Goal: Task Accomplishment & Management: Complete application form

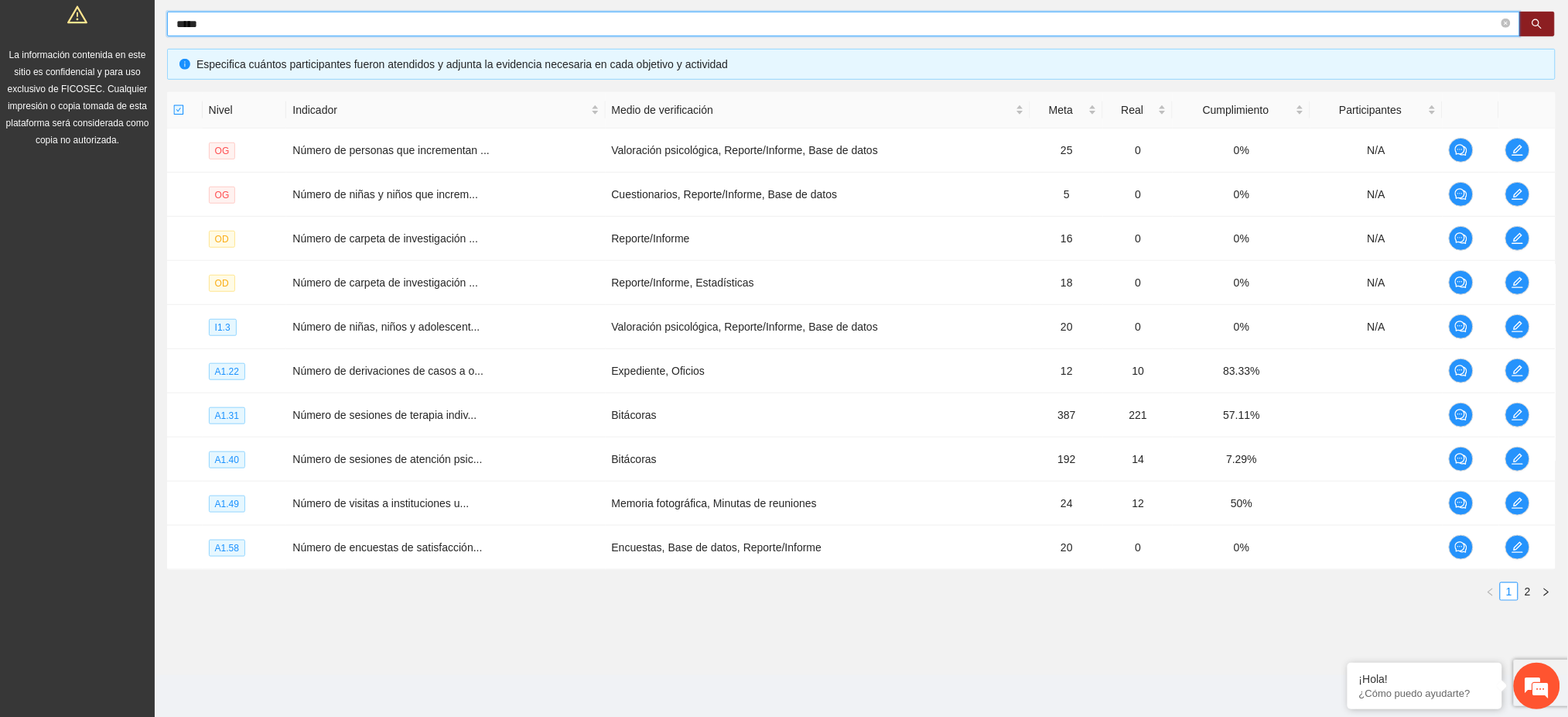
drag, startPoint x: 222, startPoint y: 18, endPoint x: 157, endPoint y: 22, distance: 65.1
click at [157, 22] on div "Objetivo general Meta: 680.00 Real: 44.00 Cumplimiento: 8.21 % Objetivos especí…" at bounding box center [861, 250] width 1413 height 751
type input "******"
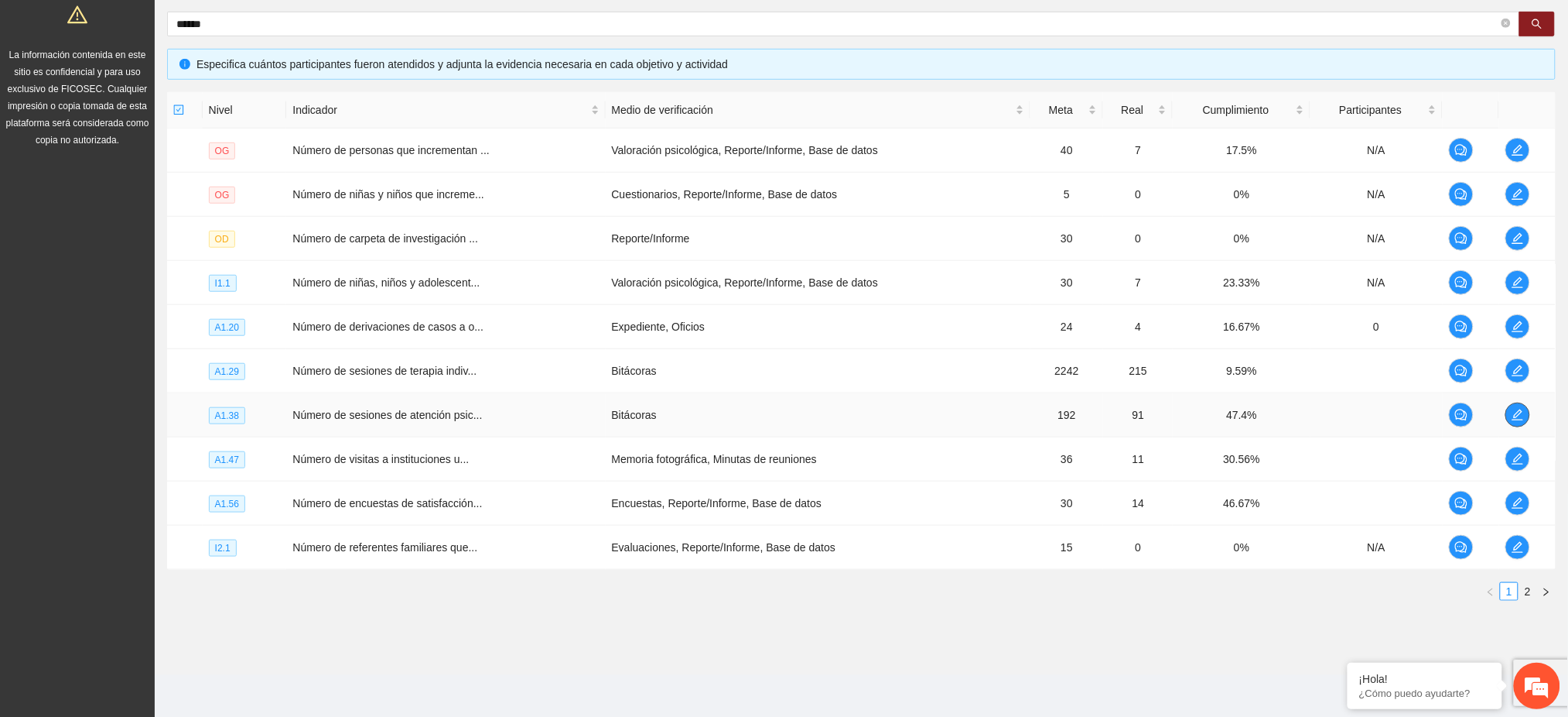
click at [1518, 418] on icon "edit" at bounding box center [1519, 415] width 13 height 13
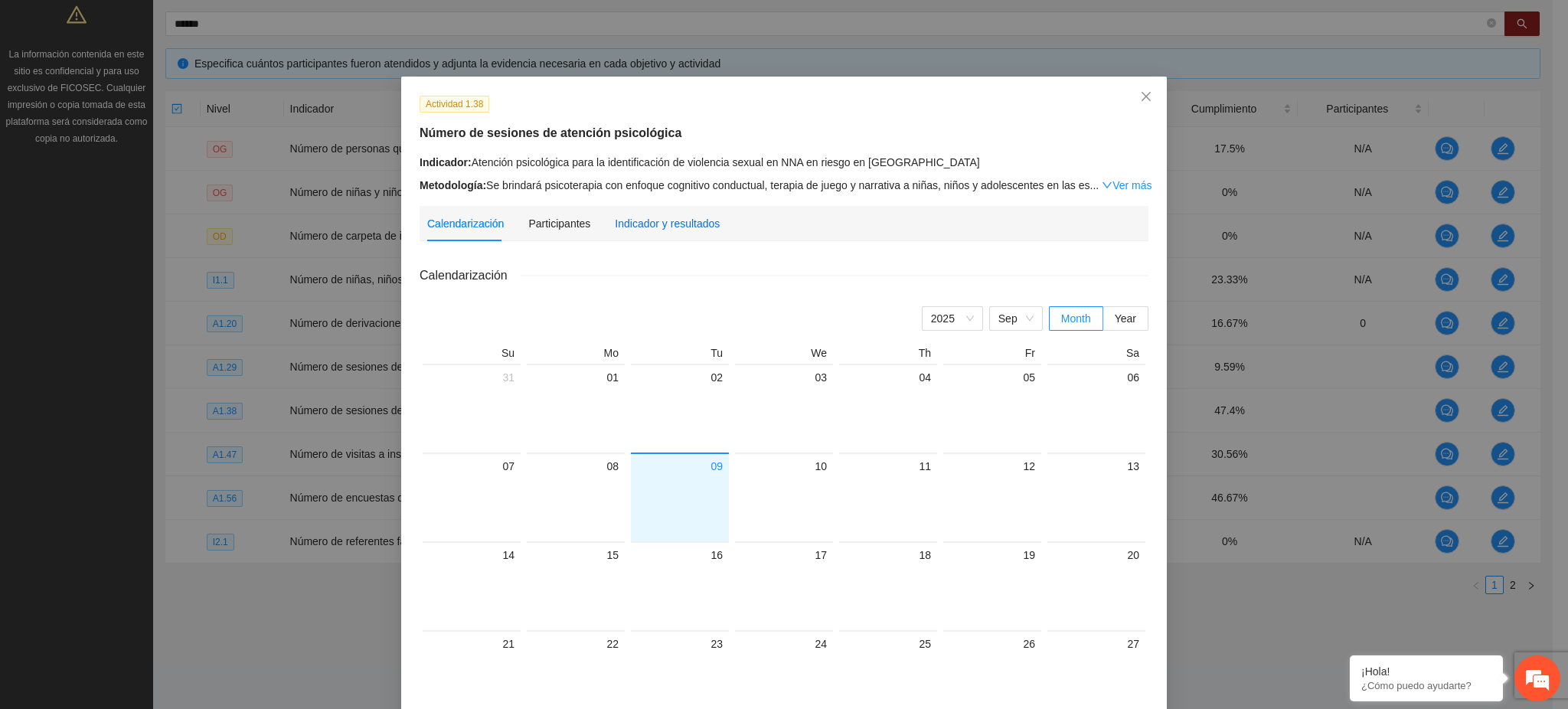
click at [638, 224] on div "Indicador y resultados" at bounding box center [668, 224] width 105 height 17
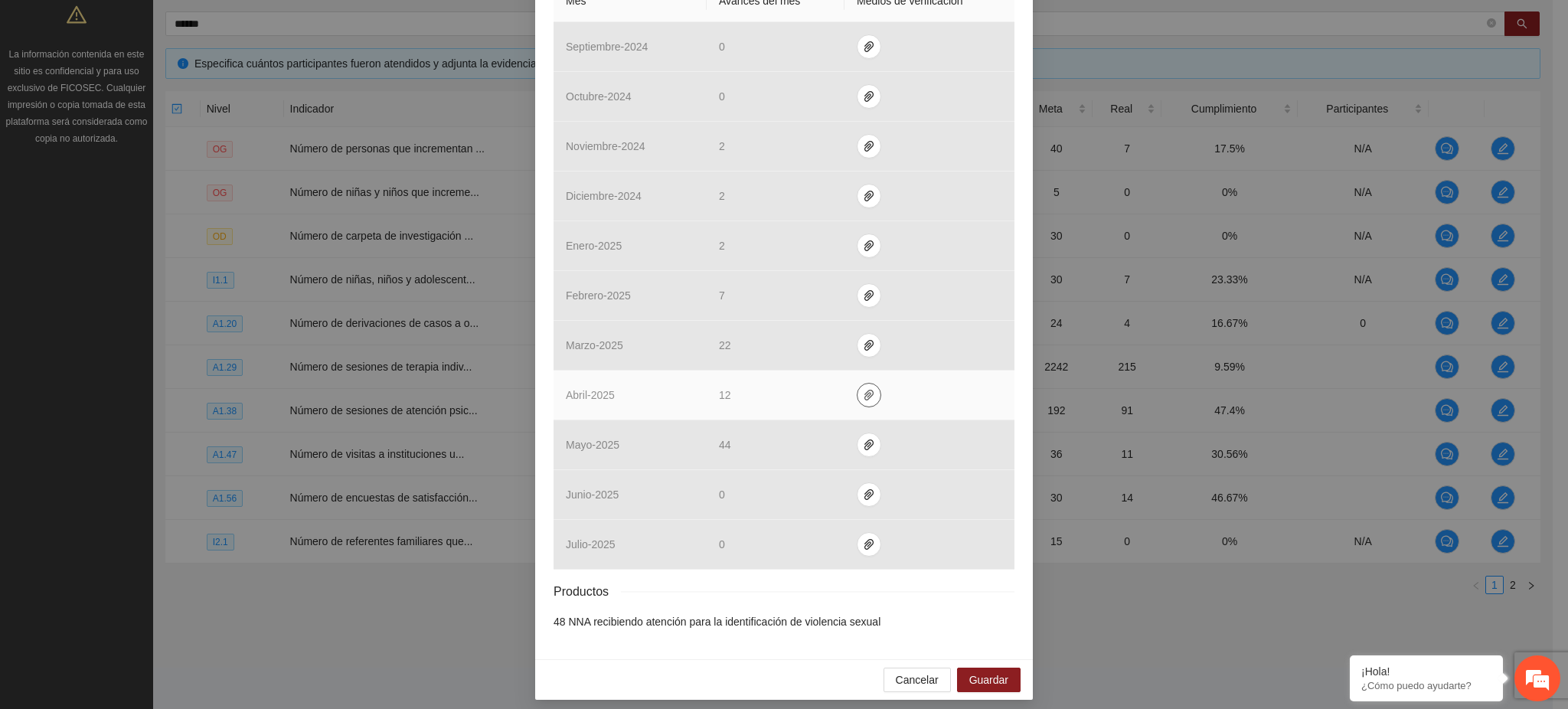
scroll to position [404, 0]
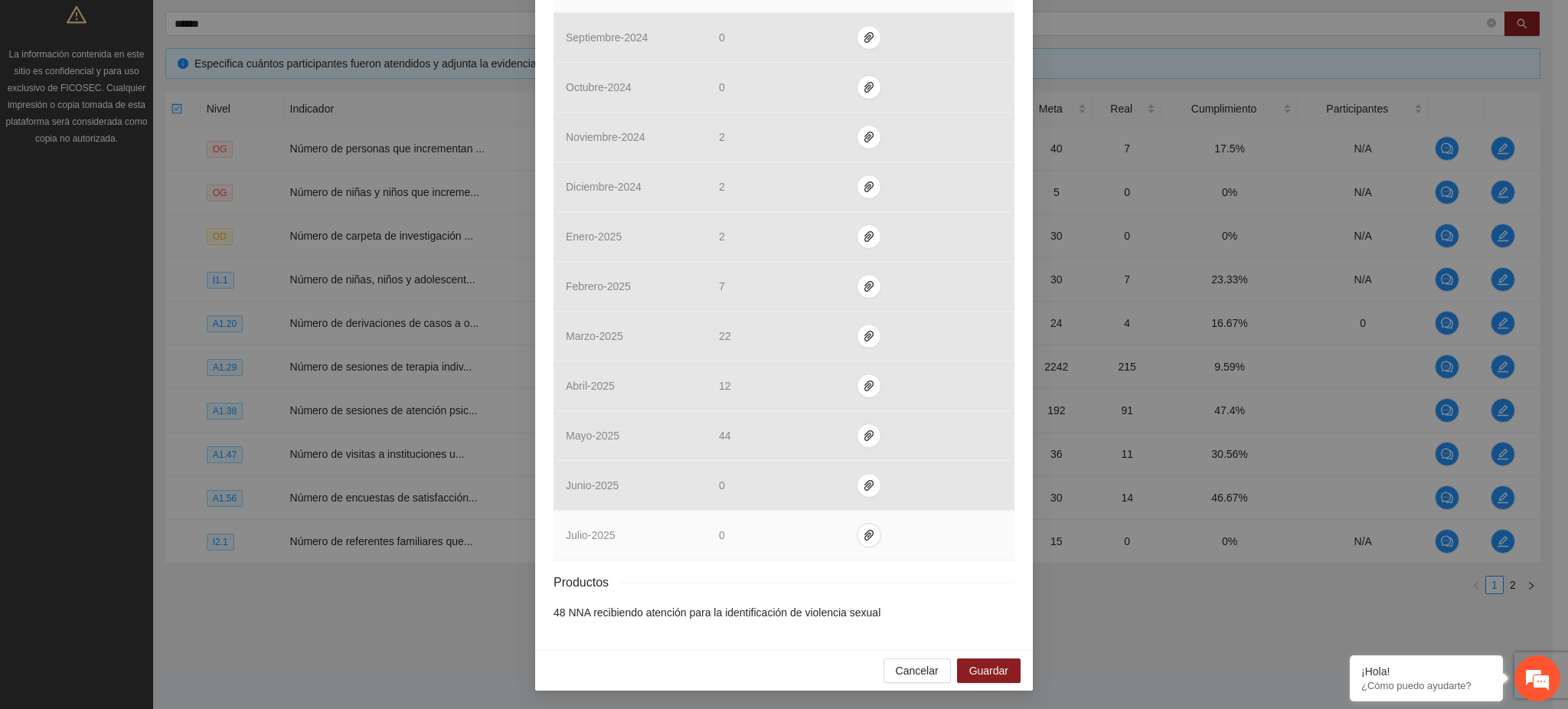
click at [861, 547] on td at bounding box center [929, 535] width 170 height 50
click at [864, 537] on icon "paper-clip" at bounding box center [869, 535] width 9 height 11
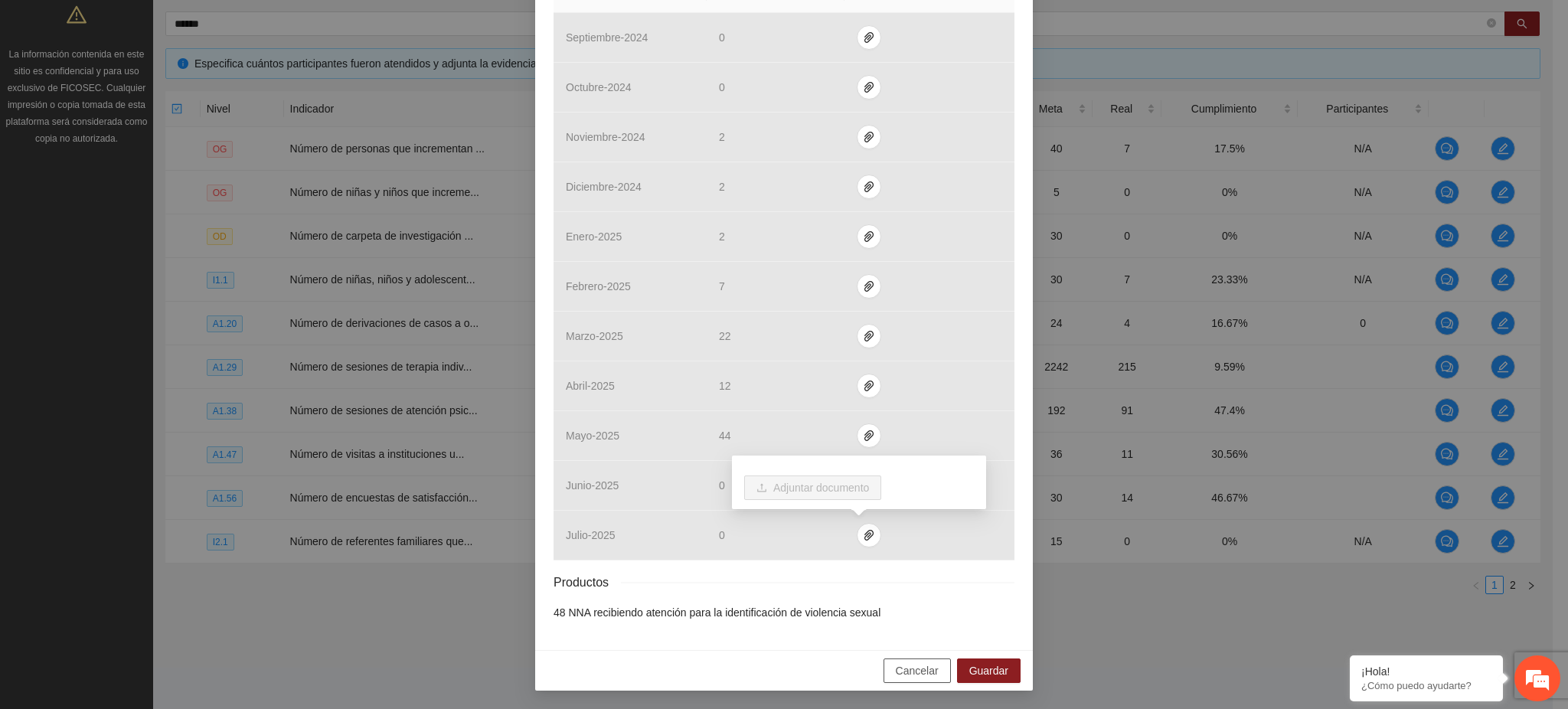
click at [896, 673] on span "Cancelar" at bounding box center [917, 670] width 43 height 17
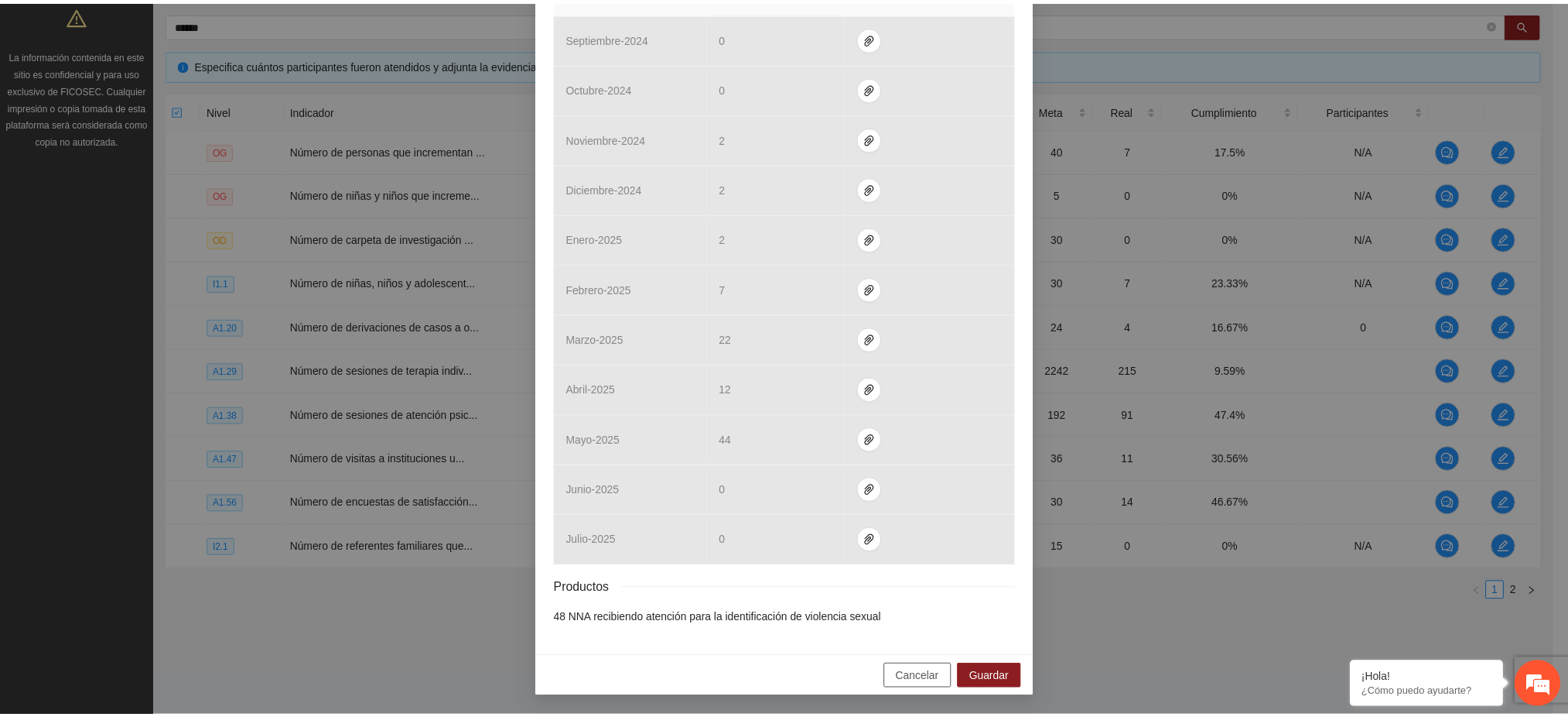
scroll to position [331, 0]
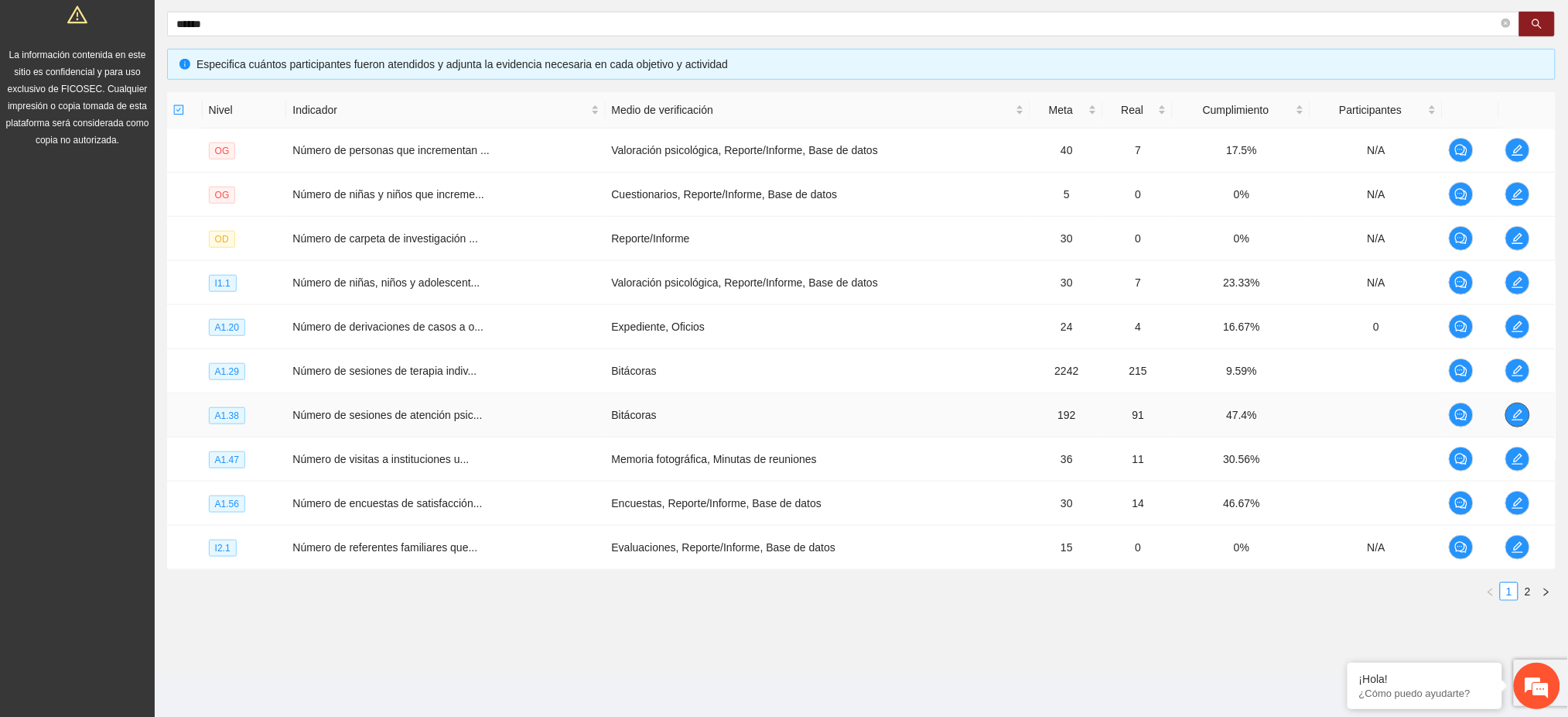
click at [1516, 410] on icon "edit" at bounding box center [1519, 415] width 13 height 13
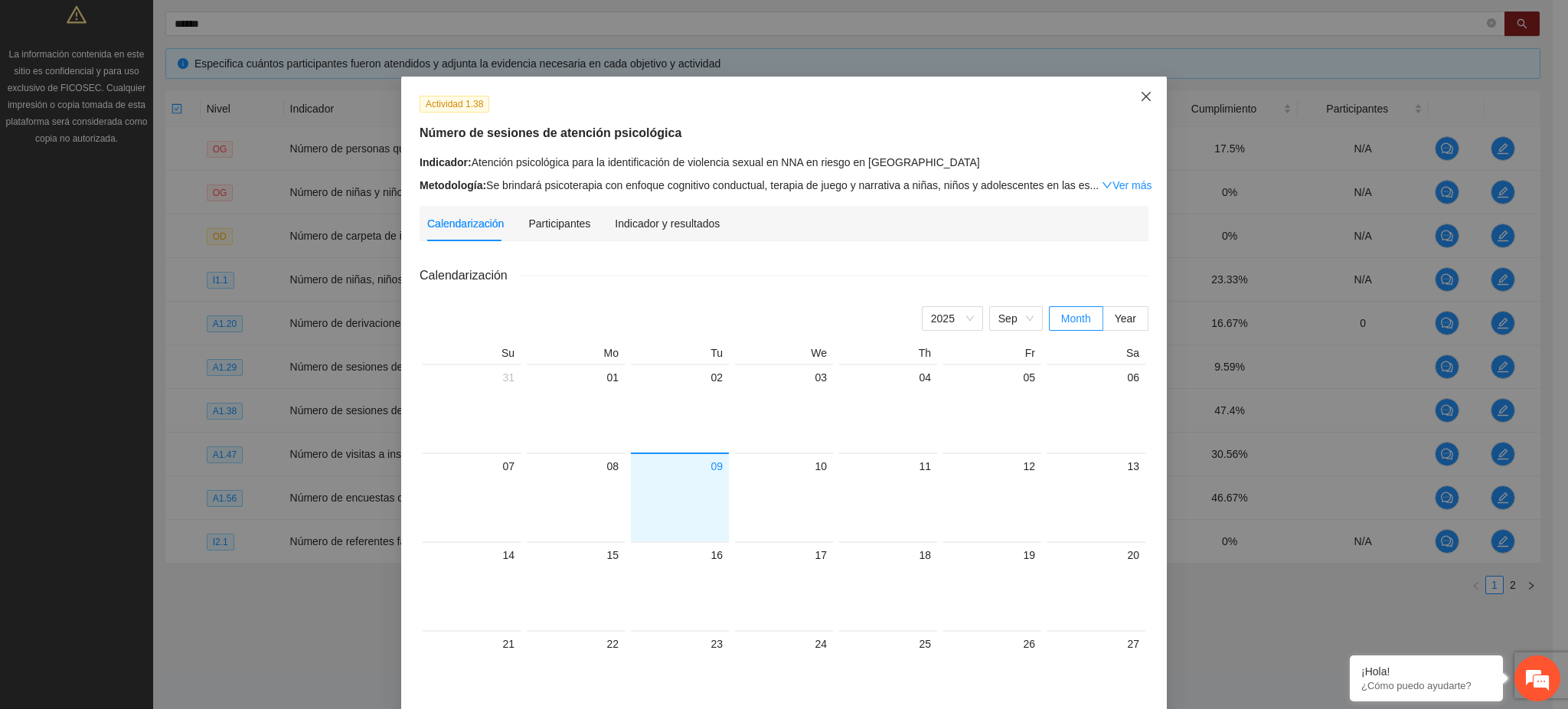
click at [1145, 91] on span "Close" at bounding box center [1147, 98] width 42 height 42
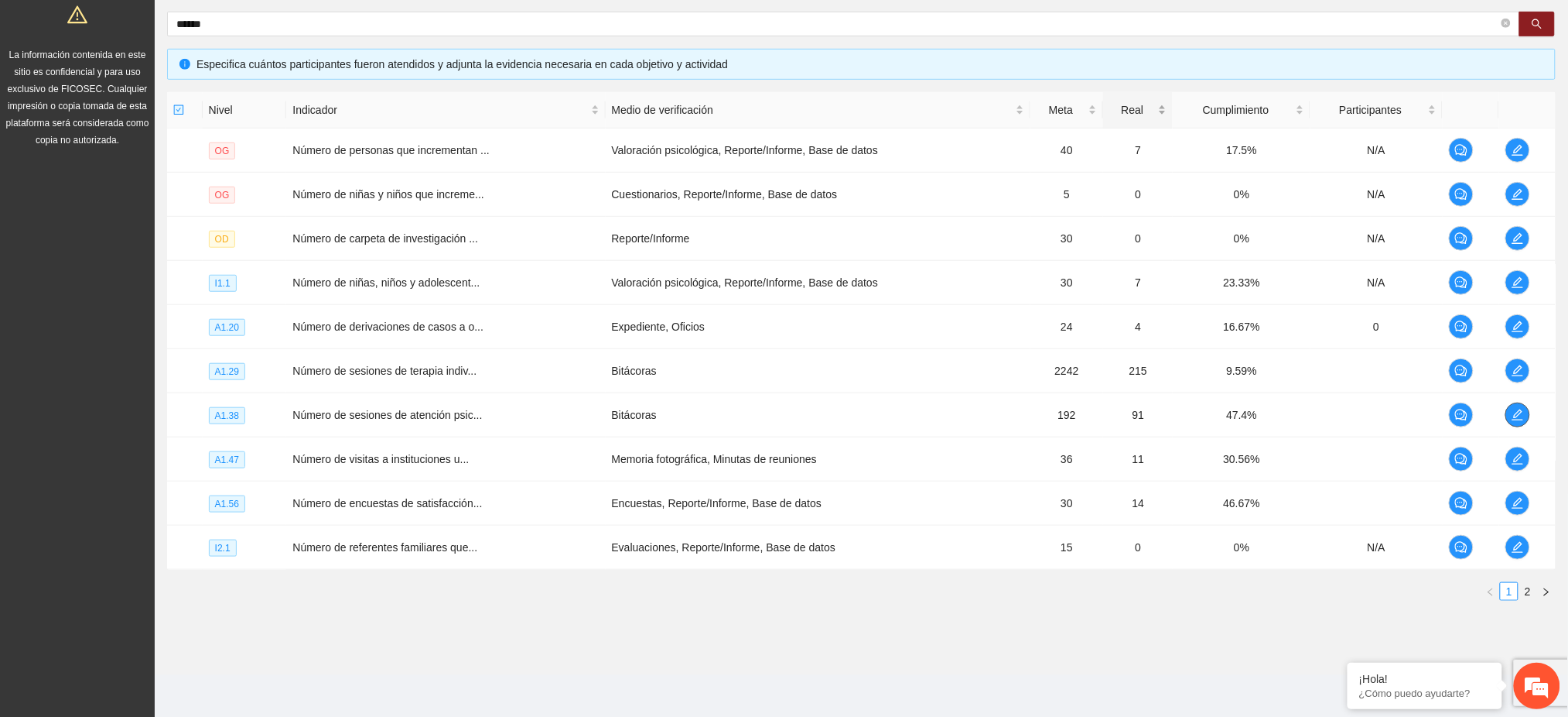
scroll to position [88, 0]
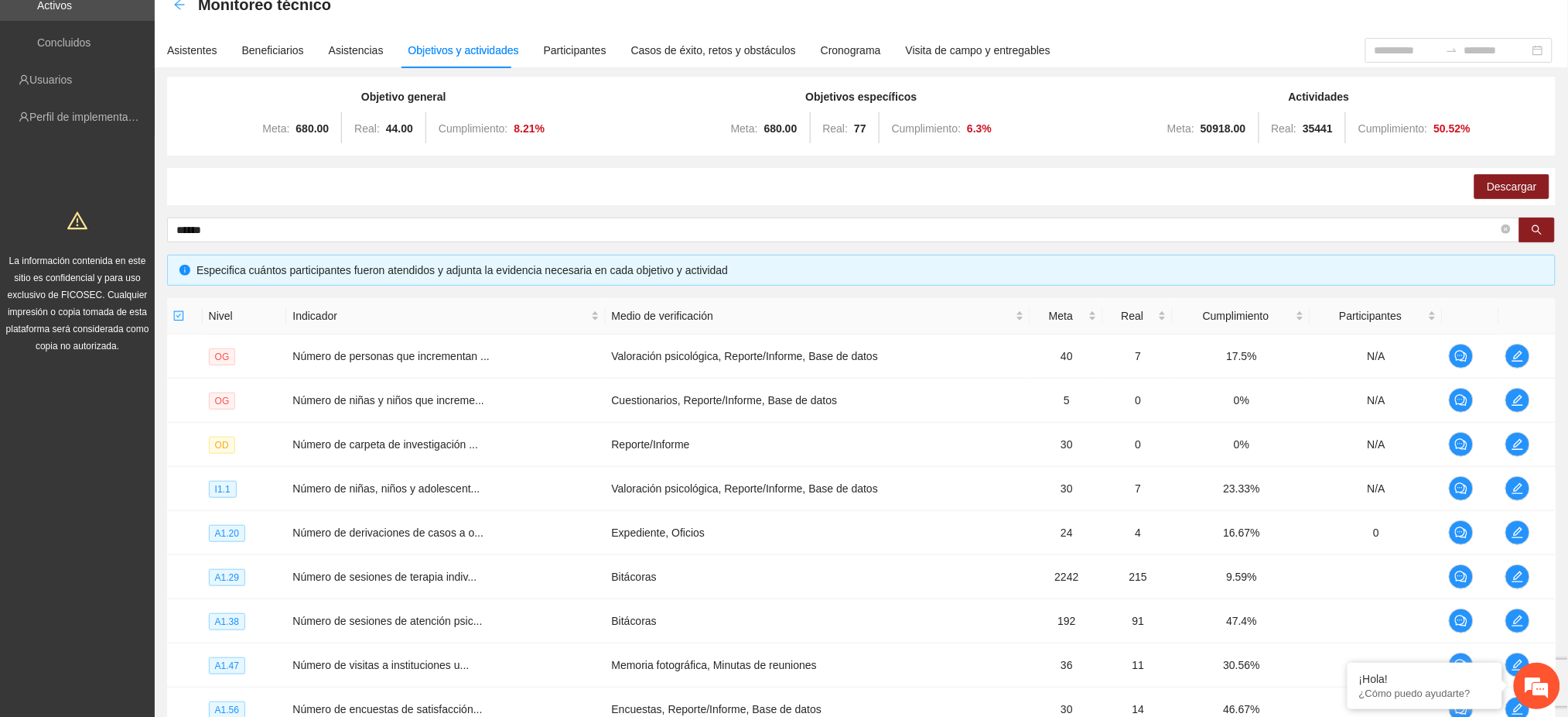
click at [178, 7] on icon "arrow-left" at bounding box center [178, 4] width 10 height 10
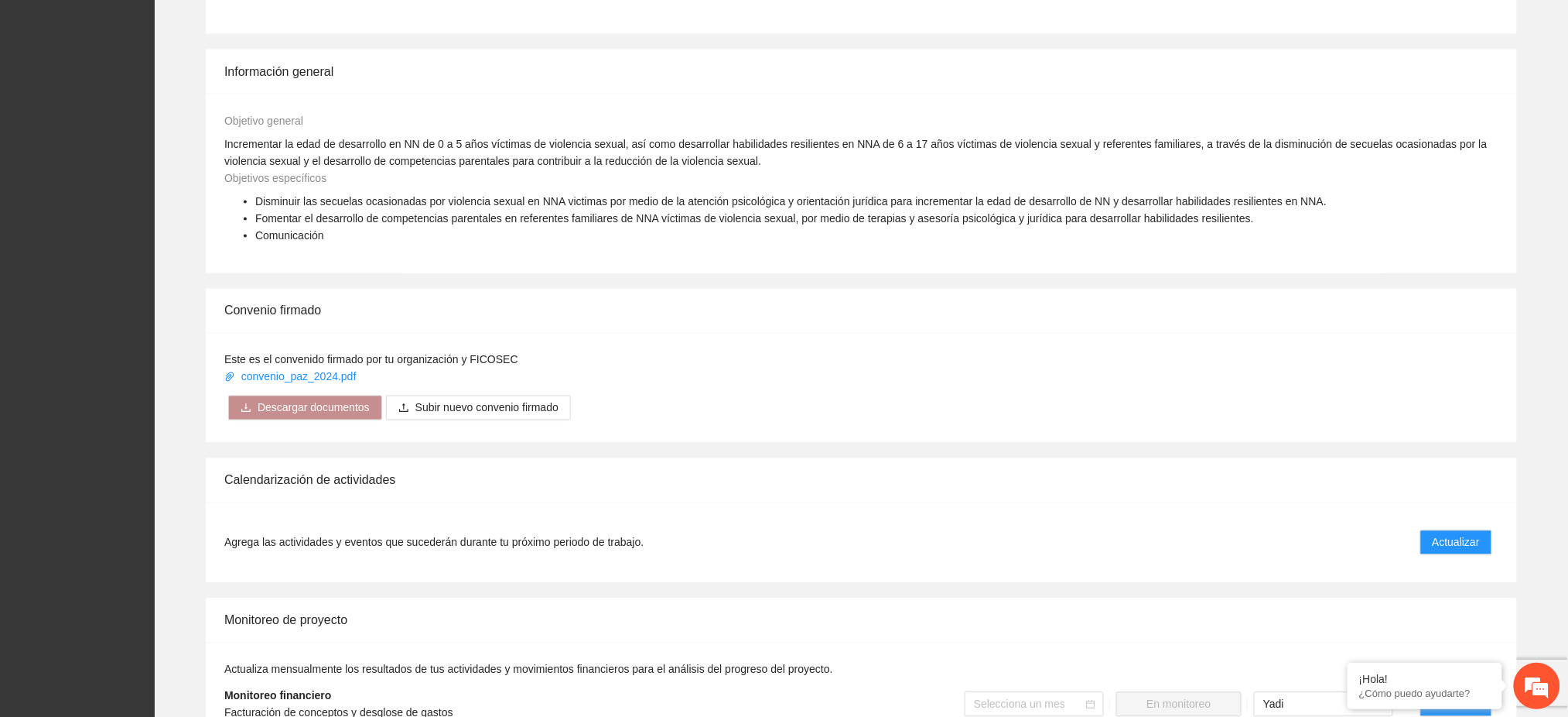
scroll to position [825, 0]
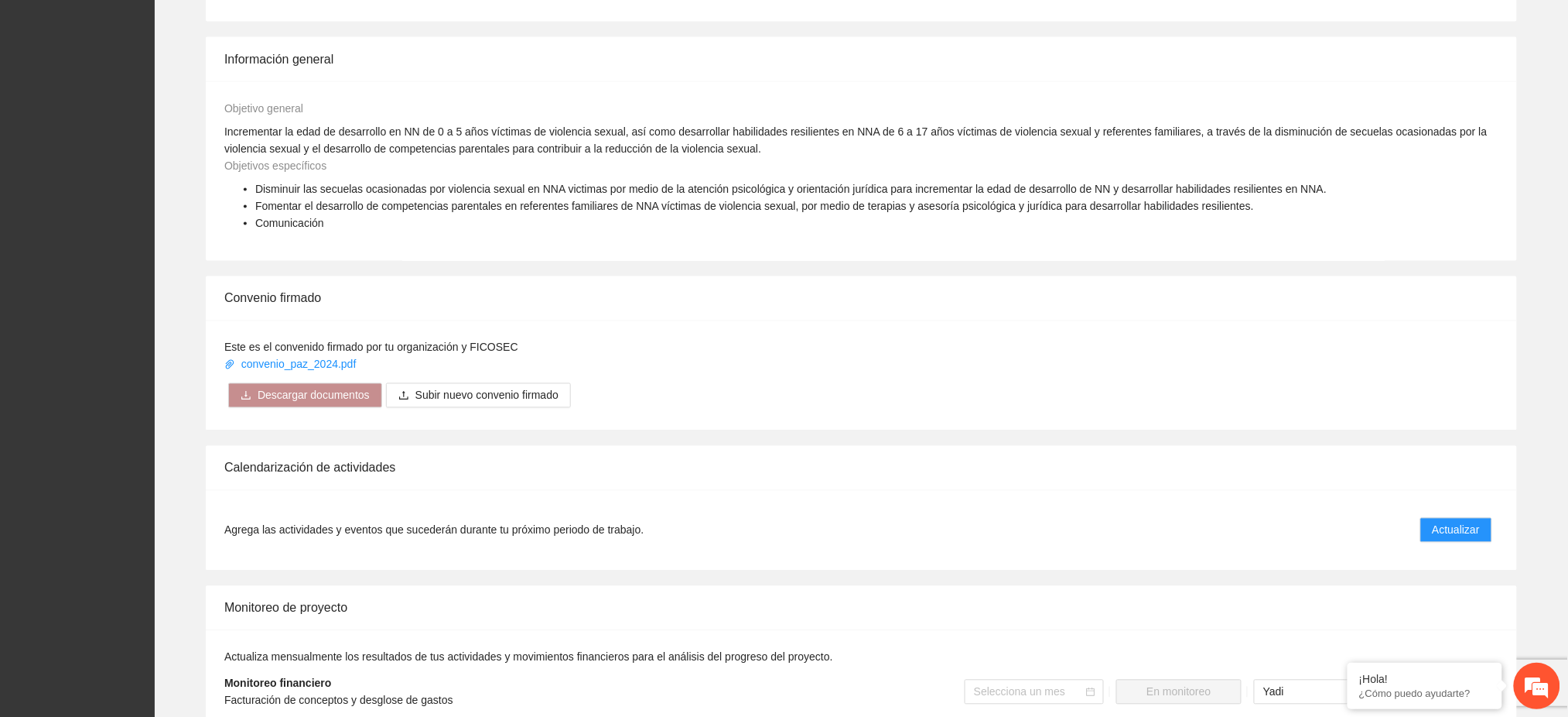
click at [1447, 508] on li "Agrega las actividades y eventos que sucederán durante tu próximo periodo de tr…" at bounding box center [861, 529] width 1274 height 43
click at [1443, 522] on span "Actualizar" at bounding box center [1456, 530] width 48 height 17
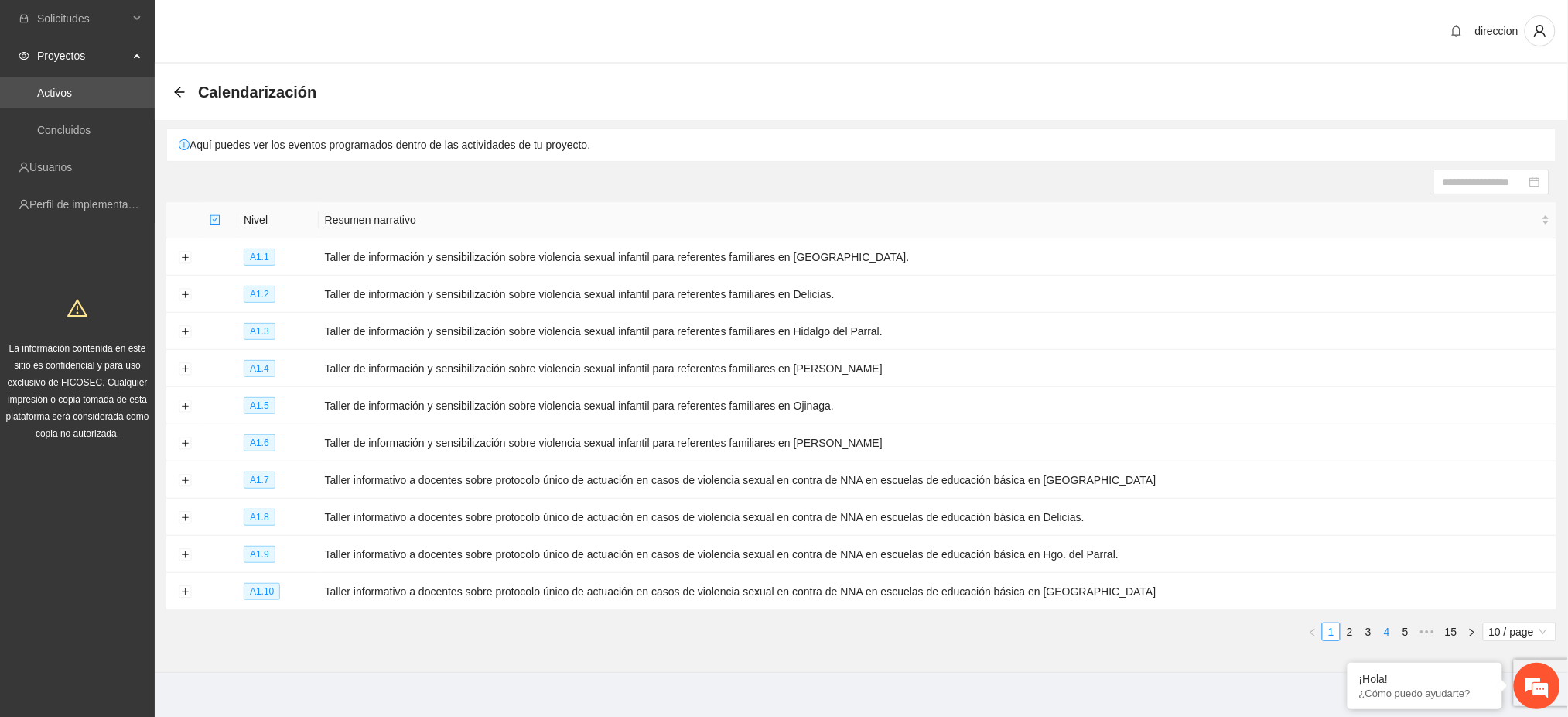
click at [1385, 635] on link "4" at bounding box center [1387, 631] width 17 height 17
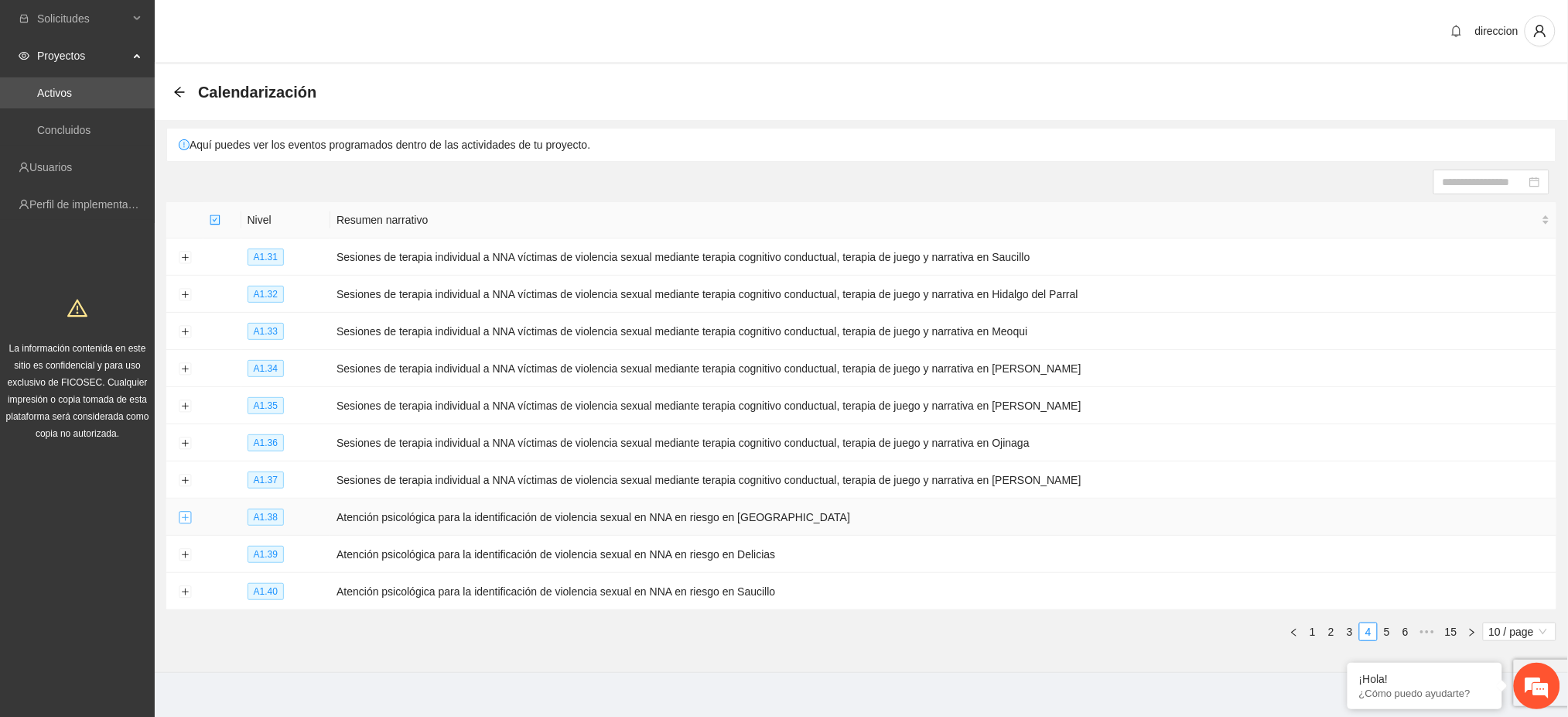
click at [180, 517] on button "Expand row" at bounding box center [185, 518] width 13 height 13
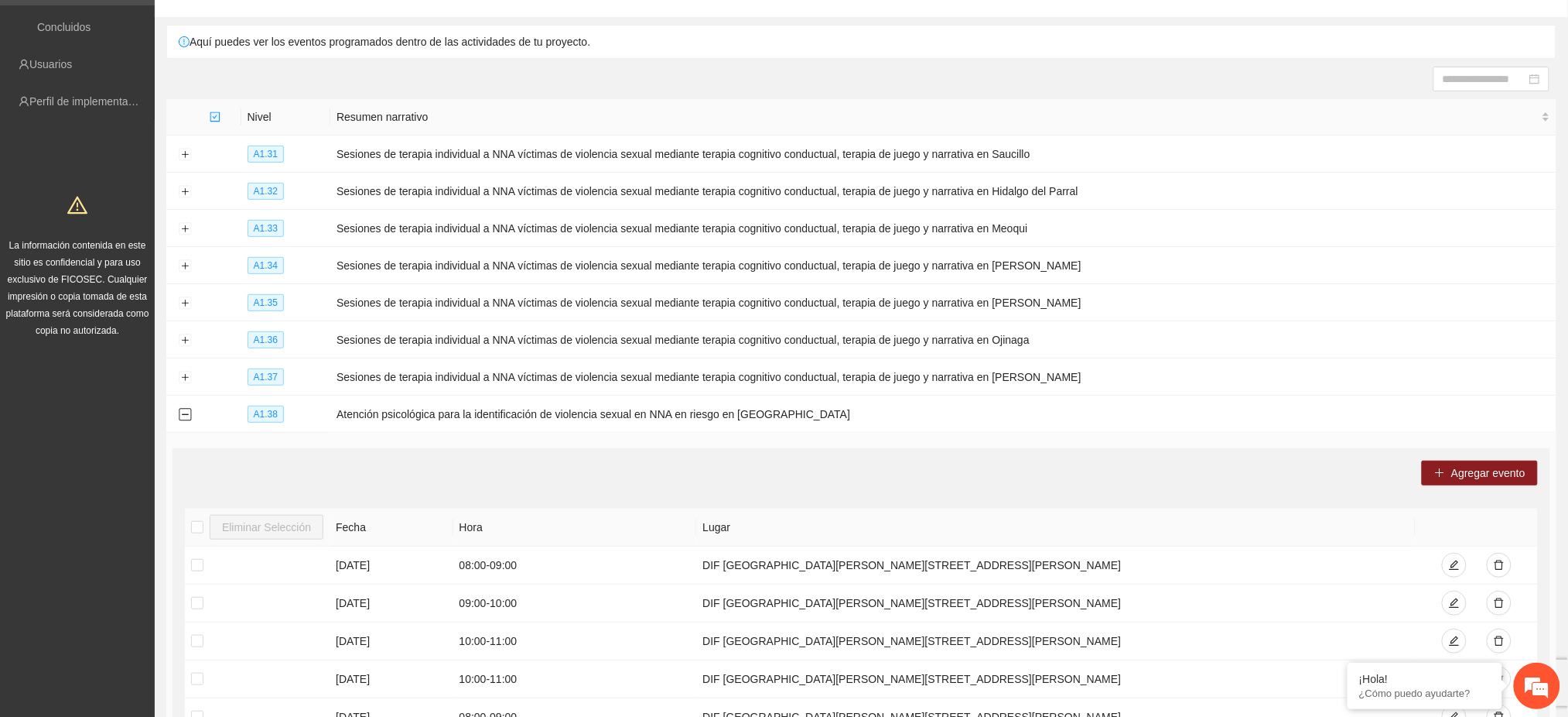
scroll to position [413, 0]
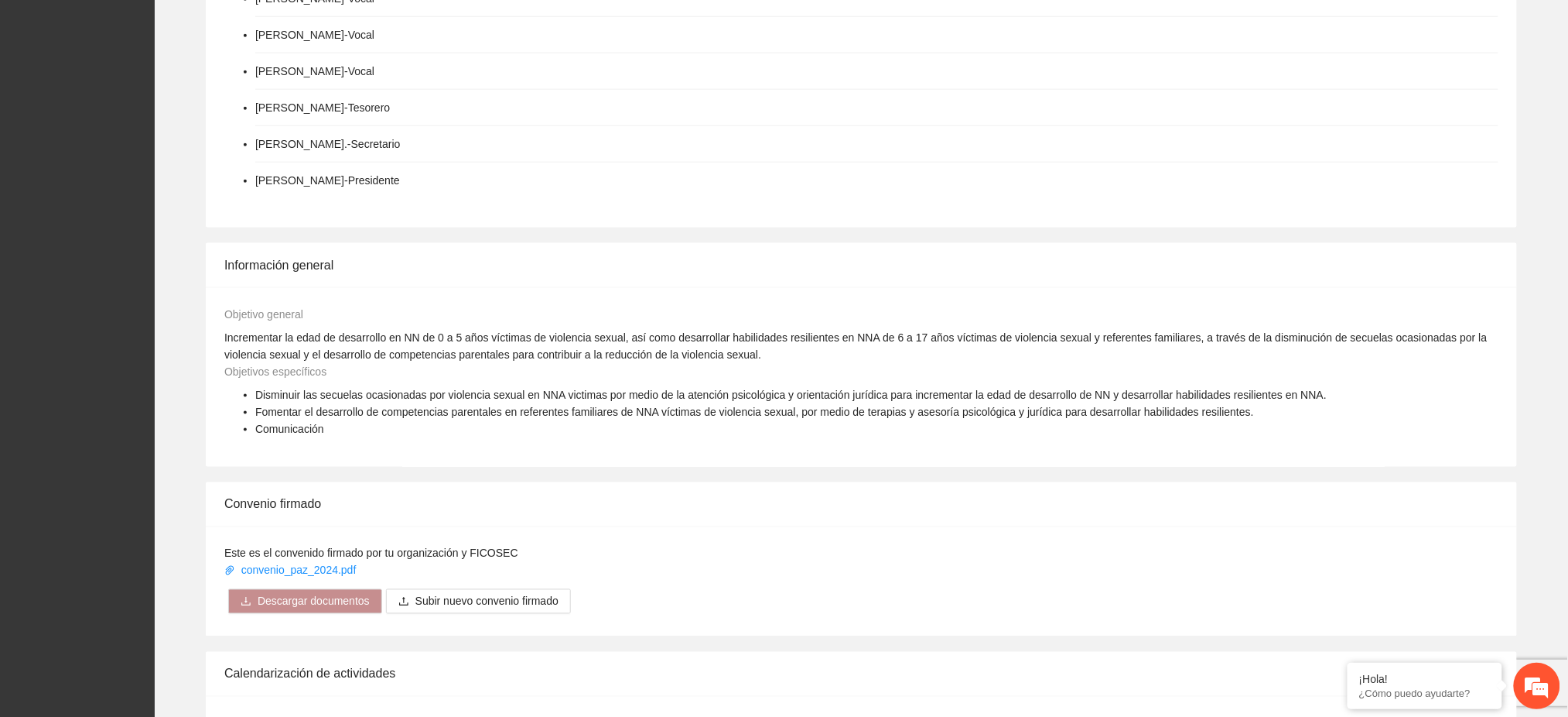
scroll to position [1135, 0]
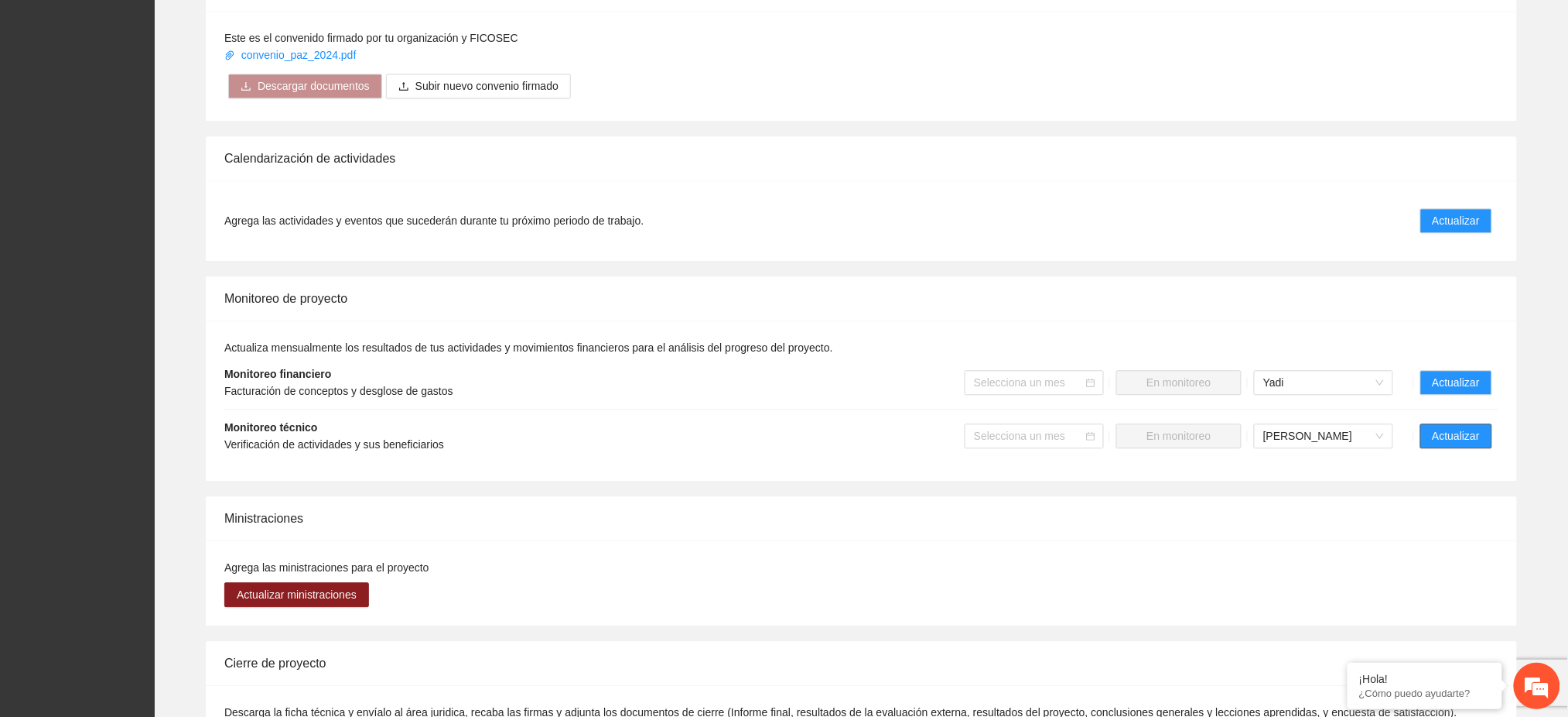
click at [1439, 428] on span "Actualizar" at bounding box center [1456, 436] width 48 height 17
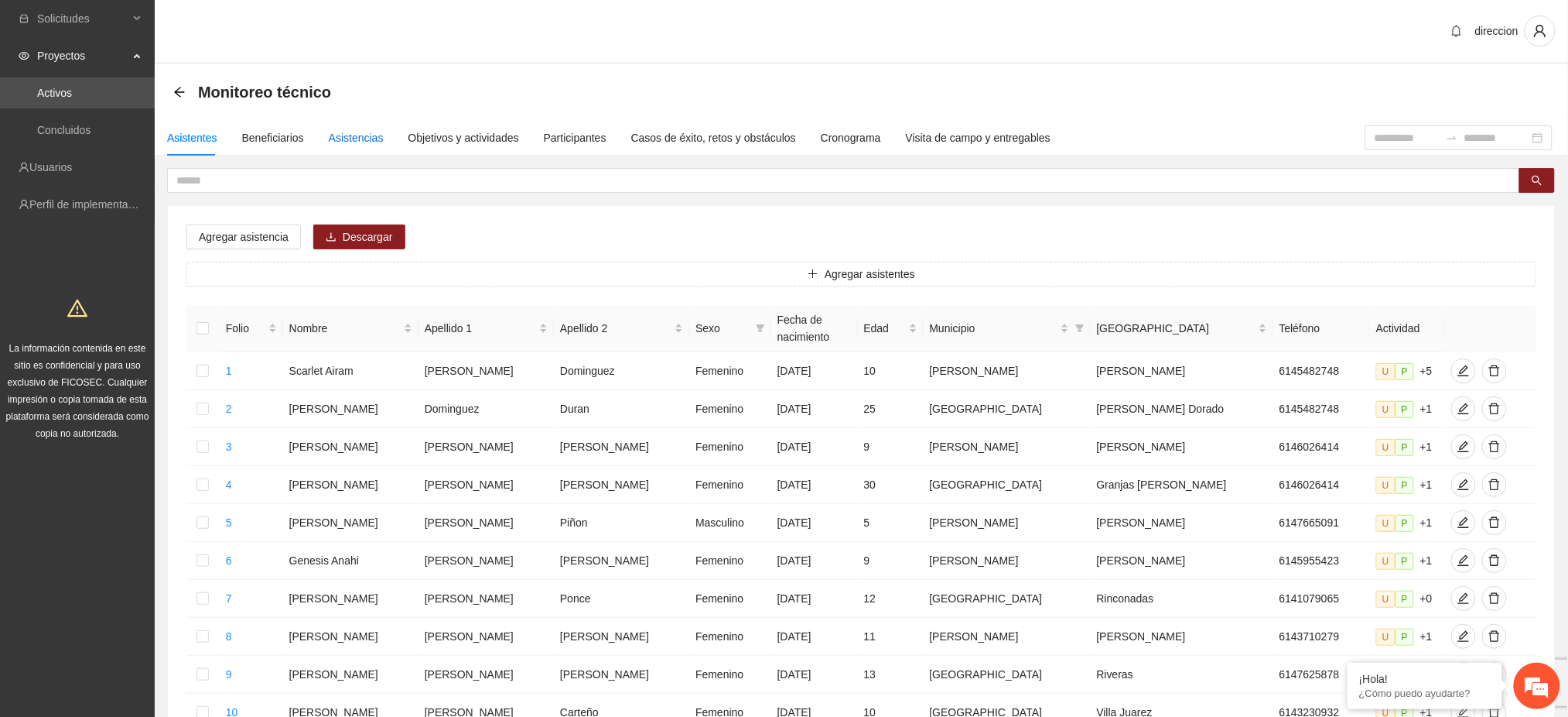
click at [329, 141] on div "Asistencias" at bounding box center [356, 137] width 55 height 17
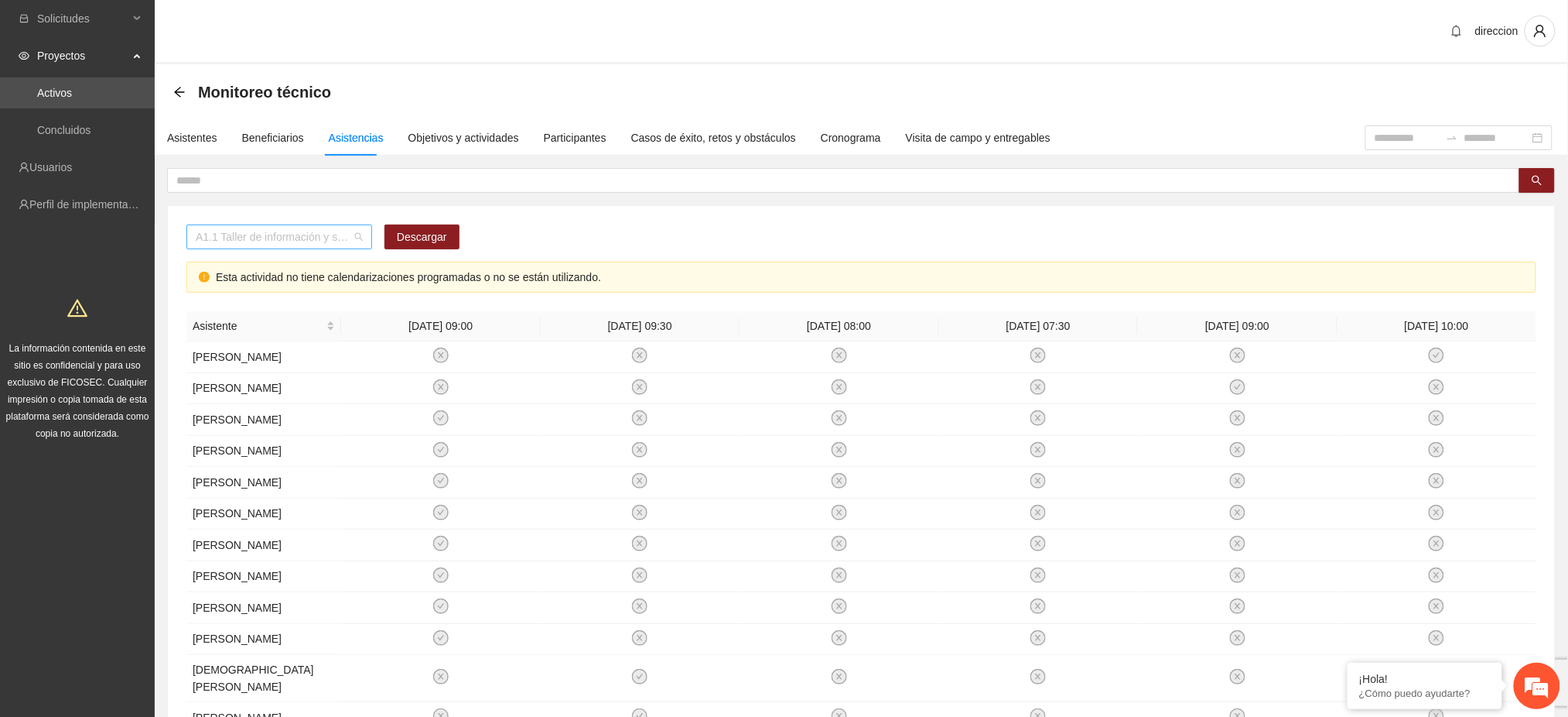
click at [301, 235] on span "A1.1 Taller de información y sensibilización sobre violencia sexual infantil pa…" at bounding box center [279, 236] width 168 height 23
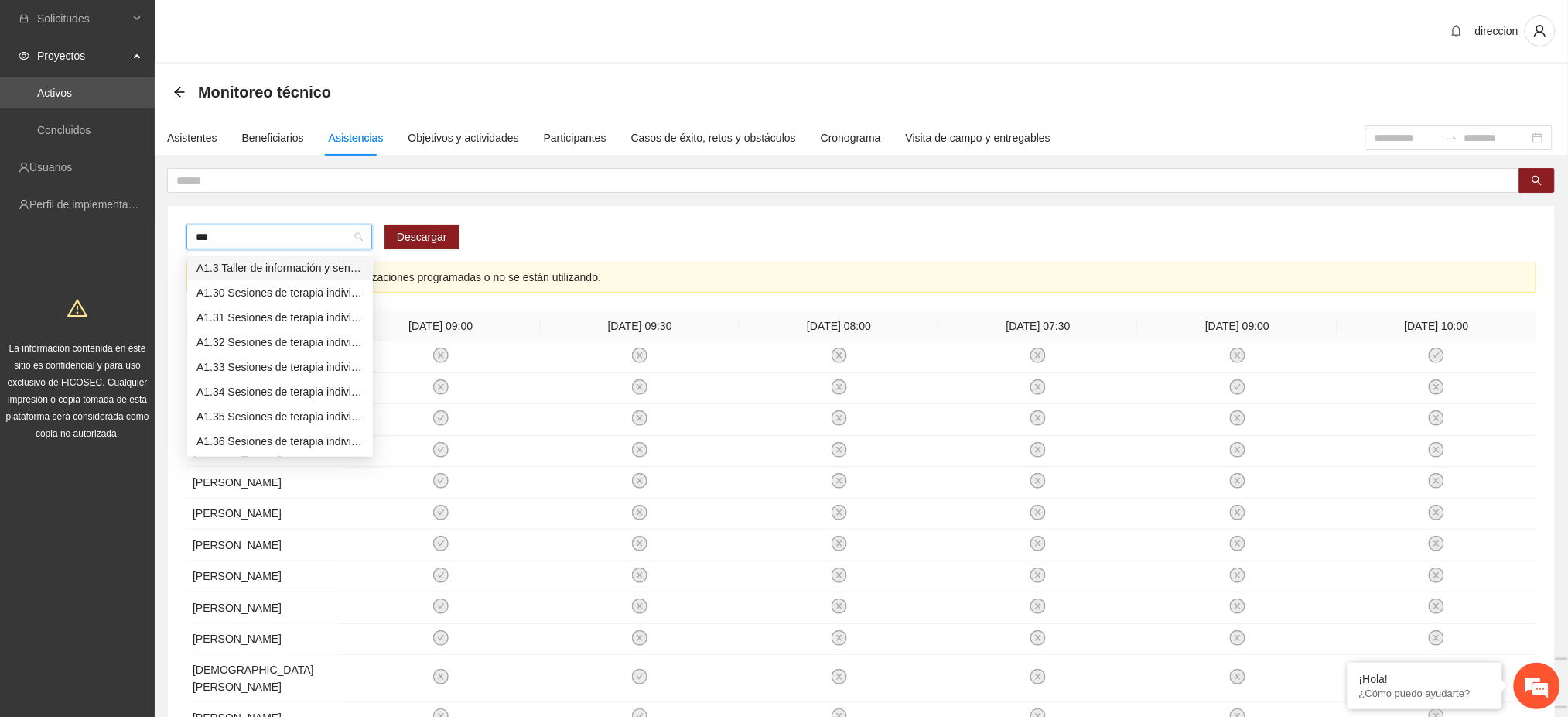
type input "****"
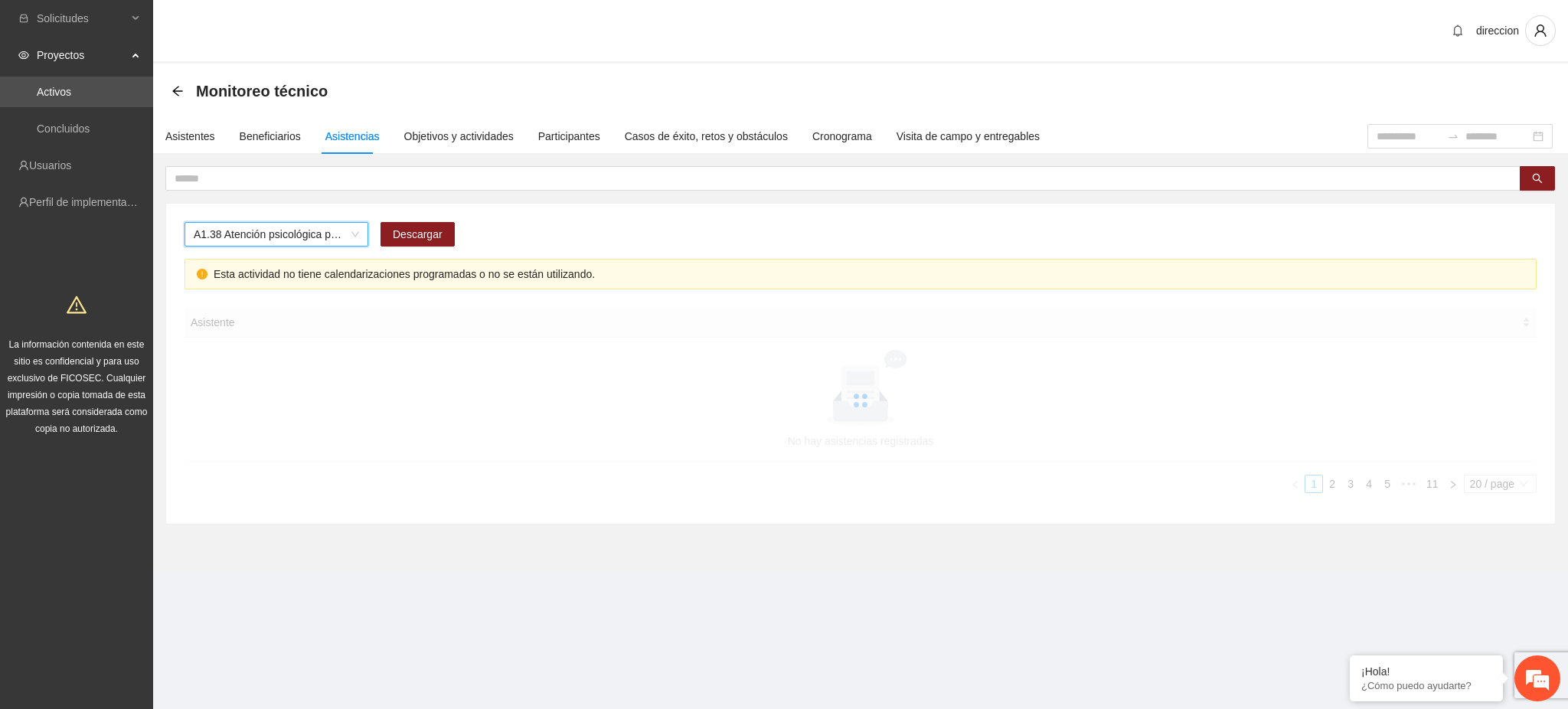
click at [340, 242] on span "A1.38 Atención psicológica para la identificación de violencia sexual en NNA en…" at bounding box center [276, 234] width 166 height 23
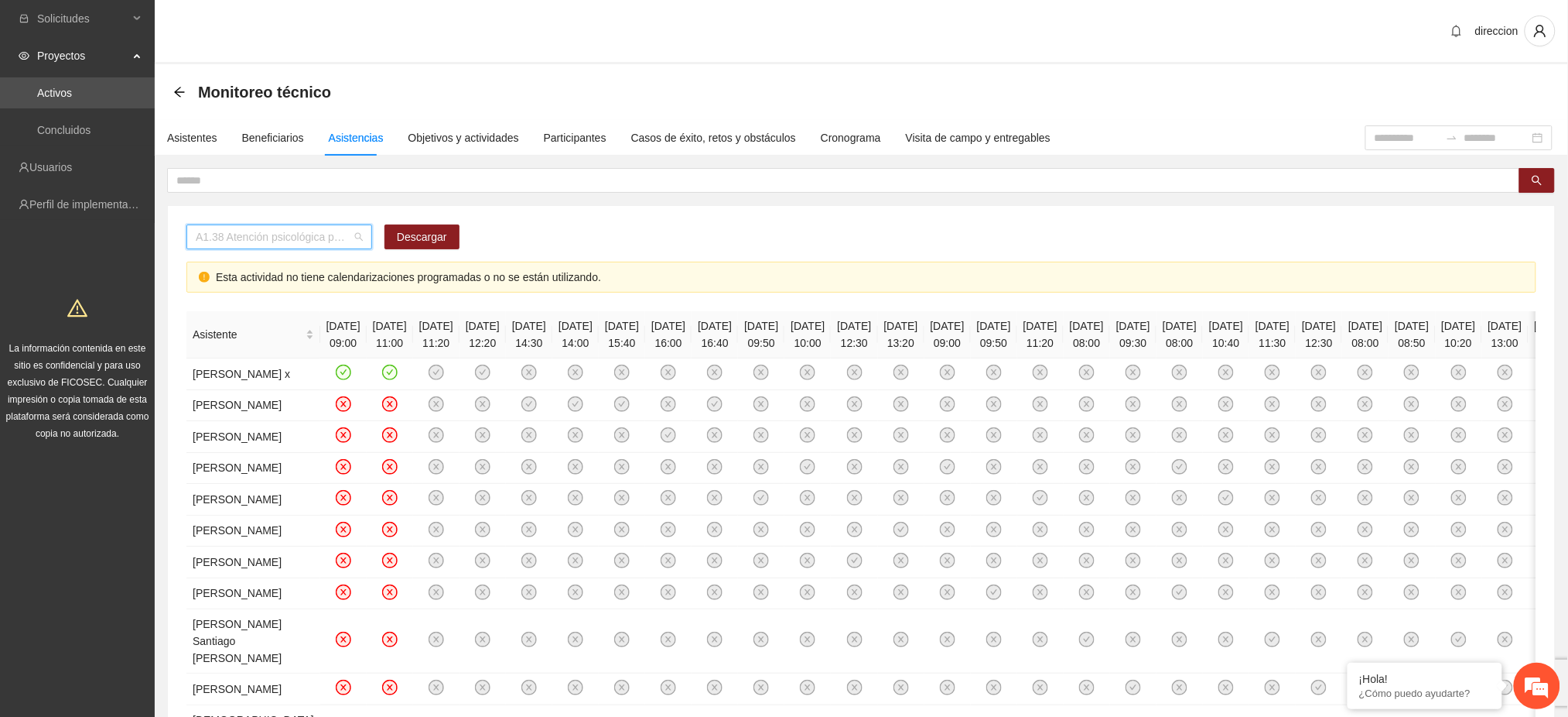
scroll to position [638, 0]
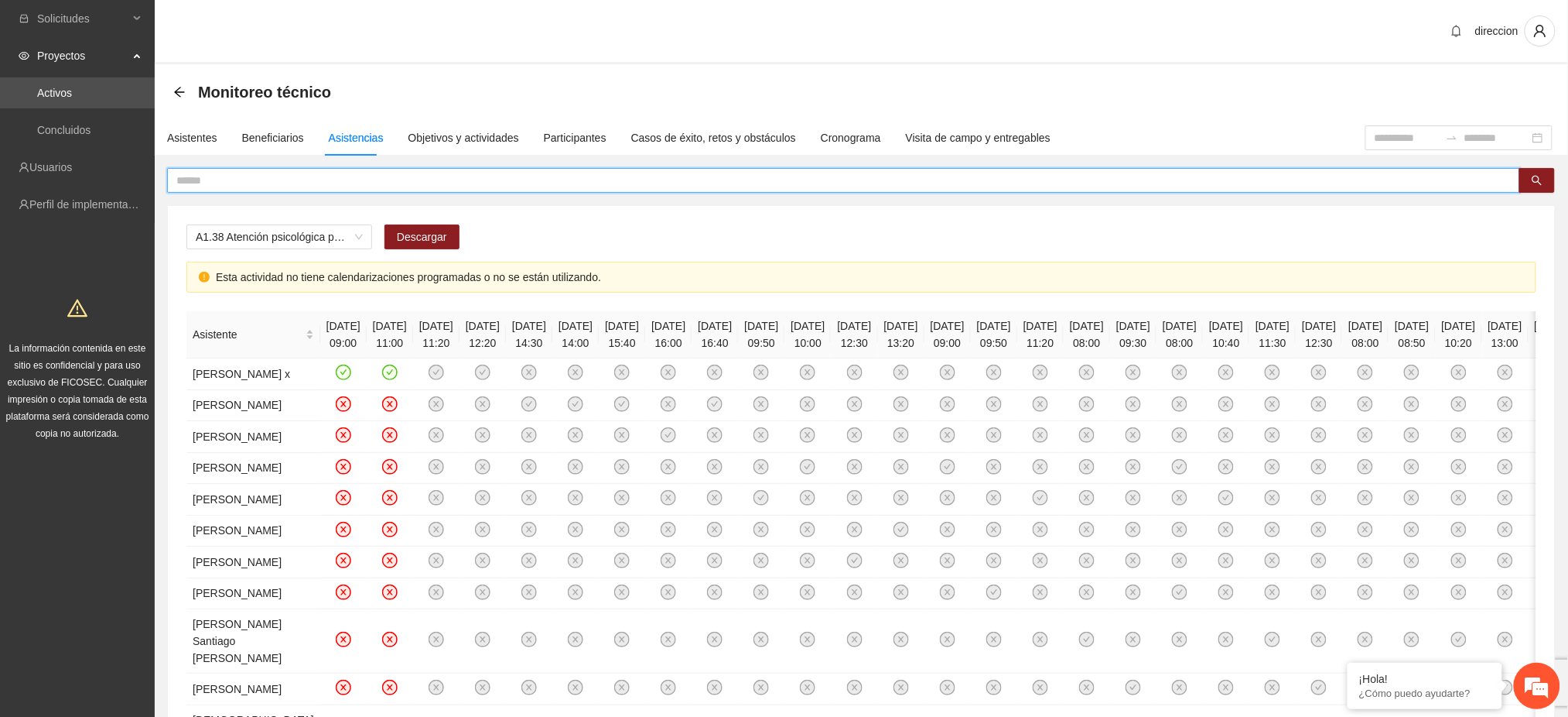
click at [566, 182] on input "text" at bounding box center [838, 180] width 1323 height 17
click at [1375, 129] on input at bounding box center [1407, 137] width 65 height 17
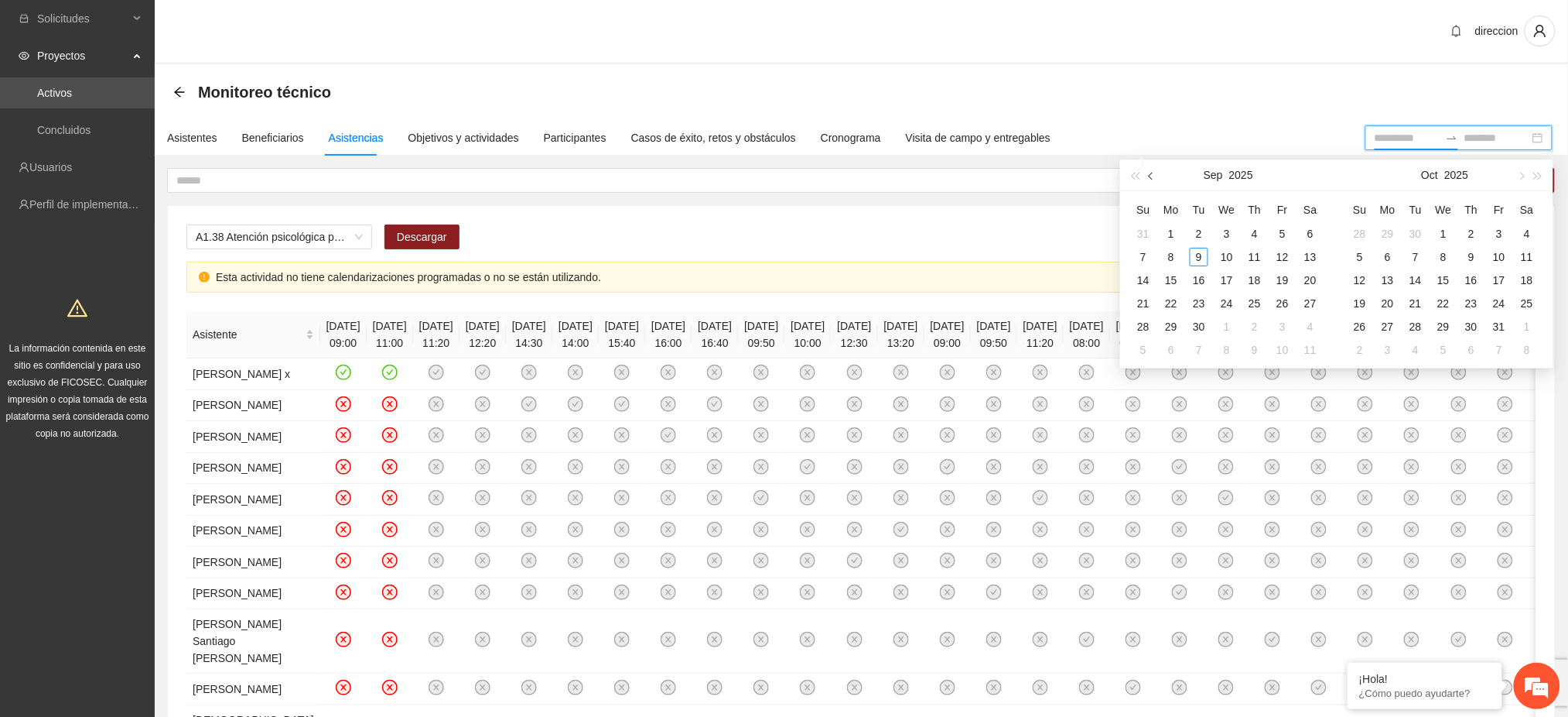
click at [1155, 178] on button "button" at bounding box center [1152, 175] width 17 height 31
type input "**********"
click at [1278, 234] on div "1" at bounding box center [1282, 234] width 18 height 18
type input "**********"
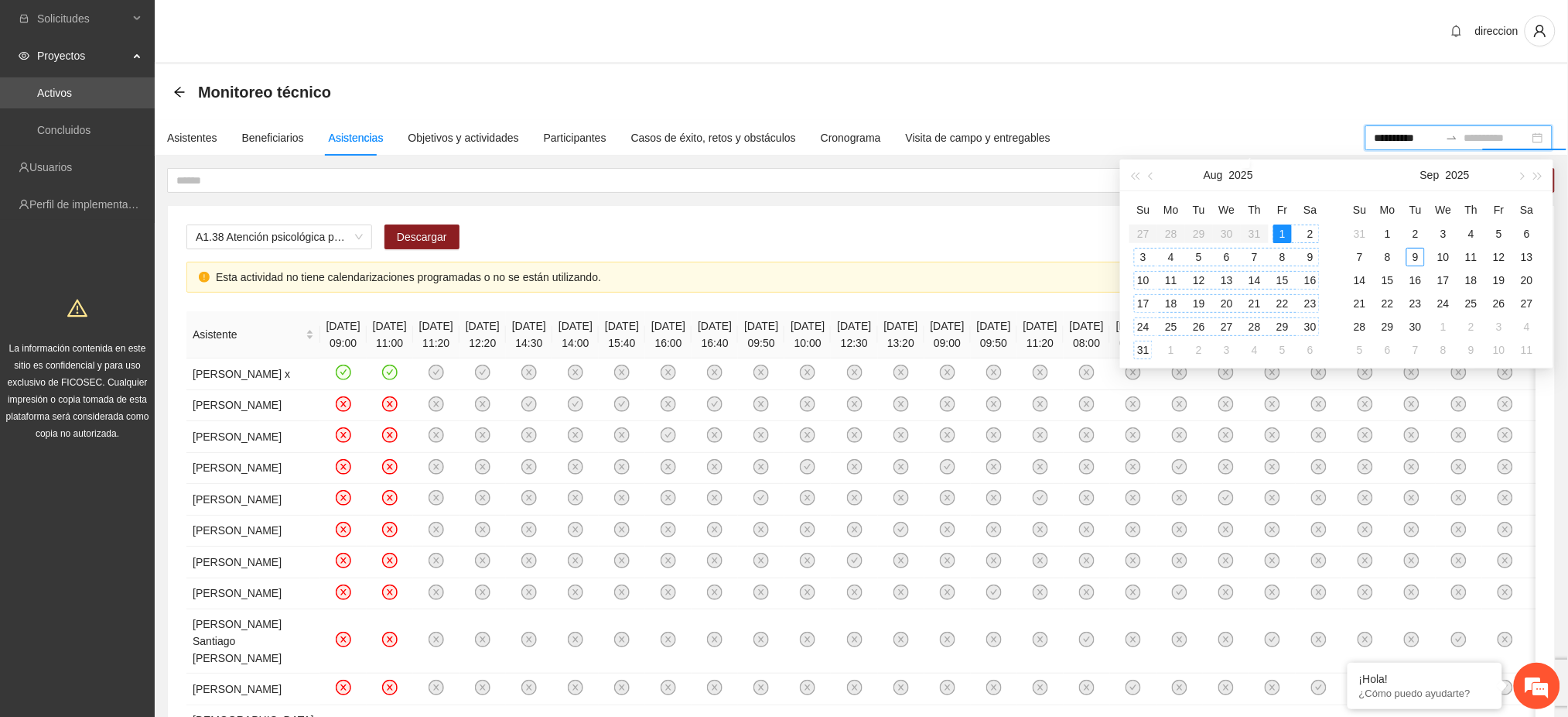
click at [1152, 348] on div "31" at bounding box center [1143, 350] width 18 height 18
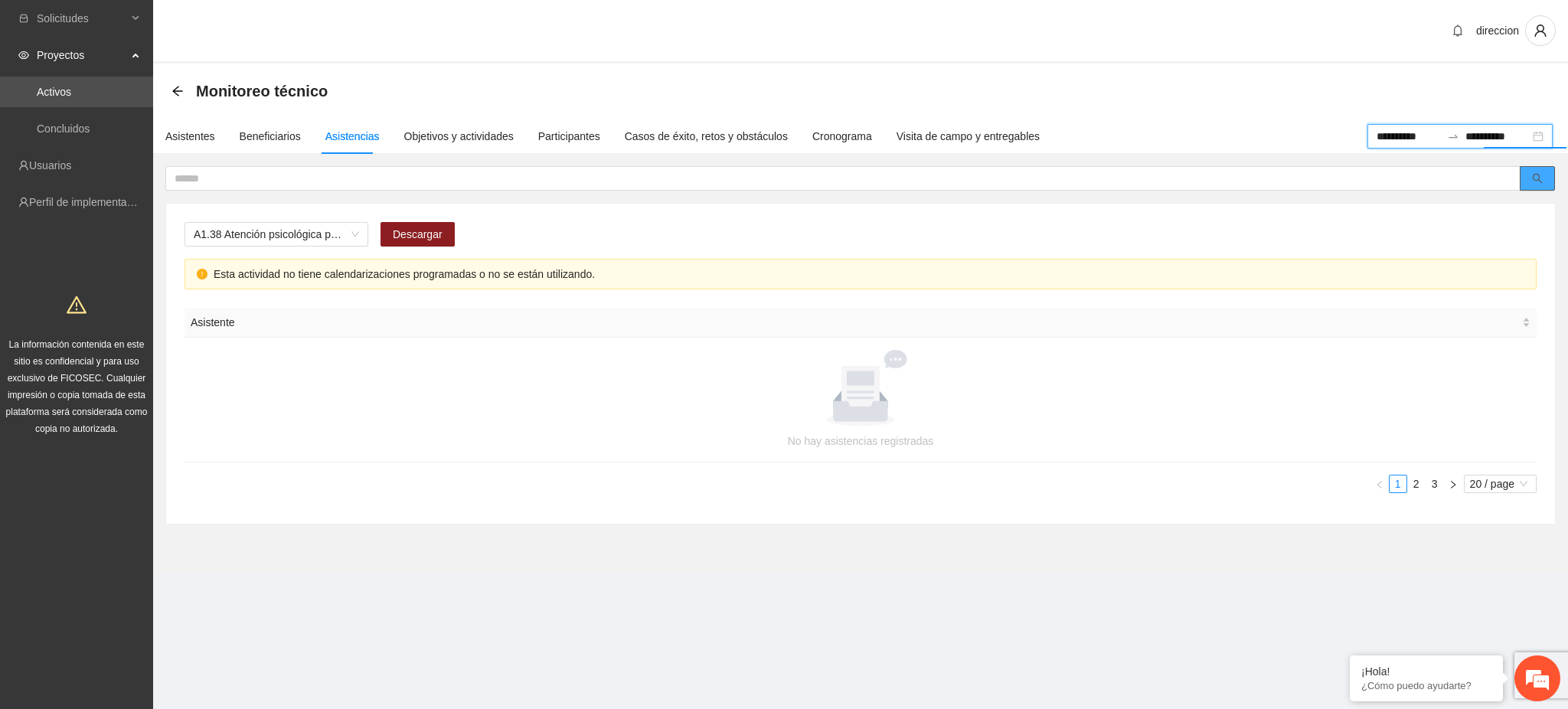
click at [1534, 173] on icon "search" at bounding box center [1537, 178] width 11 height 11
click at [1411, 483] on link "2" at bounding box center [1416, 484] width 17 height 17
click at [1431, 491] on link "3" at bounding box center [1435, 484] width 17 height 17
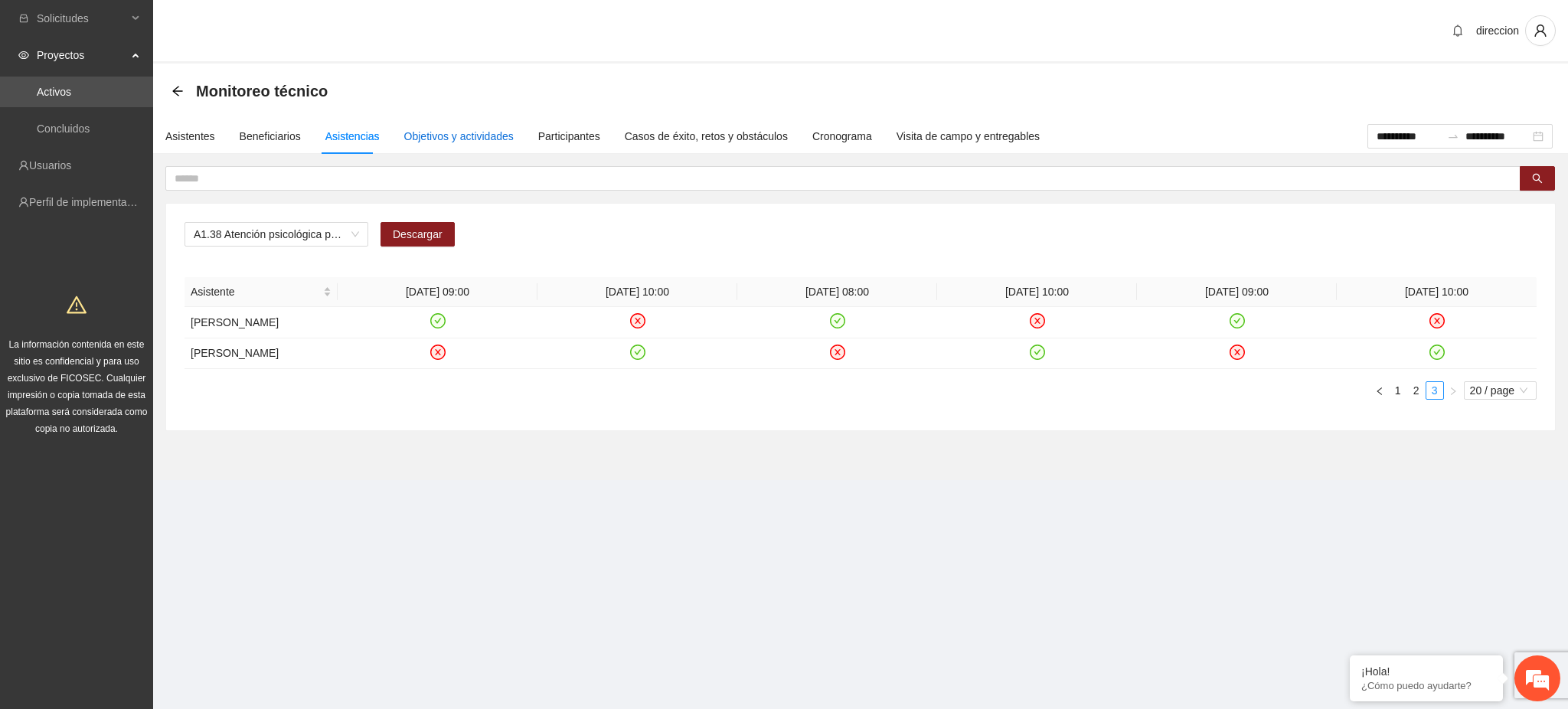
click at [438, 135] on div "Objetivos y actividades" at bounding box center [458, 136] width 110 height 17
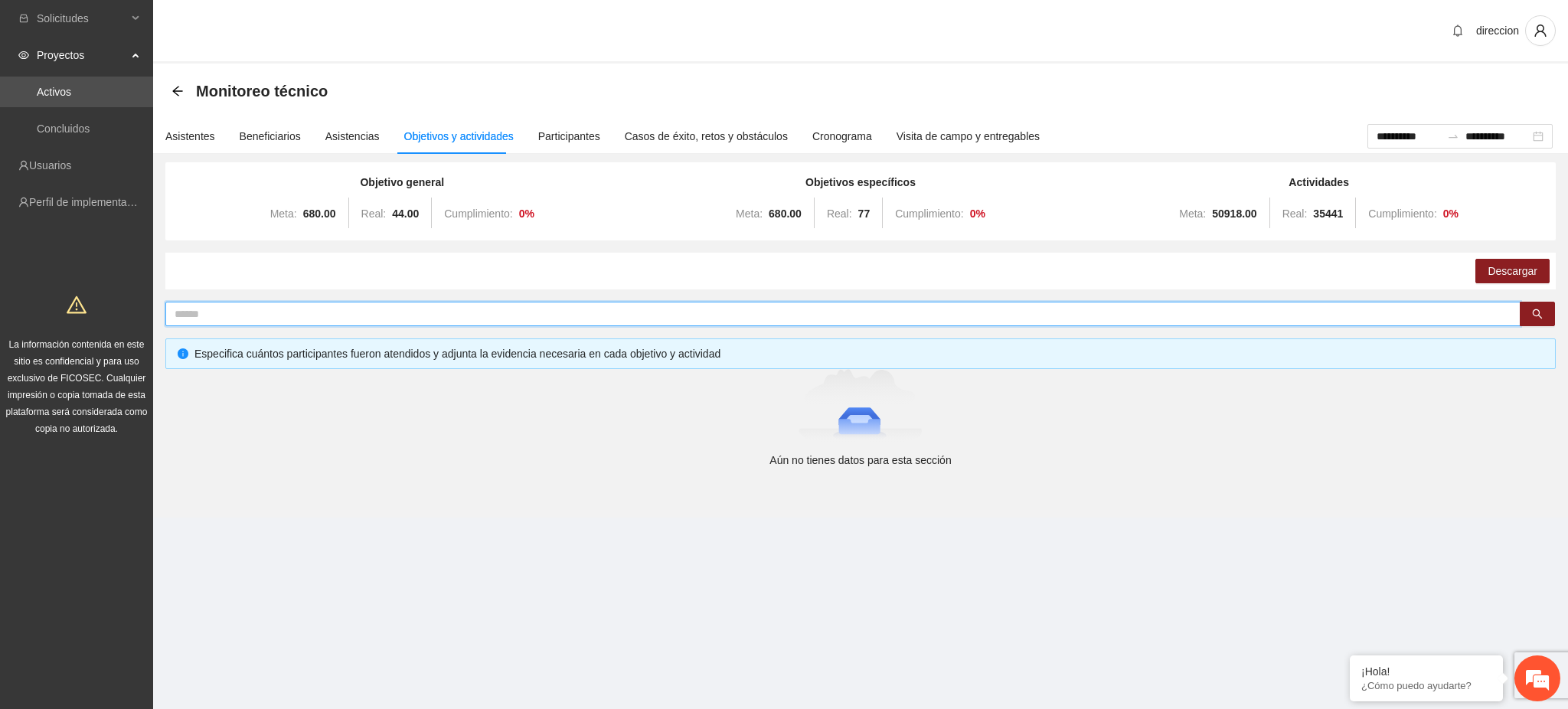
click at [224, 315] on input "text" at bounding box center [837, 313] width 1324 height 17
type input "******"
click at [1537, 311] on icon "search" at bounding box center [1537, 314] width 11 height 11
click at [1529, 316] on button "button" at bounding box center [1537, 313] width 35 height 24
click at [347, 139] on div "Asistencias" at bounding box center [352, 136] width 54 height 17
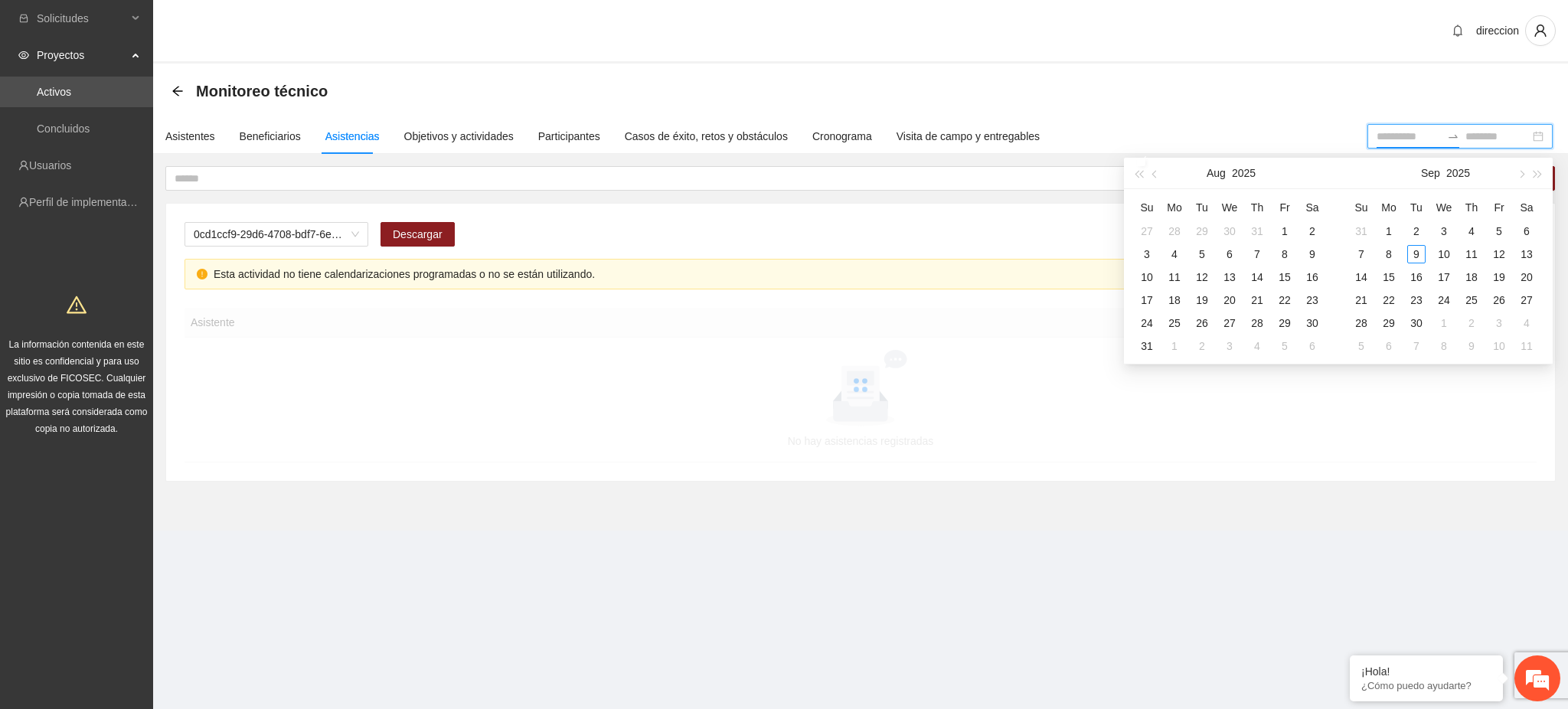
click at [1377, 139] on input at bounding box center [1409, 136] width 64 height 17
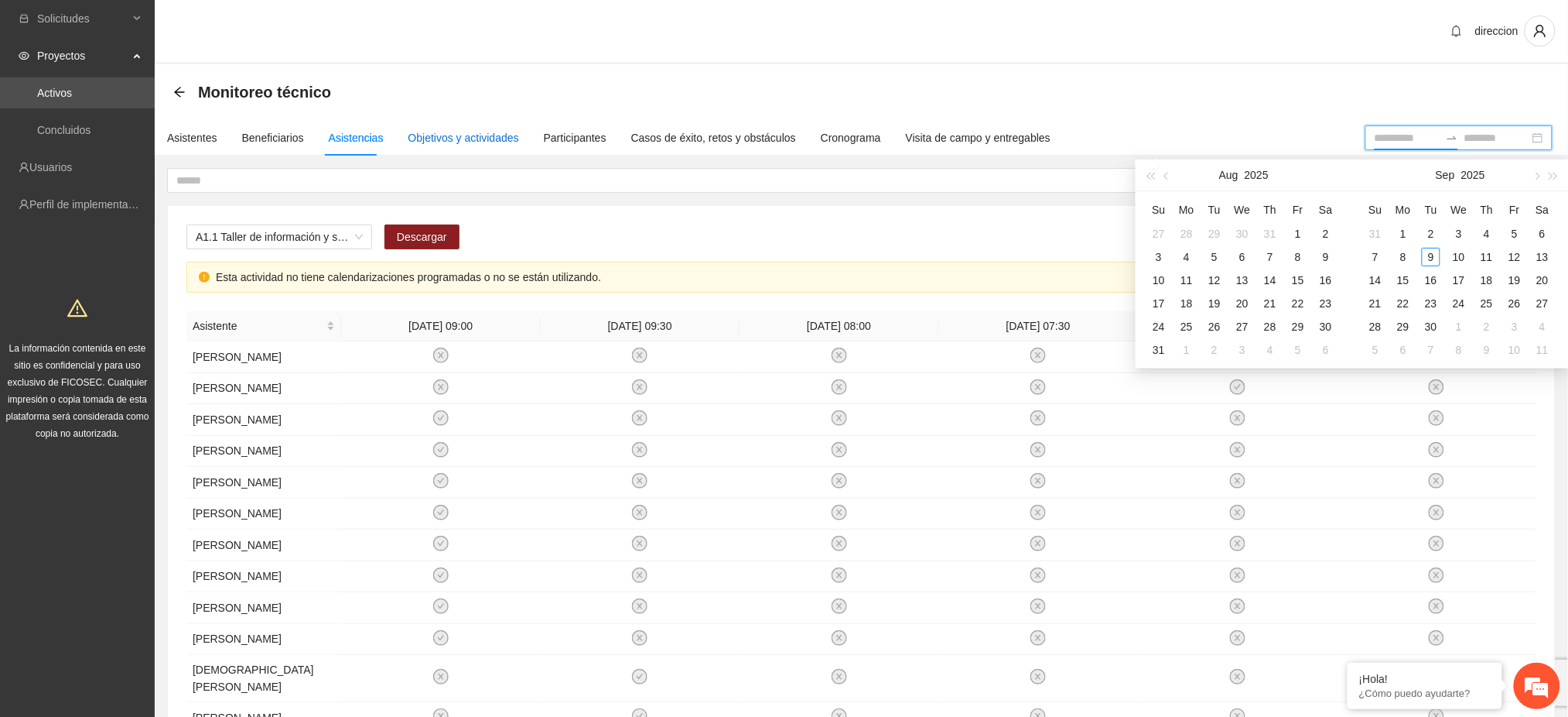
click at [464, 141] on div "Objetivos y actividades" at bounding box center [463, 137] width 111 height 17
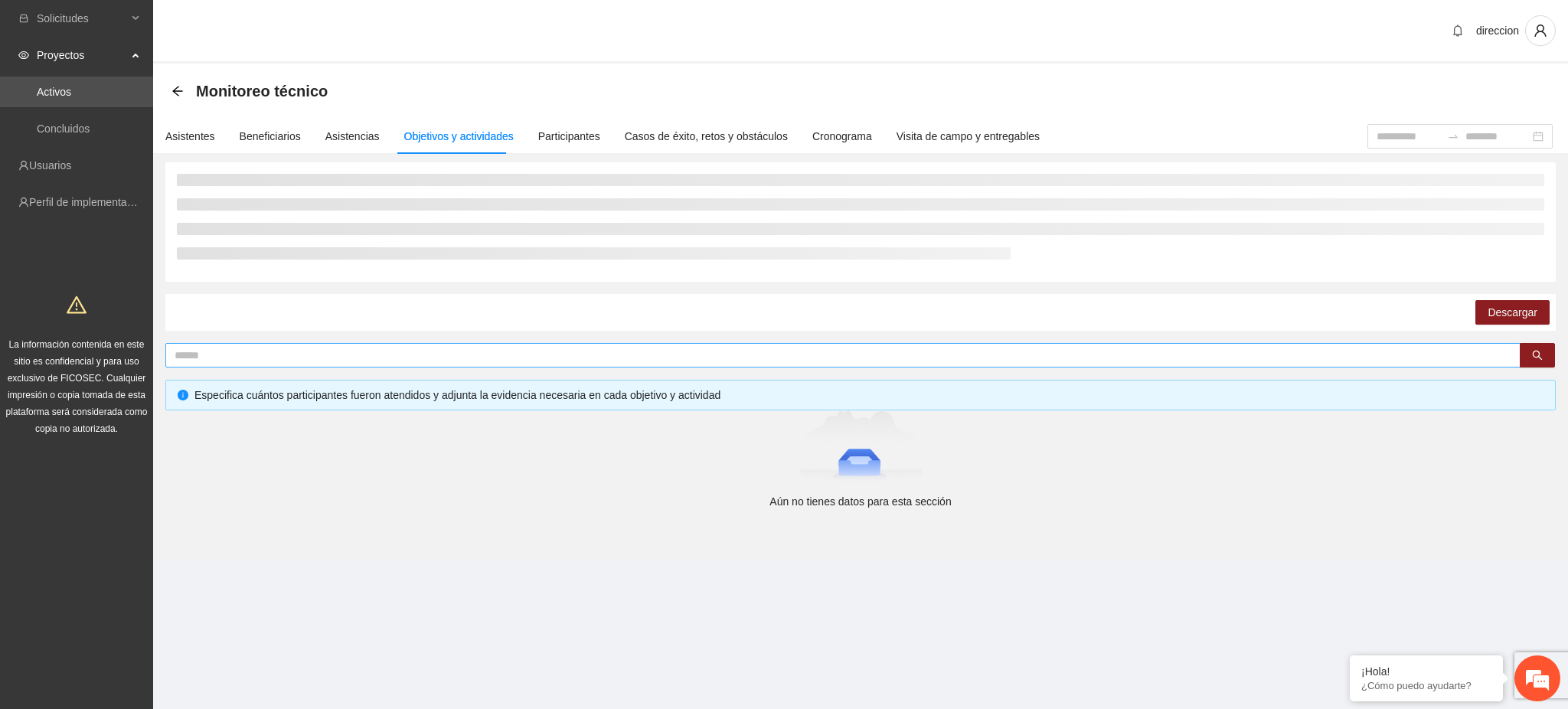
click at [206, 363] on span at bounding box center [843, 355] width 1355 height 24
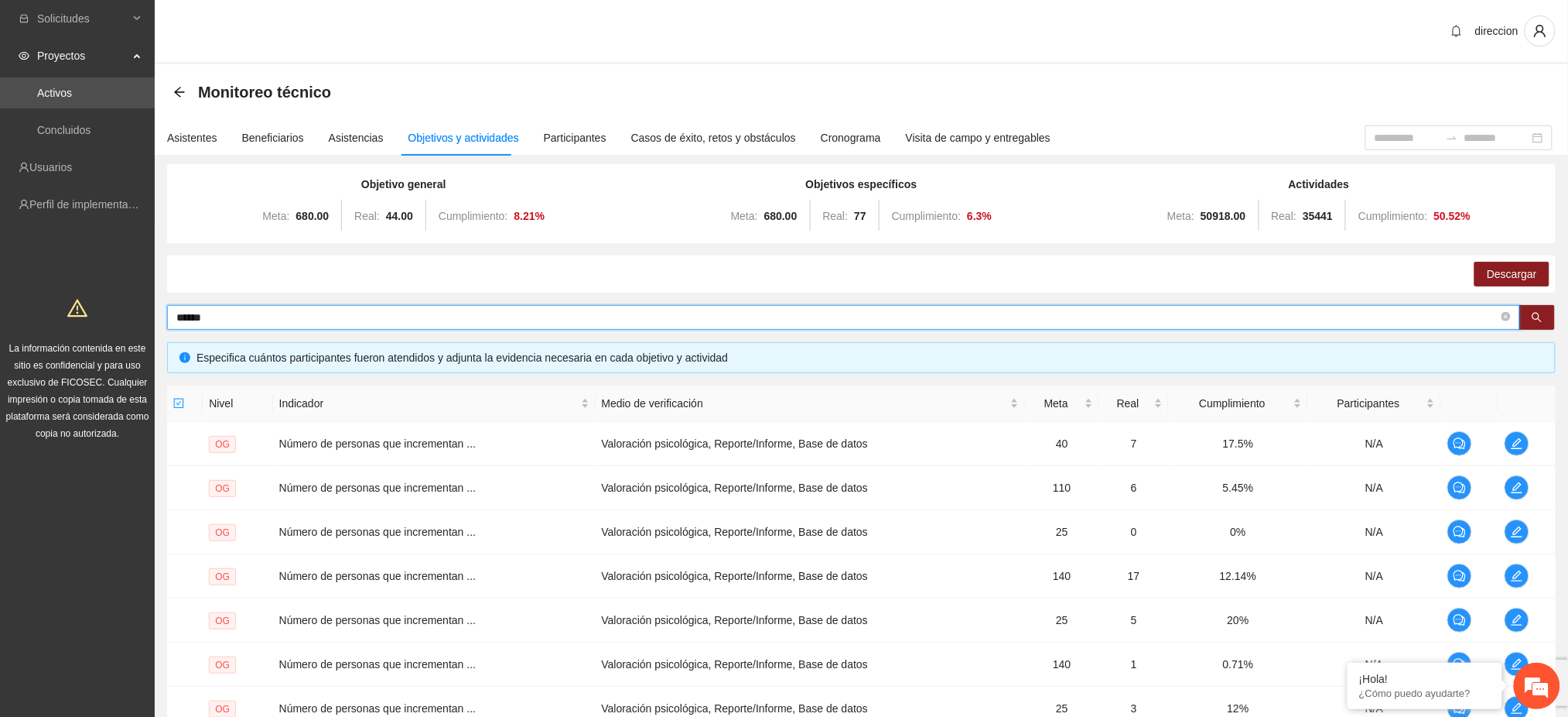
type input "******"
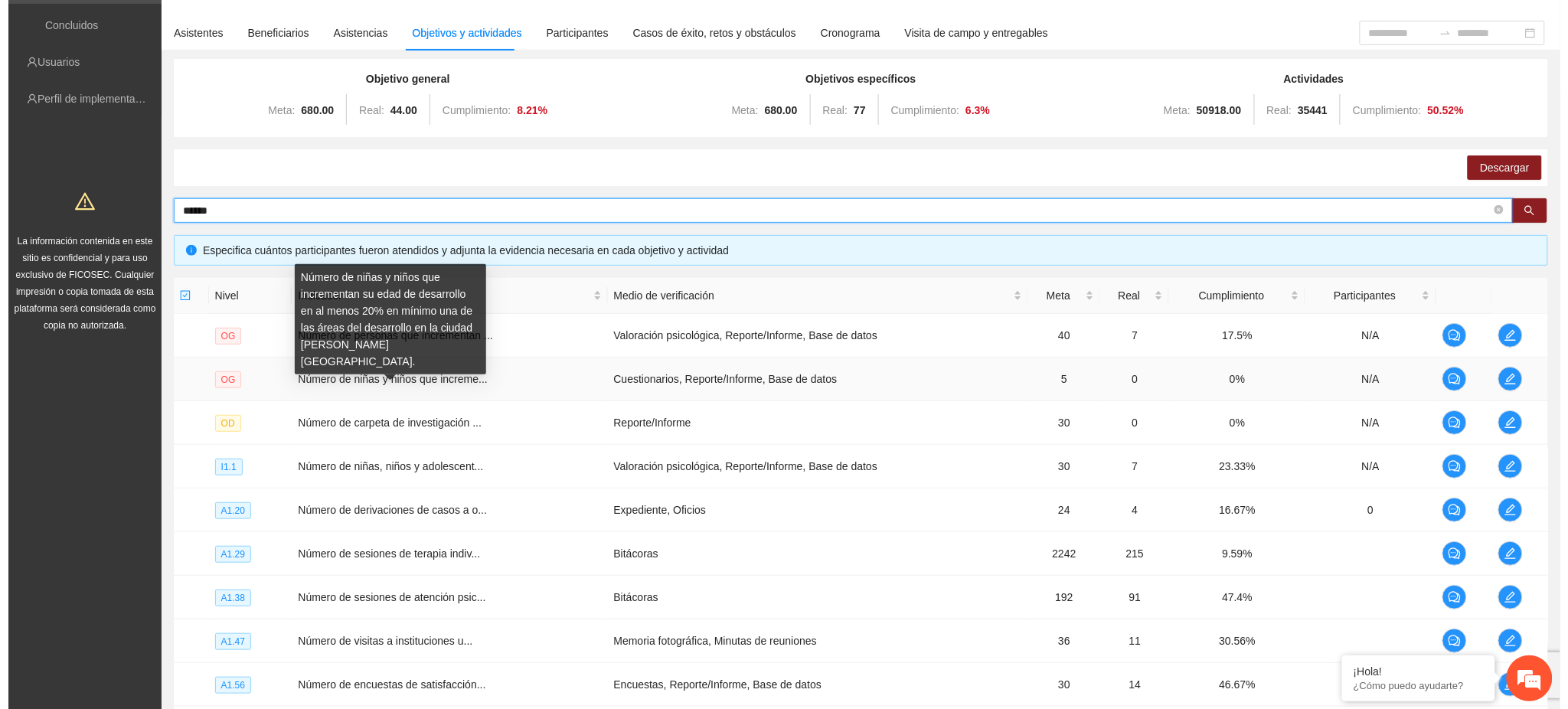
scroll to position [290, 0]
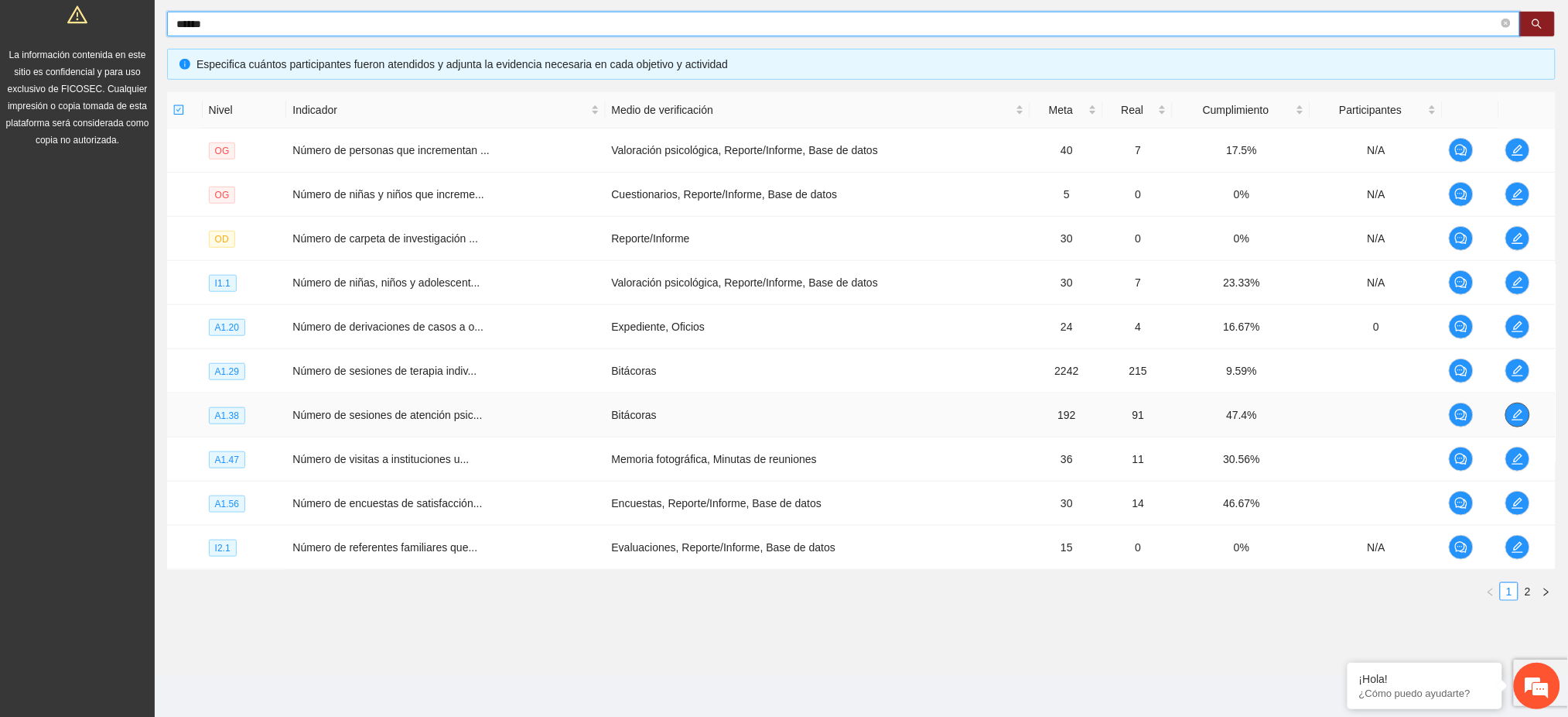
click at [1516, 413] on icon "edit" at bounding box center [1519, 415] width 13 height 13
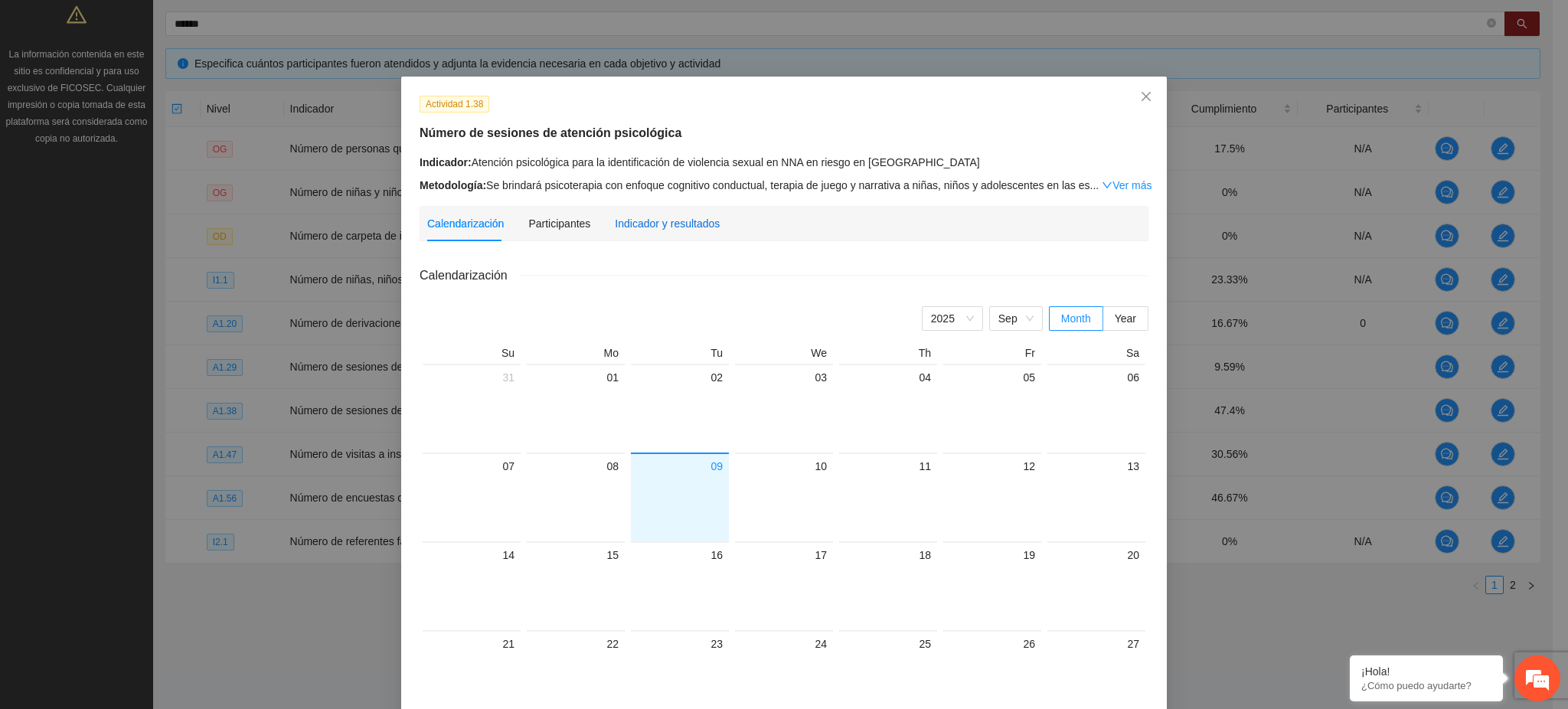
click at [649, 224] on div "Indicador y resultados" at bounding box center [668, 224] width 105 height 17
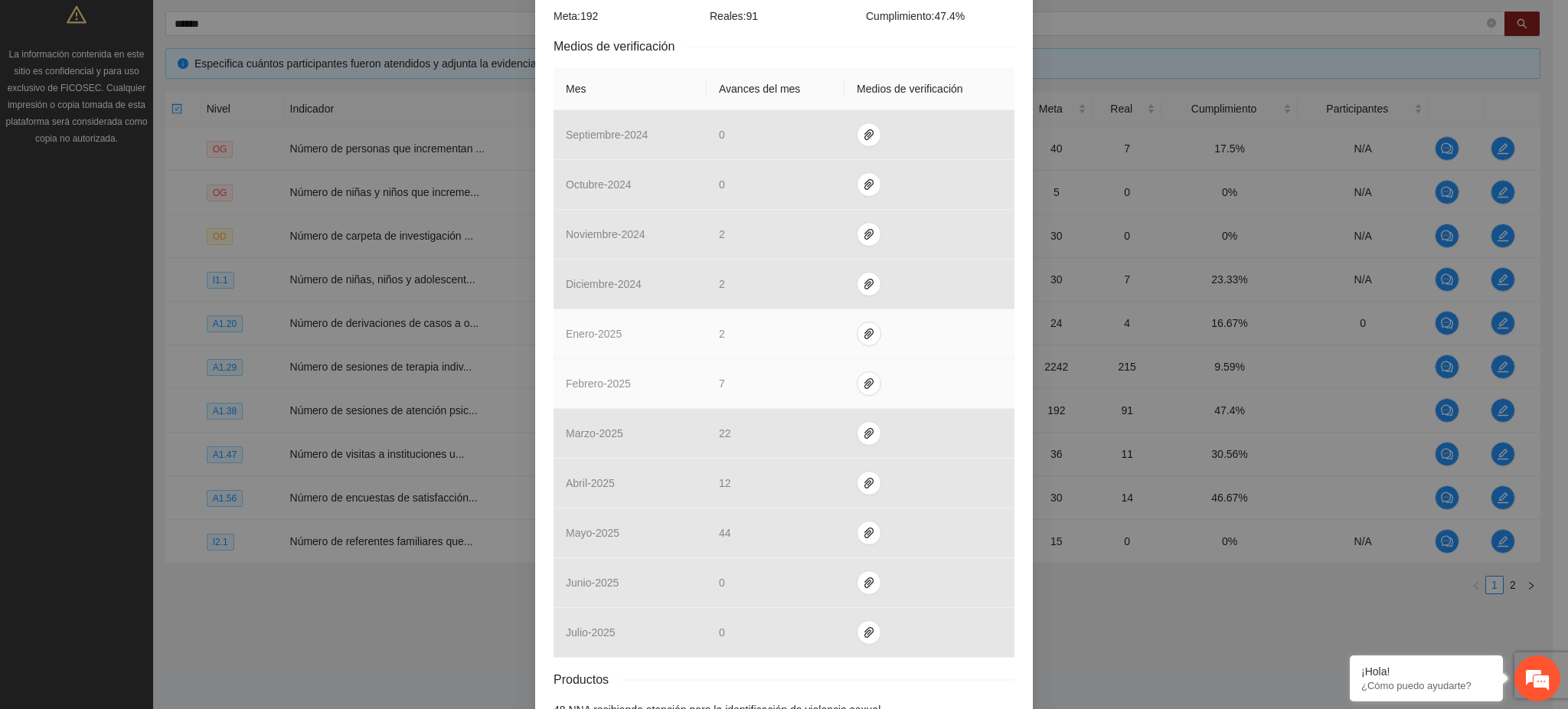
scroll to position [404, 0]
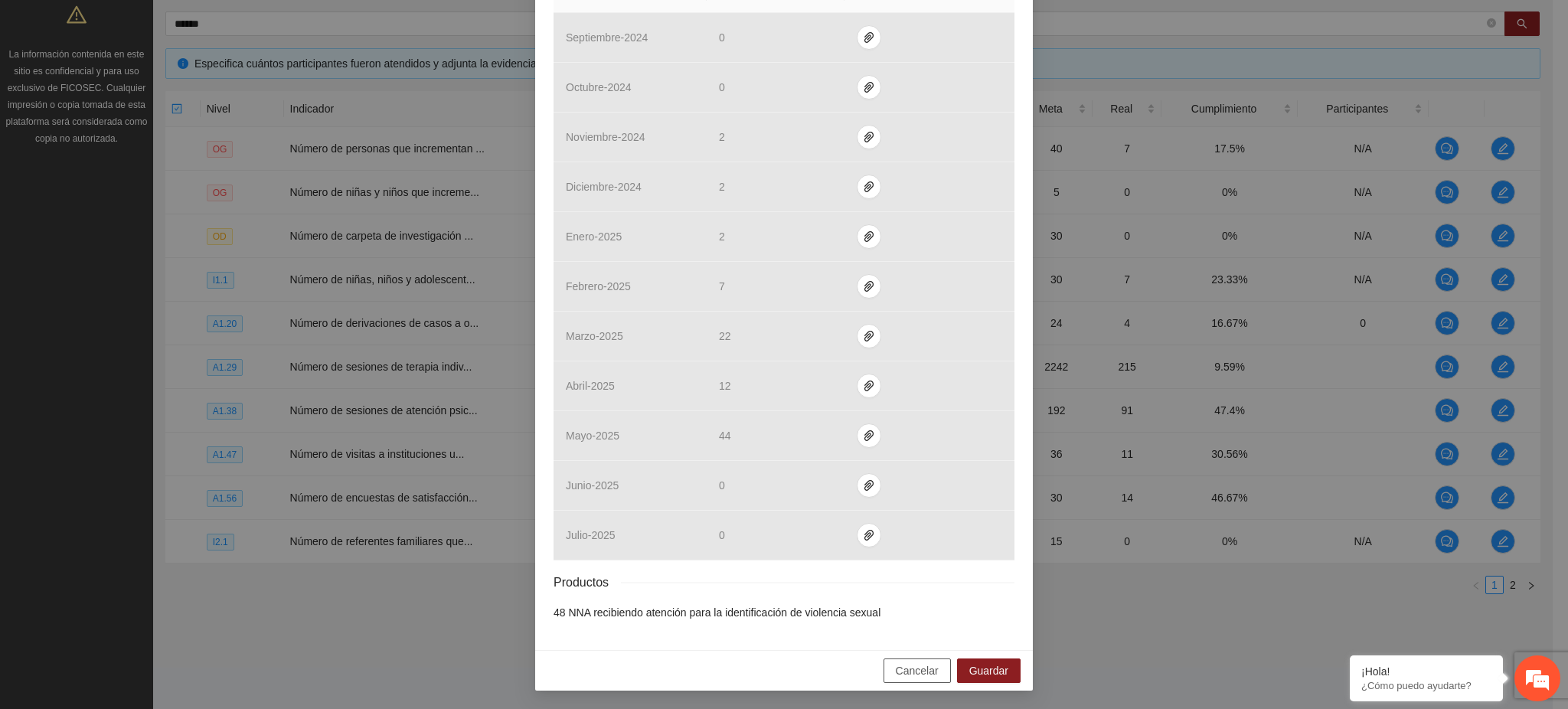
click at [928, 680] on button "Cancelar" at bounding box center [917, 670] width 67 height 24
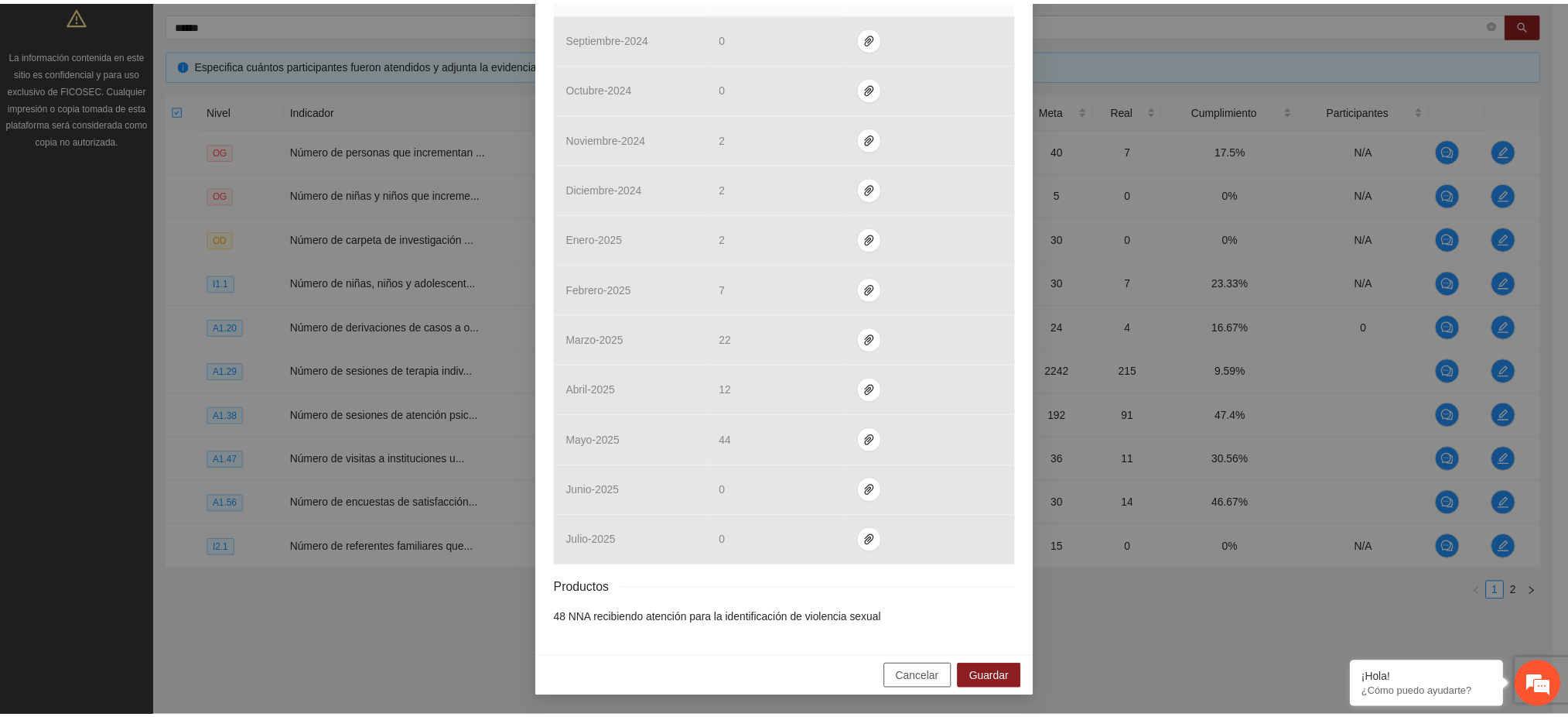
scroll to position [331, 0]
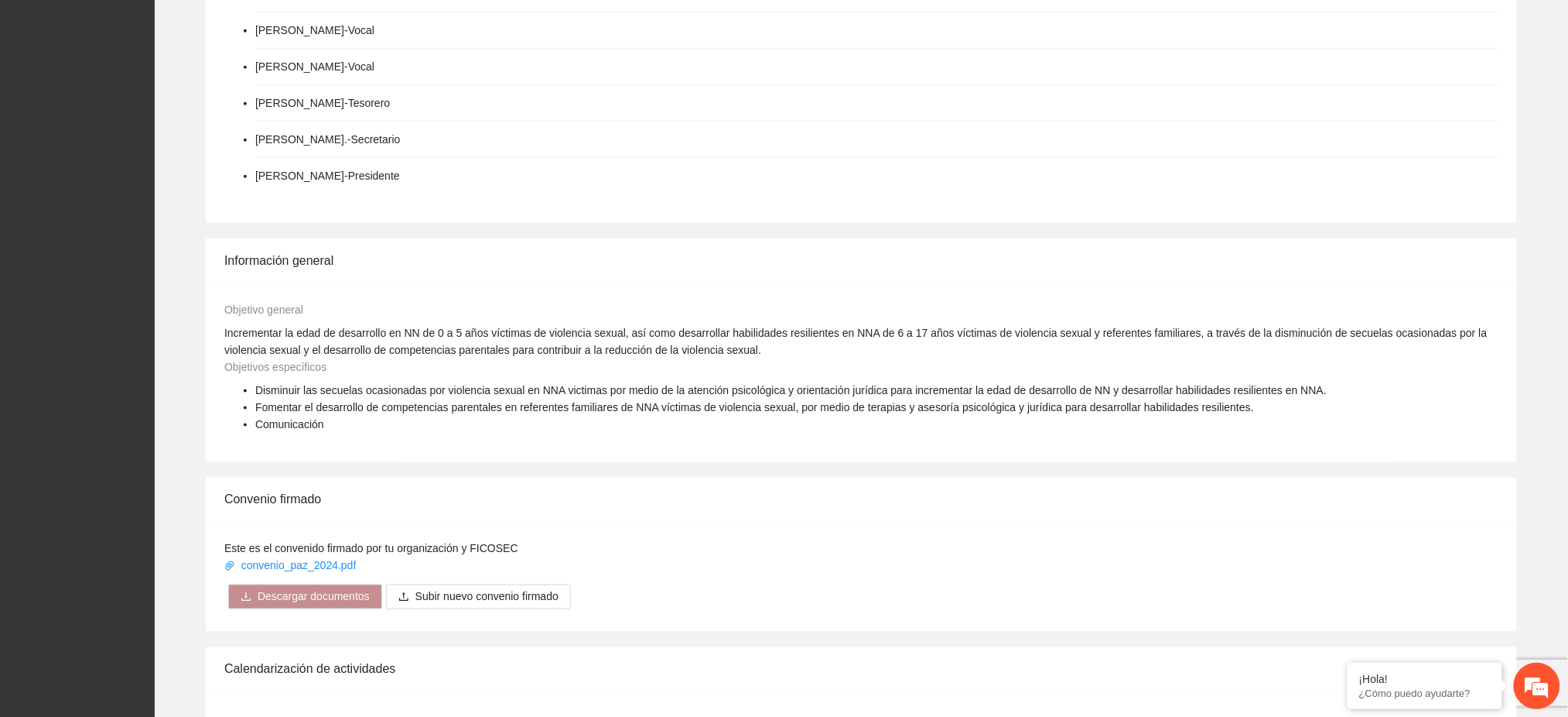
scroll to position [825, 0]
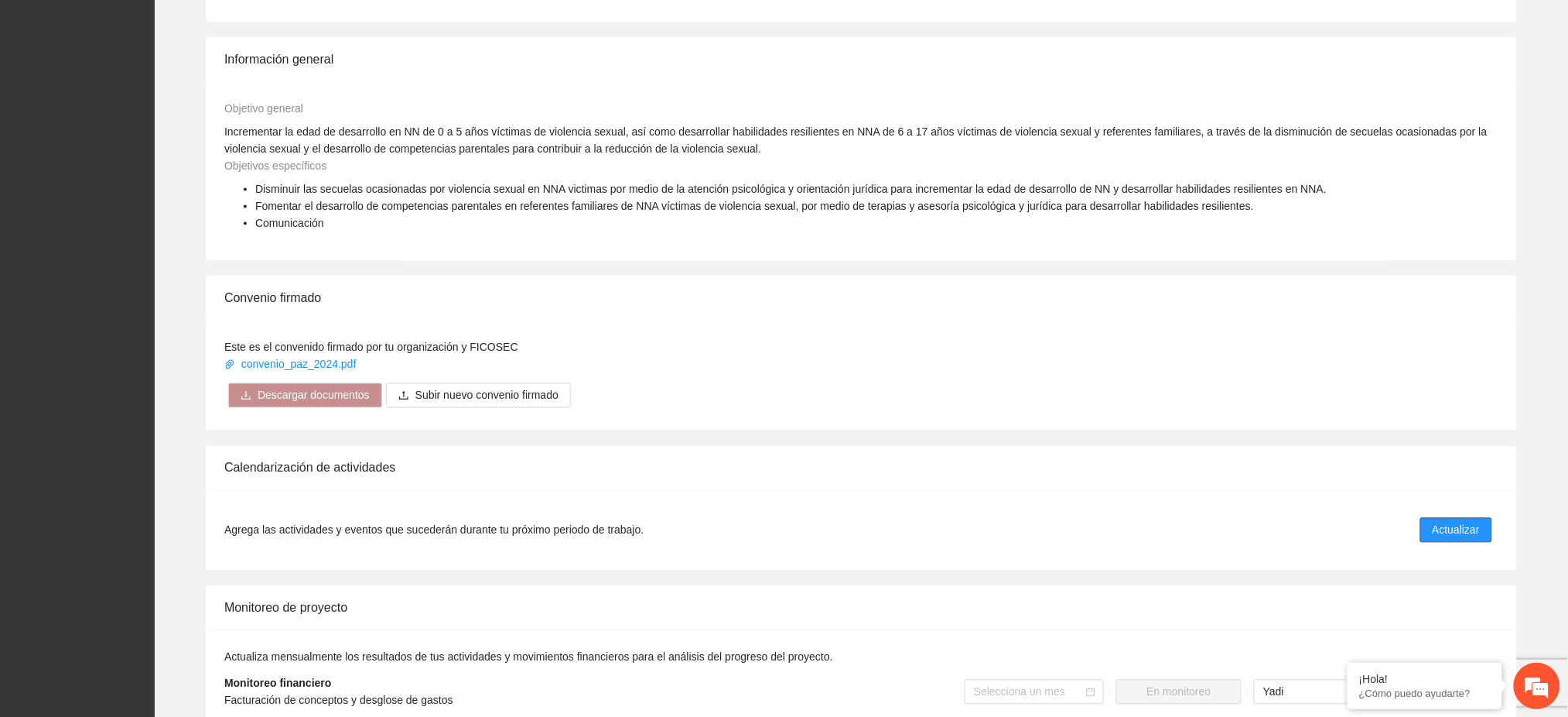
click at [1445, 522] on span "Actualizar" at bounding box center [1456, 530] width 48 height 17
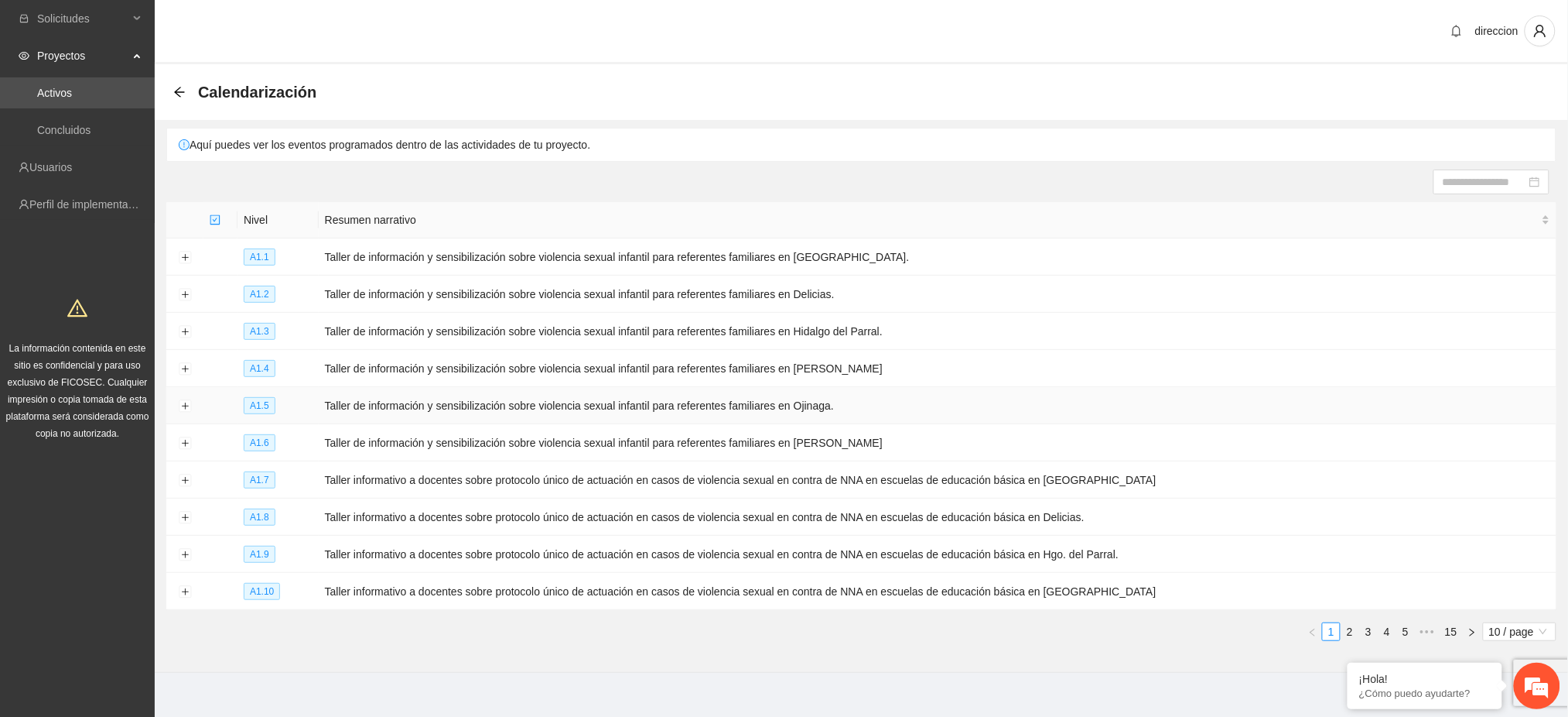
scroll to position [18, 0]
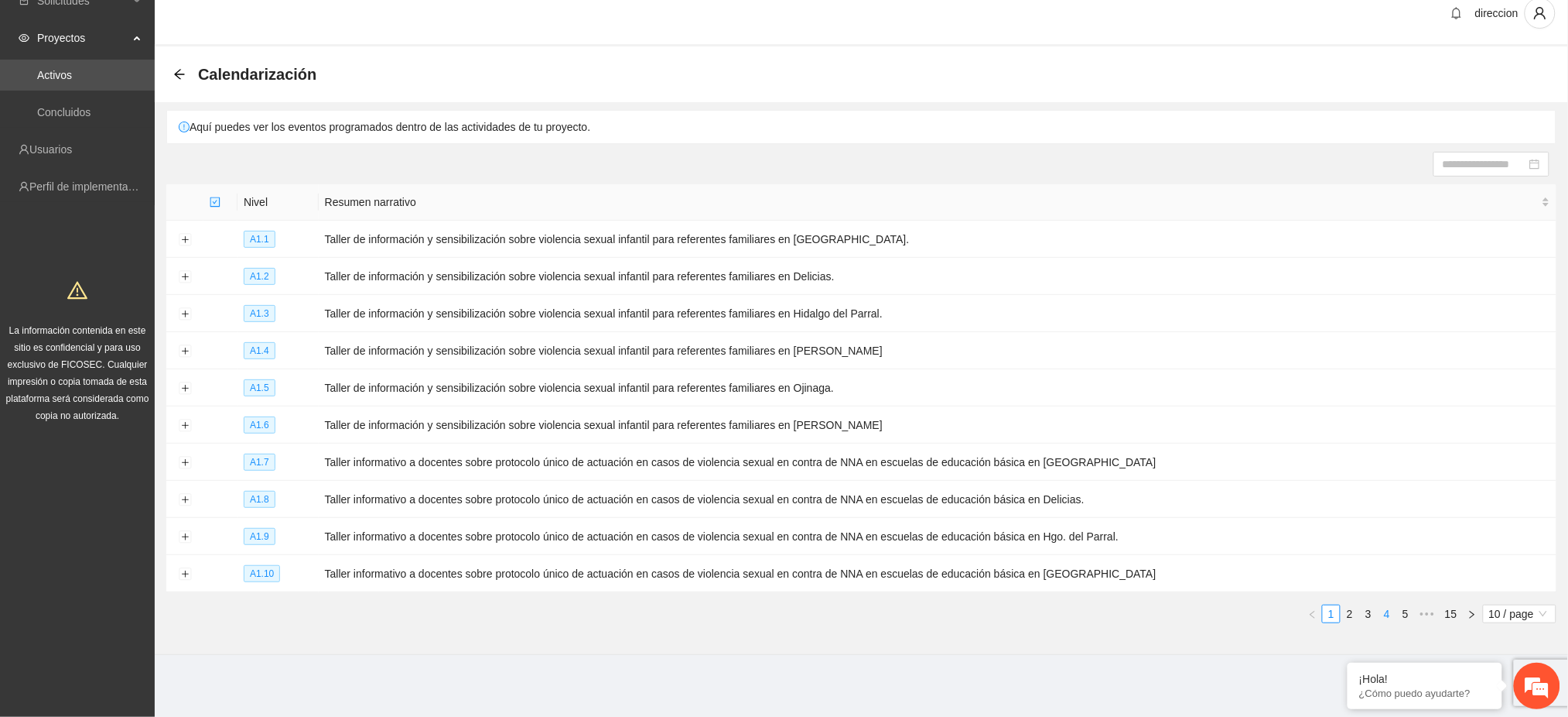
click at [1383, 620] on link "4" at bounding box center [1387, 614] width 17 height 17
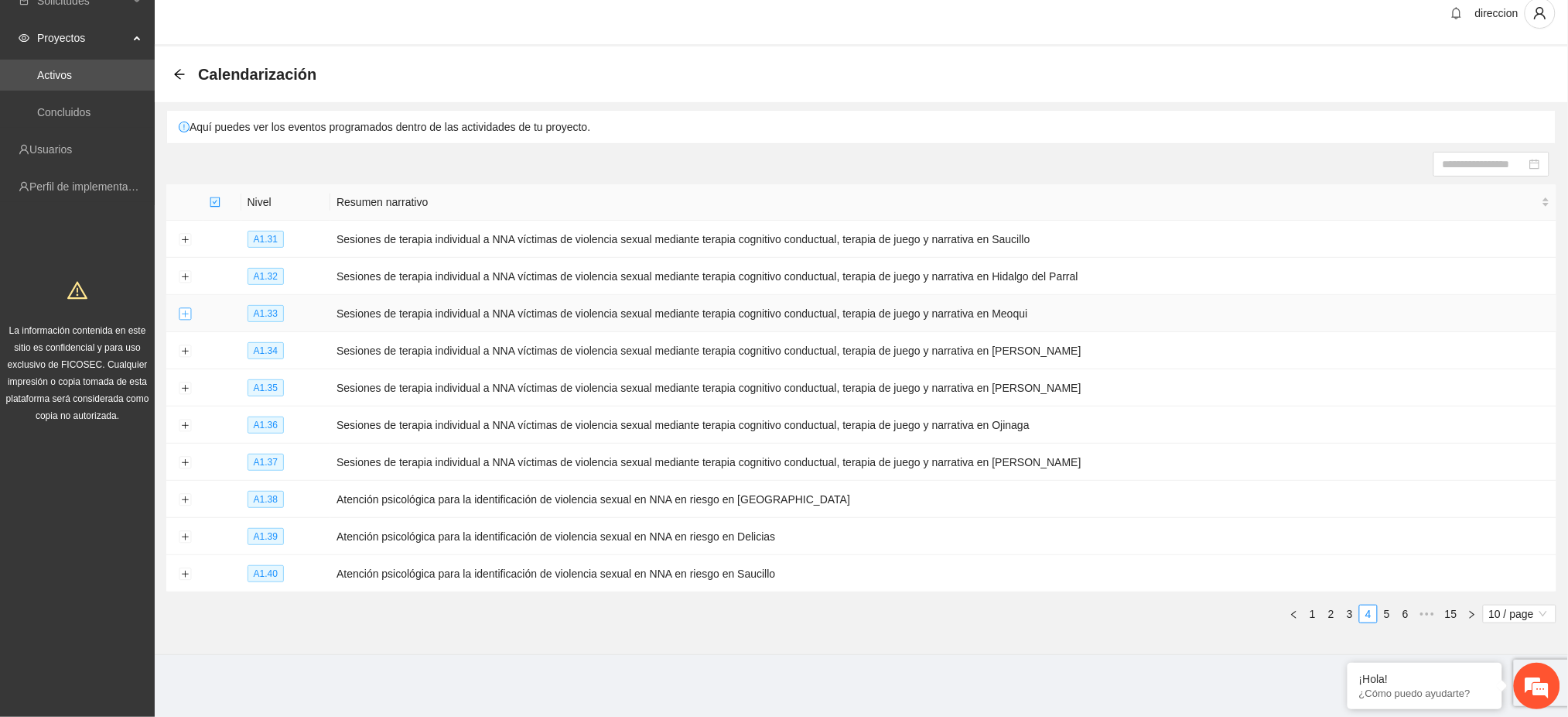
click at [184, 310] on button "Expand row" at bounding box center [185, 314] width 13 height 13
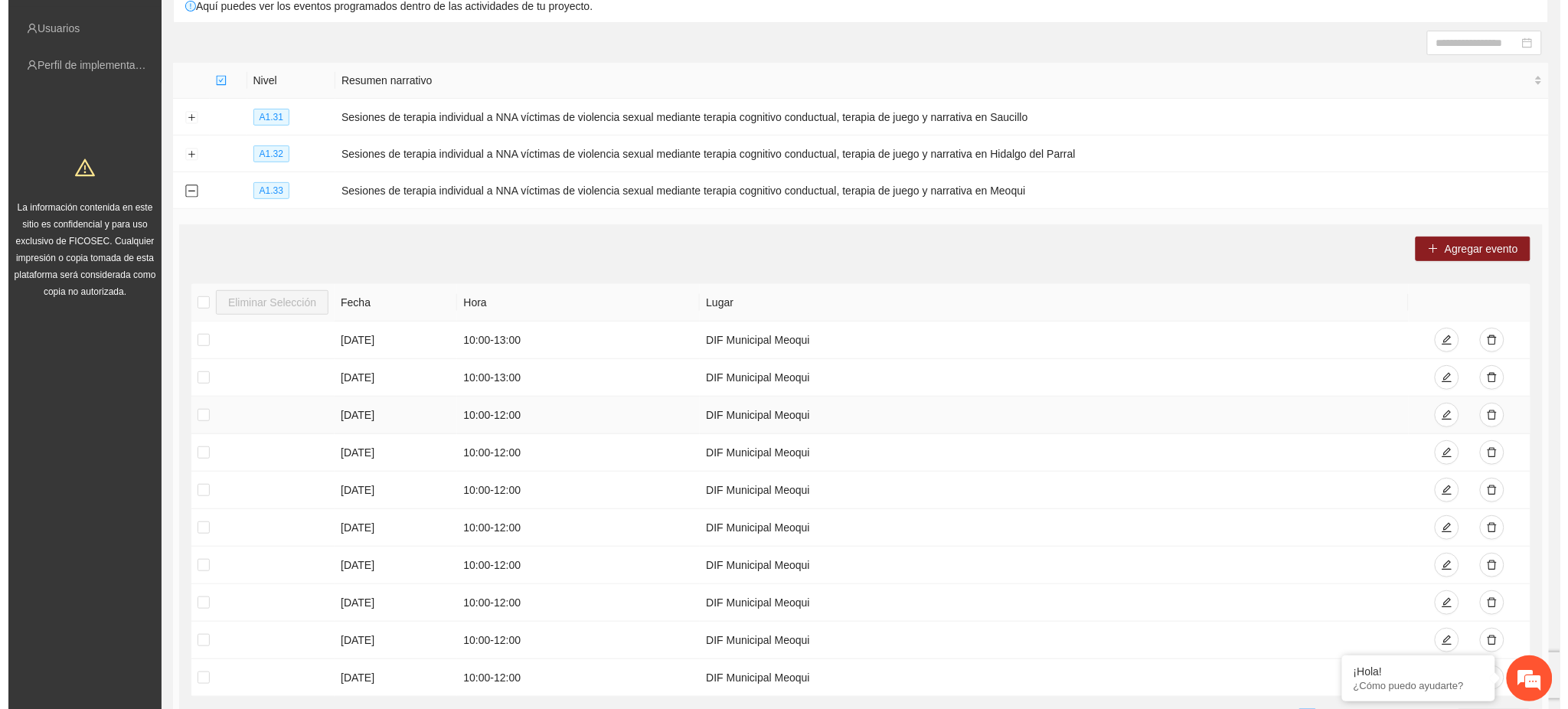
scroll to position [120, 0]
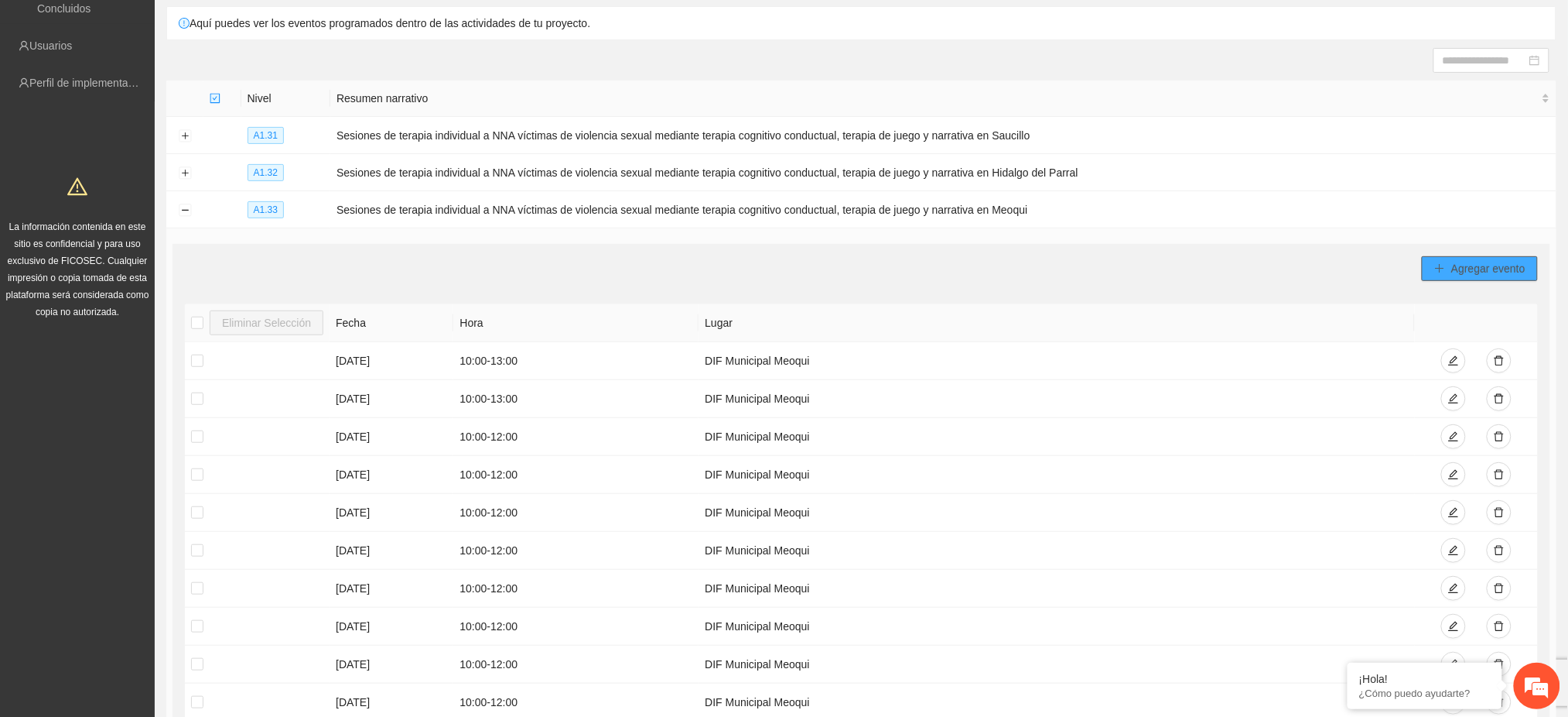
click at [1513, 273] on span "Agregar evento" at bounding box center [1488, 268] width 74 height 17
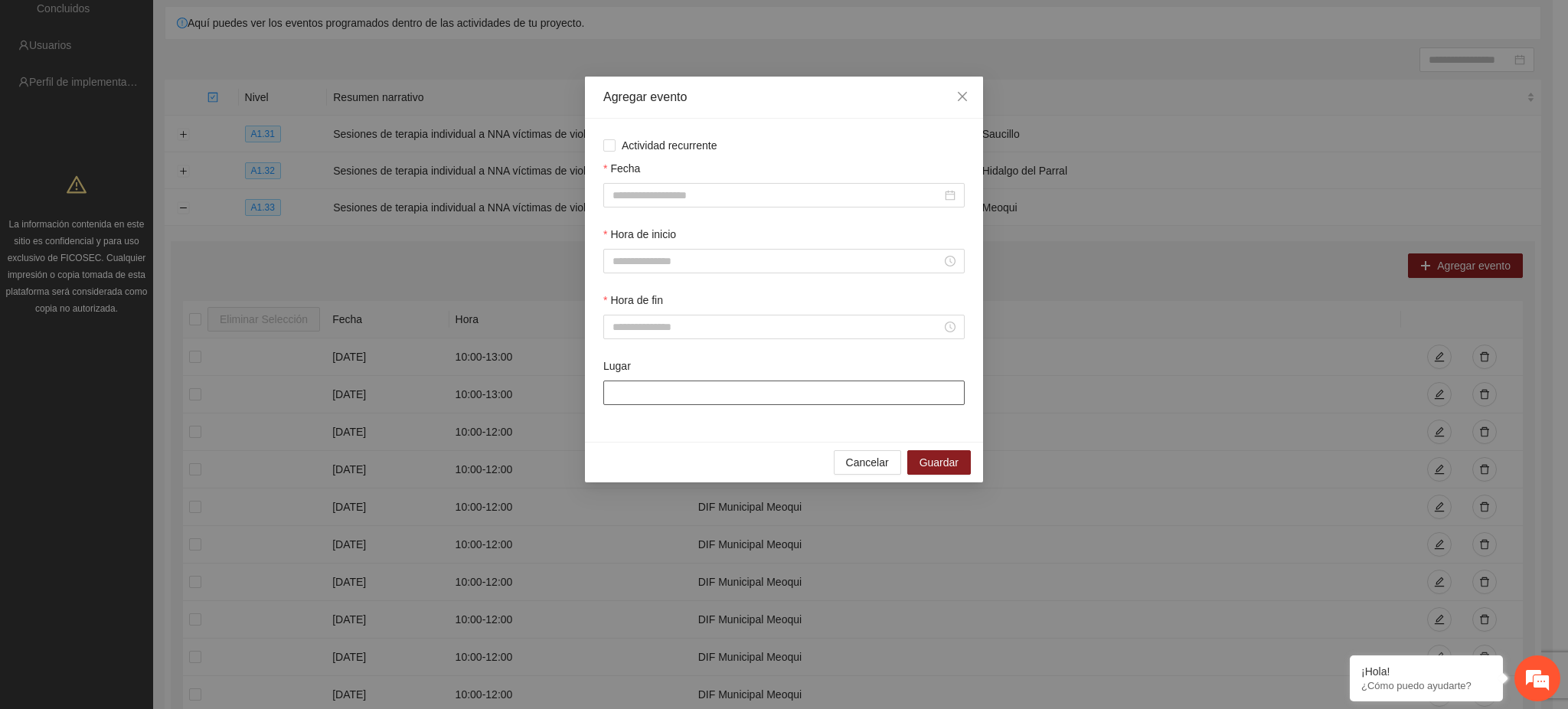
click at [671, 393] on input "Lugar" at bounding box center [784, 392] width 361 height 24
type input "*"
type input "***"
click at [1096, 621] on div "Agregar evento Actividad recurrente Fecha Hora de inicio Hora de fin Lugar *** …" at bounding box center [784, 354] width 1568 height 709
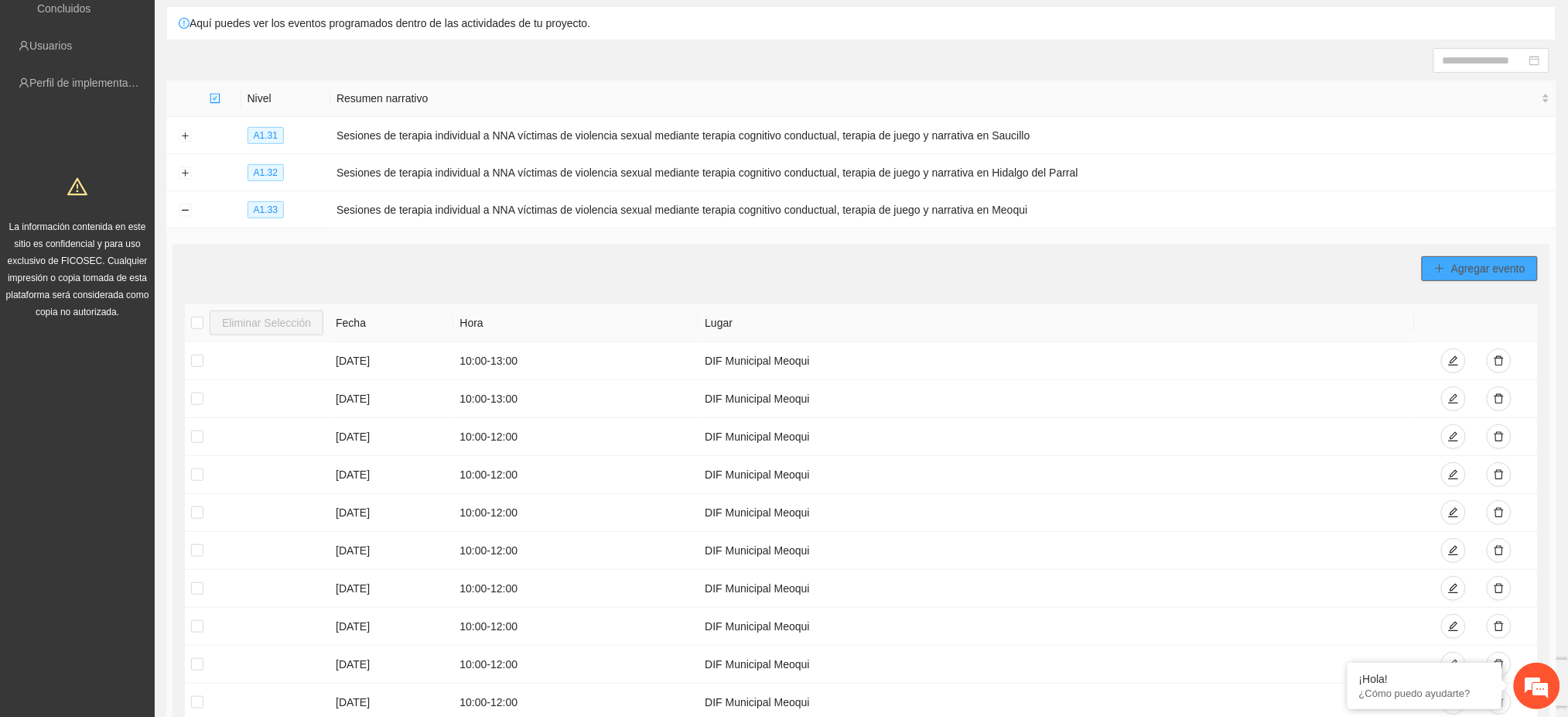
click at [1465, 265] on span "Agregar evento" at bounding box center [1488, 268] width 74 height 17
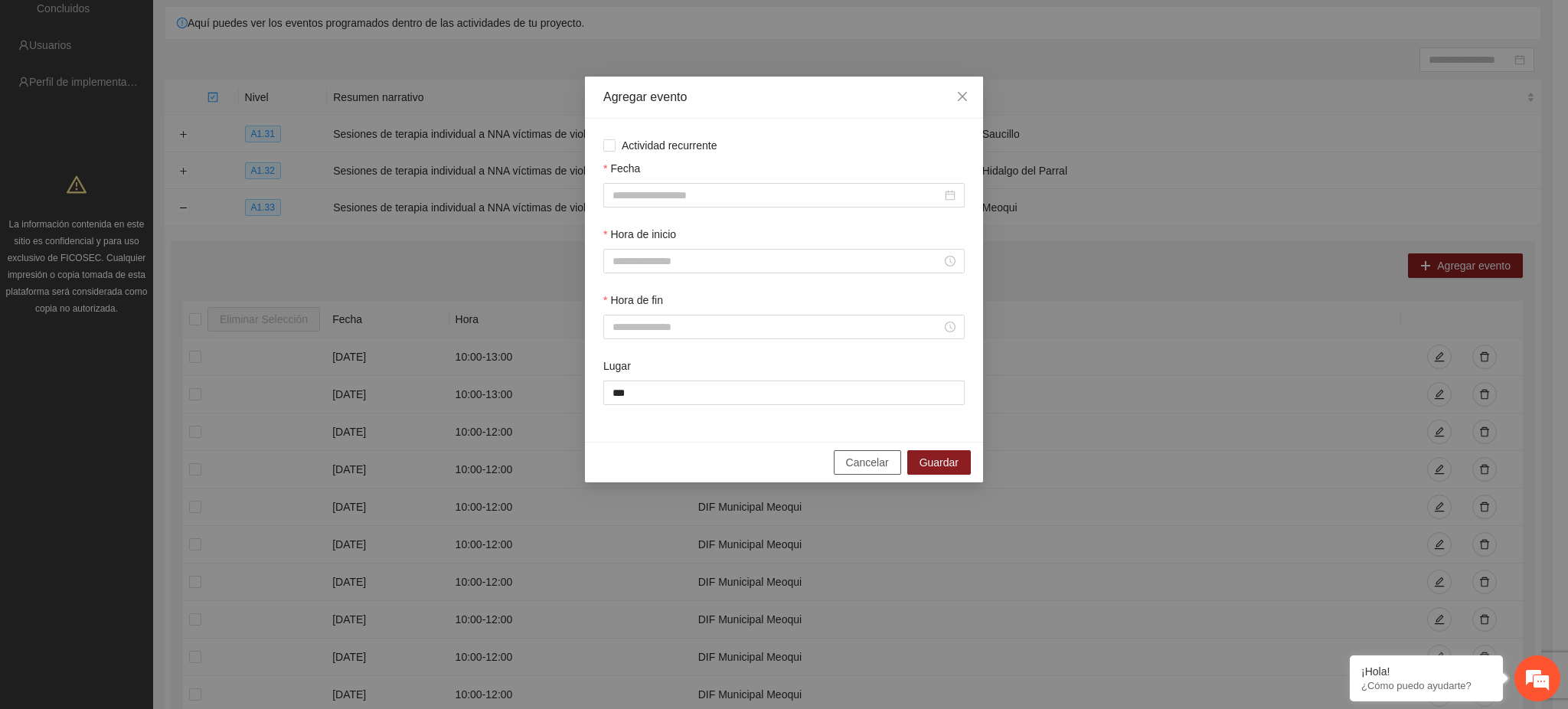
click at [879, 465] on span "Cancelar" at bounding box center [867, 462] width 43 height 17
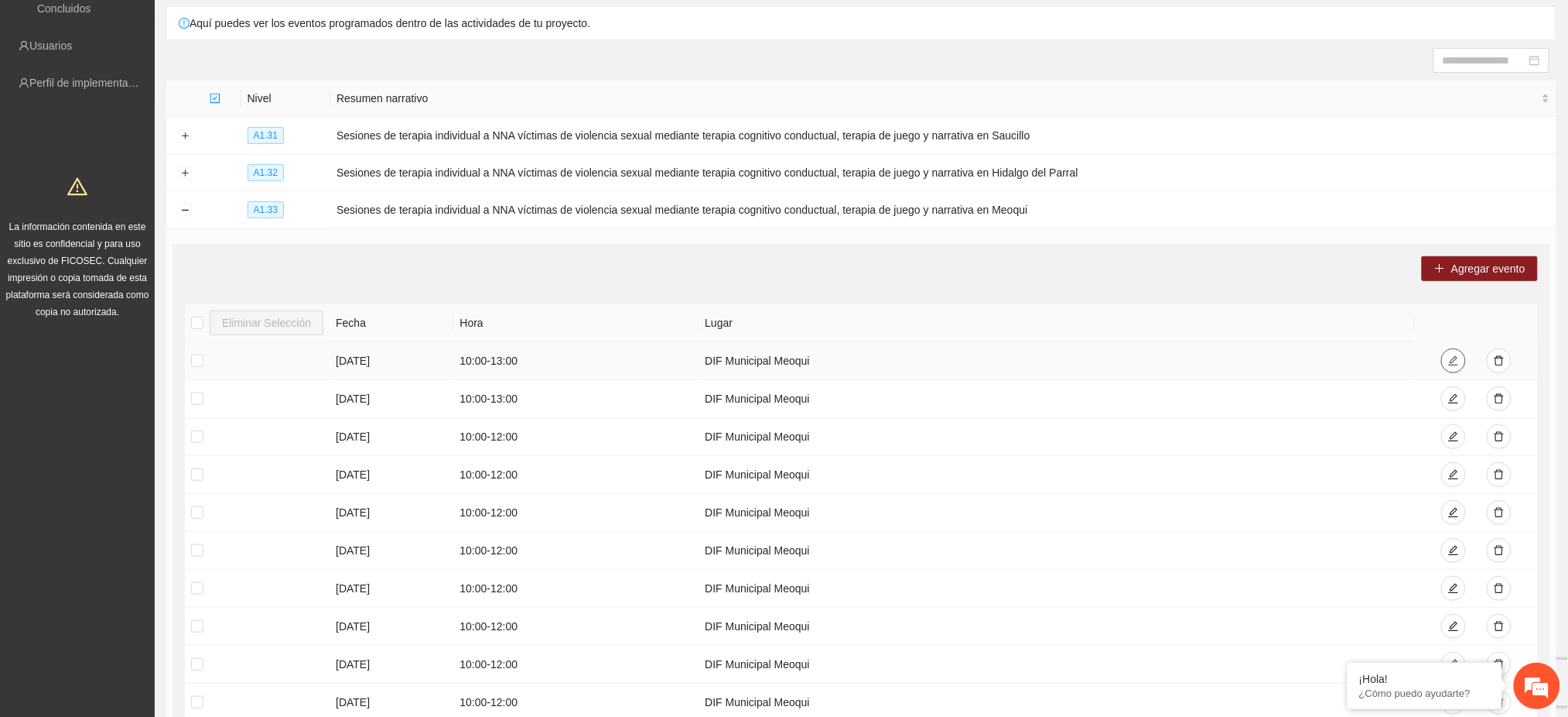
click at [1463, 364] on button "button" at bounding box center [1454, 360] width 25 height 25
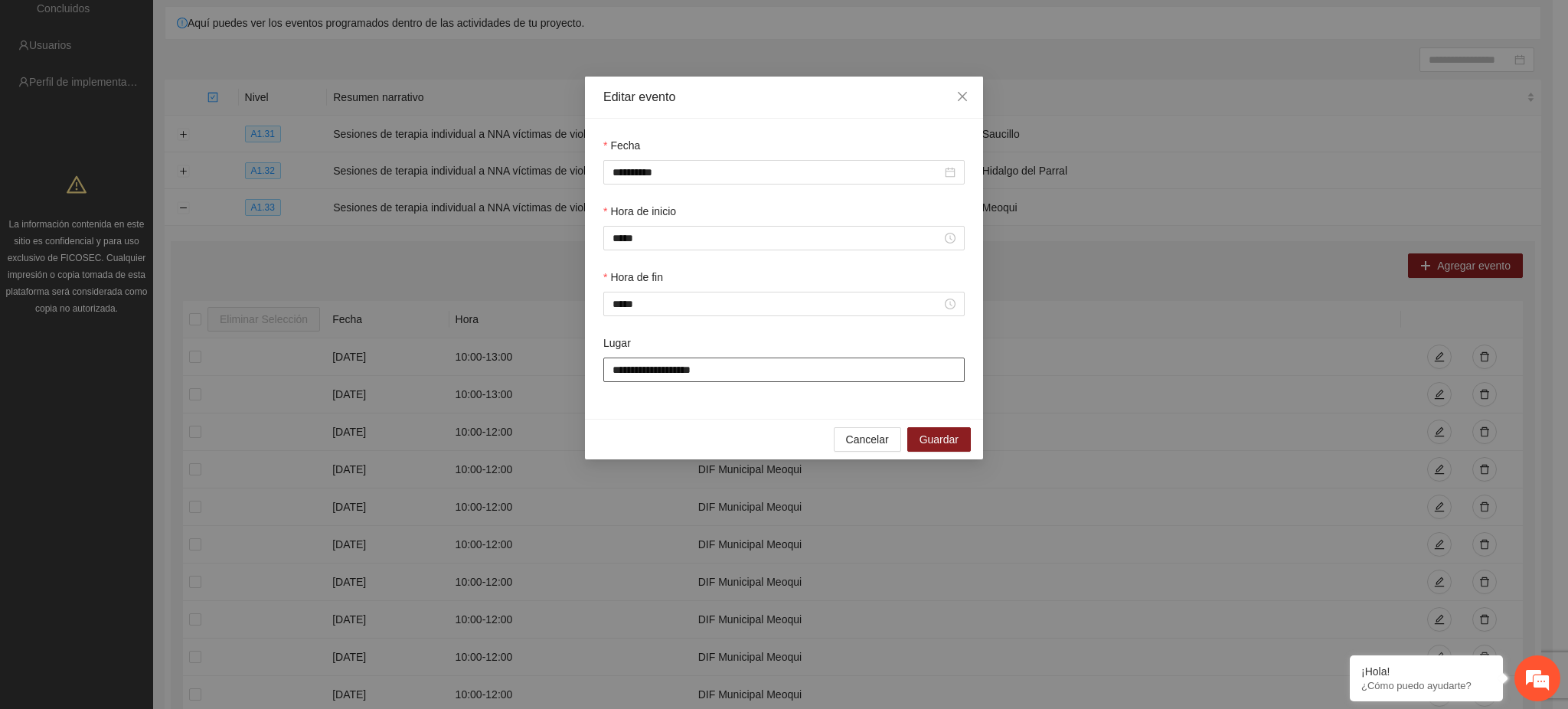
drag, startPoint x: 721, startPoint y: 366, endPoint x: 552, endPoint y: 371, distance: 169.1
click at [552, 371] on div "**********" at bounding box center [784, 354] width 1568 height 709
click at [872, 446] on span "Cancelar" at bounding box center [867, 439] width 43 height 17
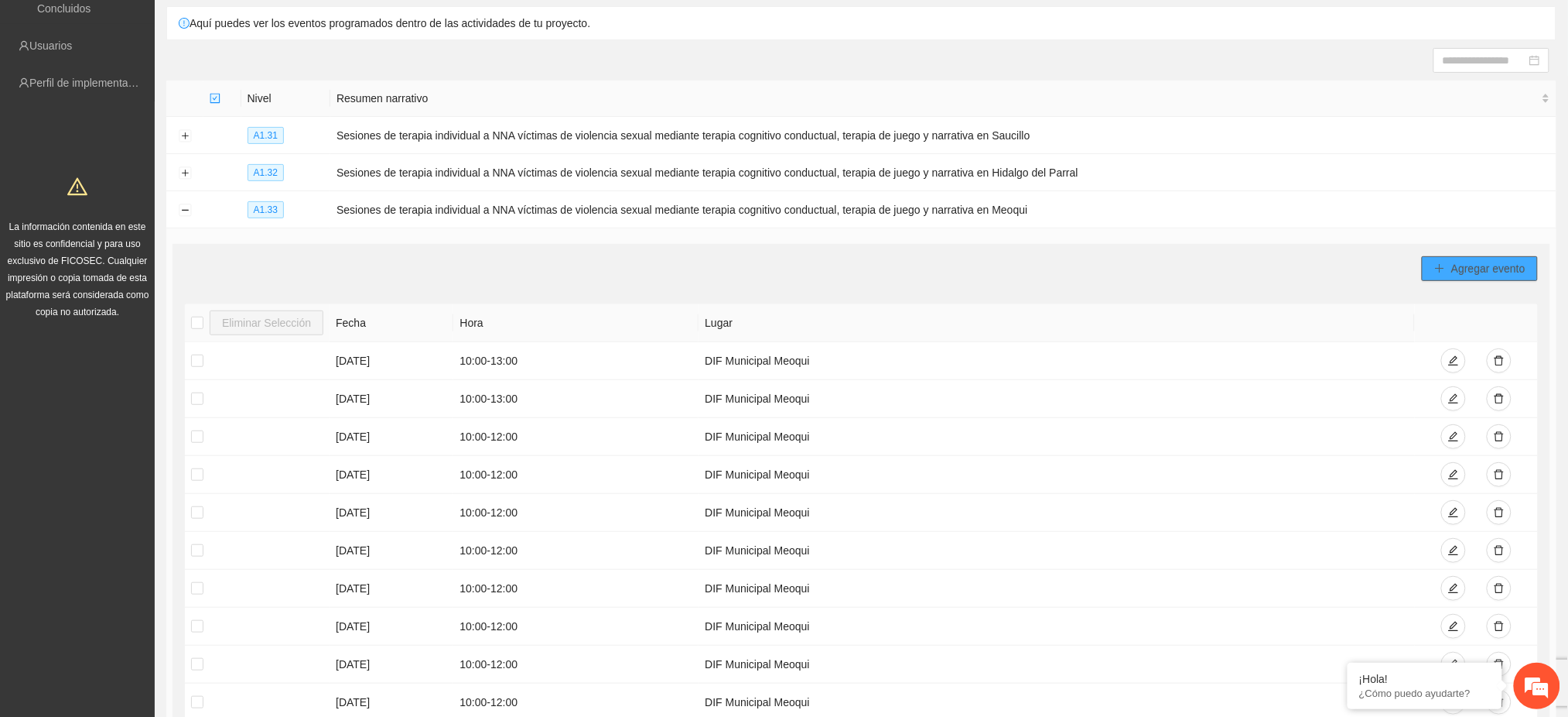
click at [1505, 274] on span "Agregar evento" at bounding box center [1488, 268] width 74 height 17
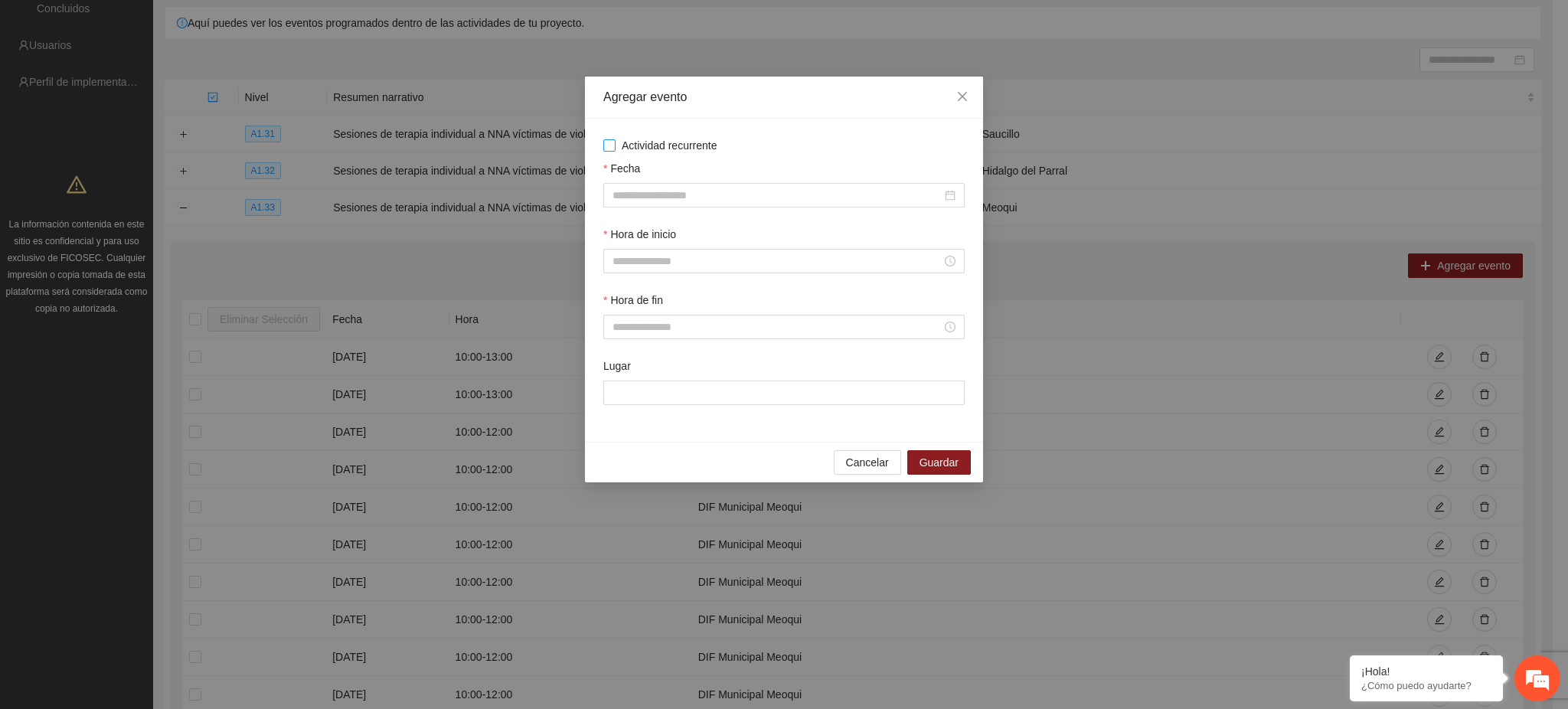
click at [676, 148] on span "Actividad recurrente" at bounding box center [669, 145] width 108 height 17
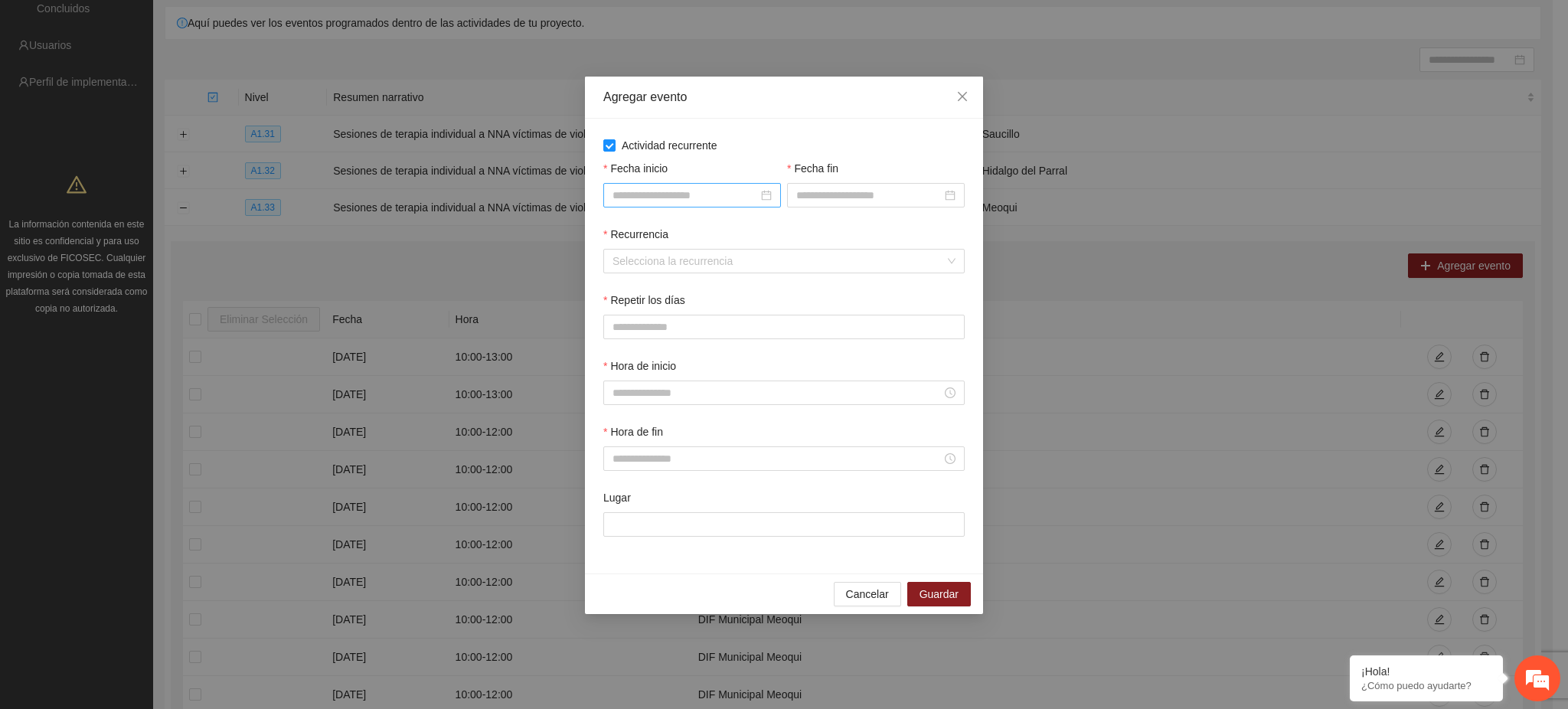
click at [651, 189] on input "Fecha inicio" at bounding box center [685, 195] width 146 height 17
click at [635, 227] on span "button" at bounding box center [636, 228] width 7 height 7
type input "**********"
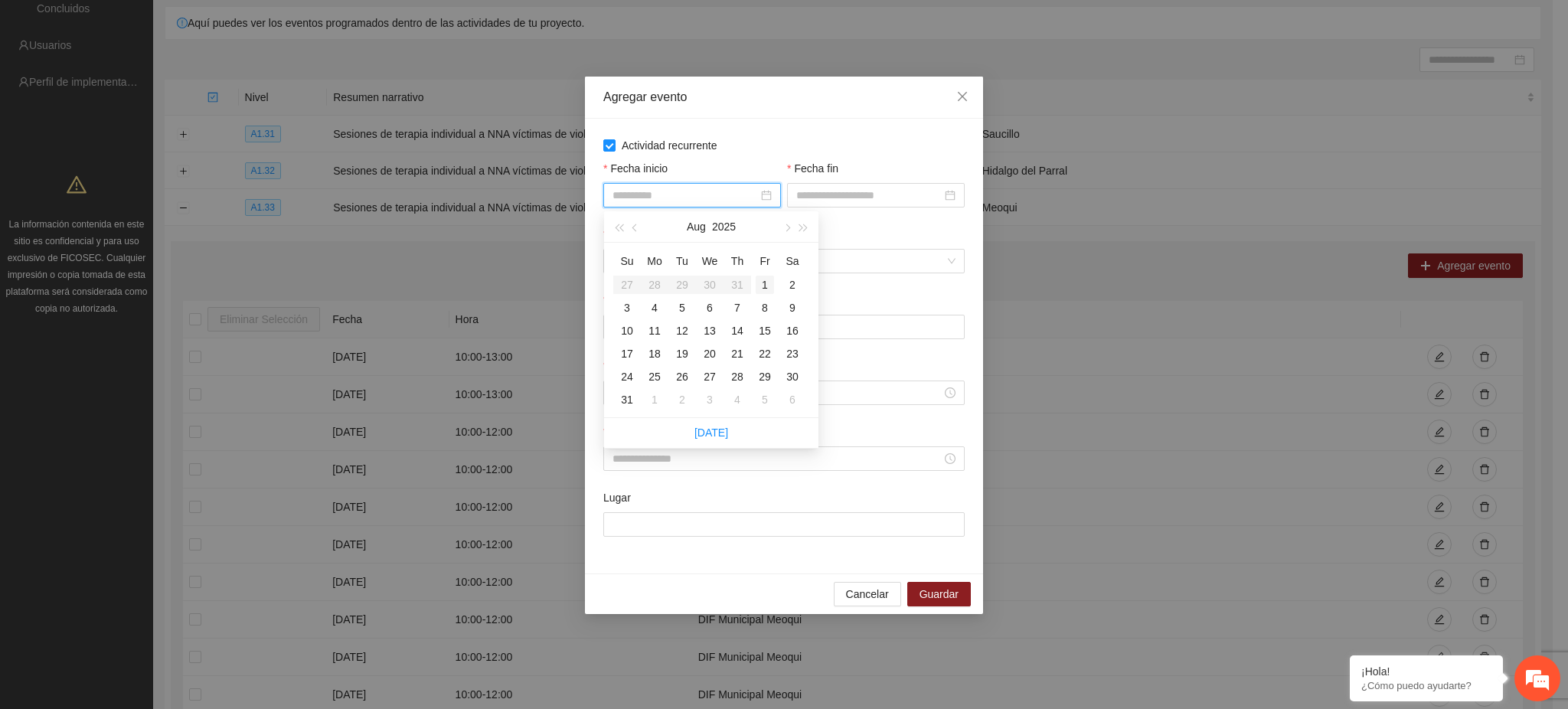
click at [760, 283] on div "1" at bounding box center [765, 284] width 18 height 18
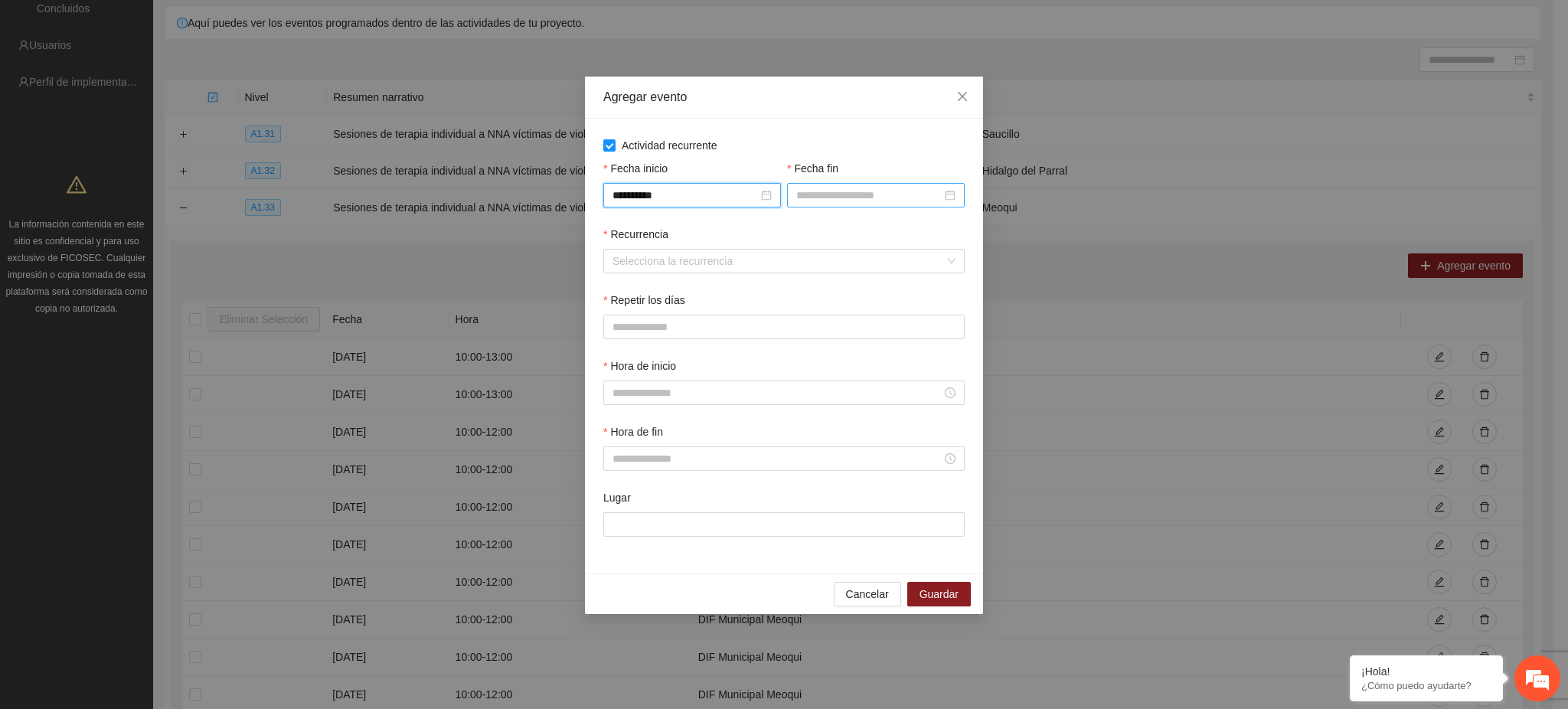
click at [804, 192] on input "Fecha fin" at bounding box center [869, 195] width 146 height 17
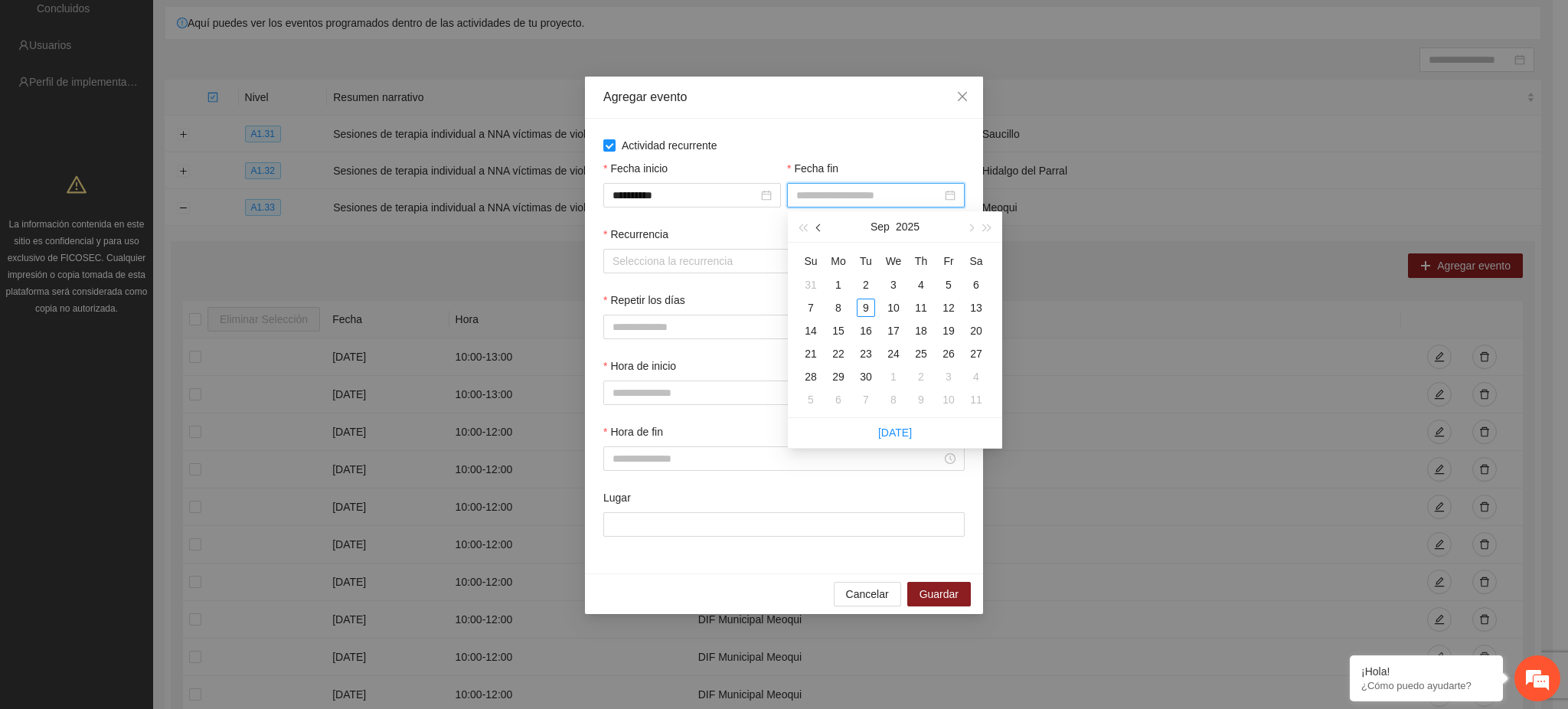
click at [823, 230] on button "button" at bounding box center [819, 226] width 17 height 31
type input "**********"
click at [805, 402] on div "31" at bounding box center [811, 399] width 18 height 18
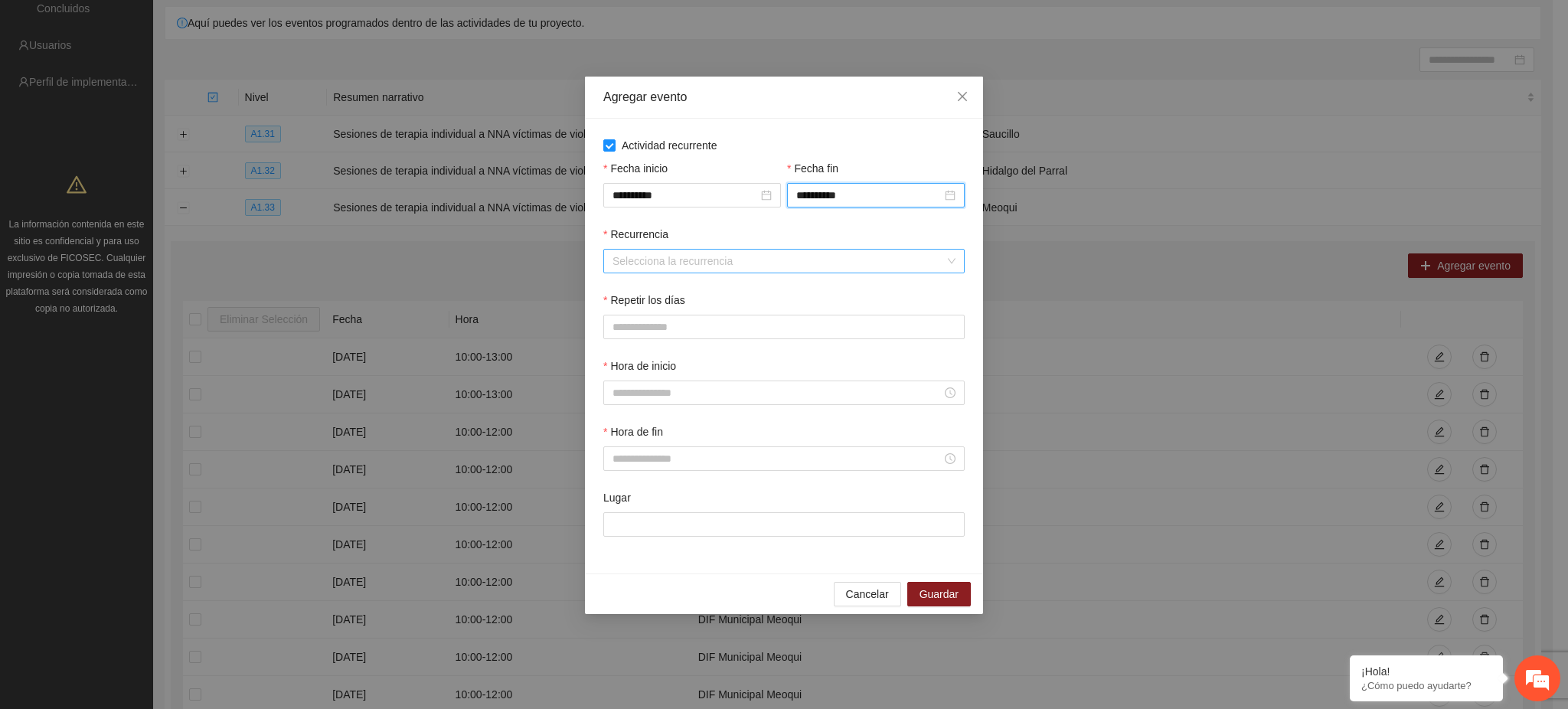
click at [666, 257] on input "Recurrencia" at bounding box center [778, 261] width 332 height 23
click at [662, 294] on div "Semanalmente" at bounding box center [784, 292] width 343 height 17
click at [621, 332] on button "L" at bounding box center [619, 326] width 31 height 24
click at [655, 325] on span "M" at bounding box center [657, 327] width 9 height 17
click at [644, 388] on input "Hora de inicio" at bounding box center [776, 392] width 329 height 17
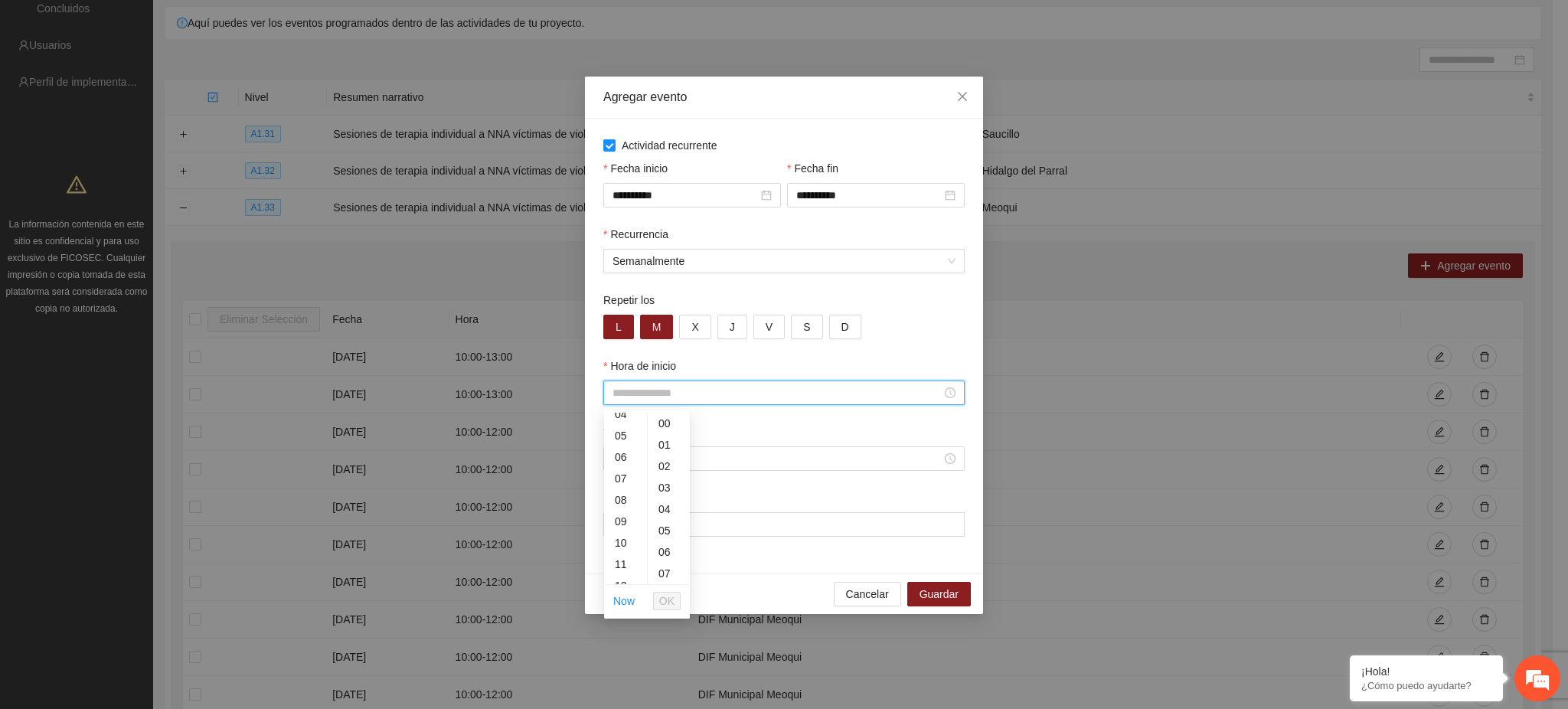
scroll to position [150, 0]
click at [620, 464] on div "09" at bounding box center [625, 466] width 43 height 22
type input "*****"
click at [666, 420] on div "00" at bounding box center [669, 424] width 42 height 22
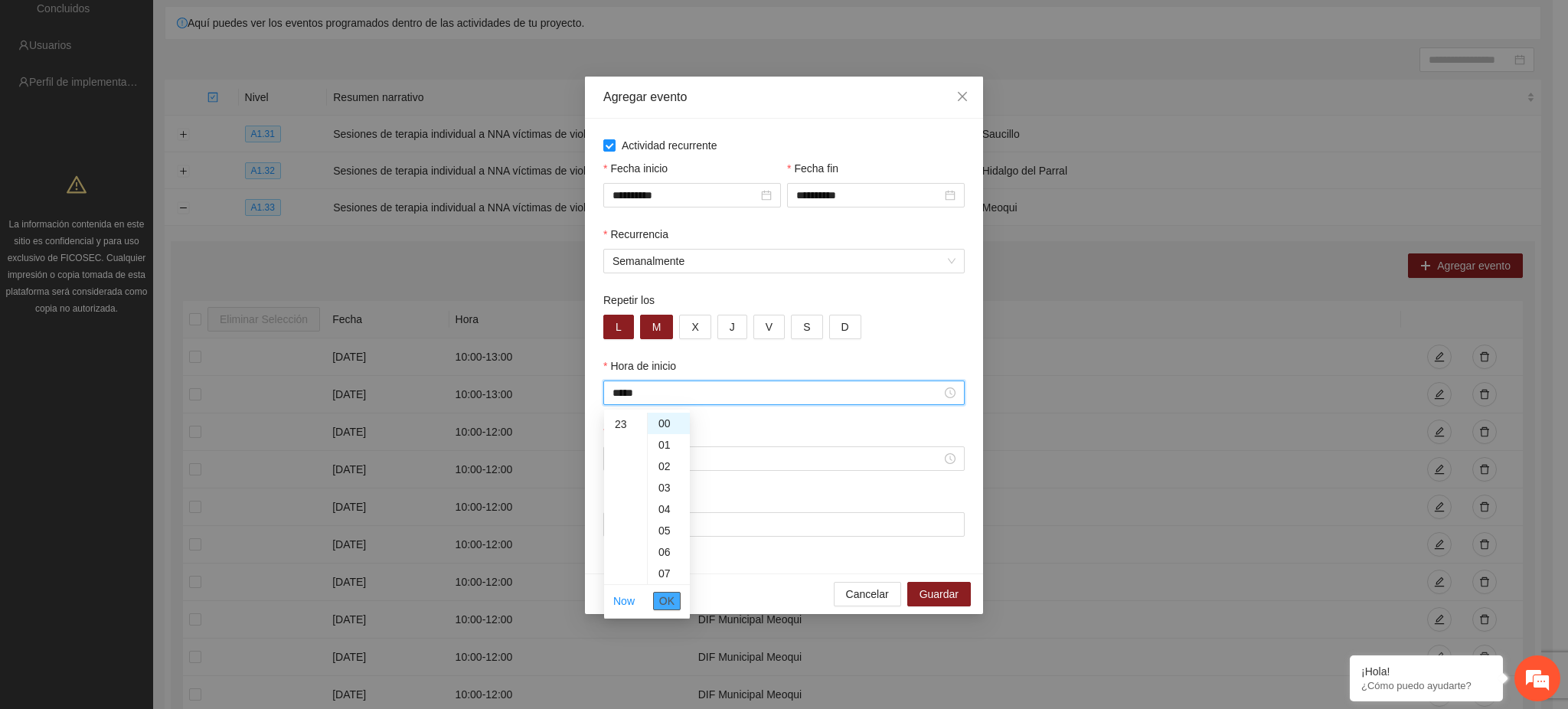
click at [669, 596] on span "OK" at bounding box center [667, 600] width 15 height 17
click at [646, 449] on div at bounding box center [784, 458] width 361 height 24
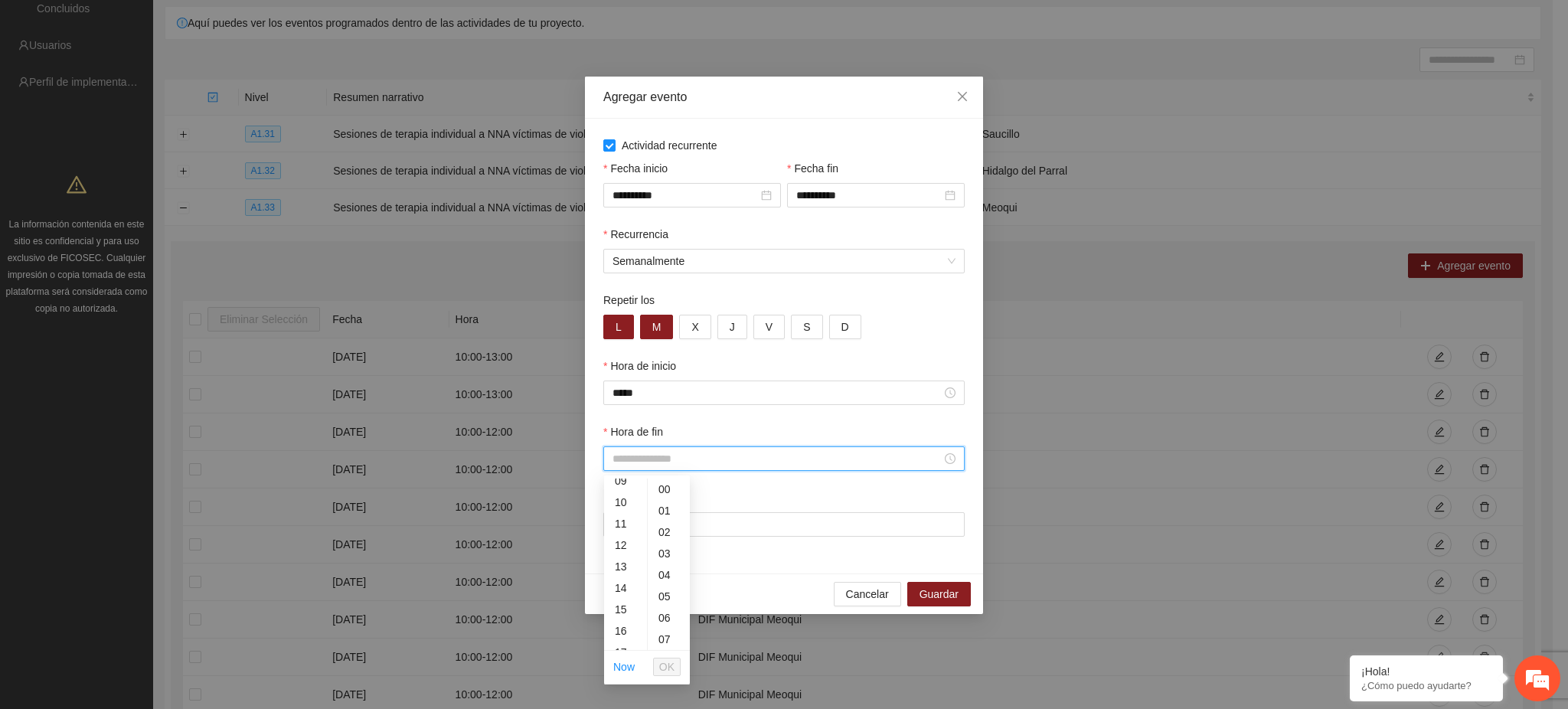
scroll to position [194, 0]
click at [623, 502] on div "10" at bounding box center [625, 510] width 43 height 22
type input "*****"
click at [669, 660] on span "OK" at bounding box center [667, 666] width 15 height 17
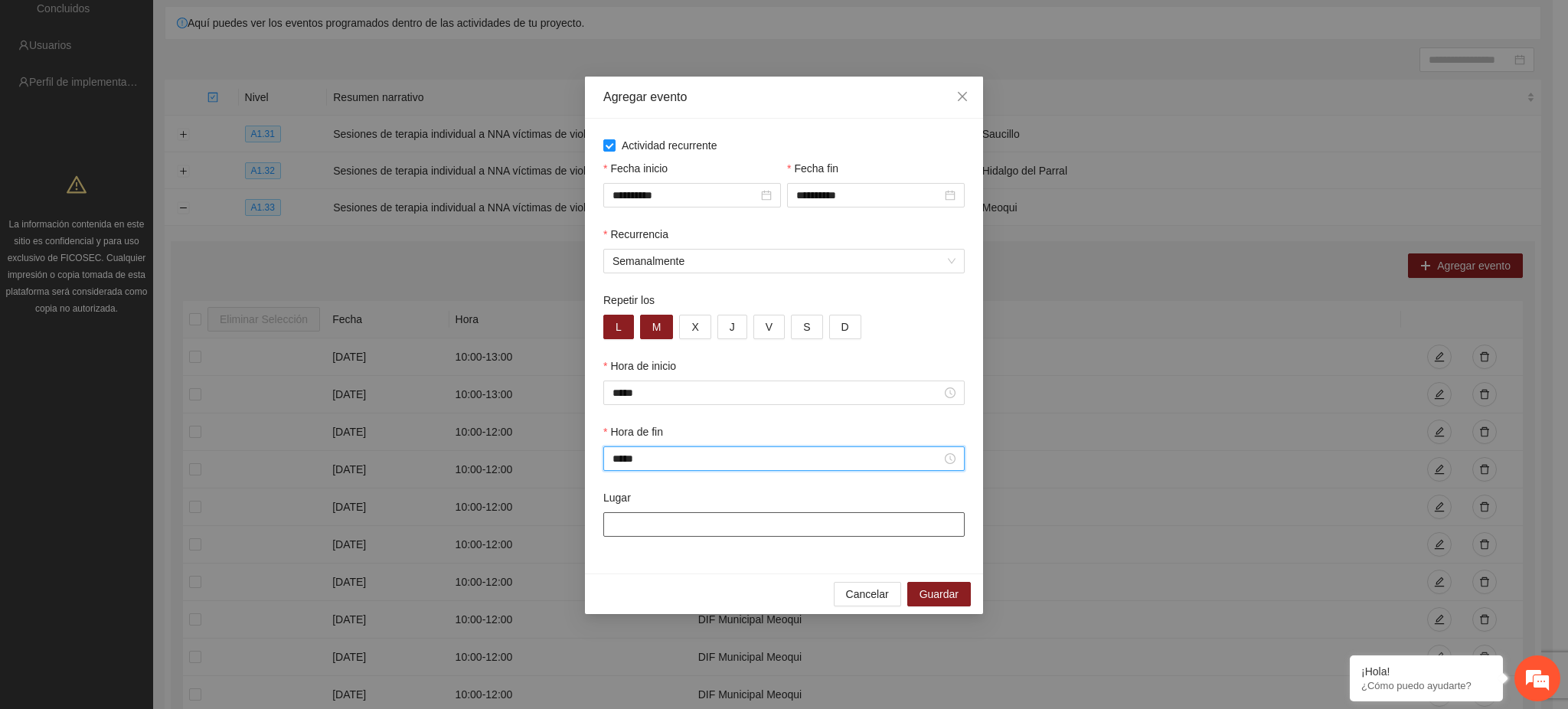
click at [656, 516] on input "Lugar" at bounding box center [784, 523] width 361 height 24
paste input "**********"
type input "**********"
click at [953, 602] on span "Guardar" at bounding box center [938, 594] width 39 height 17
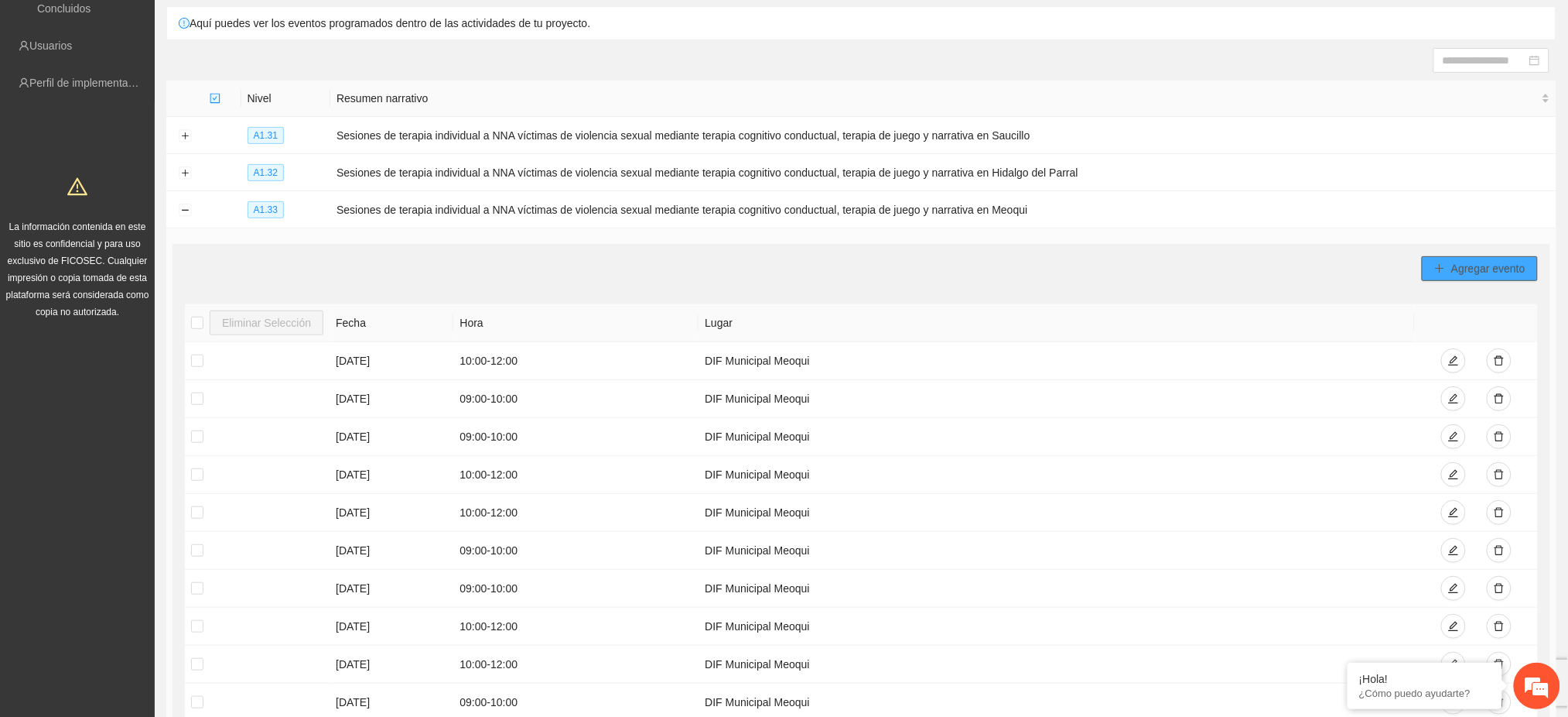
click at [1483, 263] on span "Agregar evento" at bounding box center [1488, 268] width 74 height 17
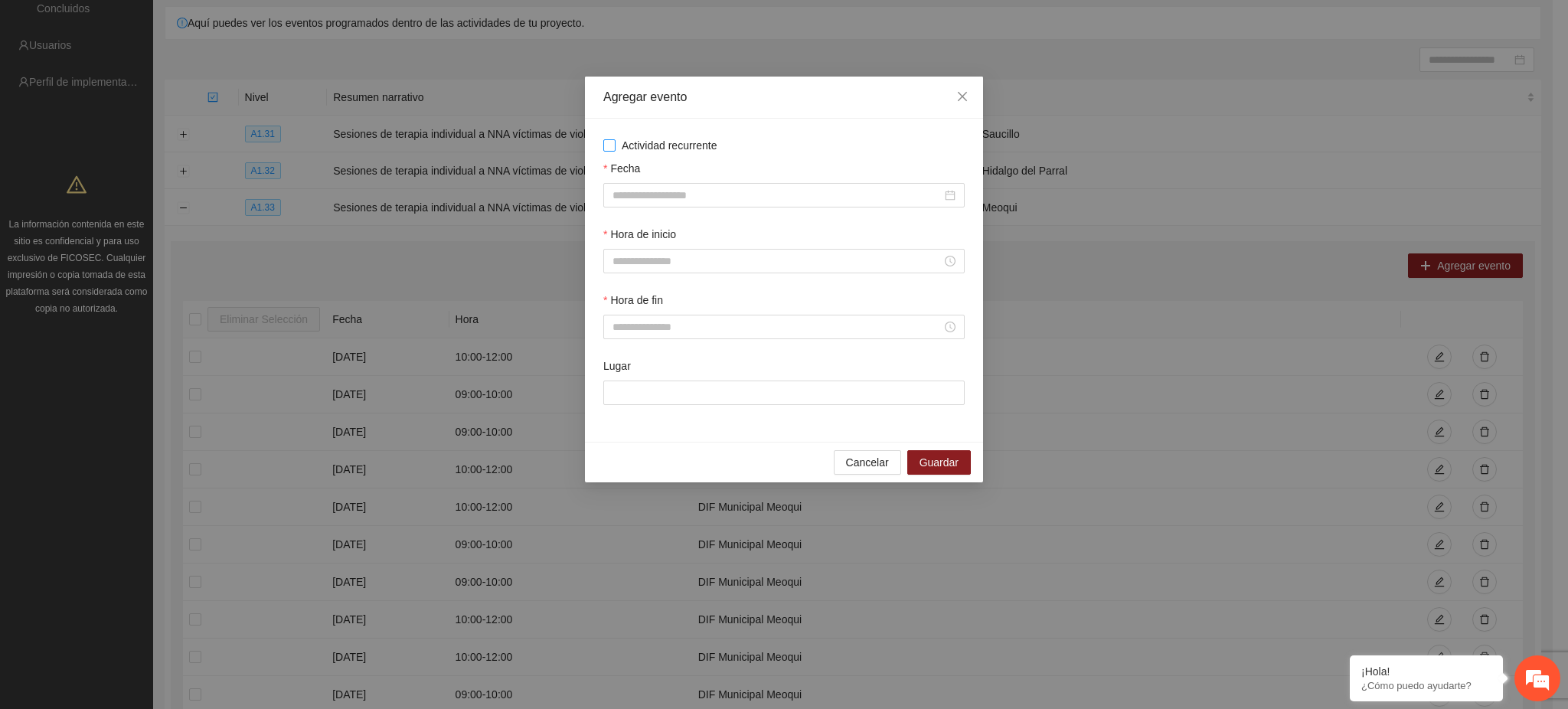
click at [671, 141] on span "Actividad recurrente" at bounding box center [669, 145] width 108 height 17
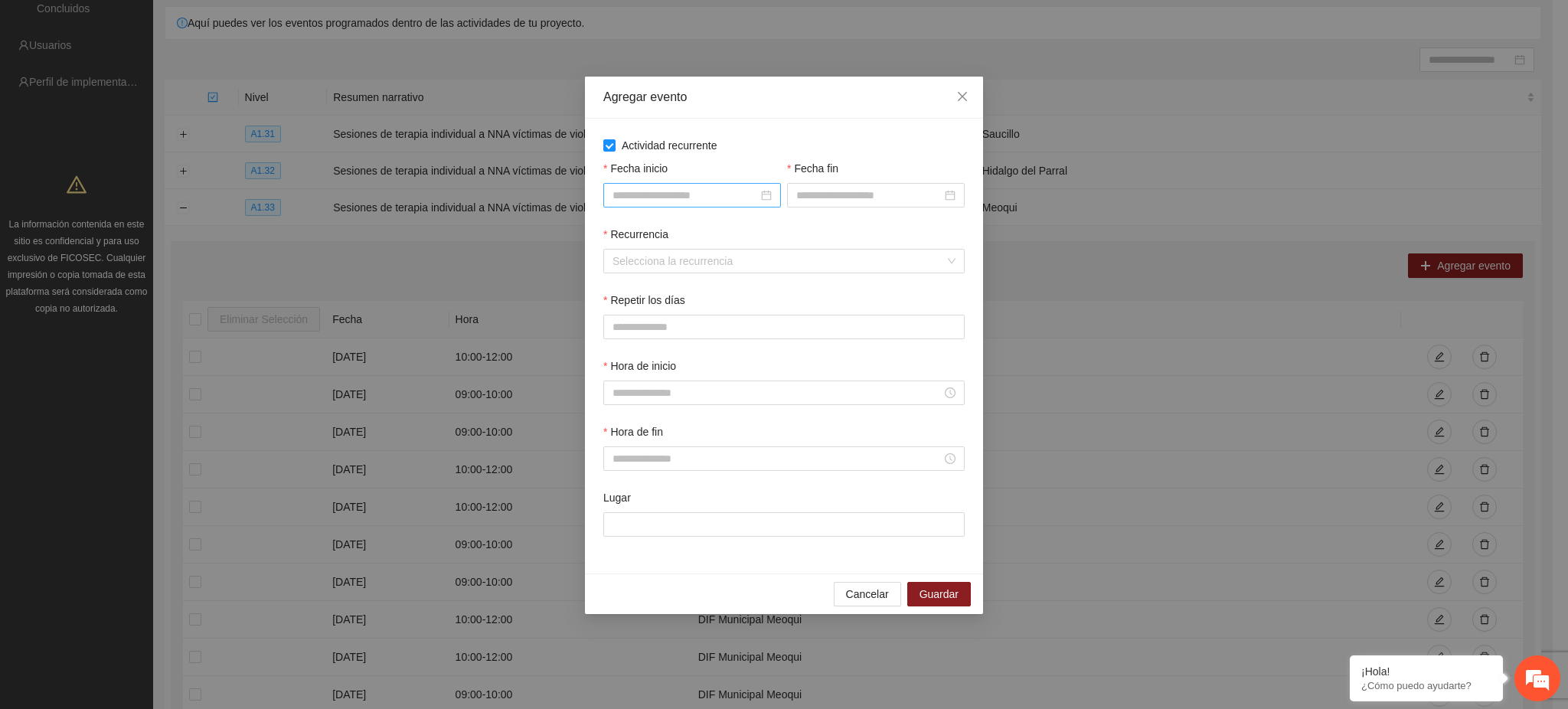
click at [668, 201] on input "Fecha inicio" at bounding box center [685, 195] width 146 height 17
click at [640, 232] on button "button" at bounding box center [635, 226] width 17 height 31
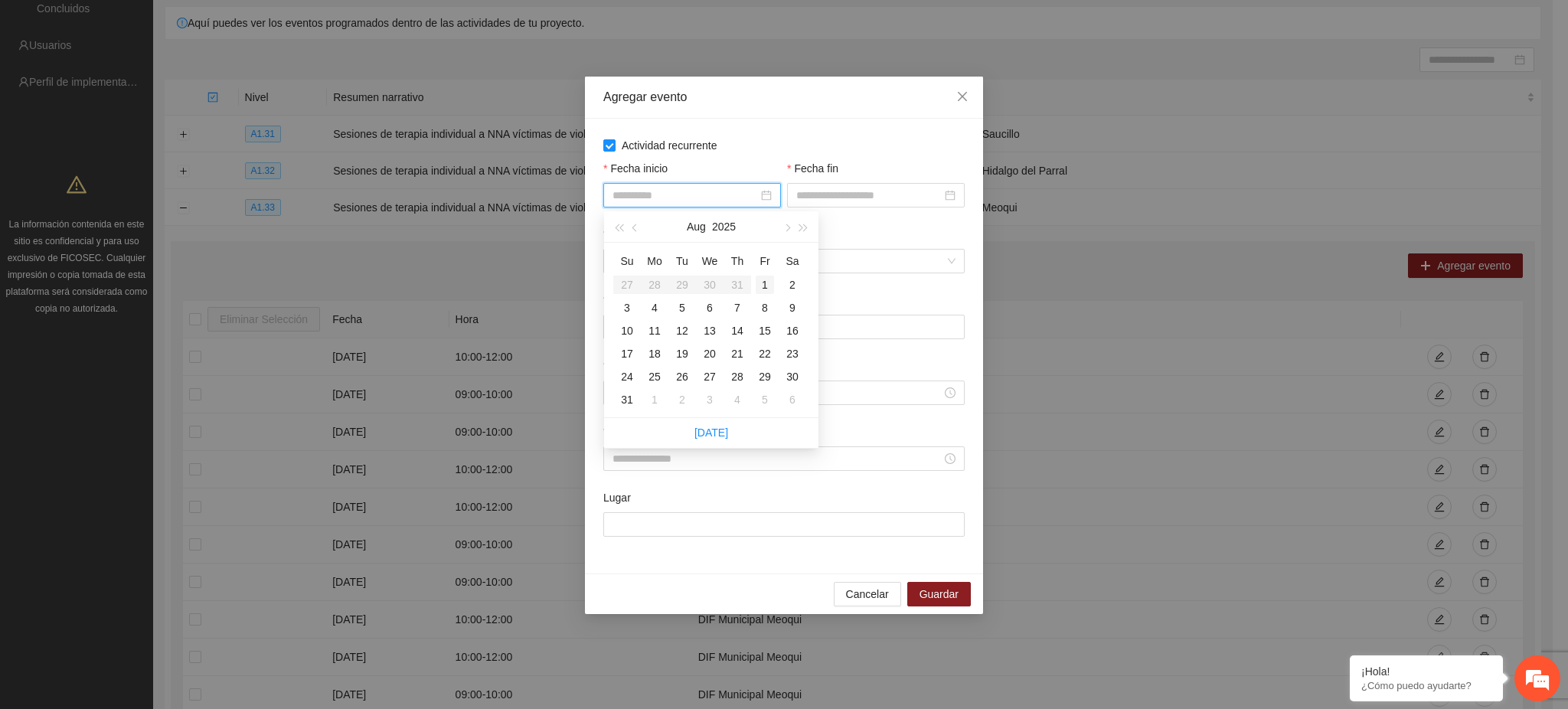
type input "**********"
click at [768, 284] on div "1" at bounding box center [765, 284] width 18 height 18
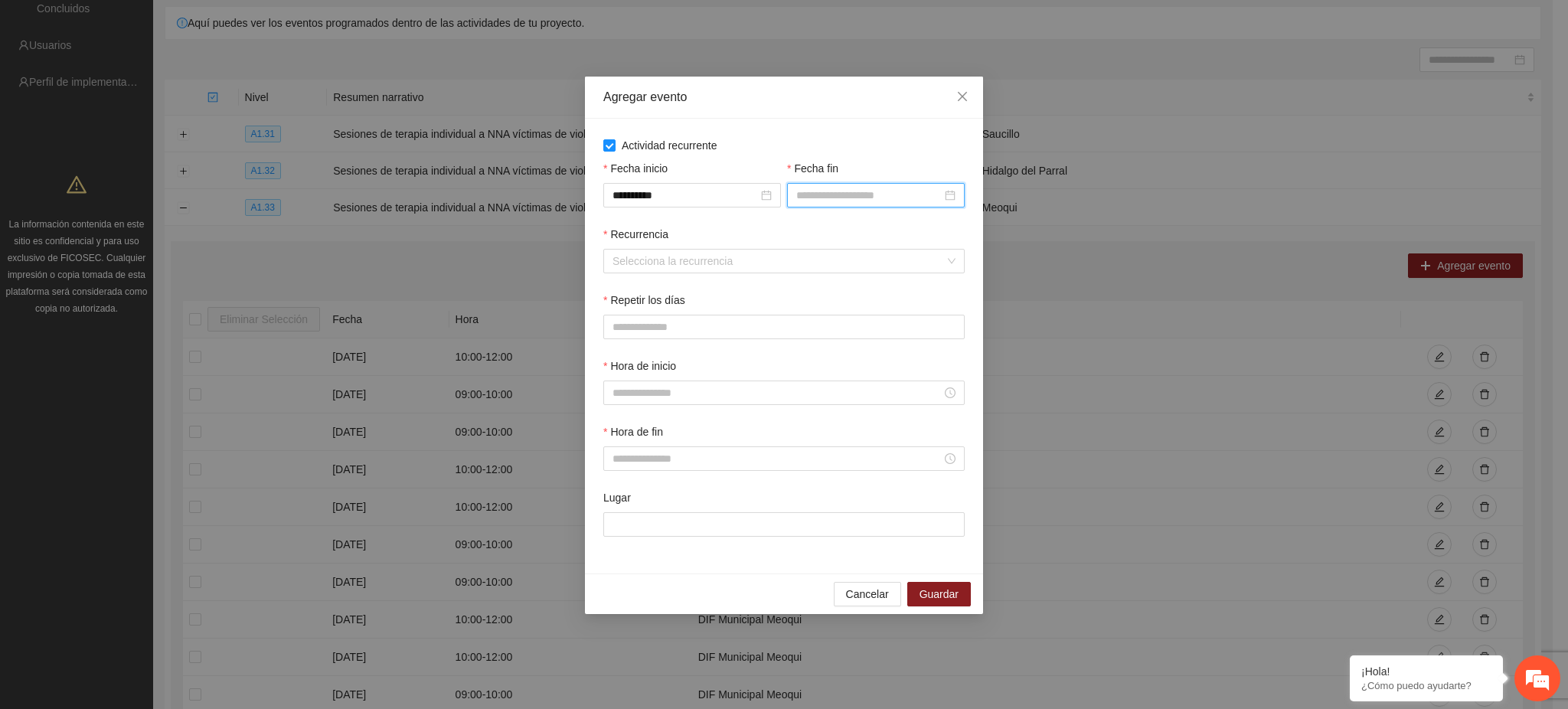
click at [856, 197] on input "Fecha fin" at bounding box center [869, 195] width 146 height 17
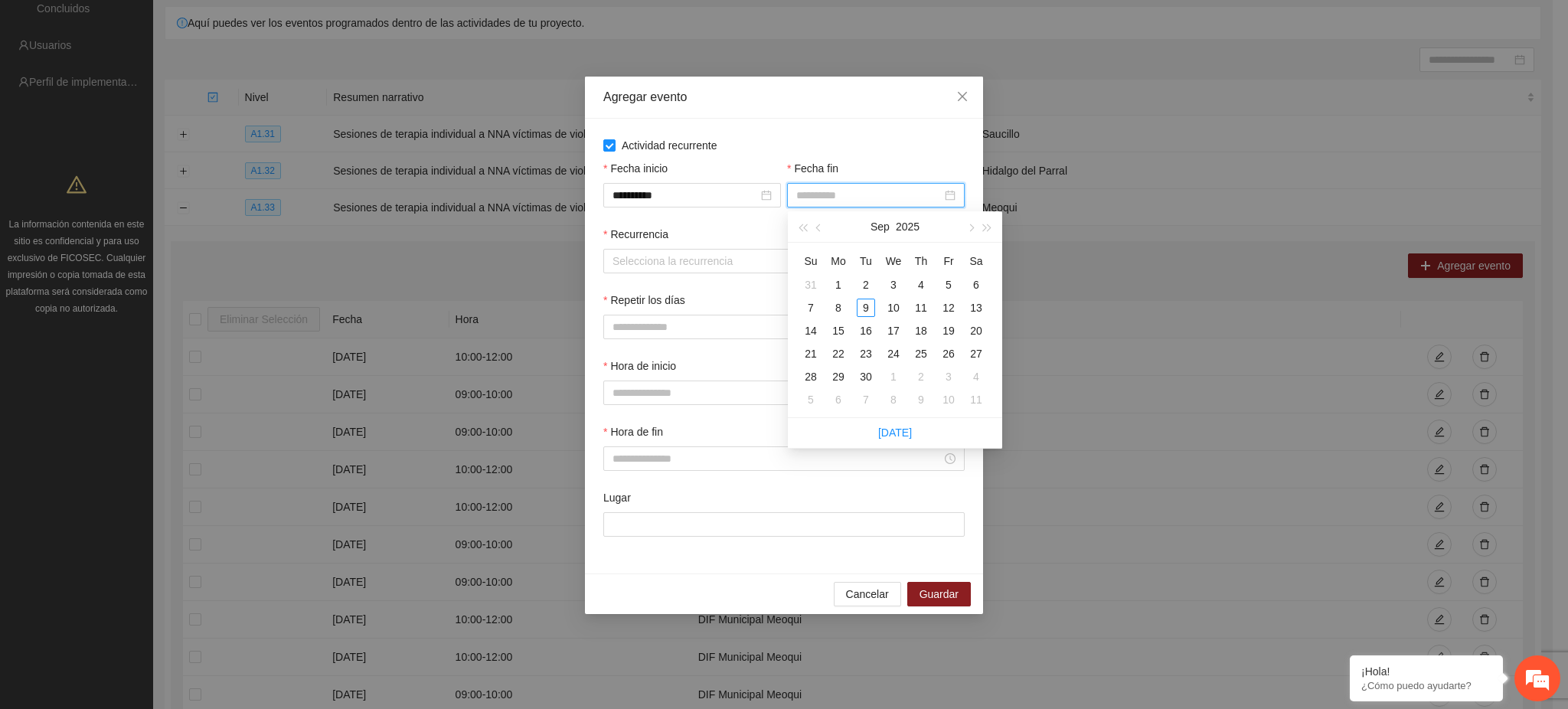
type input "**********"
click at [822, 233] on button "button" at bounding box center [819, 226] width 17 height 31
type input "**********"
click at [816, 398] on div "31" at bounding box center [811, 399] width 18 height 18
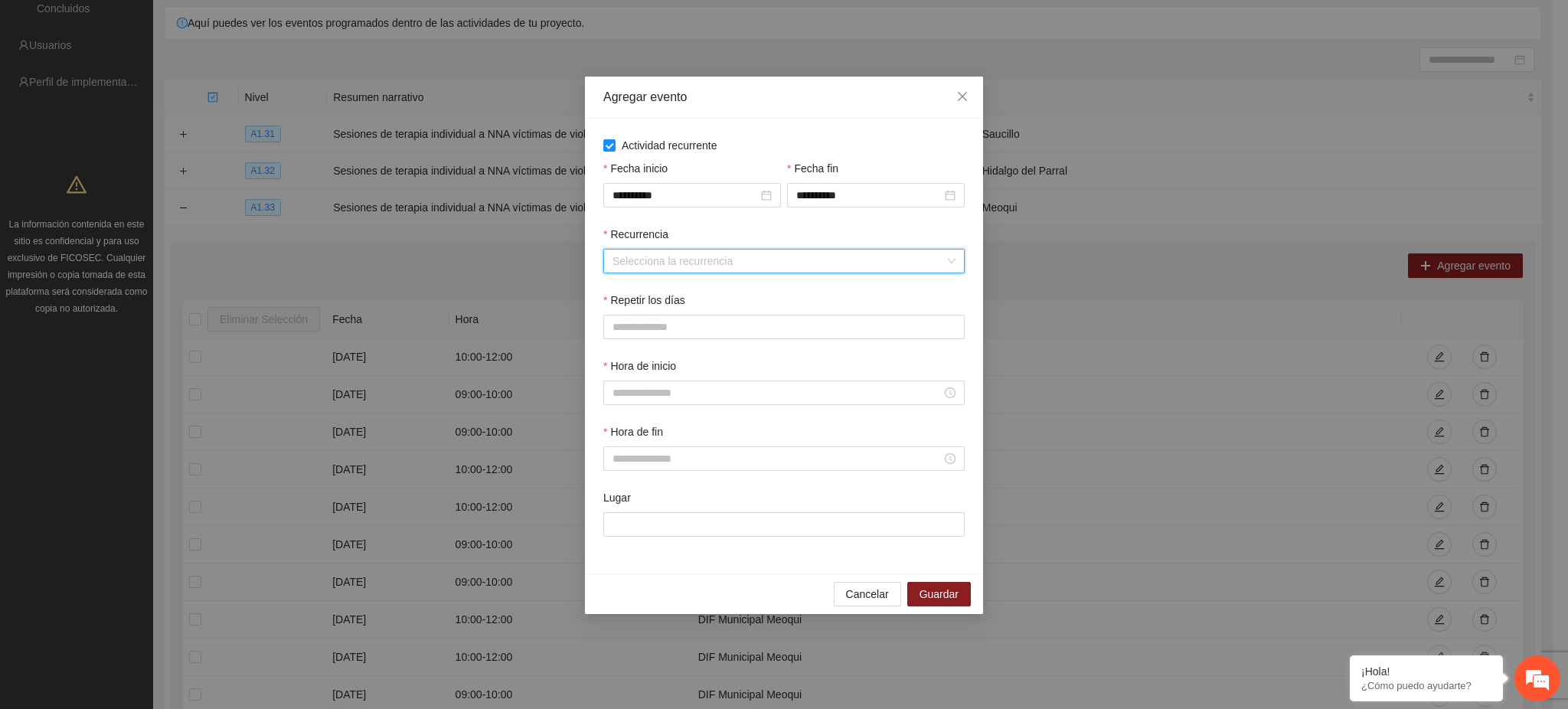
click at [656, 258] on input "Recurrencia" at bounding box center [778, 261] width 332 height 23
click at [656, 287] on div "Semanalmente" at bounding box center [784, 292] width 343 height 17
click at [619, 330] on button "L" at bounding box center [619, 326] width 31 height 24
click at [623, 392] on input "Hora de inicio" at bounding box center [776, 392] width 329 height 17
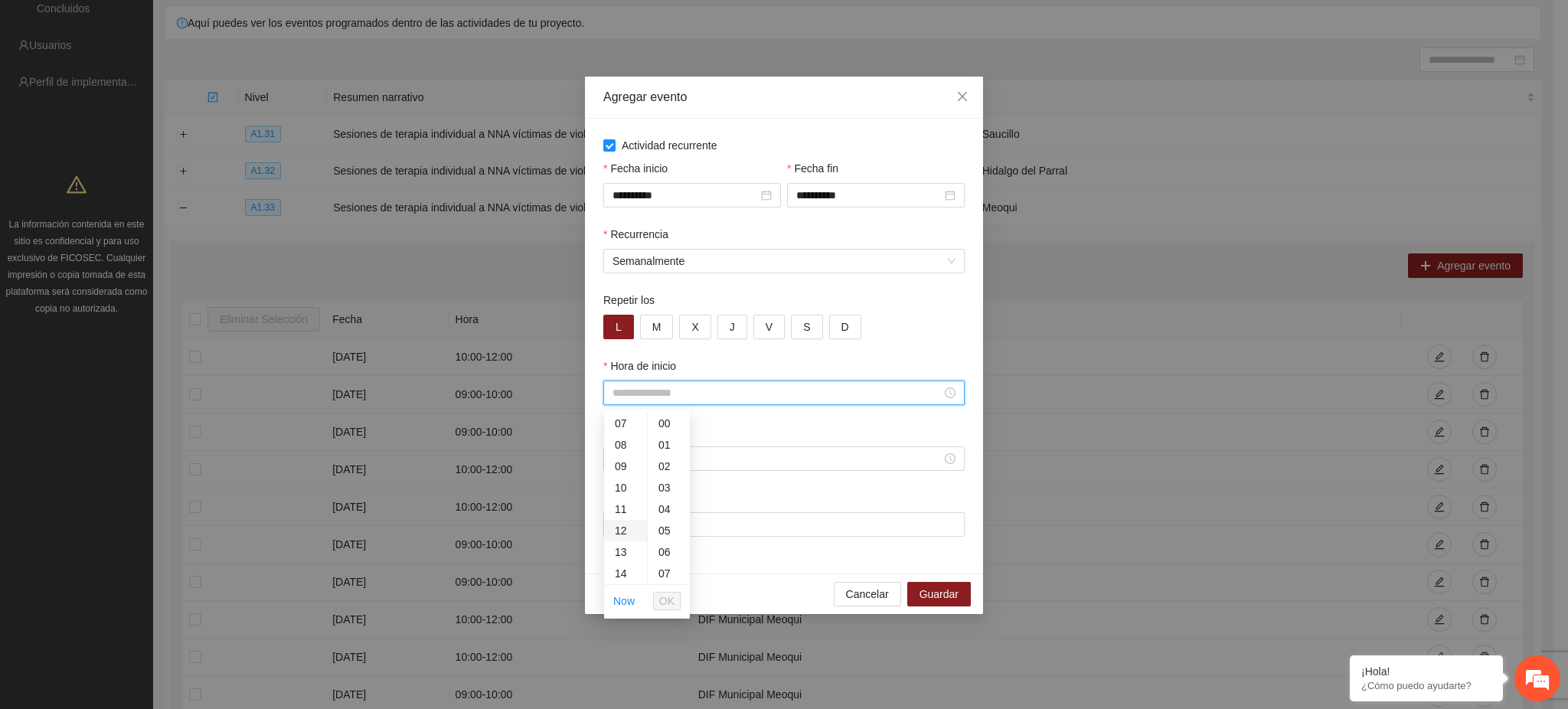
click at [621, 486] on div "10" at bounding box center [625, 488] width 43 height 22
type input "*****"
click at [669, 599] on span "OK" at bounding box center [667, 600] width 15 height 17
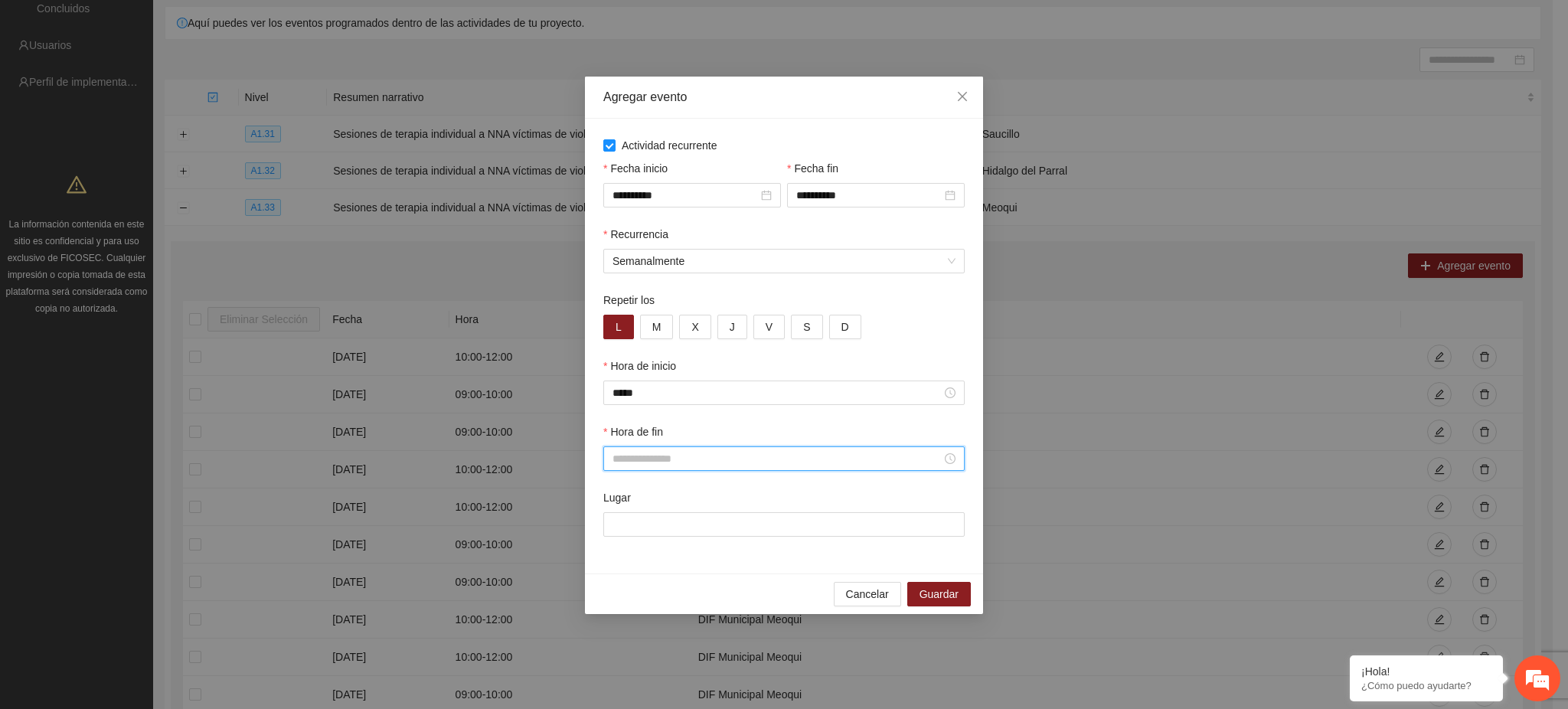
click at [619, 457] on input "Hora de fin" at bounding box center [776, 458] width 329 height 17
click at [625, 569] on div "11" at bounding box center [625, 575] width 43 height 22
type input "*****"
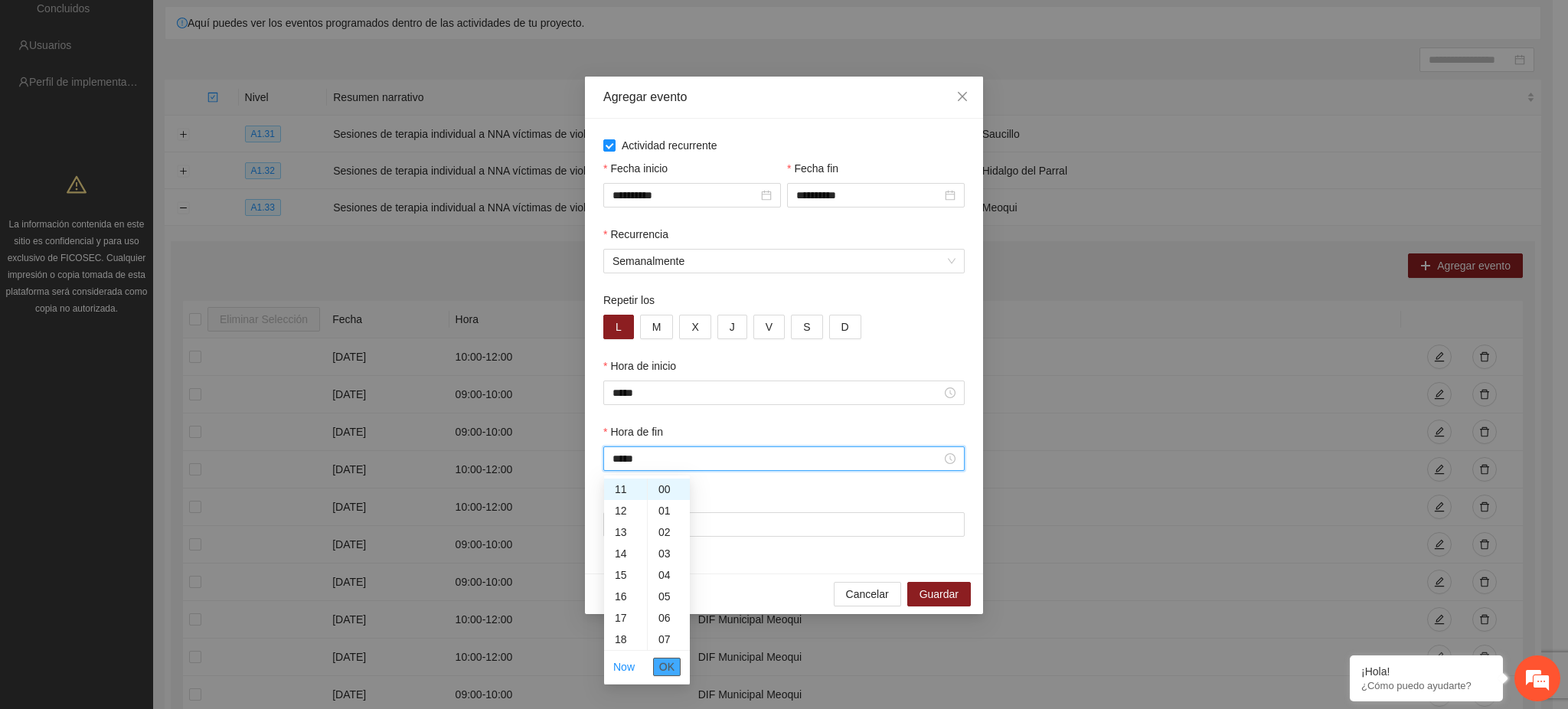
click at [676, 670] on button "OK" at bounding box center [667, 666] width 27 height 18
click at [653, 521] on input "Lugar" at bounding box center [784, 523] width 361 height 24
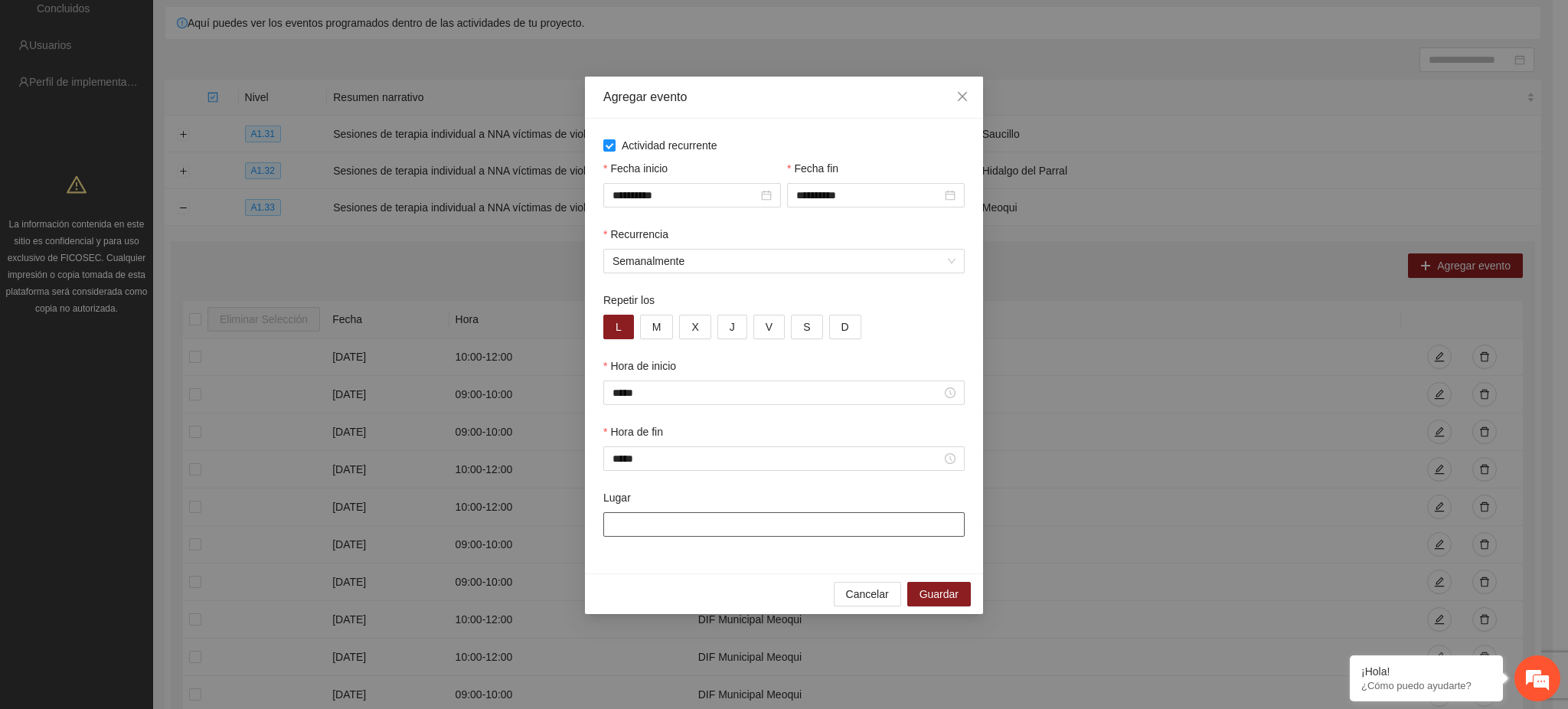
paste input "**********"
type input "**********"
click at [957, 600] on span "Guardar" at bounding box center [938, 594] width 39 height 17
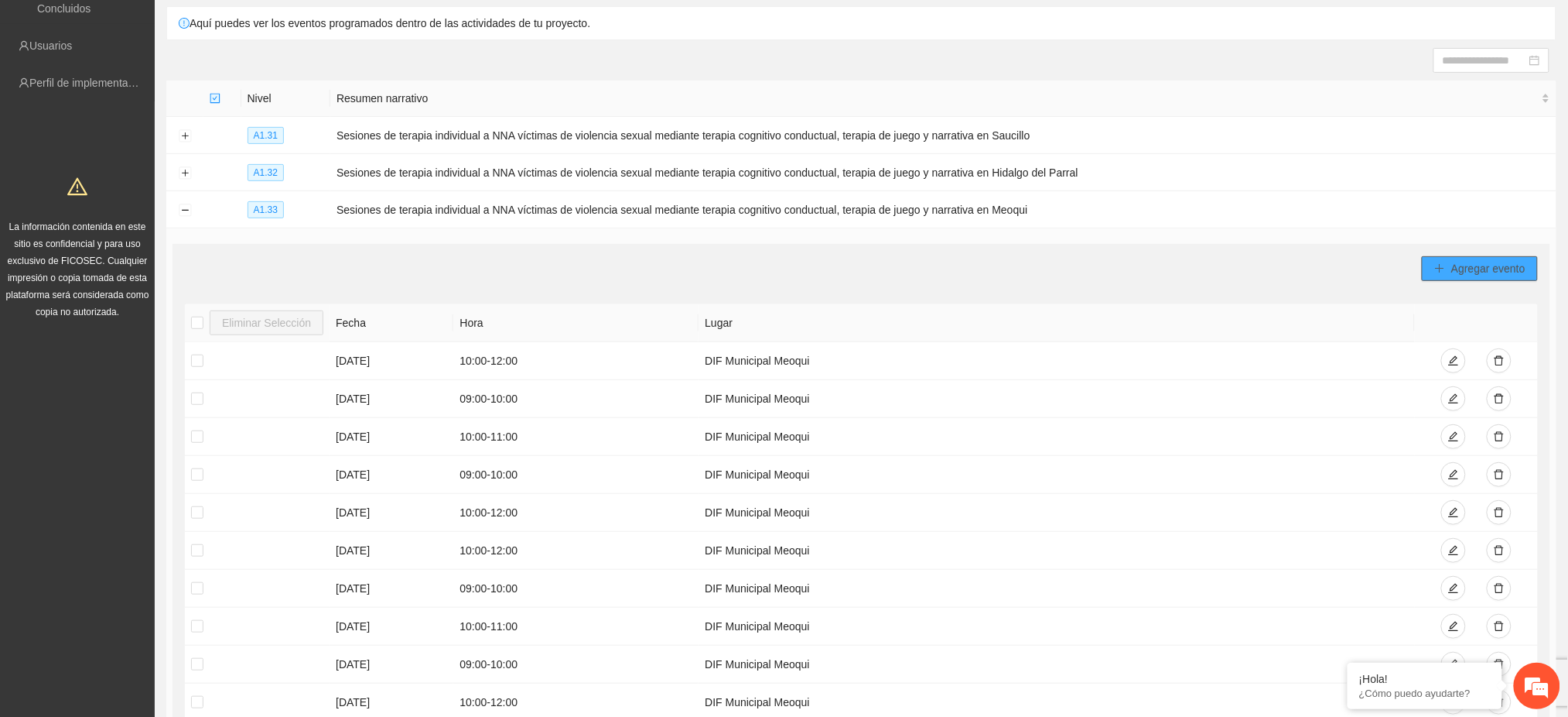
click at [1452, 276] on span "Agregar evento" at bounding box center [1488, 268] width 74 height 17
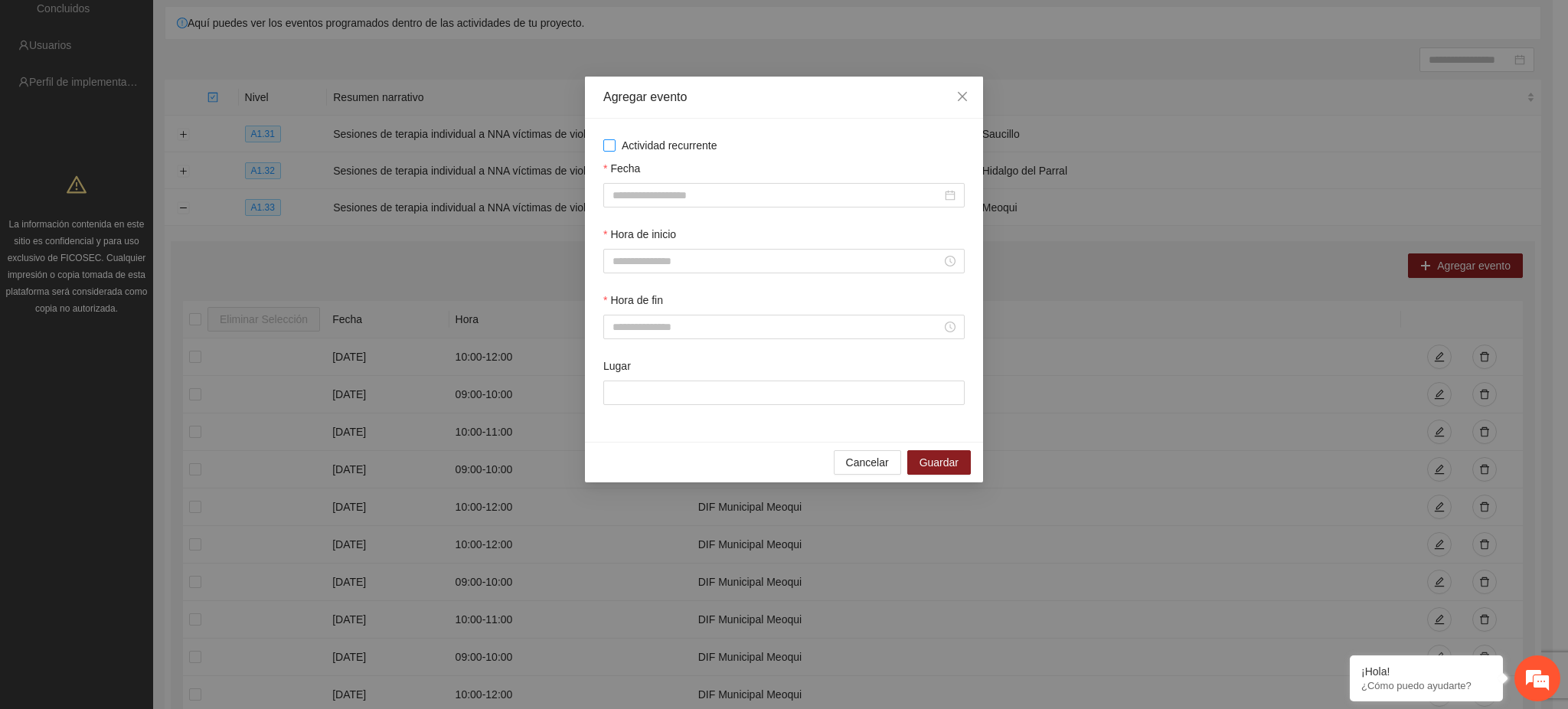
click at [688, 145] on span "Actividad recurrente" at bounding box center [669, 145] width 108 height 17
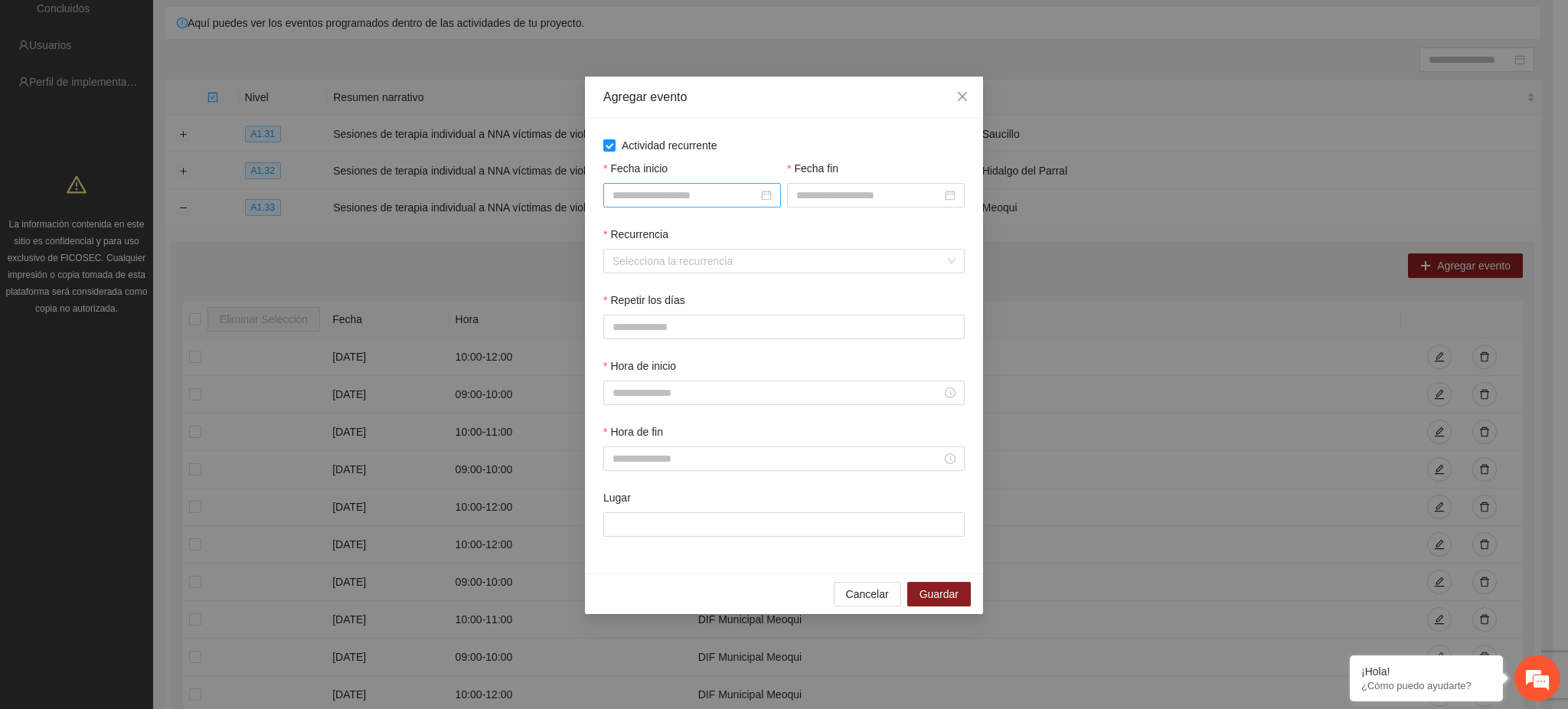
click at [642, 192] on input "Fecha inicio" at bounding box center [685, 195] width 146 height 17
click at [633, 225] on button "button" at bounding box center [635, 226] width 17 height 31
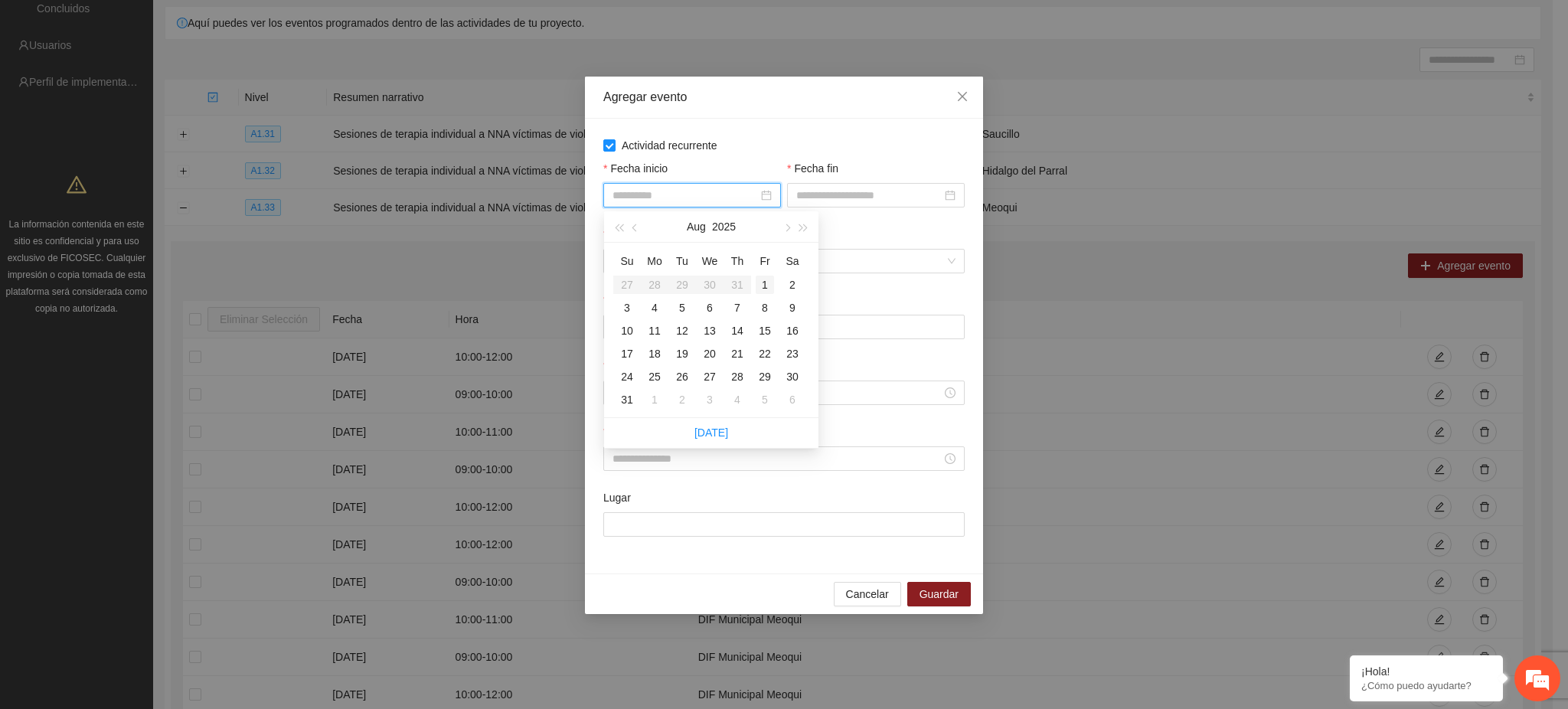
type input "**********"
click at [762, 287] on div "1" at bounding box center [765, 284] width 18 height 18
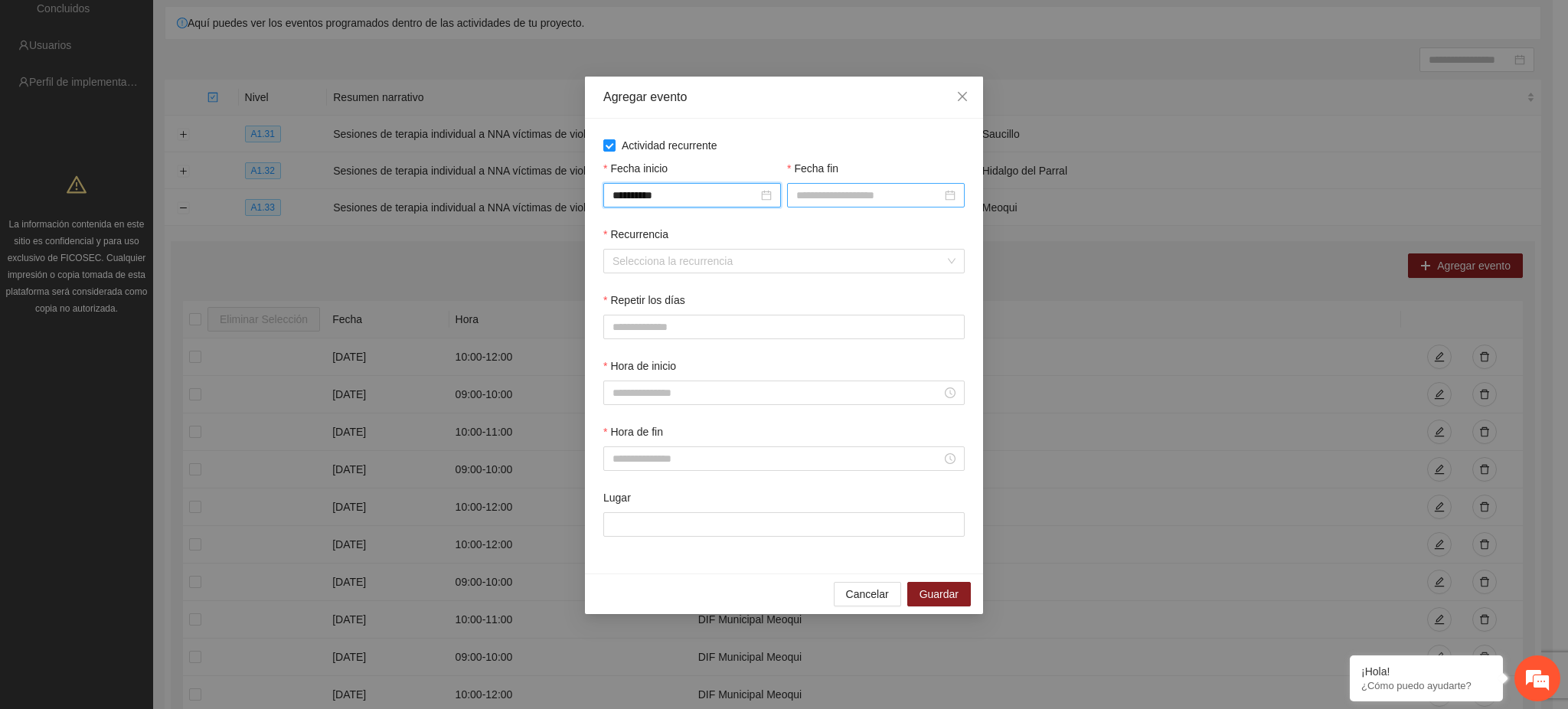
click at [821, 193] on input "Fecha fin" at bounding box center [869, 195] width 146 height 17
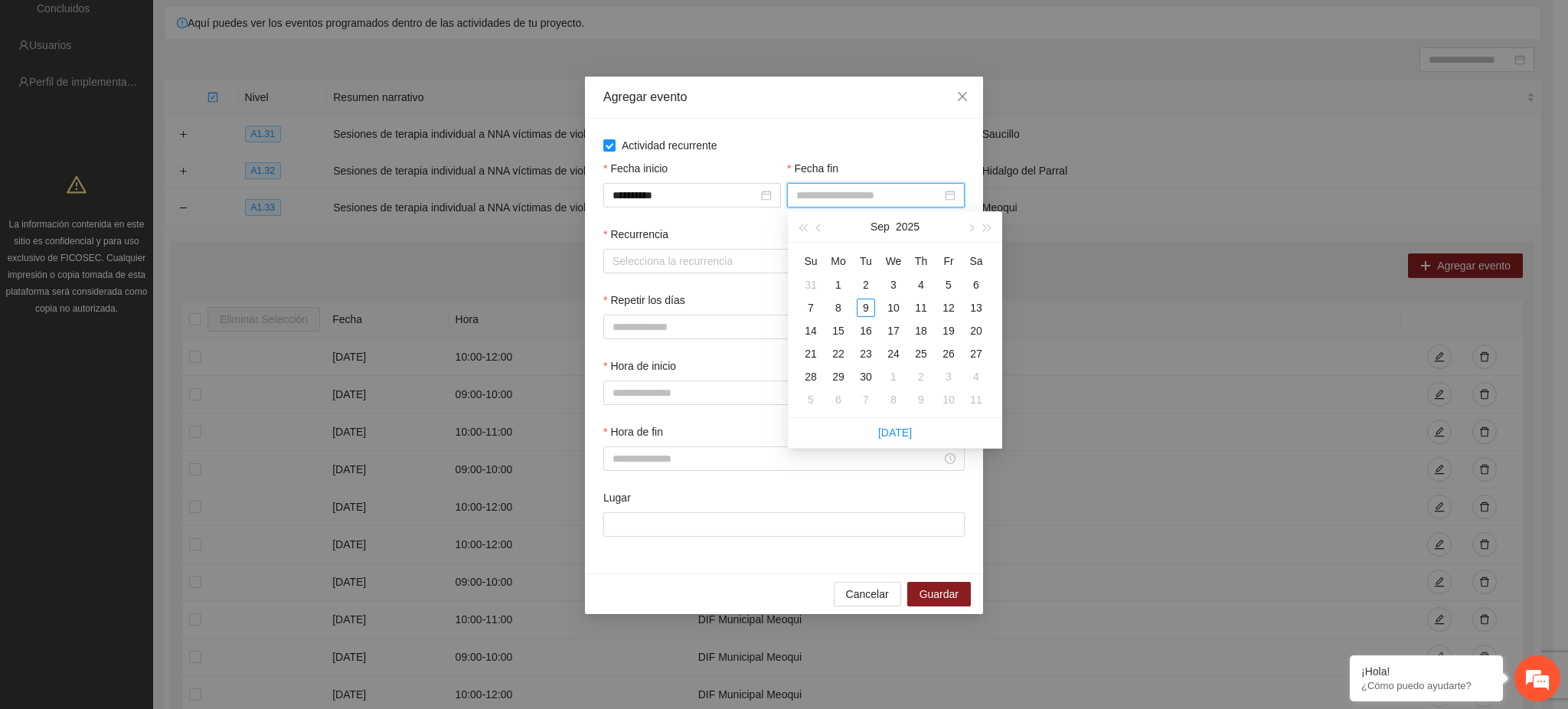
drag, startPoint x: 818, startPoint y: 233, endPoint x: 831, endPoint y: 259, distance: 29.1
click at [818, 231] on button "button" at bounding box center [819, 226] width 17 height 31
type input "**********"
click at [812, 398] on div "31" at bounding box center [811, 399] width 18 height 18
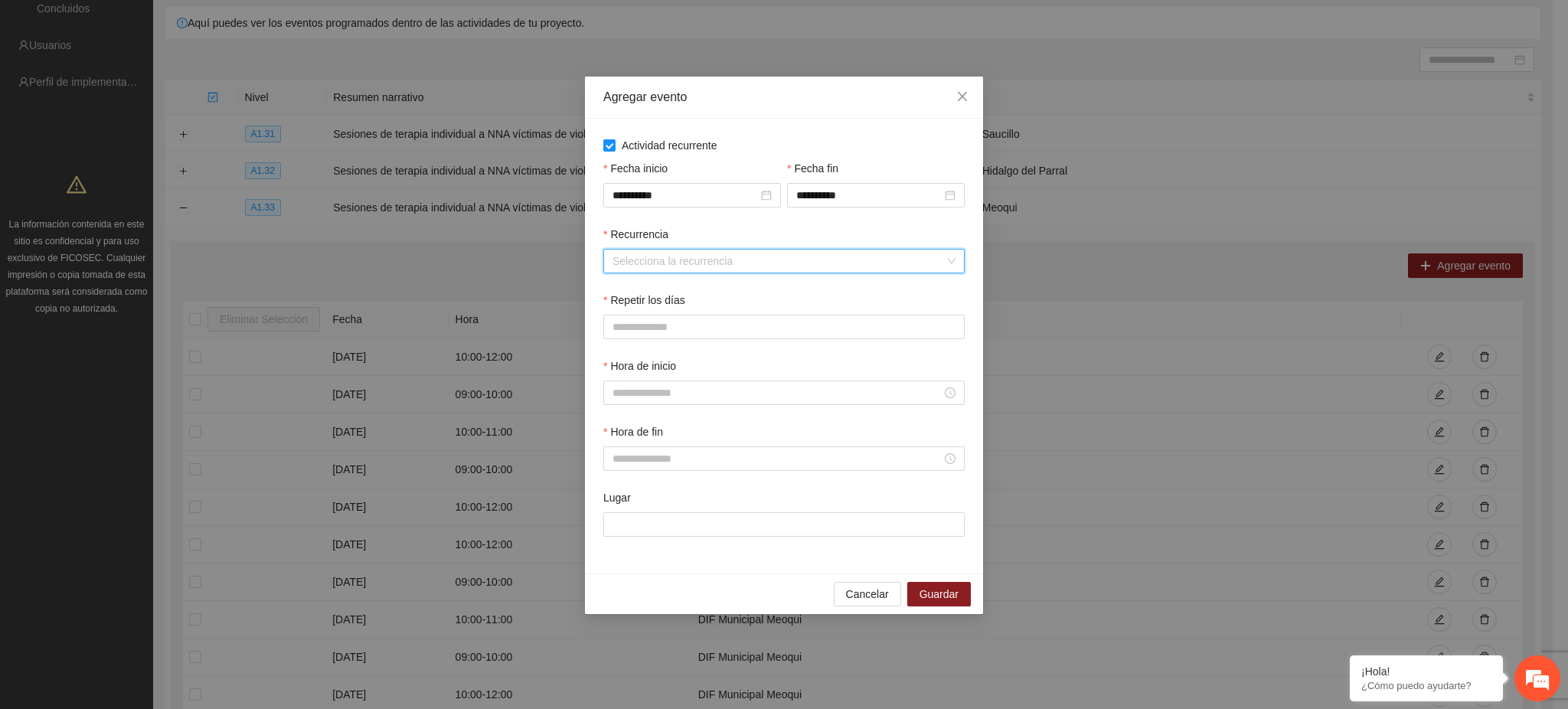
click at [657, 259] on input "Recurrencia" at bounding box center [778, 261] width 332 height 23
click at [653, 293] on div "Semanalmente" at bounding box center [784, 292] width 343 height 17
click at [625, 328] on button "L" at bounding box center [619, 326] width 31 height 24
click at [650, 390] on input "Hora de inicio" at bounding box center [776, 392] width 329 height 17
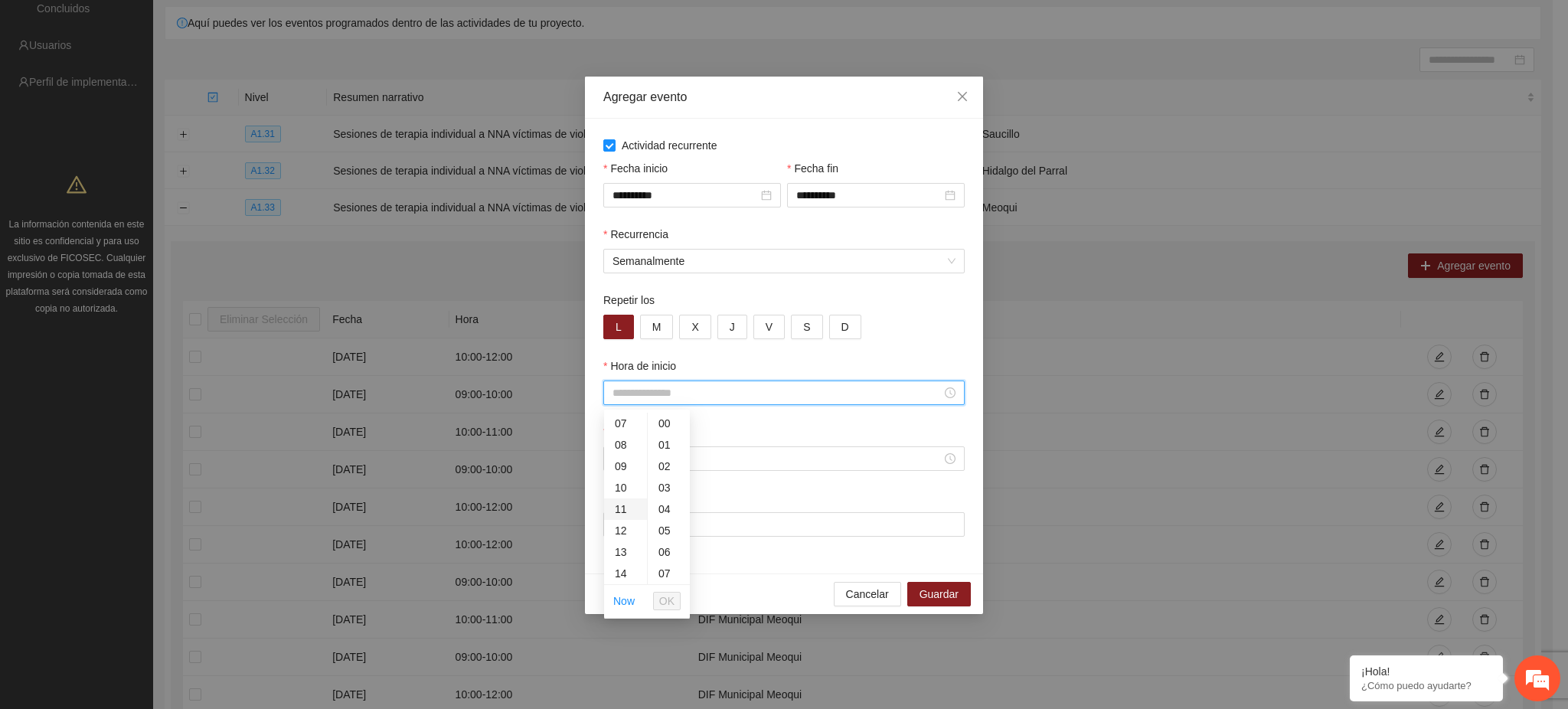
click at [626, 509] on div "11" at bounding box center [625, 509] width 43 height 22
type input "*****"
click at [670, 607] on span "OK" at bounding box center [667, 600] width 15 height 17
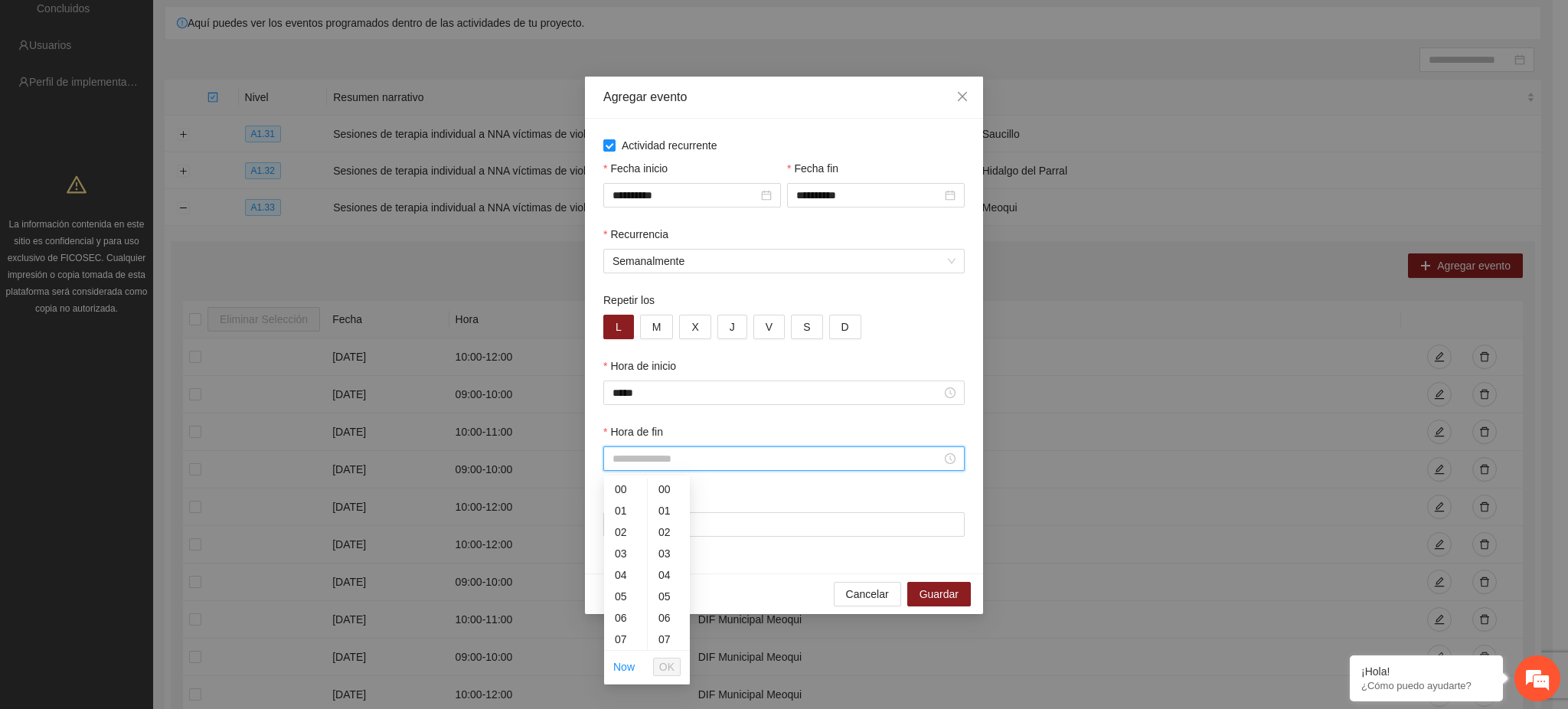
click at [621, 458] on input "Hora de fin" at bounding box center [776, 458] width 329 height 17
click at [629, 594] on div "12" at bounding box center [625, 597] width 43 height 22
type input "*****"
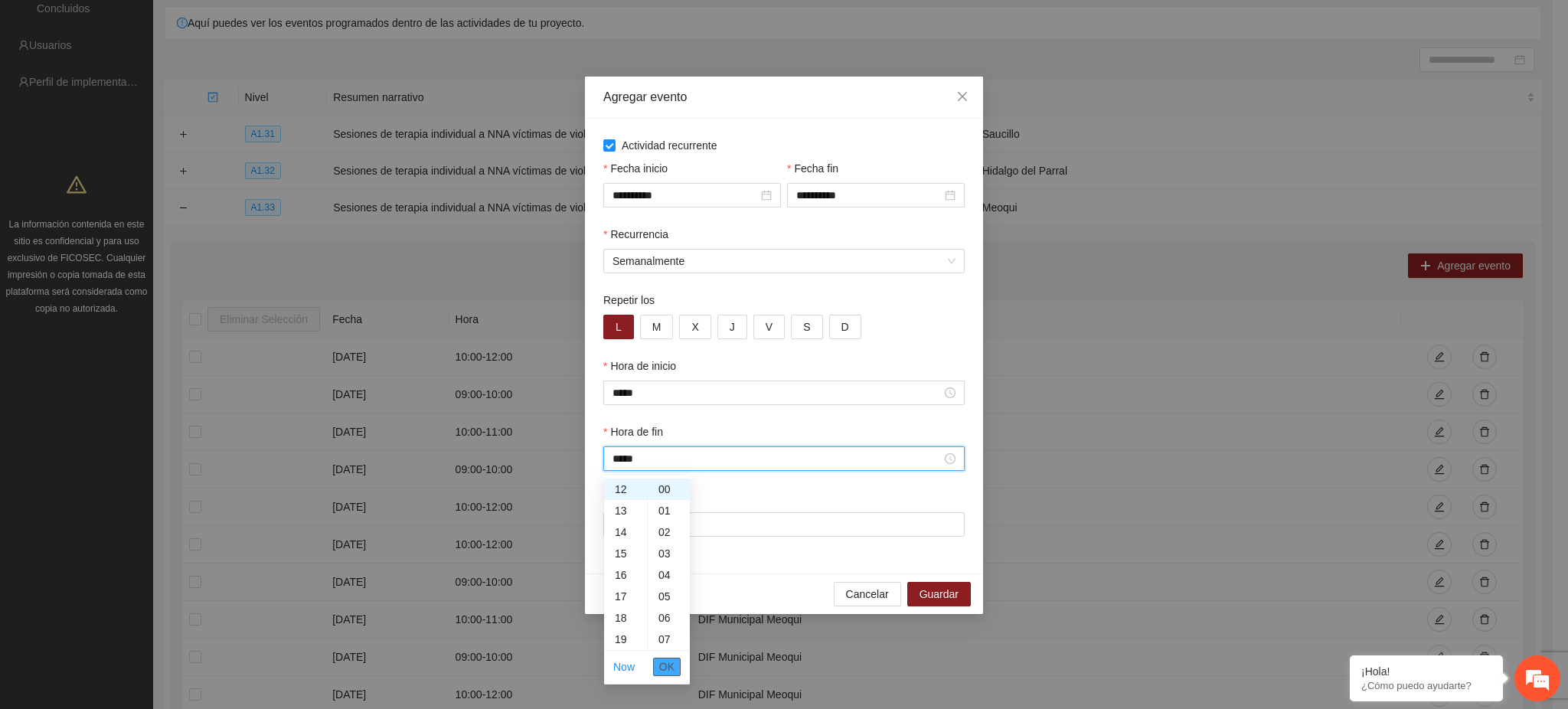
click at [671, 670] on span "OK" at bounding box center [667, 666] width 15 height 17
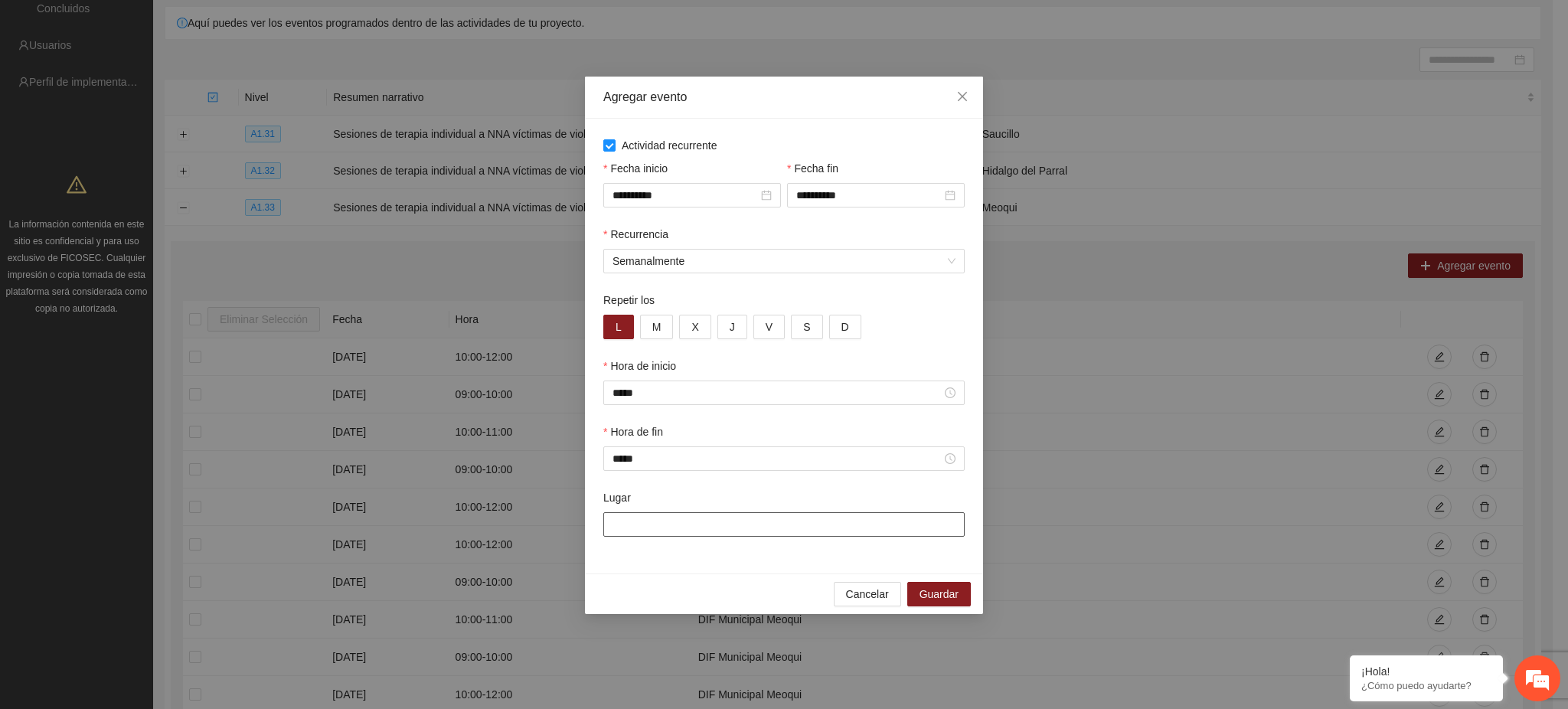
click at [617, 522] on input "Lugar" at bounding box center [784, 523] width 361 height 24
paste input "**********"
type input "**********"
click at [964, 605] on button "Guardar" at bounding box center [939, 593] width 63 height 24
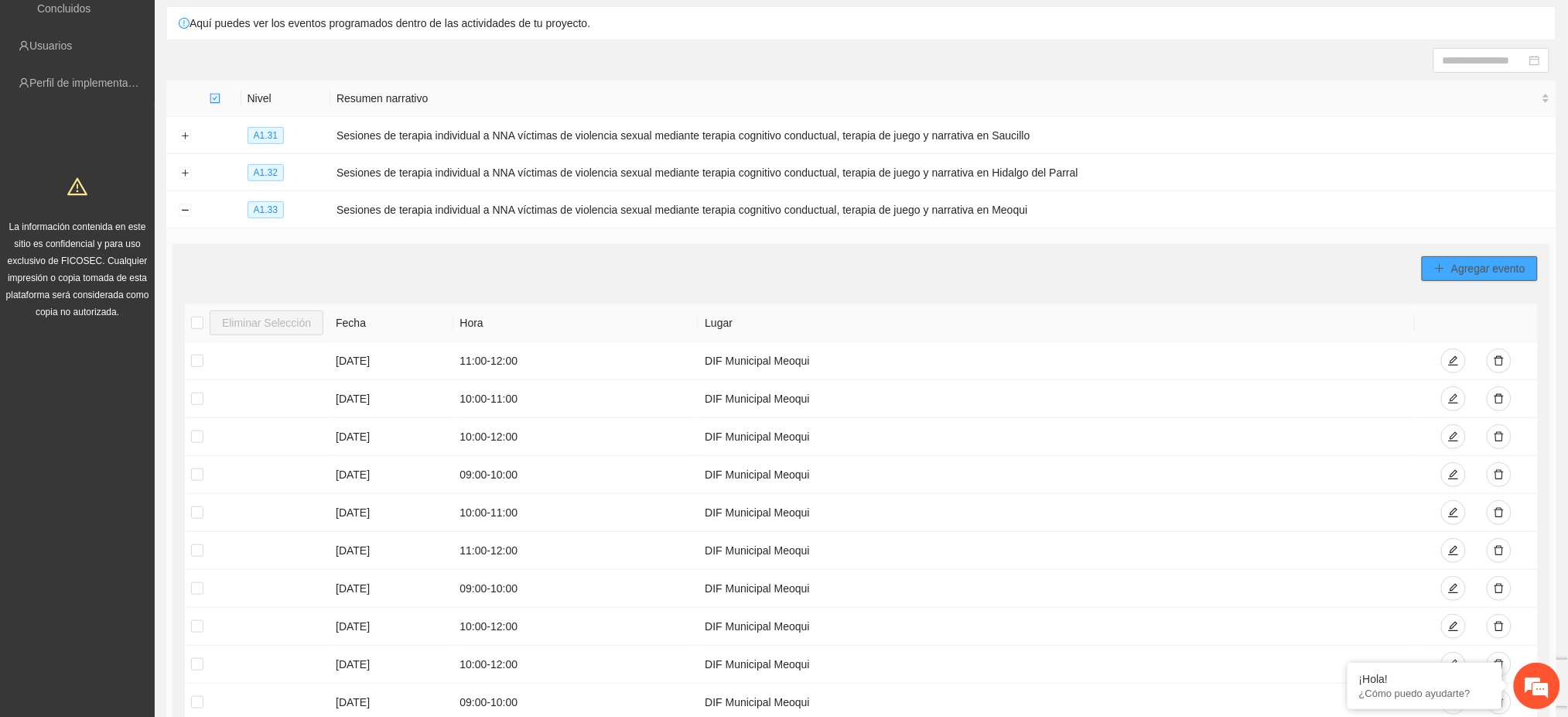
click at [1478, 273] on span "Agregar evento" at bounding box center [1488, 268] width 74 height 17
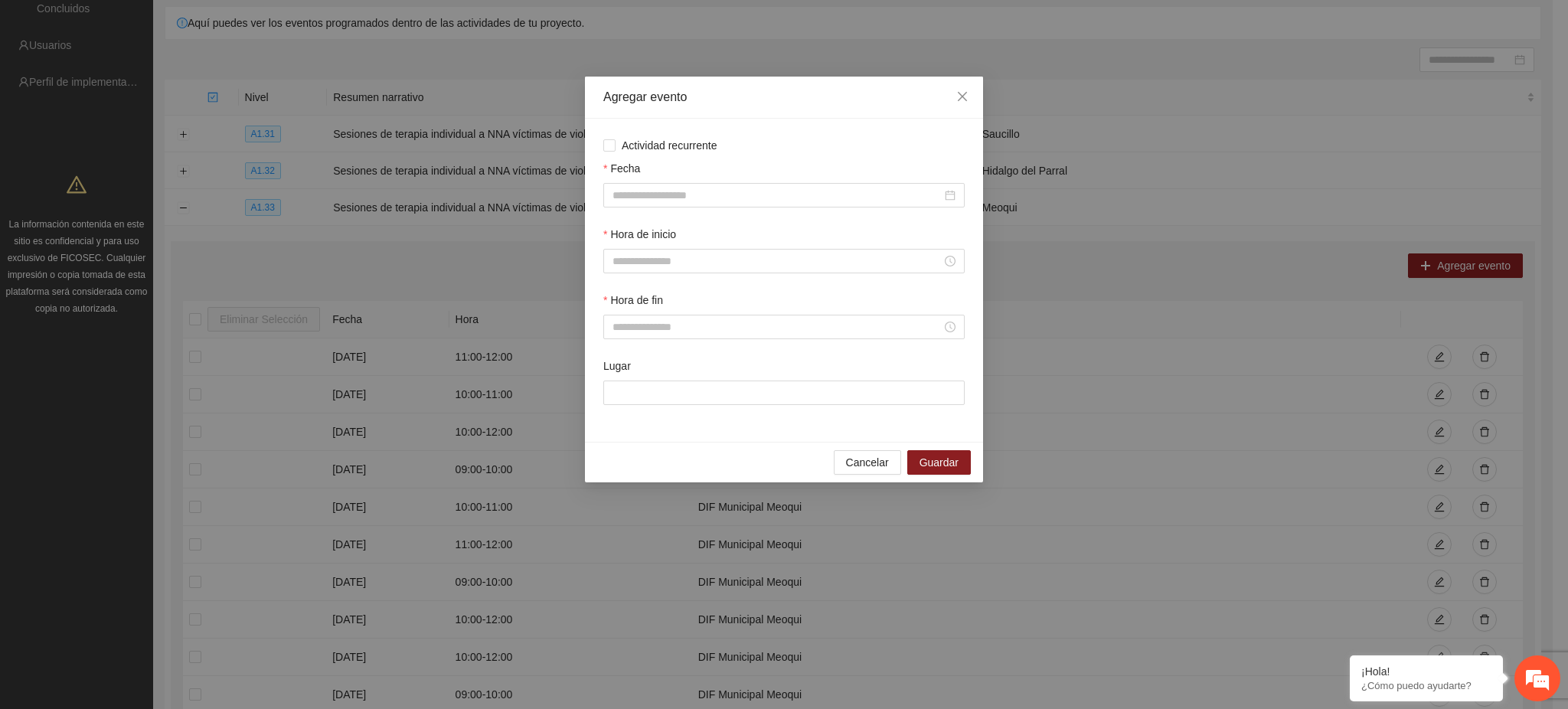
click at [656, 134] on div "Actividad recurrente Fecha Hora de inicio Hora de fin Lugar" at bounding box center [784, 280] width 399 height 323
click at [656, 144] on span "Actividad recurrente" at bounding box center [669, 145] width 108 height 17
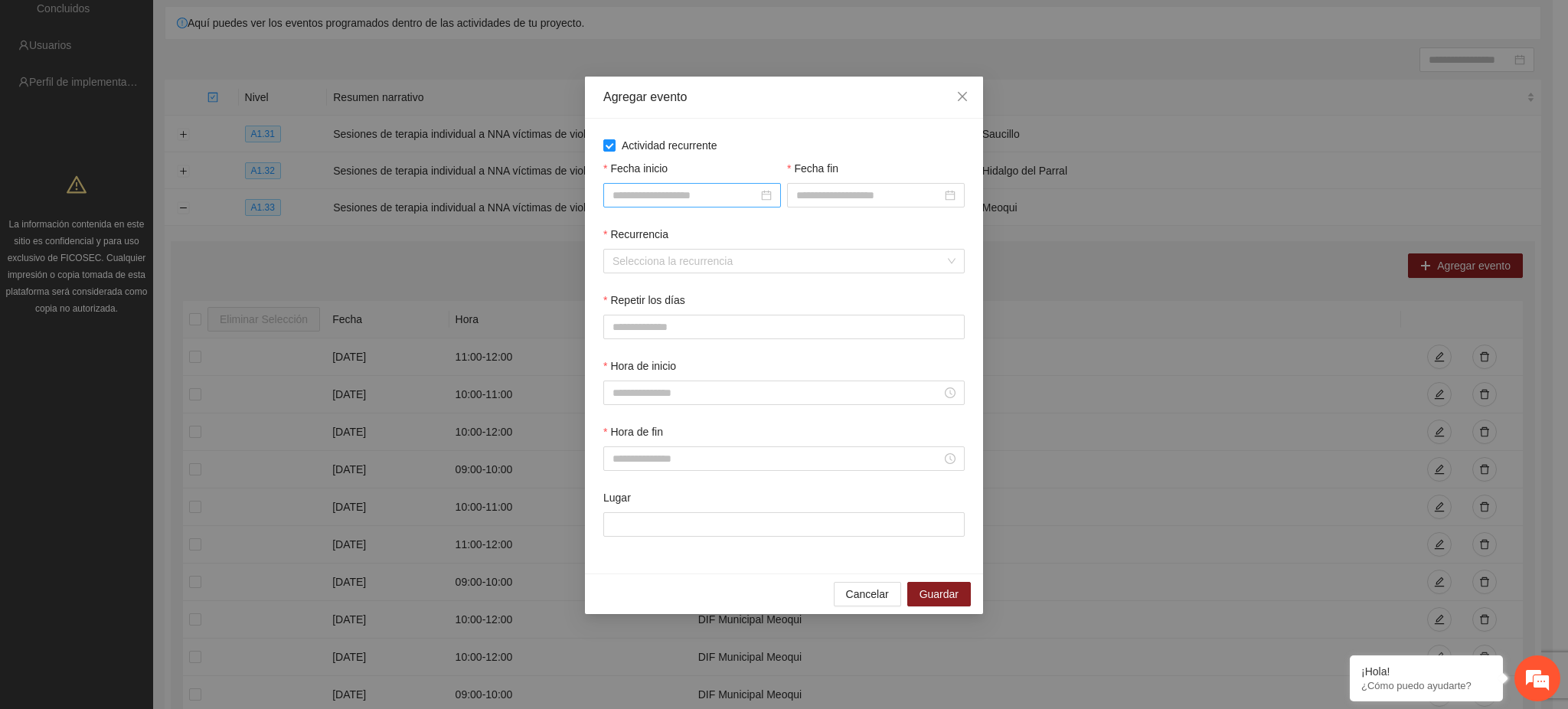
click at [664, 200] on input "Fecha inicio" at bounding box center [685, 195] width 146 height 17
click at [635, 229] on span "button" at bounding box center [636, 228] width 7 height 7
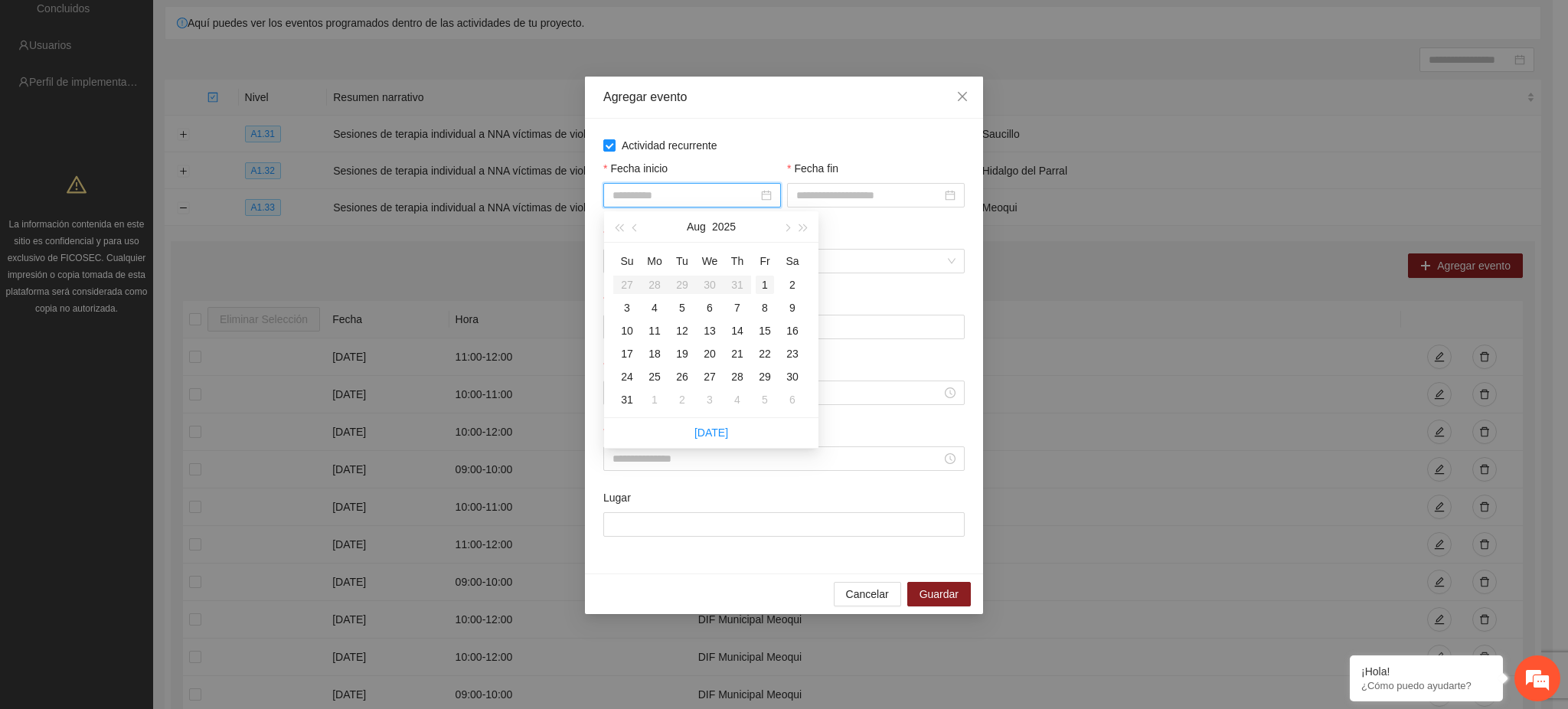
type input "**********"
click at [760, 280] on div "1" at bounding box center [765, 284] width 18 height 18
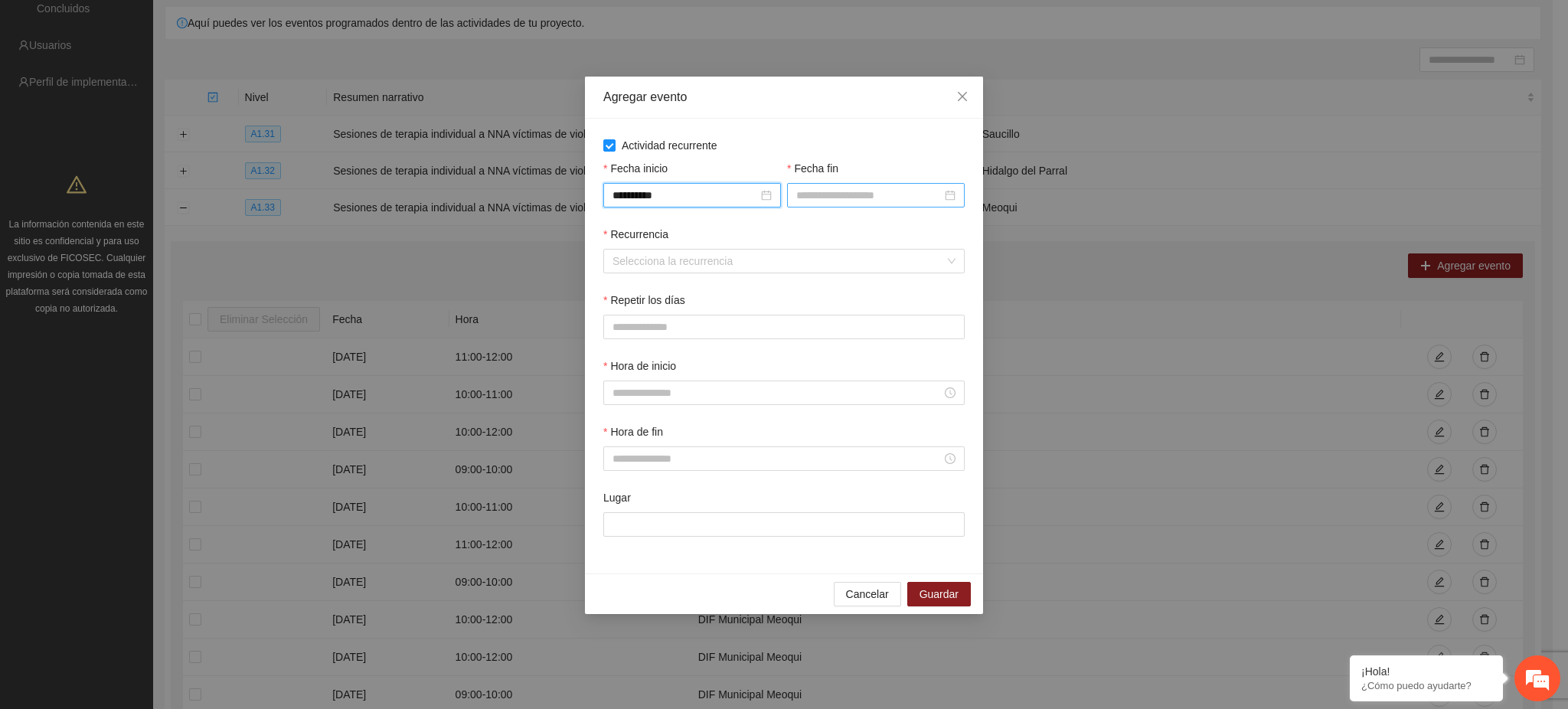
click at [812, 202] on input "Fecha fin" at bounding box center [869, 195] width 146 height 17
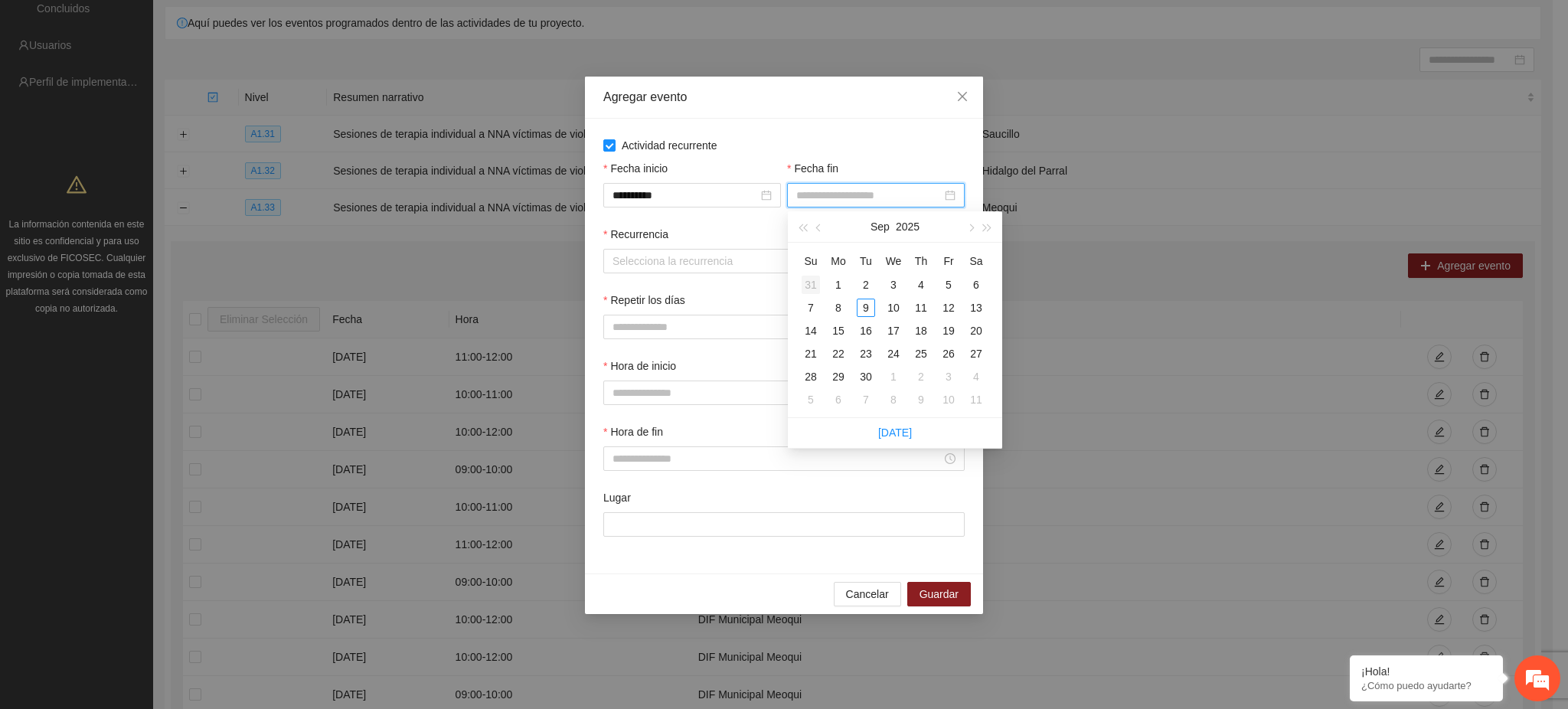
type input "**********"
click at [817, 231] on button "button" at bounding box center [819, 226] width 17 height 31
type input "**********"
click at [802, 402] on div "31" at bounding box center [811, 399] width 18 height 18
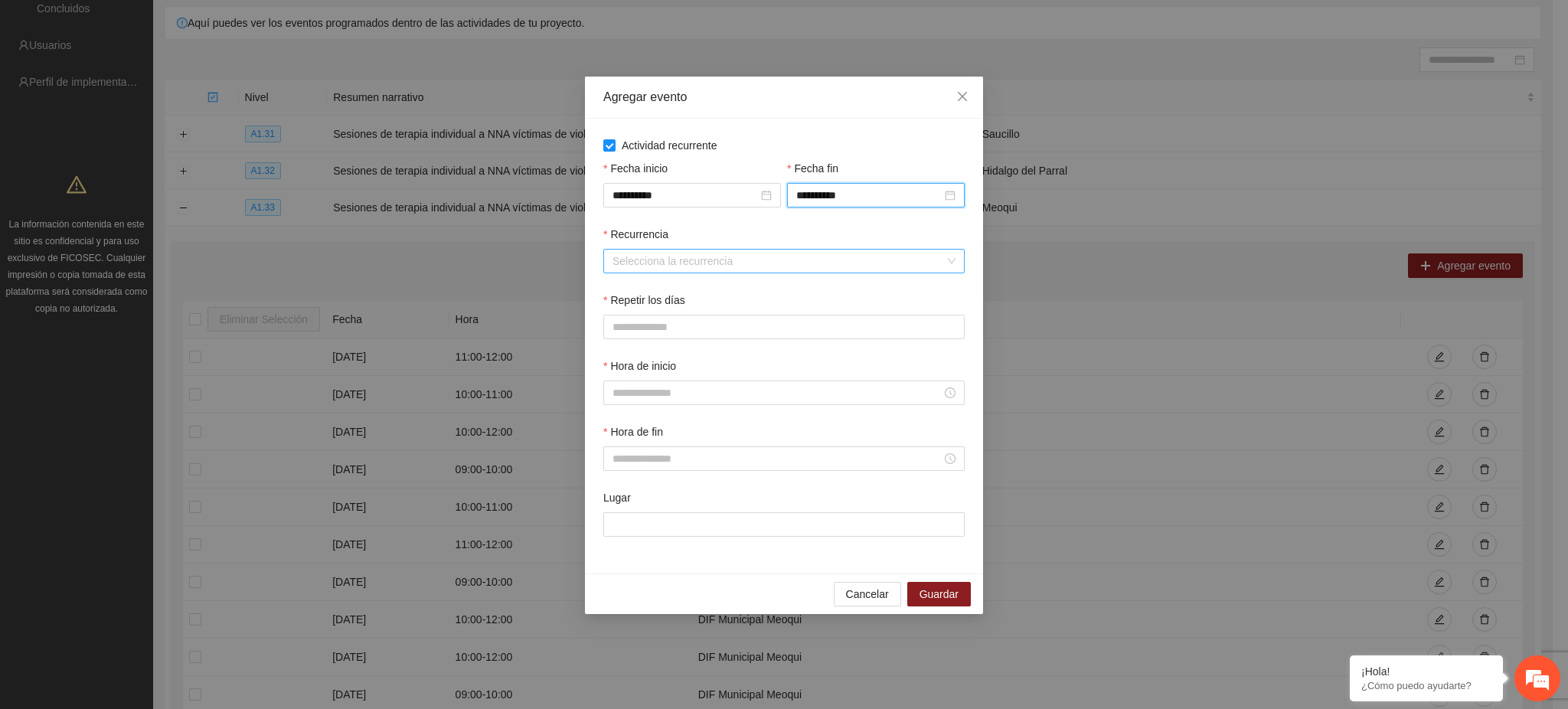
click at [653, 255] on input "Recurrencia" at bounding box center [778, 261] width 332 height 23
click at [646, 295] on div "Semanalmente" at bounding box center [784, 292] width 343 height 17
click at [627, 327] on button "L" at bounding box center [619, 326] width 31 height 24
click at [632, 388] on input "Hora de inicio" at bounding box center [776, 392] width 329 height 17
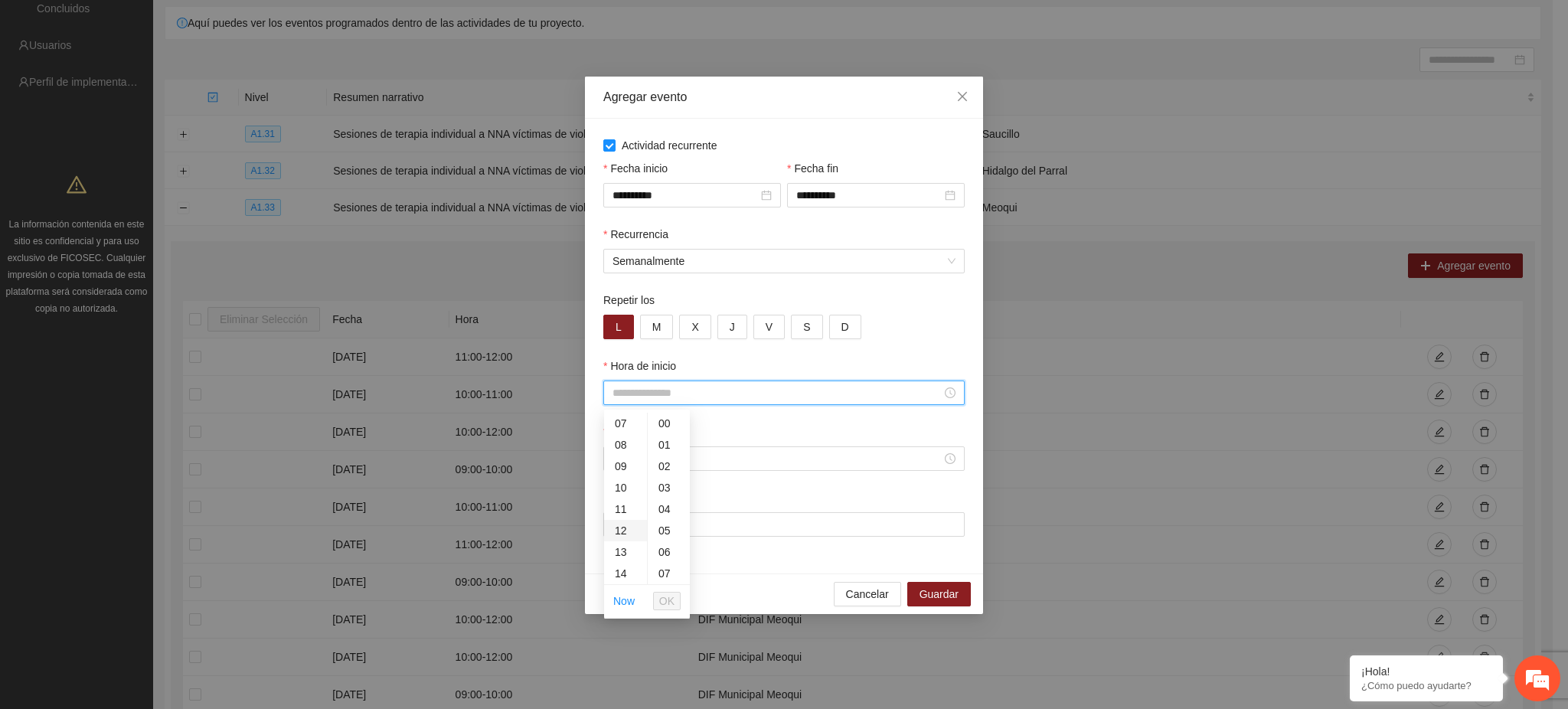
click at [620, 532] on div "12" at bounding box center [625, 531] width 43 height 22
type input "*****"
click at [670, 595] on span "OK" at bounding box center [667, 600] width 15 height 17
click at [620, 457] on input "Hora de fin" at bounding box center [776, 458] width 329 height 17
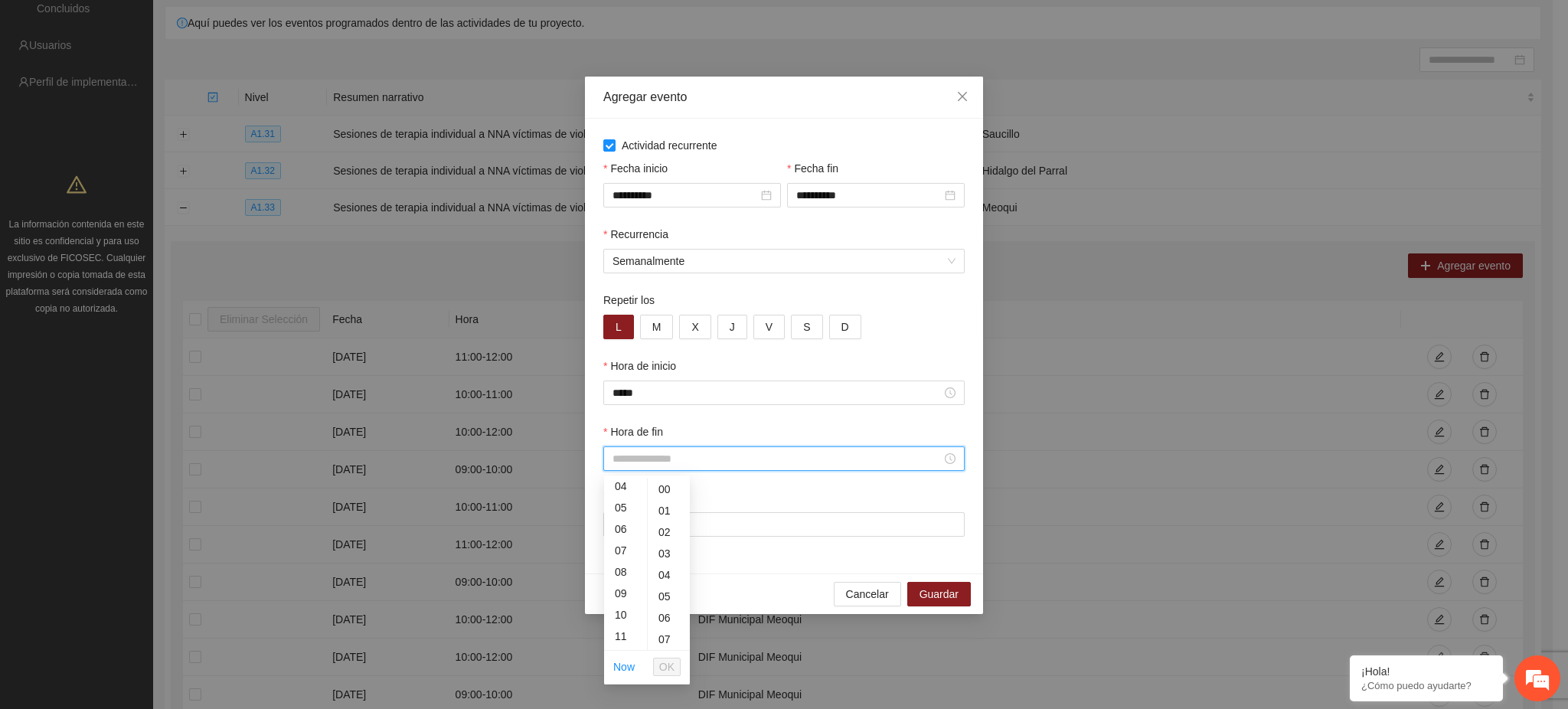
scroll to position [150, 0]
click at [627, 619] on div "13" at bounding box center [625, 618] width 43 height 22
type input "*****"
click at [668, 667] on span "OK" at bounding box center [667, 666] width 15 height 17
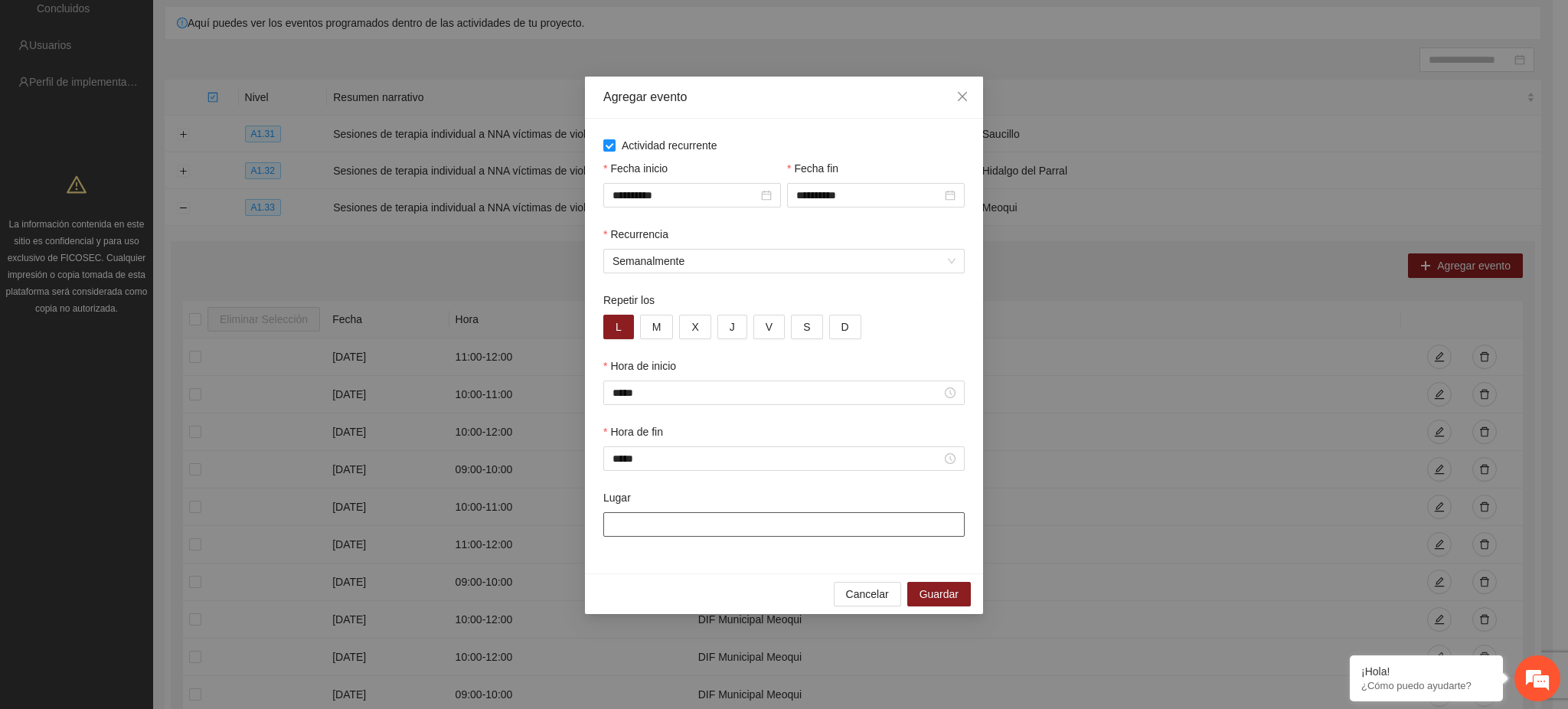
click at [639, 520] on input "Lugar" at bounding box center [784, 523] width 361 height 24
paste input "**********"
type input "**********"
click at [951, 599] on span "Guardar" at bounding box center [938, 594] width 39 height 17
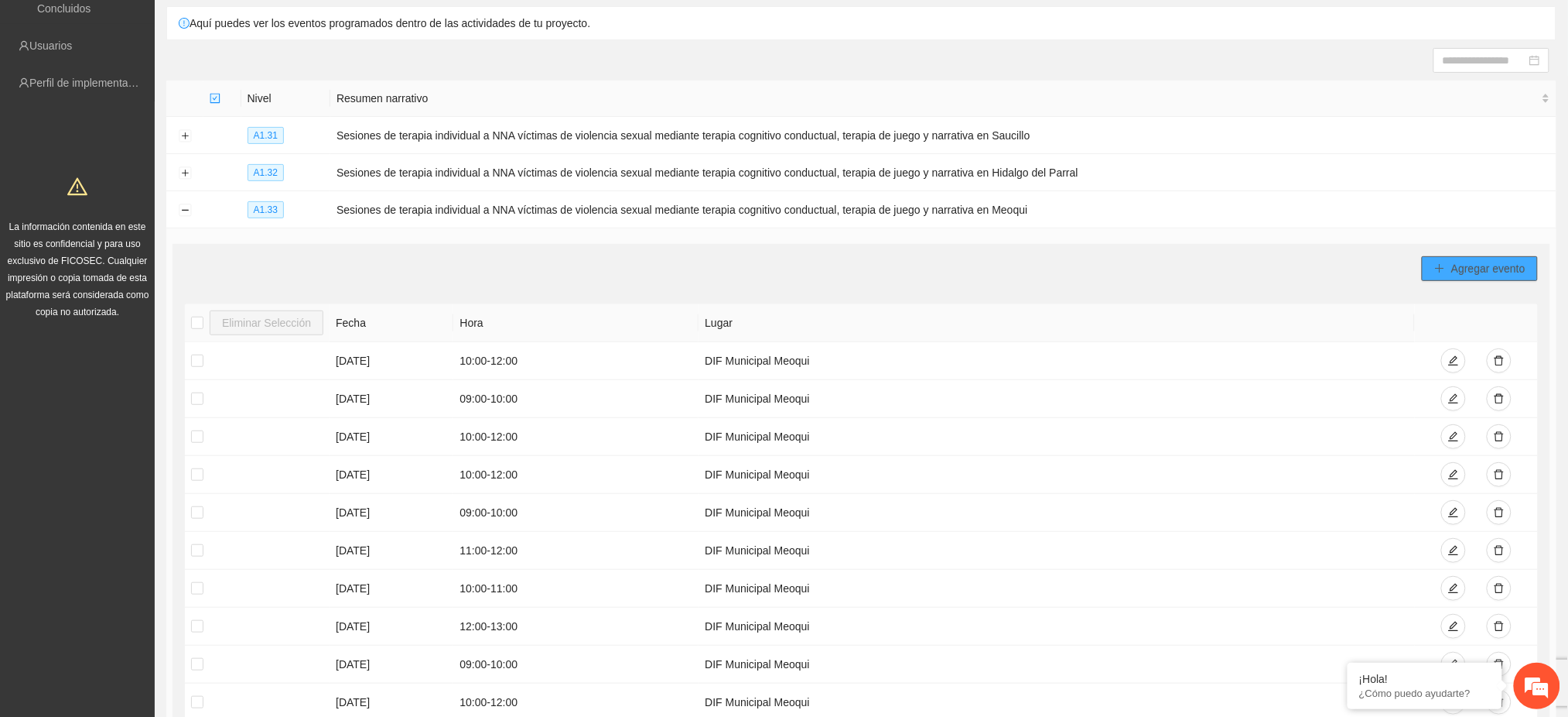
click at [1487, 272] on span "Agregar evento" at bounding box center [1488, 268] width 74 height 17
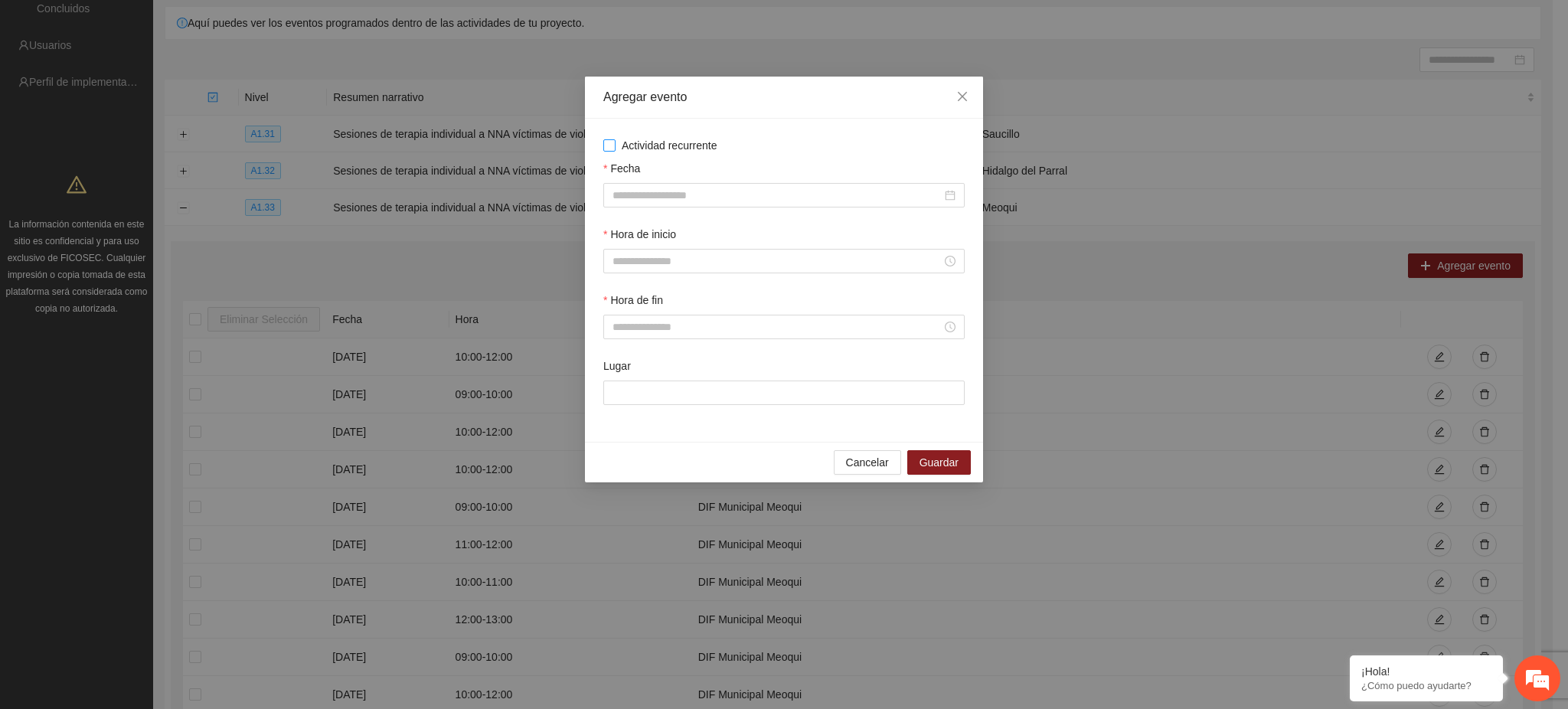
click at [665, 140] on span "Actividad recurrente" at bounding box center [669, 145] width 108 height 17
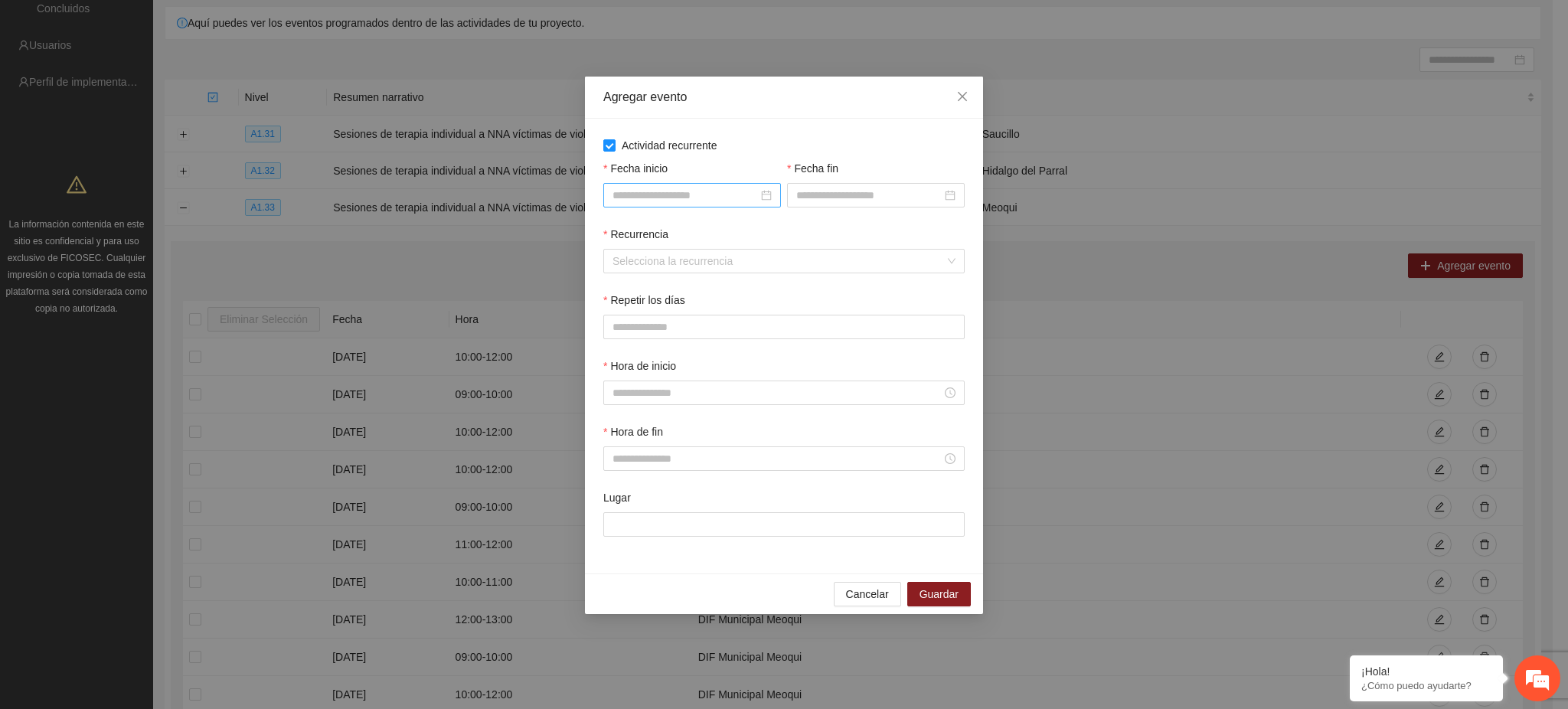
click at [661, 196] on input "Fecha inicio" at bounding box center [685, 195] width 146 height 17
type input "**********"
click at [634, 232] on button "button" at bounding box center [635, 226] width 17 height 31
type input "**********"
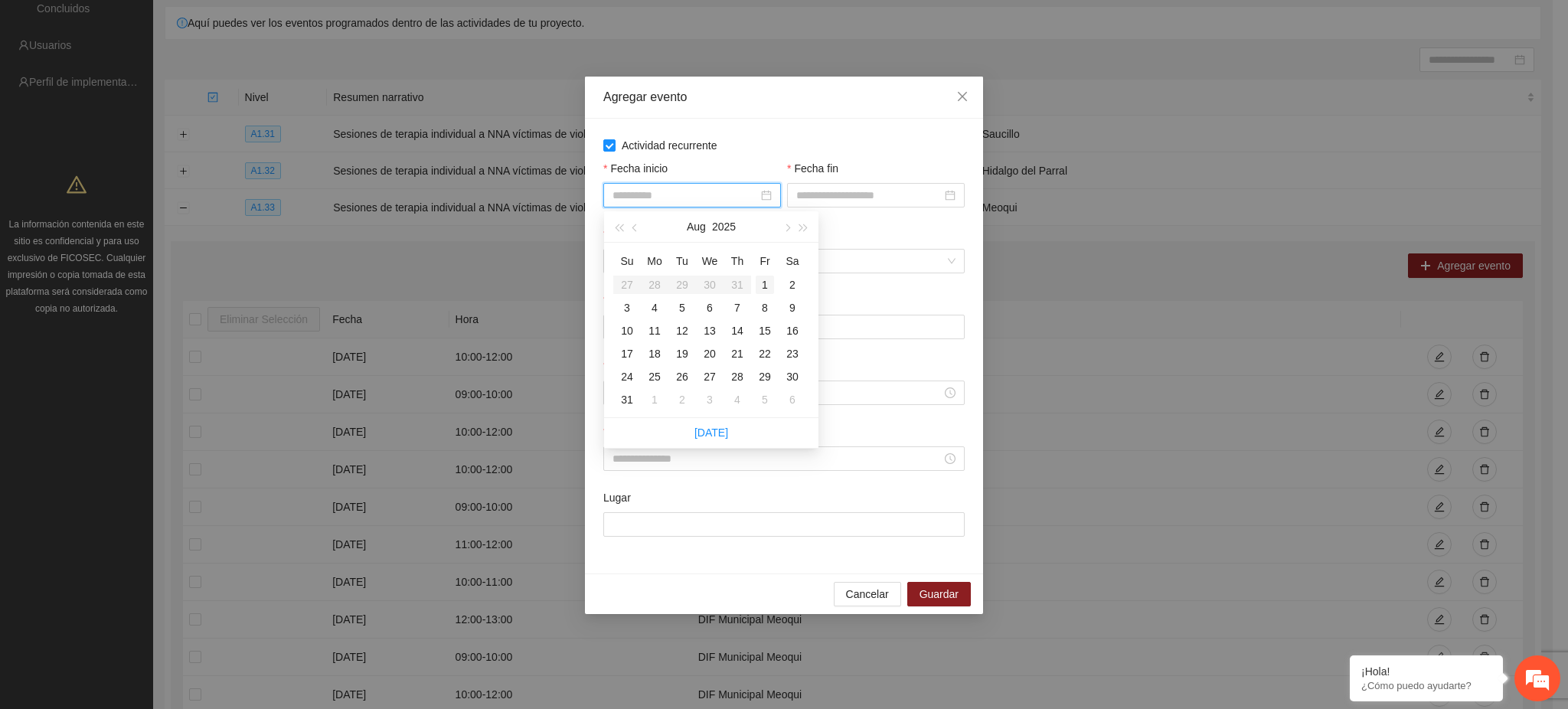
click at [756, 283] on div "1" at bounding box center [765, 284] width 18 height 18
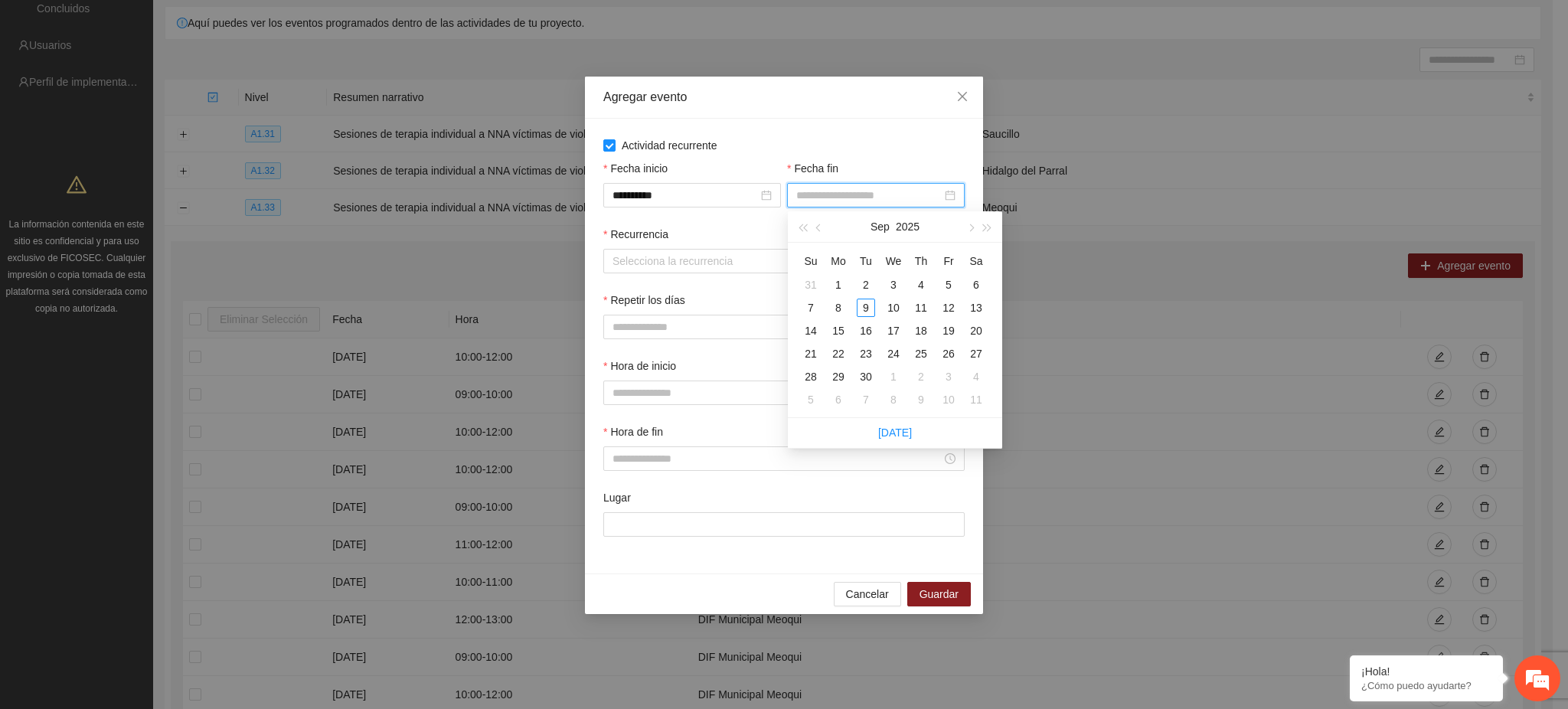
click at [803, 202] on input "Fecha fin" at bounding box center [869, 195] width 146 height 17
click at [821, 225] on span "button" at bounding box center [820, 228] width 7 height 7
type input "**********"
click at [806, 404] on div "31" at bounding box center [811, 399] width 18 height 18
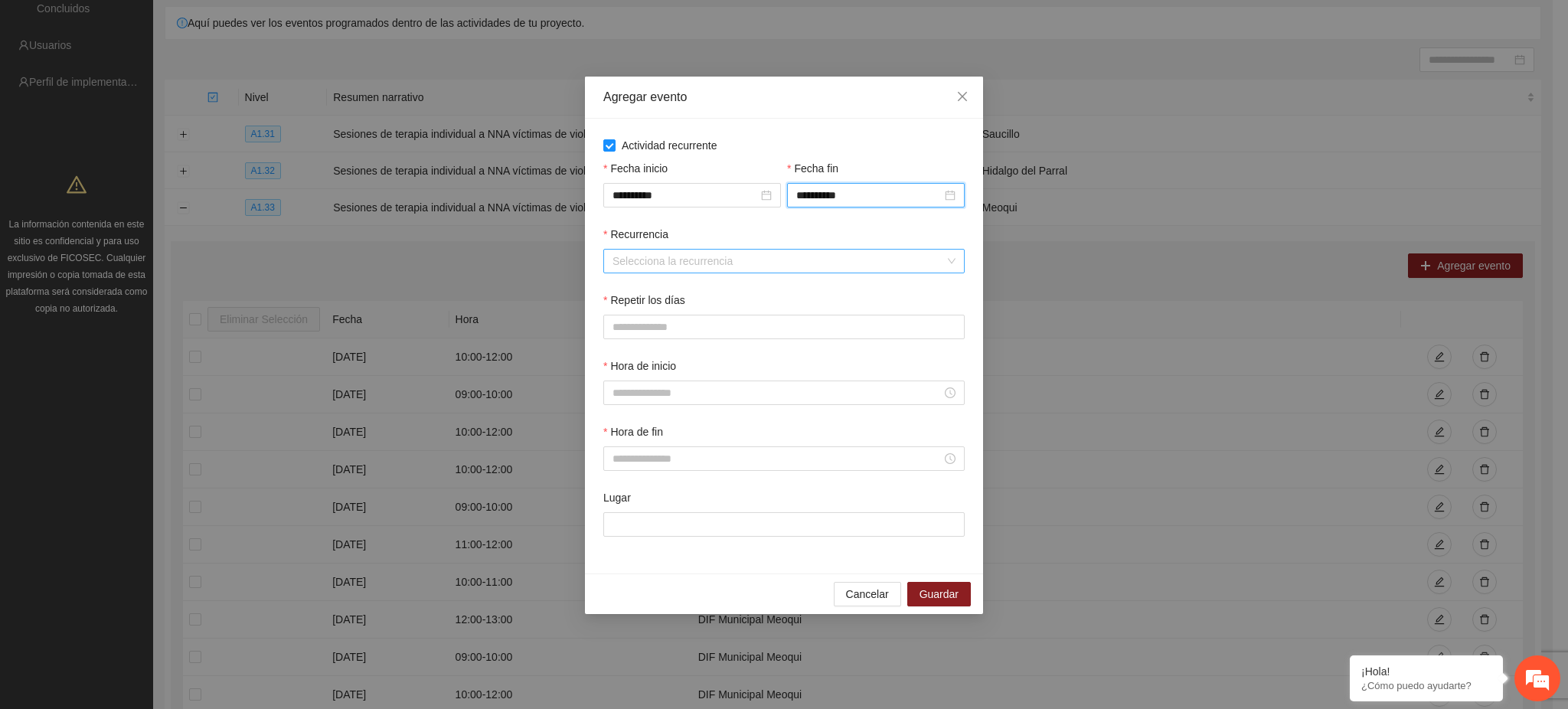
click at [641, 263] on input "Recurrencia" at bounding box center [778, 261] width 332 height 23
click at [654, 292] on div "Semanalmente" at bounding box center [784, 292] width 343 height 17
click at [620, 331] on span "L" at bounding box center [619, 327] width 6 height 17
click at [627, 398] on input "Hora de inicio" at bounding box center [776, 392] width 329 height 17
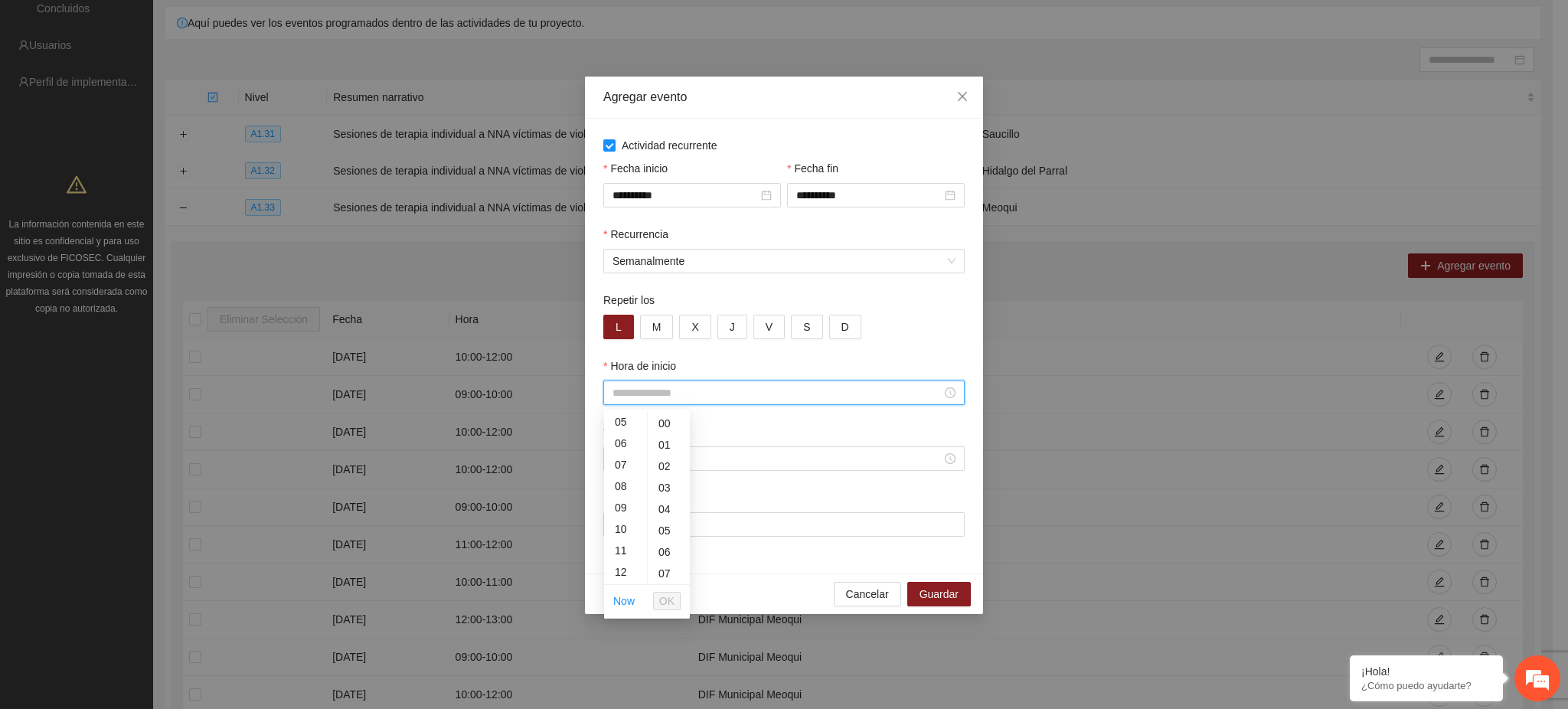
scroll to position [150, 0]
click at [621, 552] on div "13" at bounding box center [625, 552] width 43 height 22
type input "*****"
click at [662, 601] on span "OK" at bounding box center [667, 600] width 15 height 17
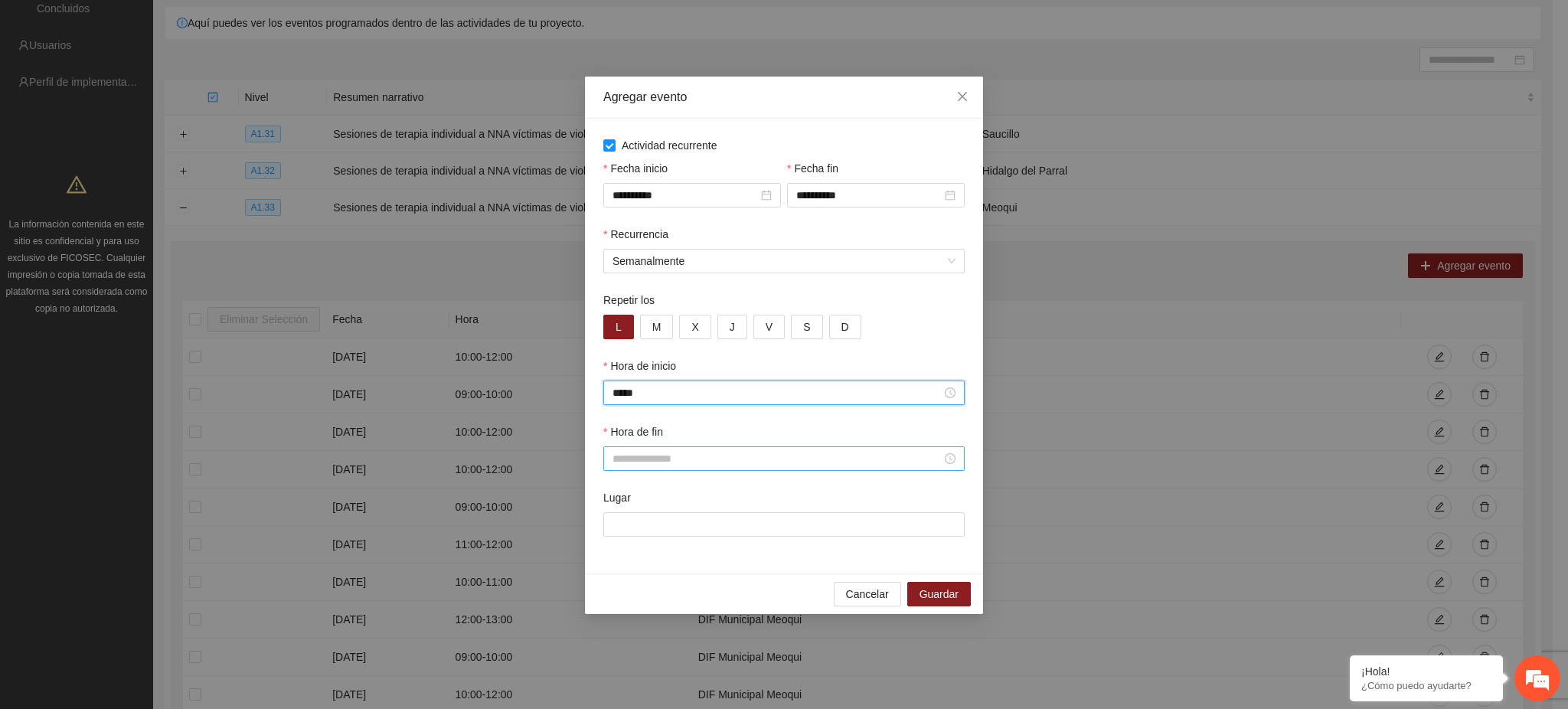
click at [616, 465] on input "Hora de fin" at bounding box center [776, 458] width 329 height 17
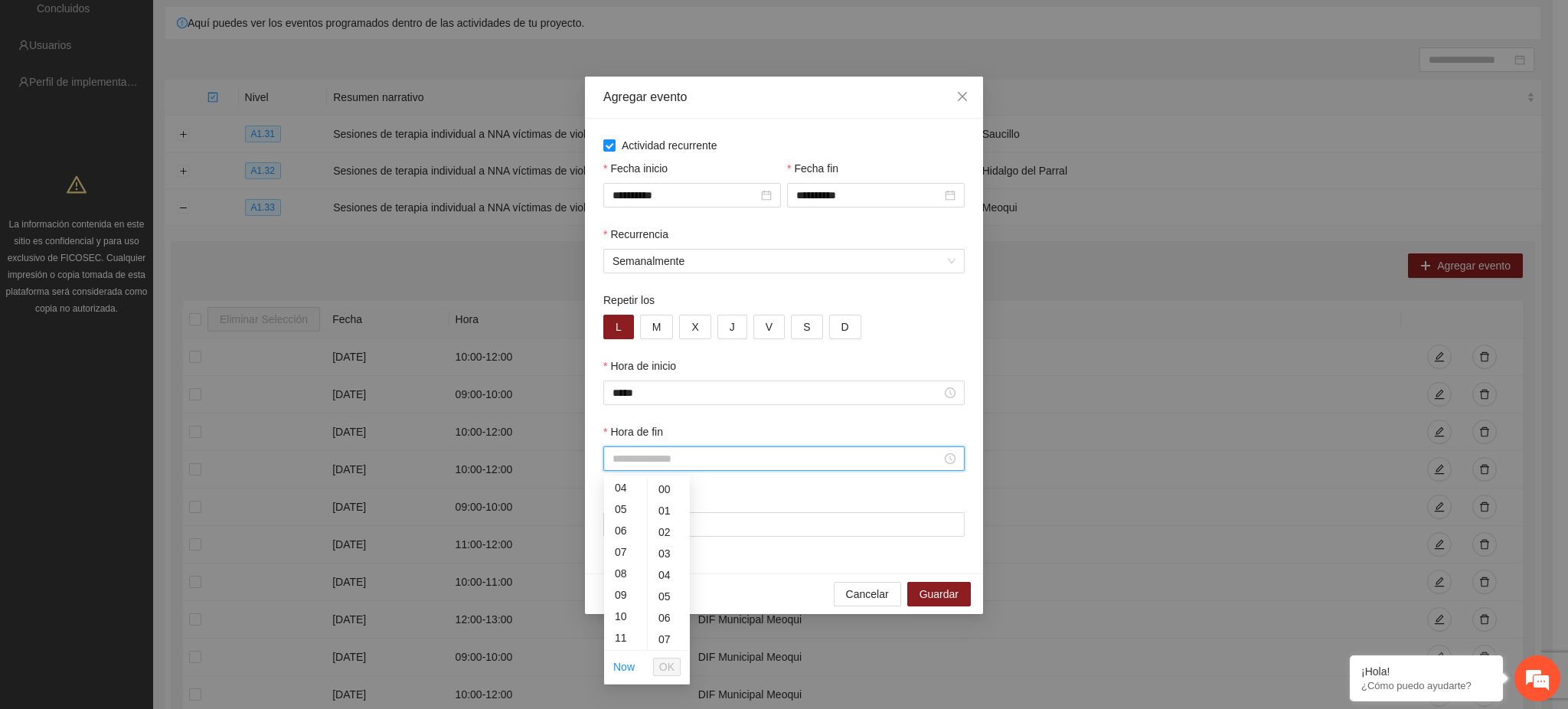
scroll to position [150, 0]
click at [623, 637] on div "14" at bounding box center [625, 639] width 43 height 22
type input "*****"
click at [667, 660] on span "OK" at bounding box center [667, 666] width 15 height 17
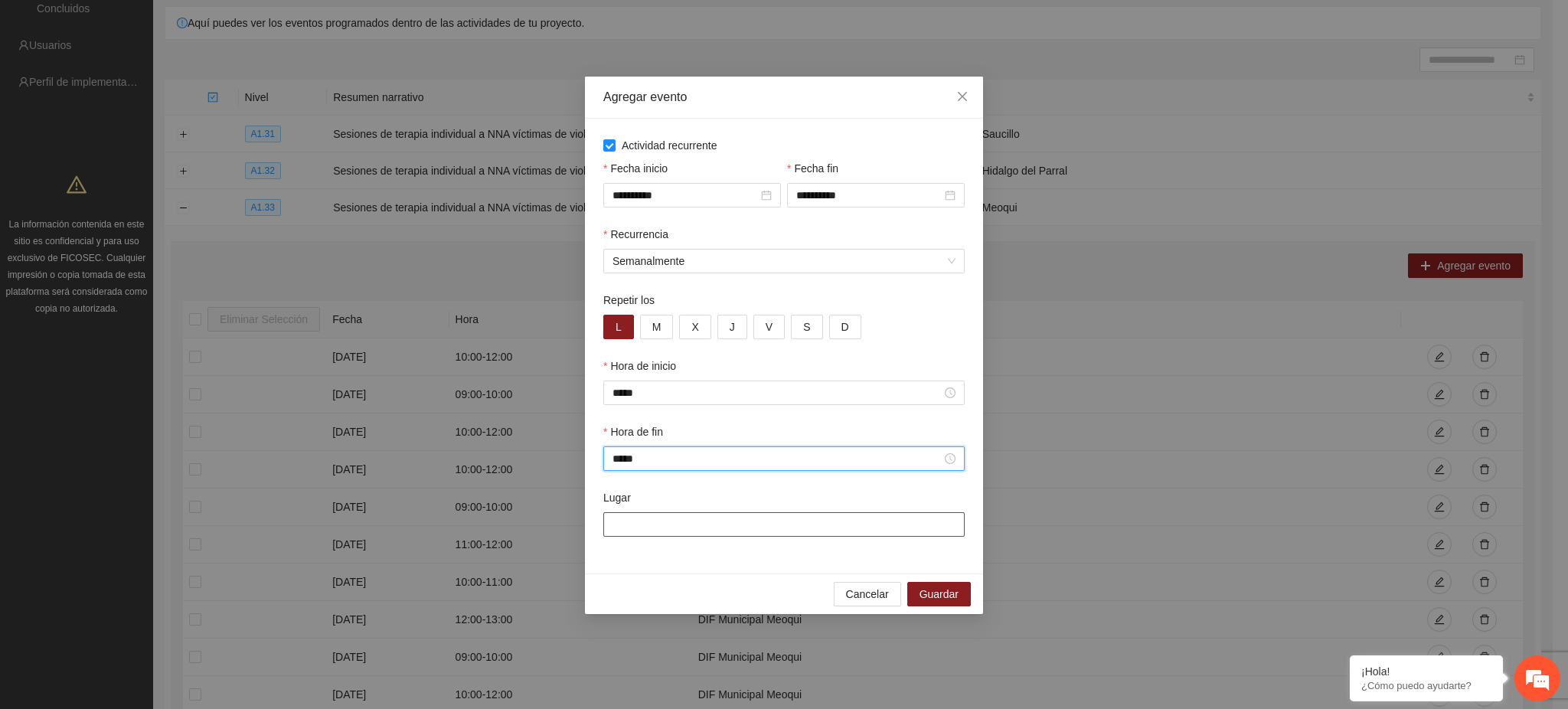
click at [631, 527] on input "Lugar" at bounding box center [784, 523] width 361 height 24
paste input "**********"
type input "**********"
click at [932, 600] on span "Guardar" at bounding box center [938, 594] width 39 height 17
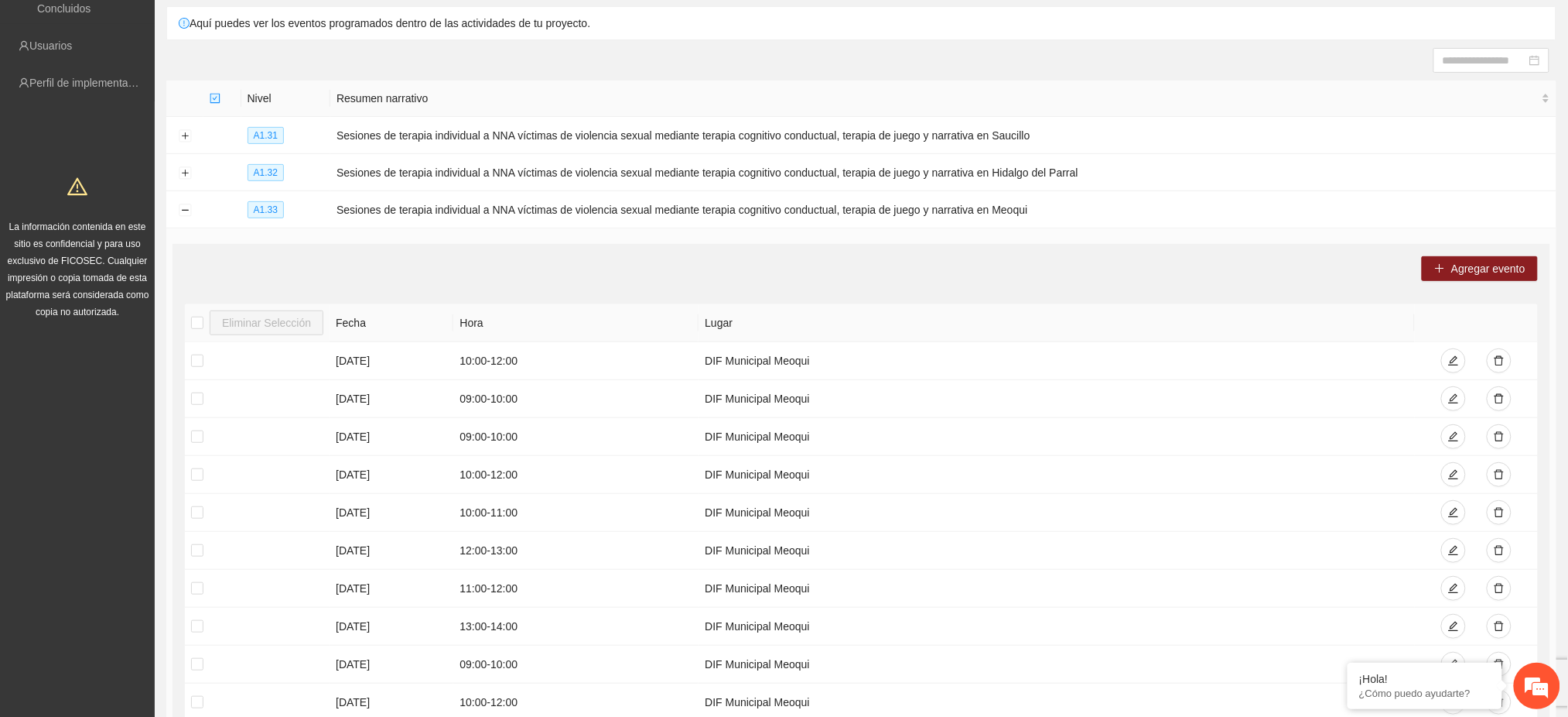
click at [1463, 289] on div "Agregar evento Eliminar Selección Fecha Hora Lugar [DATE] 10:00 - 12:00 DIF Mun…" at bounding box center [860, 510] width 1378 height 533
click at [1463, 265] on span "Agregar evento" at bounding box center [1488, 268] width 74 height 17
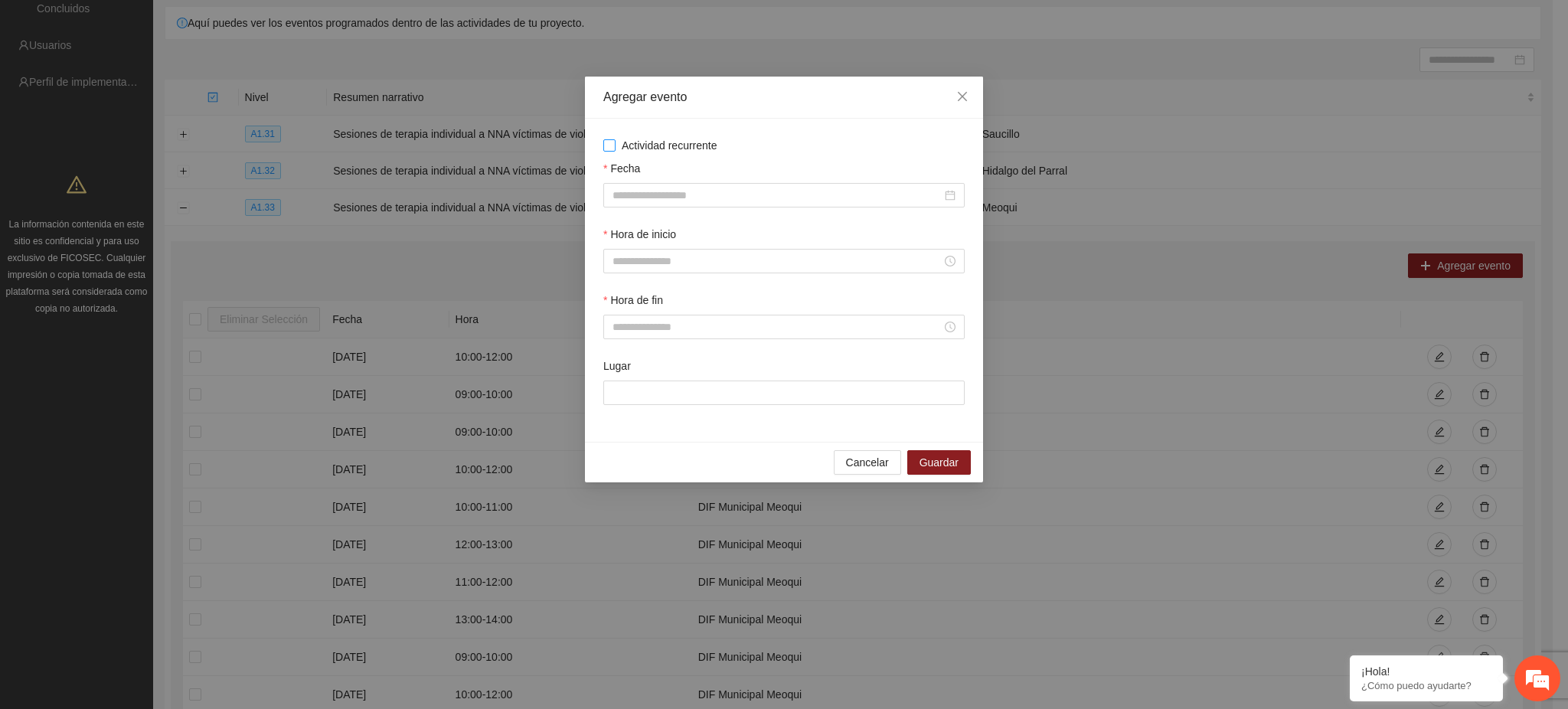
click at [661, 141] on span "Actividad recurrente" at bounding box center [669, 145] width 108 height 17
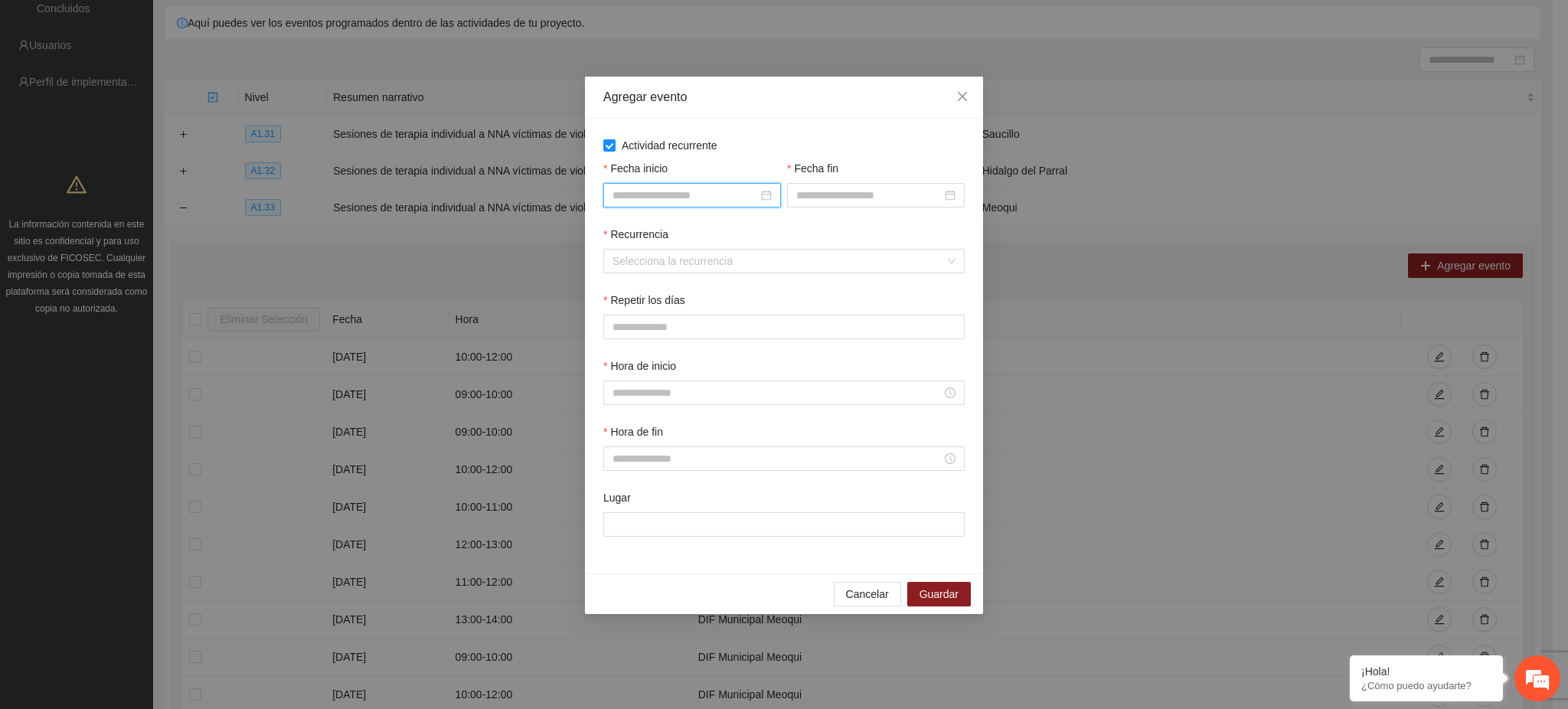
click at [671, 196] on input "Fecha inicio" at bounding box center [685, 195] width 146 height 17
click at [632, 227] on span "button" at bounding box center [636, 228] width 7 height 7
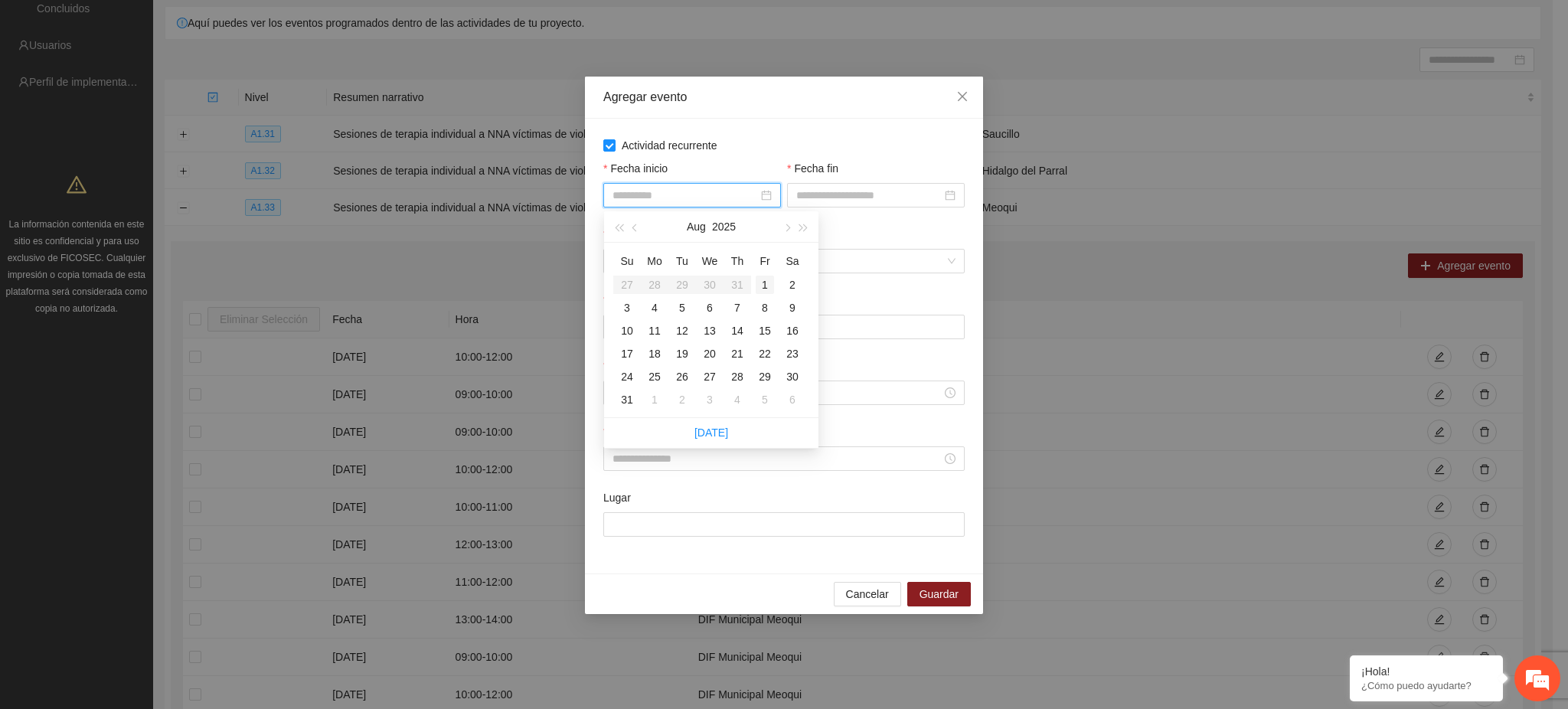
type input "**********"
click at [760, 277] on div "1" at bounding box center [765, 284] width 18 height 18
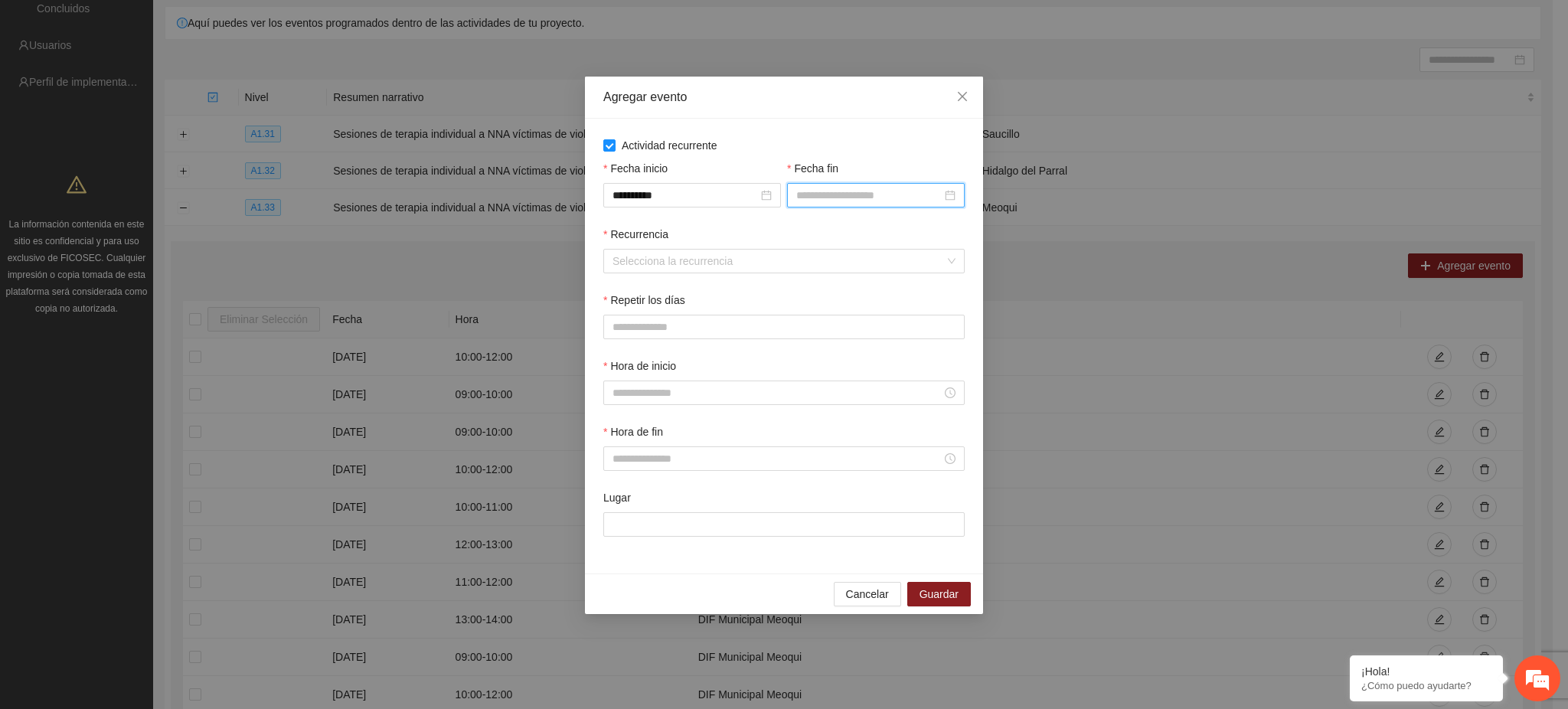
click at [804, 196] on input "Fecha fin" at bounding box center [869, 195] width 146 height 17
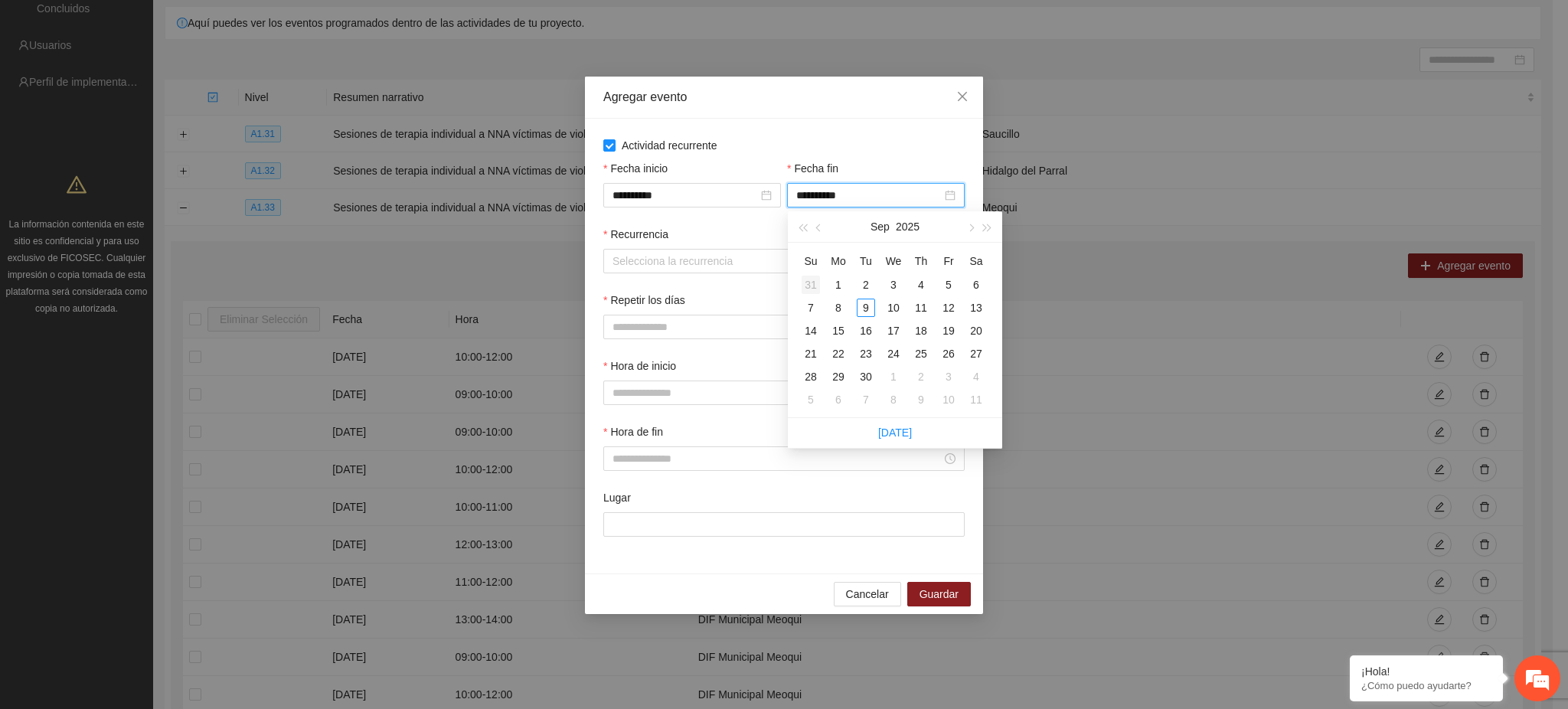
type input "**********"
click at [813, 231] on button "button" at bounding box center [819, 226] width 17 height 31
type input "**********"
click at [809, 397] on div "31" at bounding box center [811, 399] width 18 height 18
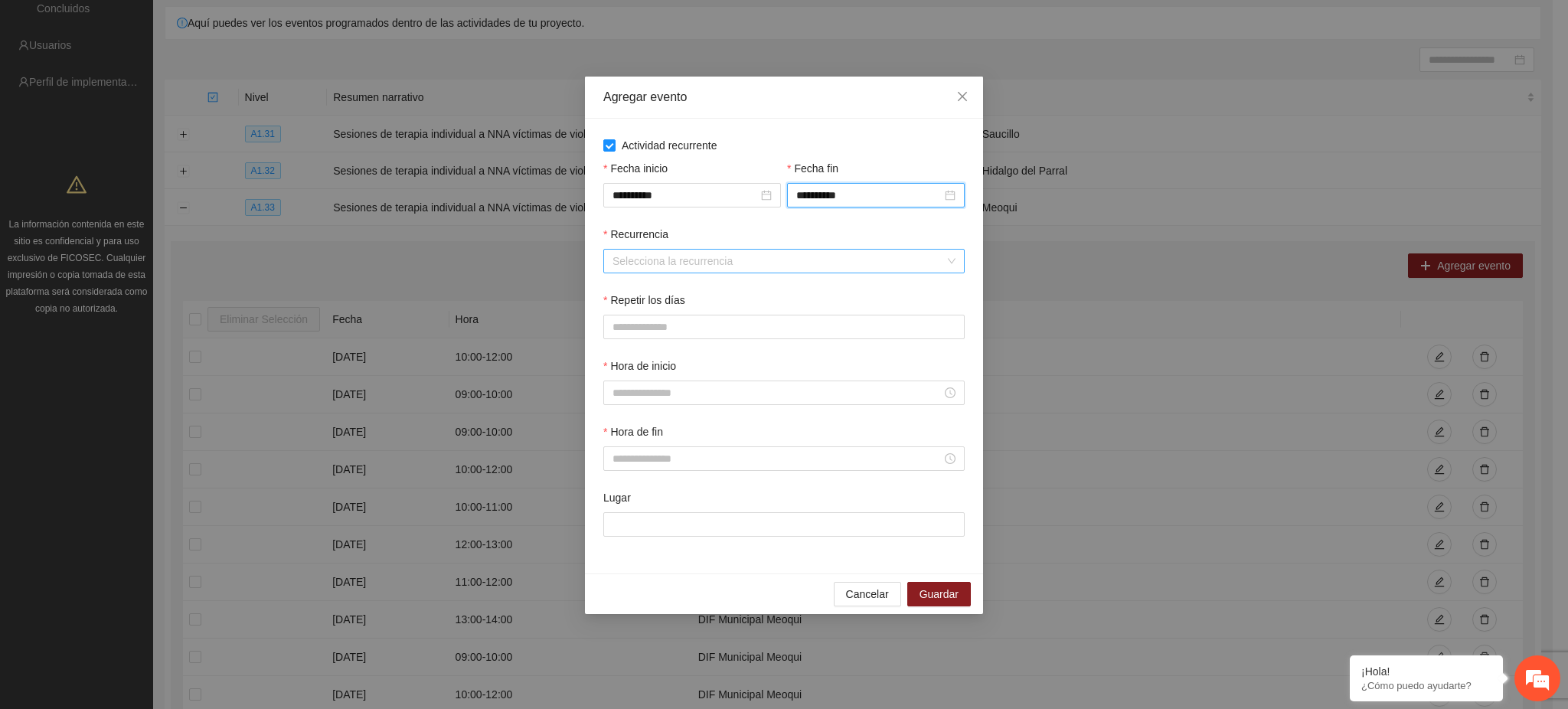
click at [666, 266] on input "Recurrencia" at bounding box center [778, 261] width 332 height 23
click at [653, 290] on div "Semanalmente" at bounding box center [784, 292] width 343 height 17
click at [653, 324] on span "M" at bounding box center [657, 327] width 9 height 17
click at [640, 395] on input "Hora de inicio" at bounding box center [776, 392] width 329 height 17
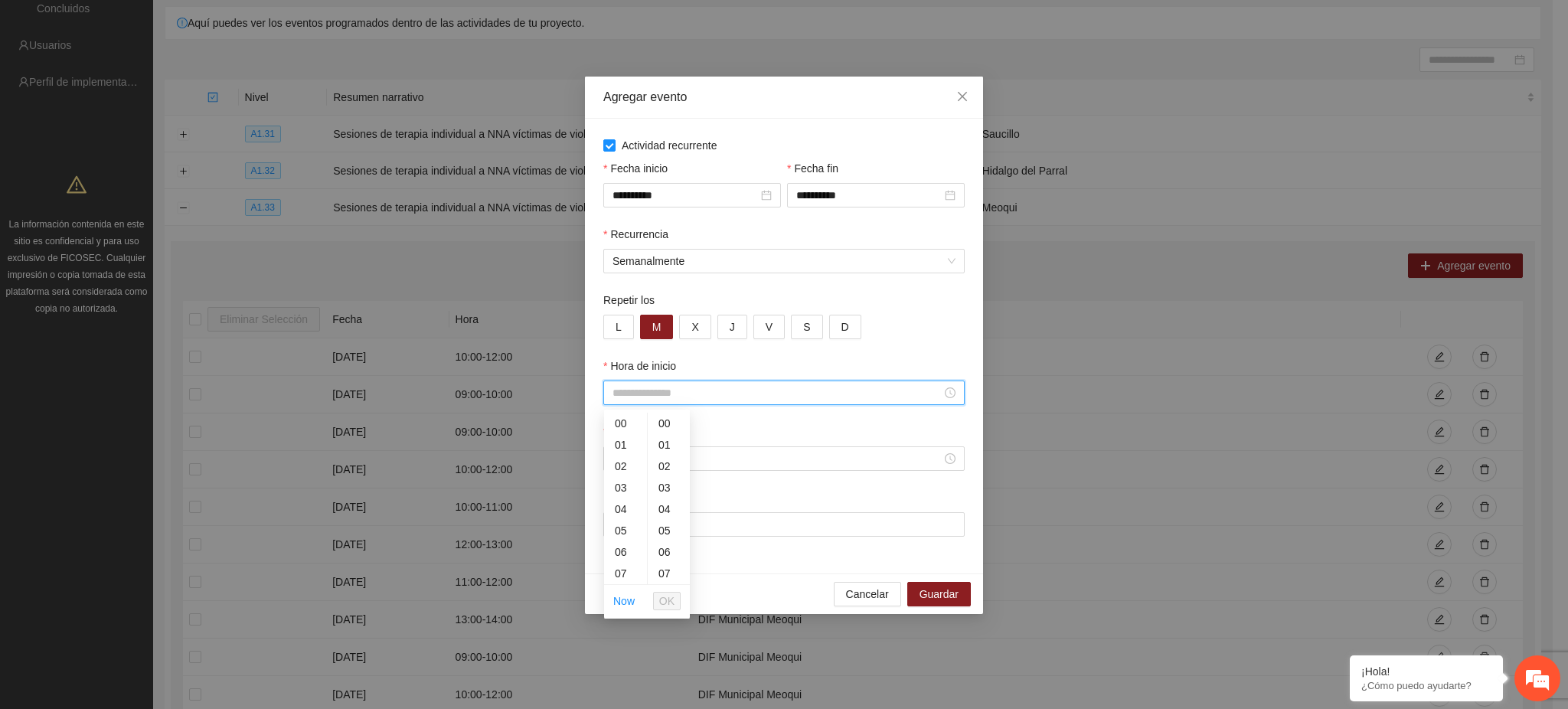
scroll to position [150, 0]
click at [623, 467] on div "09" at bounding box center [625, 466] width 43 height 22
click at [659, 532] on div "40" at bounding box center [669, 531] width 42 height 22
type input "*****"
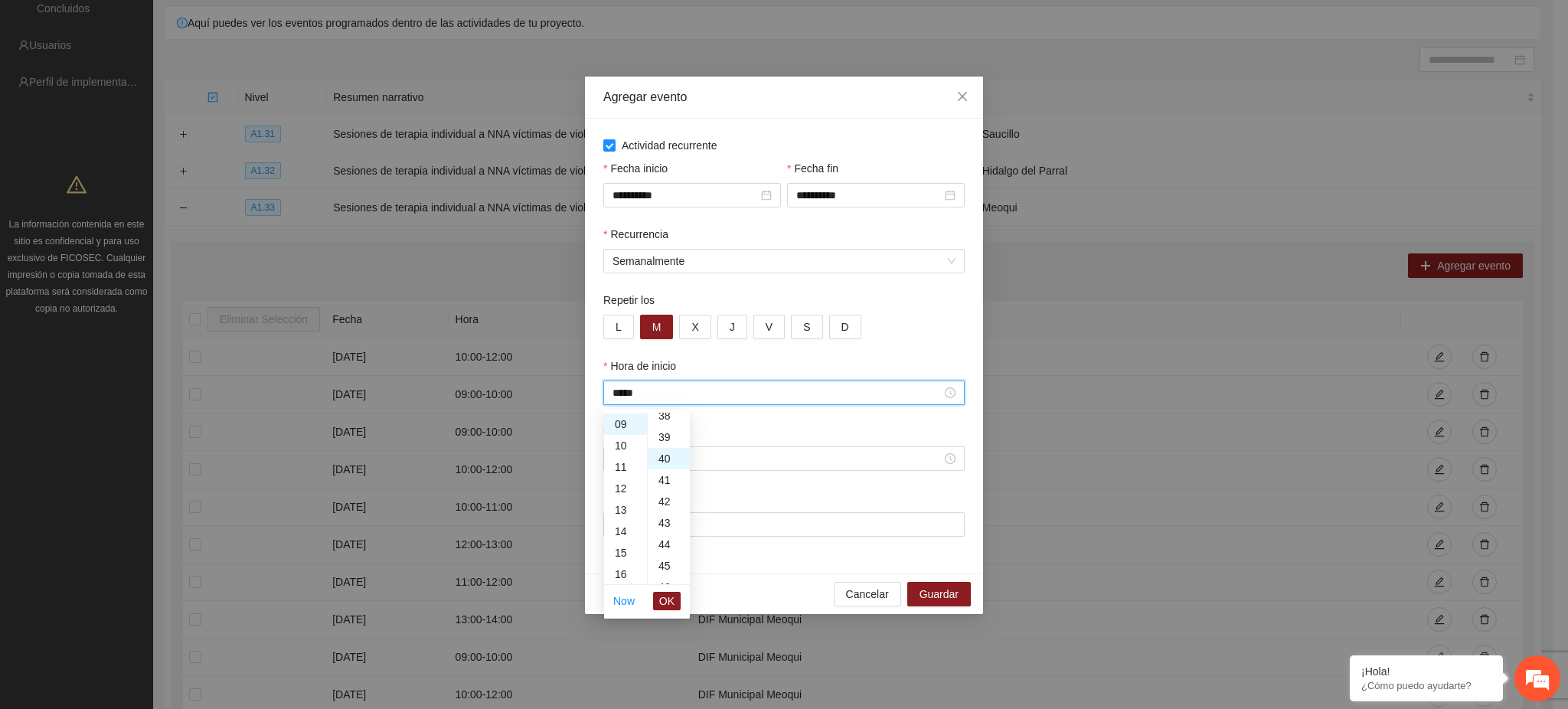
scroll to position [858, 0]
click at [663, 601] on span "OK" at bounding box center [667, 600] width 15 height 17
click at [628, 453] on input "Hora de fin" at bounding box center [776, 458] width 329 height 17
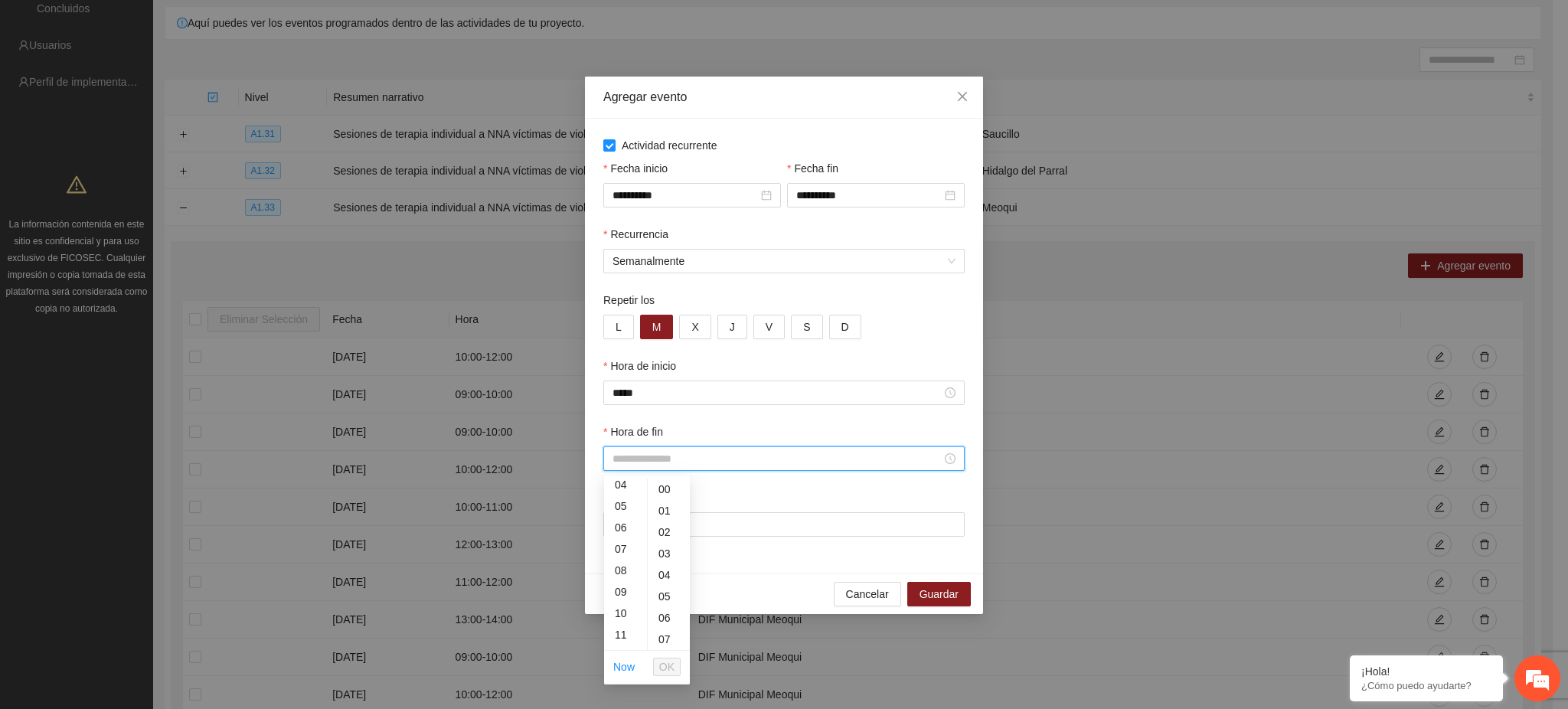
scroll to position [150, 0]
click at [617, 558] on div "10" at bounding box center [625, 553] width 43 height 22
click at [659, 609] on div "30" at bounding box center [669, 611] width 42 height 22
type input "*****"
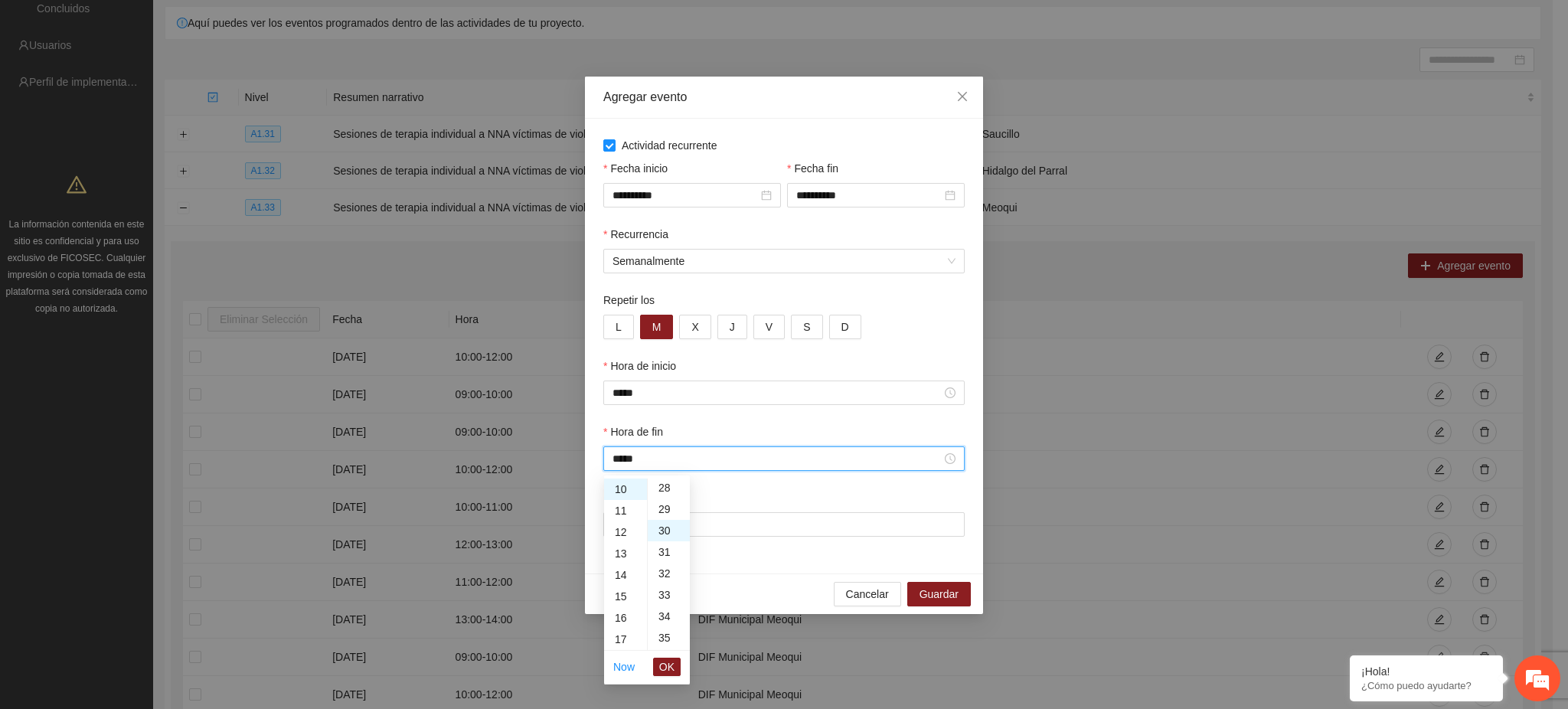
scroll to position [643, 0]
click at [660, 668] on span "OK" at bounding box center [667, 666] width 15 height 17
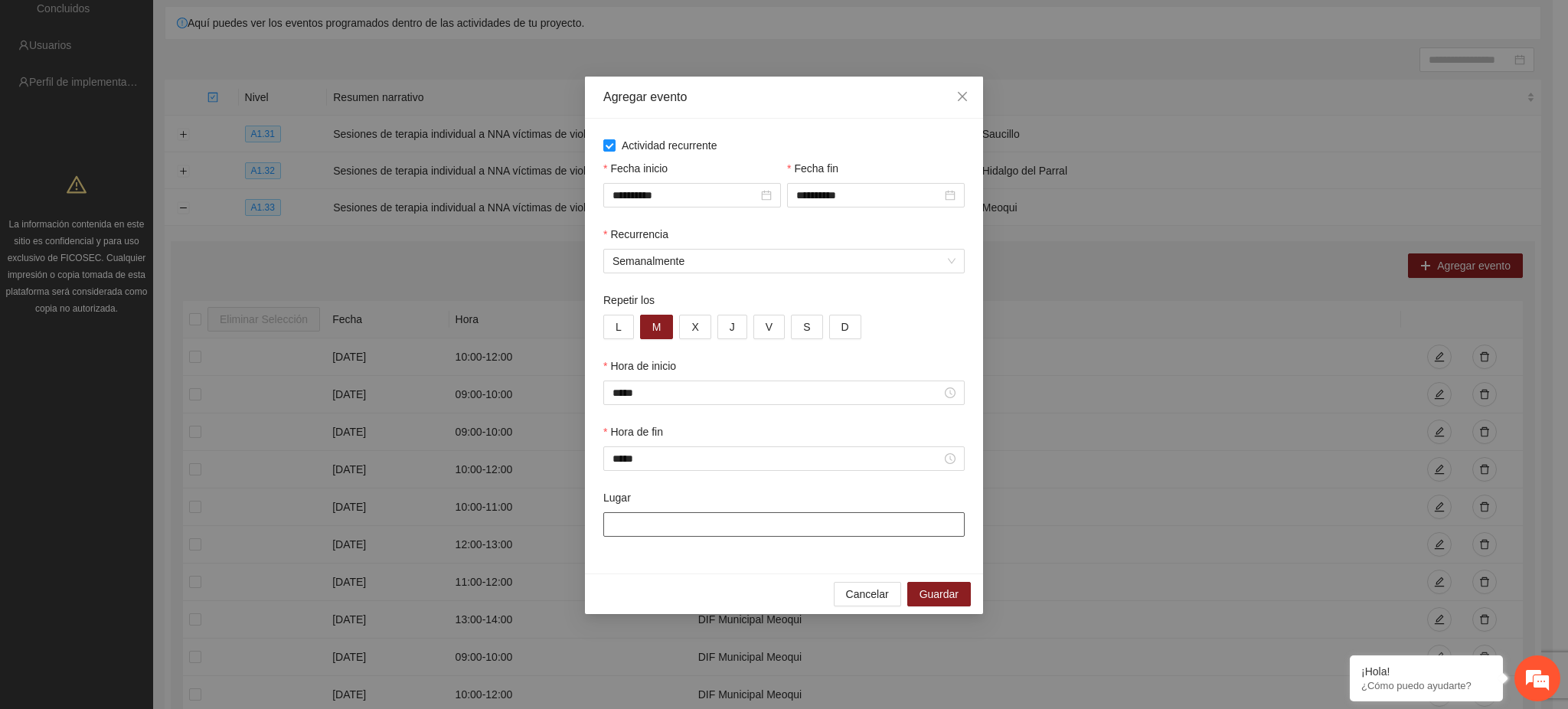
click at [653, 527] on input "Lugar" at bounding box center [784, 523] width 361 height 24
paste input "**********"
type input "**********"
click at [934, 593] on span "Guardar" at bounding box center [938, 594] width 39 height 17
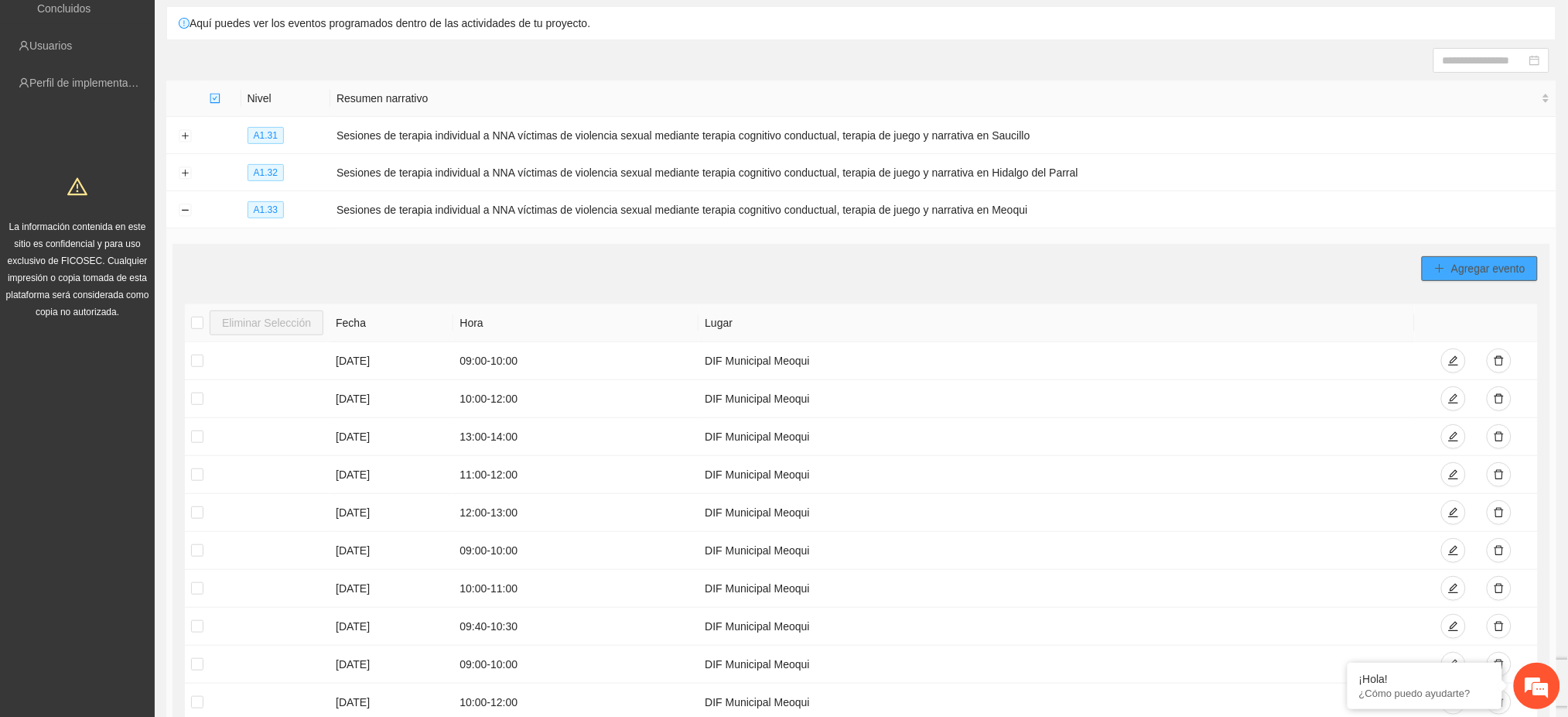
click at [1503, 268] on span "Agregar evento" at bounding box center [1488, 268] width 74 height 17
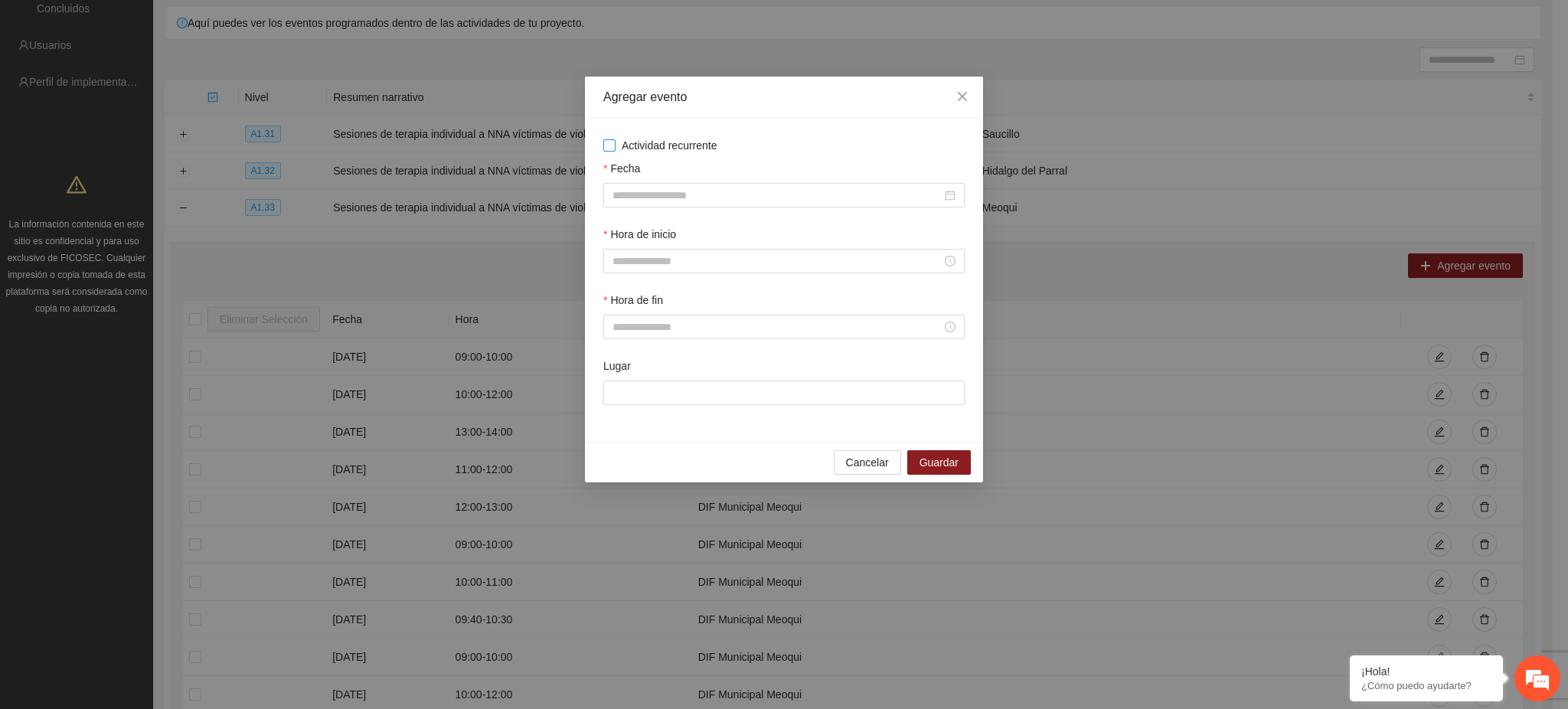
click at [720, 146] on span "Actividad recurrente" at bounding box center [669, 145] width 108 height 17
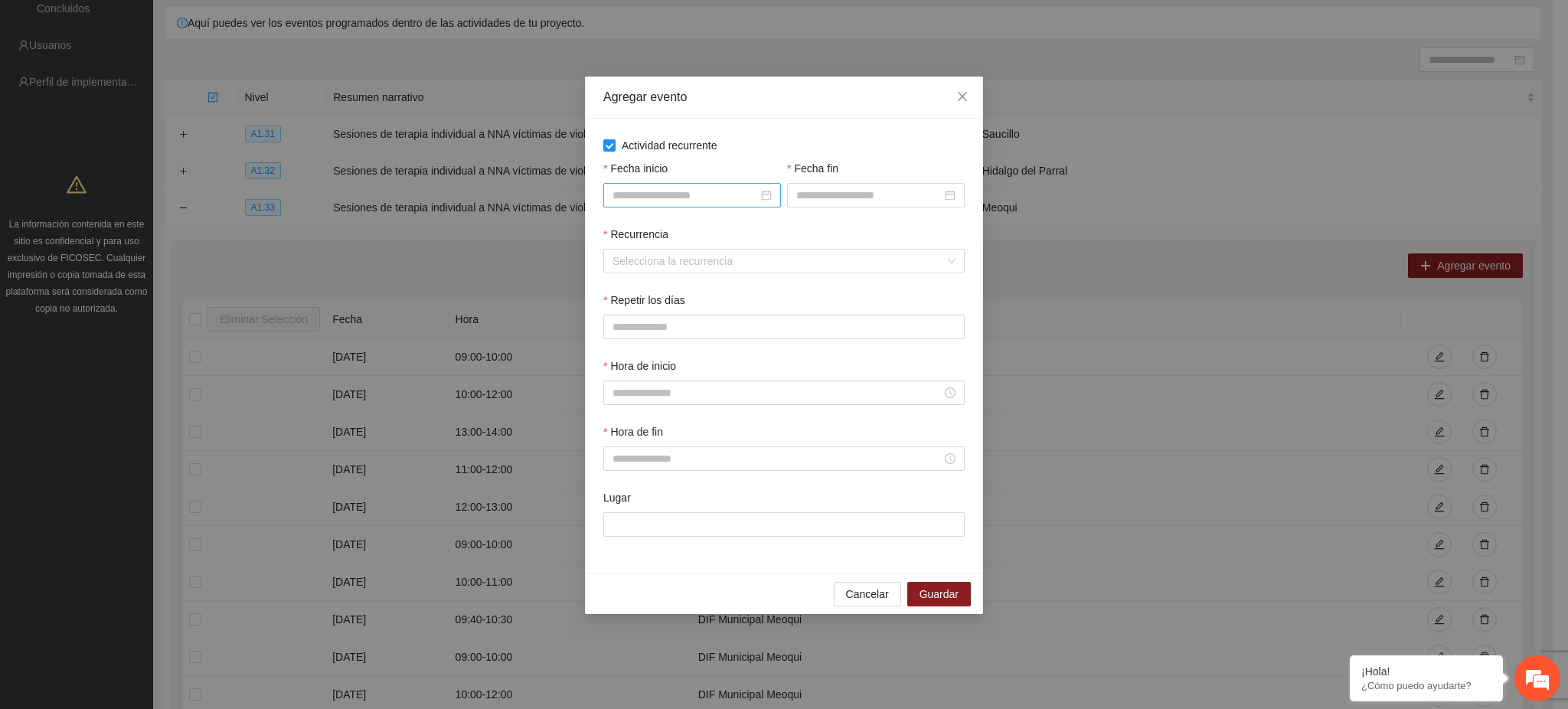
click at [674, 186] on div at bounding box center [692, 195] width 178 height 24
click at [638, 225] on span "button" at bounding box center [636, 228] width 7 height 7
type input "**********"
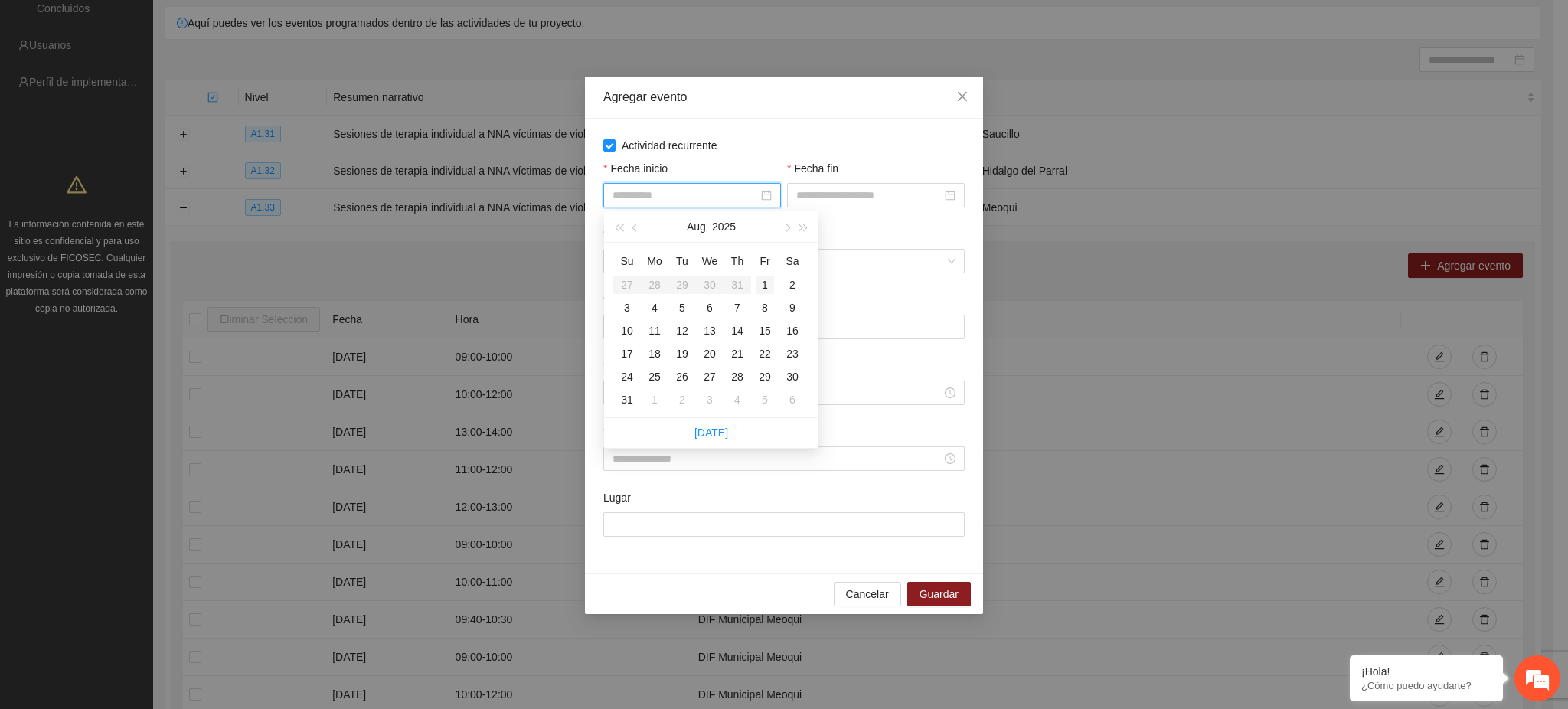
click at [763, 279] on div "1" at bounding box center [765, 284] width 18 height 18
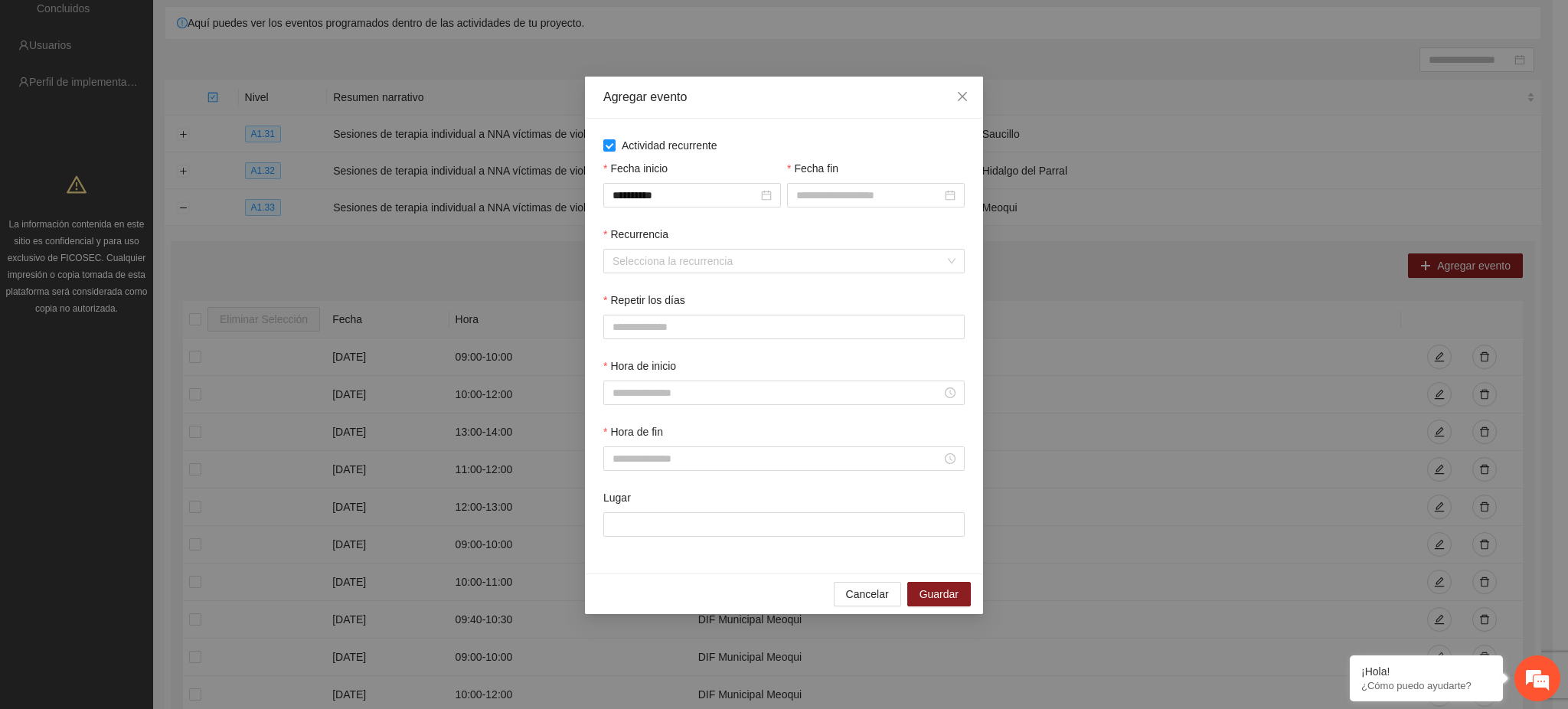
click at [829, 209] on div "Fecha fin" at bounding box center [876, 193] width 184 height 66
click at [828, 196] on input "Fecha fin" at bounding box center [869, 195] width 146 height 17
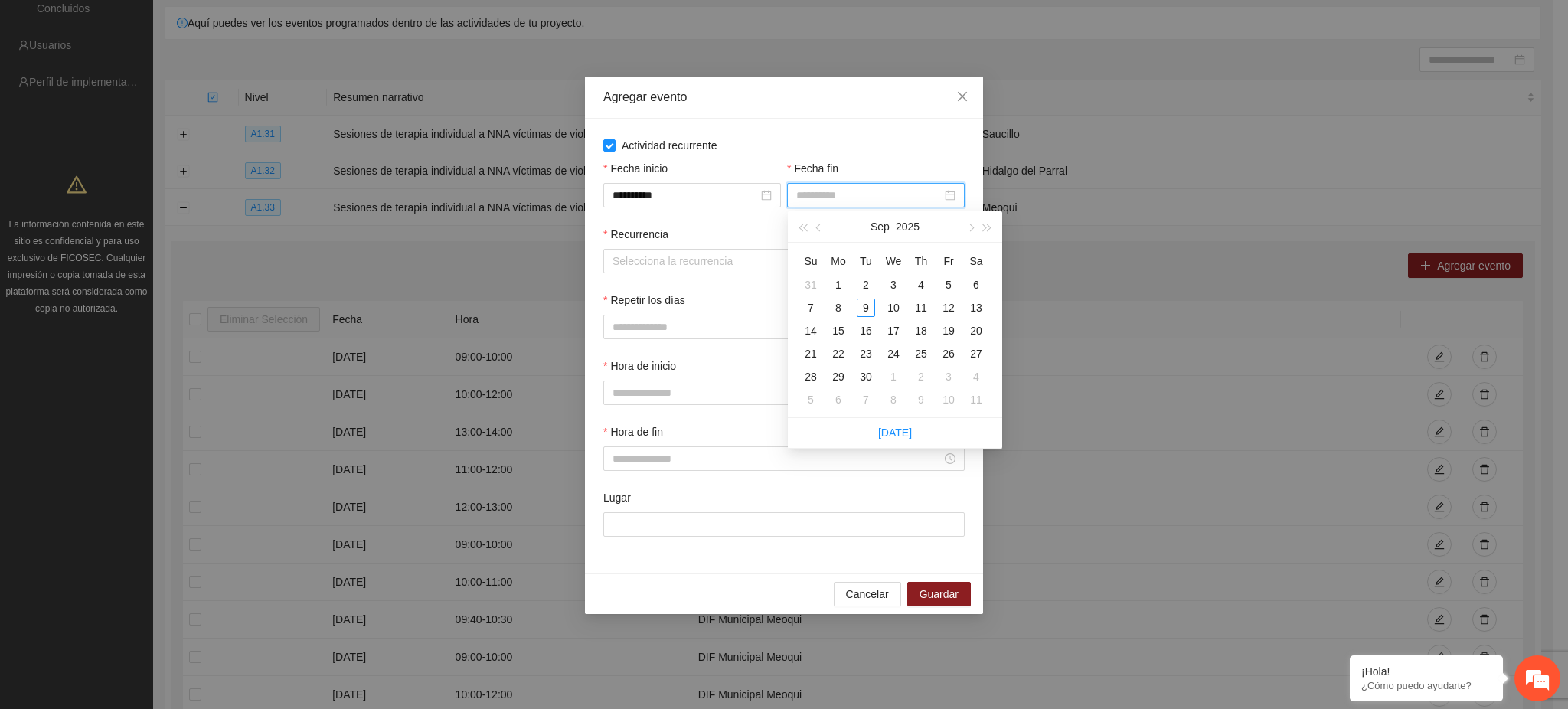
type input "**********"
click at [824, 232] on button "button" at bounding box center [819, 226] width 17 height 31
type input "**********"
click at [810, 393] on div "31" at bounding box center [811, 399] width 18 height 18
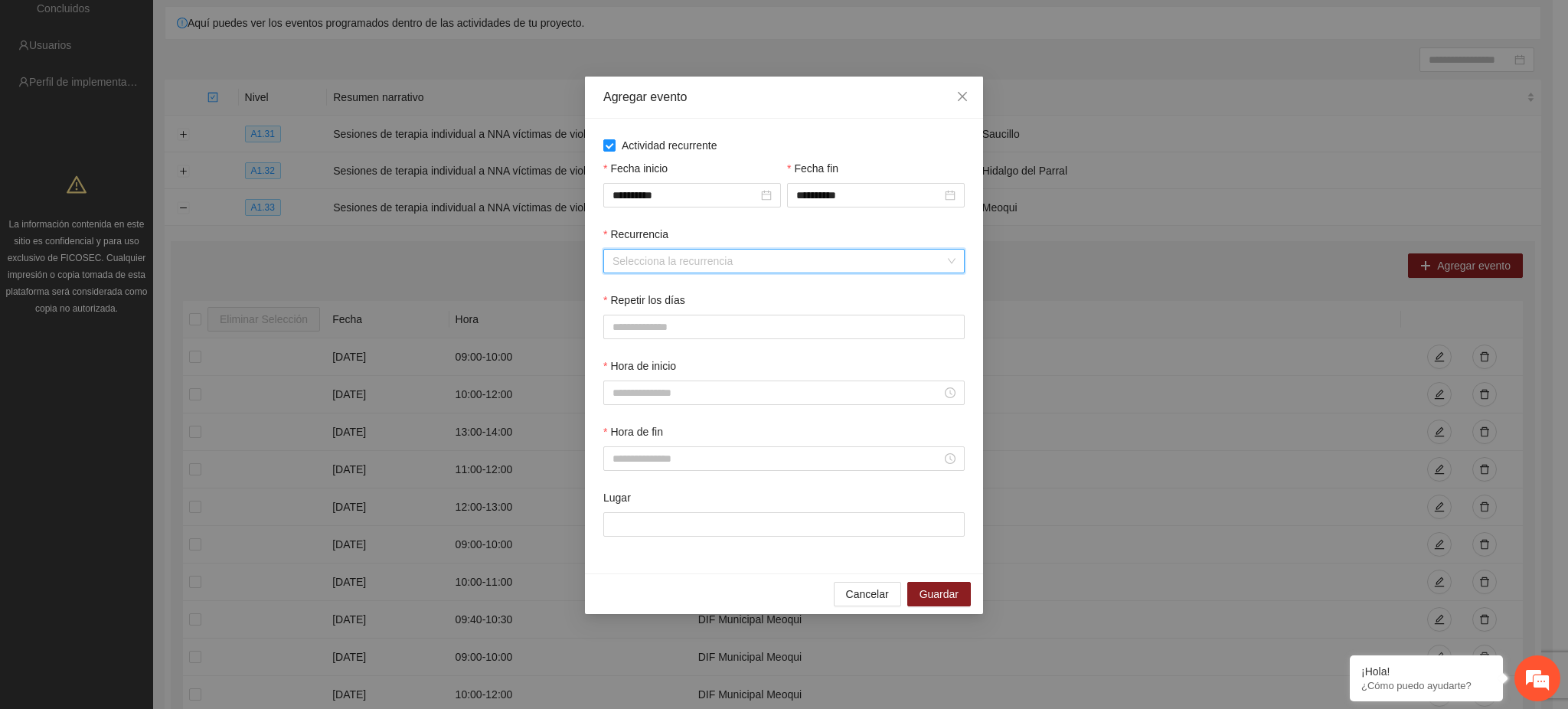
click at [678, 251] on input "Recurrencia" at bounding box center [778, 261] width 332 height 23
click at [642, 298] on div "Semanalmente" at bounding box center [784, 292] width 343 height 17
click at [661, 328] on button "M" at bounding box center [657, 326] width 34 height 24
click at [663, 396] on input "Hora de inicio" at bounding box center [776, 392] width 329 height 17
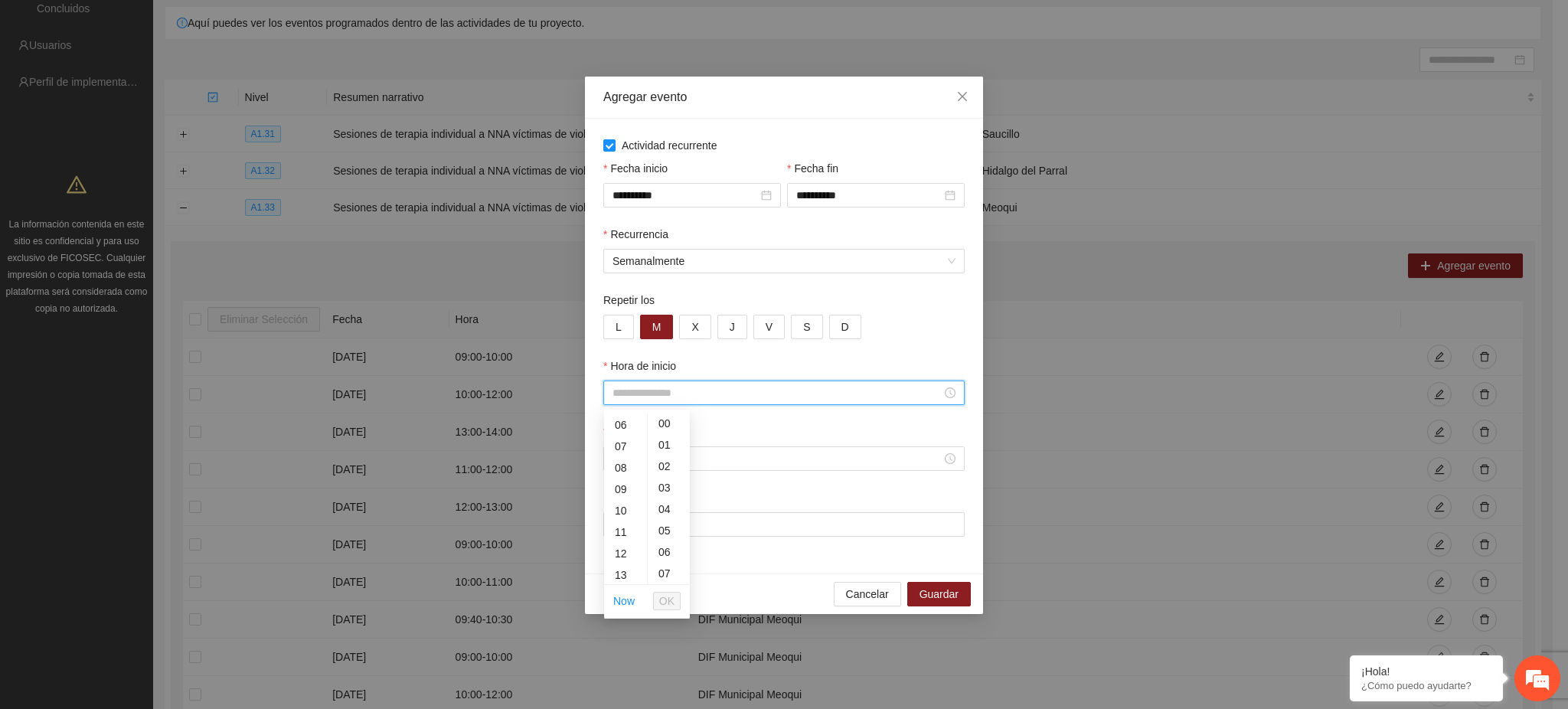
scroll to position [150, 0]
click at [620, 481] on div "10" at bounding box center [625, 488] width 43 height 22
click at [663, 470] on div "30" at bounding box center [669, 466] width 42 height 22
type input "*****"
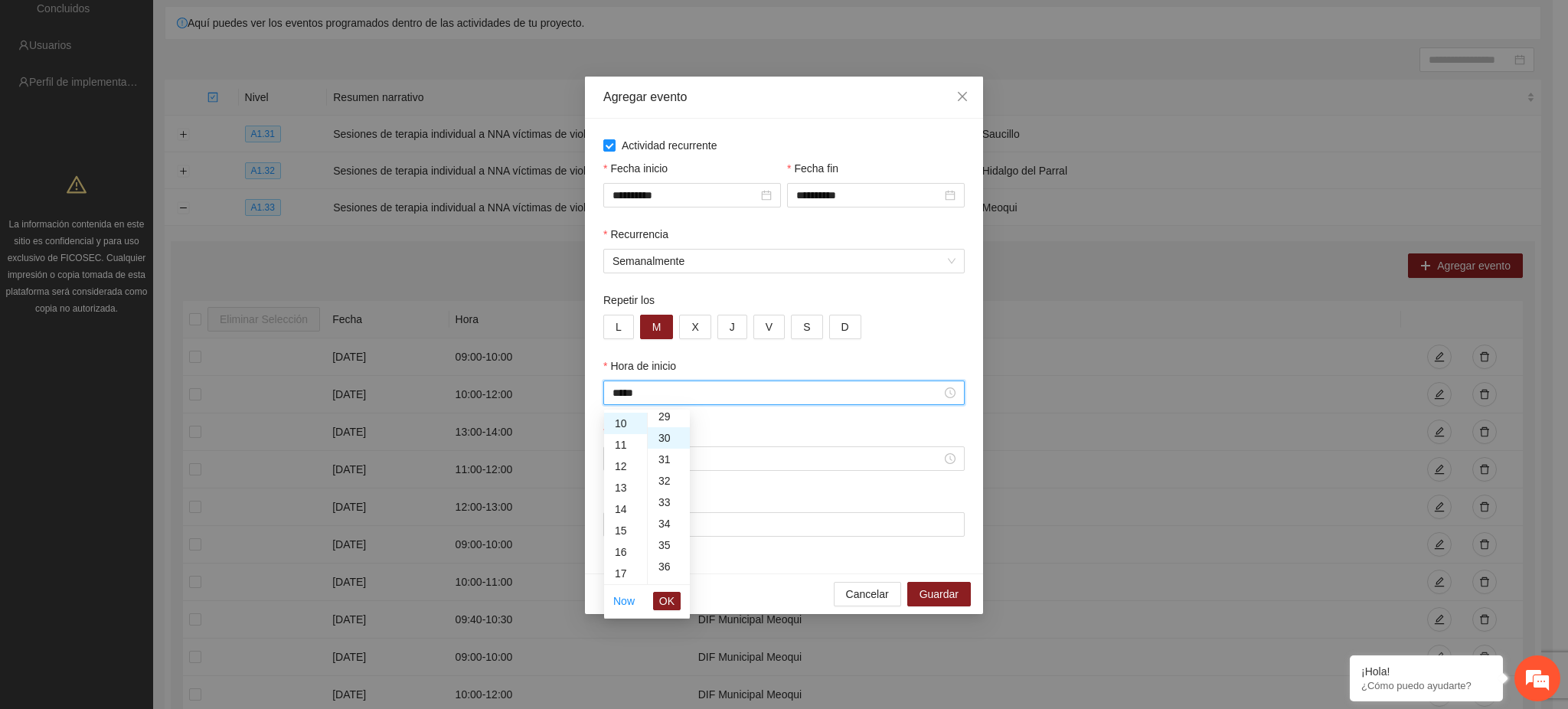
scroll to position [643, 0]
drag, startPoint x: 676, startPoint y: 595, endPoint x: 670, endPoint y: 600, distance: 7.8
click at [670, 600] on button "OK" at bounding box center [667, 600] width 27 height 18
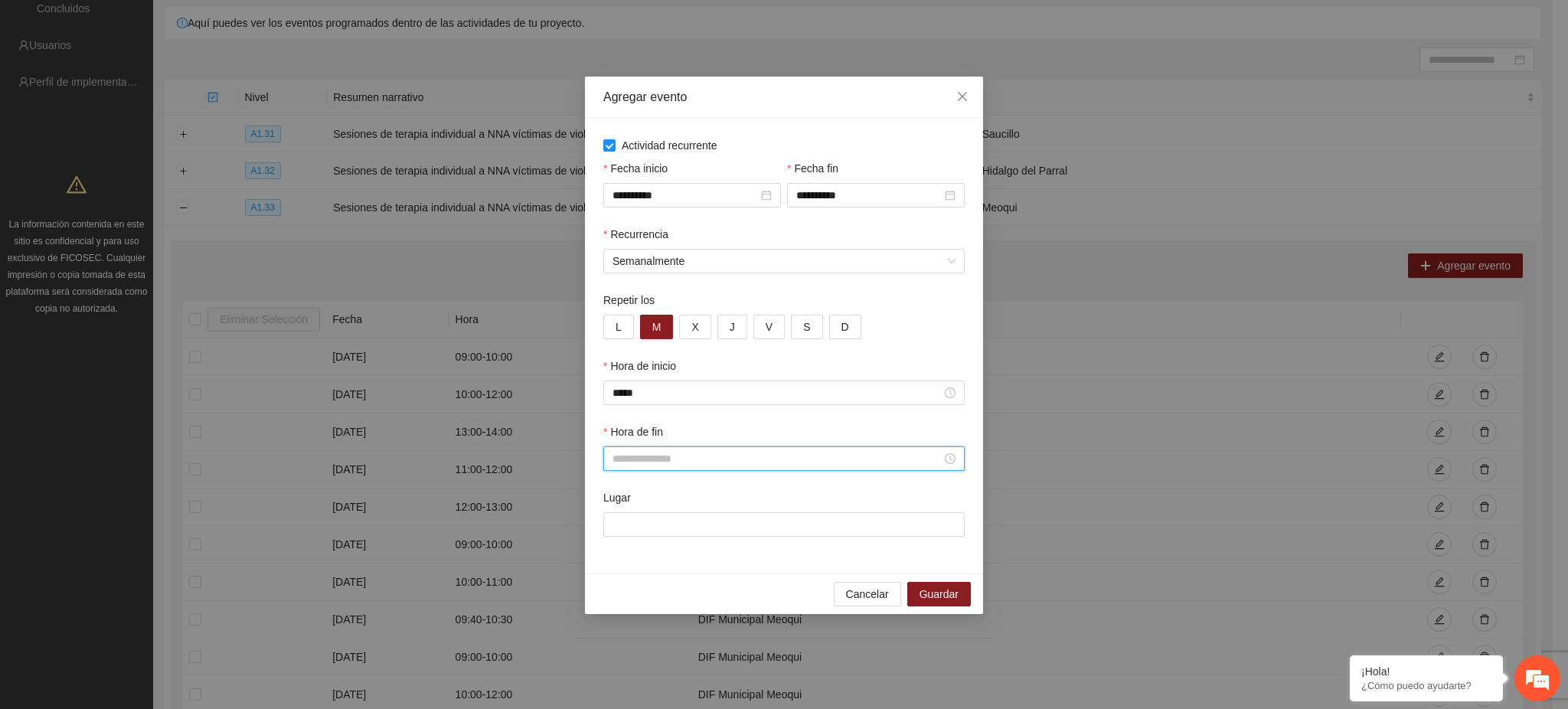
click at [636, 459] on input "Hora de fin" at bounding box center [776, 458] width 329 height 17
click at [621, 570] on div "11" at bounding box center [625, 575] width 43 height 22
type input "*****"
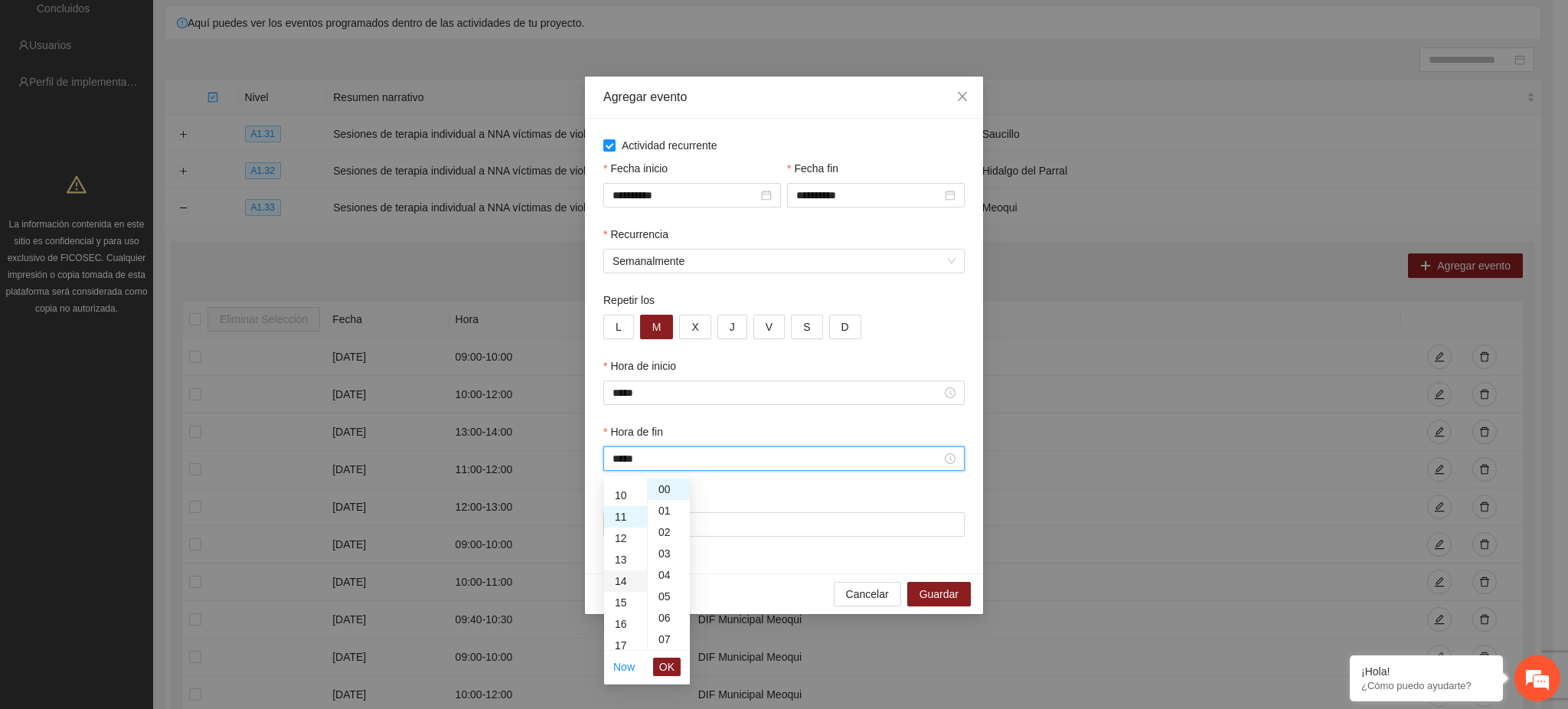
scroll to position [235, 0]
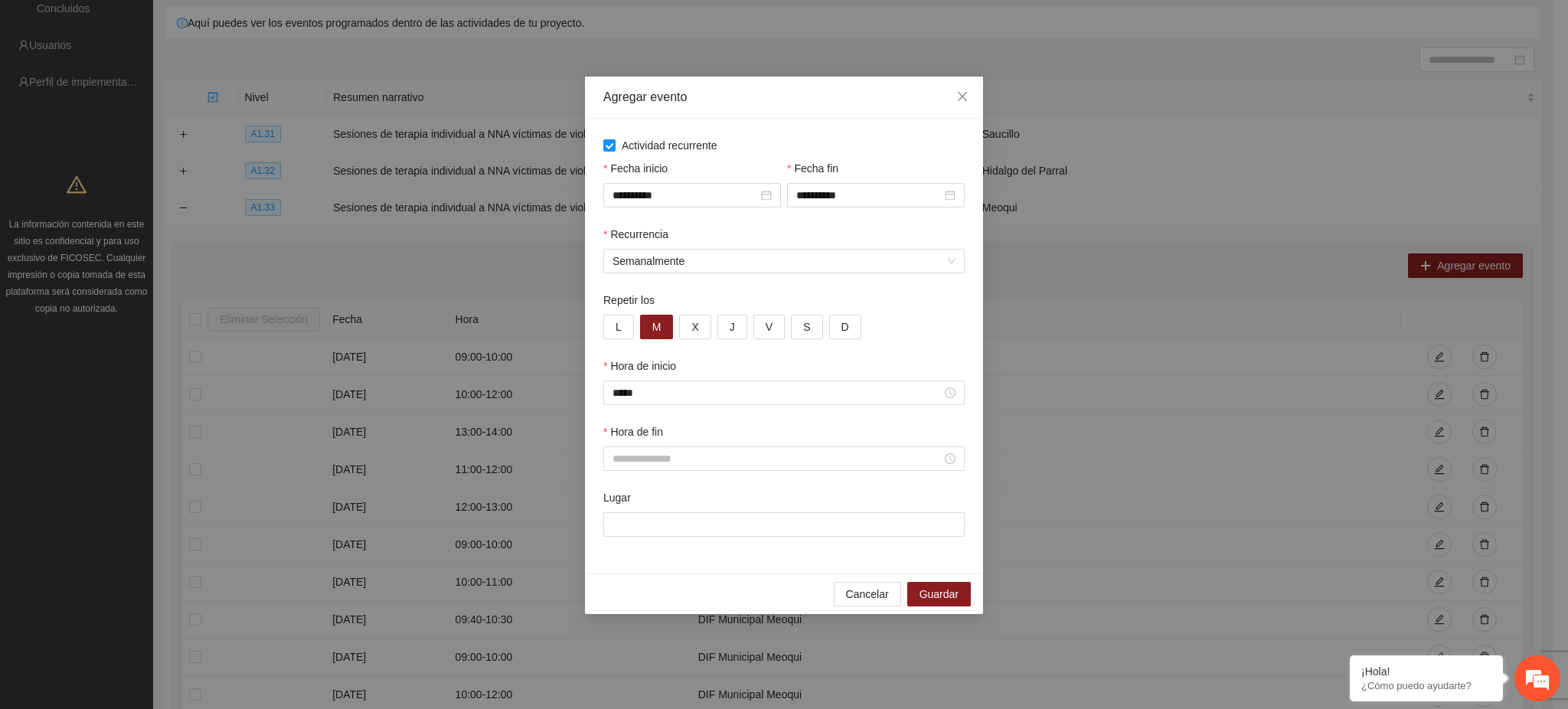
click at [690, 600] on div "Cancelar Guardar" at bounding box center [784, 593] width 399 height 41
click at [668, 465] on input "Hora de fin" at bounding box center [776, 458] width 329 height 17
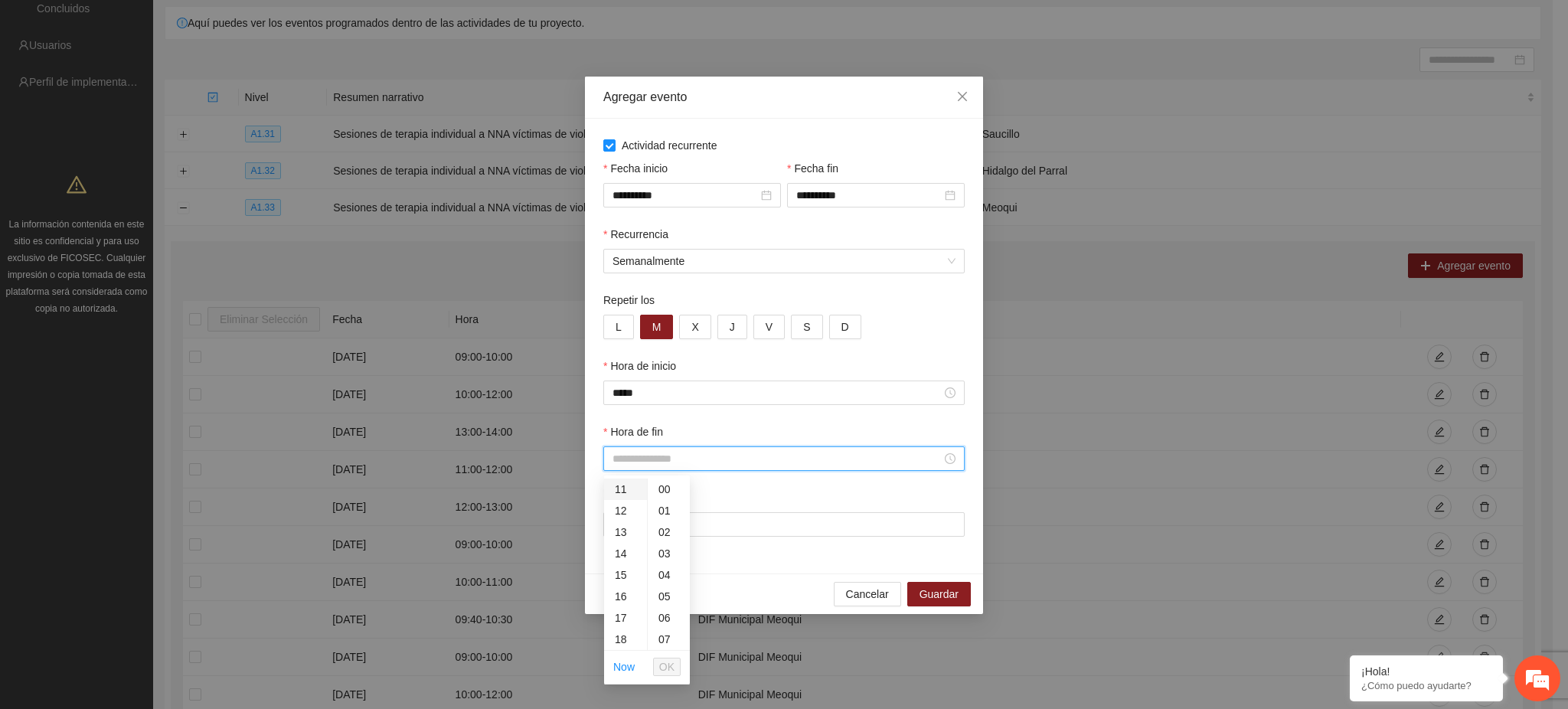
click at [628, 492] on div "11" at bounding box center [625, 489] width 43 height 22
click at [671, 577] on div "30" at bounding box center [669, 576] width 42 height 22
type input "*****"
click at [678, 670] on button "OK" at bounding box center [667, 666] width 27 height 18
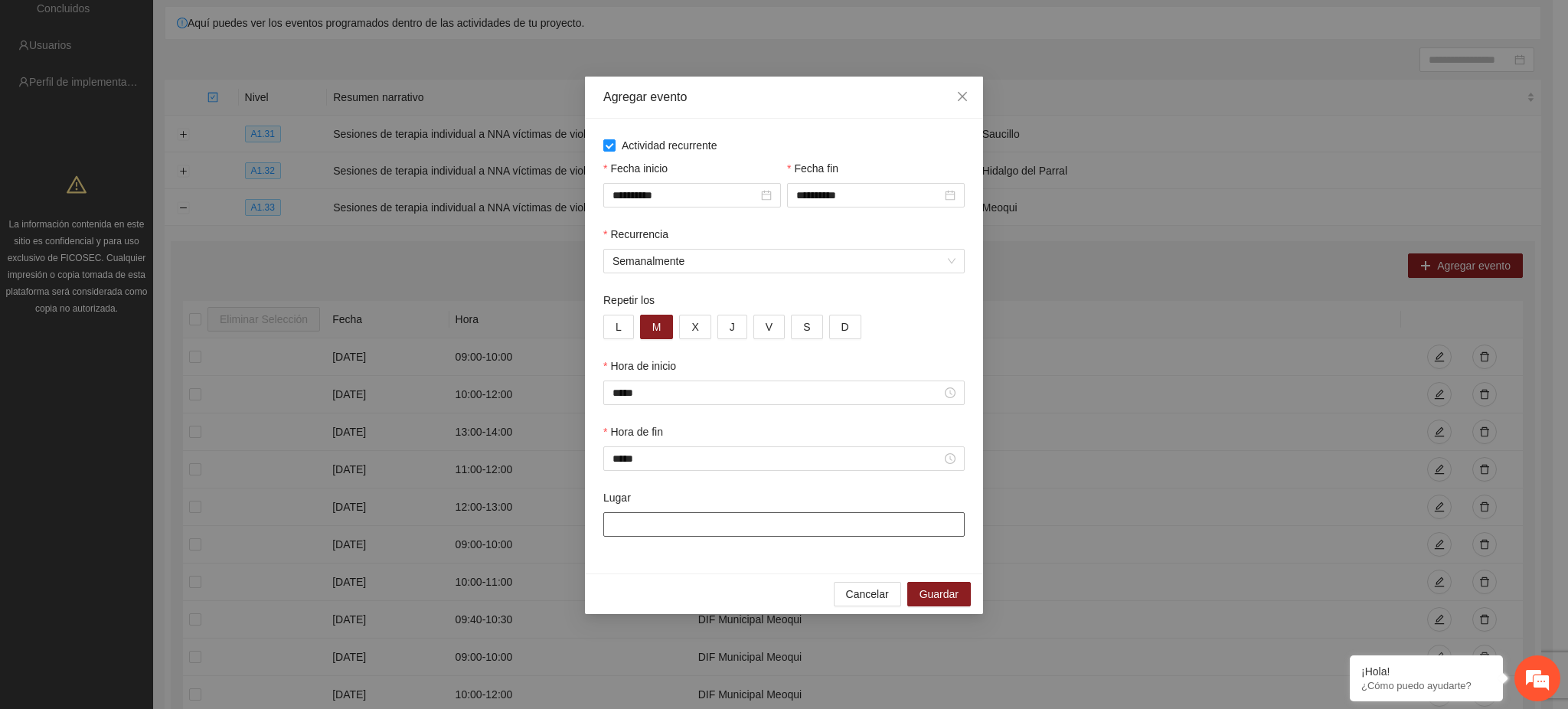
click at [652, 527] on input "Lugar" at bounding box center [784, 523] width 361 height 24
paste input "**********"
type input "**********"
click at [925, 586] on button "Guardar" at bounding box center [939, 593] width 63 height 24
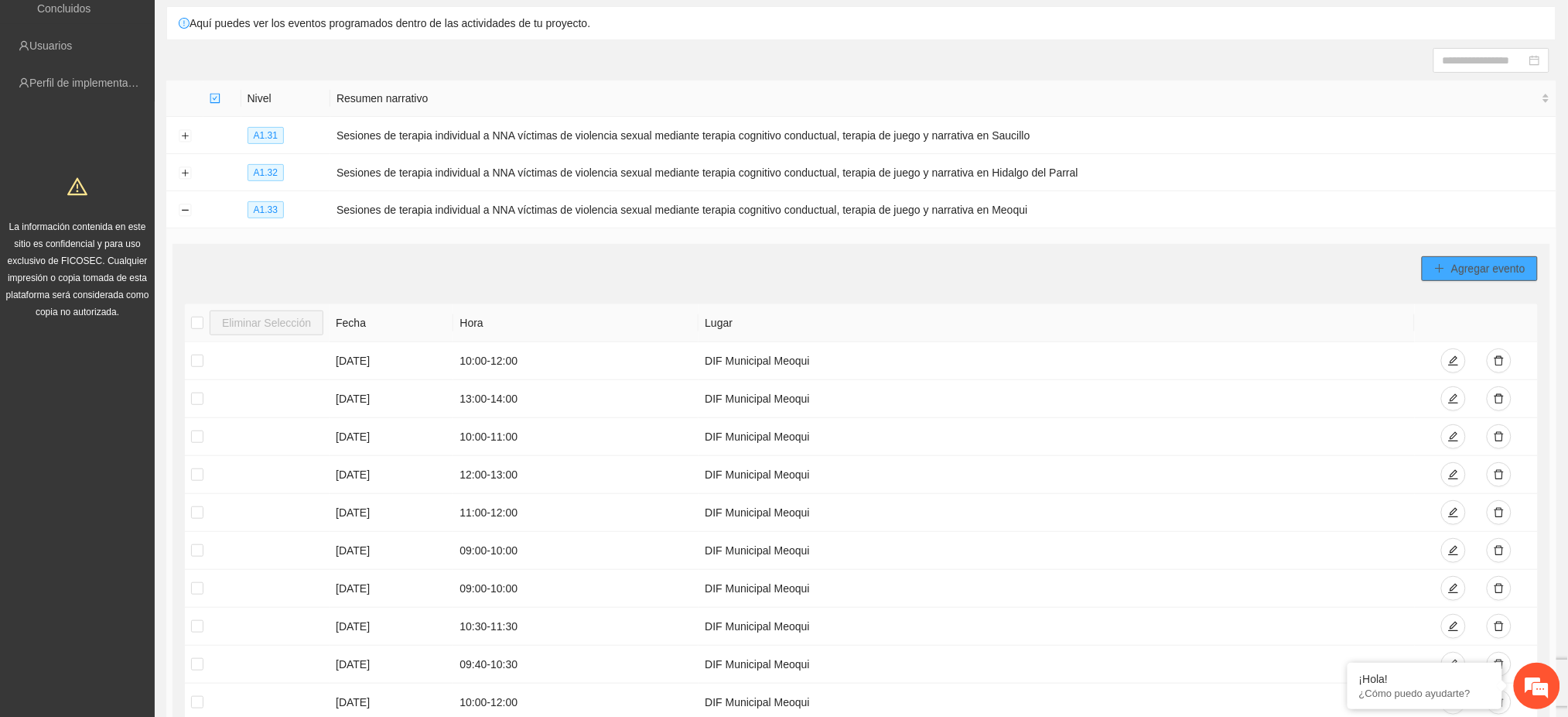
click at [1497, 272] on span "Agregar evento" at bounding box center [1488, 268] width 74 height 17
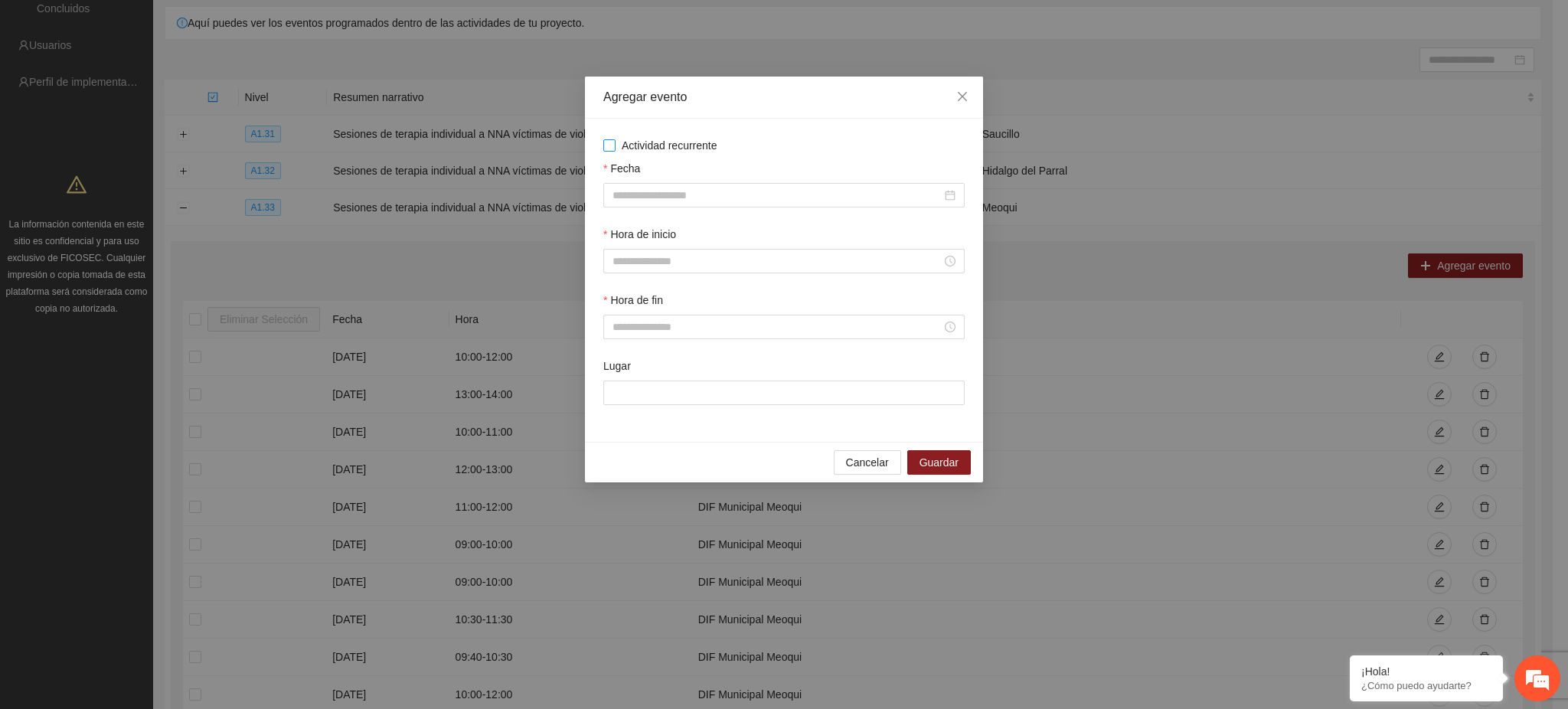
click at [678, 149] on span "Actividad recurrente" at bounding box center [669, 145] width 108 height 17
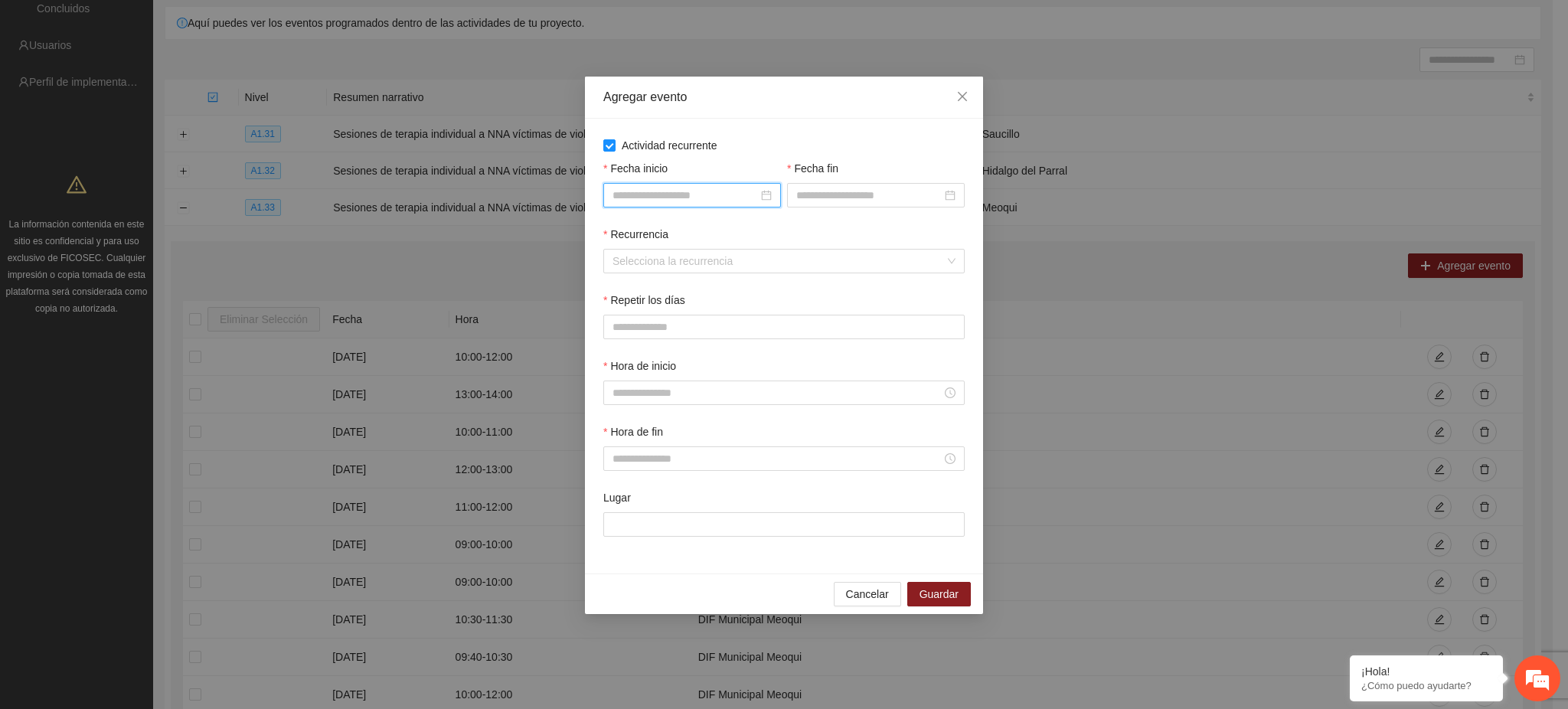
click at [666, 190] on input "Fecha inicio" at bounding box center [685, 195] width 146 height 17
click at [641, 236] on button "button" at bounding box center [635, 226] width 17 height 31
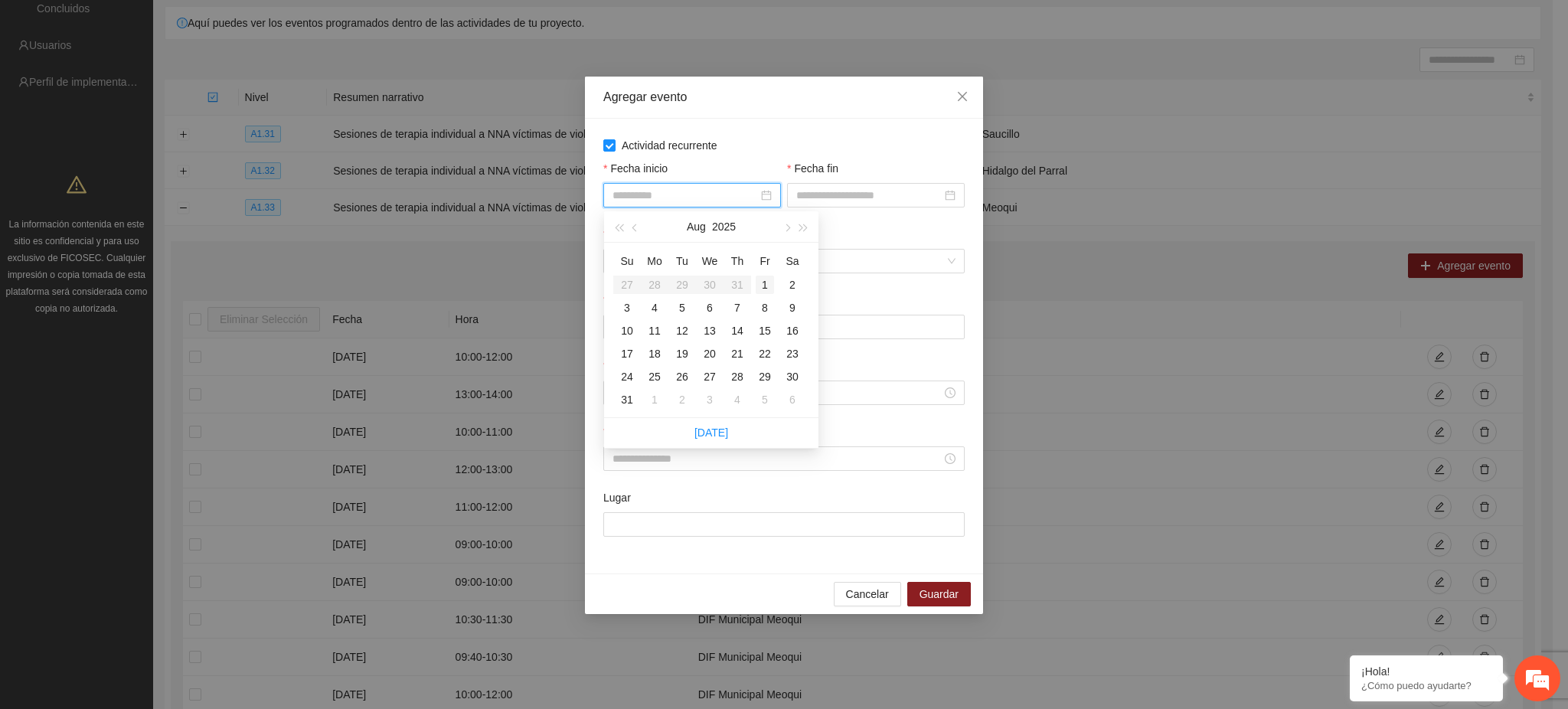
type input "**********"
click at [765, 280] on div "1" at bounding box center [765, 284] width 18 height 18
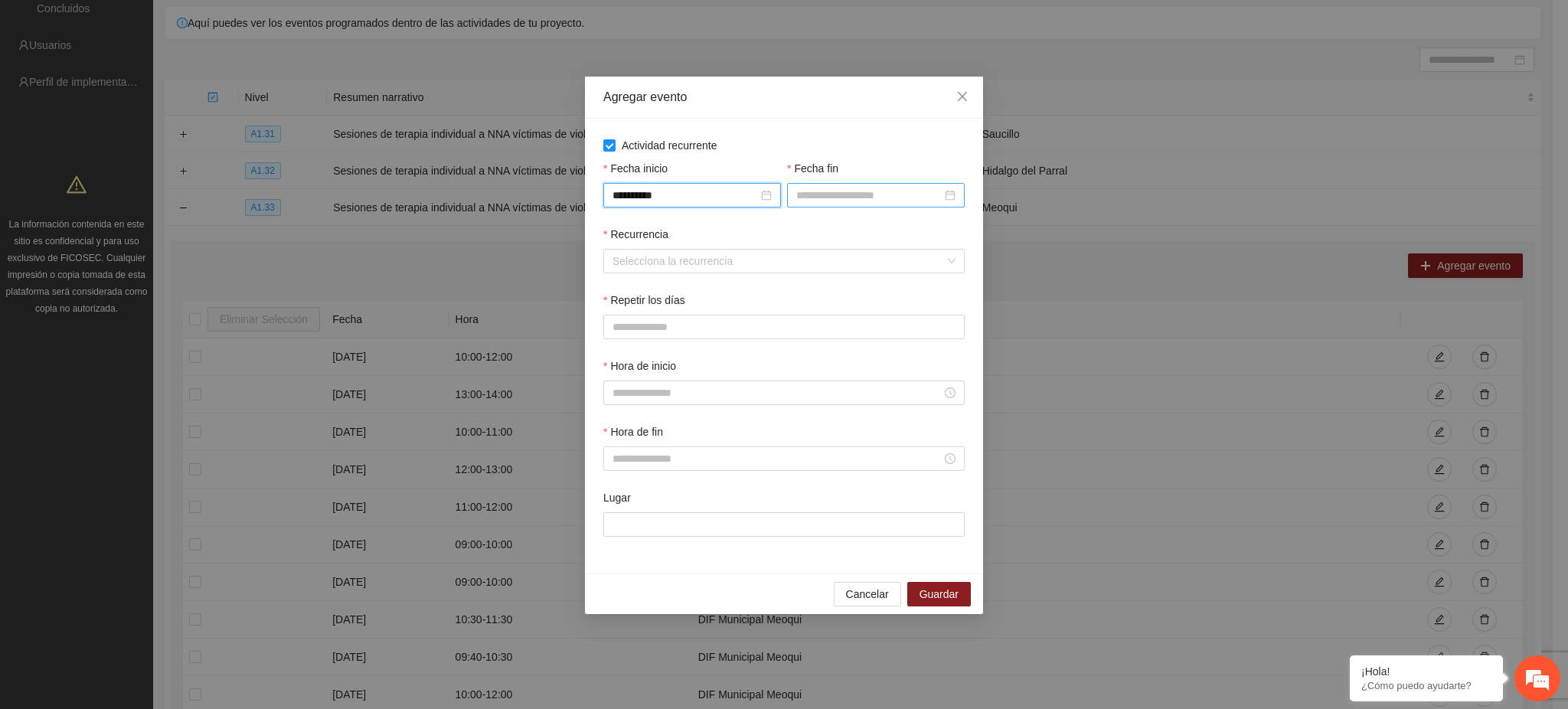
click at [849, 194] on input "Fecha fin" at bounding box center [869, 195] width 146 height 17
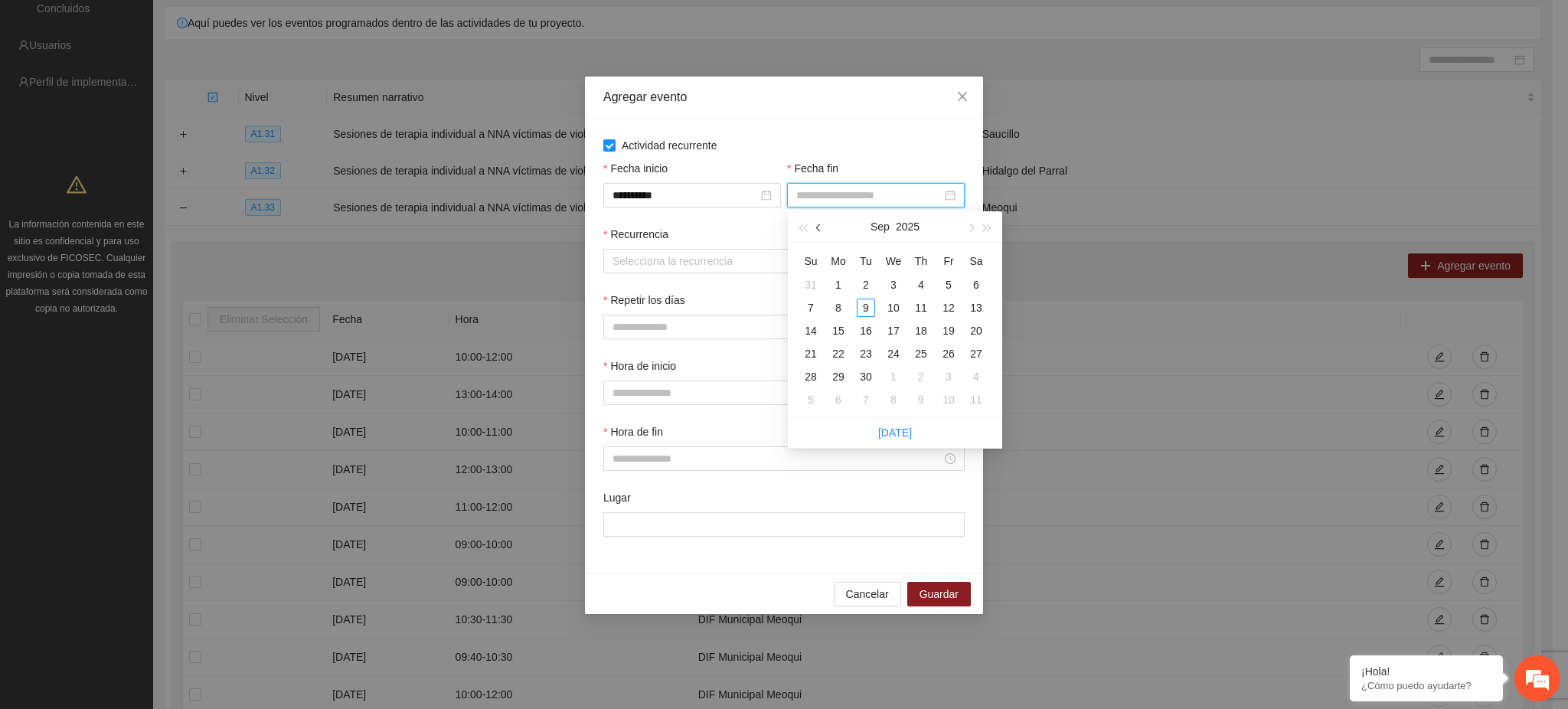
click at [824, 228] on button "button" at bounding box center [819, 226] width 17 height 31
type input "**********"
click at [815, 399] on div "31" at bounding box center [811, 399] width 18 height 18
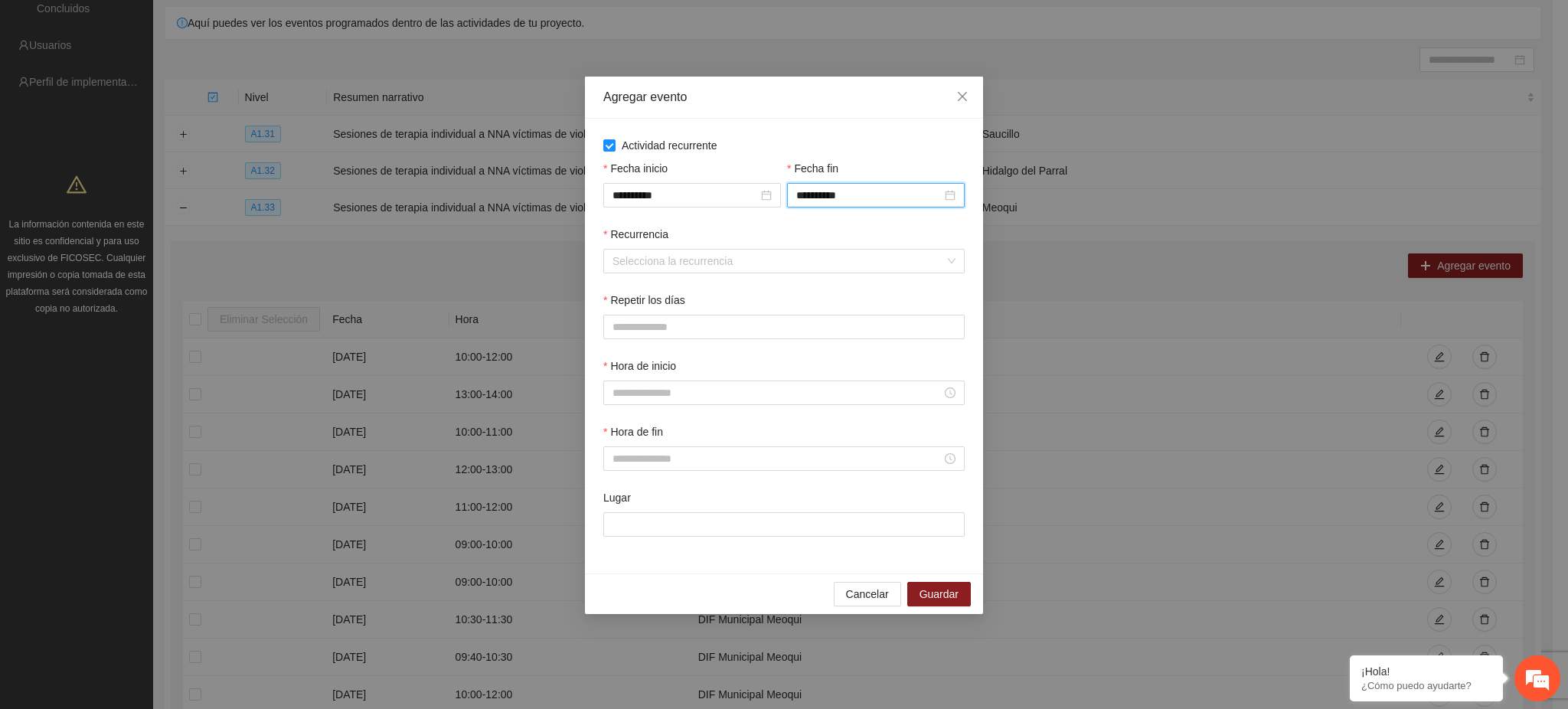
click at [641, 241] on label "Recurrencia" at bounding box center [636, 234] width 65 height 17
click at [641, 250] on input "Recurrencia" at bounding box center [778, 261] width 332 height 23
click at [641, 254] on input "Recurrencia" at bounding box center [778, 261] width 332 height 23
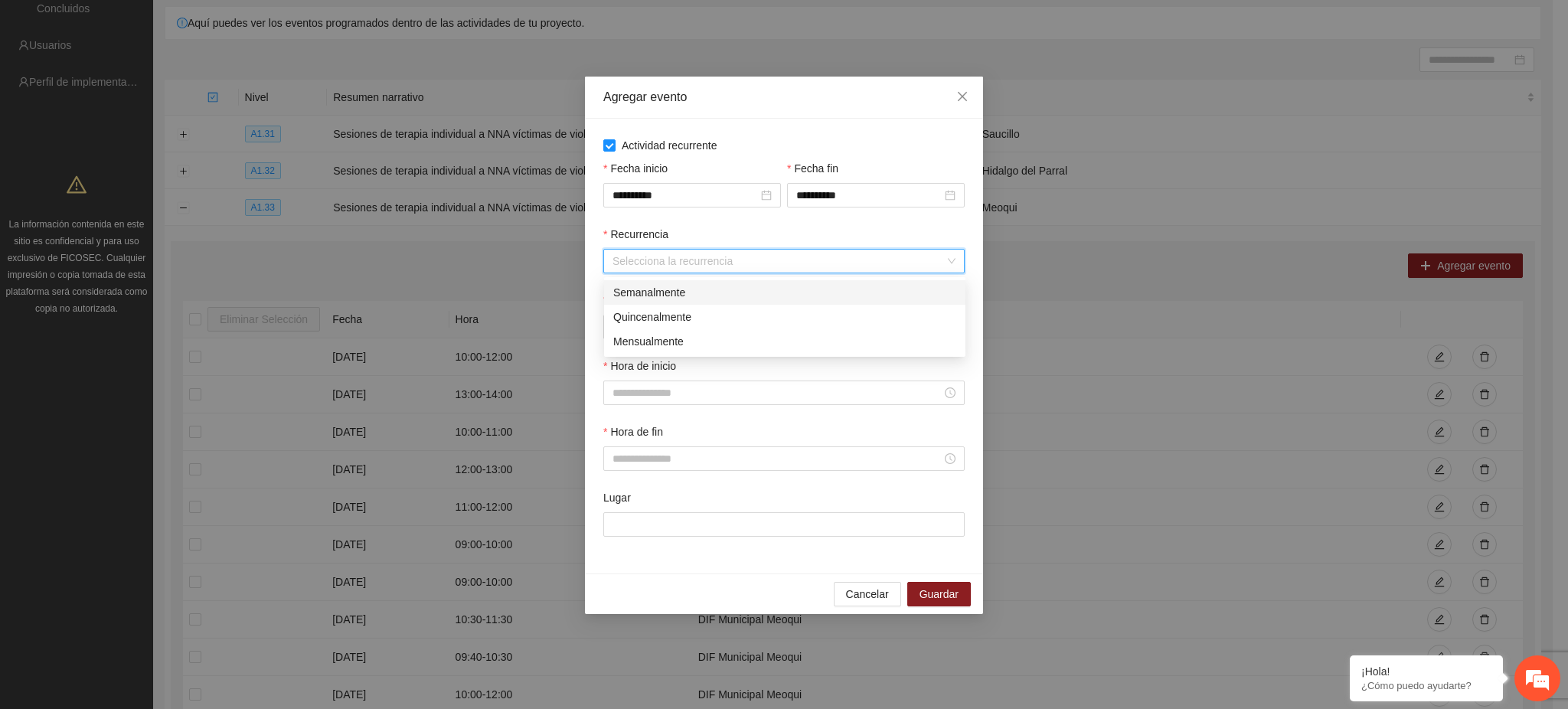
click at [675, 289] on div "Semanalmente" at bounding box center [784, 292] width 343 height 17
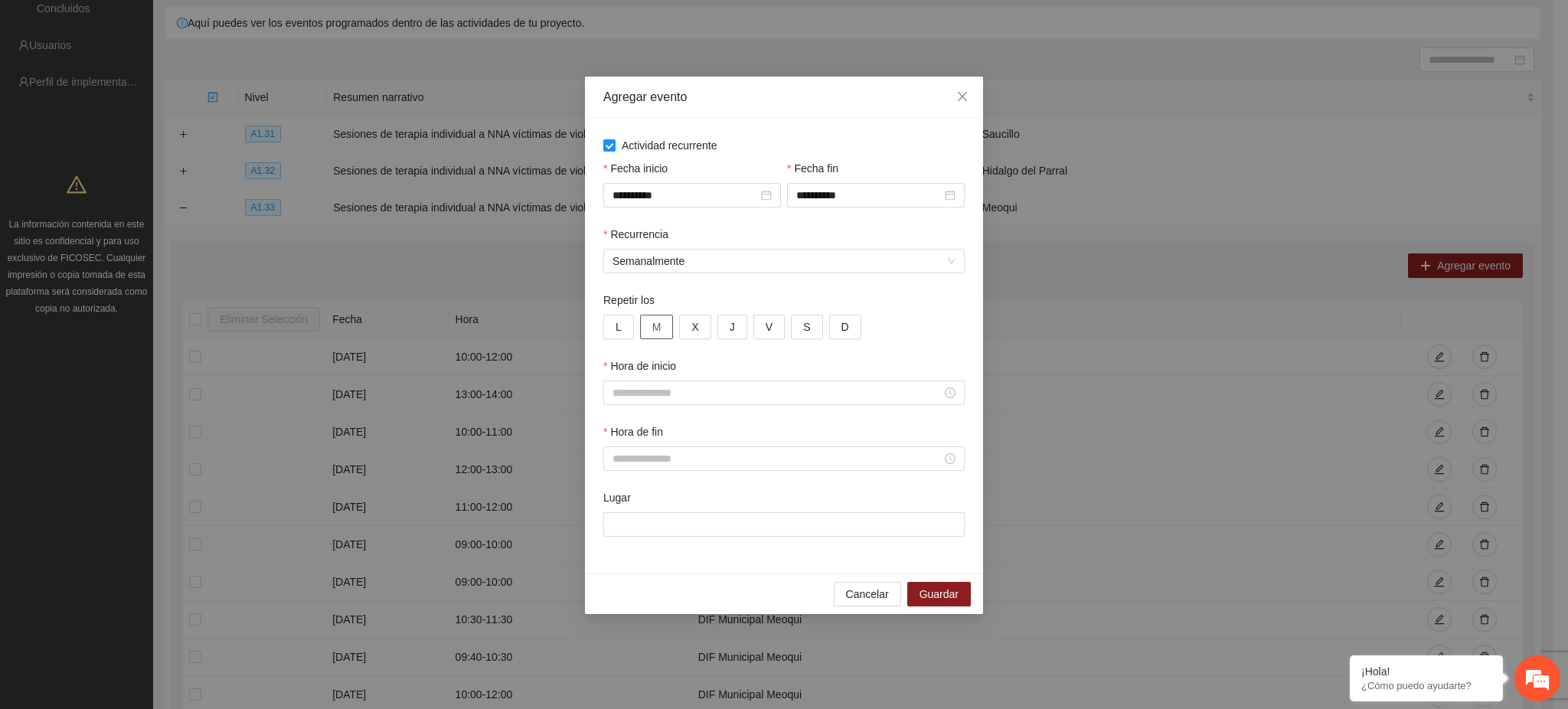
click at [653, 327] on span "M" at bounding box center [657, 327] width 9 height 17
click at [667, 398] on input "Hora de inicio" at bounding box center [776, 392] width 329 height 17
click at [623, 507] on div "11" at bounding box center [625, 509] width 43 height 22
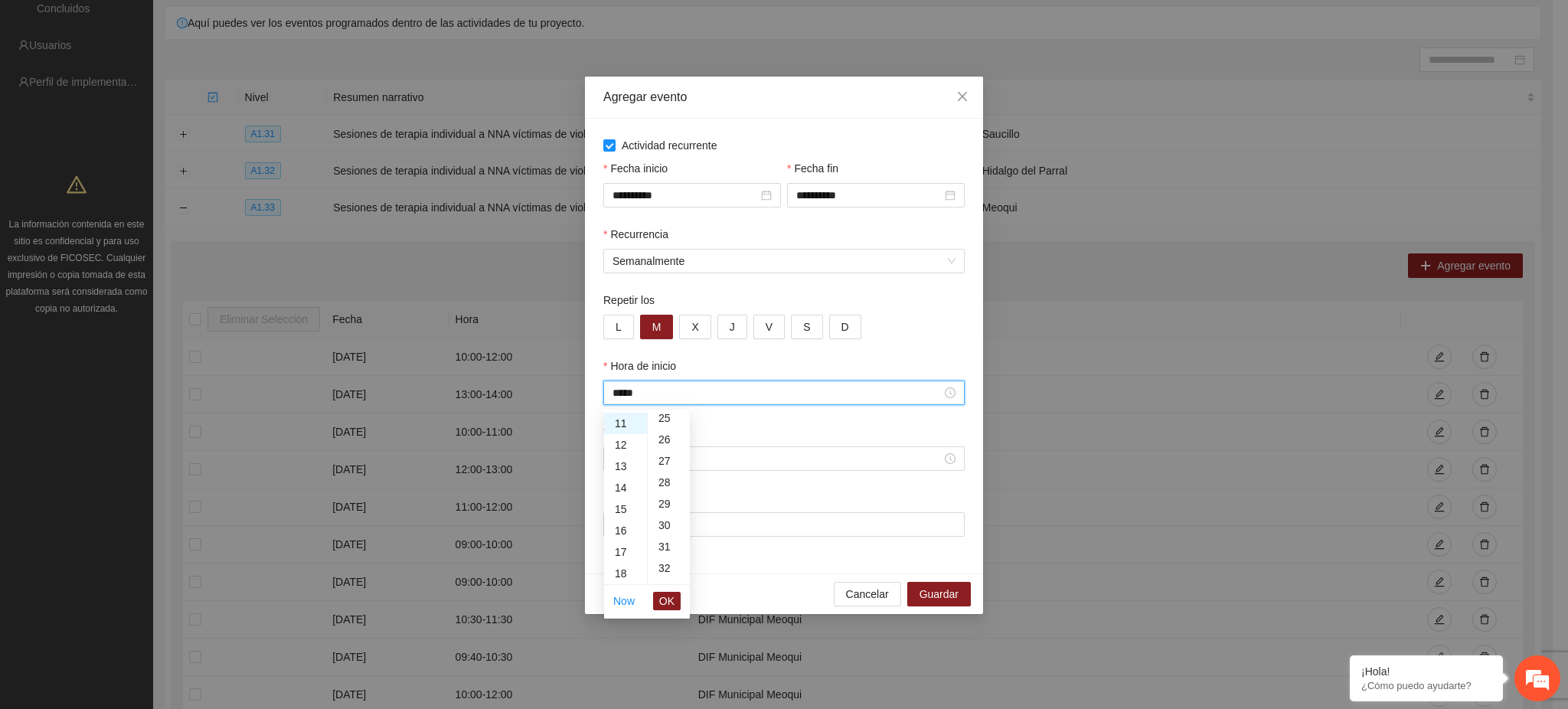
scroll to position [600, 0]
click at [669, 471] on div "30" at bounding box center [669, 466] width 42 height 22
type input "*****"
click at [675, 597] on button "OK" at bounding box center [667, 600] width 27 height 18
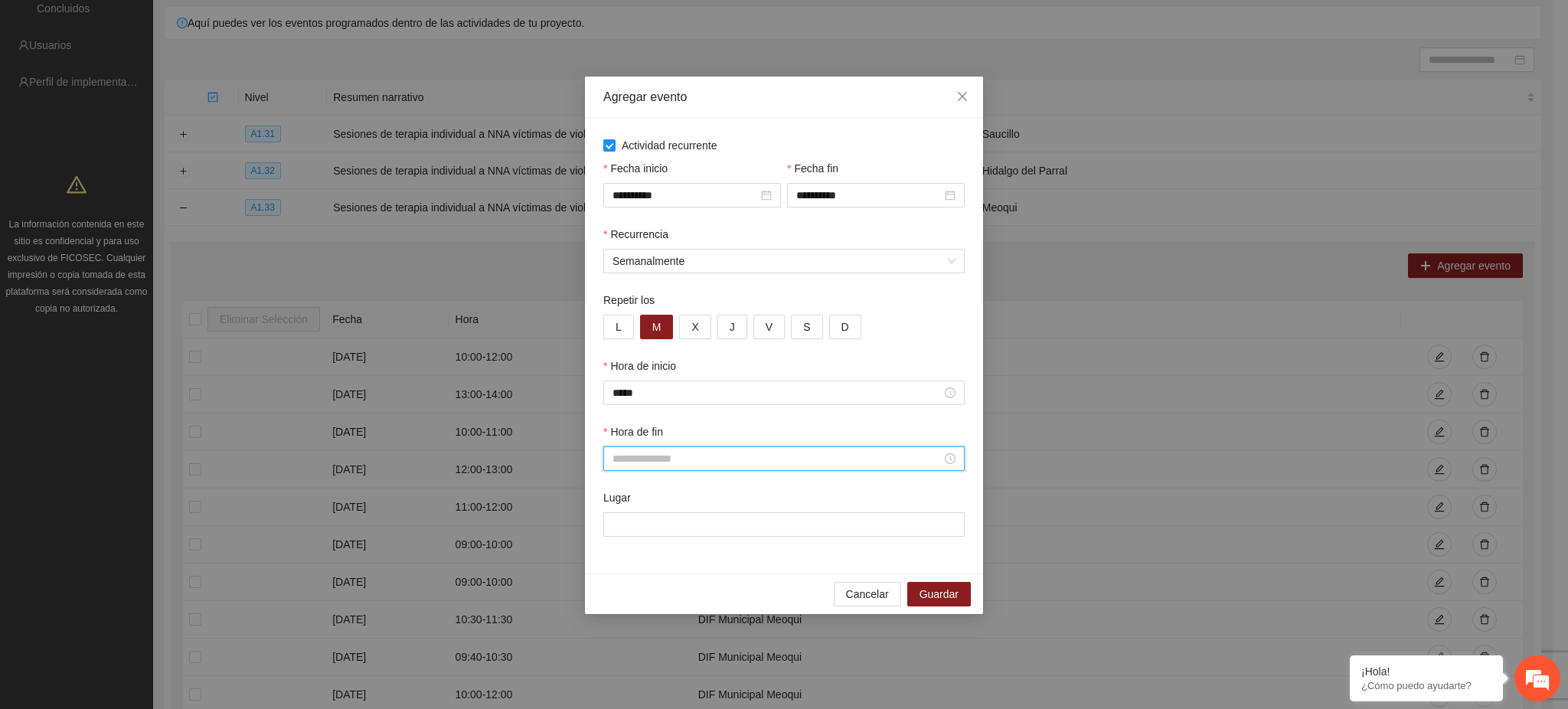
click at [648, 453] on input "Hora de fin" at bounding box center [776, 458] width 329 height 17
click at [621, 595] on div "12" at bounding box center [625, 597] width 43 height 22
click at [662, 527] on div "30" at bounding box center [669, 532] width 42 height 22
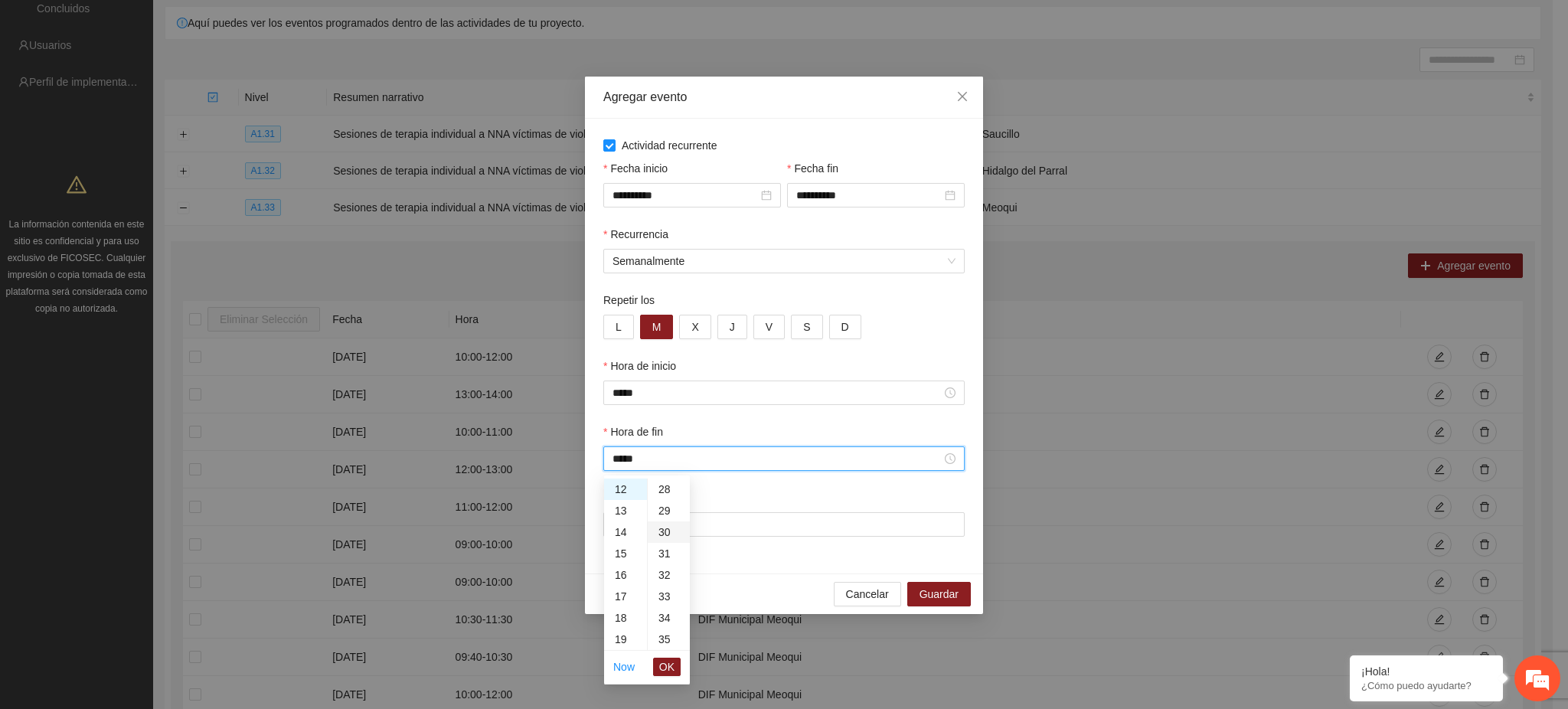
type input "*****"
click at [676, 666] on button "OK" at bounding box center [667, 666] width 27 height 18
click at [659, 526] on input "Lugar" at bounding box center [784, 523] width 361 height 24
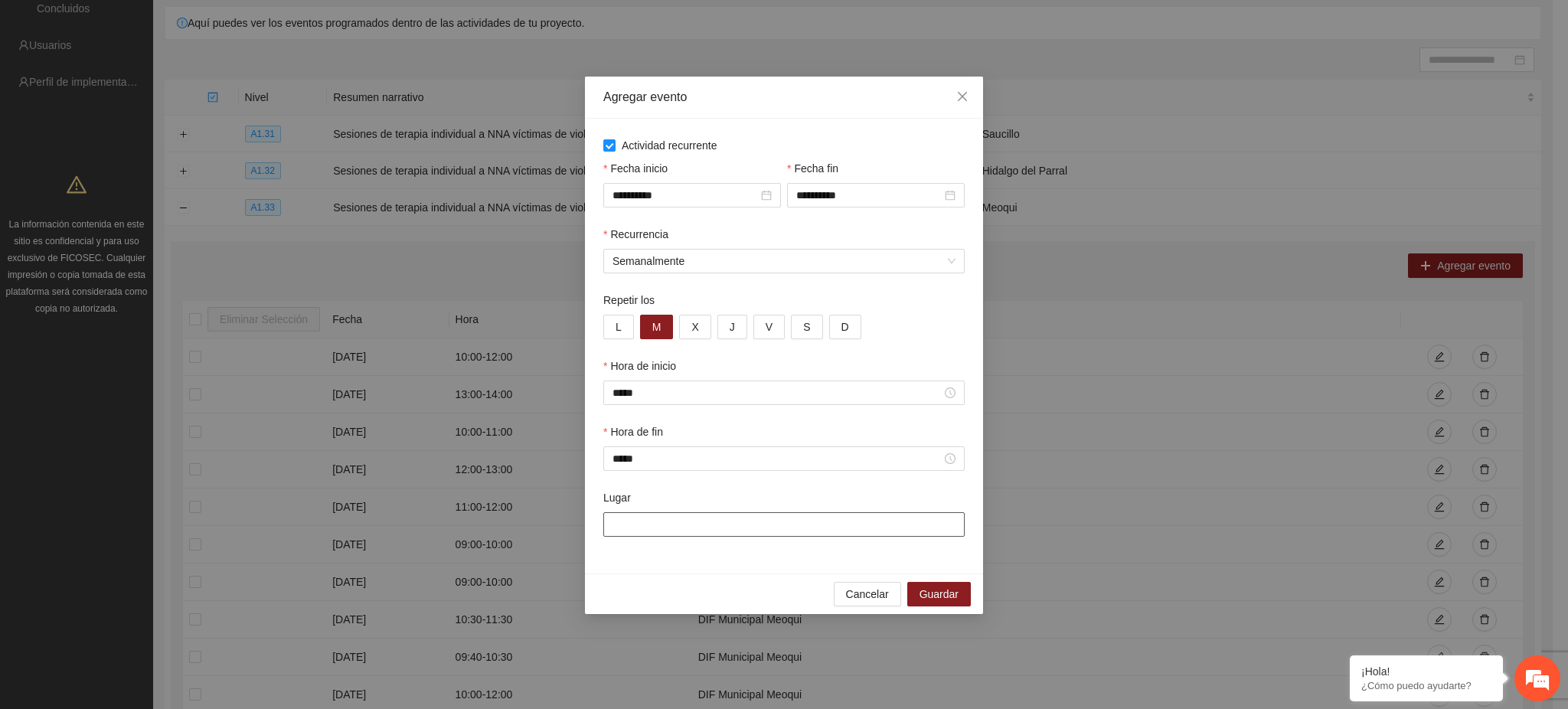
paste input "**********"
type input "**********"
click at [948, 589] on span "Guardar" at bounding box center [938, 594] width 39 height 17
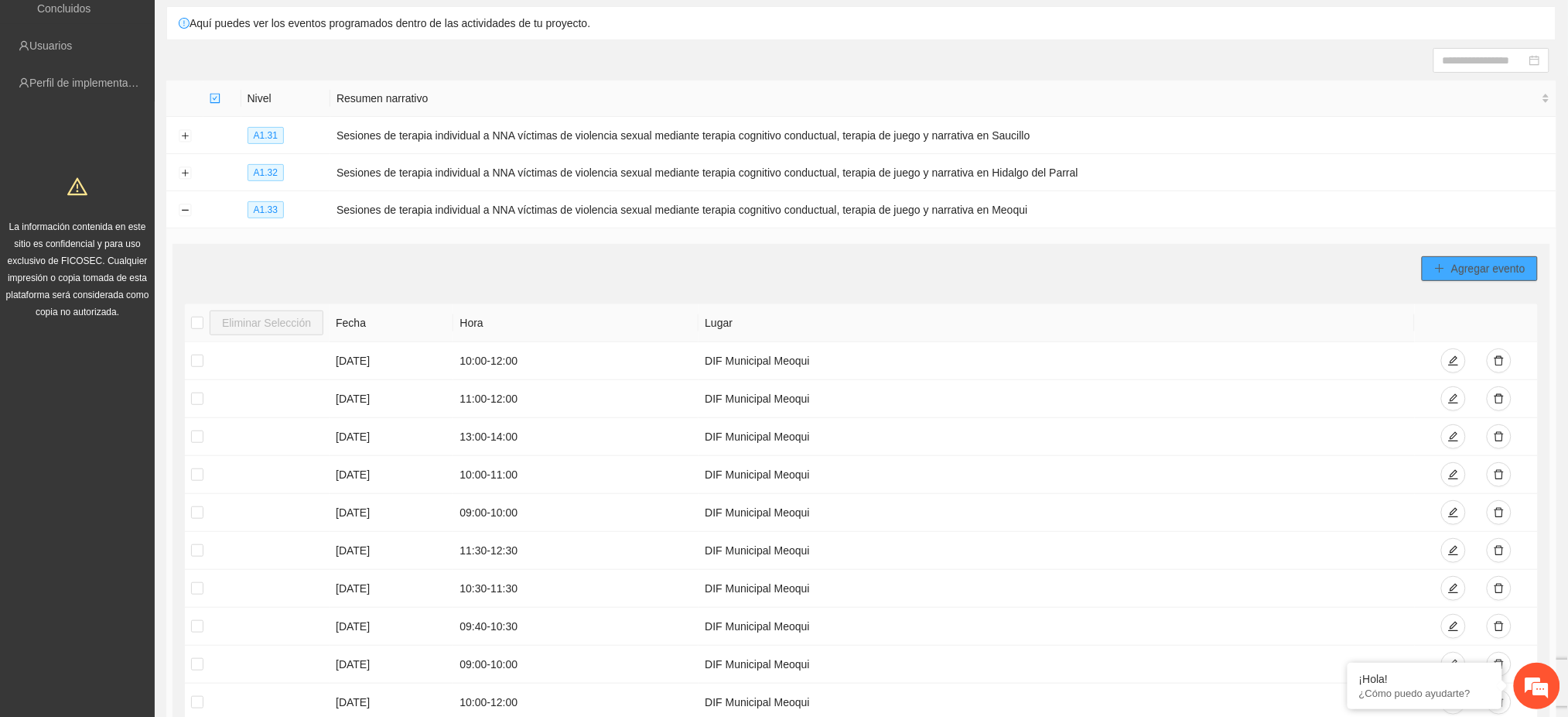
click at [1426, 270] on button "Agregar evento" at bounding box center [1480, 268] width 116 height 25
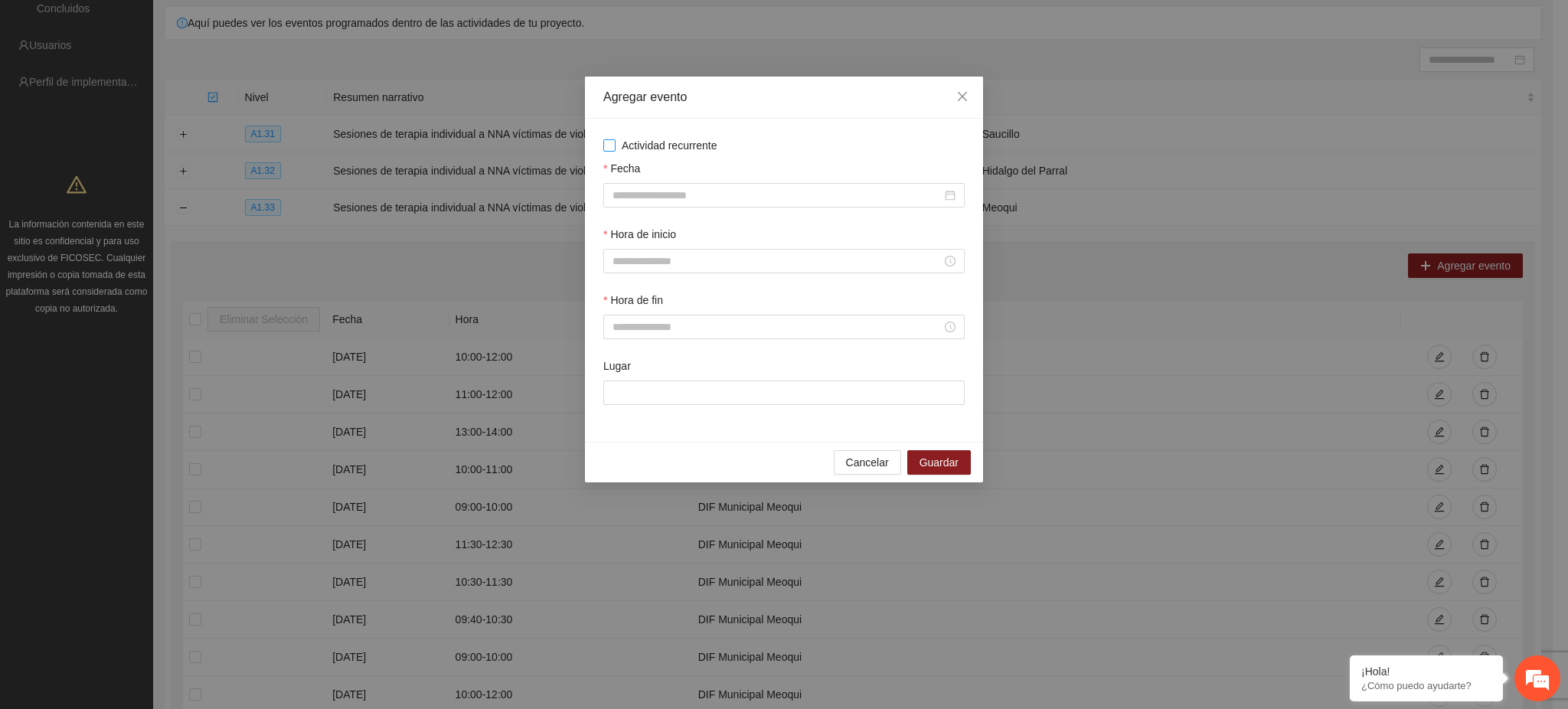
click at [680, 151] on span "Actividad recurrente" at bounding box center [669, 145] width 108 height 17
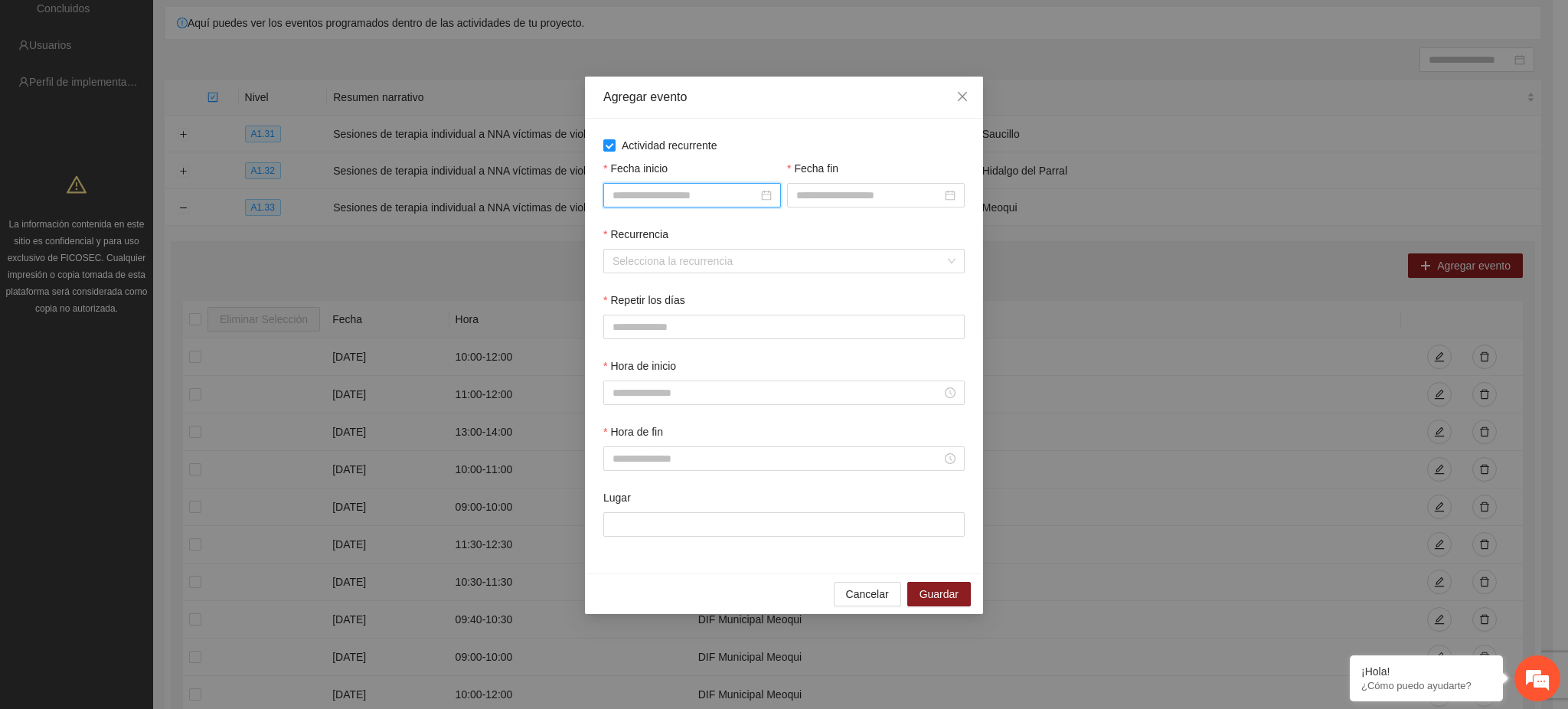
click at [667, 190] on input "Fecha inicio" at bounding box center [685, 195] width 146 height 17
click at [638, 229] on span "button" at bounding box center [636, 228] width 7 height 7
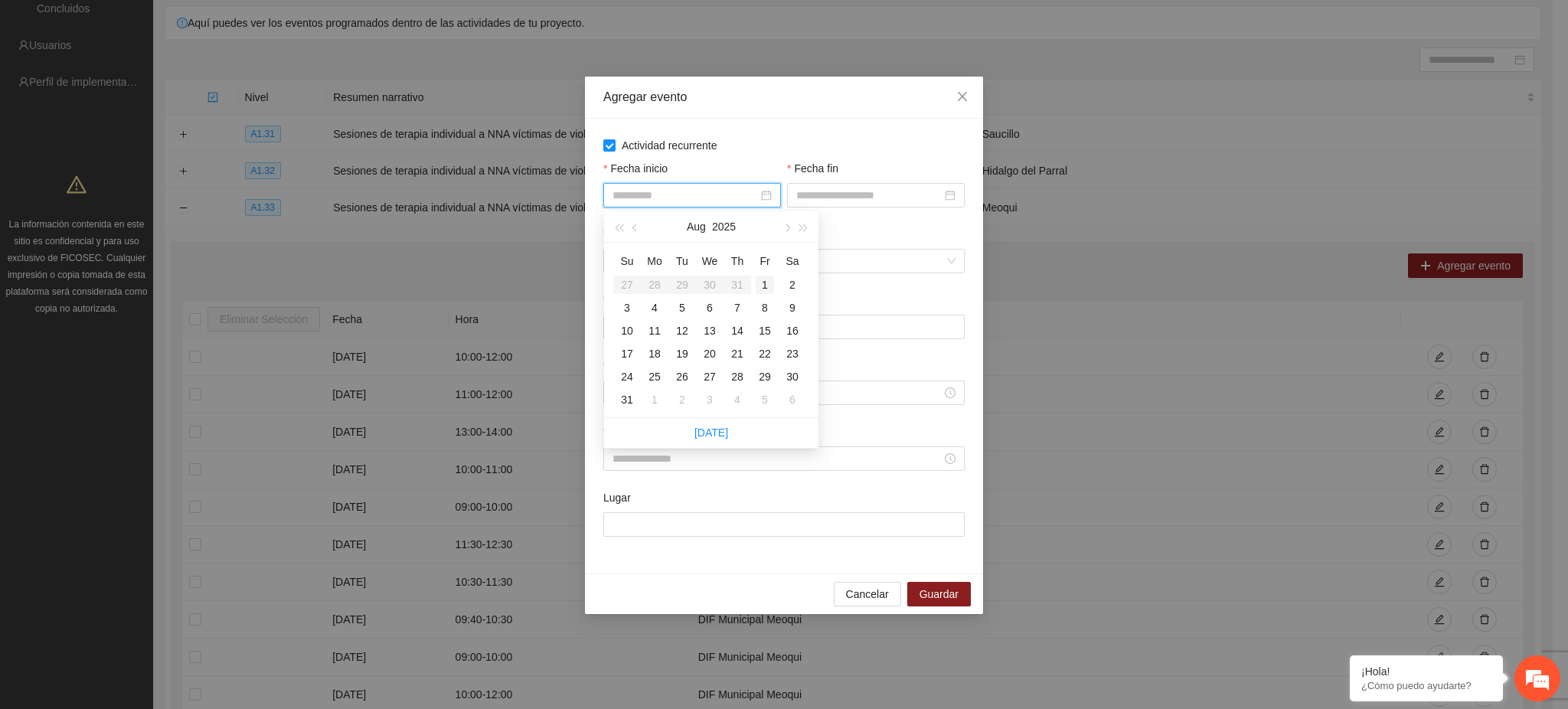
type input "**********"
click at [775, 276] on td "1" at bounding box center [765, 284] width 27 height 23
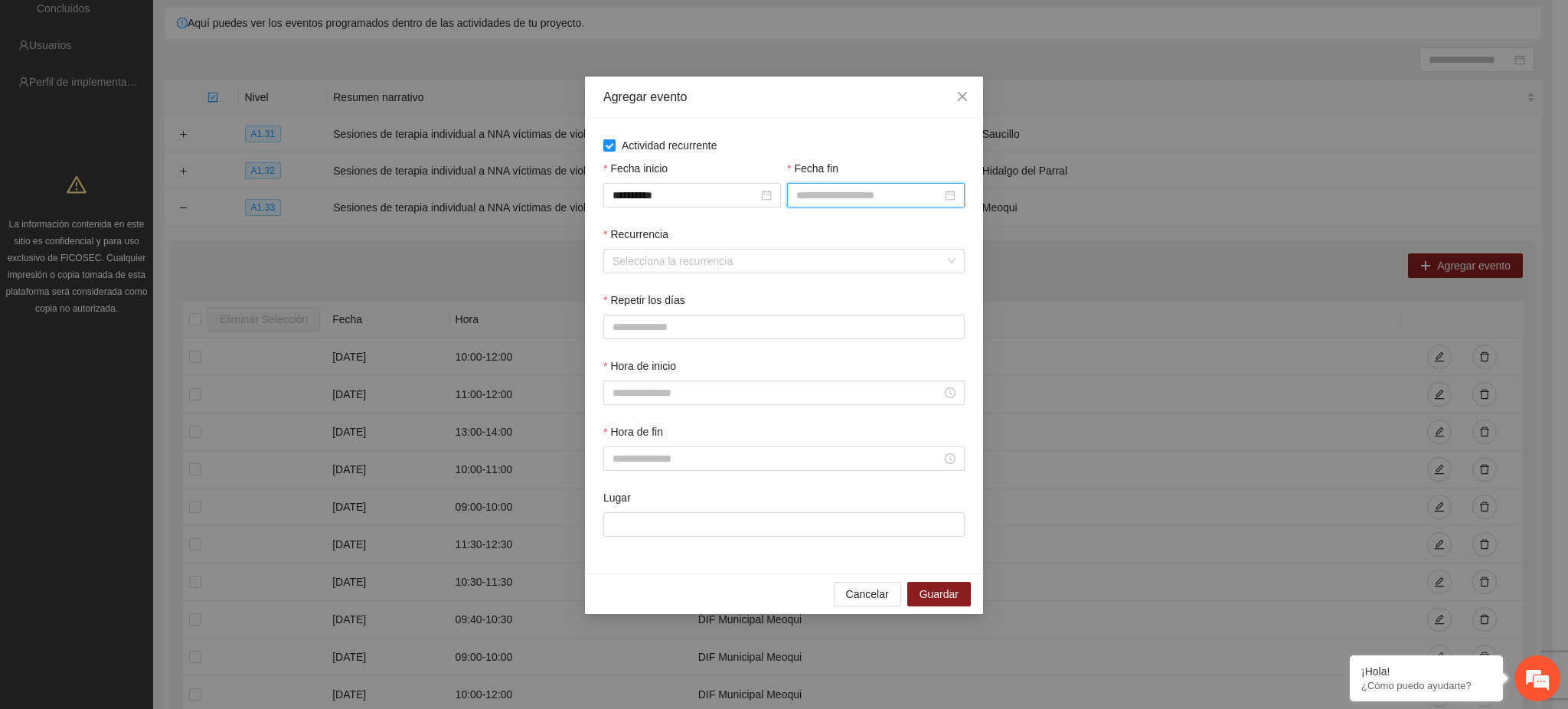
click at [809, 193] on input "Fecha fin" at bounding box center [869, 195] width 146 height 17
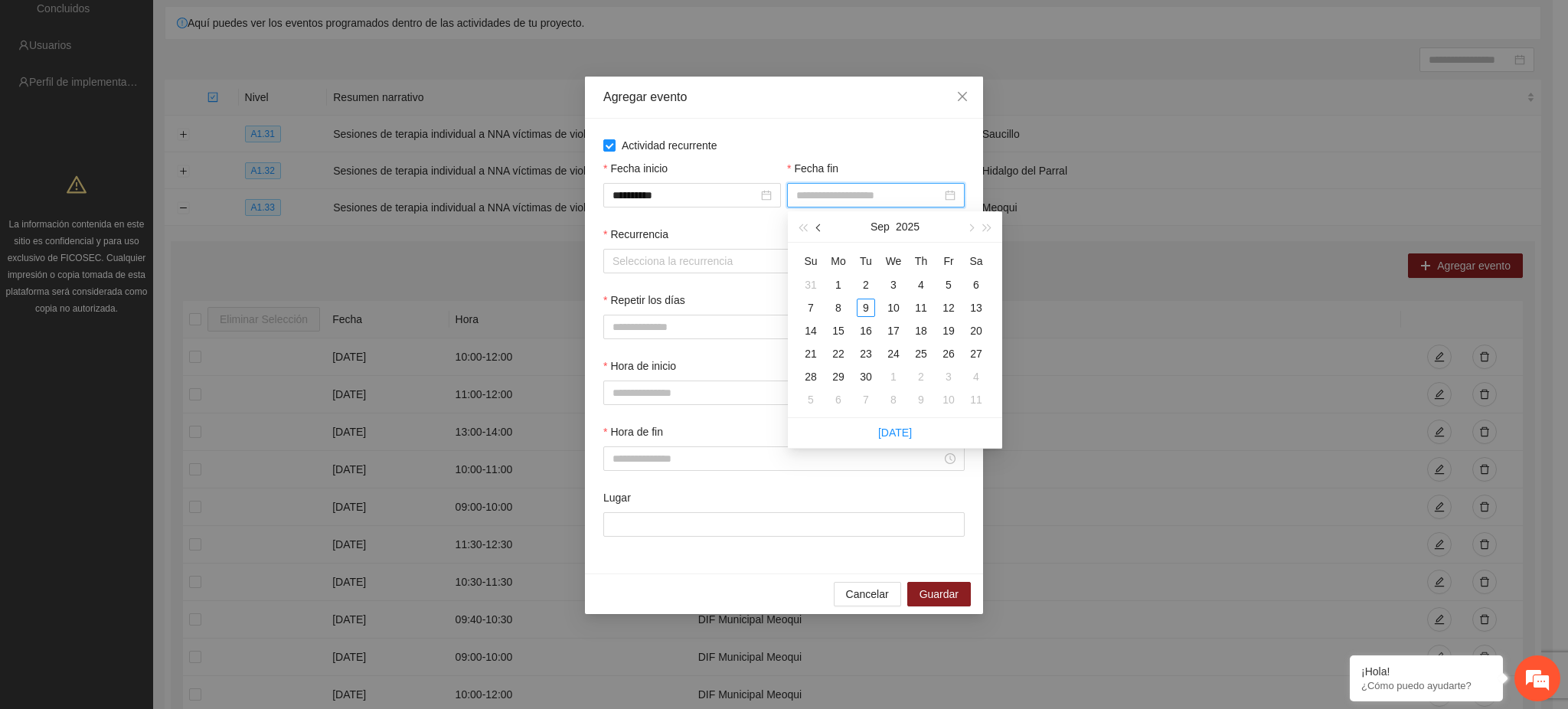
click at [814, 230] on button "button" at bounding box center [819, 226] width 17 height 31
type input "**********"
click at [814, 390] on div "31" at bounding box center [811, 399] width 18 height 18
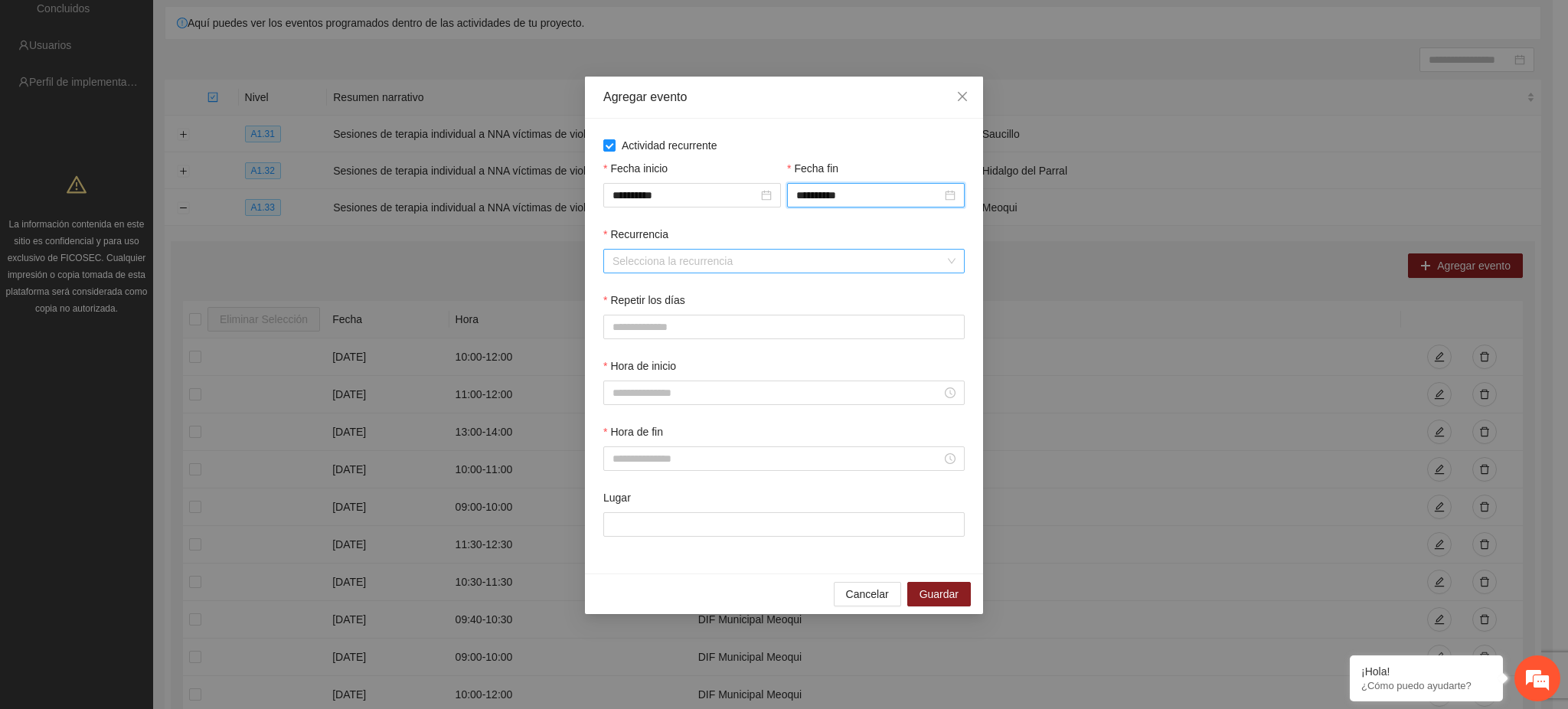
click at [672, 260] on input "Recurrencia" at bounding box center [778, 261] width 332 height 23
click at [659, 294] on div "Semanalmente" at bounding box center [784, 292] width 343 height 17
click at [647, 328] on button "M" at bounding box center [657, 326] width 34 height 24
click at [621, 399] on input "Hora de inicio" at bounding box center [776, 392] width 329 height 17
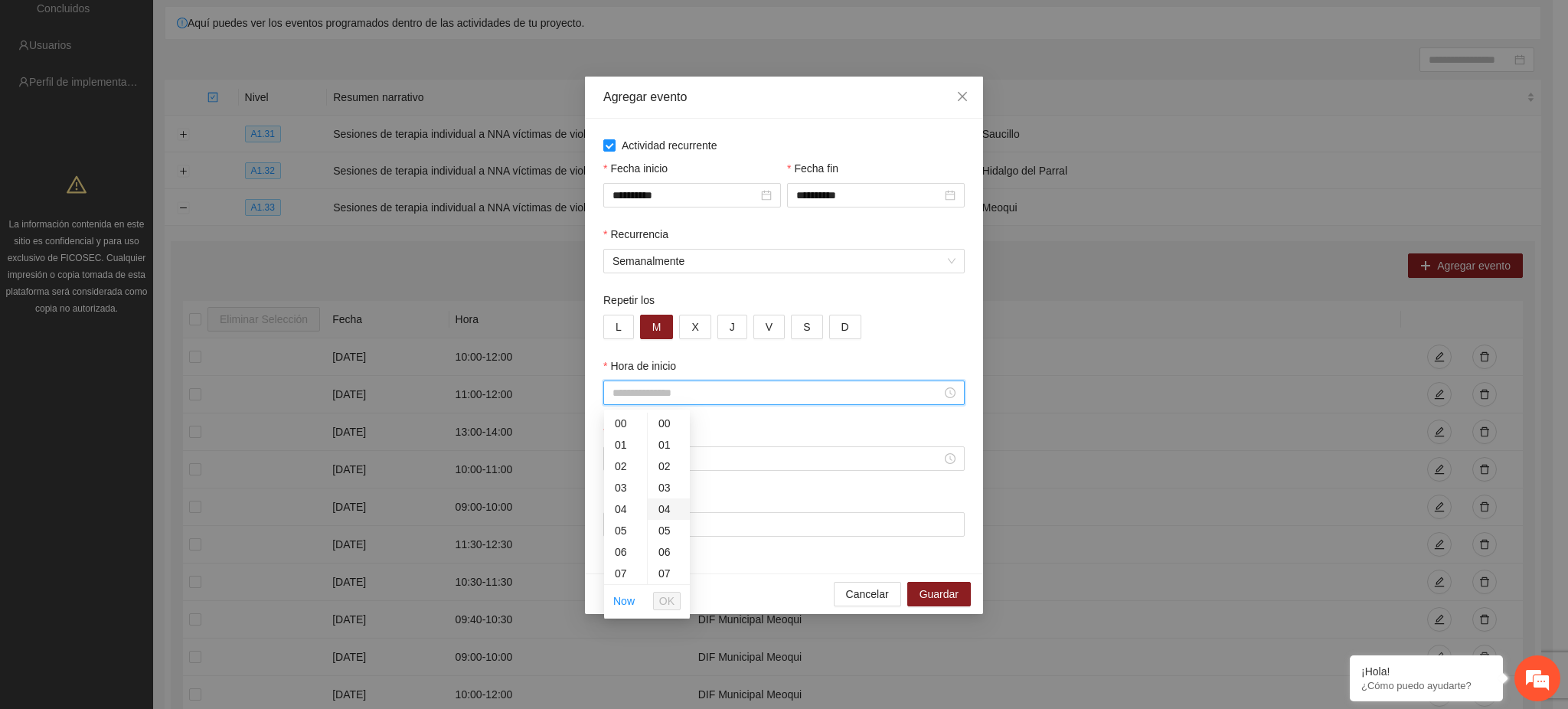
click at [650, 516] on div "04" at bounding box center [669, 509] width 42 height 22
click at [622, 532] on div "12" at bounding box center [625, 531] width 43 height 22
click at [663, 532] on div "30" at bounding box center [669, 532] width 42 height 22
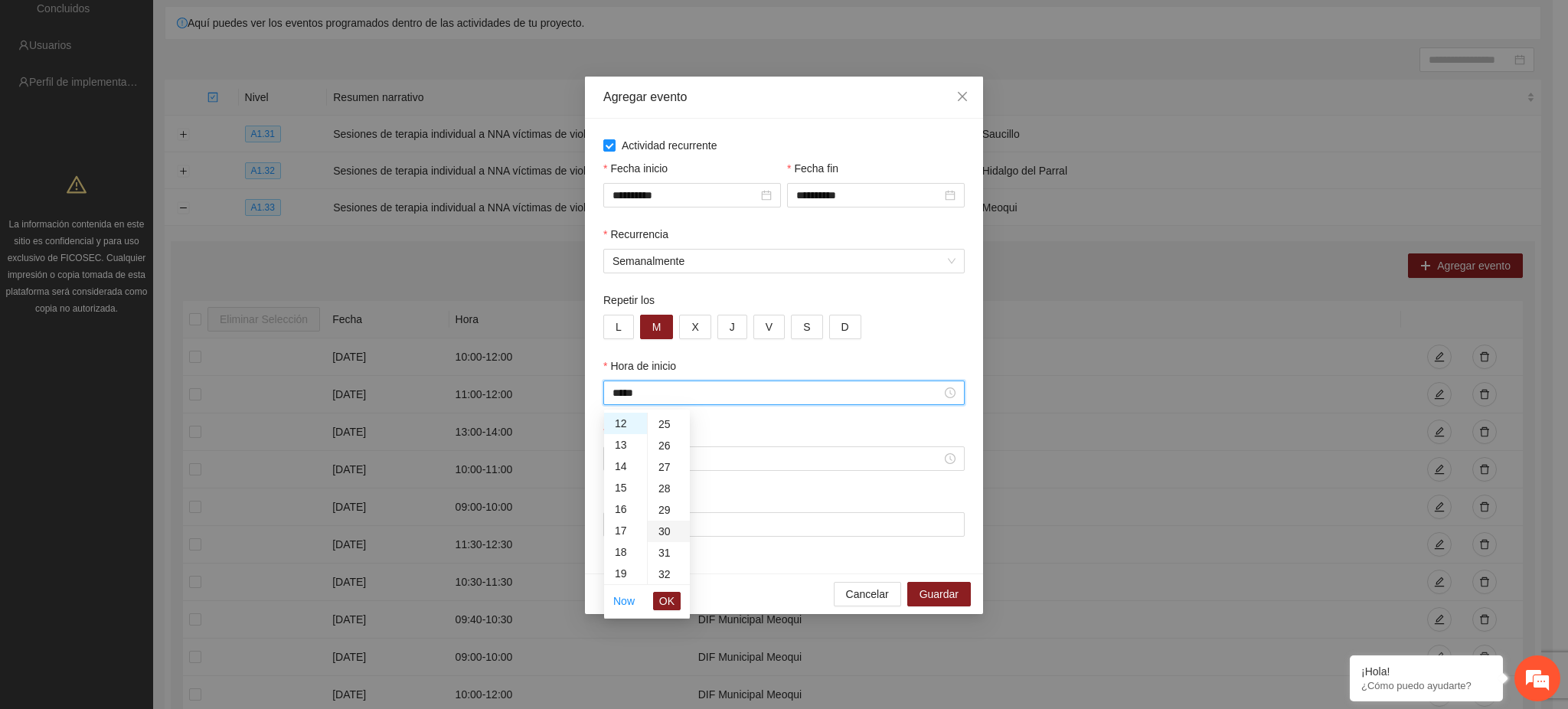
type input "*****"
click at [670, 596] on span "OK" at bounding box center [667, 600] width 15 height 17
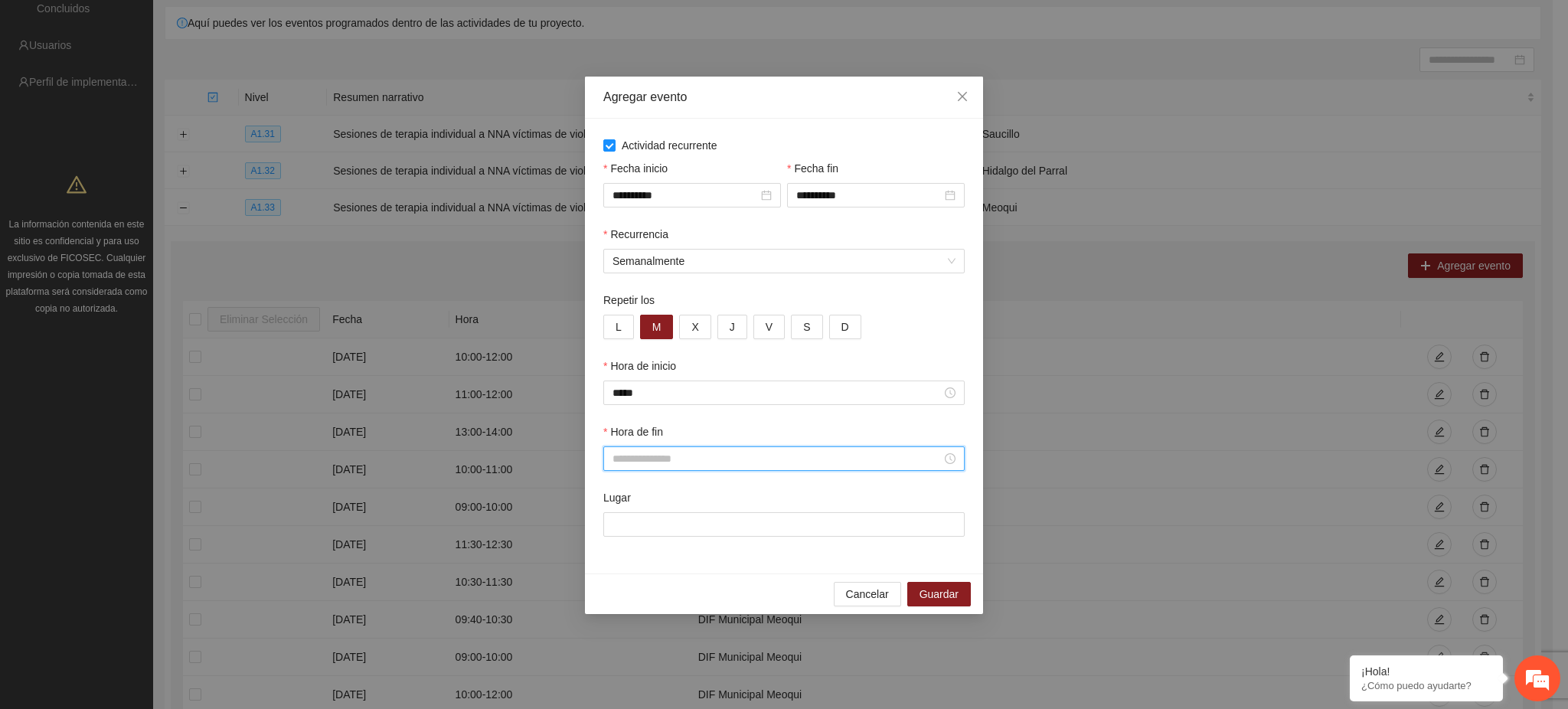
click at [630, 458] on input "Hora de fin" at bounding box center [776, 458] width 329 height 17
click at [623, 616] on div "13" at bounding box center [625, 618] width 43 height 22
click at [669, 532] on div "30" at bounding box center [669, 532] width 42 height 22
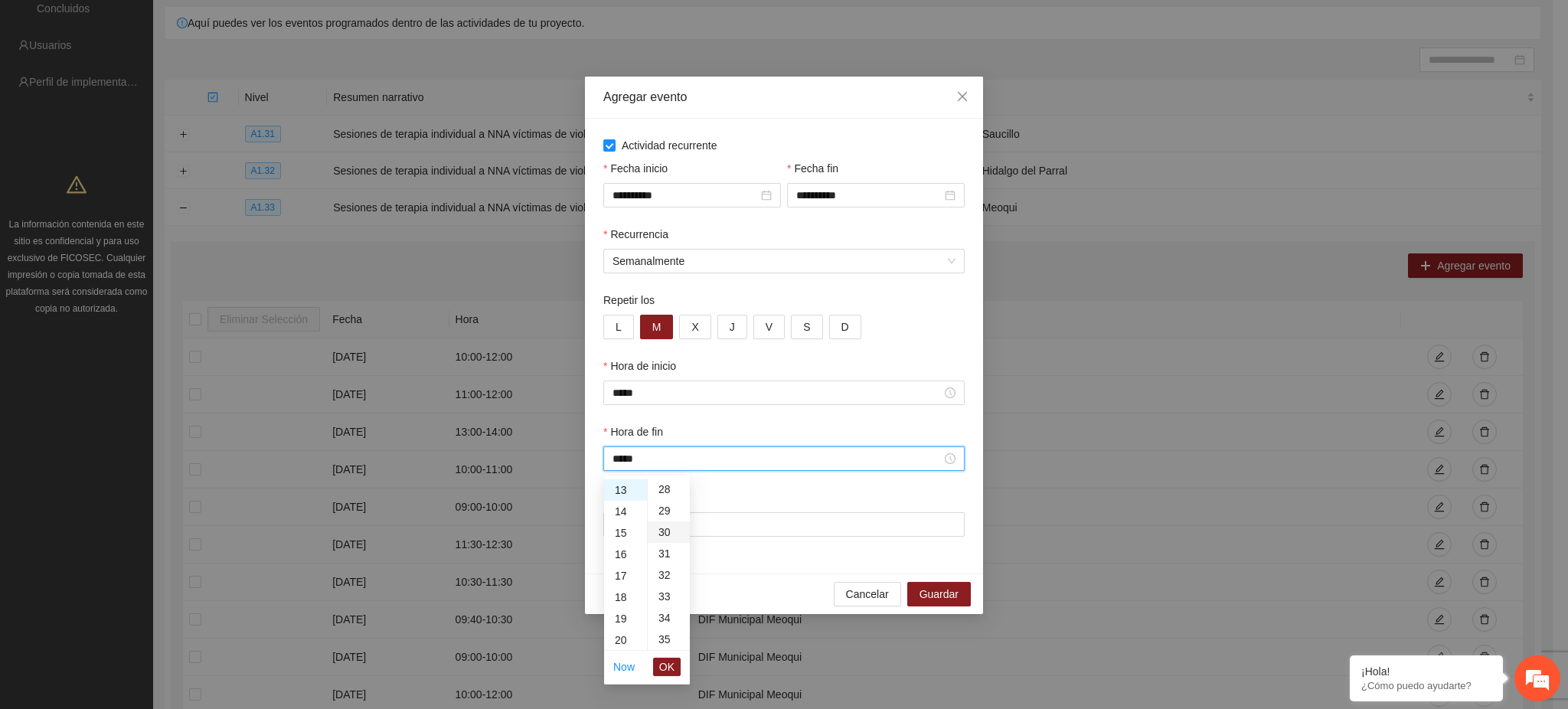
type input "*****"
click at [659, 665] on button "OK" at bounding box center [667, 666] width 27 height 18
click at [631, 516] on input "Lugar" at bounding box center [784, 523] width 361 height 24
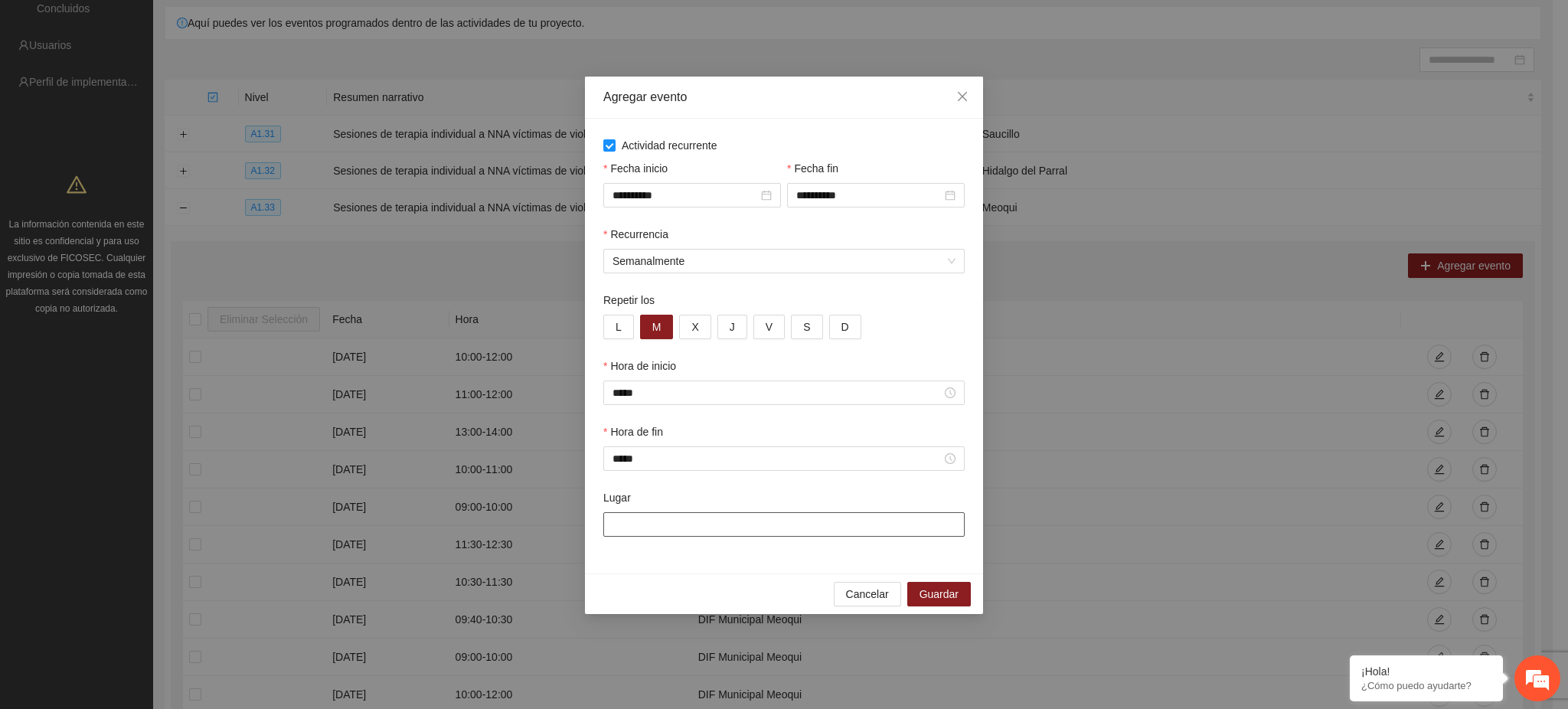
paste input "**********"
type input "**********"
click at [934, 597] on span "Guardar" at bounding box center [938, 594] width 39 height 17
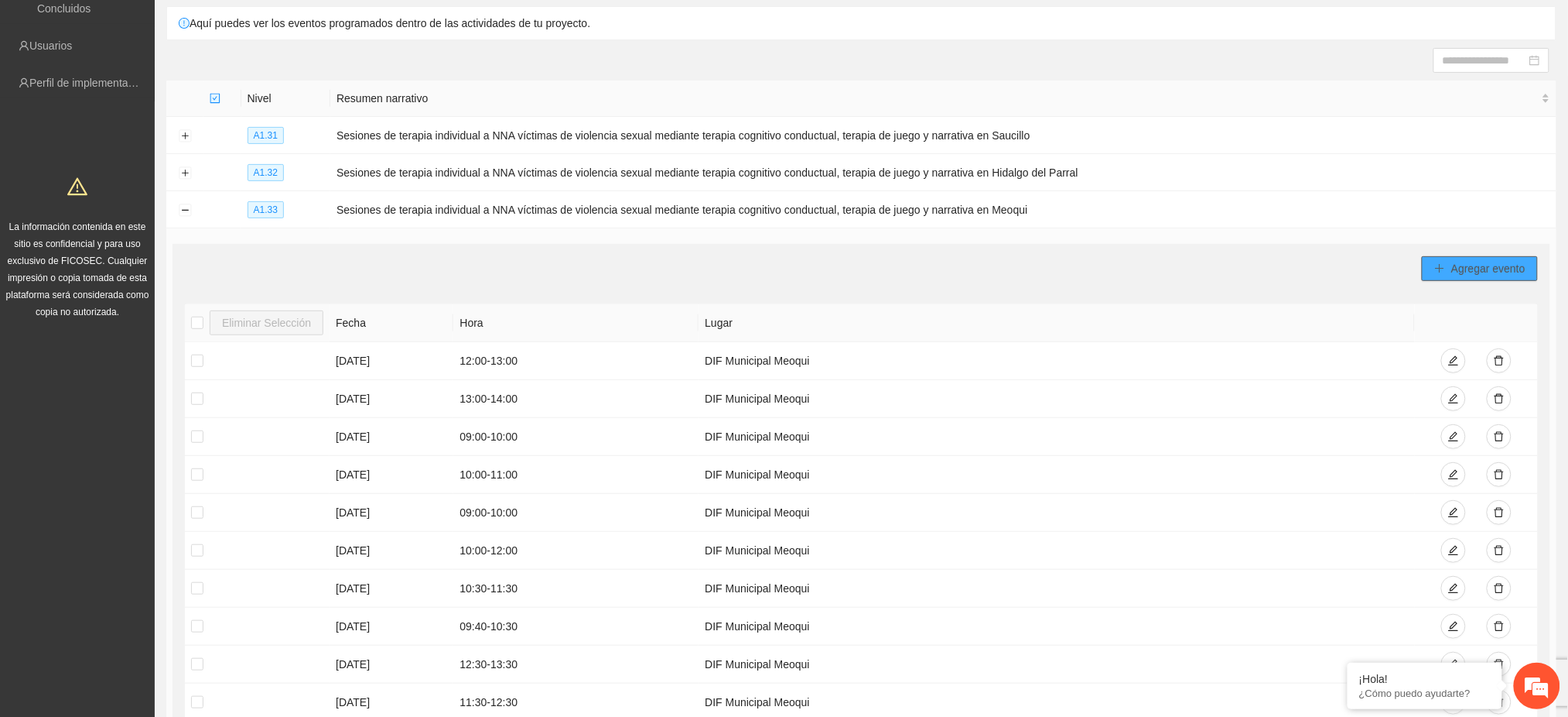
click at [1446, 265] on button "Agregar evento" at bounding box center [1480, 268] width 116 height 25
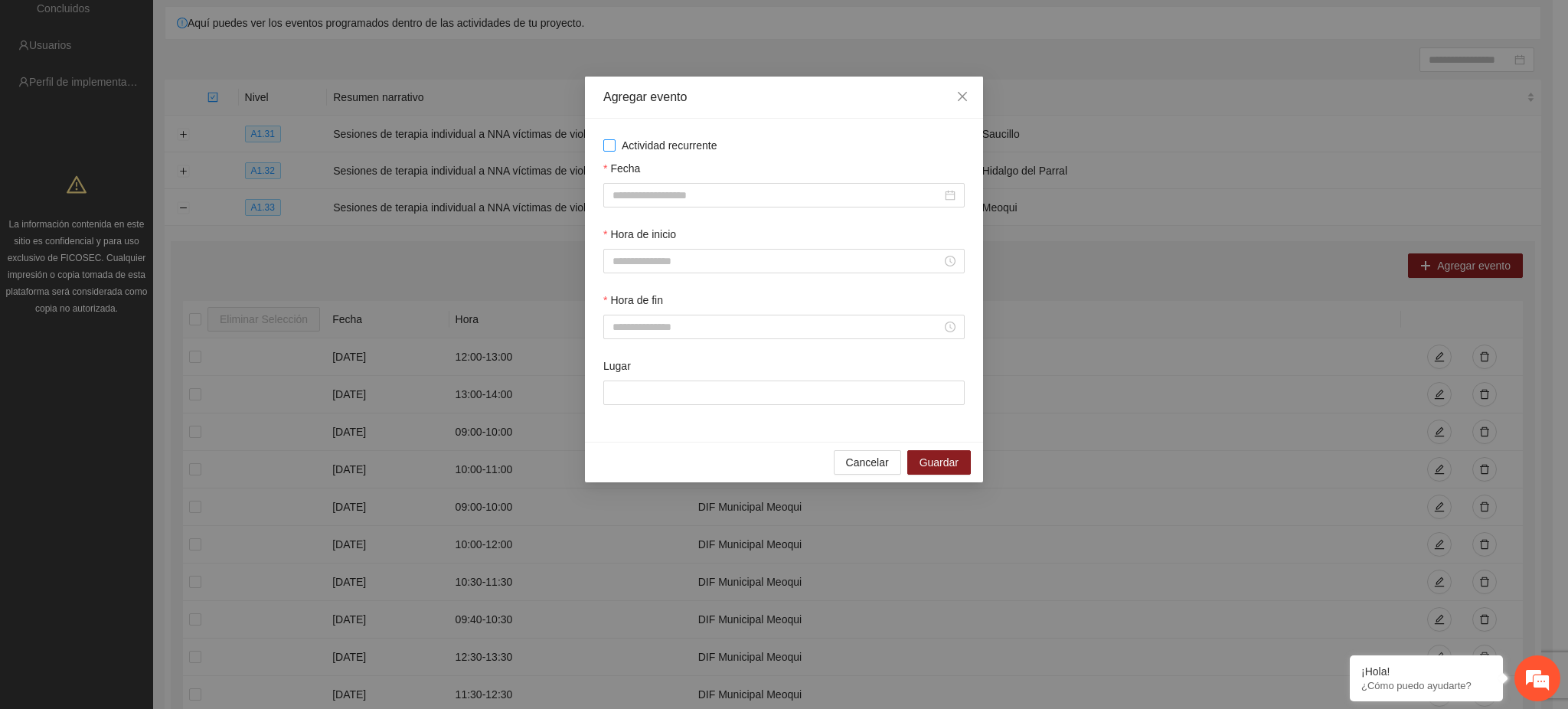
click at [686, 141] on span "Actividad recurrente" at bounding box center [669, 145] width 108 height 17
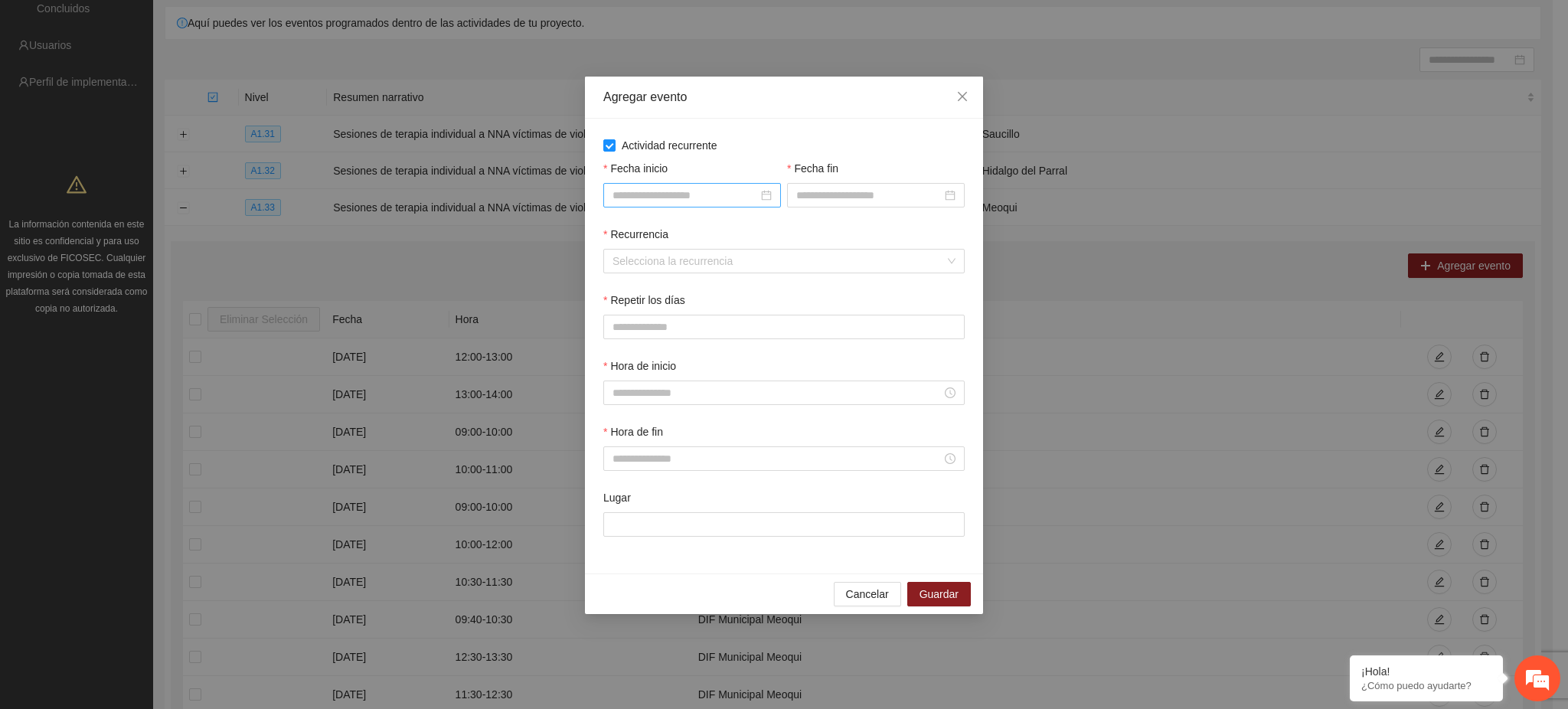
click at [680, 190] on input "Fecha inicio" at bounding box center [685, 195] width 146 height 17
click at [639, 229] on button "button" at bounding box center [635, 226] width 17 height 31
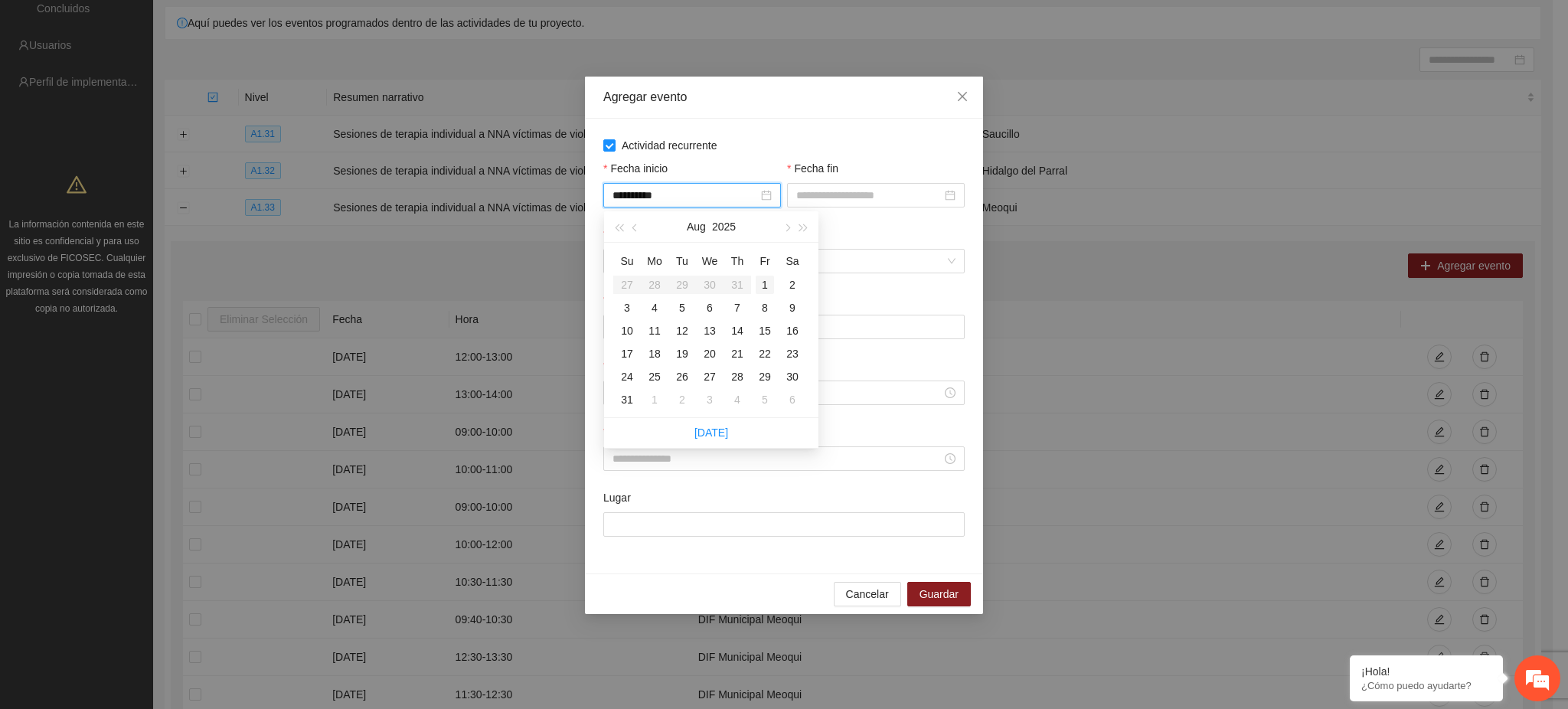
type input "**********"
click at [765, 283] on div "1" at bounding box center [765, 284] width 18 height 18
click at [804, 200] on input "Fecha fin" at bounding box center [869, 195] width 146 height 17
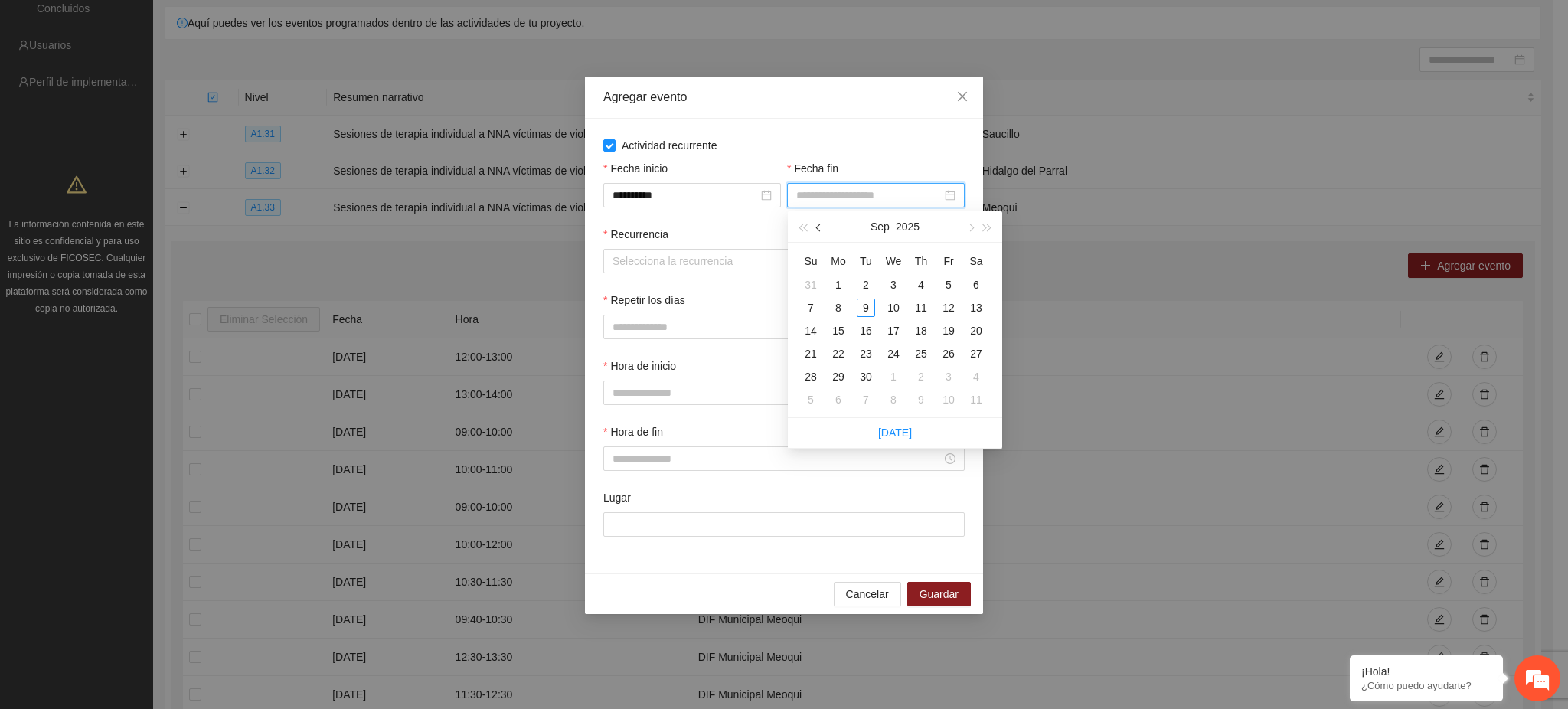
click at [819, 230] on span "button" at bounding box center [820, 228] width 7 height 7
type input "**********"
click at [804, 401] on div "31" at bounding box center [811, 399] width 18 height 18
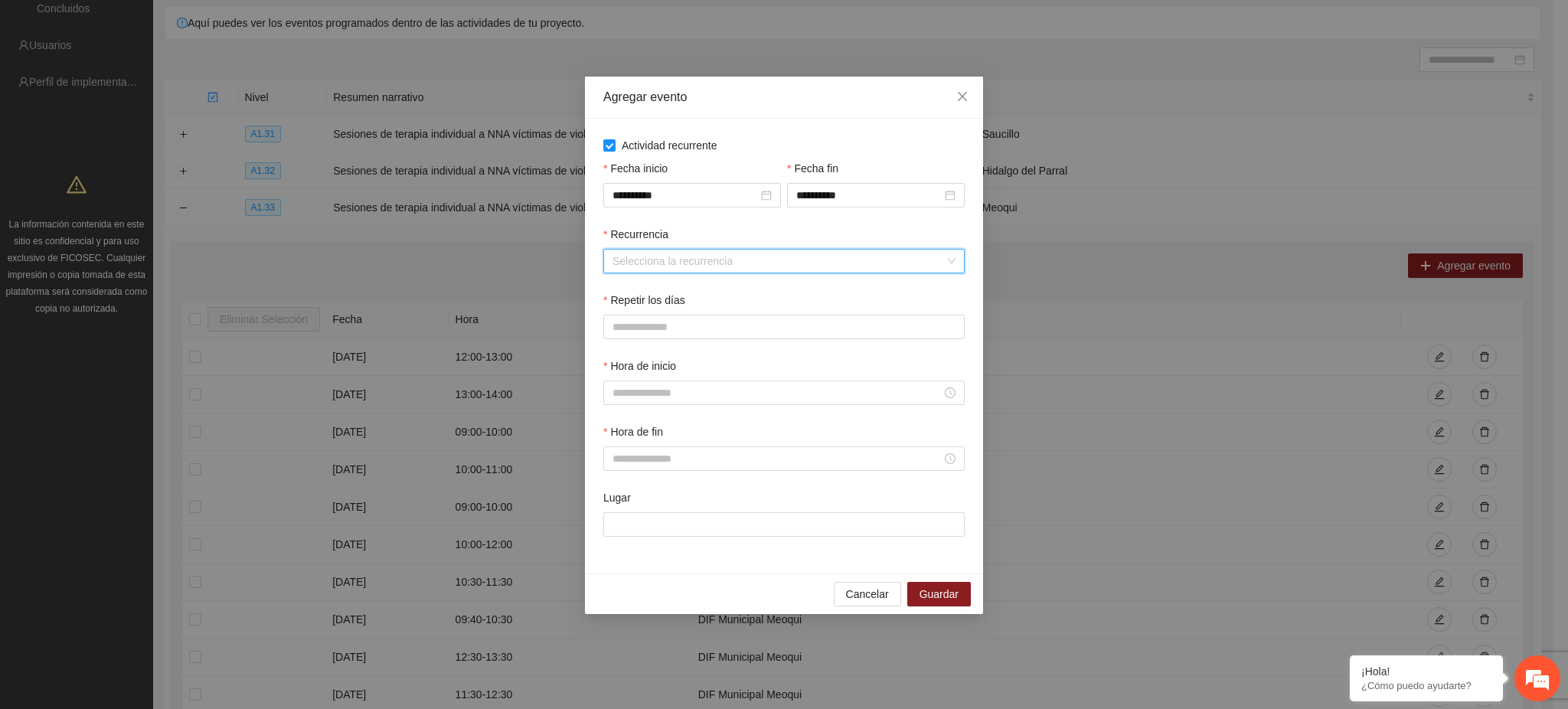
click at [638, 264] on input "Recurrencia" at bounding box center [778, 261] width 332 height 23
click at [646, 285] on div "Semanalmente" at bounding box center [784, 292] width 343 height 17
click at [648, 320] on button "M" at bounding box center [657, 326] width 34 height 24
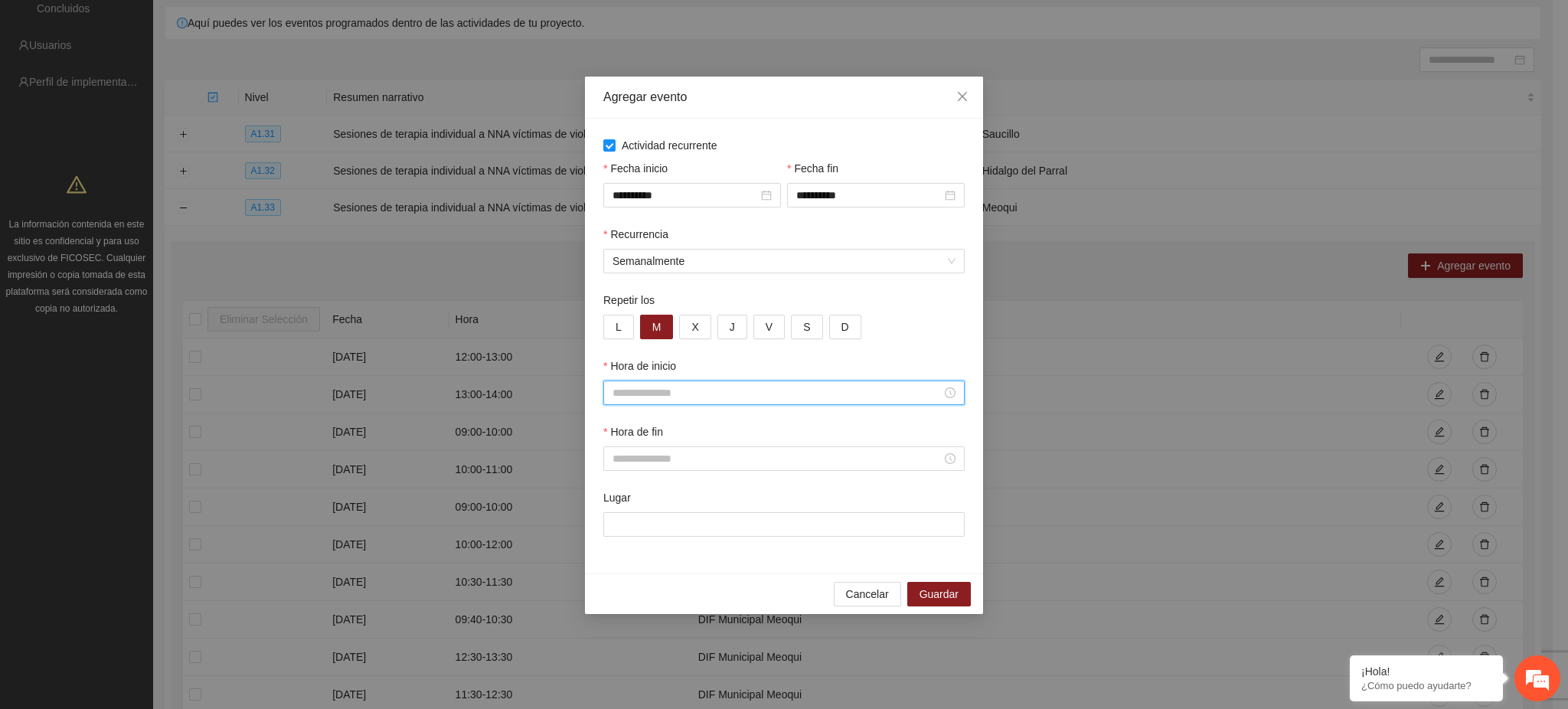
click at [625, 392] on input "Hora de inicio" at bounding box center [776, 392] width 329 height 17
click at [629, 548] on div "13" at bounding box center [625, 552] width 43 height 22
click at [666, 464] on div "30" at bounding box center [669, 466] width 42 height 22
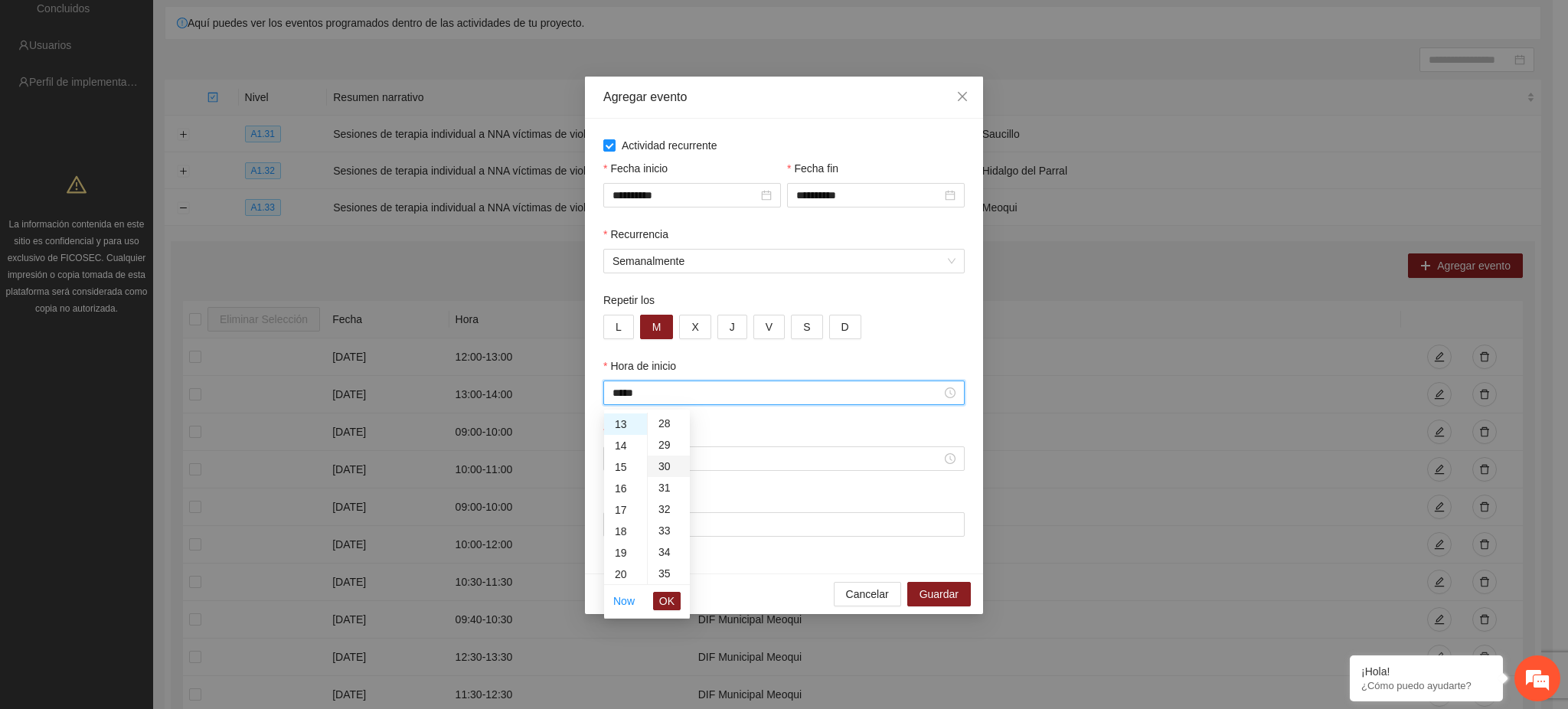
type input "*****"
click at [677, 599] on button "OK" at bounding box center [667, 600] width 27 height 18
click at [630, 463] on input "Hora de fin" at bounding box center [776, 458] width 329 height 17
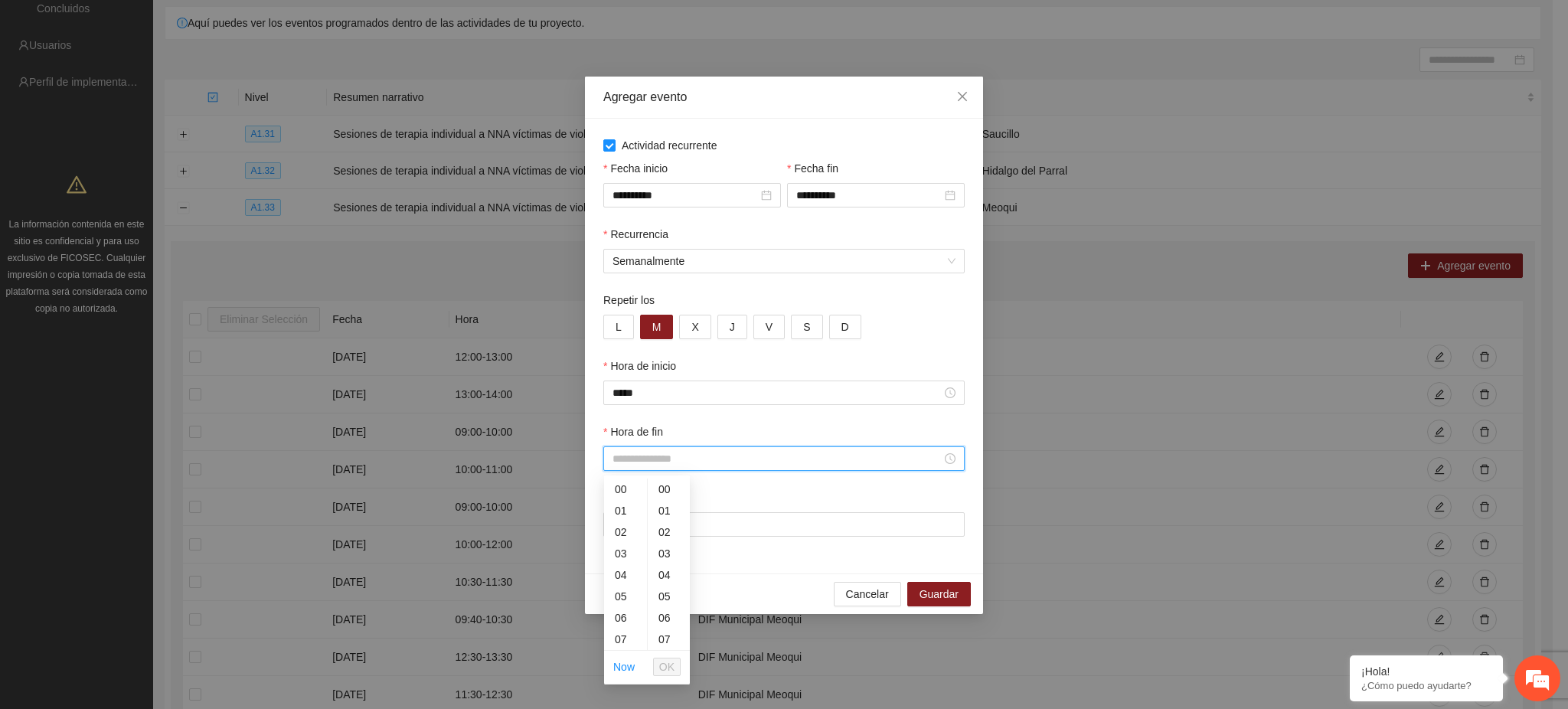
scroll to position [150, 0]
click at [625, 632] on div "14" at bounding box center [625, 639] width 43 height 22
click at [658, 535] on div "30" at bounding box center [669, 532] width 42 height 22
type input "*****"
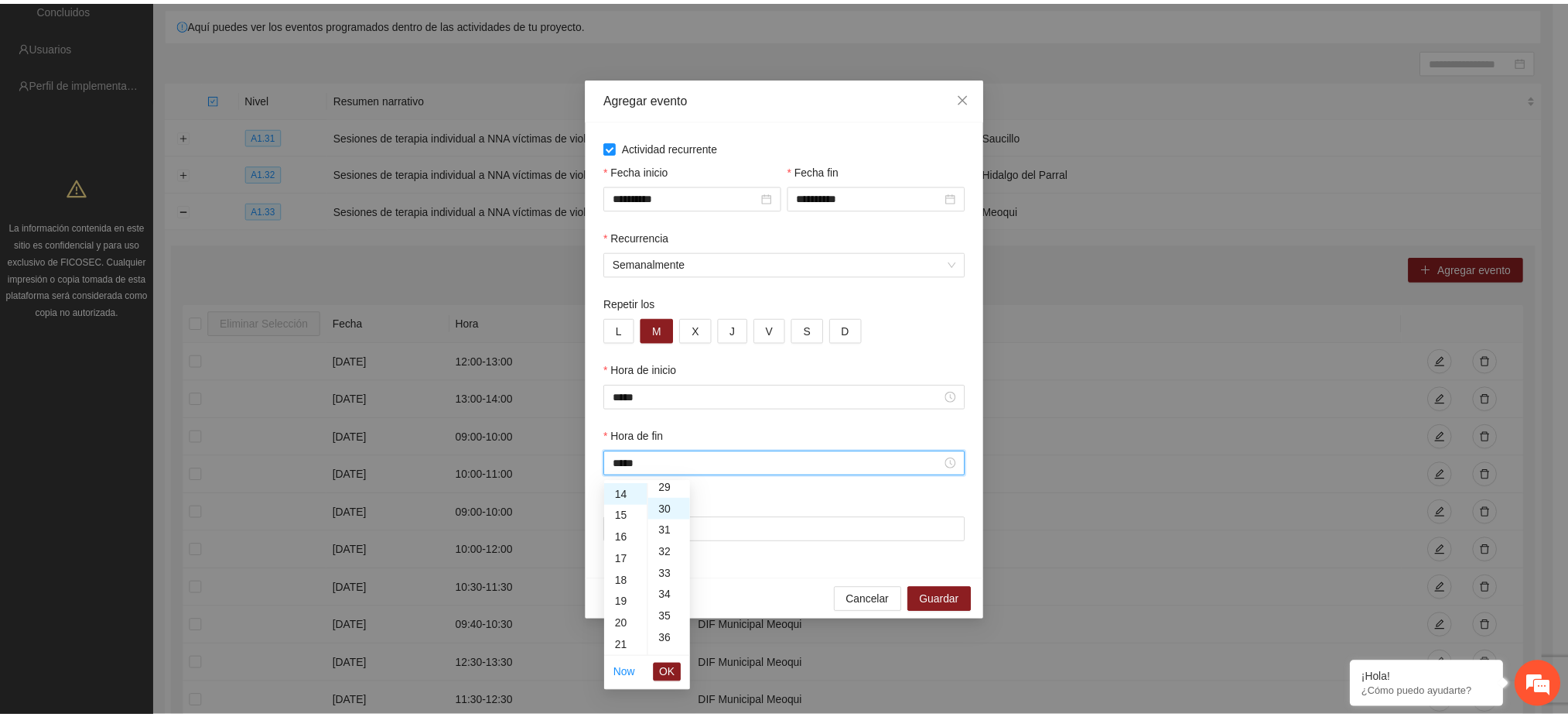
scroll to position [650, 0]
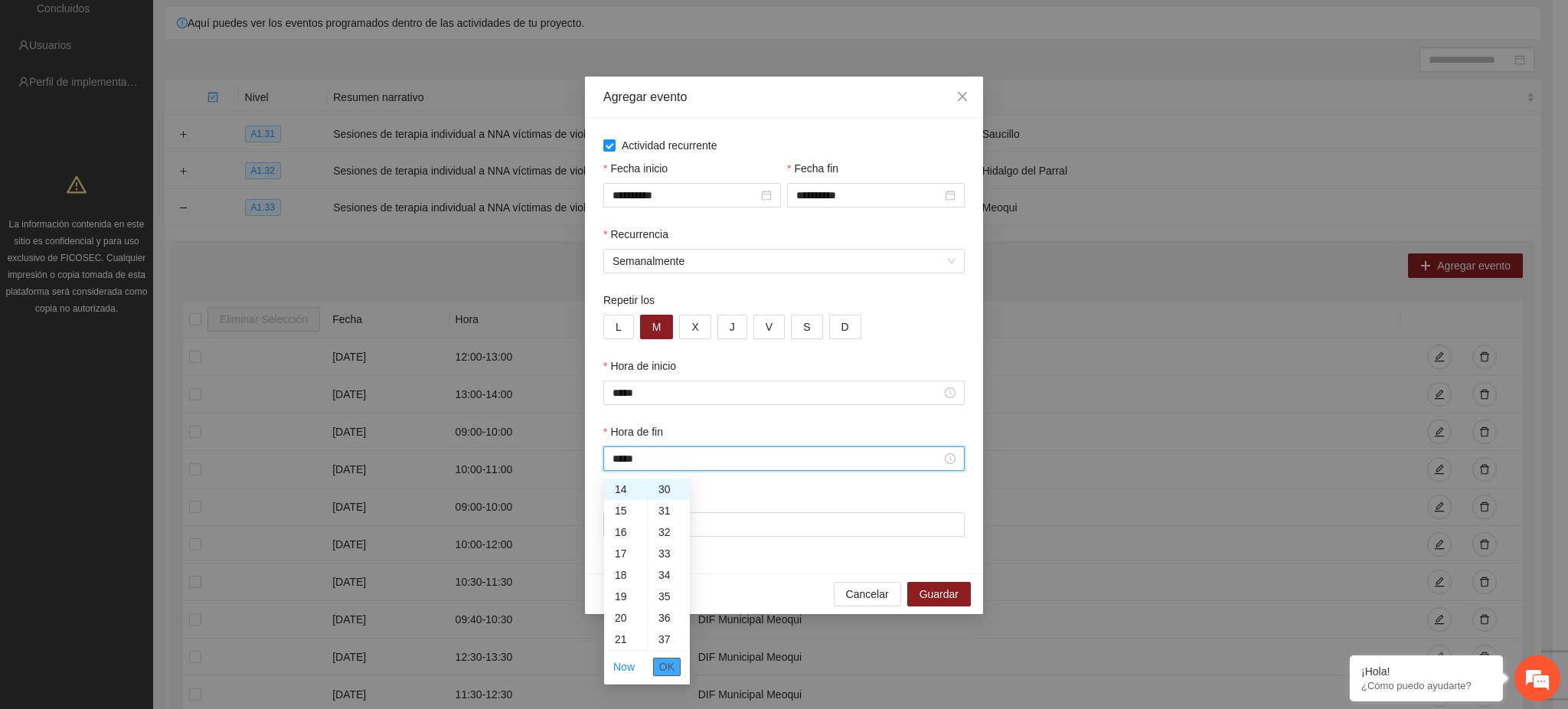
click at [666, 672] on span "OK" at bounding box center [667, 666] width 15 height 17
click at [639, 522] on input "Lugar" at bounding box center [784, 523] width 361 height 24
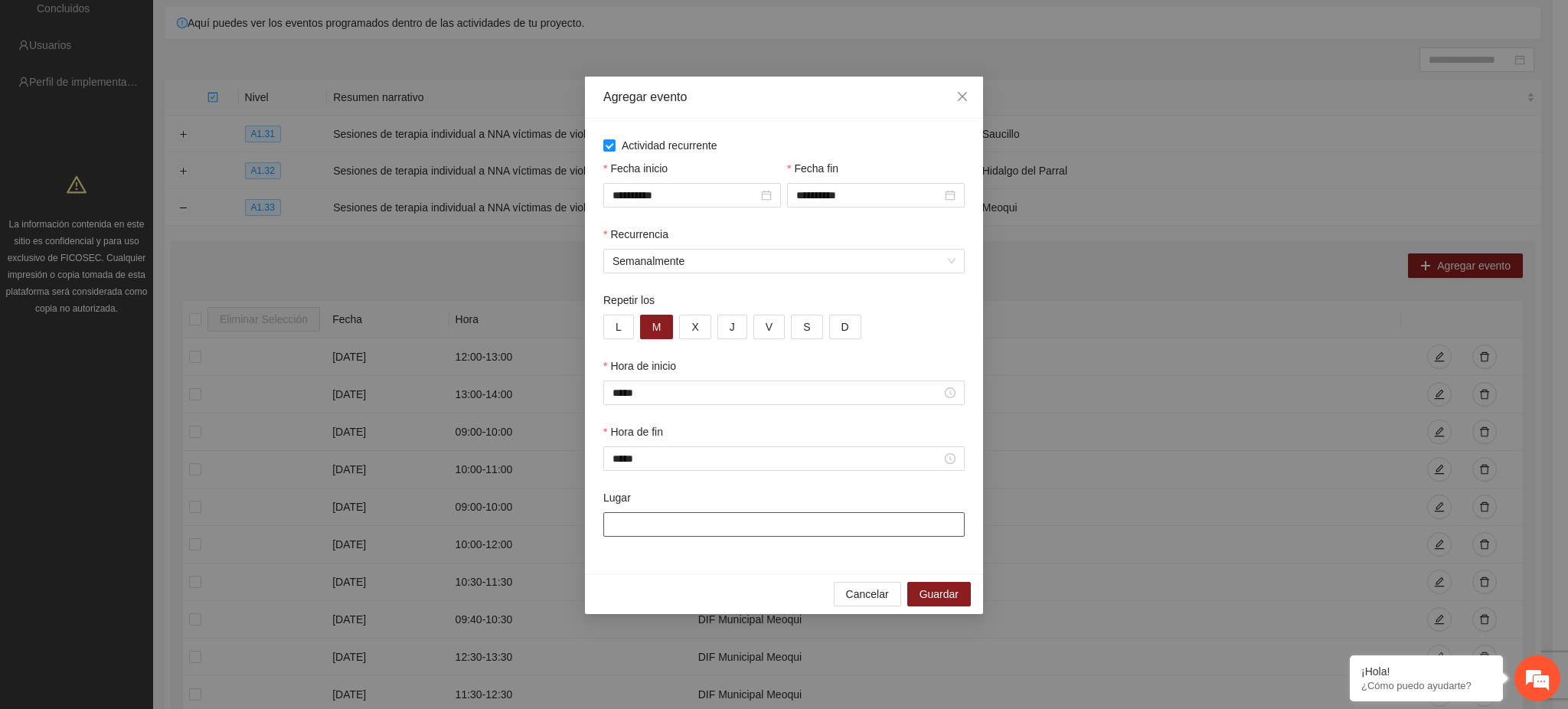
paste input "**********"
type input "**********"
click at [940, 598] on span "Guardar" at bounding box center [938, 594] width 39 height 17
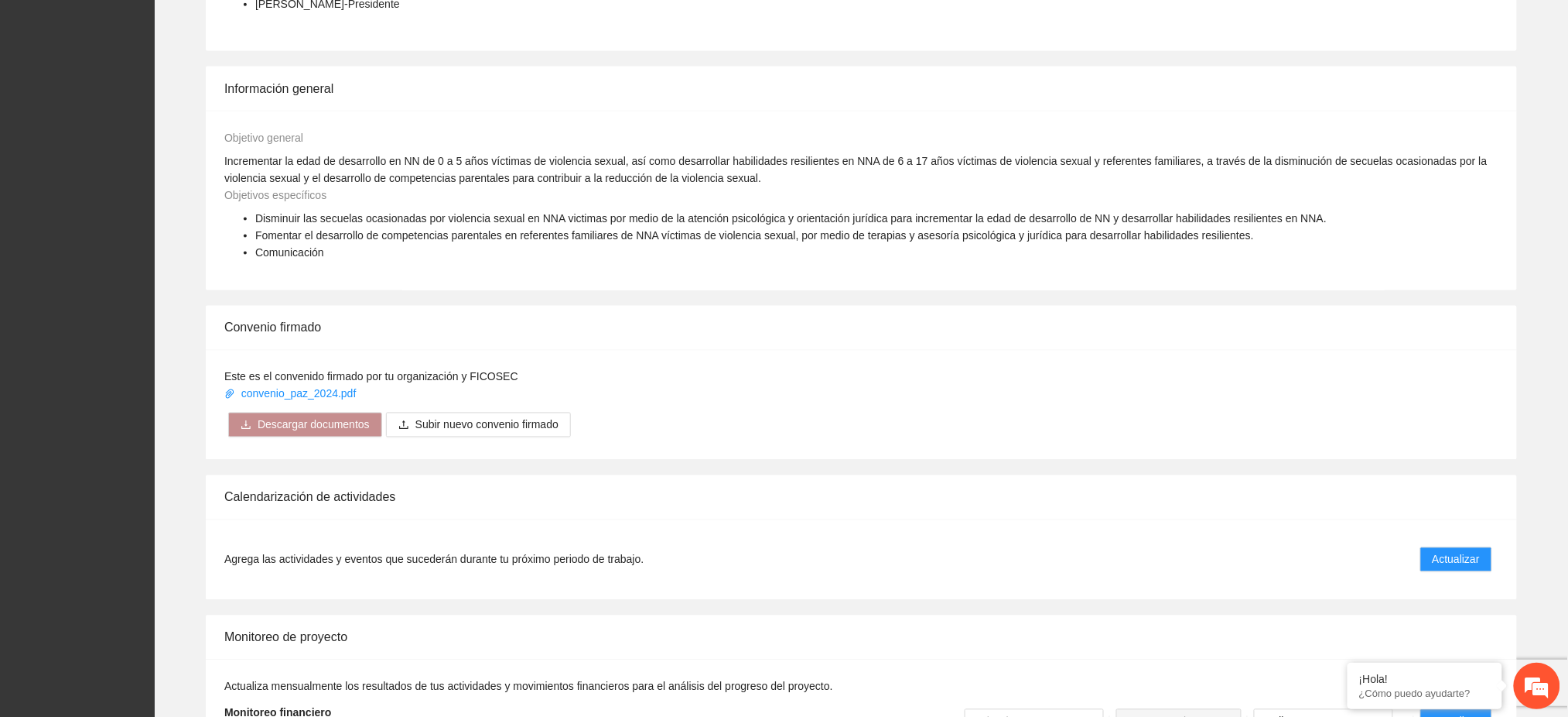
scroll to position [1032, 0]
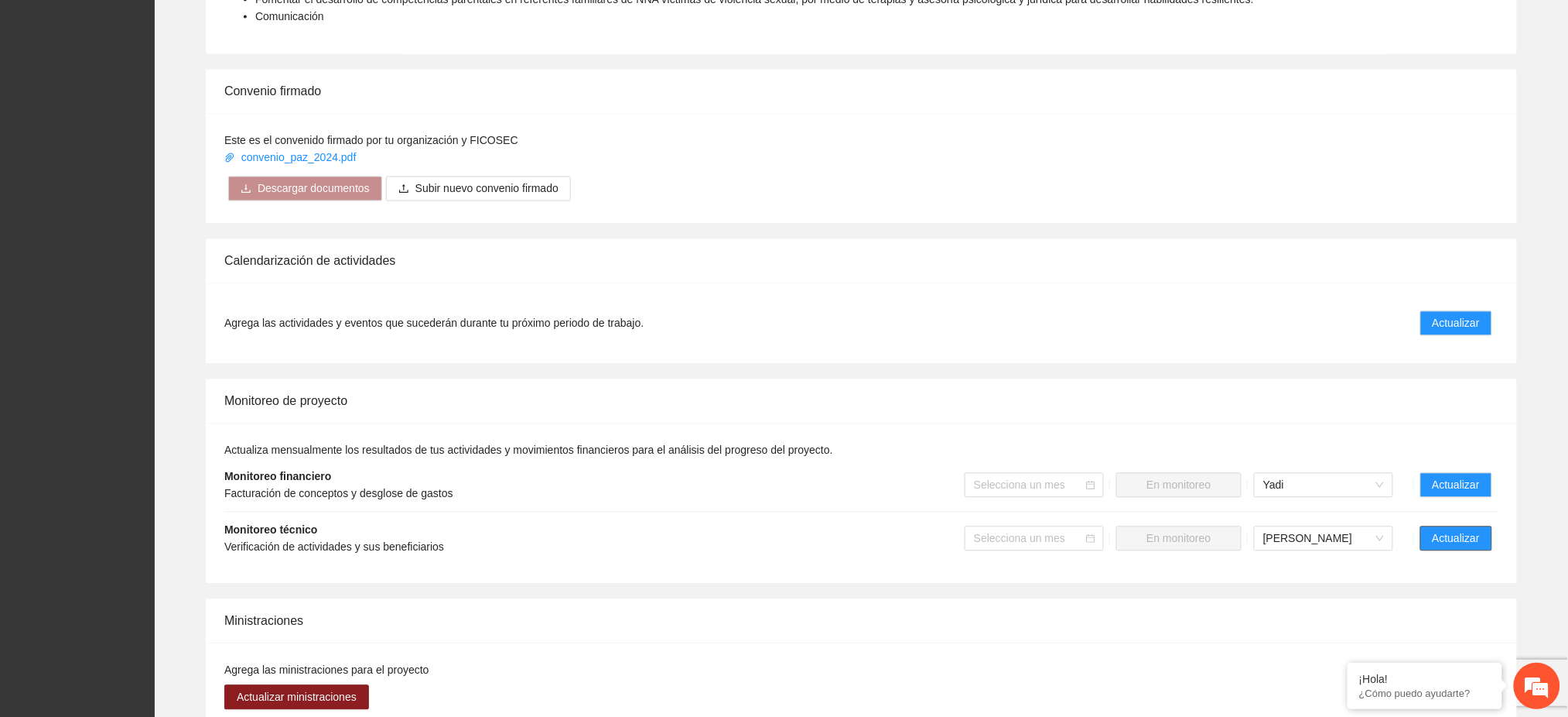
click at [1436, 530] on span "Actualizar" at bounding box center [1456, 538] width 48 height 17
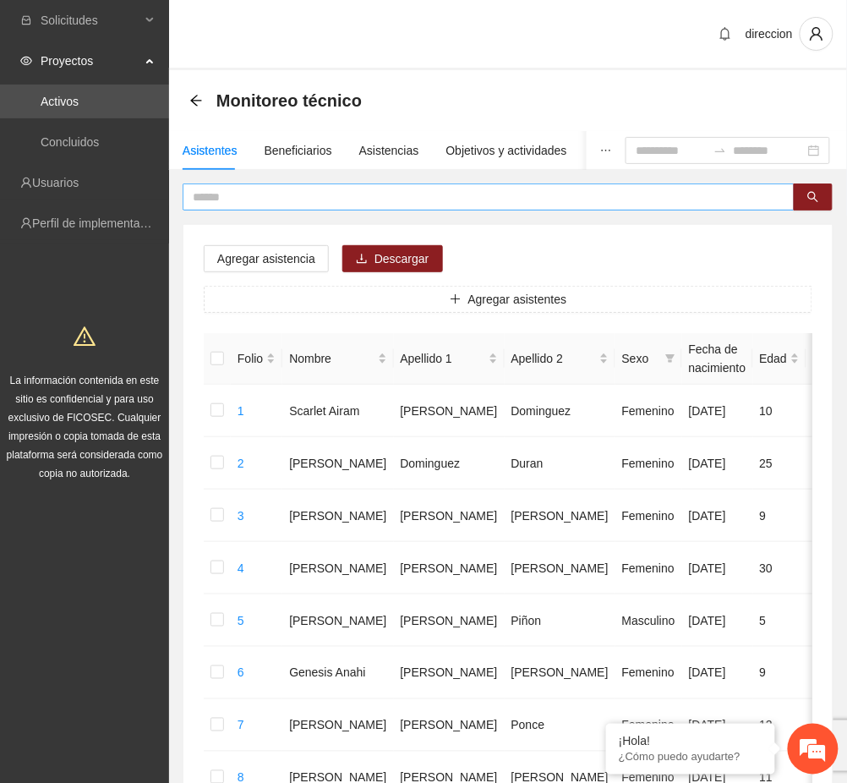
click at [230, 193] on input "text" at bounding box center [482, 197] width 578 height 19
type input "********"
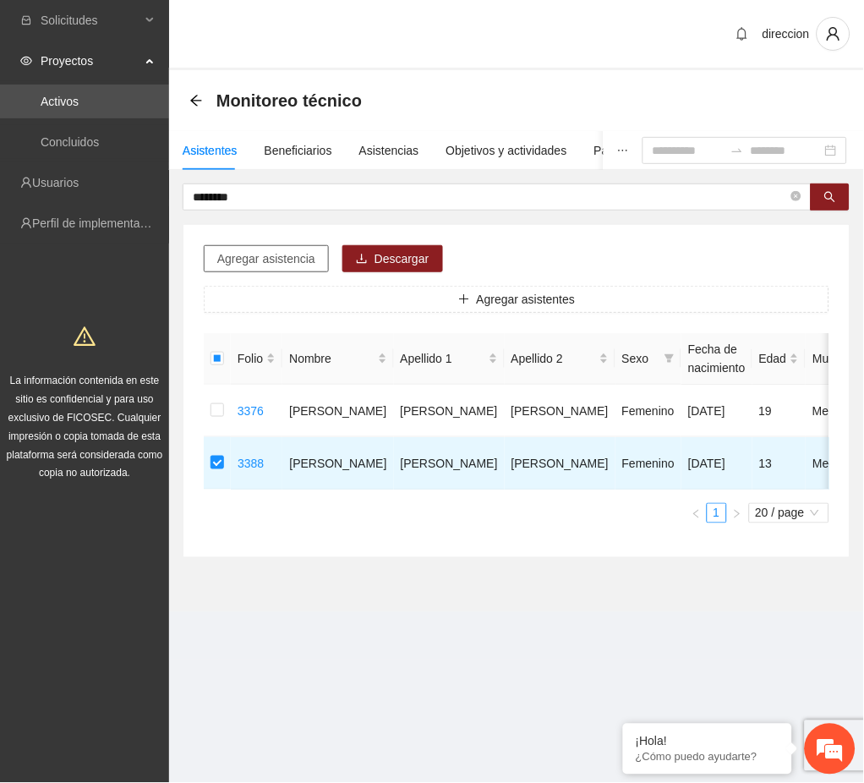
click at [247, 249] on span "Agregar asistencia" at bounding box center [266, 258] width 98 height 19
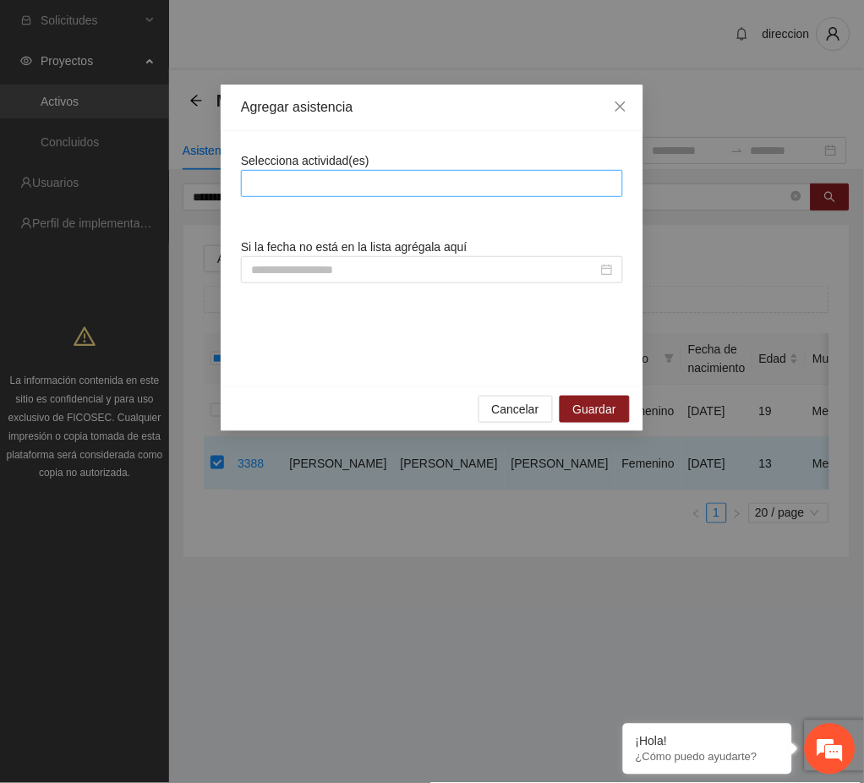
click at [288, 180] on div at bounding box center [432, 183] width 374 height 20
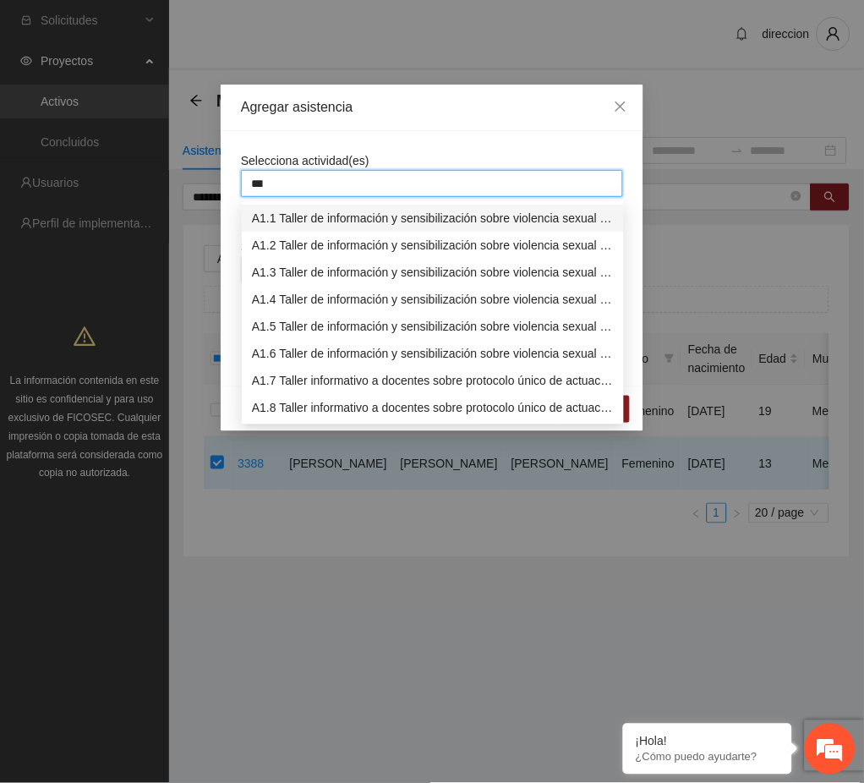
type input "****"
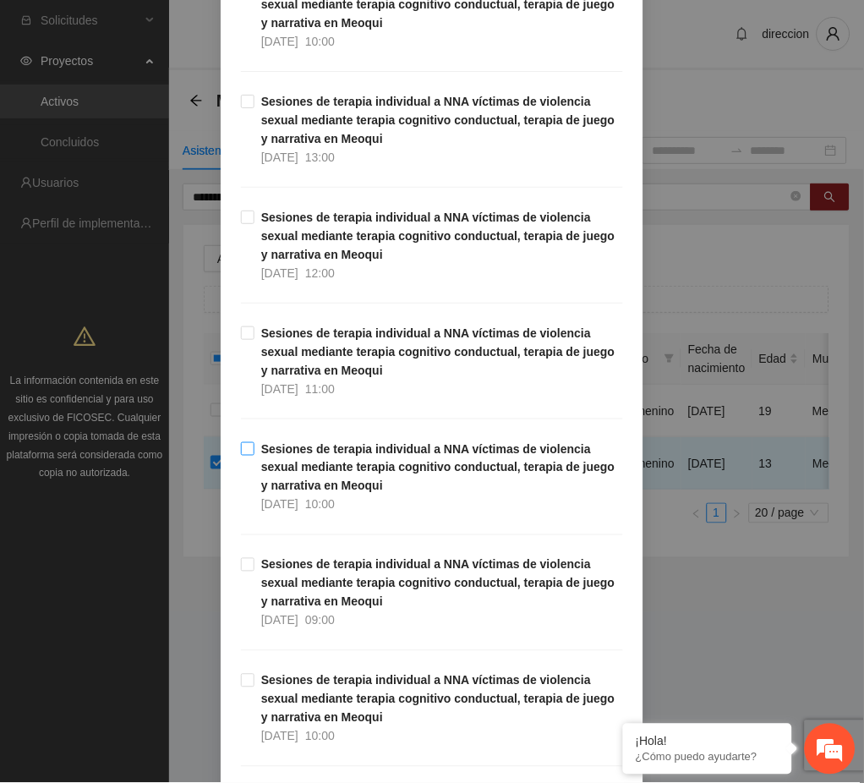
scroll to position [1127, 0]
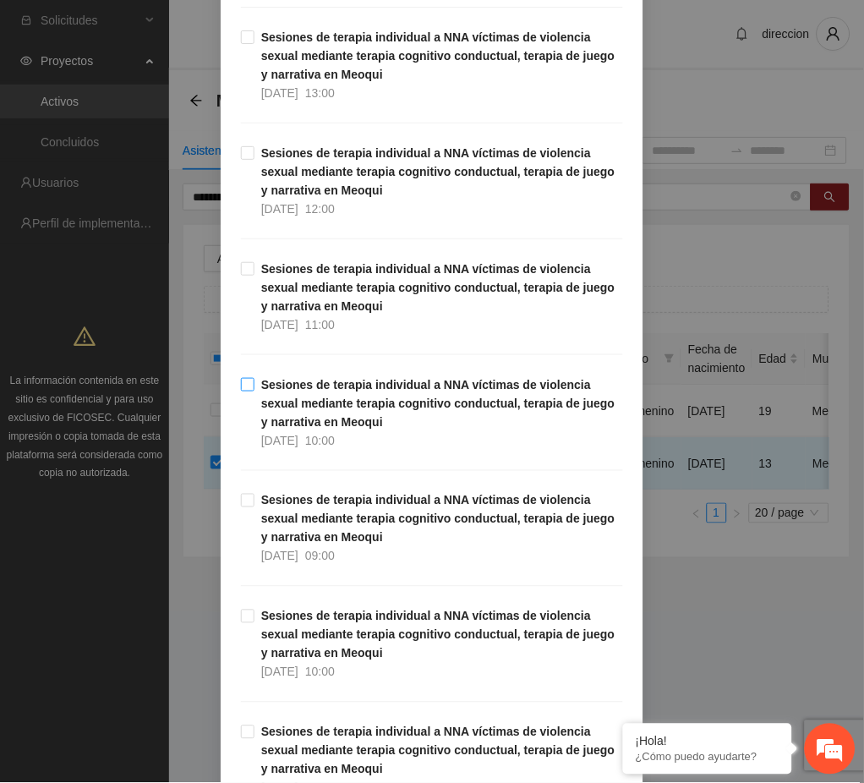
click at [342, 425] on strong "Sesiones de terapia individual a NNA víctimas de violencia sexual mediante tera…" at bounding box center [438, 403] width 354 height 51
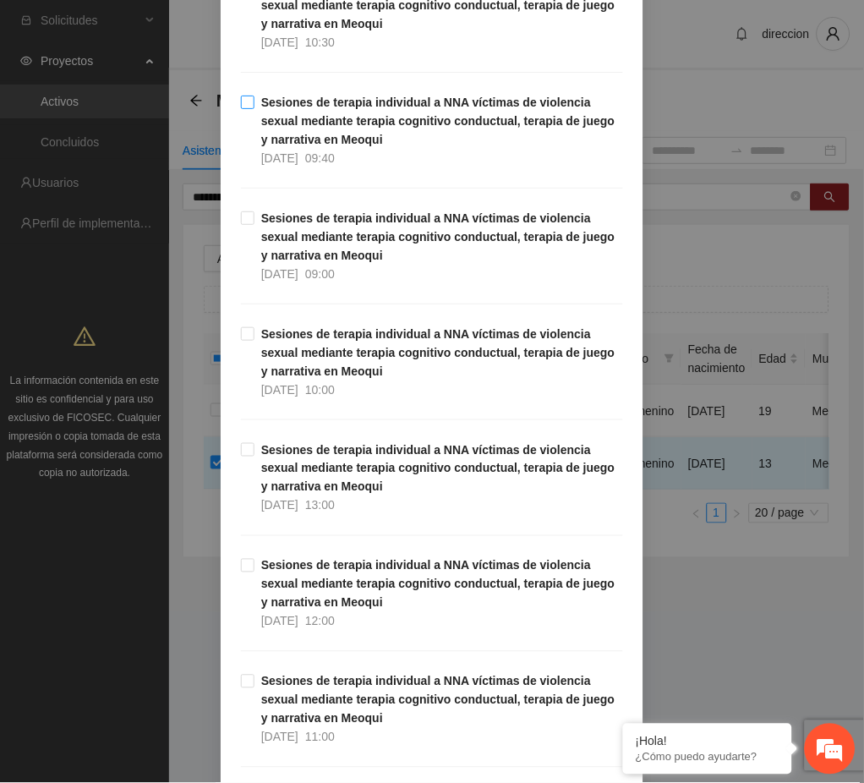
scroll to position [2367, 0]
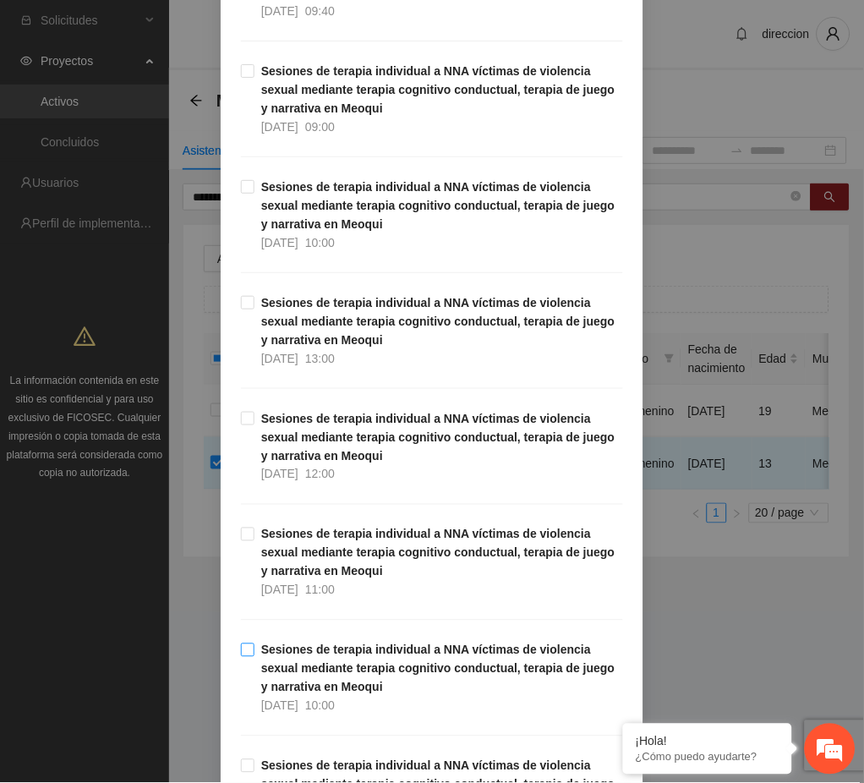
click at [397, 669] on strong "Sesiones de terapia individual a NNA víctimas de violencia sexual mediante tera…" at bounding box center [438, 668] width 354 height 51
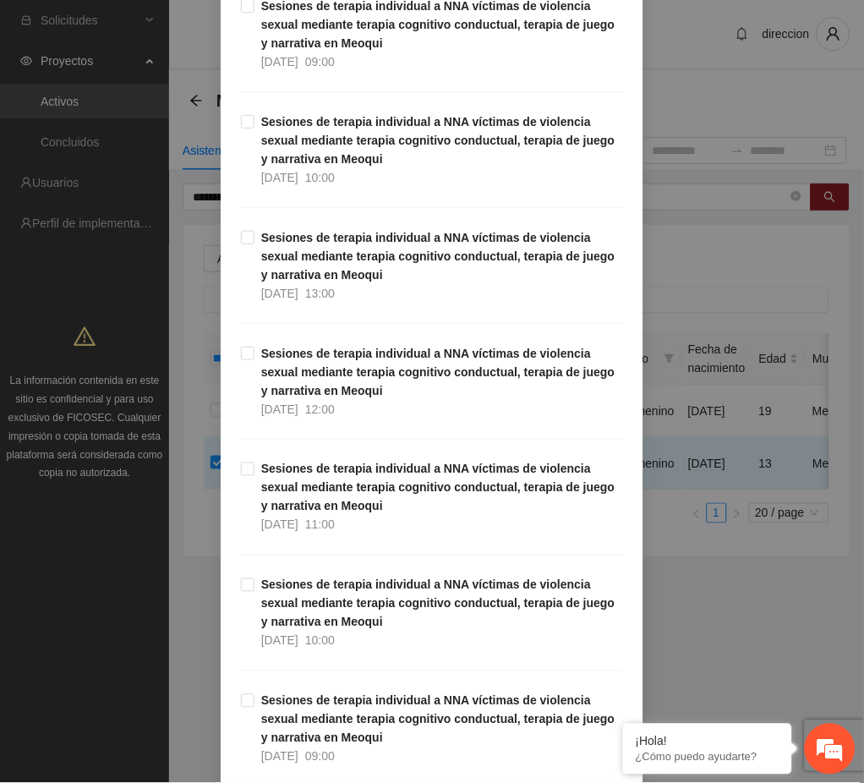
scroll to position [3944, 0]
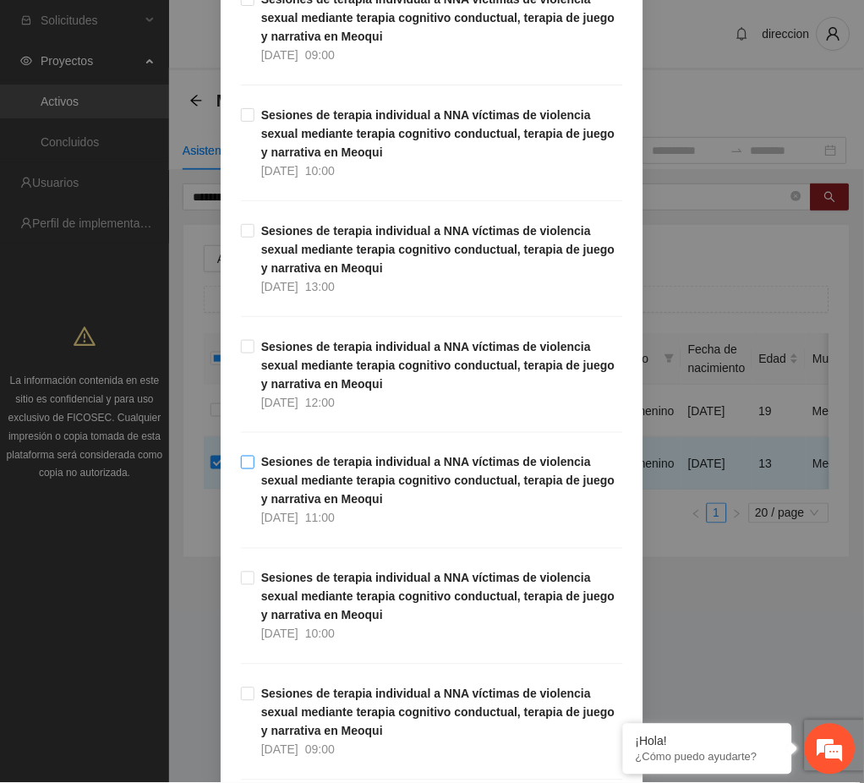
click at [402, 496] on span "Sesiones de terapia individual a NNA víctimas de violencia sexual mediante tera…" at bounding box center [438, 490] width 369 height 74
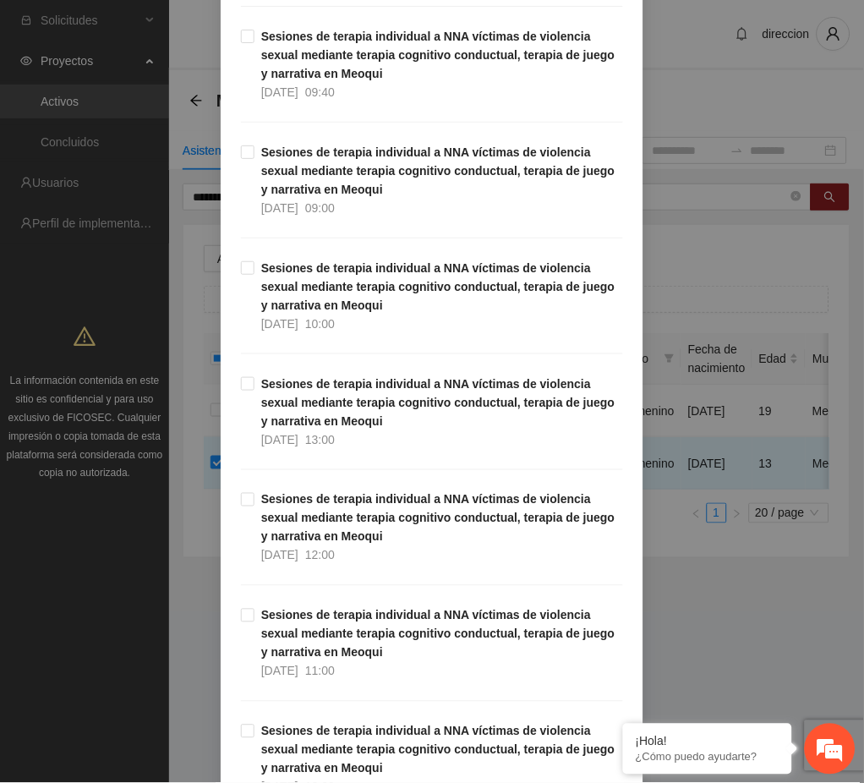
scroll to position [5522, 0]
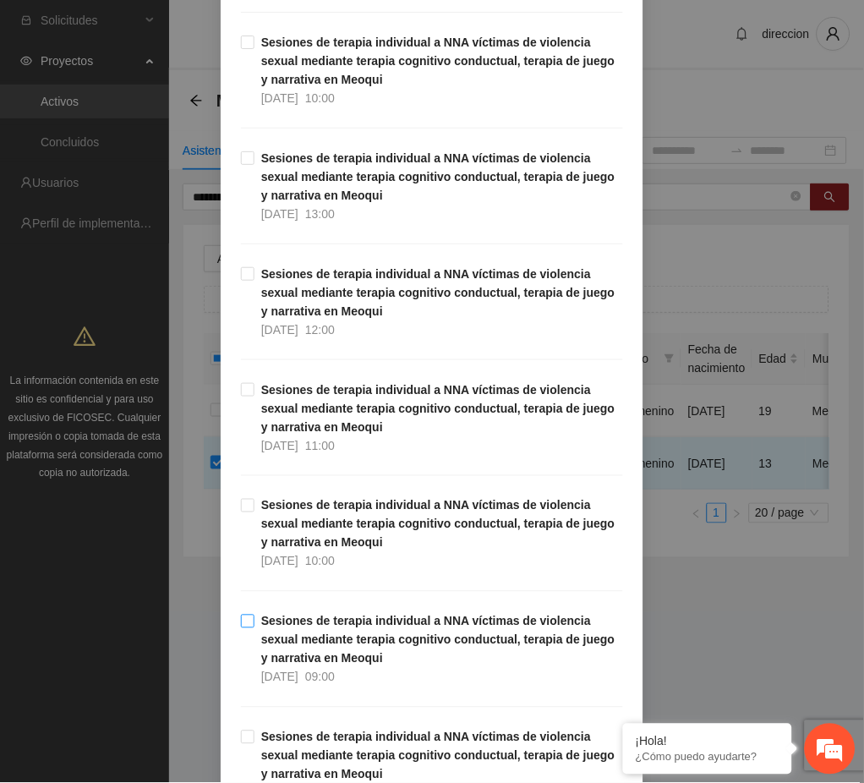
click at [360, 641] on strong "Sesiones de terapia individual a NNA víctimas de violencia sexual mediante tera…" at bounding box center [438, 640] width 354 height 51
click at [729, 632] on div "Agregar asistencia Selecciona actividad(es) A1.33 Sesiones de terapia individua…" at bounding box center [432, 391] width 864 height 783
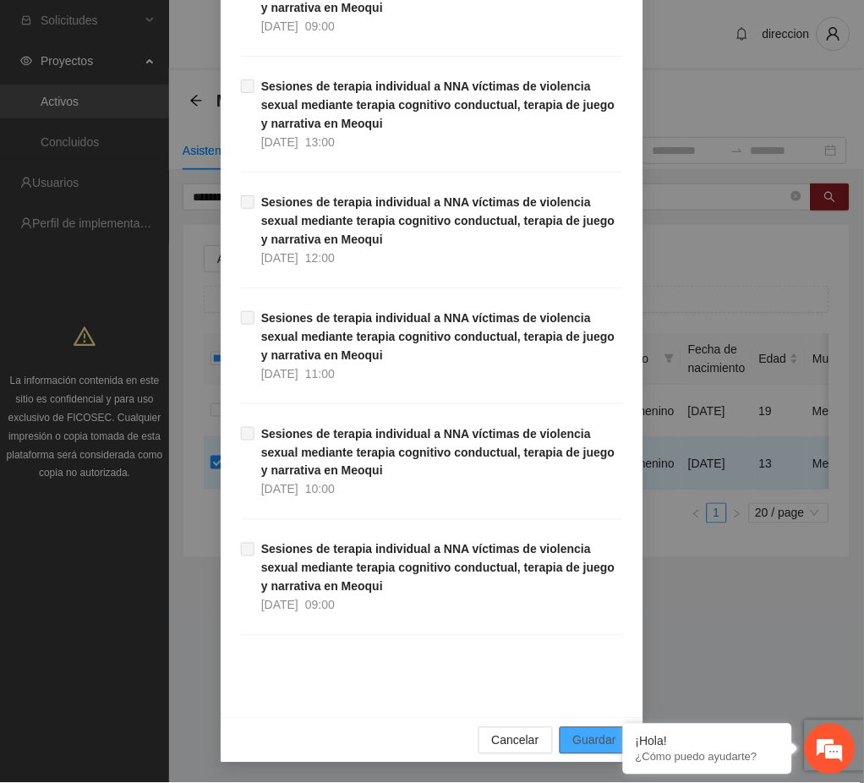
click at [560, 745] on button "Guardar" at bounding box center [595, 740] width 70 height 27
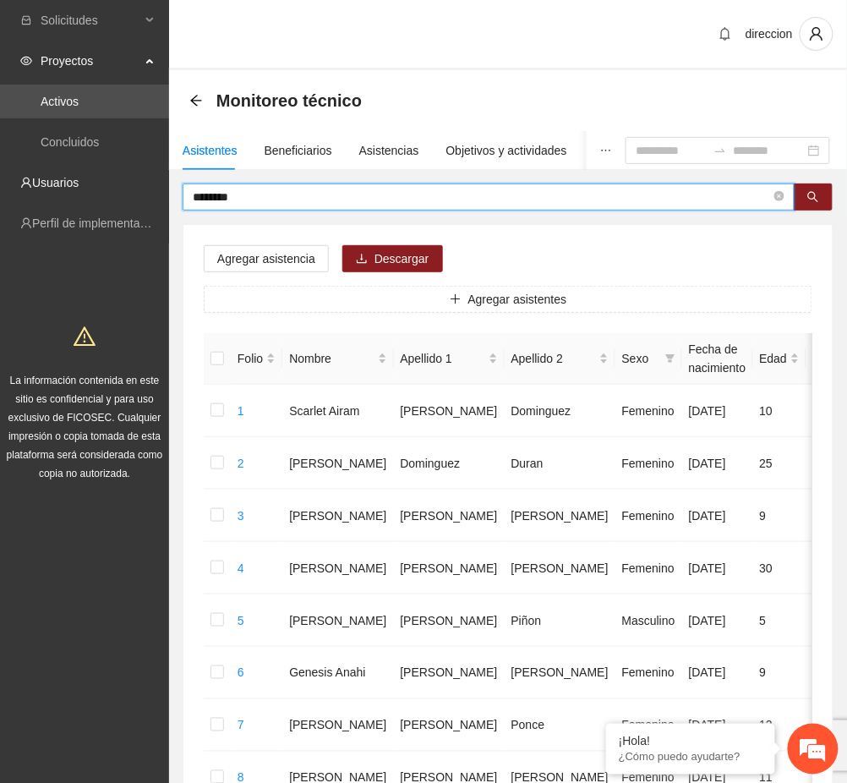
drag, startPoint x: 290, startPoint y: 191, endPoint x: 151, endPoint y: 201, distance: 139.0
type input "**********"
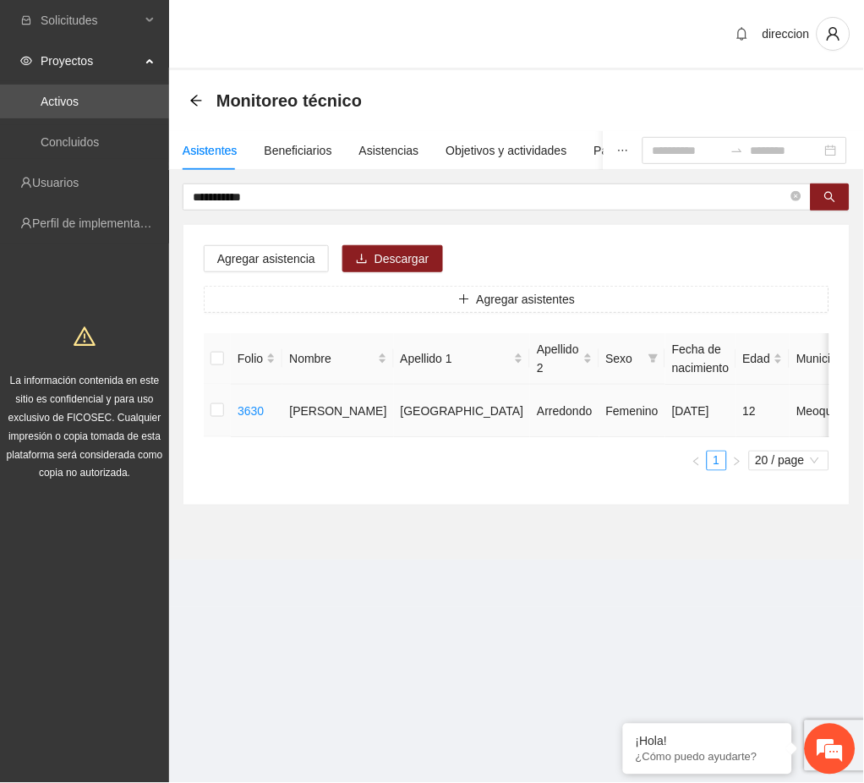
click at [224, 407] on td at bounding box center [217, 411] width 27 height 52
click at [221, 417] on label at bounding box center [217, 411] width 14 height 19
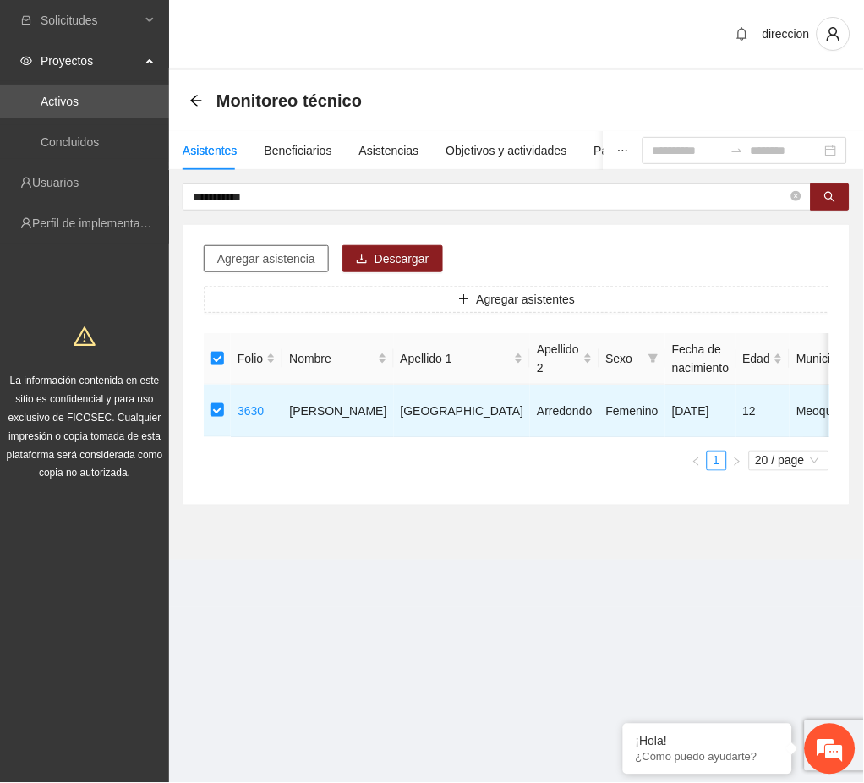
click at [277, 267] on button "Agregar asistencia" at bounding box center [266, 258] width 125 height 27
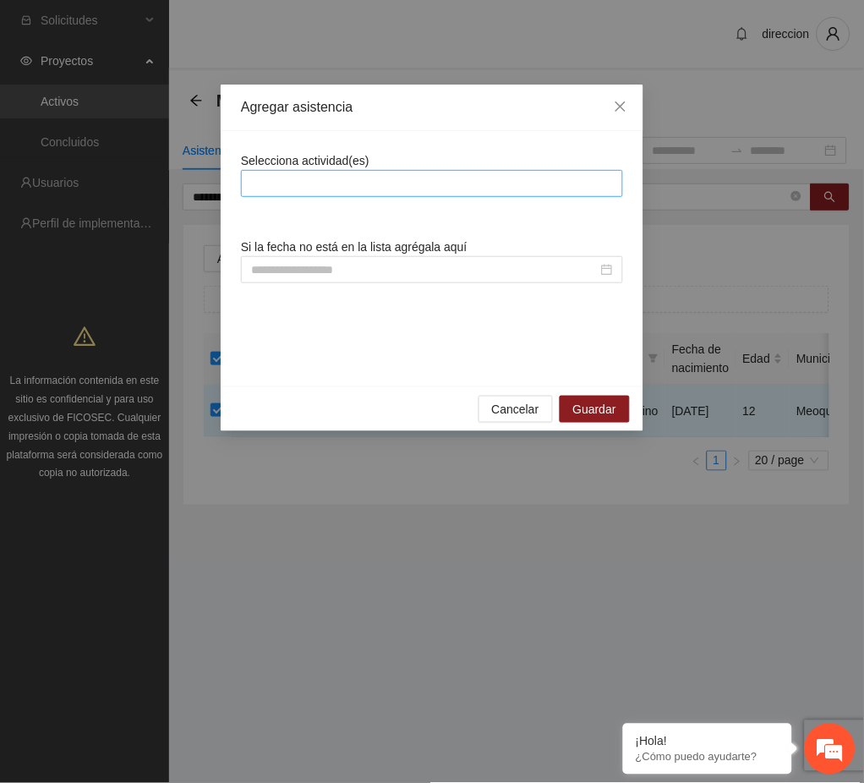
click at [305, 185] on div at bounding box center [432, 183] width 374 height 20
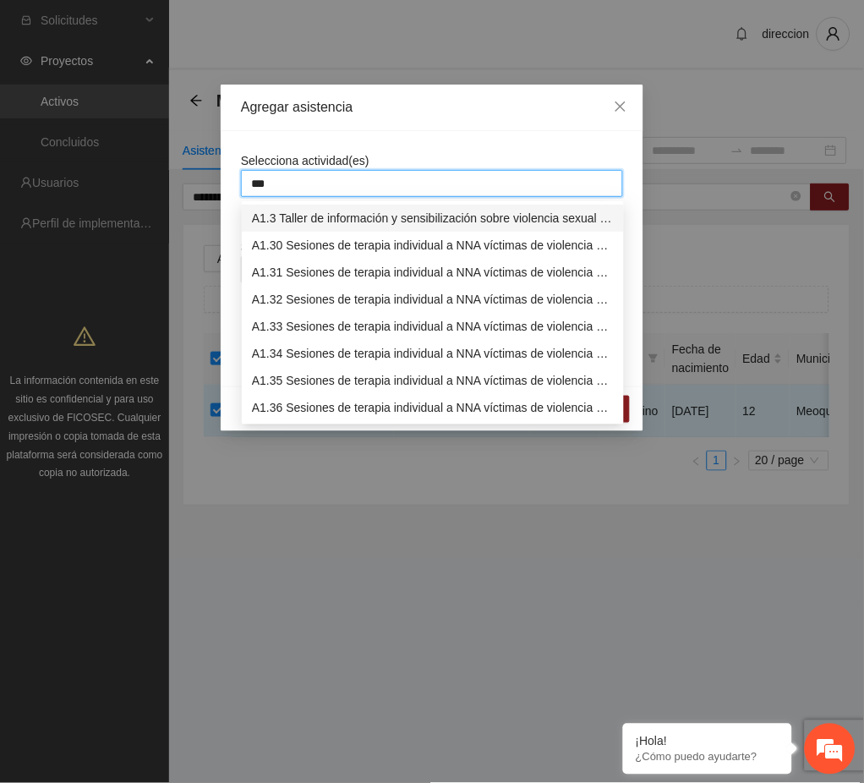
type input "****"
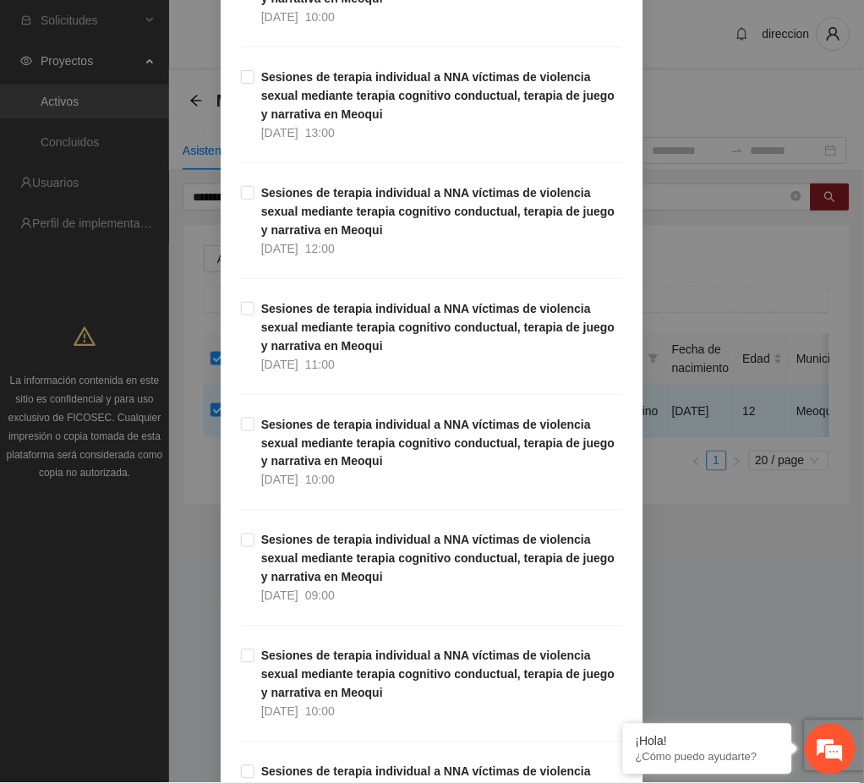
scroll to position [1127, 0]
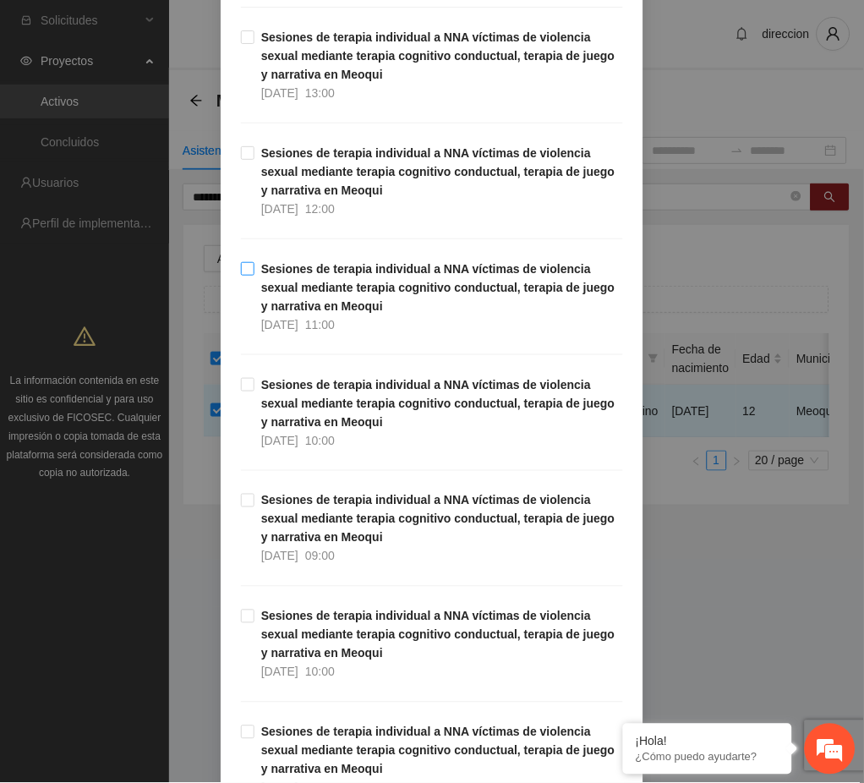
click at [350, 315] on span "Sesiones de terapia individual a NNA víctimas de violencia sexual mediante tera…" at bounding box center [438, 297] width 369 height 74
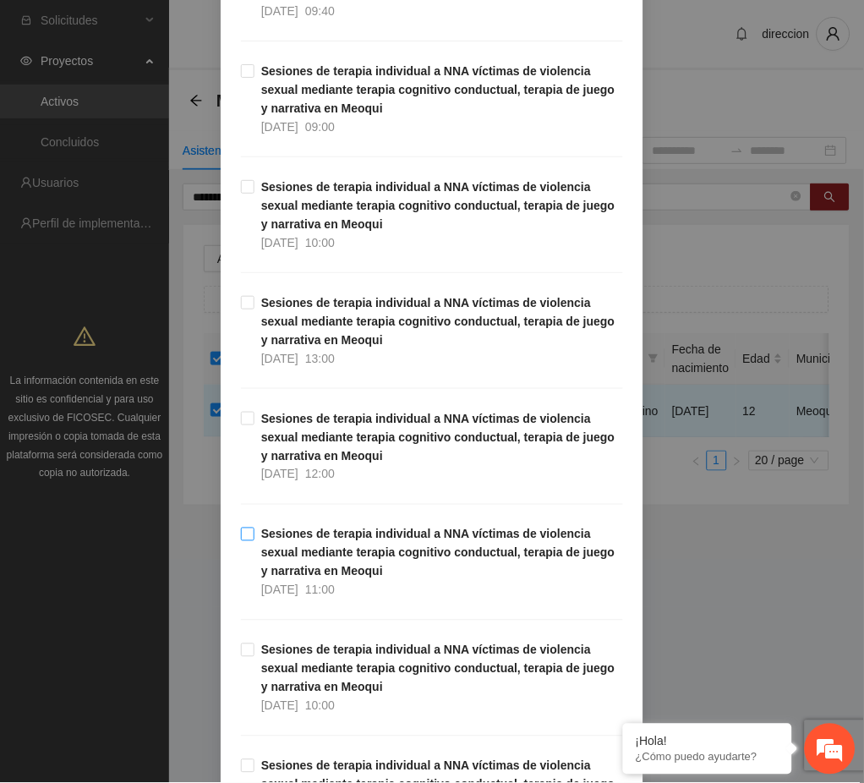
click at [367, 597] on span "Sesiones de terapia individual a NNA víctimas de violencia sexual mediante tera…" at bounding box center [438, 562] width 369 height 74
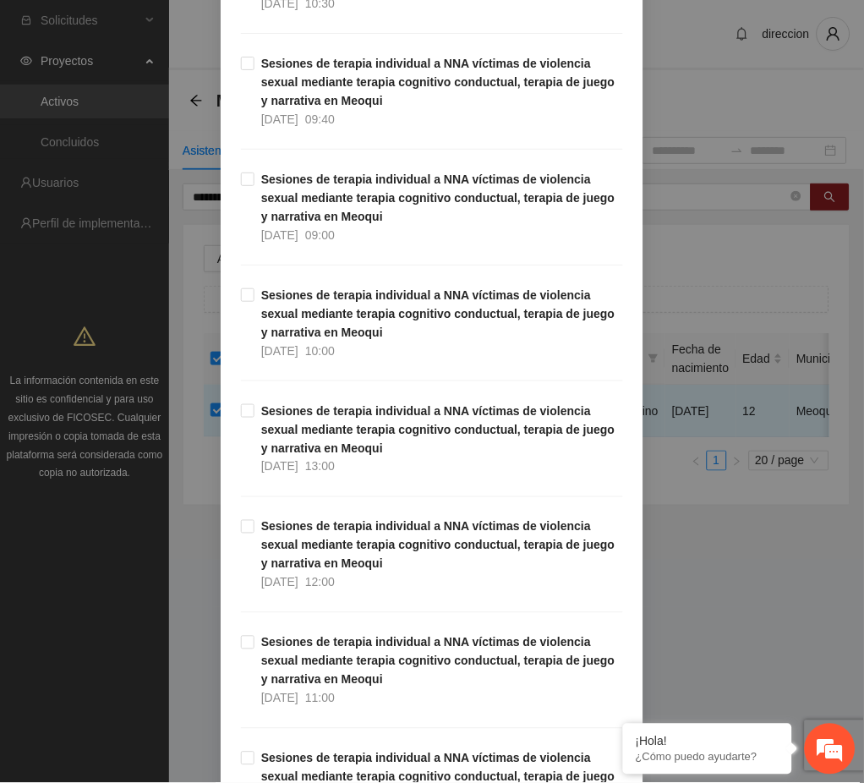
scroll to position [4170, 0]
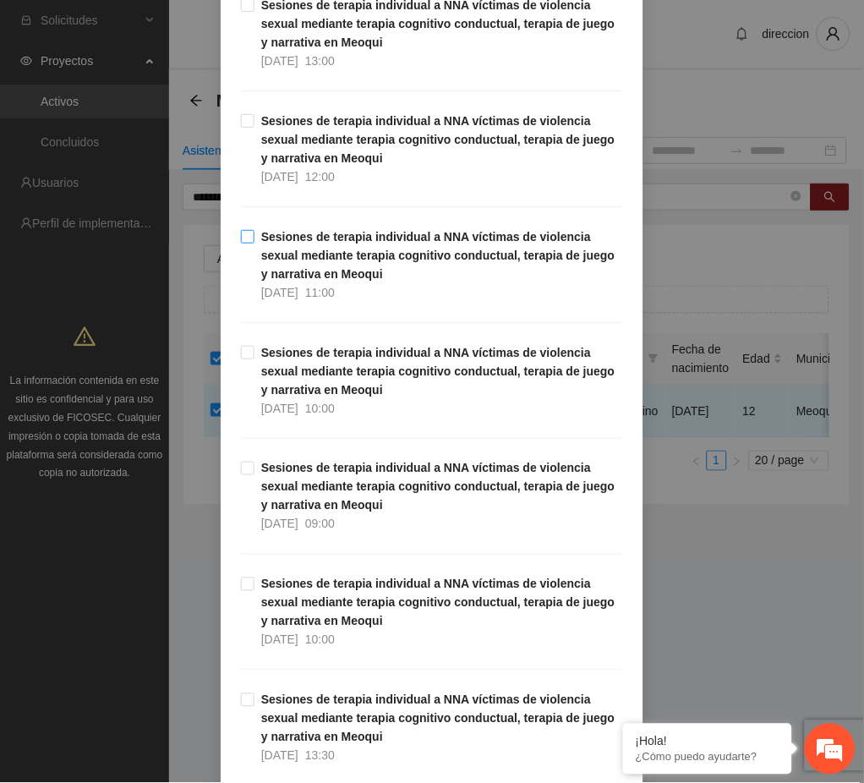
click at [375, 286] on span "Sesiones de terapia individual a NNA víctimas de violencia sexual mediante tera…" at bounding box center [438, 264] width 369 height 74
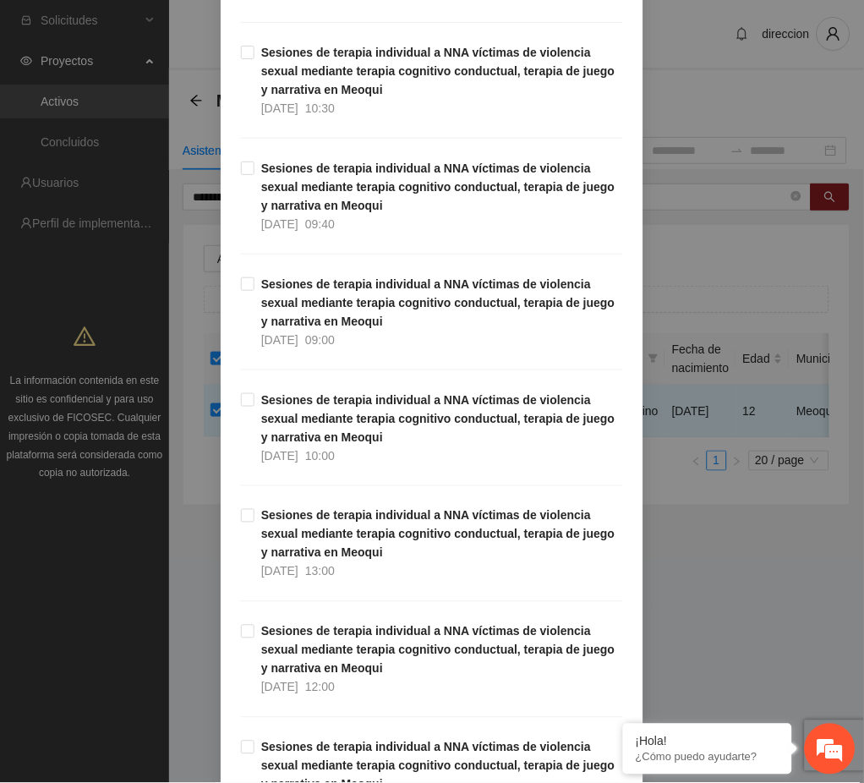
scroll to position [5410, 0]
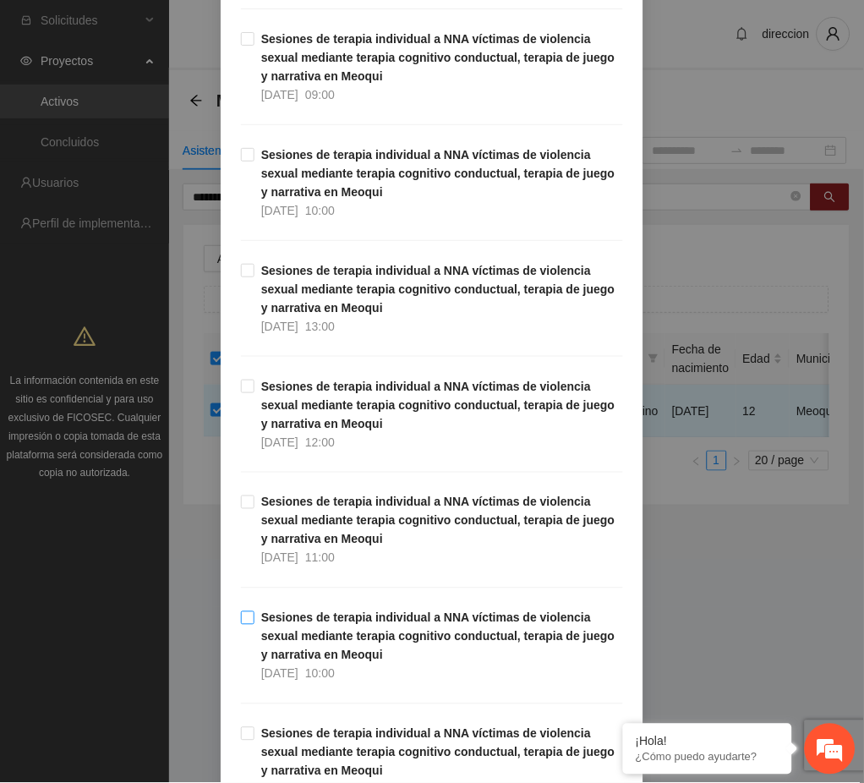
click at [316, 651] on strong "Sesiones de terapia individual a NNA víctimas de violencia sexual mediante tera…" at bounding box center [438, 636] width 354 height 51
click at [713, 639] on div "Agregar asistencia Selecciona actividad(es) A1.33 Sesiones de terapia individua…" at bounding box center [432, 391] width 864 height 783
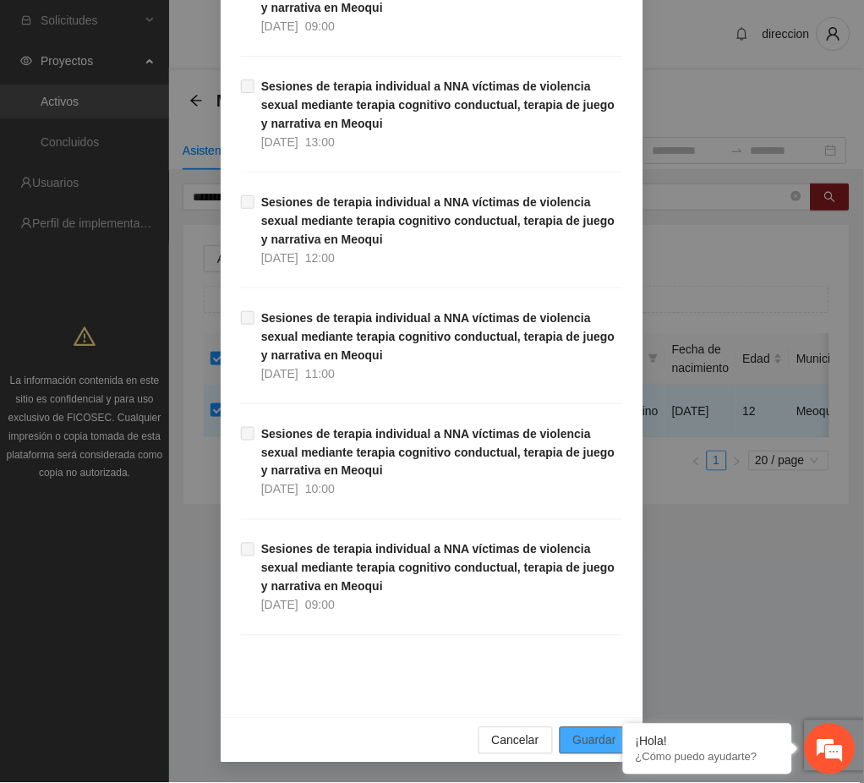
click at [588, 745] on span "Guardar" at bounding box center [594, 740] width 43 height 19
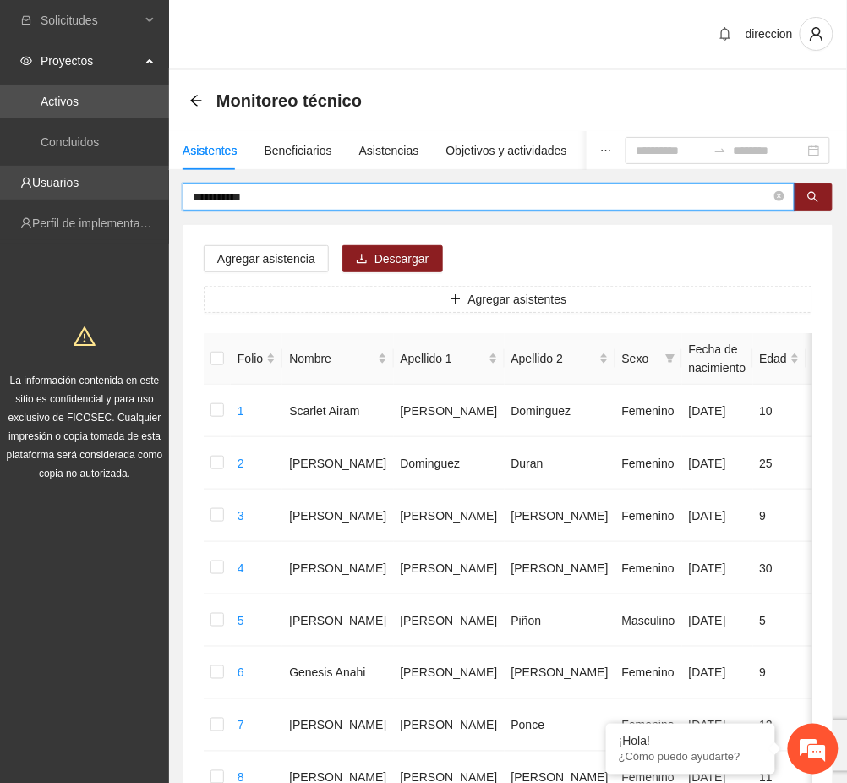
drag, startPoint x: 306, startPoint y: 199, endPoint x: 158, endPoint y: 190, distance: 148.2
type input "**********"
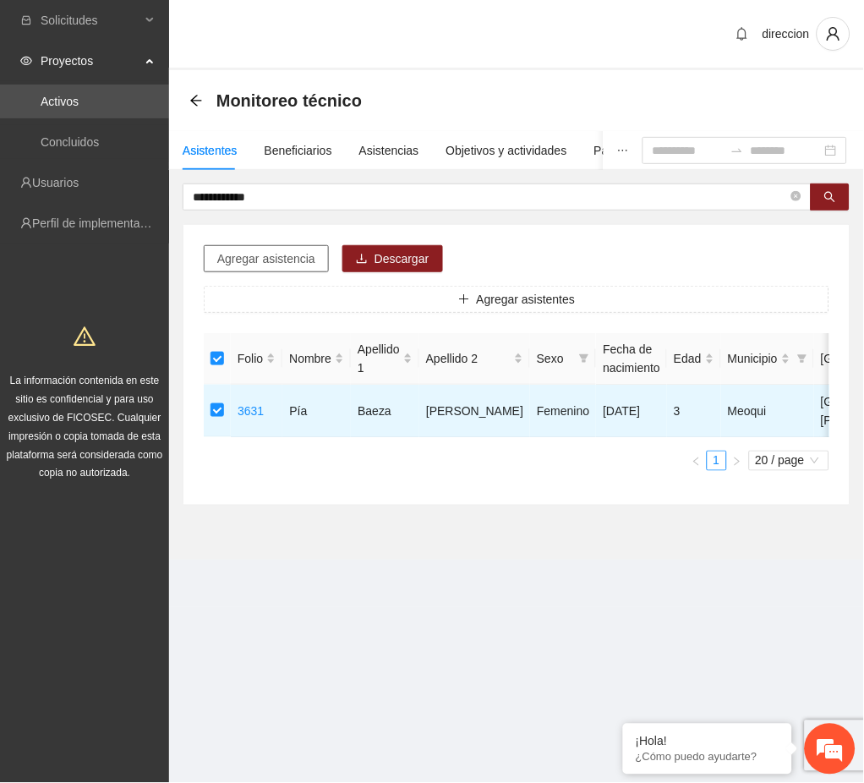
click at [267, 265] on span "Agregar asistencia" at bounding box center [266, 258] width 98 height 19
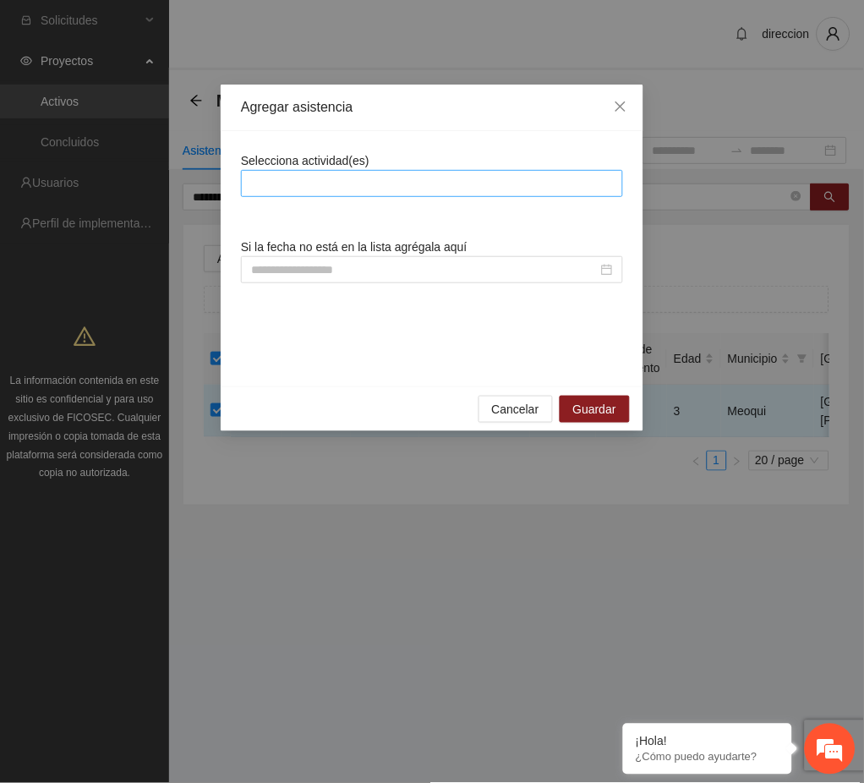
click at [322, 184] on div at bounding box center [432, 183] width 374 height 20
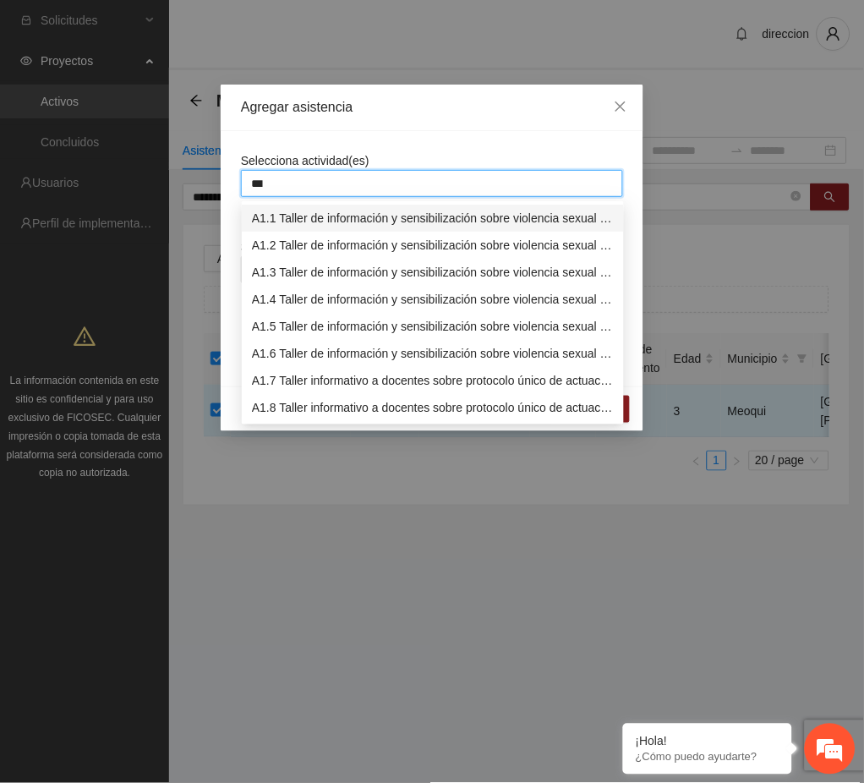
type input "****"
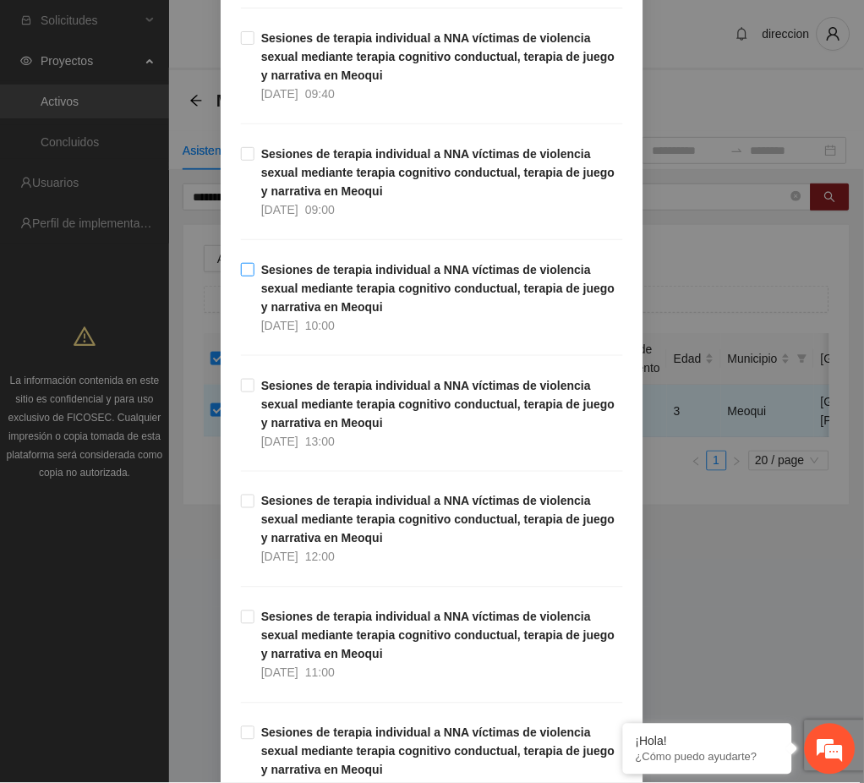
scroll to position [789, 0]
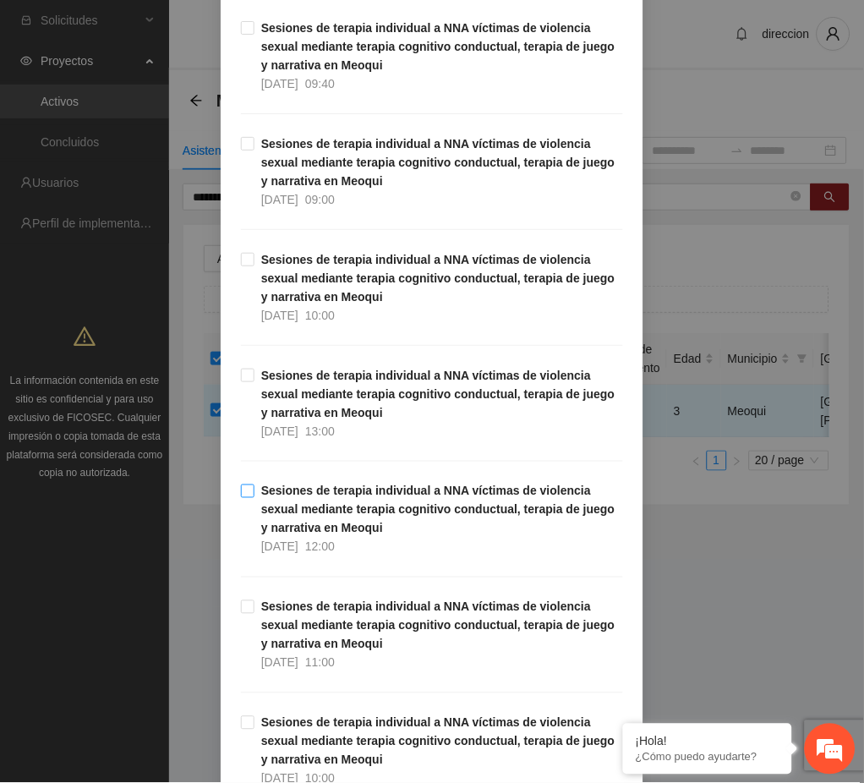
click at [348, 524] on strong "Sesiones de terapia individual a NNA víctimas de violencia sexual mediante tera…" at bounding box center [438, 509] width 354 height 51
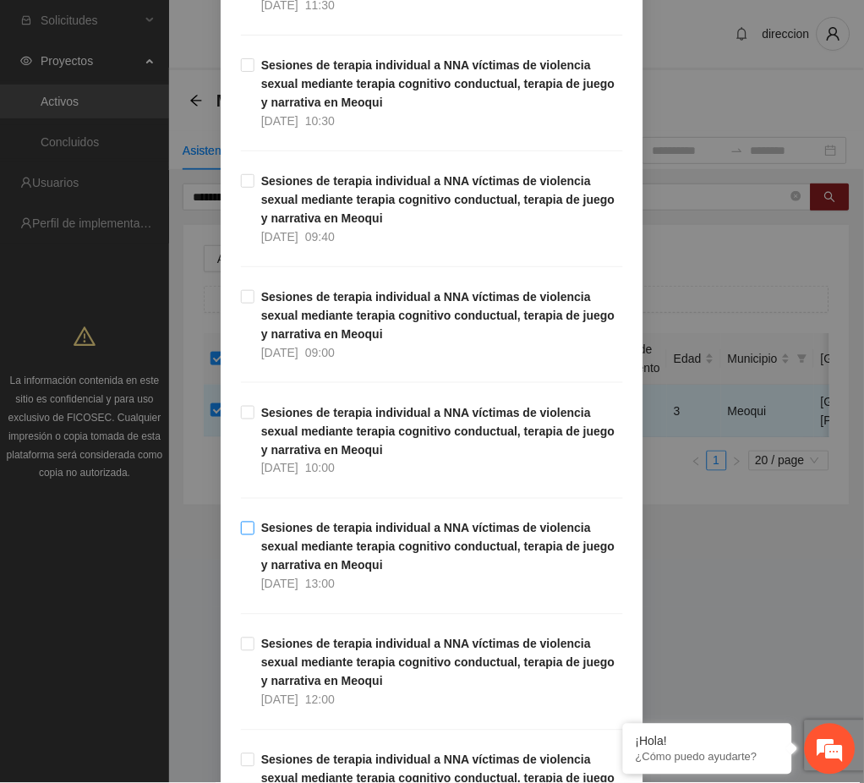
scroll to position [2592, 0]
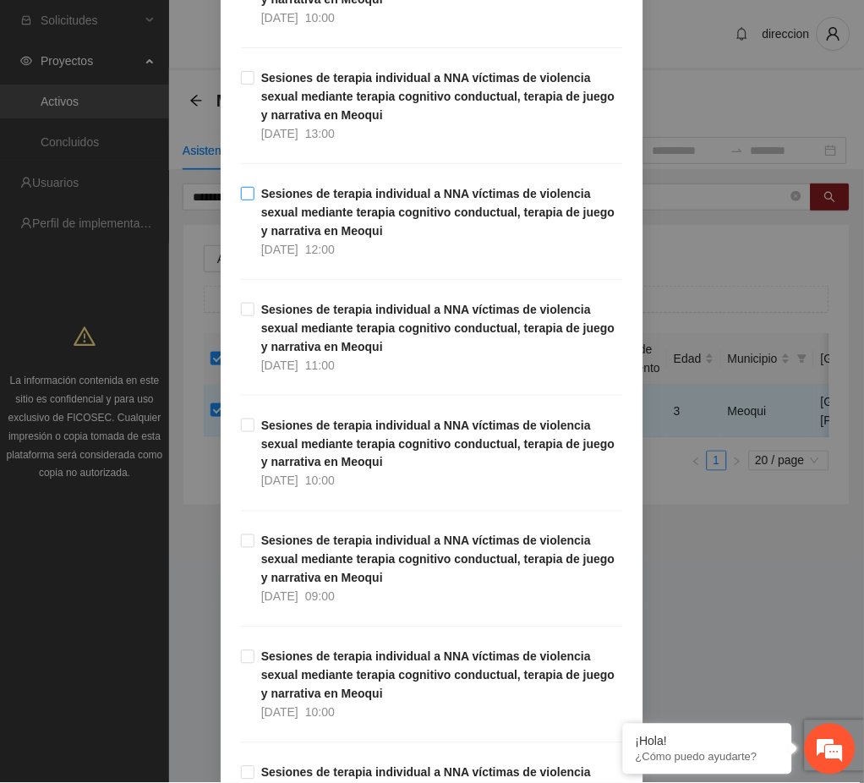
click at [365, 234] on span "Sesiones de terapia individual a NNA víctimas de violencia sexual mediante tera…" at bounding box center [438, 221] width 369 height 74
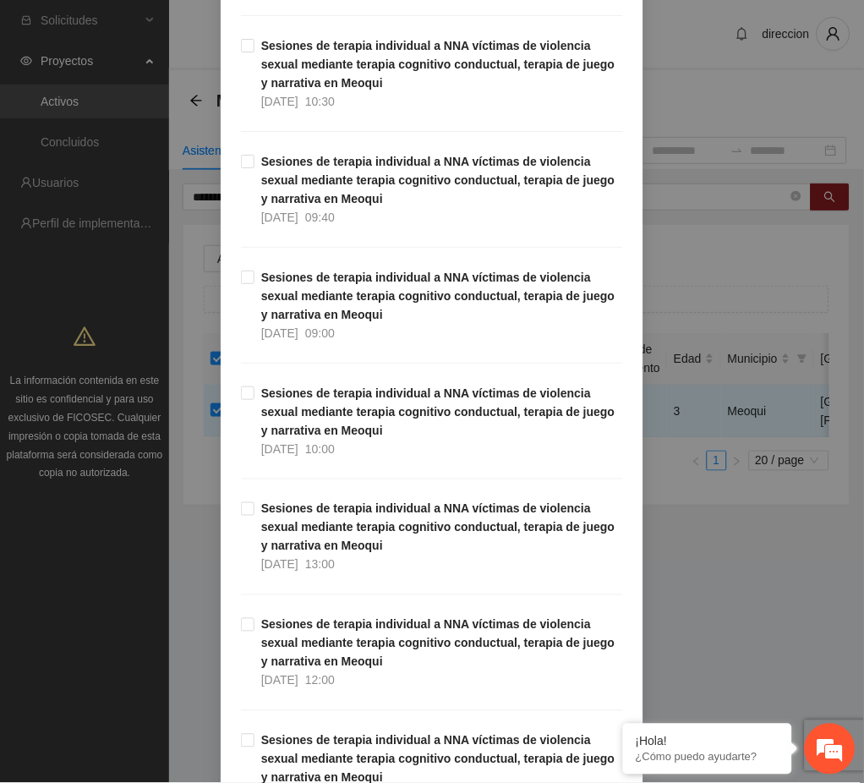
scroll to position [3719, 0]
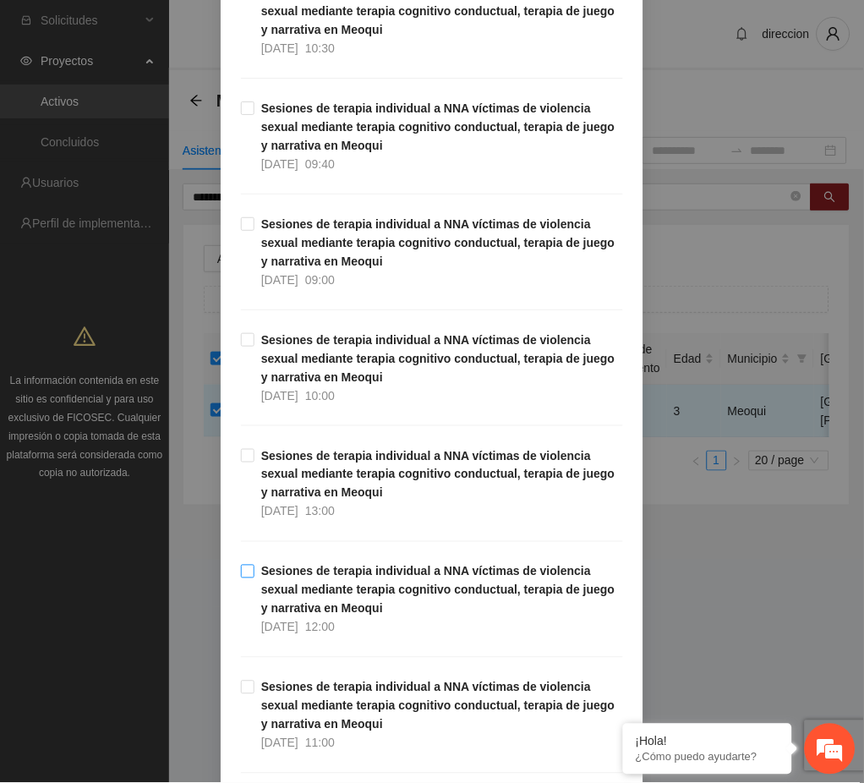
click at [330, 576] on strong "Sesiones de terapia individual a NNA víctimas de violencia sexual mediante tera…" at bounding box center [438, 590] width 354 height 51
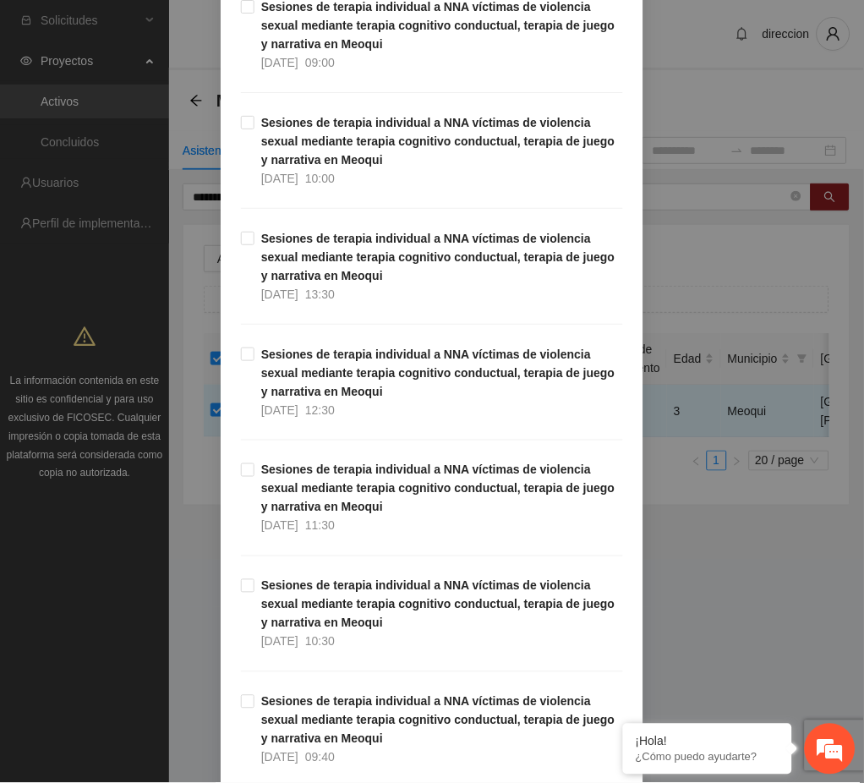
scroll to position [5072, 0]
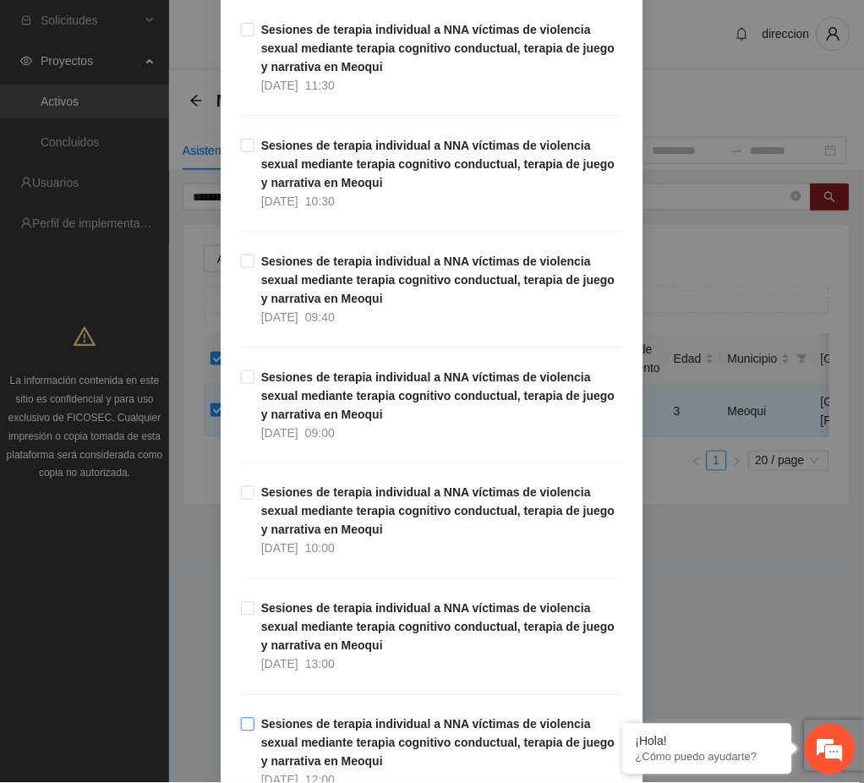
click at [343, 729] on strong "Sesiones de terapia individual a NNA víctimas de violencia sexual mediante tera…" at bounding box center [438, 743] width 354 height 51
click at [704, 610] on div "Agregar asistencia Selecciona actividad(es) A1.33 Sesiones de terapia individua…" at bounding box center [432, 391] width 864 height 783
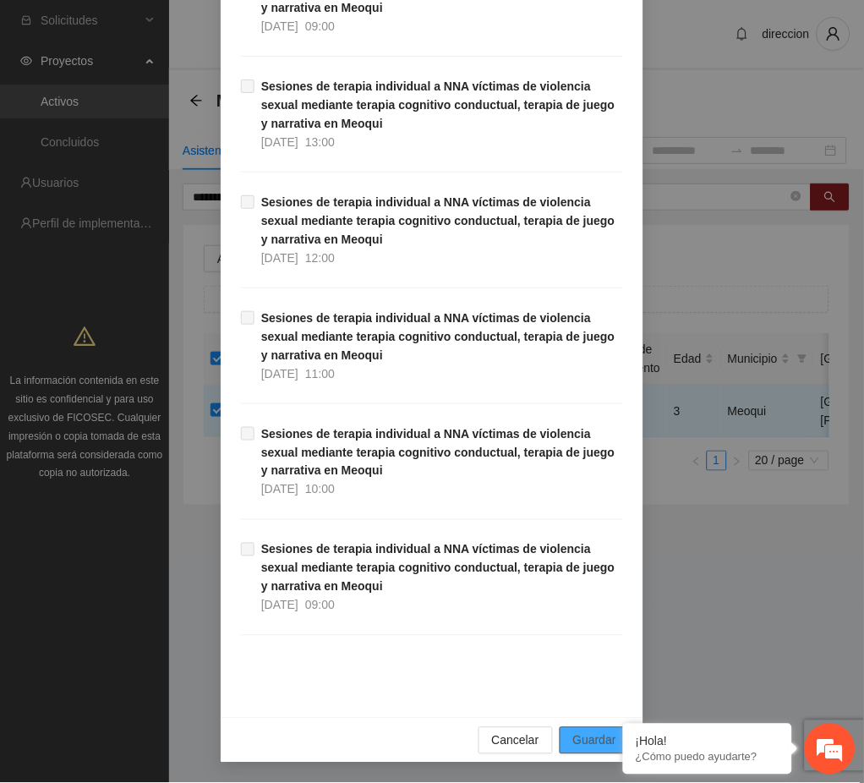
click at [574, 736] on span "Guardar" at bounding box center [594, 740] width 43 height 19
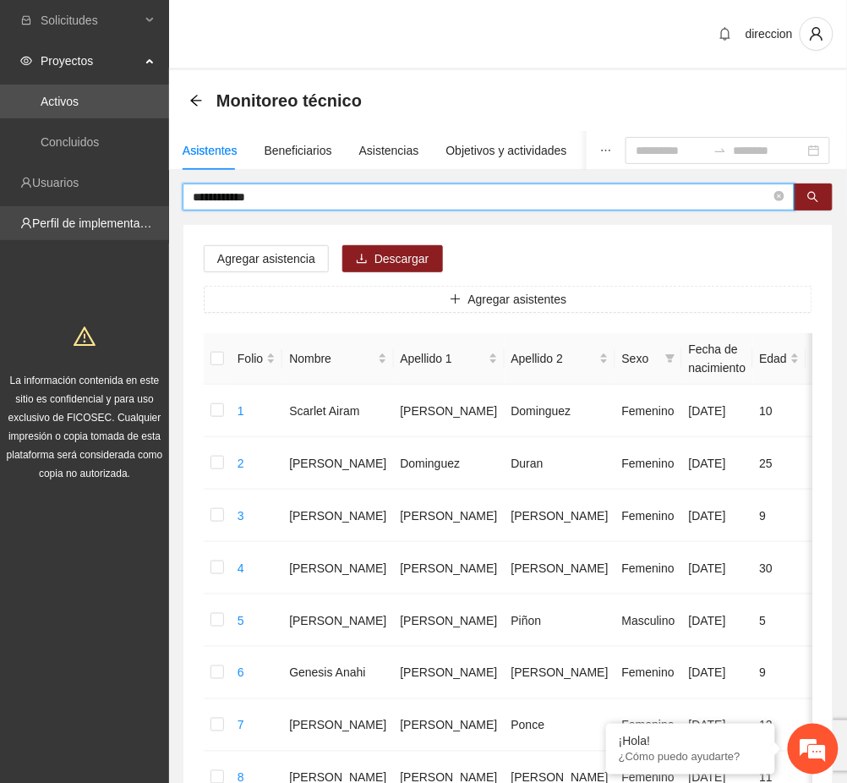
drag, startPoint x: 303, startPoint y: 193, endPoint x: 104, endPoint y: 209, distance: 200.1
type input "*********"
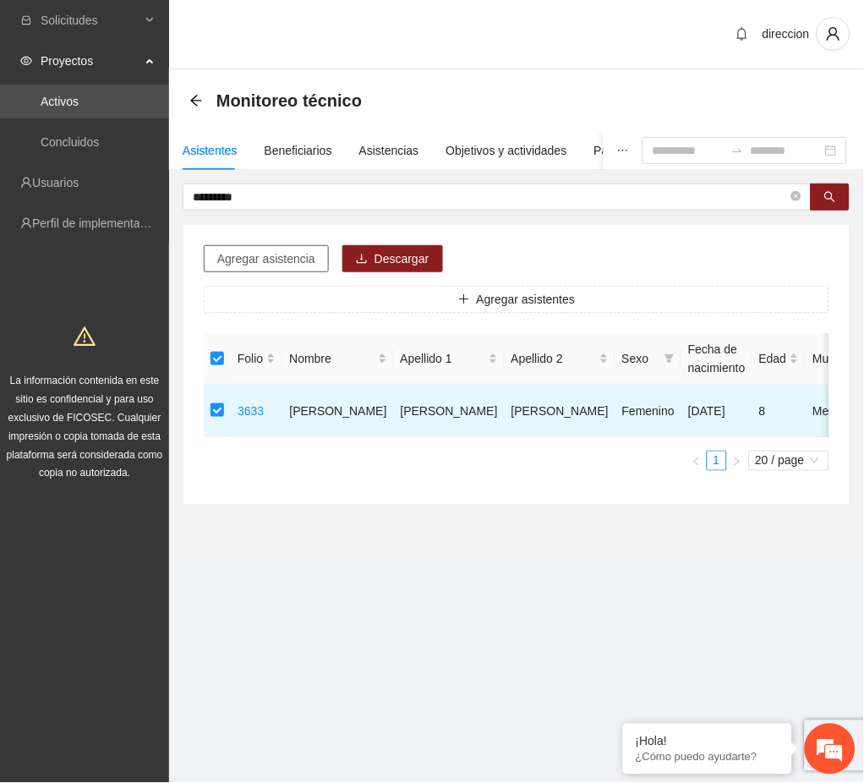
click at [288, 264] on span "Agregar asistencia" at bounding box center [266, 258] width 98 height 19
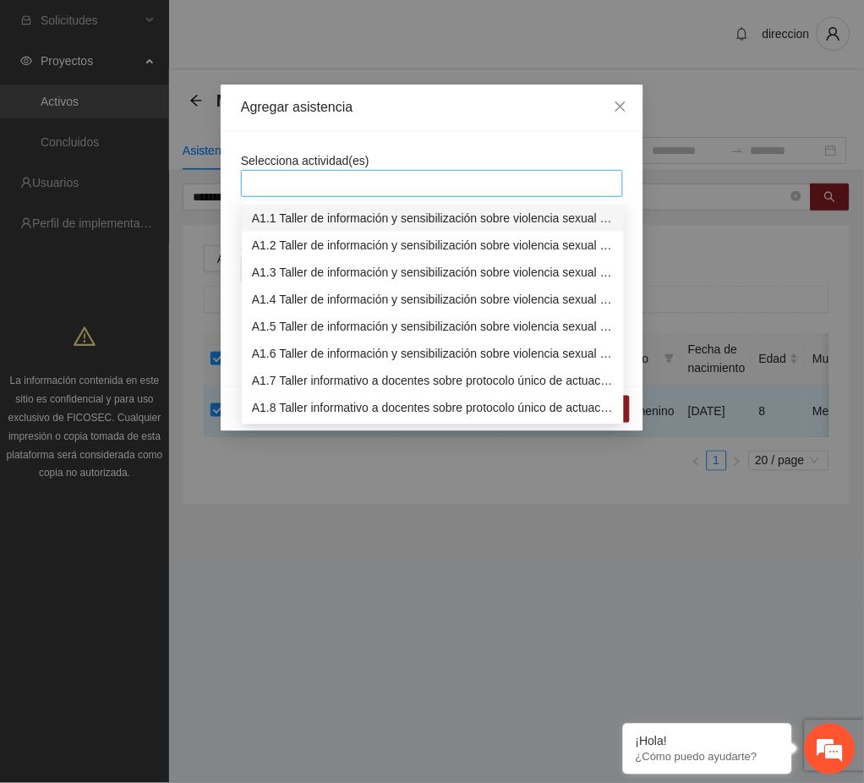
click at [419, 178] on div at bounding box center [432, 183] width 374 height 20
type input "****"
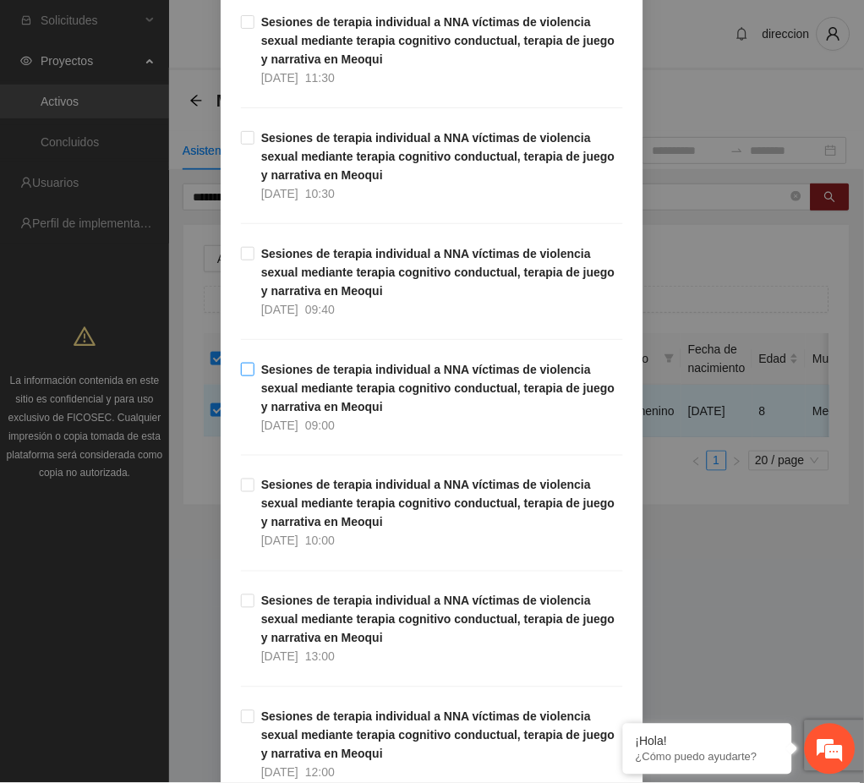
scroll to position [1127, 0]
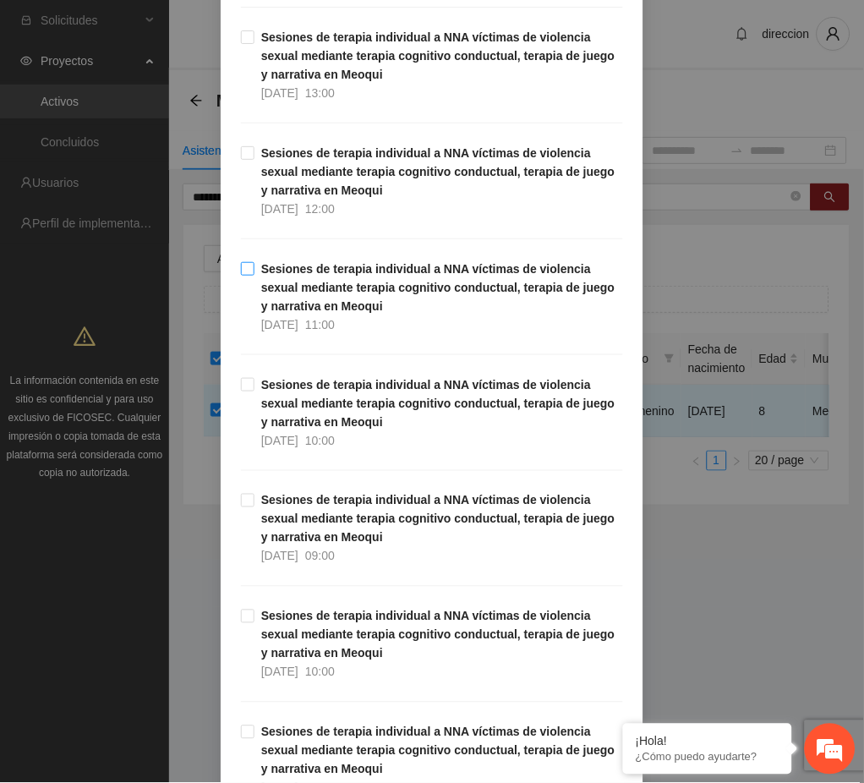
click at [335, 319] on span "11:00" at bounding box center [320, 325] width 30 height 14
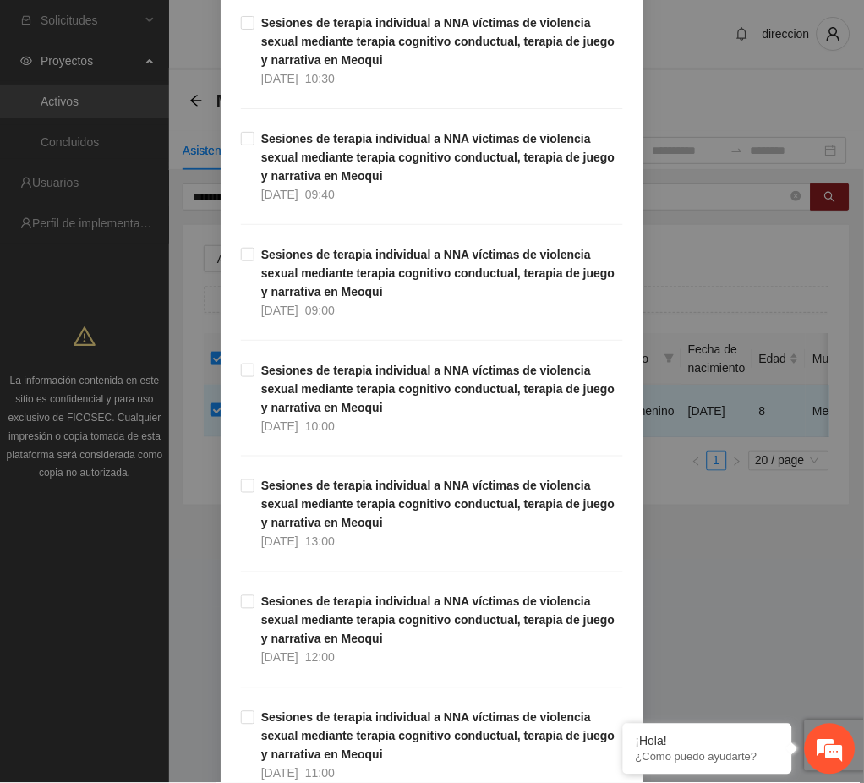
scroll to position [2592, 0]
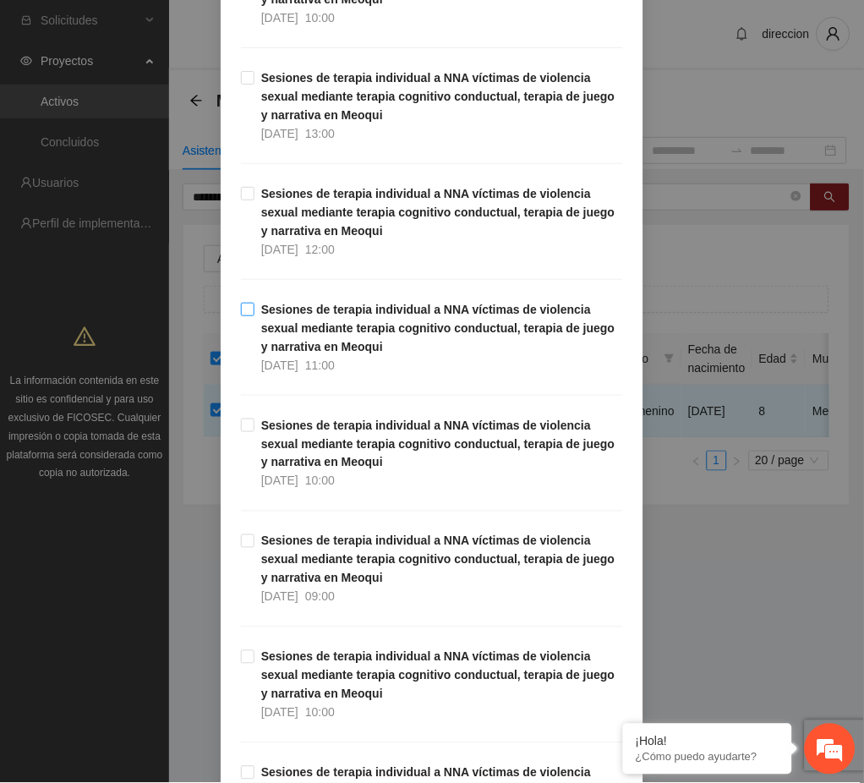
click at [357, 329] on strong "Sesiones de terapia individual a NNA víctimas de violencia sexual mediante tera…" at bounding box center [438, 328] width 354 height 51
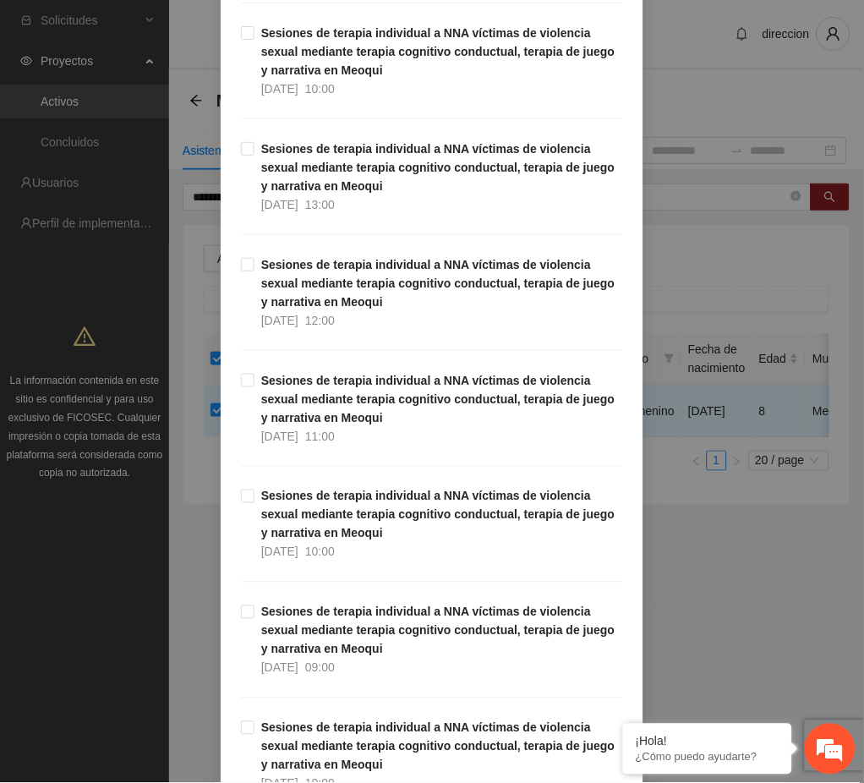
scroll to position [4057, 0]
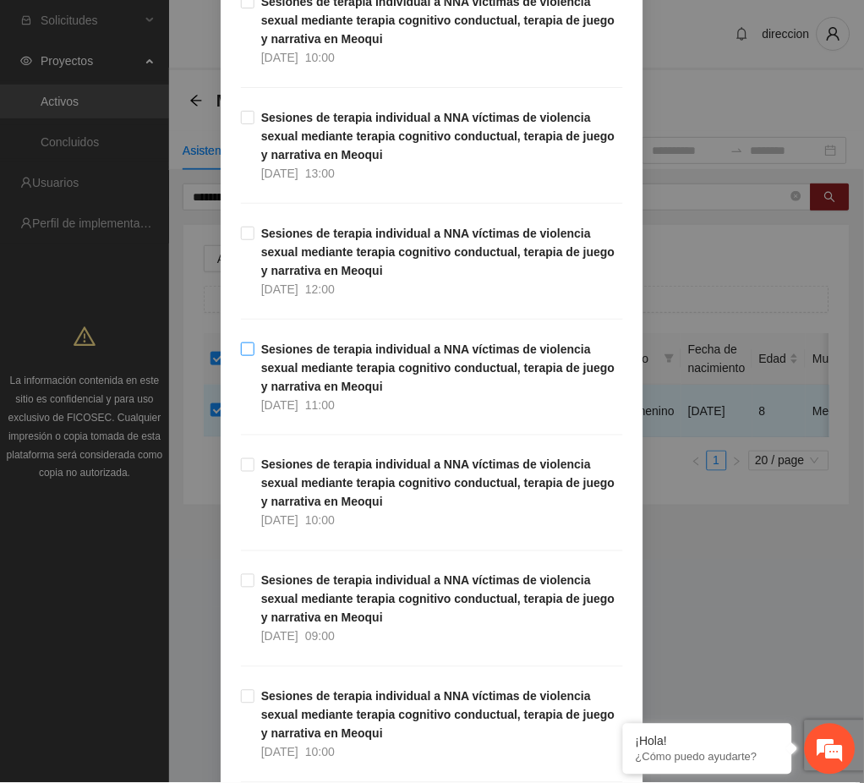
click at [379, 364] on strong "Sesiones de terapia individual a NNA víctimas de violencia sexual mediante tera…" at bounding box center [438, 367] width 354 height 51
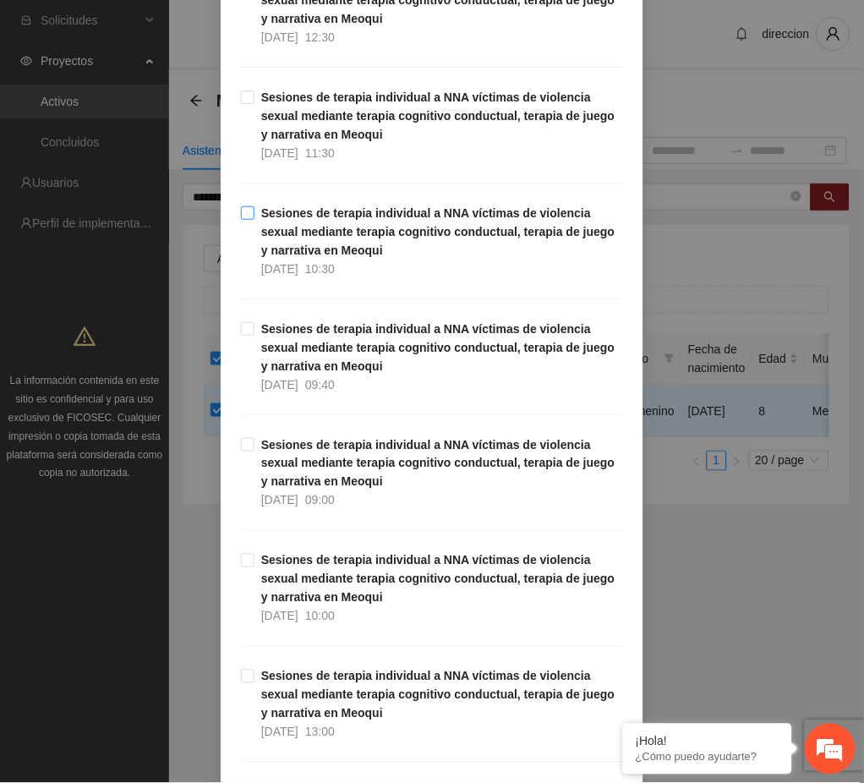
scroll to position [5297, 0]
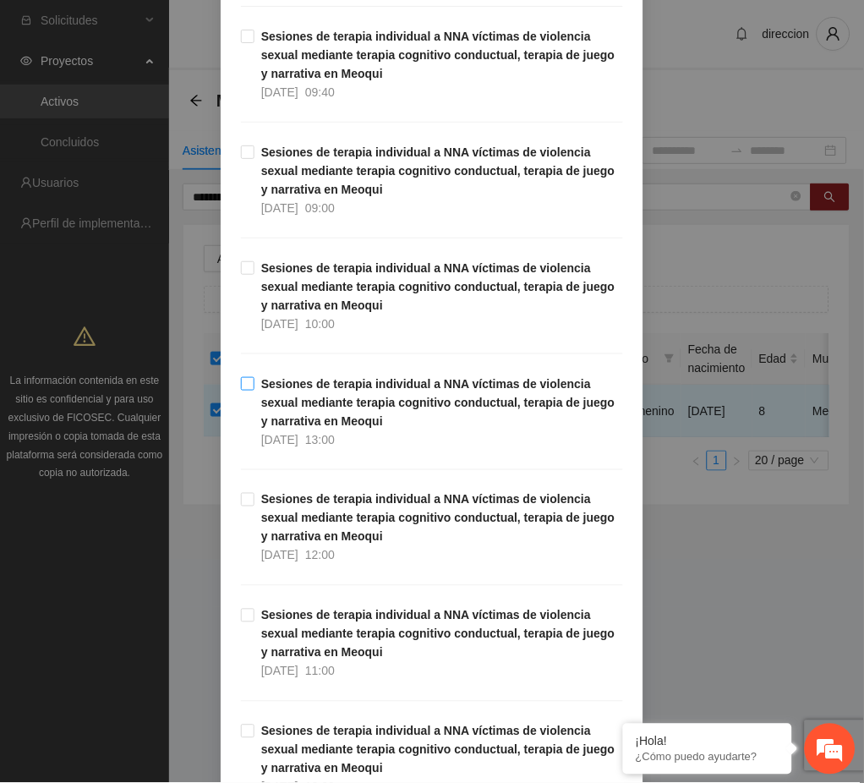
click at [325, 426] on strong "Sesiones de terapia individual a NNA víctimas de violencia sexual mediante tera…" at bounding box center [438, 402] width 354 height 51
click at [660, 593] on div "Agregar asistencia Selecciona actividad(es) A1.33 Sesiones de terapia individua…" at bounding box center [432, 391] width 864 height 783
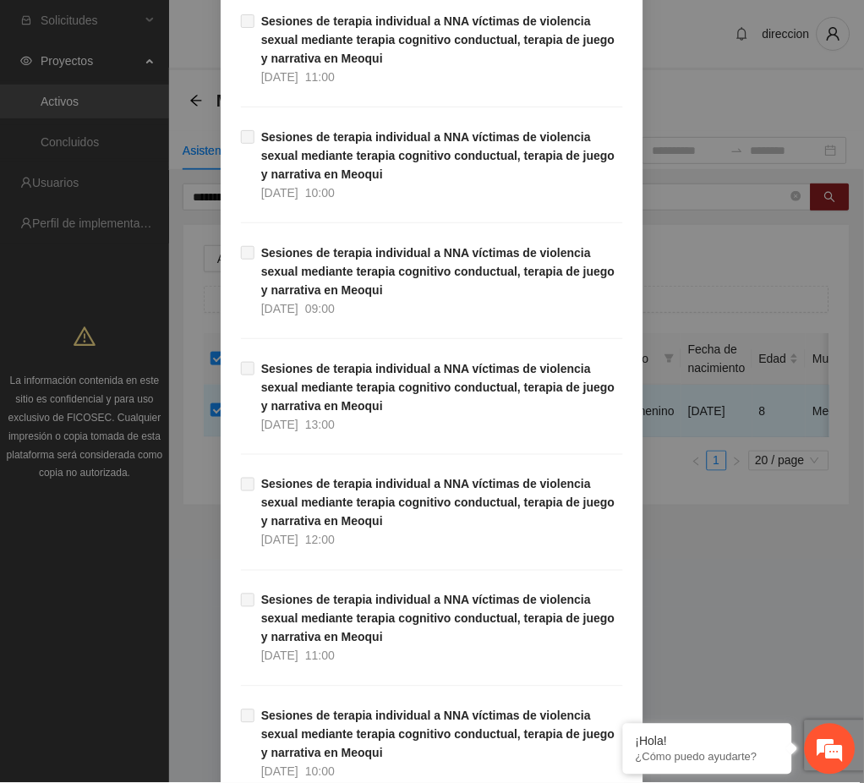
scroll to position [20079, 0]
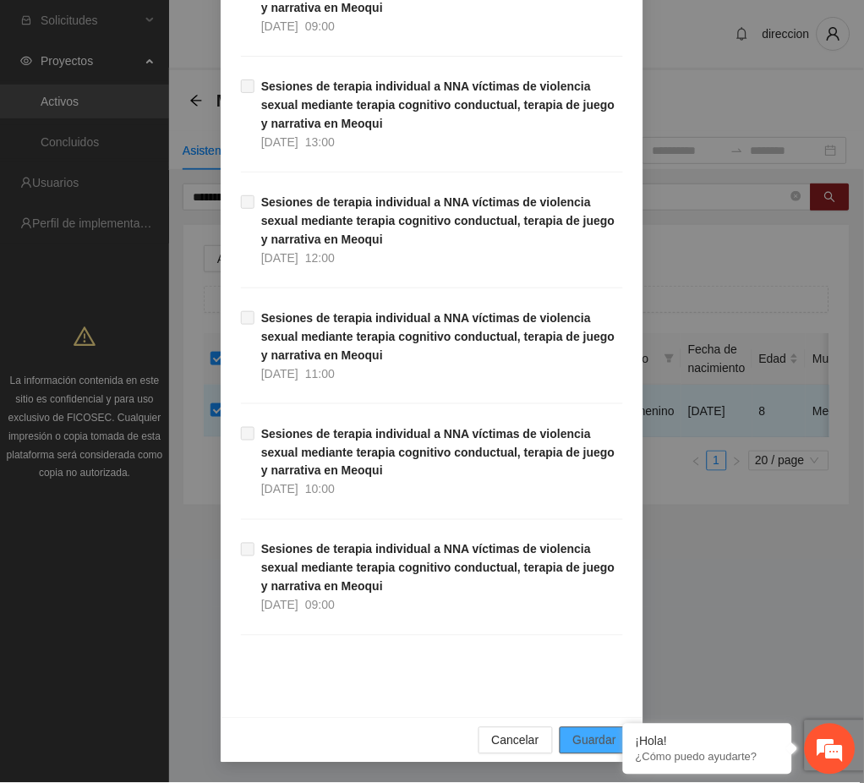
click at [586, 749] on span "Guardar" at bounding box center [594, 740] width 43 height 19
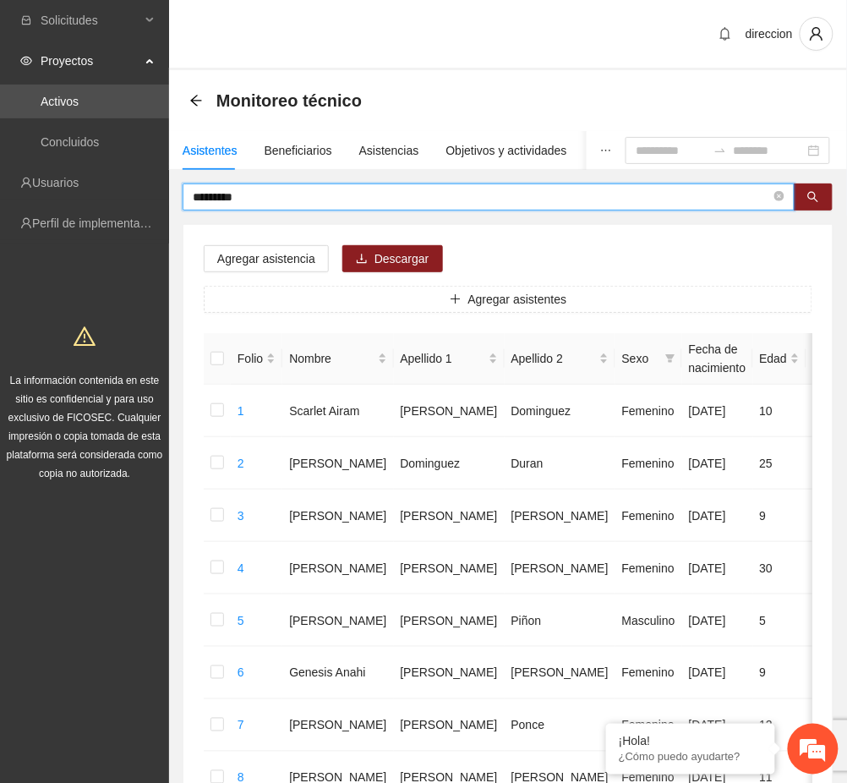
drag, startPoint x: 281, startPoint y: 189, endPoint x: 172, endPoint y: 199, distance: 109.4
type input "**********"
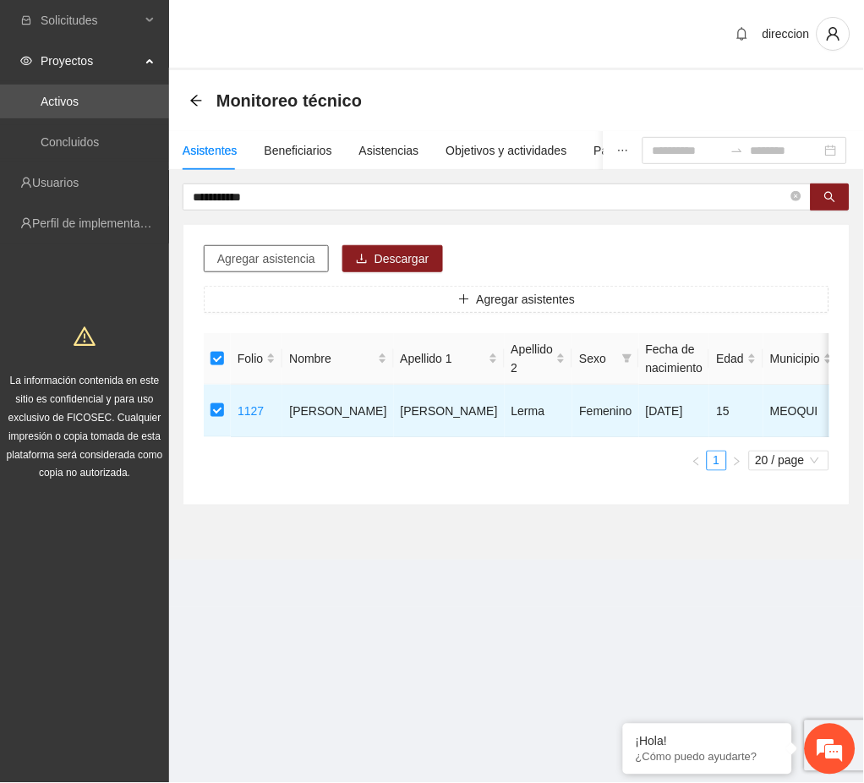
click at [276, 254] on span "Agregar asistencia" at bounding box center [266, 258] width 98 height 19
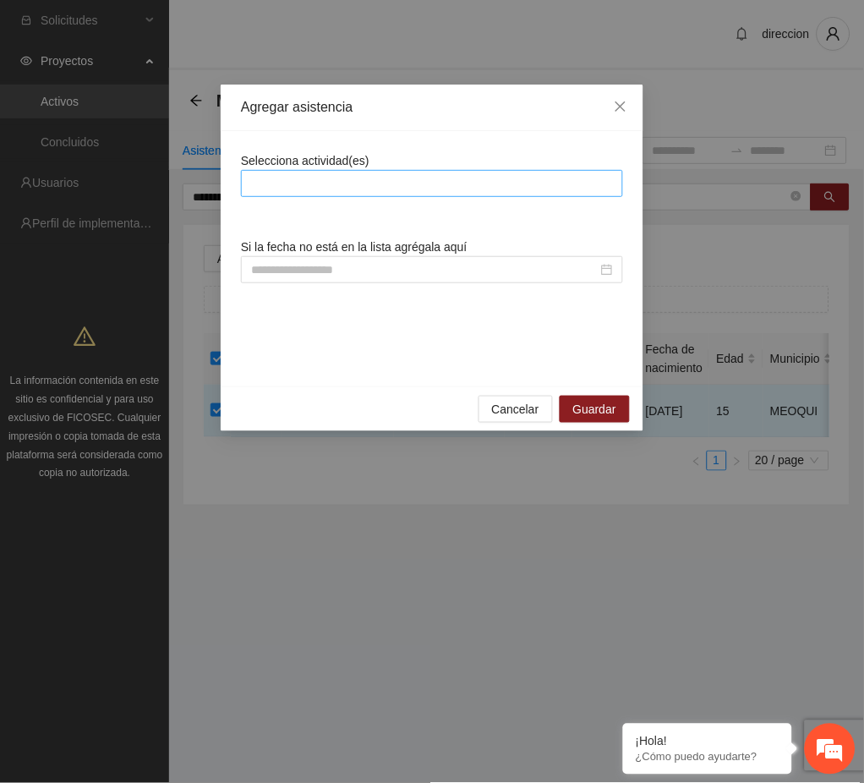
click at [304, 172] on div at bounding box center [432, 183] width 382 height 27
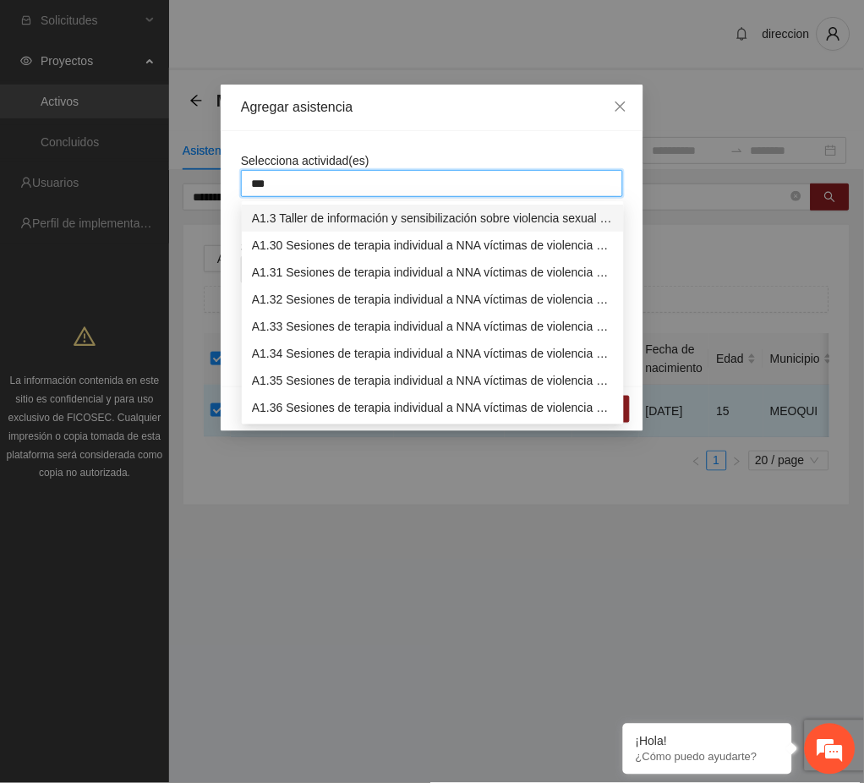
type input "****"
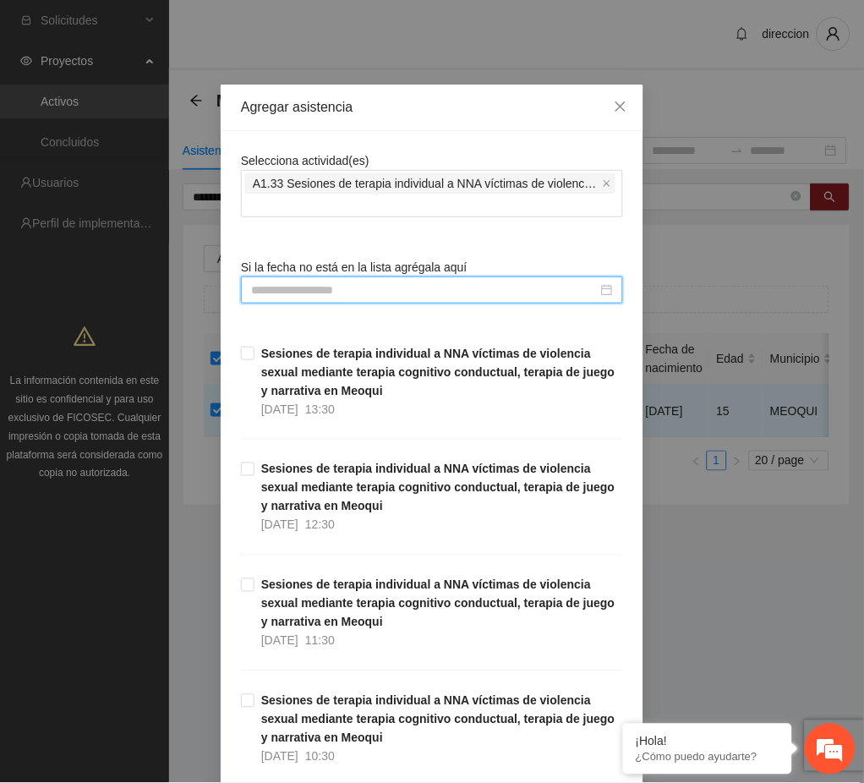
click at [597, 291] on div at bounding box center [432, 290] width 362 height 19
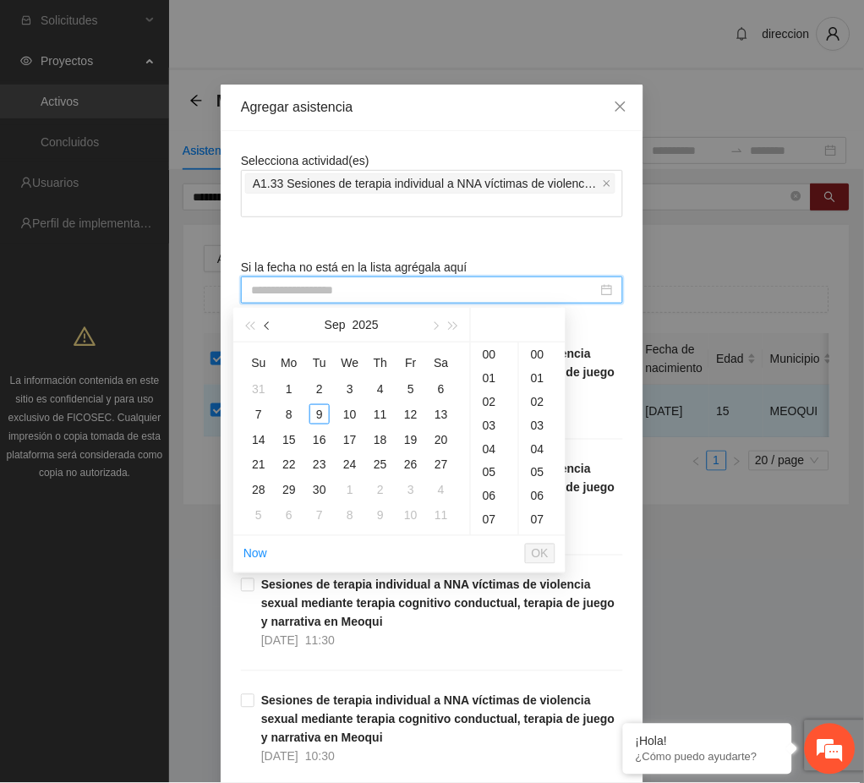
click at [271, 331] on button "button" at bounding box center [268, 325] width 19 height 34
type input "**********"
click at [292, 418] on div "4" at bounding box center [289, 414] width 20 height 20
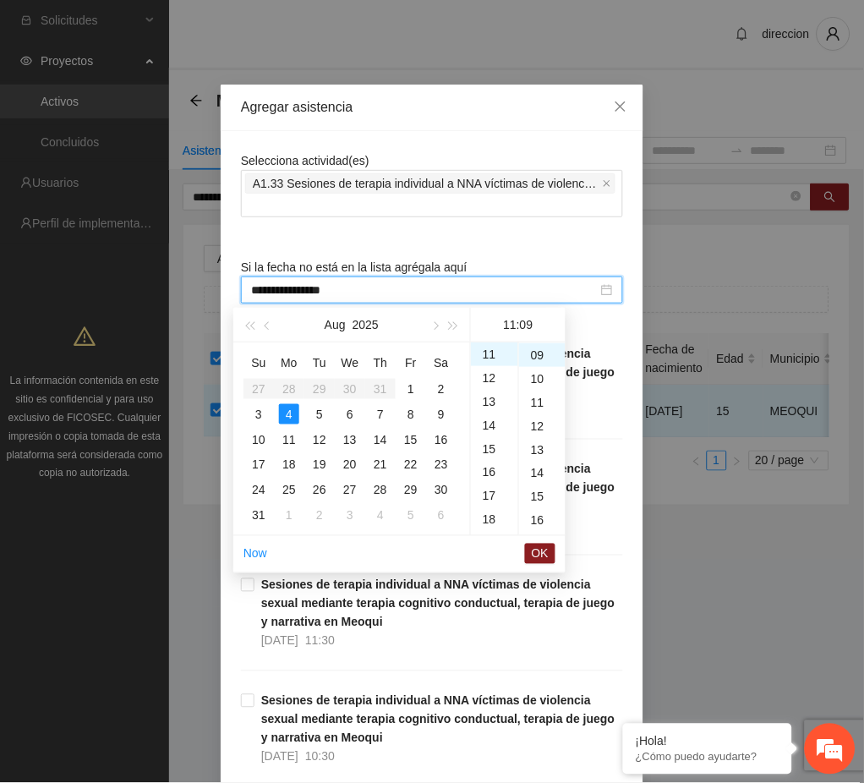
scroll to position [0, 0]
drag, startPoint x: 544, startPoint y: 349, endPoint x: 537, endPoint y: 360, distance: 12.9
click at [544, 350] on div "00" at bounding box center [542, 354] width 46 height 24
type input "**********"
click at [544, 556] on span "OK" at bounding box center [540, 553] width 17 height 19
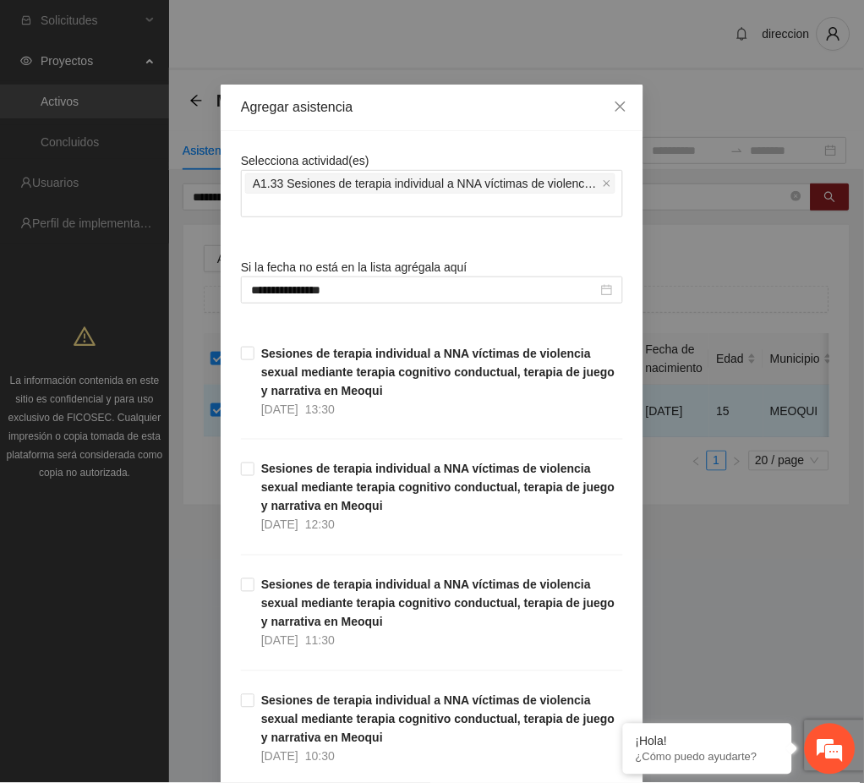
click at [728, 599] on div "**********" at bounding box center [432, 391] width 864 height 783
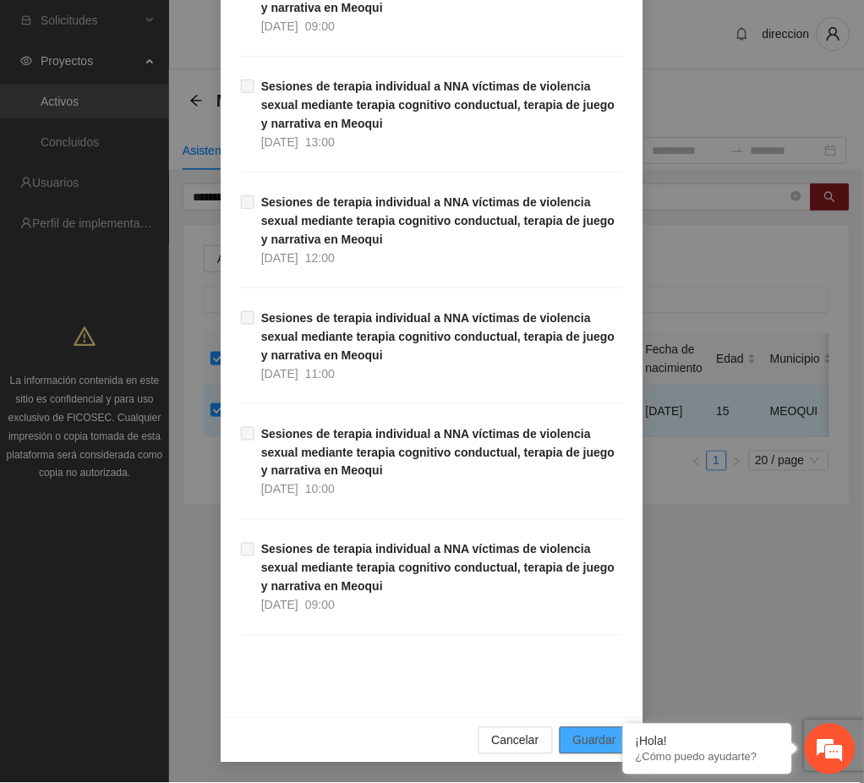
click at [587, 745] on span "Guardar" at bounding box center [594, 740] width 43 height 19
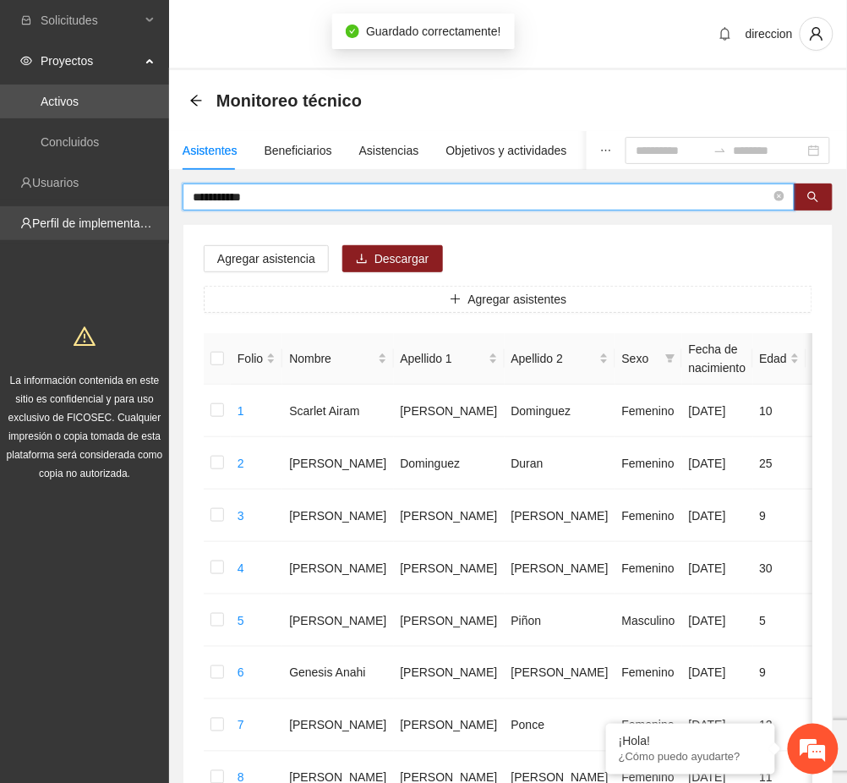
drag, startPoint x: 316, startPoint y: 195, endPoint x: 164, endPoint y: 210, distance: 152.8
type input "**********"
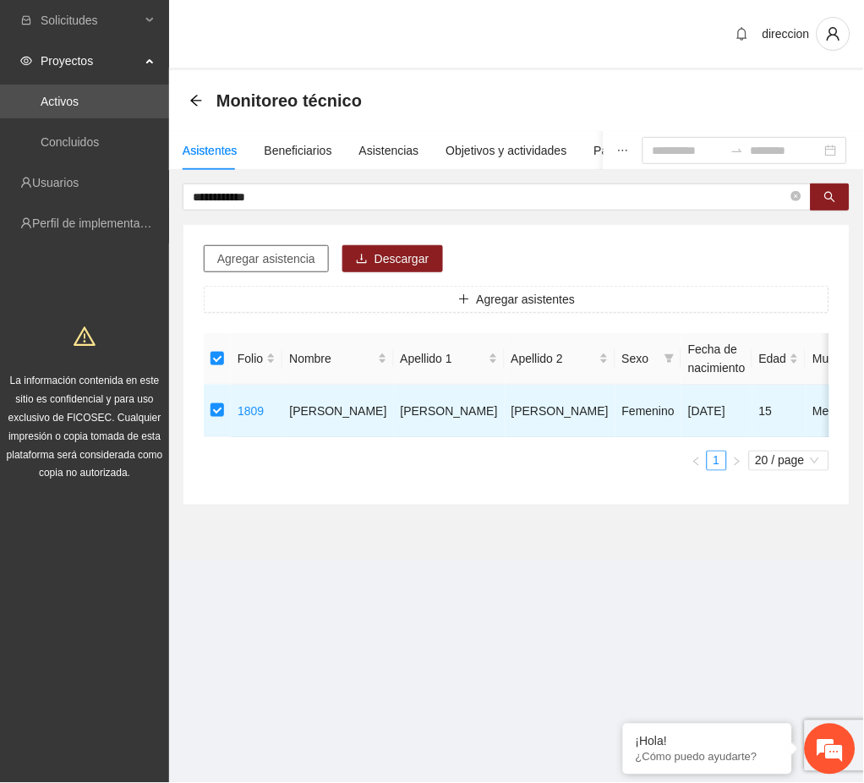
click at [247, 261] on span "Agregar asistencia" at bounding box center [266, 258] width 98 height 19
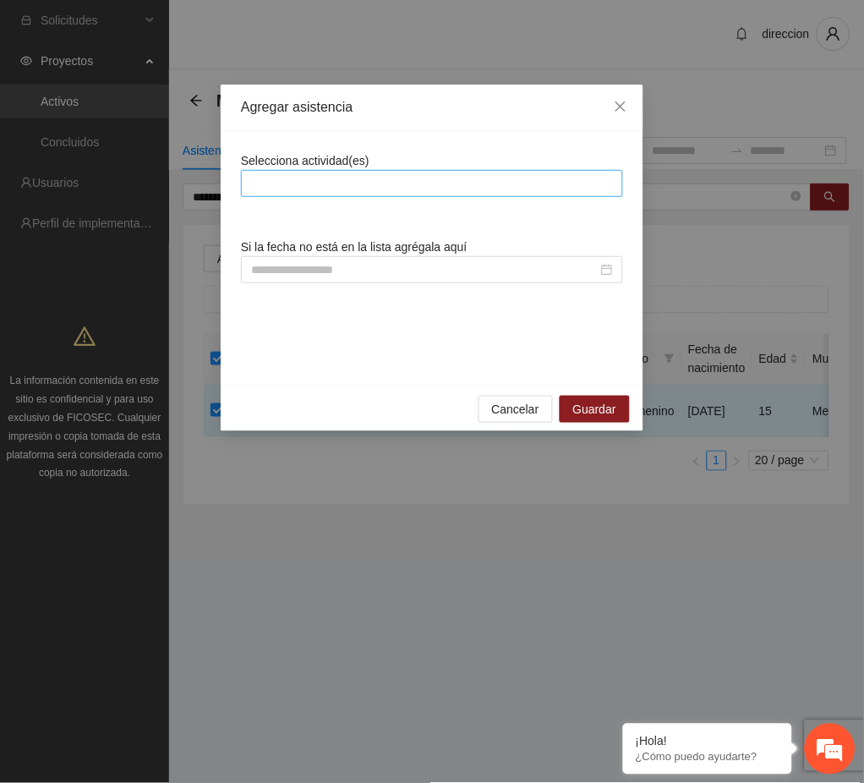
click at [273, 182] on div at bounding box center [432, 183] width 374 height 20
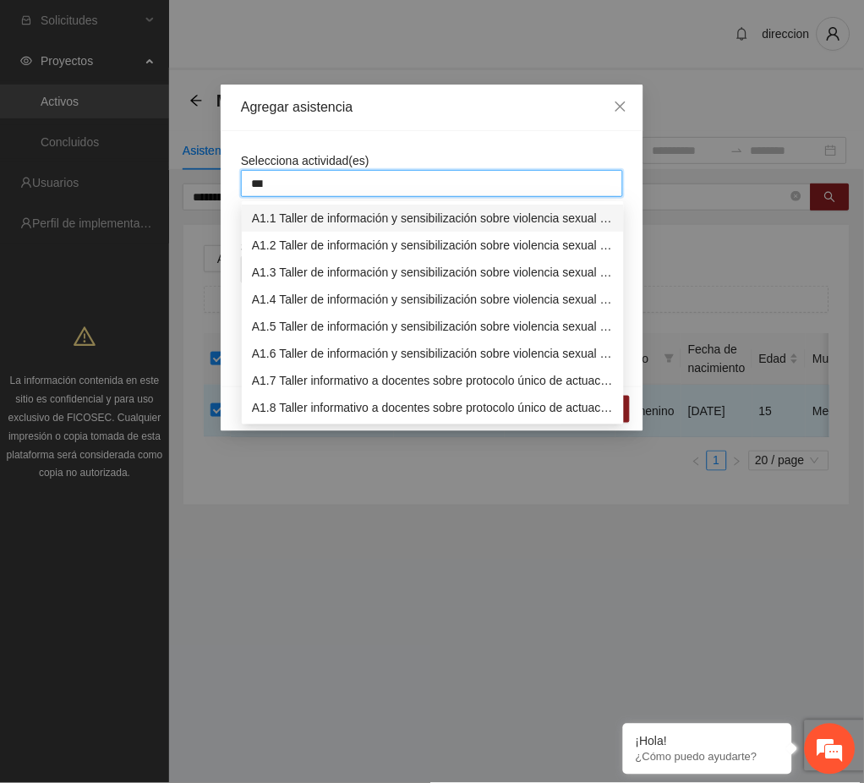
type input "****"
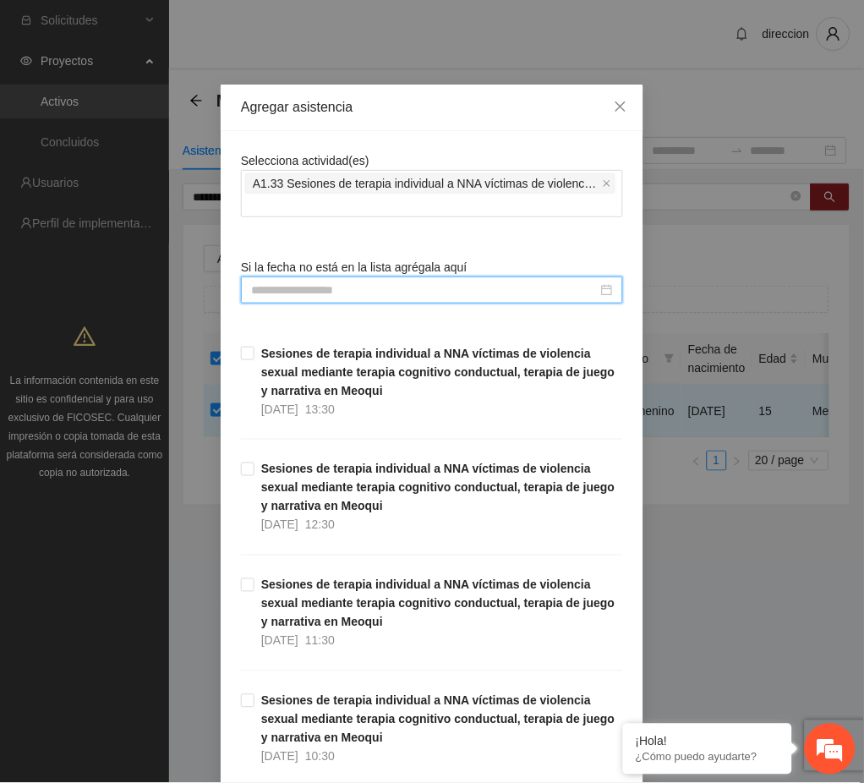
click at [277, 282] on input at bounding box center [424, 290] width 347 height 19
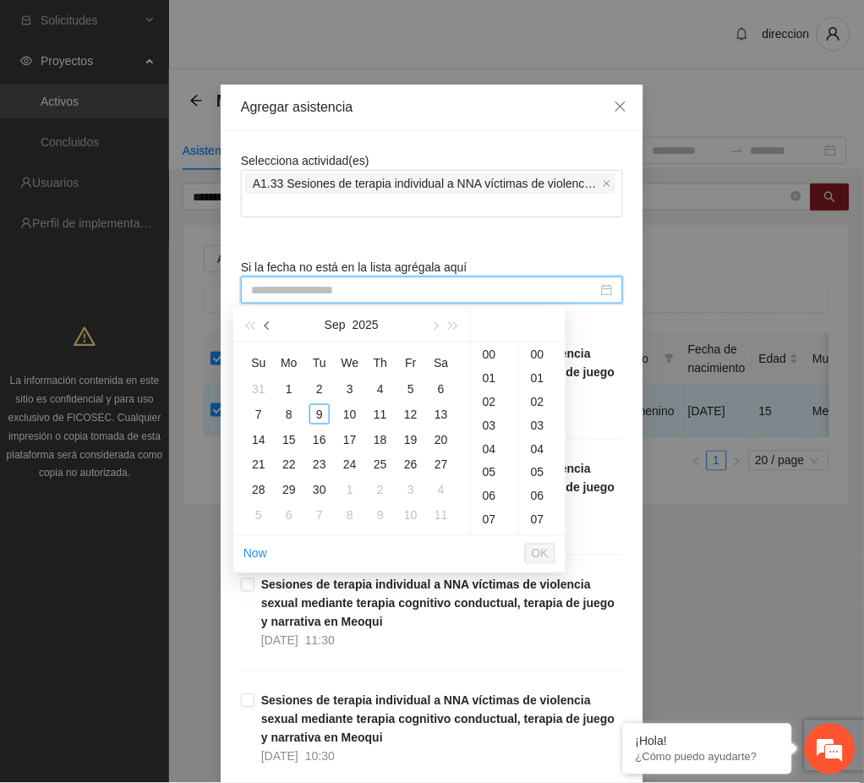
click at [265, 318] on button "button" at bounding box center [268, 325] width 19 height 34
click at [409, 411] on div "8" at bounding box center [411, 414] width 20 height 20
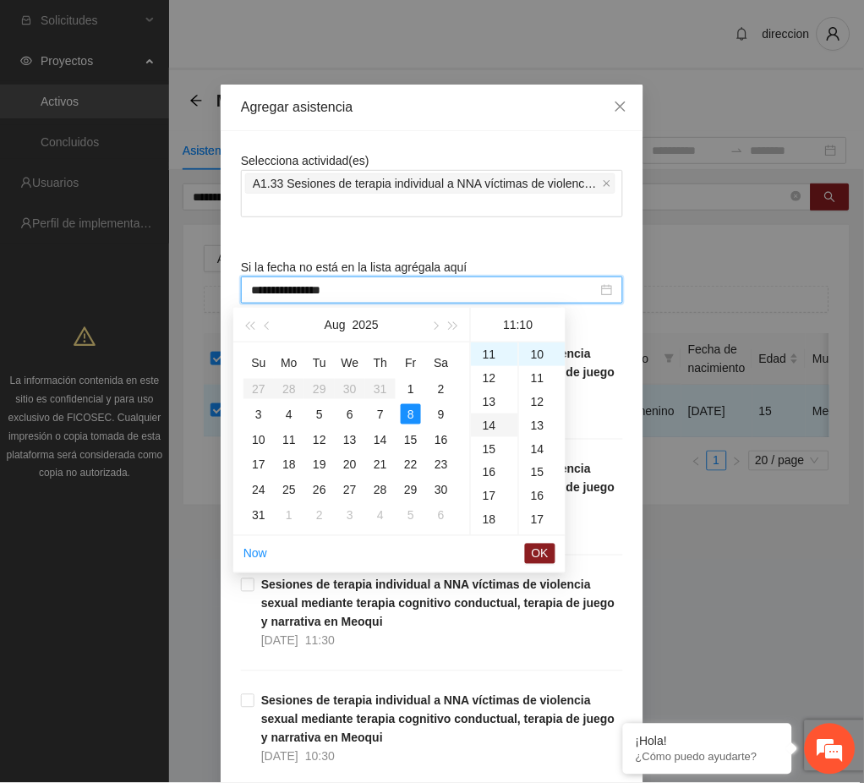
click at [497, 426] on div "14" at bounding box center [494, 425] width 47 height 24
click at [533, 357] on div "00" at bounding box center [542, 354] width 46 height 24
type input "**********"
click at [536, 552] on span "OK" at bounding box center [540, 553] width 17 height 19
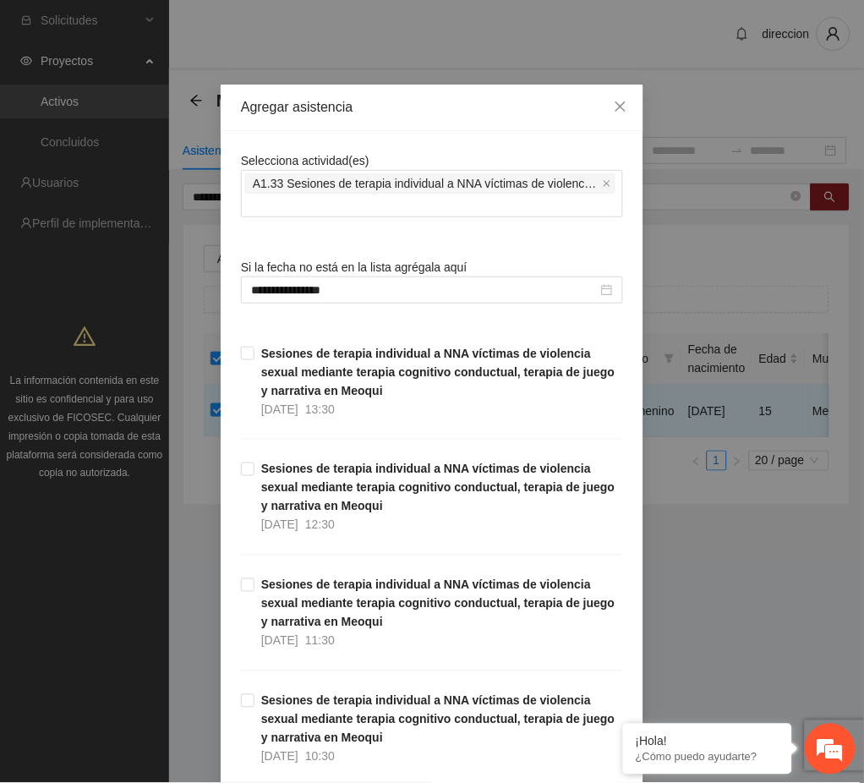
click at [742, 617] on div "**********" at bounding box center [432, 391] width 864 height 783
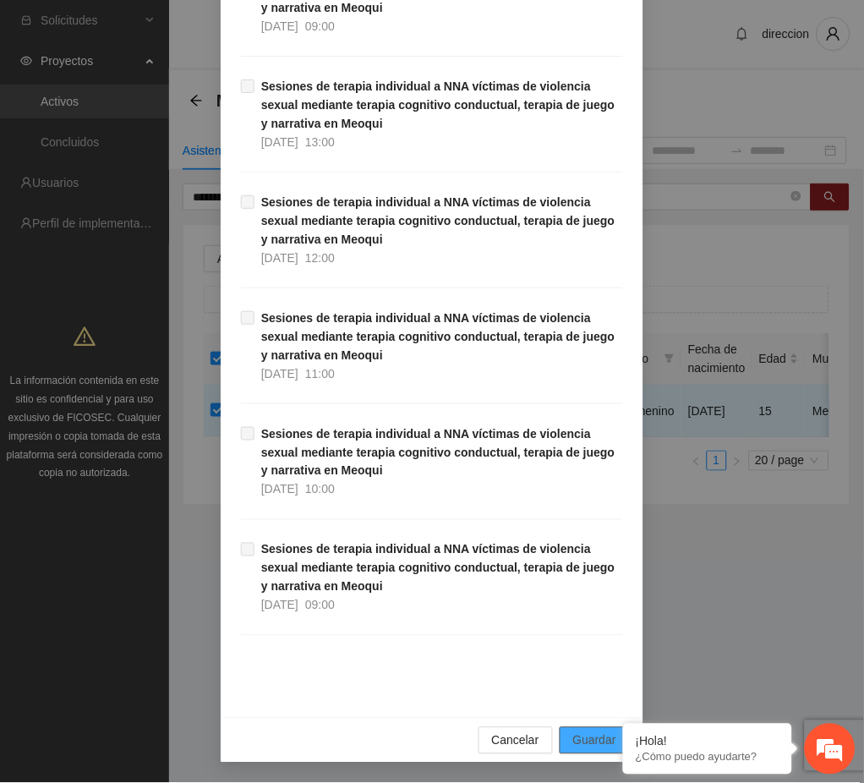
click at [586, 730] on button "Guardar" at bounding box center [595, 740] width 70 height 27
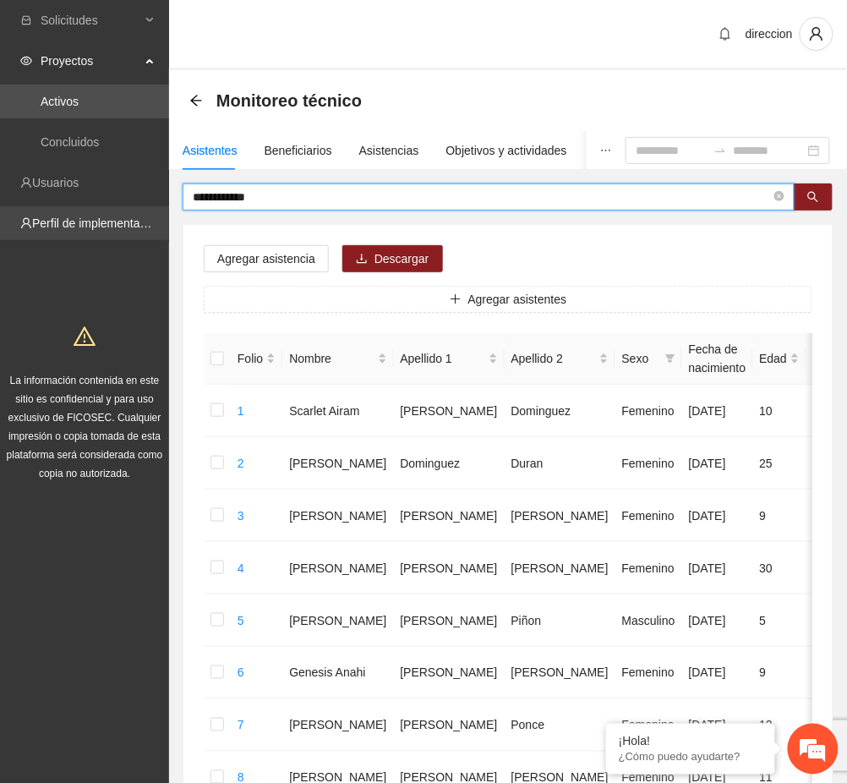
drag, startPoint x: 331, startPoint y: 193, endPoint x: 127, endPoint y: 216, distance: 205.0
type input "**********"
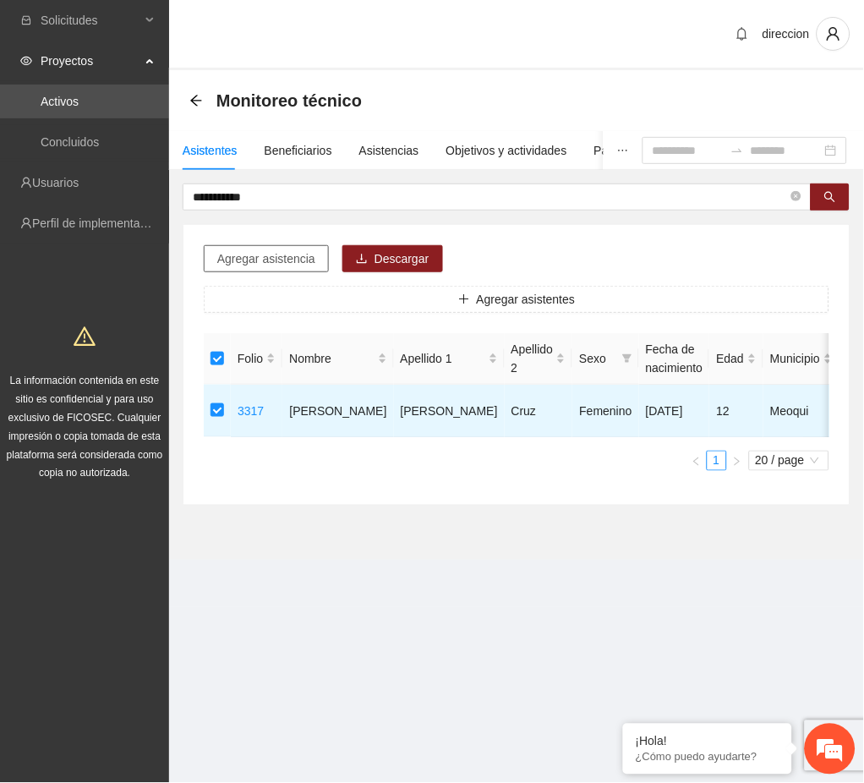
click at [279, 262] on span "Agregar asistencia" at bounding box center [266, 258] width 98 height 19
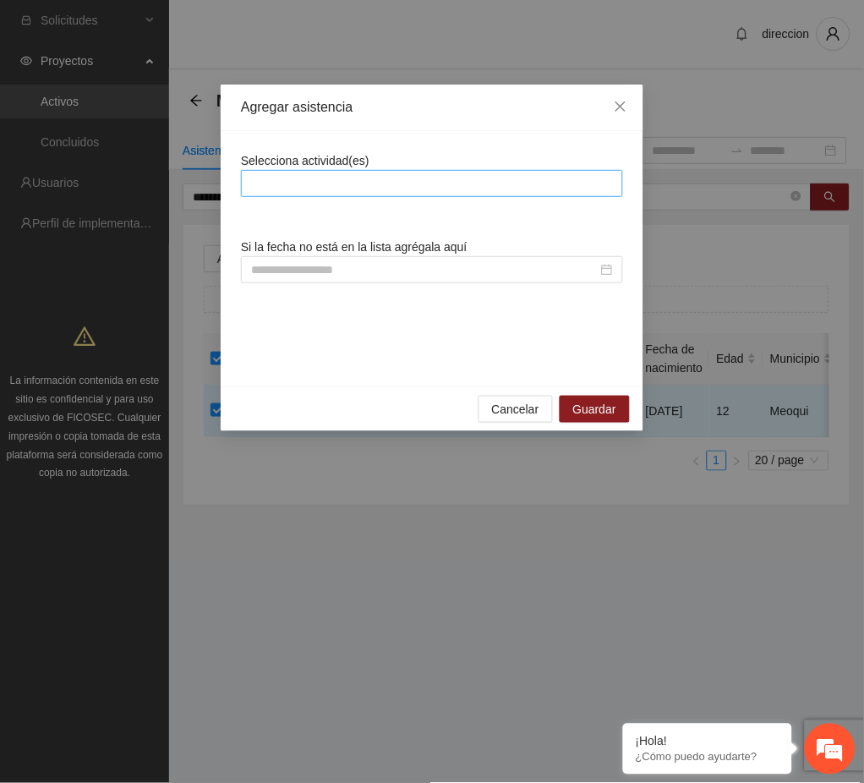
click at [296, 174] on div at bounding box center [432, 183] width 374 height 20
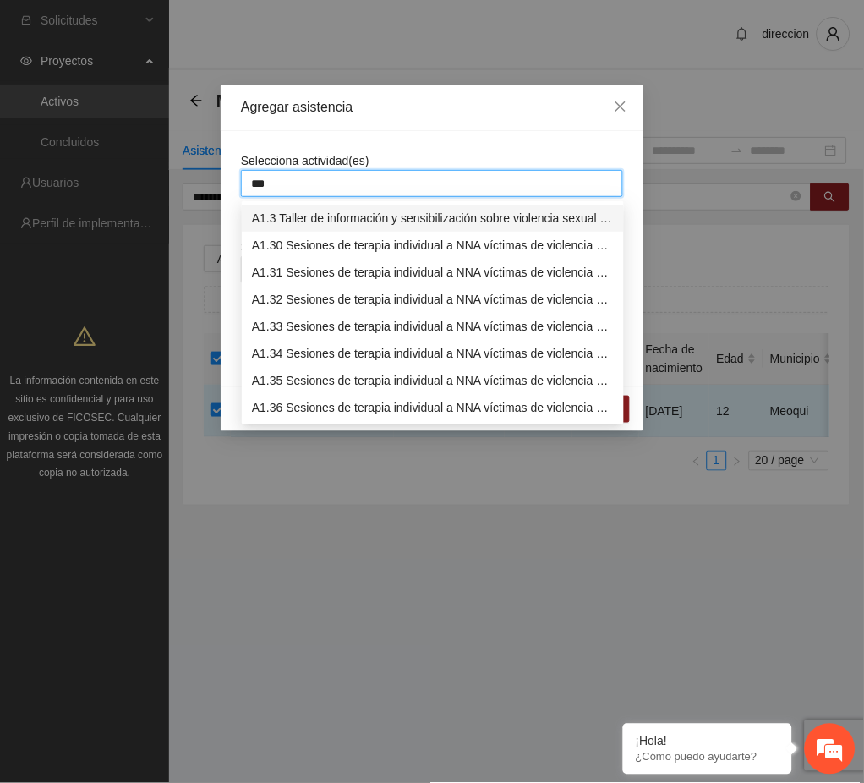
type input "****"
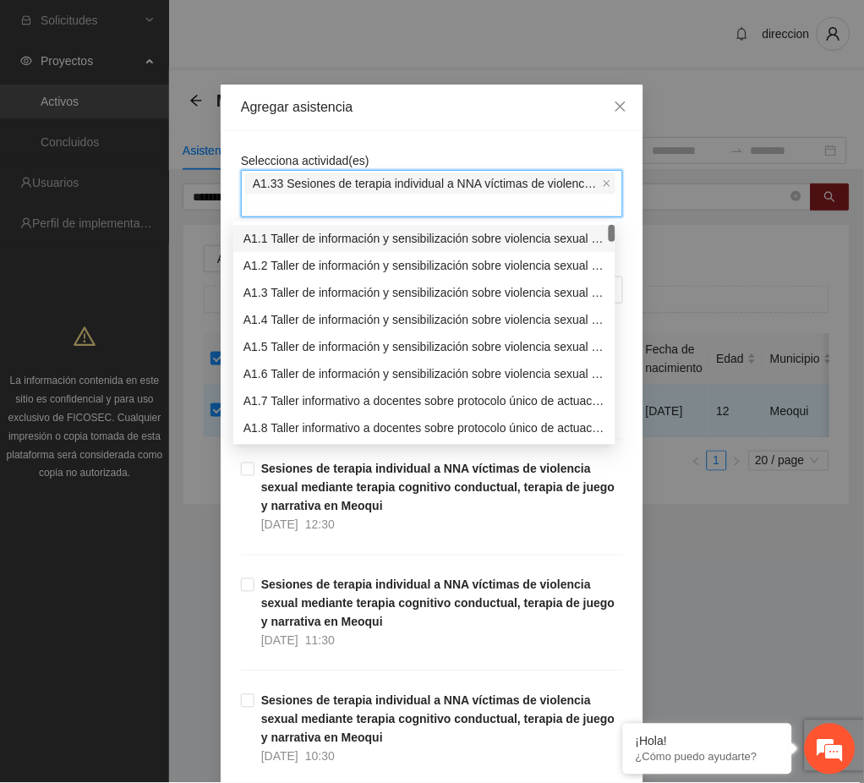
click at [534, 38] on div "Agregar asistencia Selecciona actividad(es) A1.33 Sesiones de terapia individua…" at bounding box center [432, 391] width 864 height 783
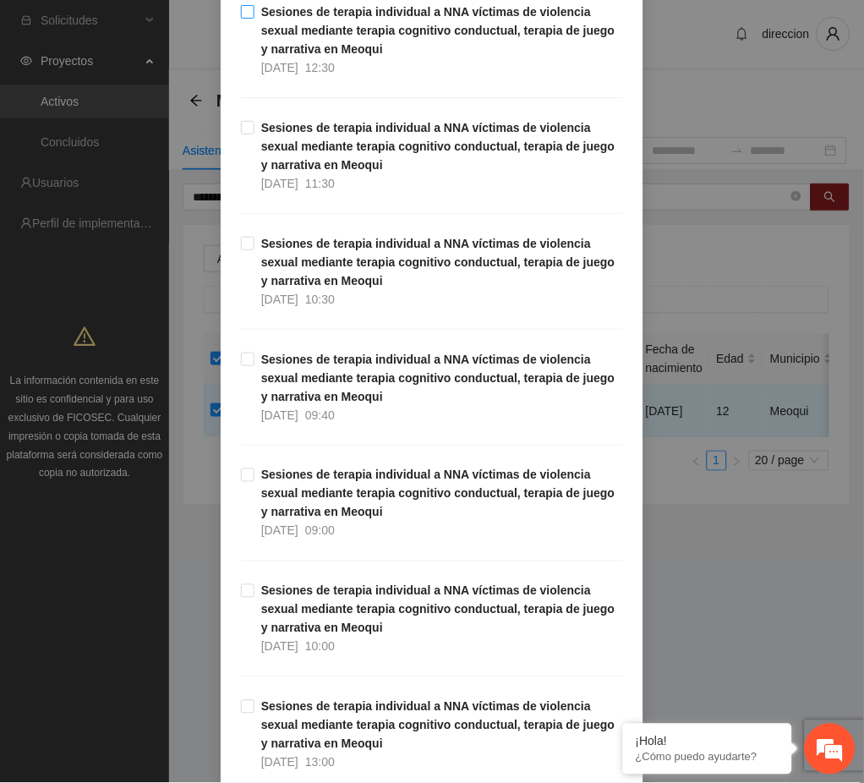
scroll to position [563, 0]
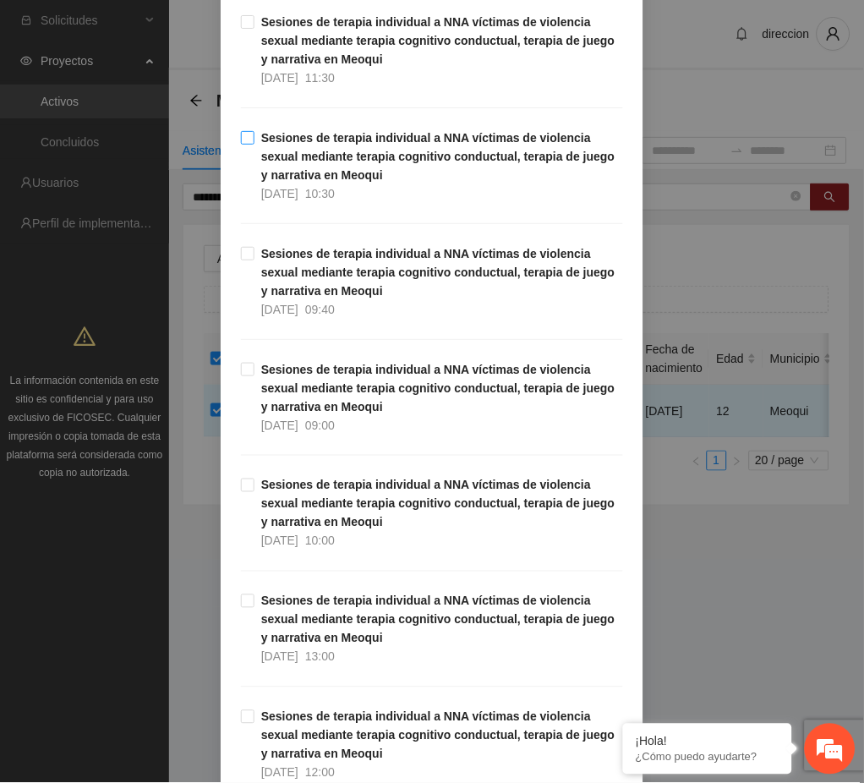
click at [307, 150] on strong "Sesiones de terapia individual a NNA víctimas de violencia sexual mediante tera…" at bounding box center [438, 156] width 354 height 51
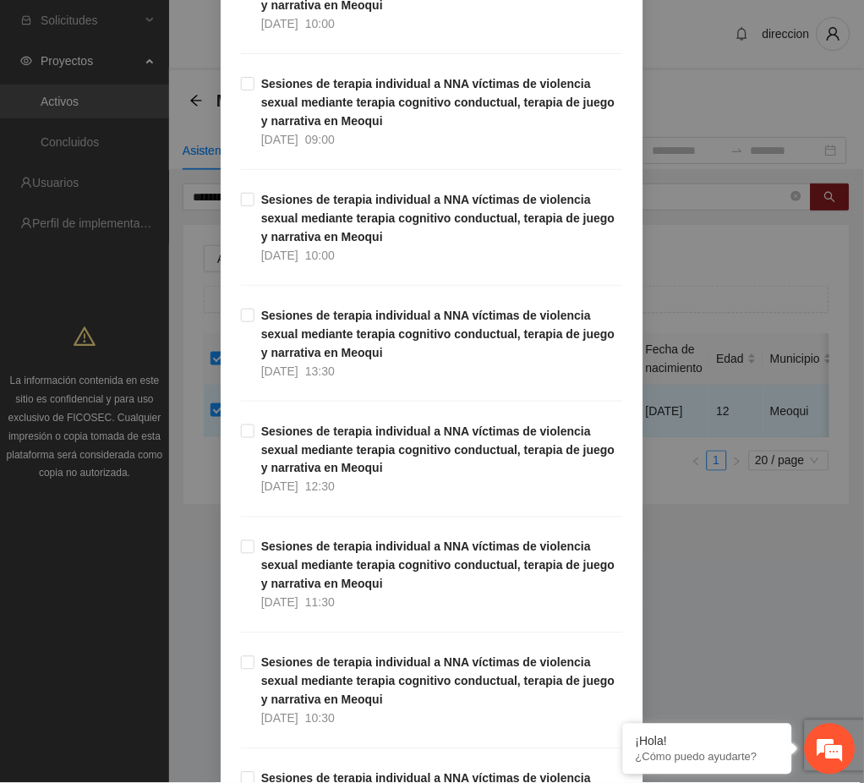
scroll to position [1691, 0]
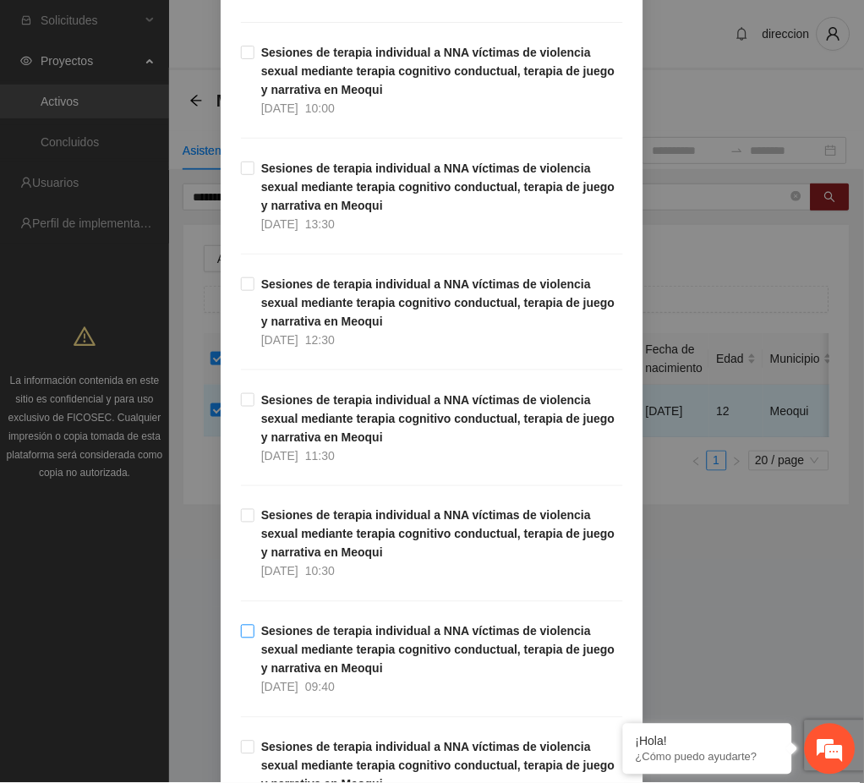
click at [360, 654] on strong "Sesiones de terapia individual a NNA víctimas de violencia sexual mediante tera…" at bounding box center [438, 650] width 354 height 51
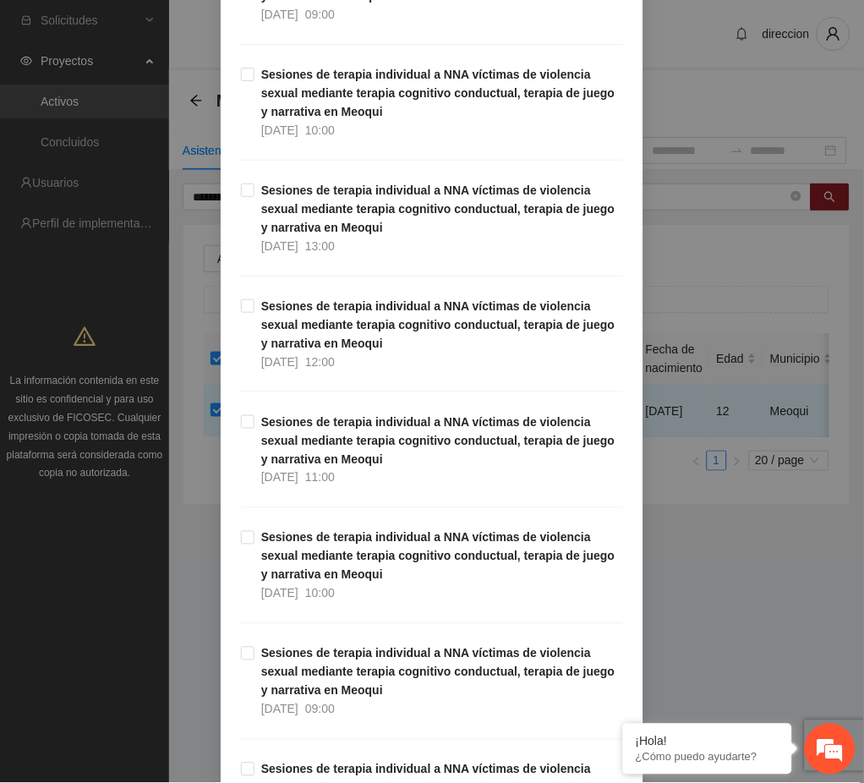
scroll to position [3268, 0]
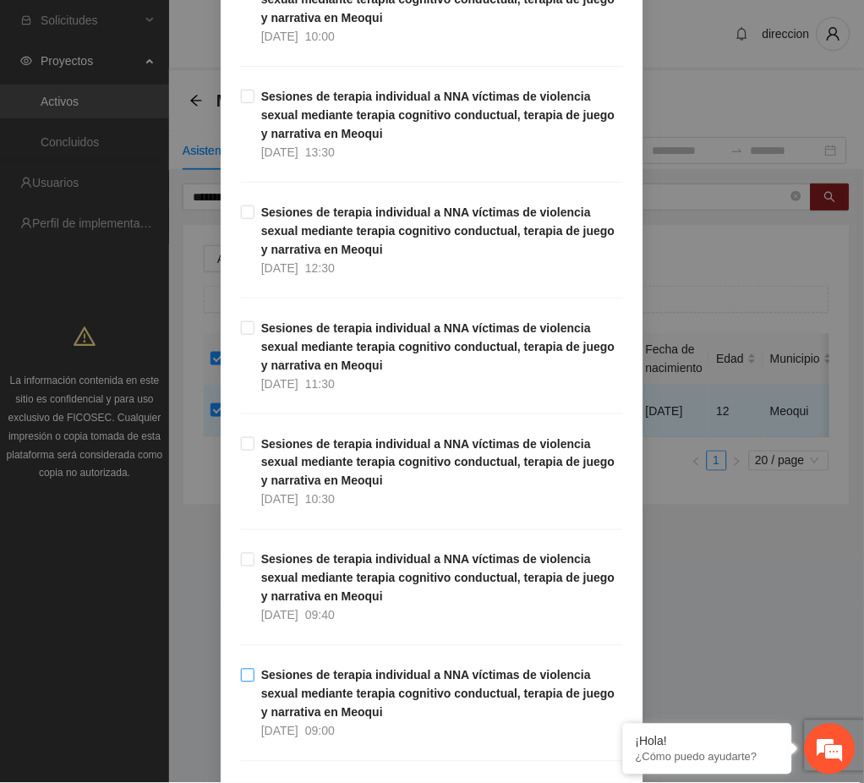
click at [357, 703] on span "Sesiones de terapia individual a NNA víctimas de violencia sexual mediante tera…" at bounding box center [438, 703] width 369 height 74
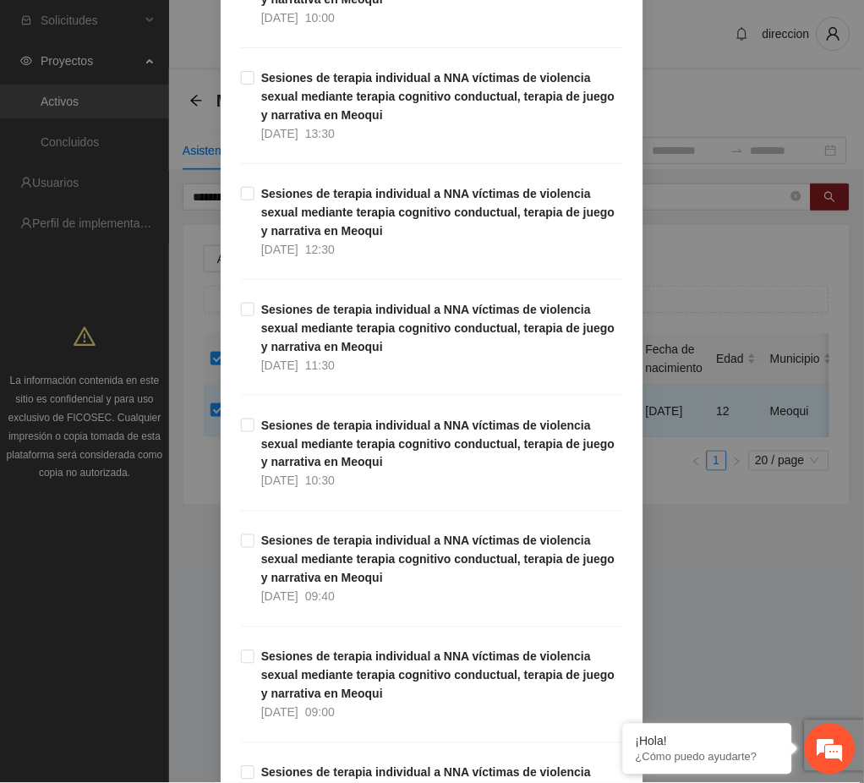
scroll to position [4846, 0]
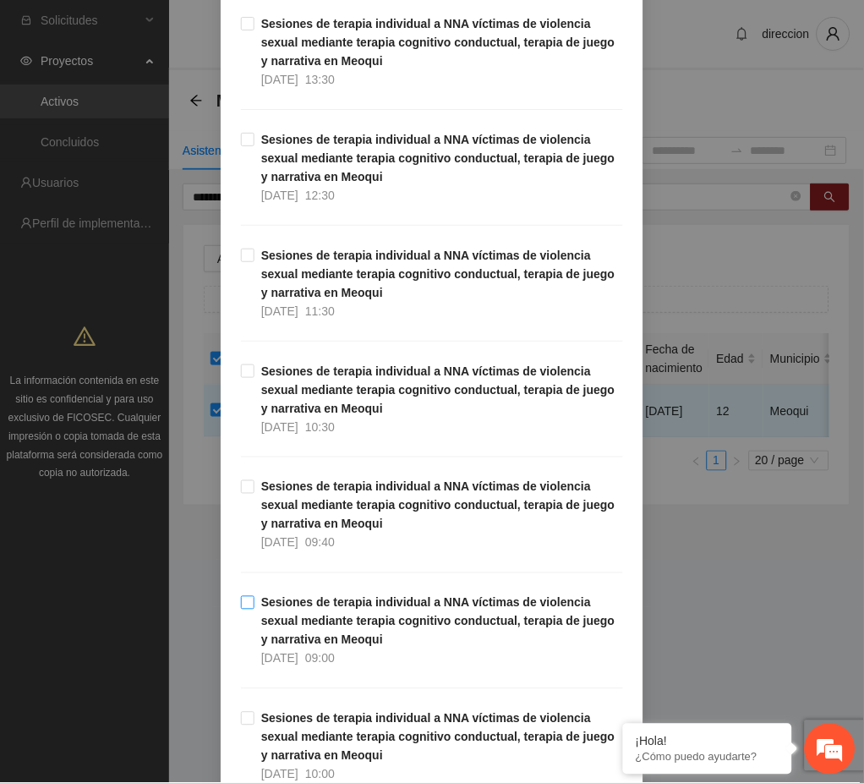
drag, startPoint x: 381, startPoint y: 639, endPoint x: 385, endPoint y: 631, distance: 9.5
click at [381, 637] on span "Sesiones de terapia individual a NNA víctimas de violencia sexual mediante tera…" at bounding box center [438, 630] width 369 height 74
click at [658, 621] on div "Agregar asistencia Selecciona actividad(es) A1.33 Sesiones de terapia individua…" at bounding box center [432, 391] width 864 height 783
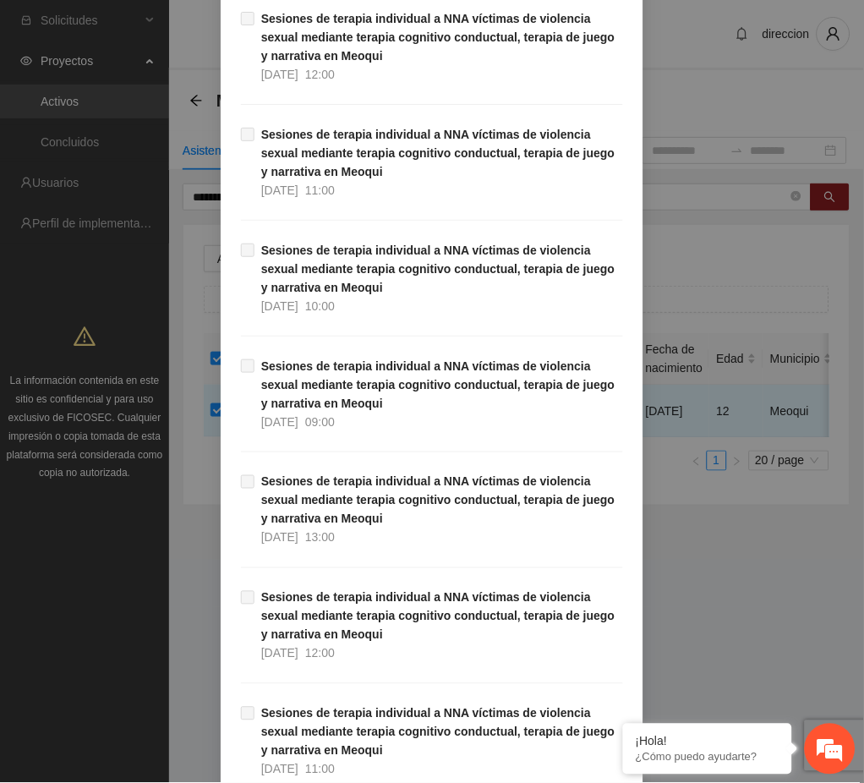
scroll to position [20079, 0]
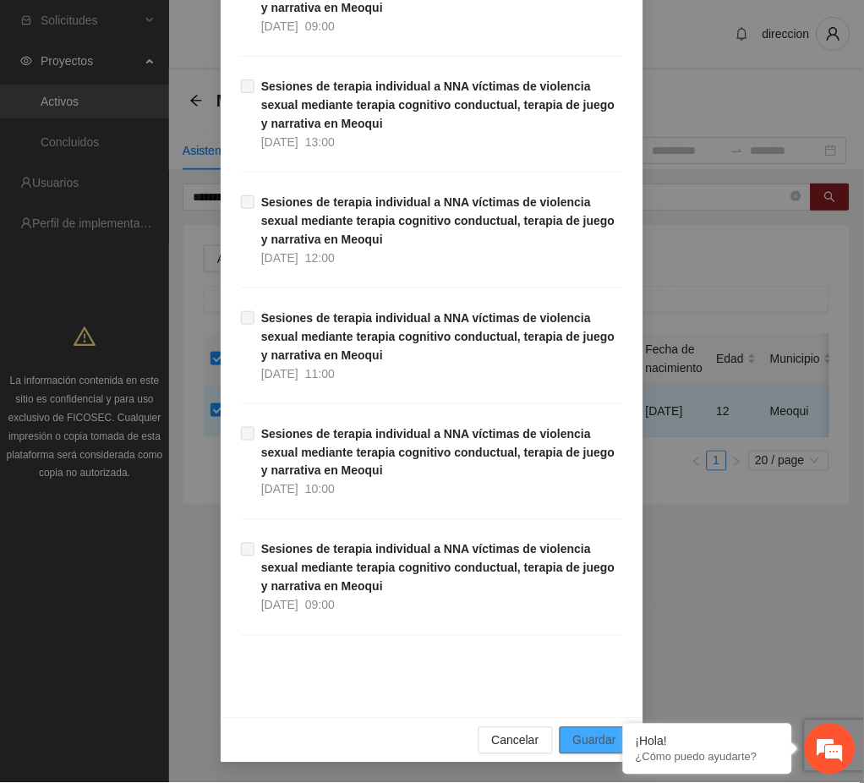
click at [583, 743] on span "Guardar" at bounding box center [594, 740] width 43 height 19
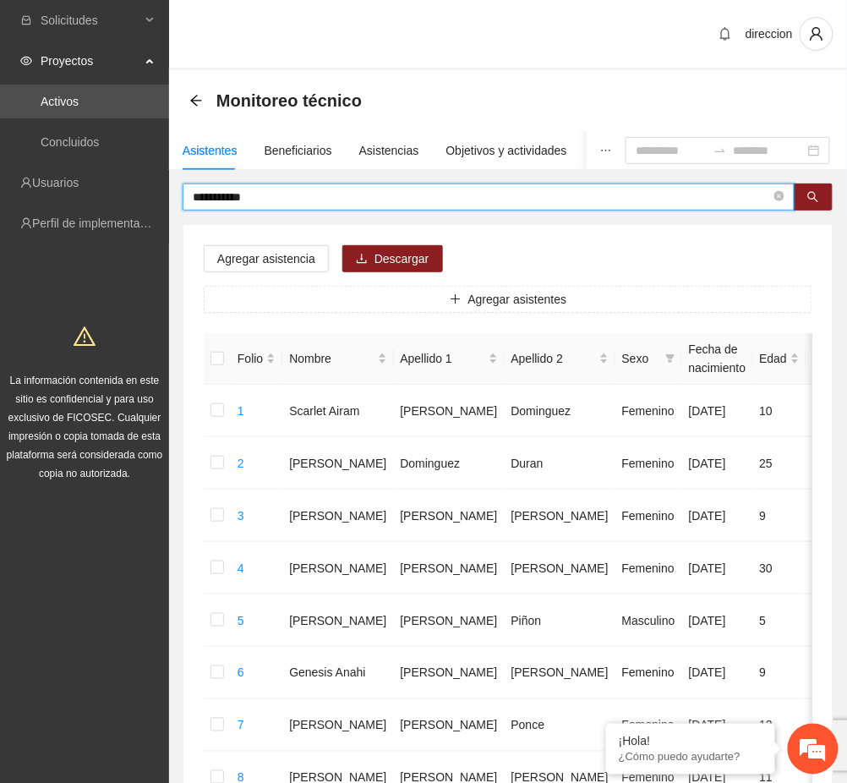
drag, startPoint x: 301, startPoint y: 194, endPoint x: 176, endPoint y: 201, distance: 125.3
type input "**********"
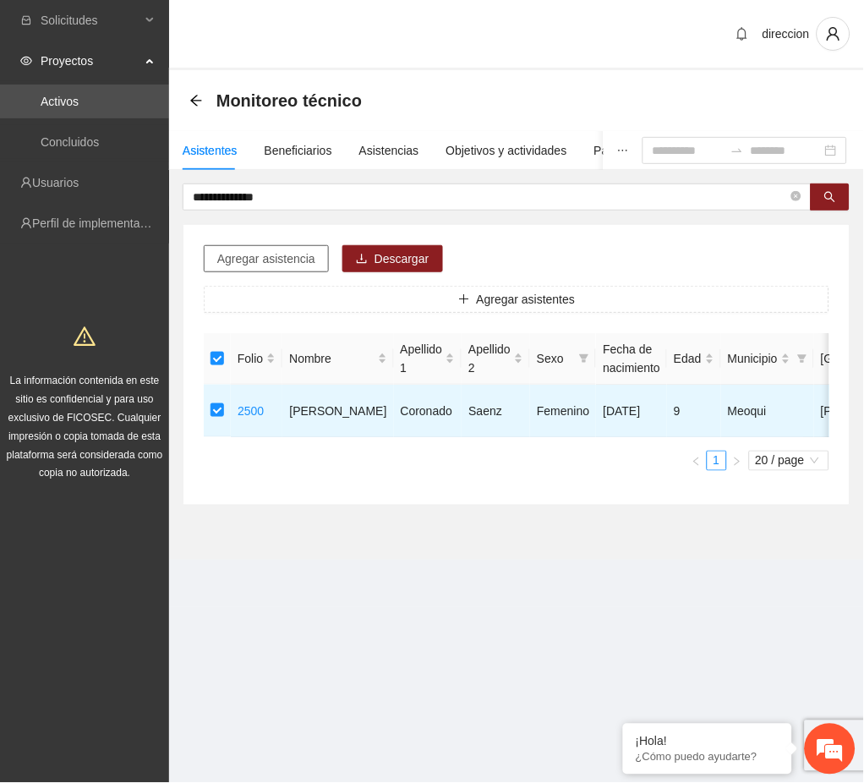
click at [272, 261] on span "Agregar asistencia" at bounding box center [266, 258] width 98 height 19
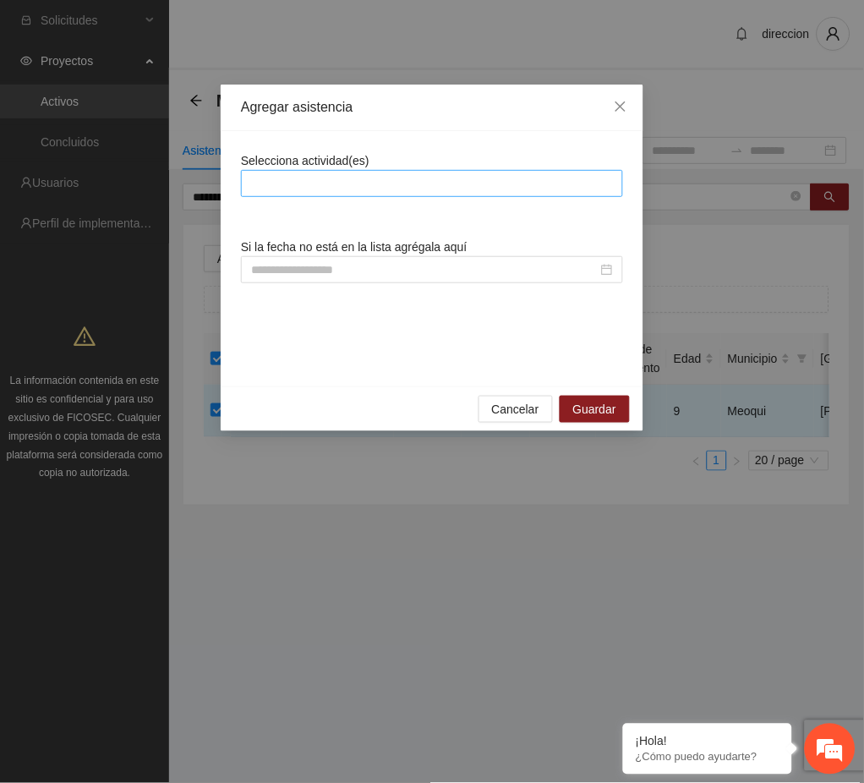
click at [291, 190] on div at bounding box center [432, 183] width 374 height 20
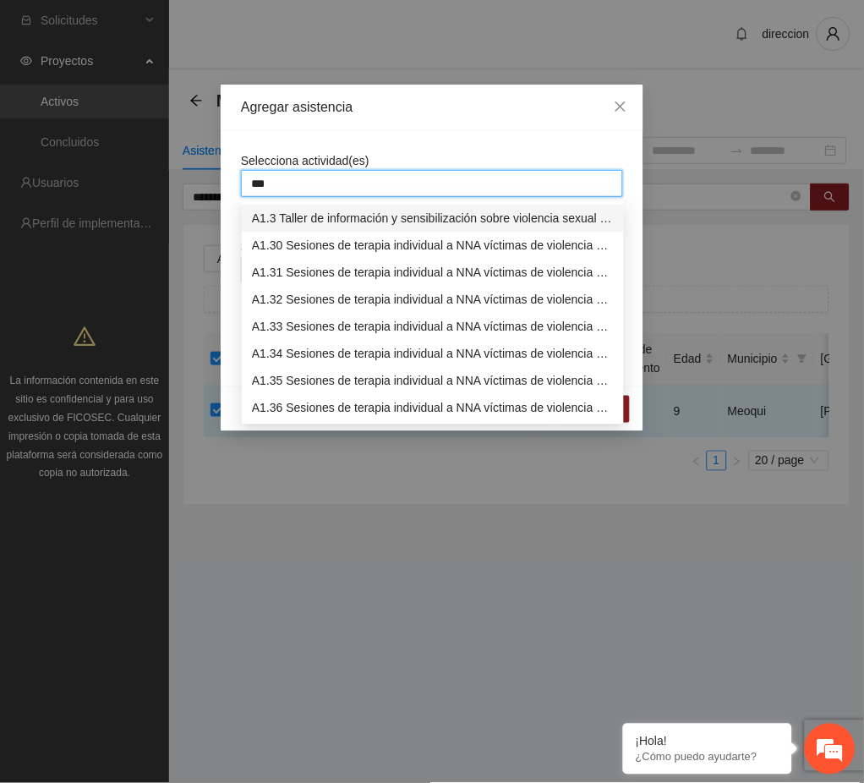
type input "****"
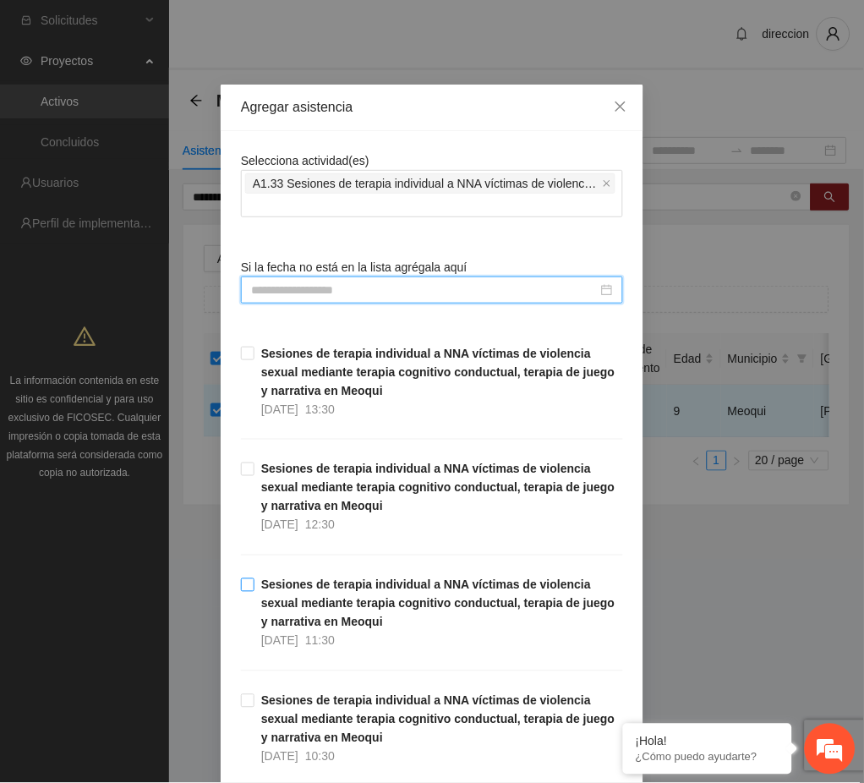
scroll to position [451, 0]
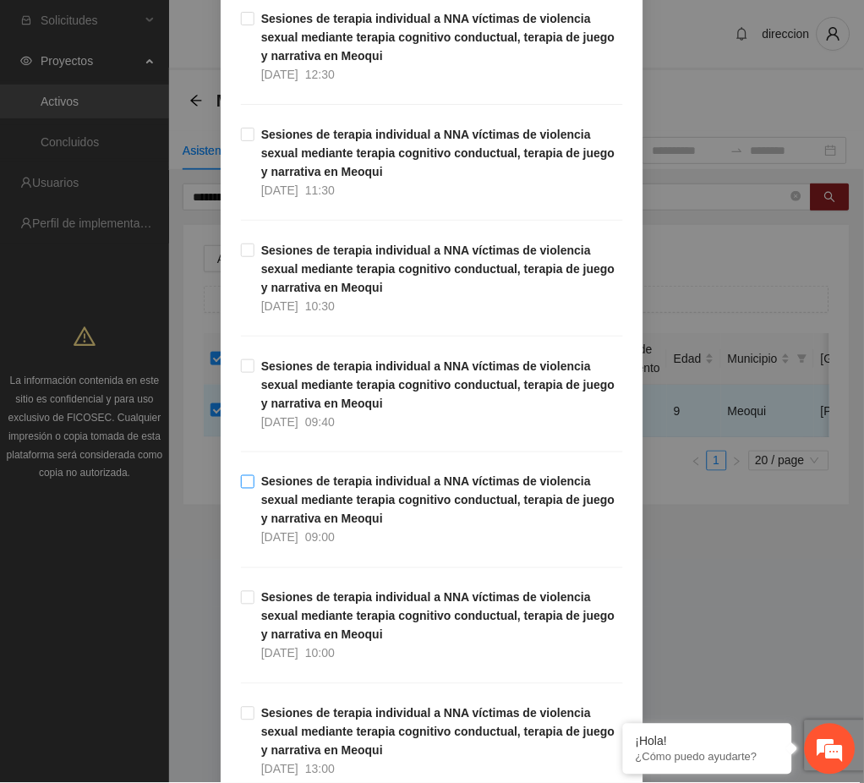
click at [355, 527] on span "Sesiones de terapia individual a NNA víctimas de violencia sexual mediante tera…" at bounding box center [438, 510] width 369 height 74
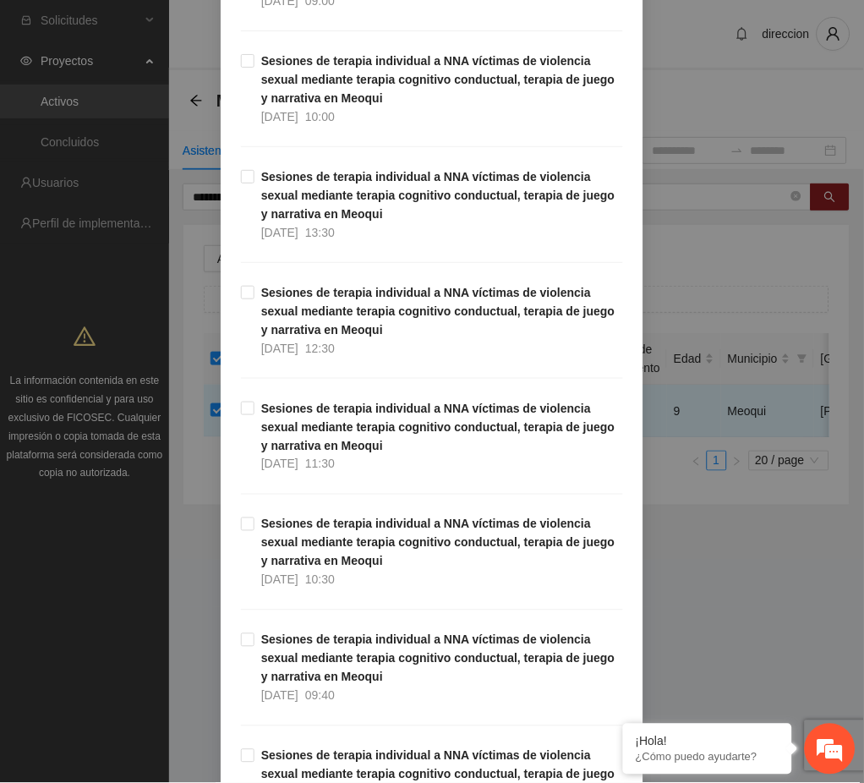
scroll to position [1691, 0]
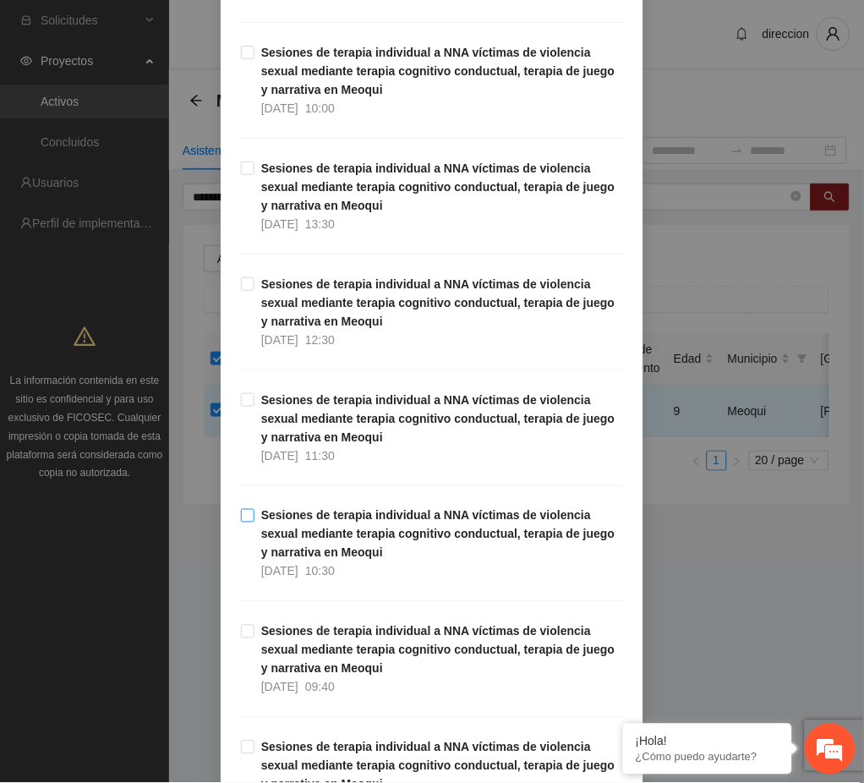
click at [394, 545] on span "Sesiones de terapia individual a NNA víctimas de violencia sexual mediante tera…" at bounding box center [438, 543] width 369 height 74
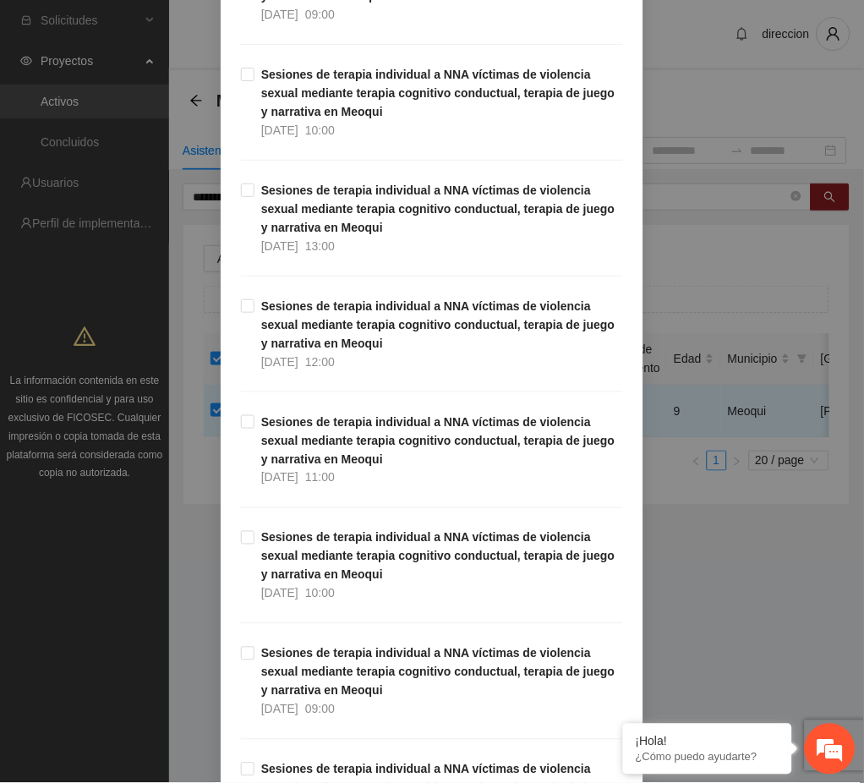
scroll to position [3155, 0]
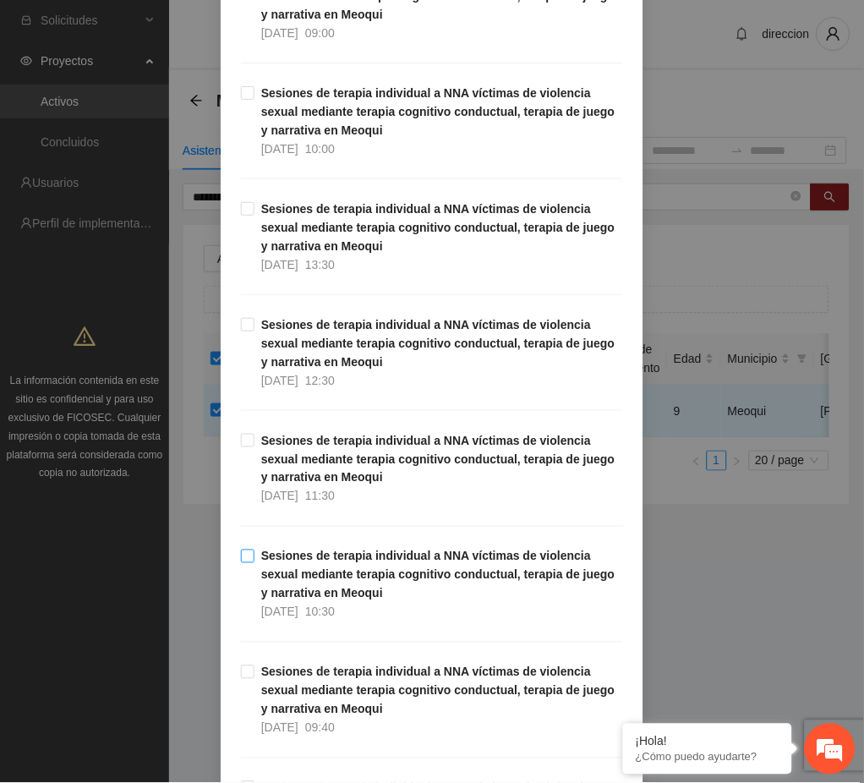
click at [352, 572] on strong "Sesiones de terapia individual a NNA víctimas de violencia sexual mediante tera…" at bounding box center [438, 574] width 354 height 51
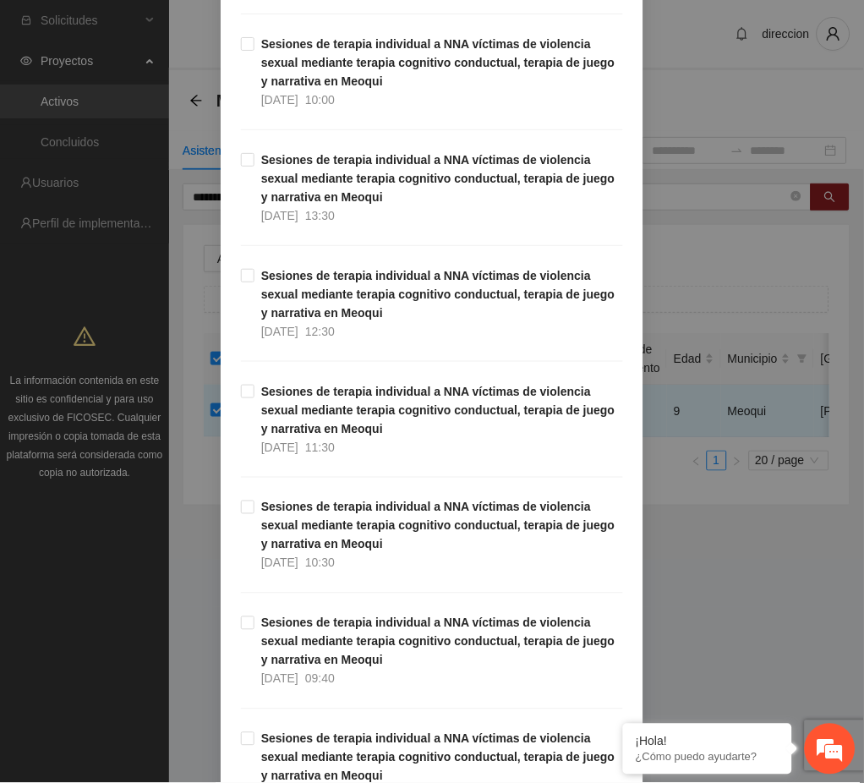
scroll to position [4734, 0]
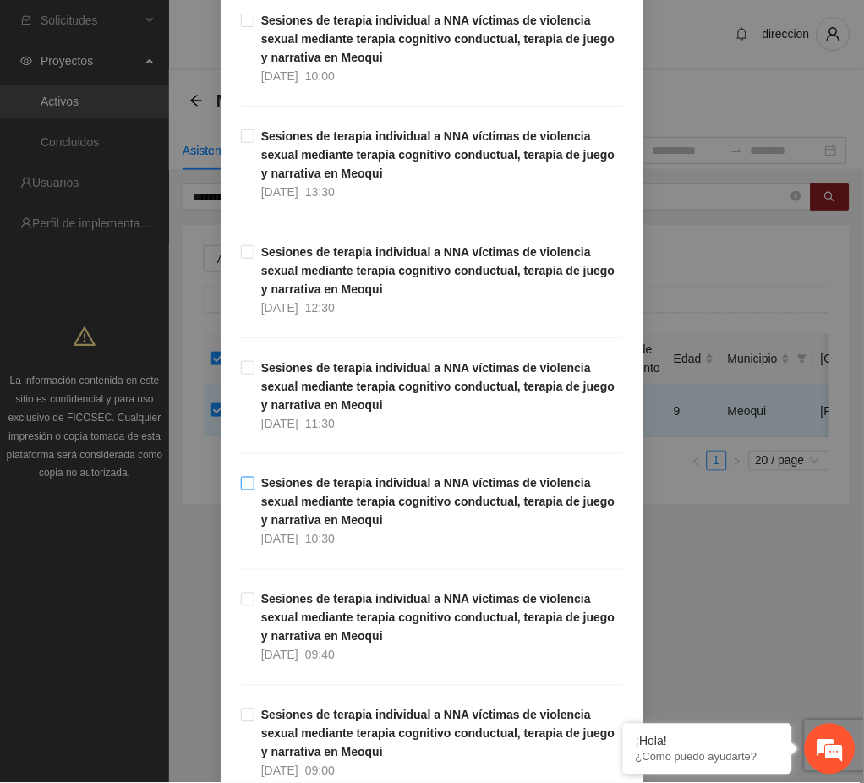
click at [358, 533] on span "Sesiones de terapia individual a NNA víctimas de violencia sexual mediante tera…" at bounding box center [438, 511] width 369 height 74
click at [686, 589] on div "Agregar asistencia Selecciona actividad(es) A1.33 Sesiones de terapia individua…" at bounding box center [432, 391] width 864 height 783
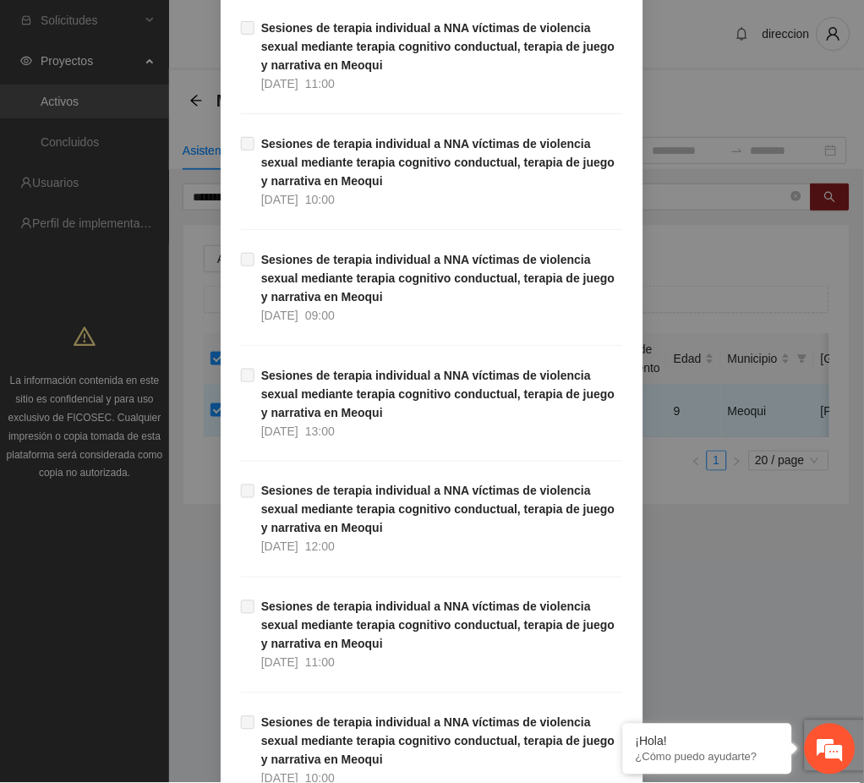
scroll to position [20079, 0]
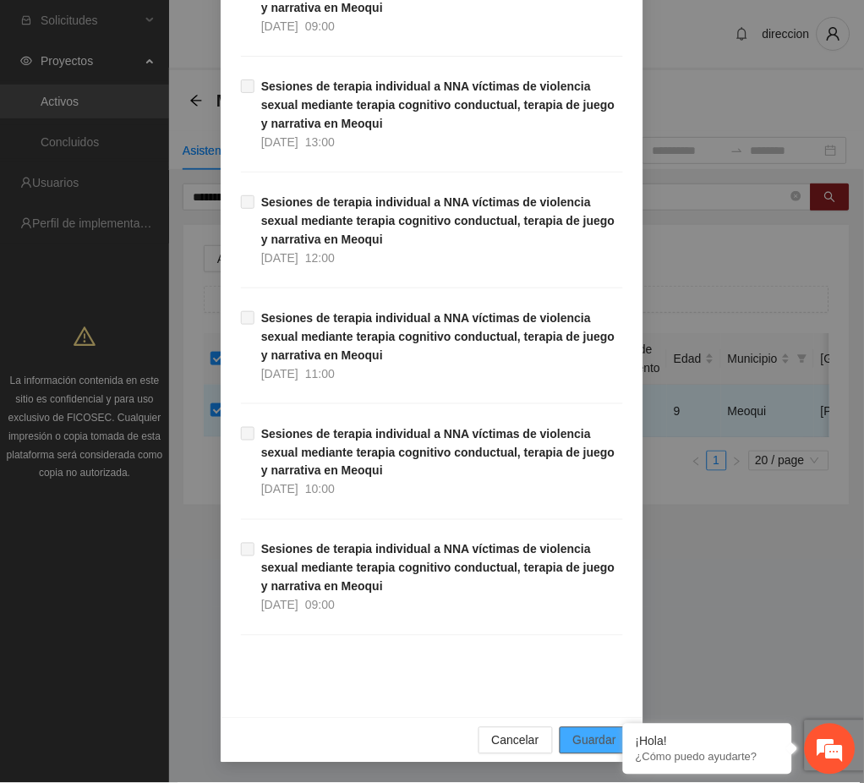
click at [580, 737] on span "Guardar" at bounding box center [594, 740] width 43 height 19
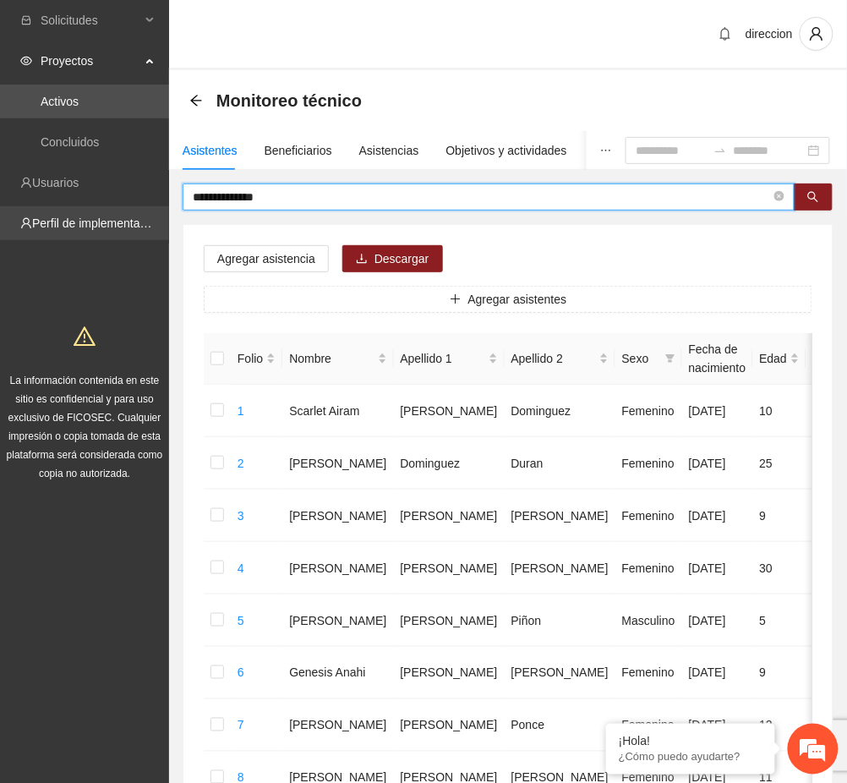
drag, startPoint x: 327, startPoint y: 189, endPoint x: 144, endPoint y: 213, distance: 184.9
type input "**********"
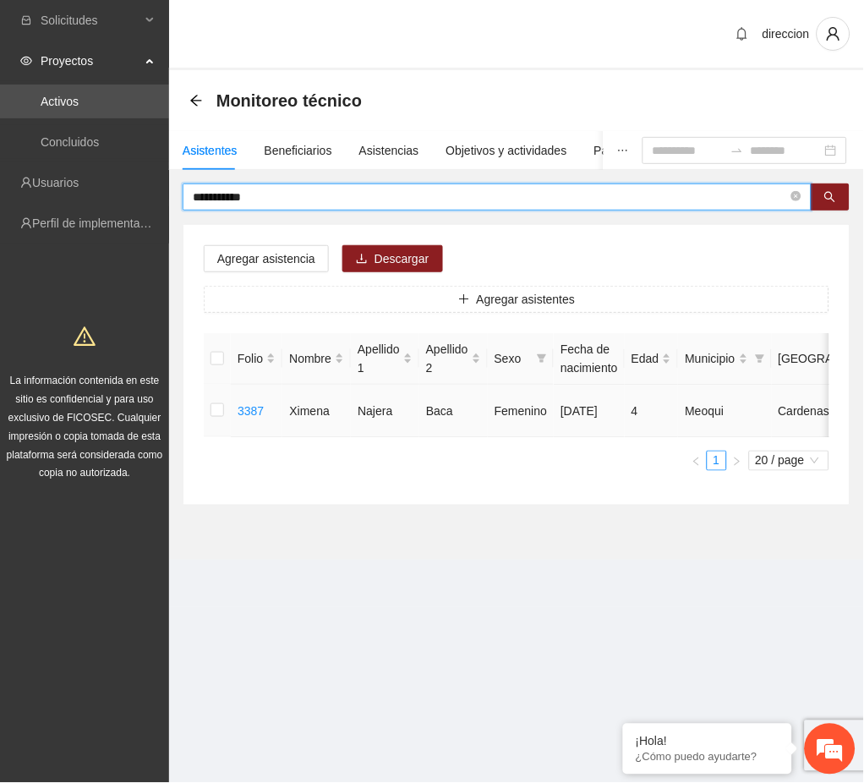
click at [208, 406] on td at bounding box center [217, 411] width 27 height 52
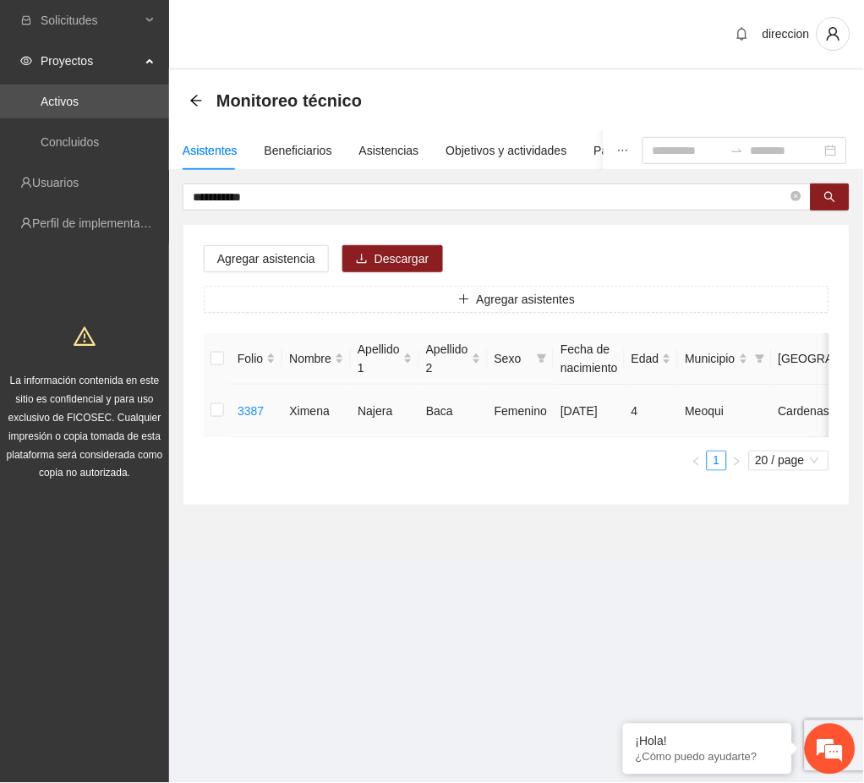
click at [209, 419] on td at bounding box center [217, 411] width 27 height 52
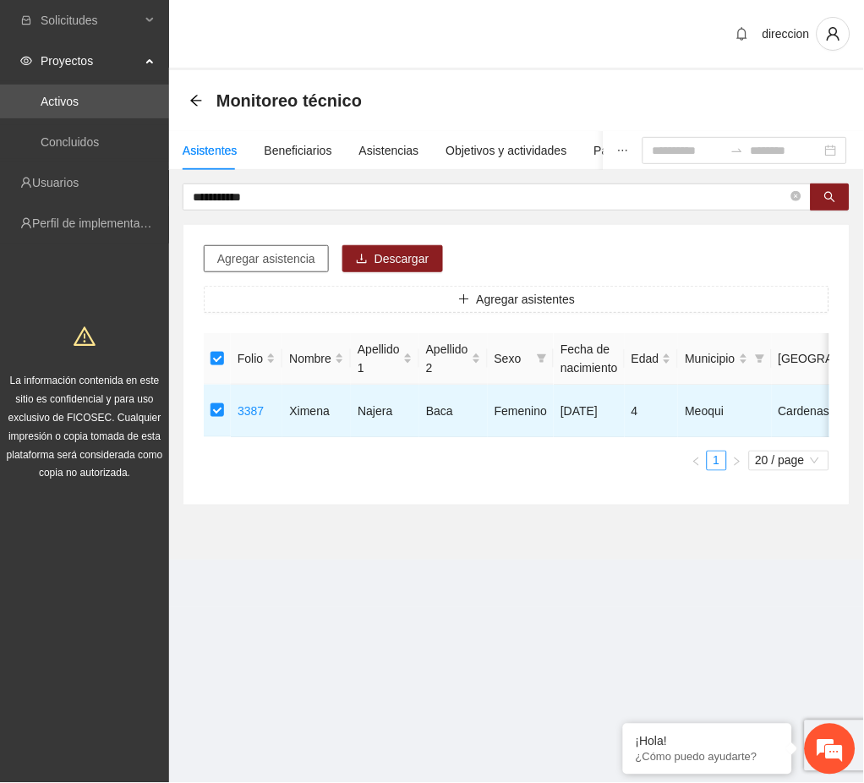
click at [290, 250] on button "Agregar asistencia" at bounding box center [266, 258] width 125 height 27
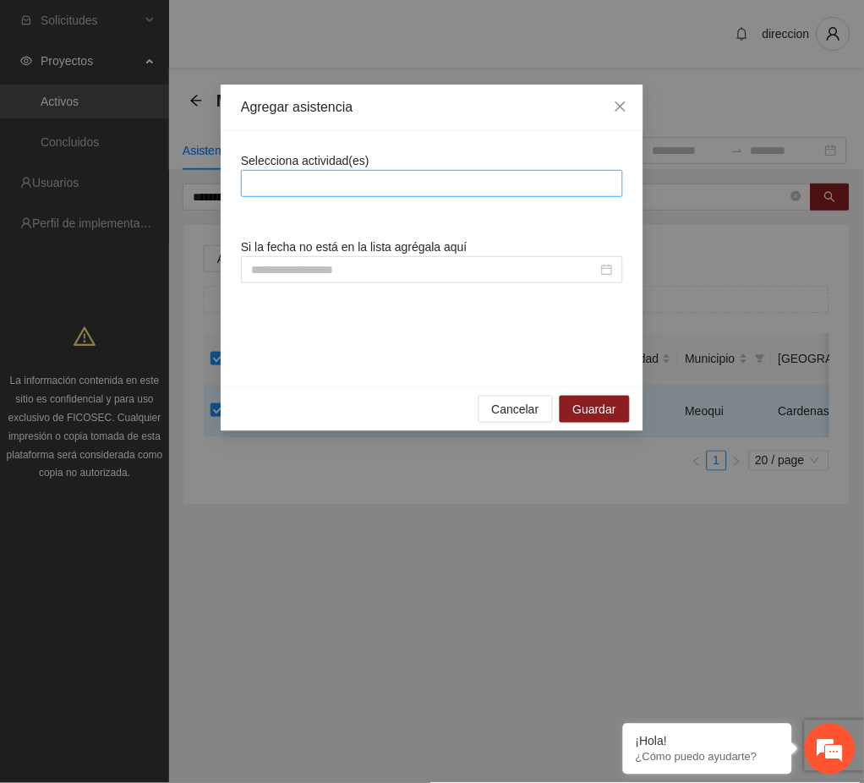
click at [352, 176] on div at bounding box center [432, 183] width 374 height 20
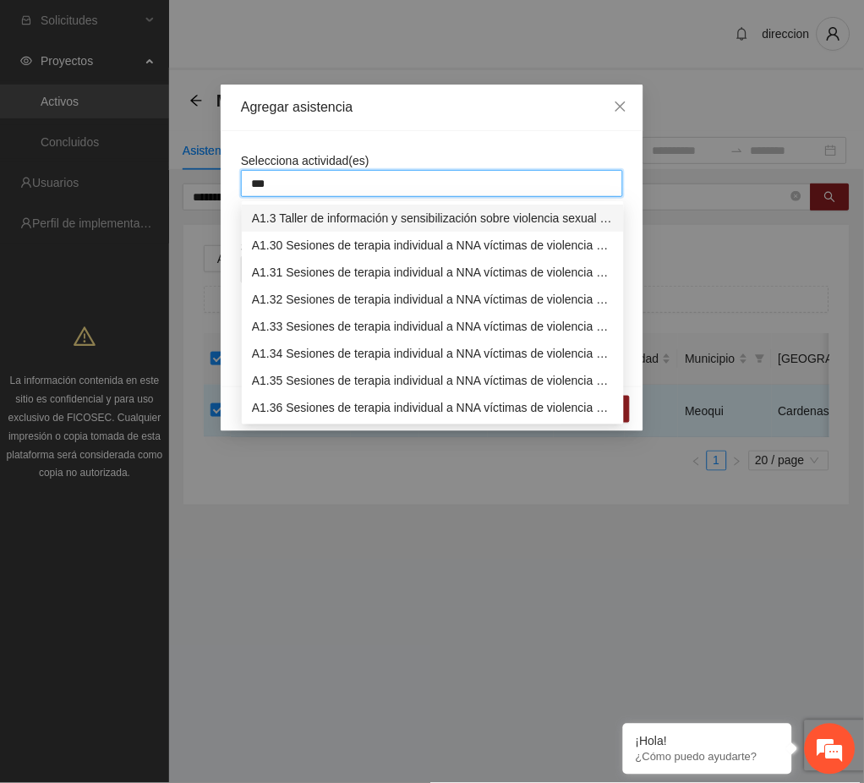
type input "****"
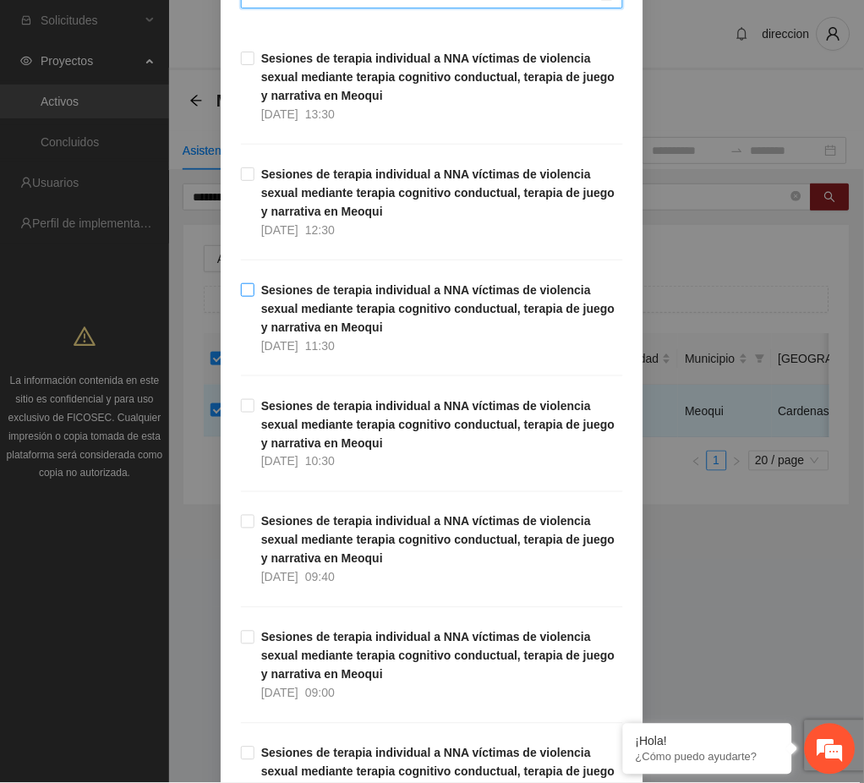
scroll to position [338, 0]
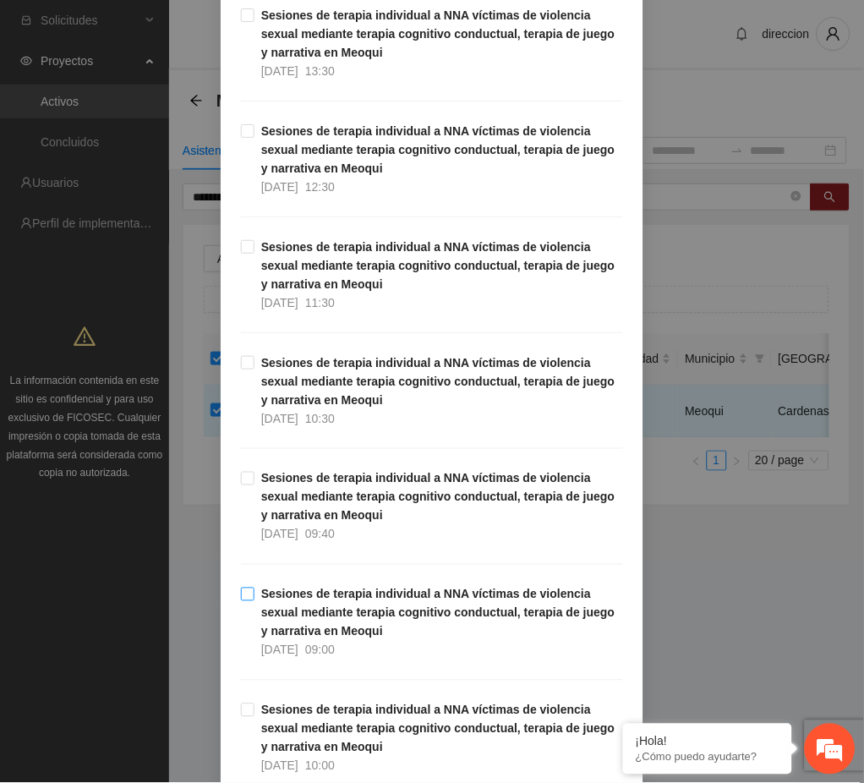
click at [357, 634] on strong "Sesiones de terapia individual a NNA víctimas de violencia sexual mediante tera…" at bounding box center [438, 612] width 354 height 51
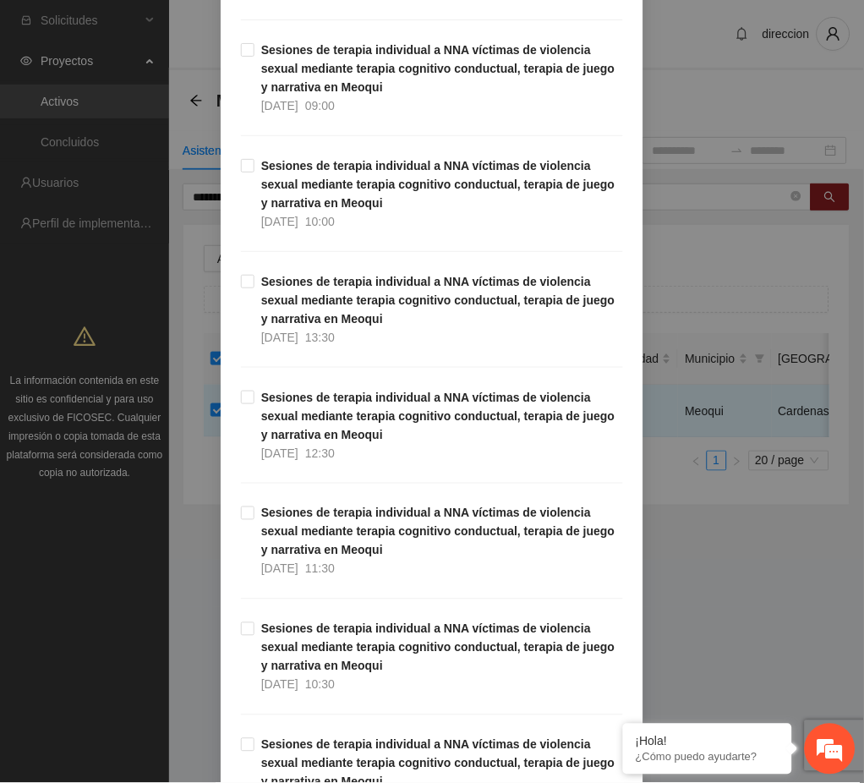
scroll to position [1915, 0]
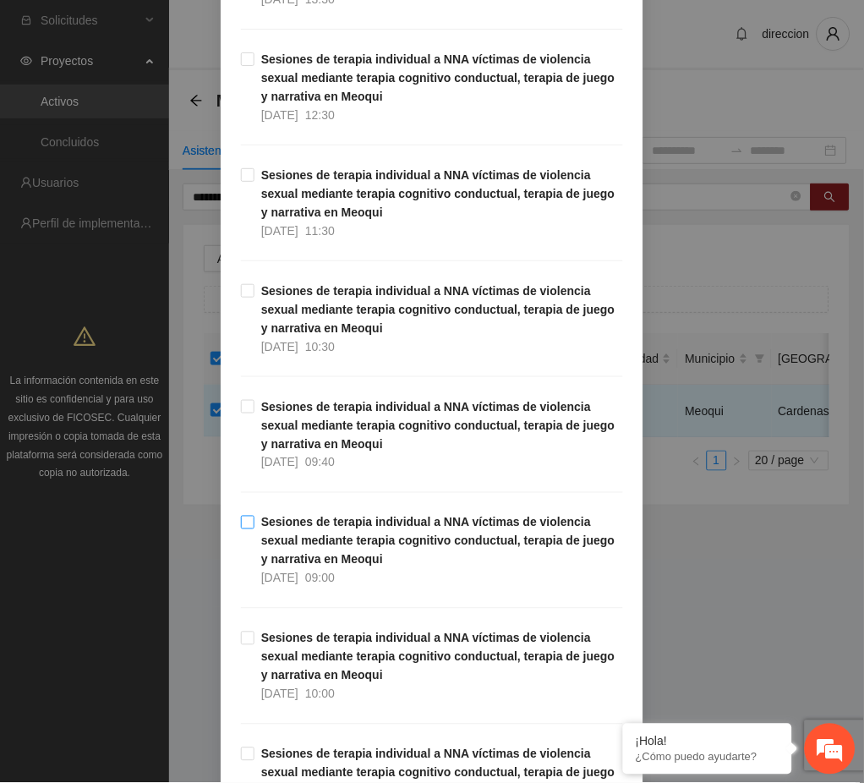
click at [382, 545] on strong "Sesiones de terapia individual a NNA víctimas de violencia sexual mediante tera…" at bounding box center [438, 541] width 354 height 51
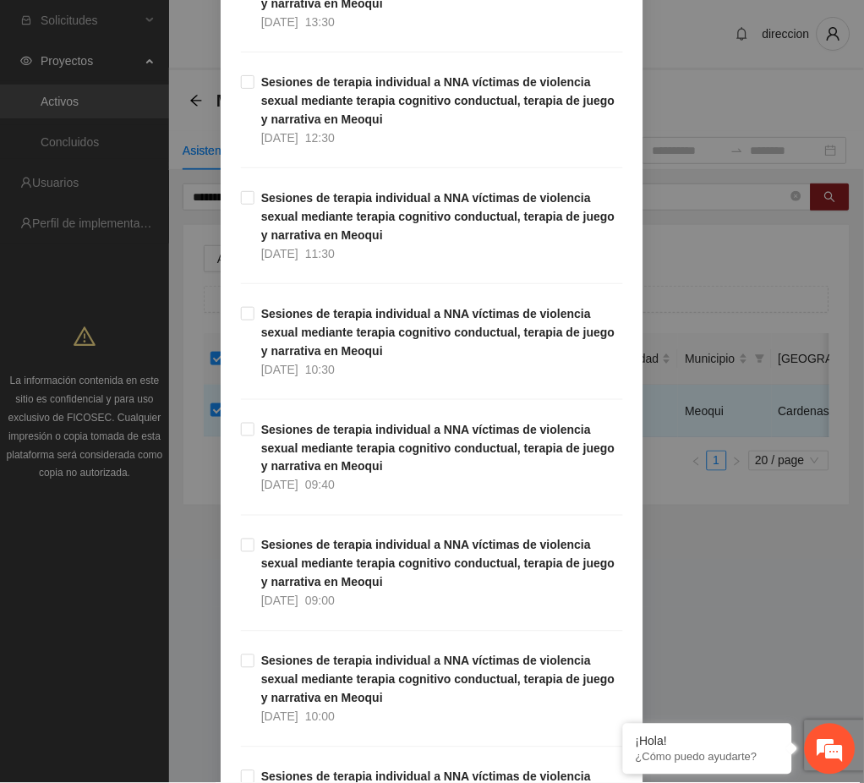
scroll to position [3381, 0]
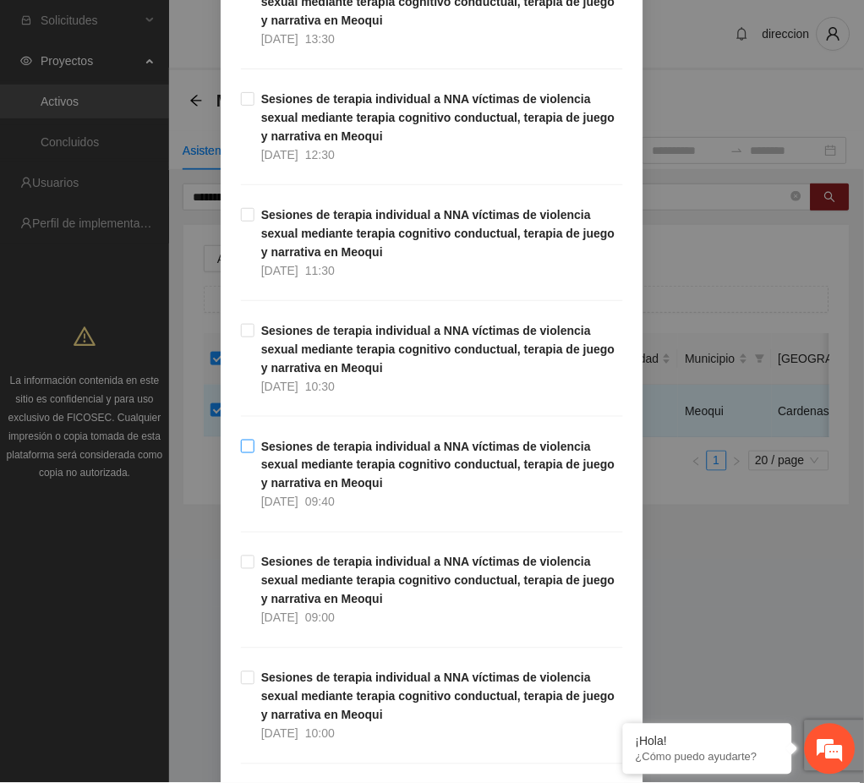
click at [374, 477] on span "Sesiones de terapia individual a NNA víctimas de violencia sexual mediante tera…" at bounding box center [438, 474] width 369 height 74
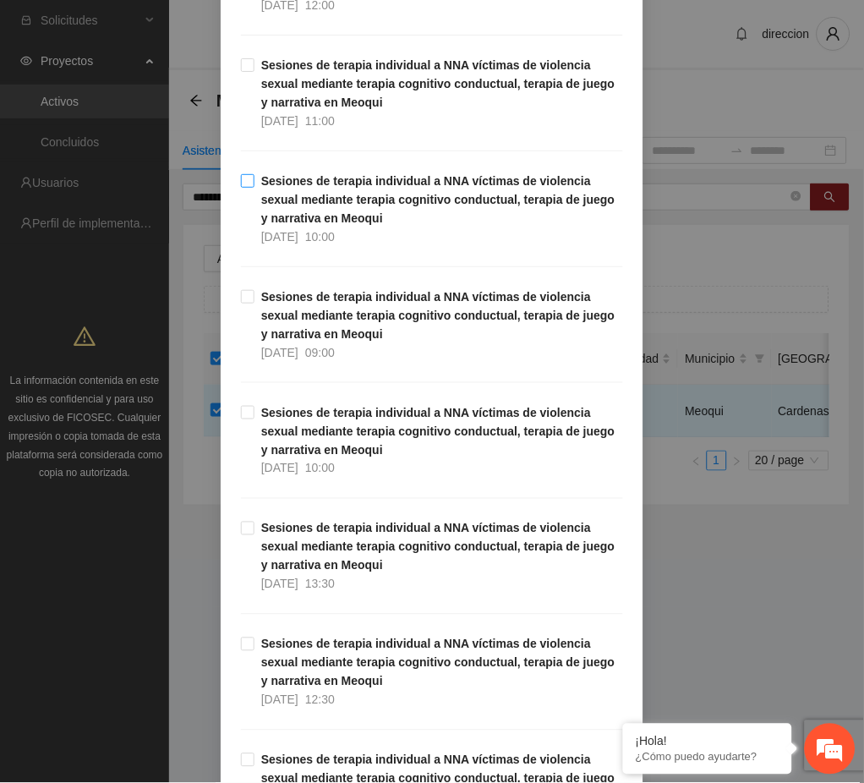
scroll to position [4958, 0]
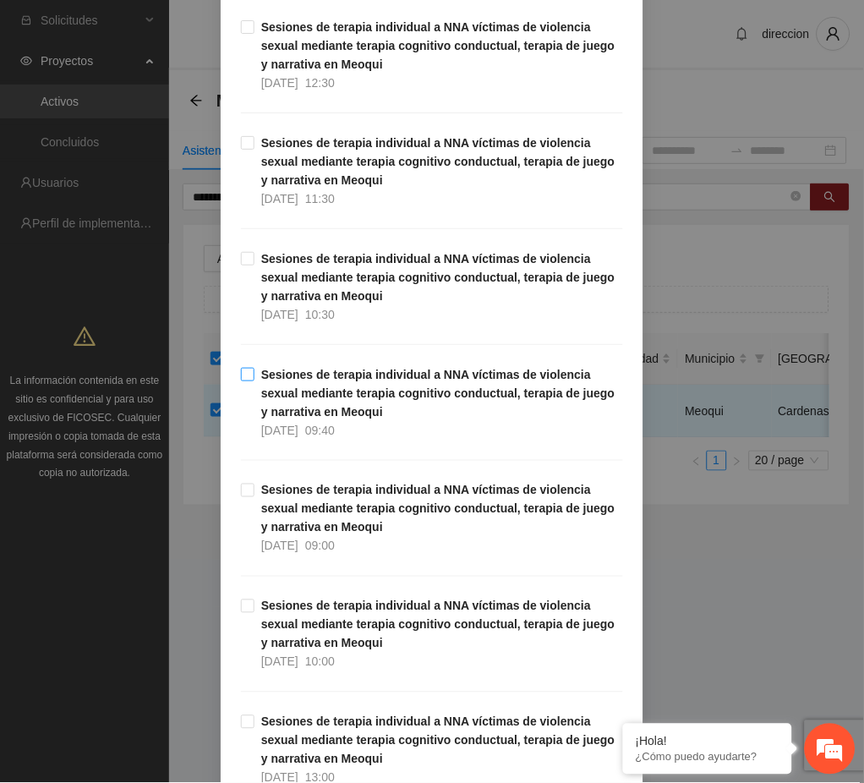
click at [379, 402] on strong "Sesiones de terapia individual a NNA víctimas de violencia sexual mediante tera…" at bounding box center [438, 393] width 354 height 51
click at [746, 629] on div "Agregar asistencia Selecciona actividad(es) A1.33 Sesiones de terapia individua…" at bounding box center [432, 391] width 864 height 783
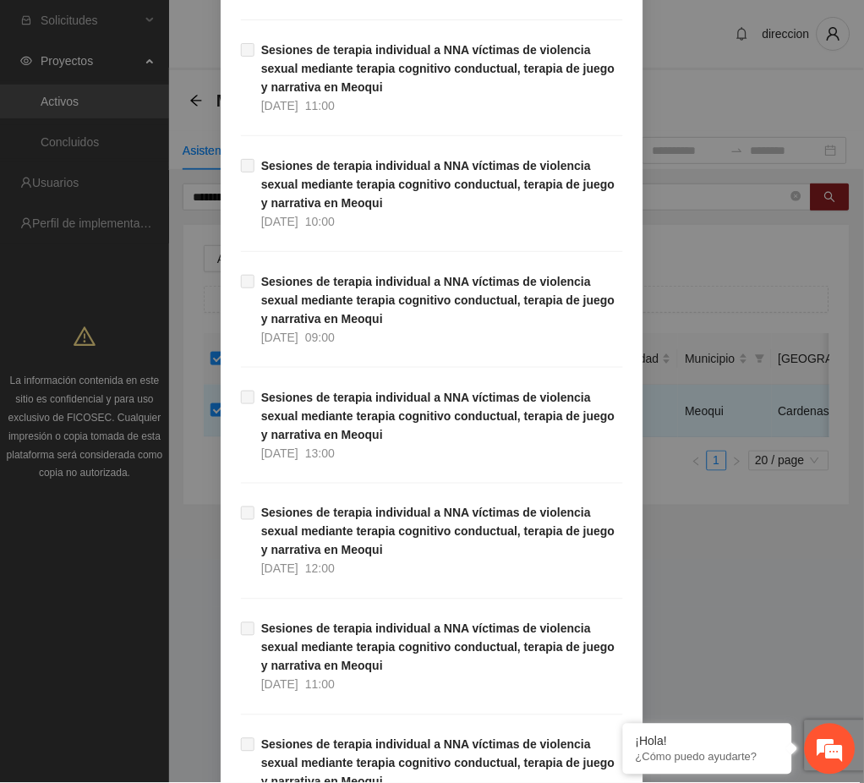
scroll to position [20079, 0]
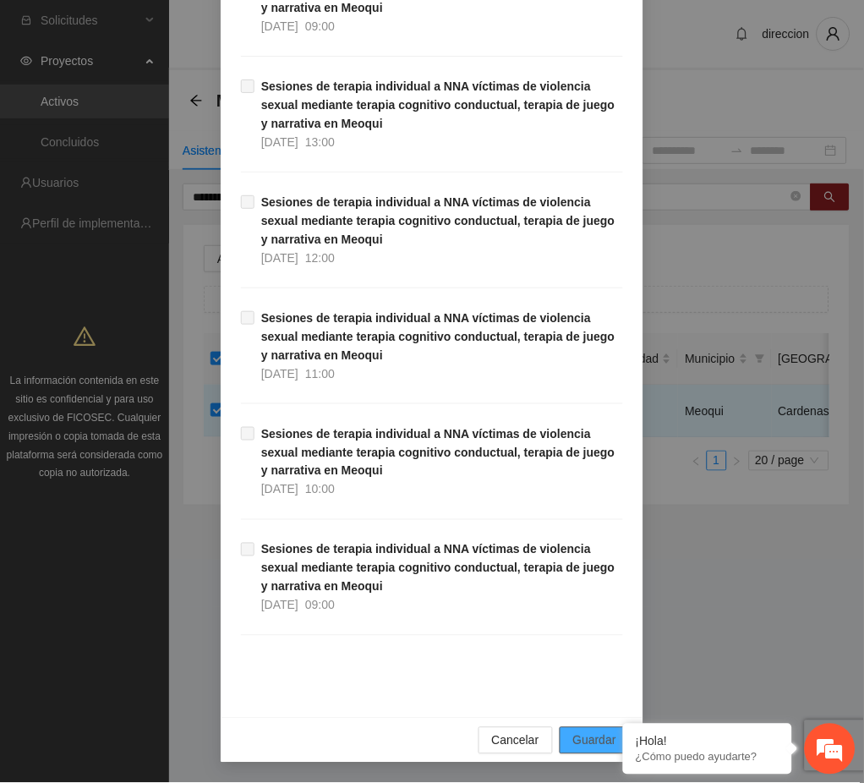
click at [587, 731] on span "Guardar" at bounding box center [594, 740] width 43 height 19
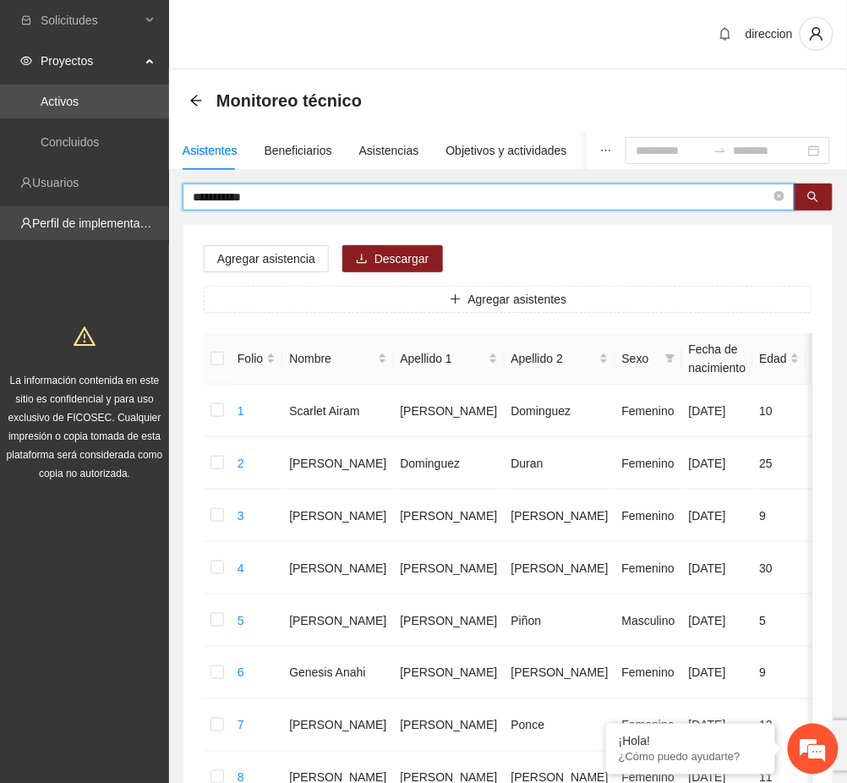
drag, startPoint x: 331, startPoint y: 194, endPoint x: 135, endPoint y: 215, distance: 197.2
type input "**********"
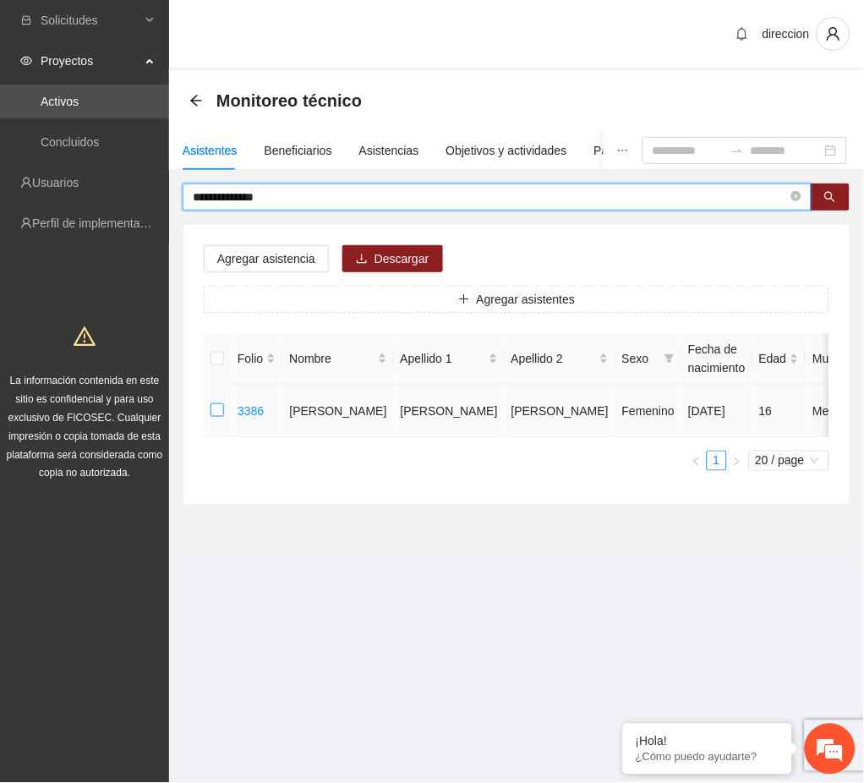
click at [220, 402] on label at bounding box center [217, 411] width 14 height 19
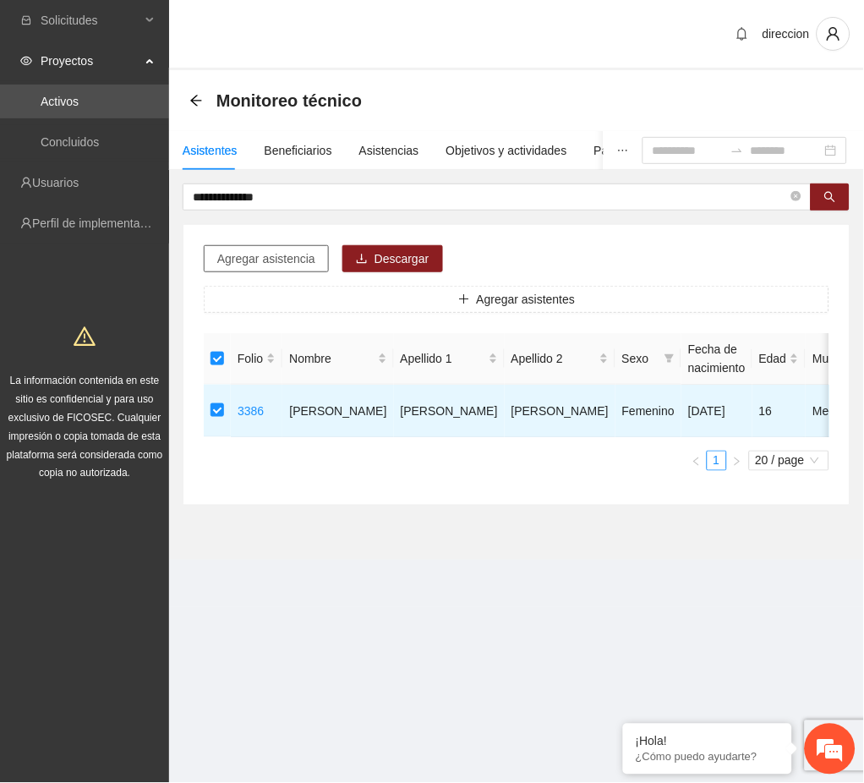
click at [303, 261] on span "Agregar asistencia" at bounding box center [266, 258] width 98 height 19
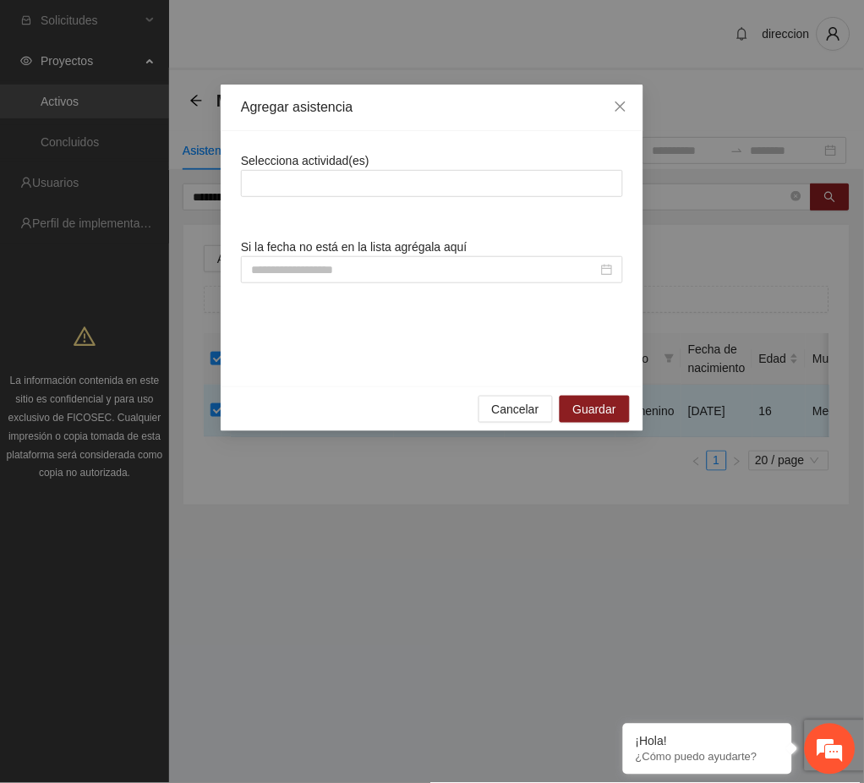
click at [332, 166] on span "Selecciona actividad(es)" at bounding box center [305, 161] width 128 height 14
click at [329, 182] on div at bounding box center [432, 183] width 374 height 20
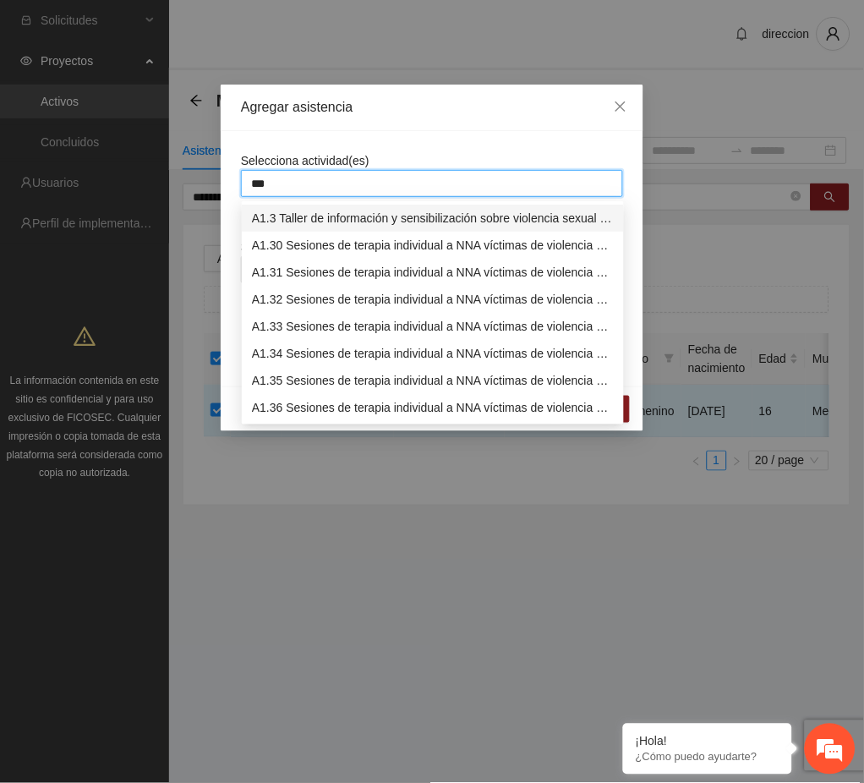
type input "****"
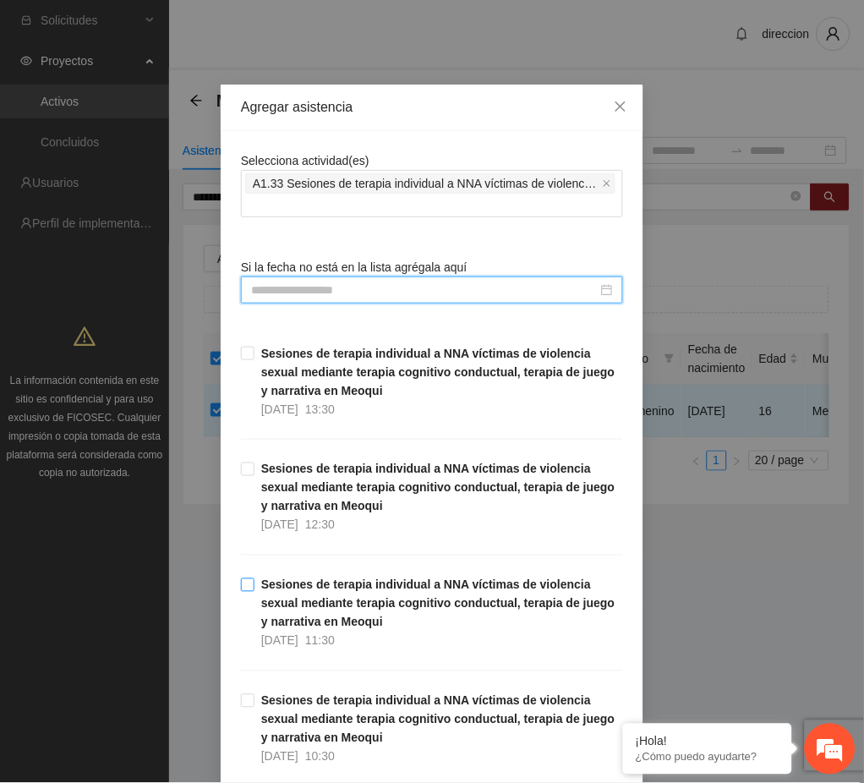
click at [401, 617] on span "Sesiones de terapia individual a NNA víctimas de violencia sexual mediante tera…" at bounding box center [438, 613] width 369 height 74
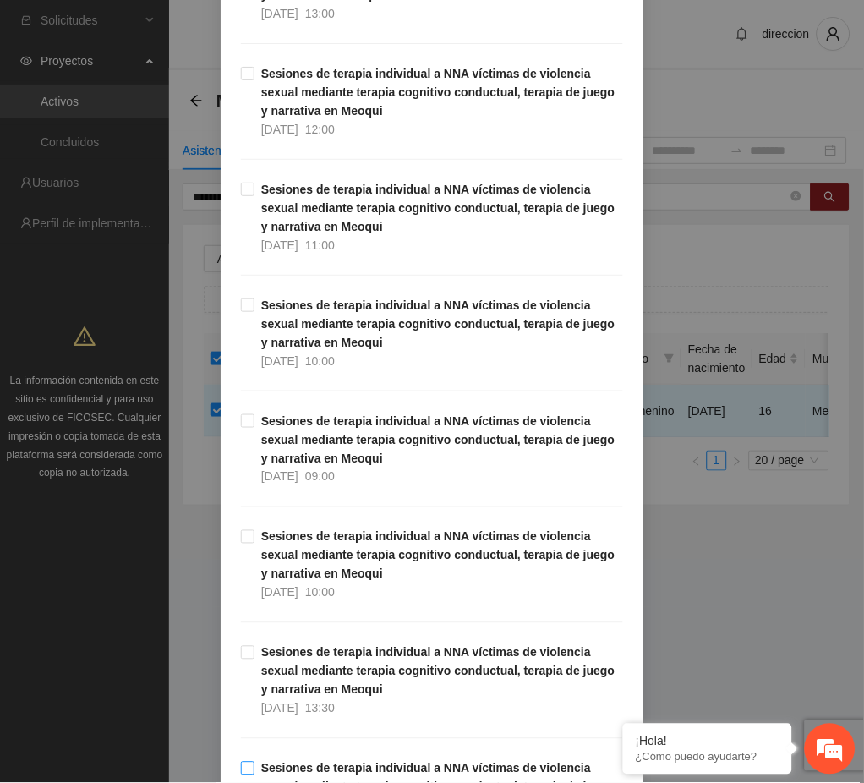
scroll to position [1577, 0]
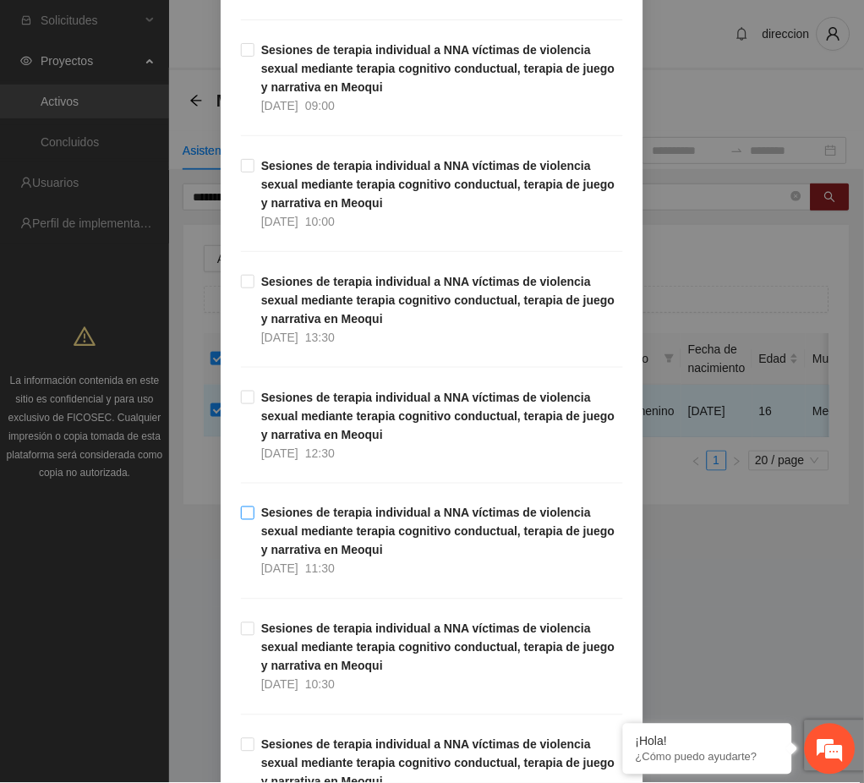
click at [336, 526] on strong "Sesiones de terapia individual a NNA víctimas de violencia sexual mediante tera…" at bounding box center [438, 531] width 354 height 51
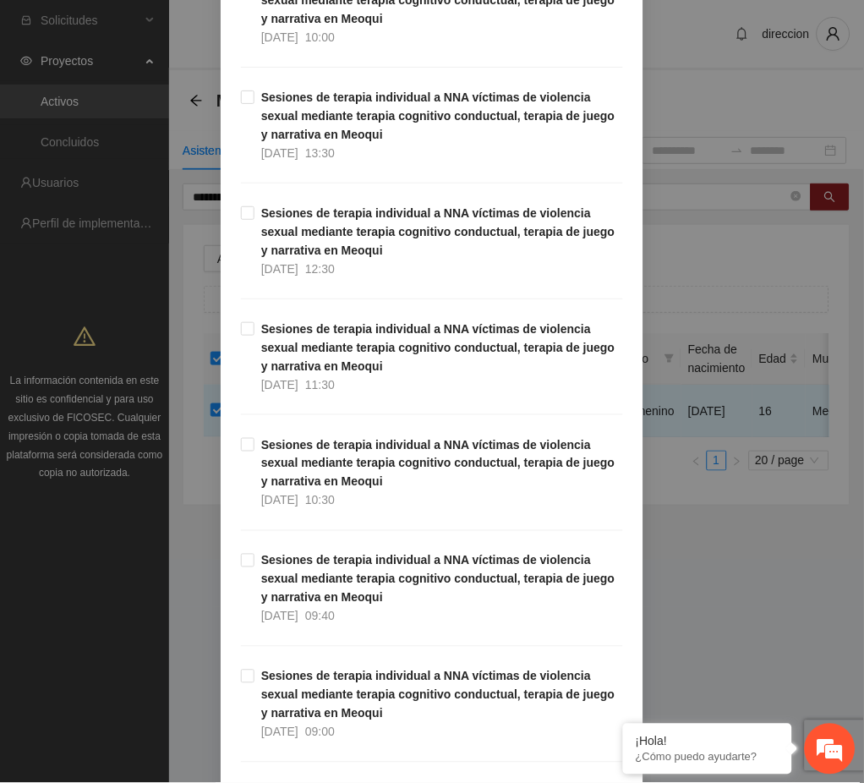
scroll to position [3268, 0]
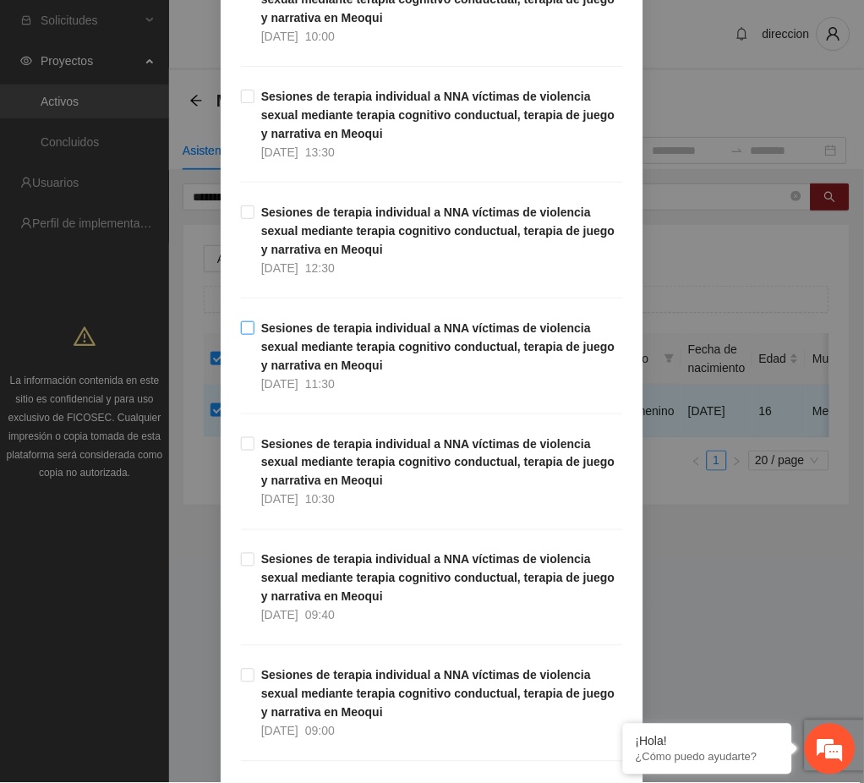
click at [338, 369] on strong "Sesiones de terapia individual a NNA víctimas de violencia sexual mediante tera…" at bounding box center [438, 346] width 354 height 51
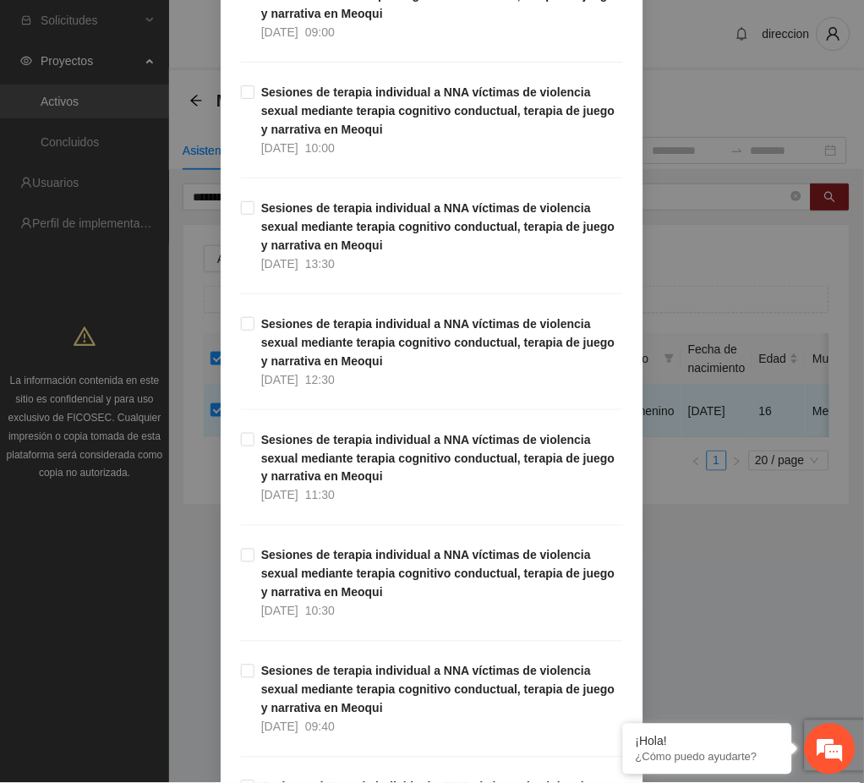
scroll to position [4734, 0]
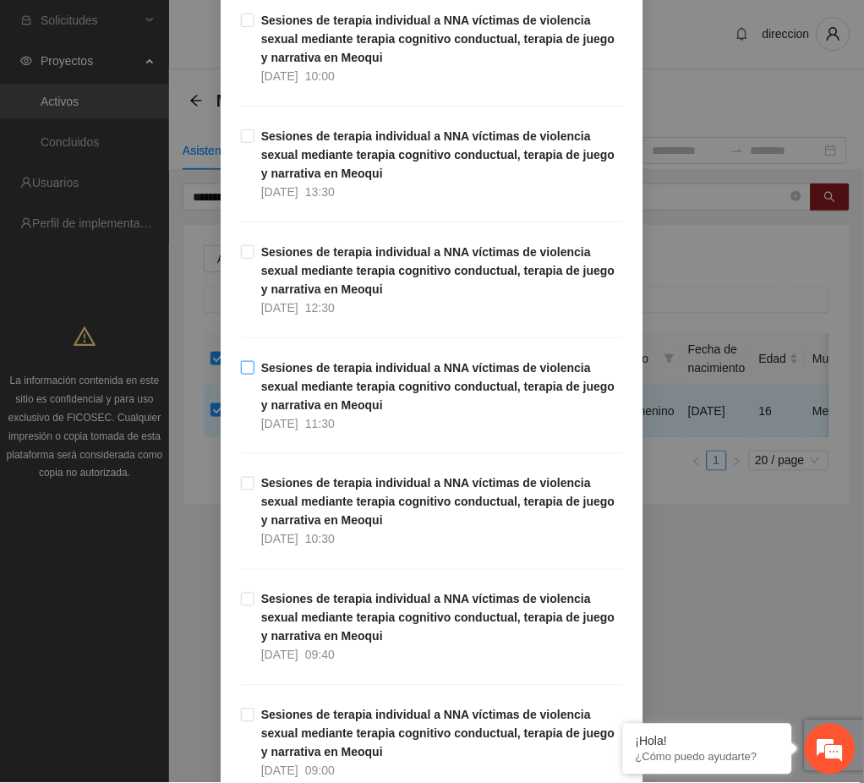
click at [392, 424] on span "Sesiones de terapia individual a NNA víctimas de violencia sexual mediante tera…" at bounding box center [438, 395] width 369 height 74
click at [742, 582] on div "Agregar asistencia Selecciona actividad(es) A1.33 Sesiones de terapia individua…" at bounding box center [432, 391] width 864 height 783
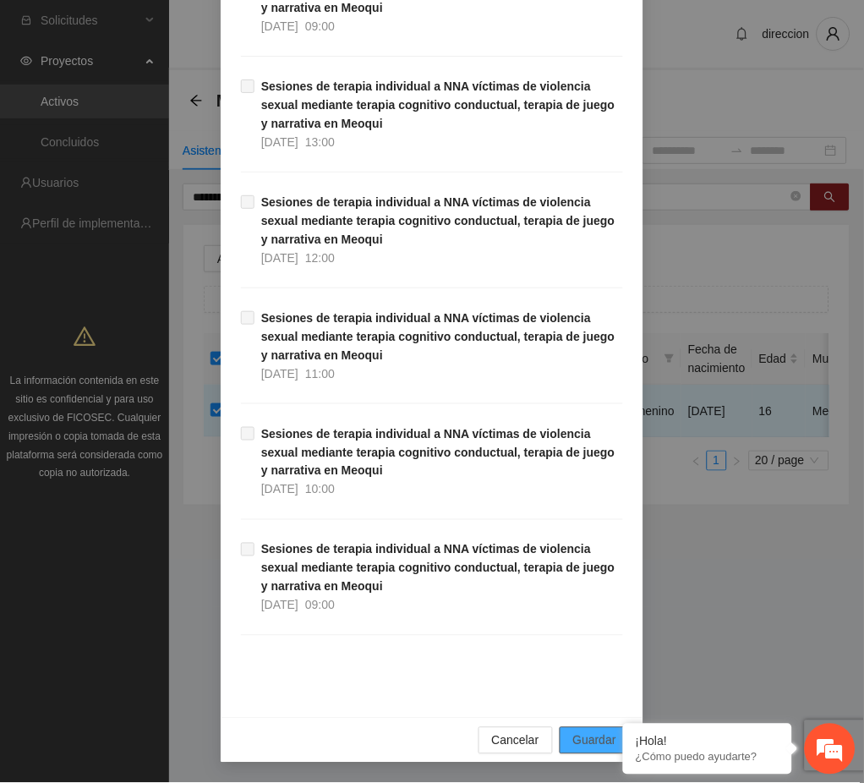
click at [598, 745] on span "Guardar" at bounding box center [594, 740] width 43 height 19
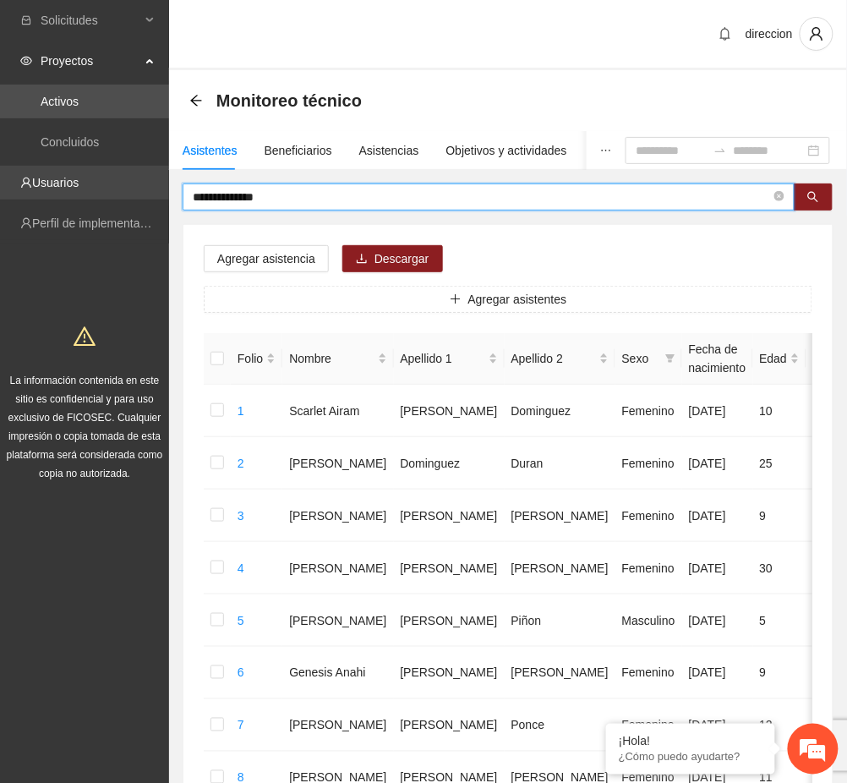
drag, startPoint x: 298, startPoint y: 194, endPoint x: 164, endPoint y: 197, distance: 134.4
type input "**********"
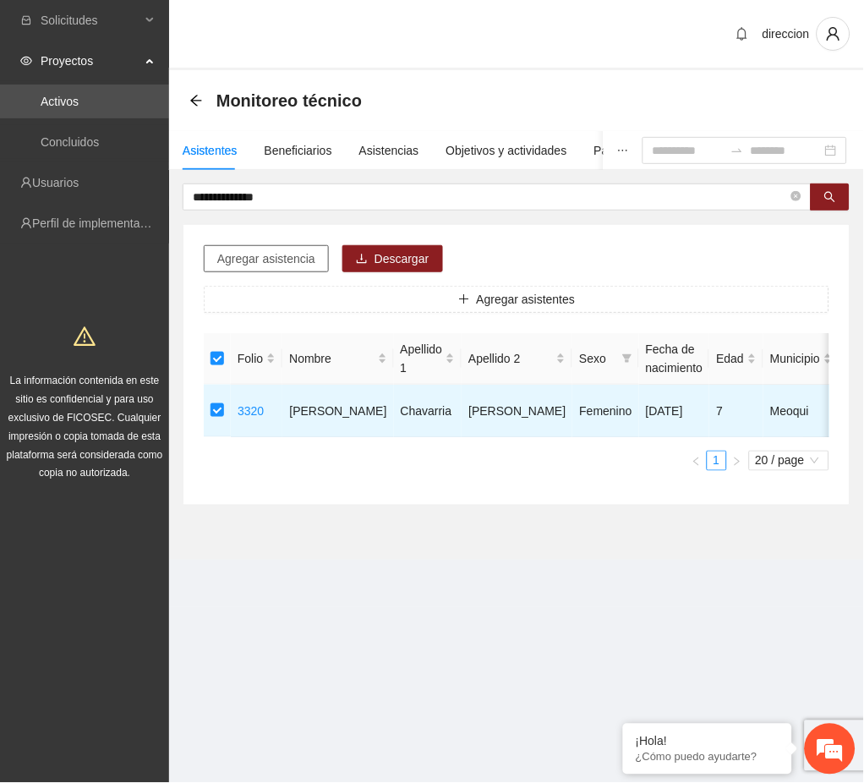
click at [282, 257] on span "Agregar asistencia" at bounding box center [266, 258] width 98 height 19
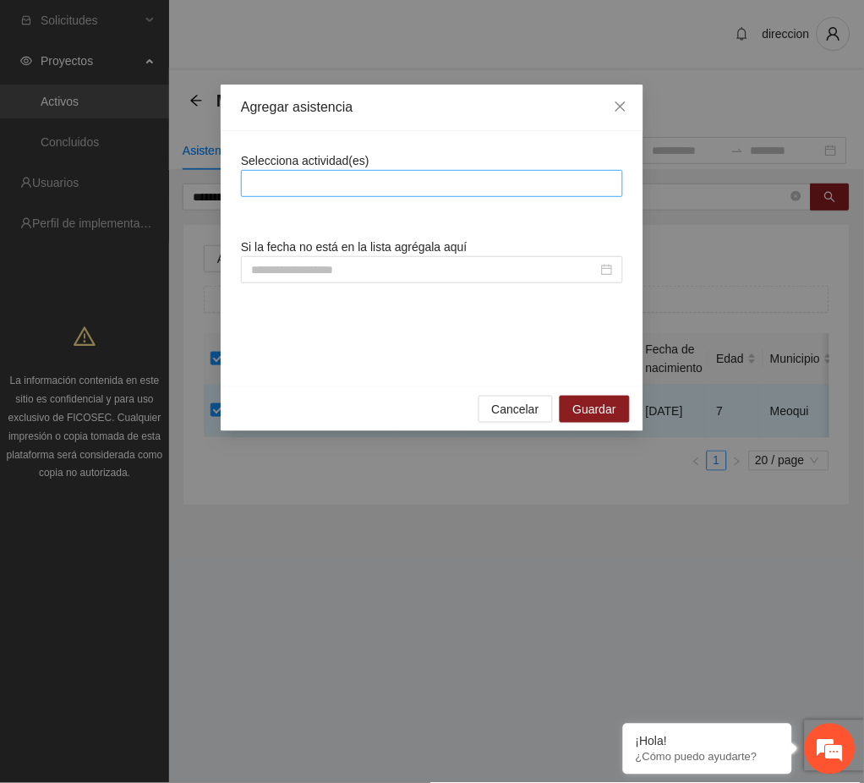
click at [284, 182] on div at bounding box center [432, 183] width 374 height 20
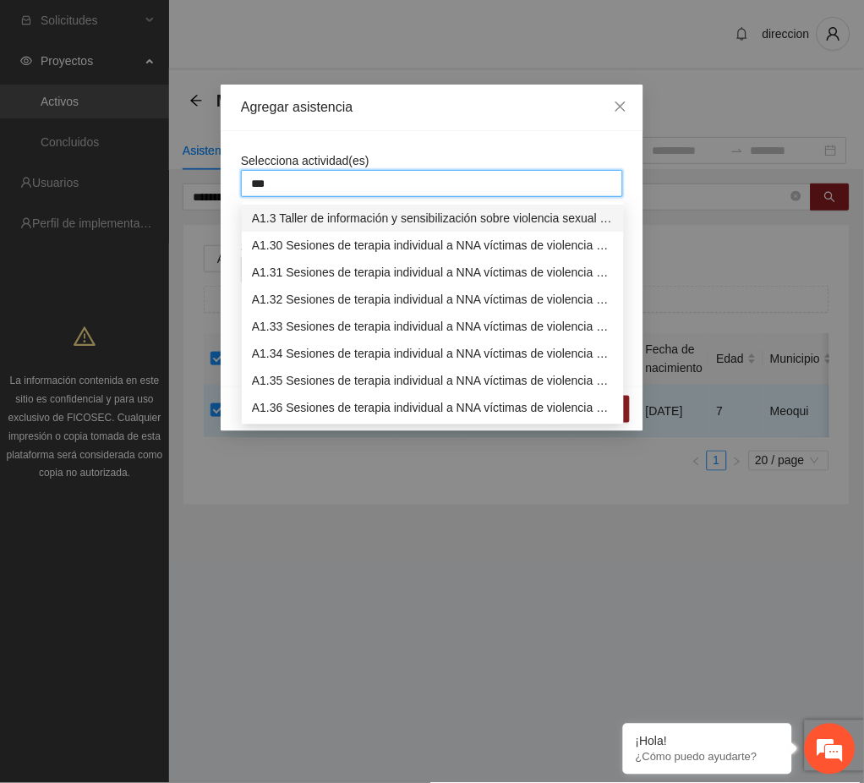
type input "****"
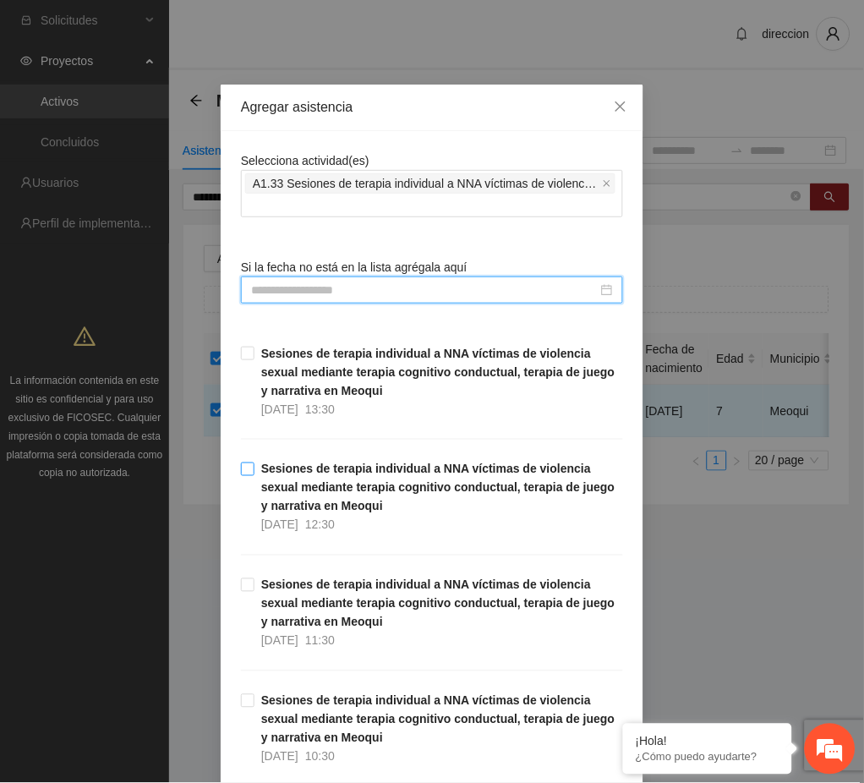
click at [328, 490] on strong "Sesiones de terapia individual a NNA víctimas de violencia sexual mediante tera…" at bounding box center [438, 487] width 354 height 51
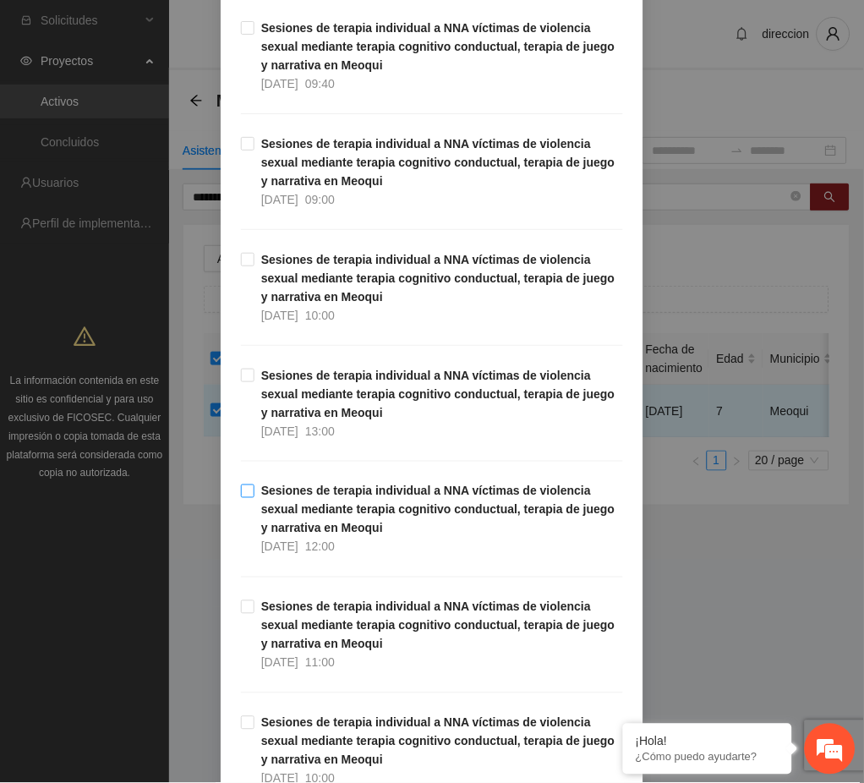
scroll to position [1352, 0]
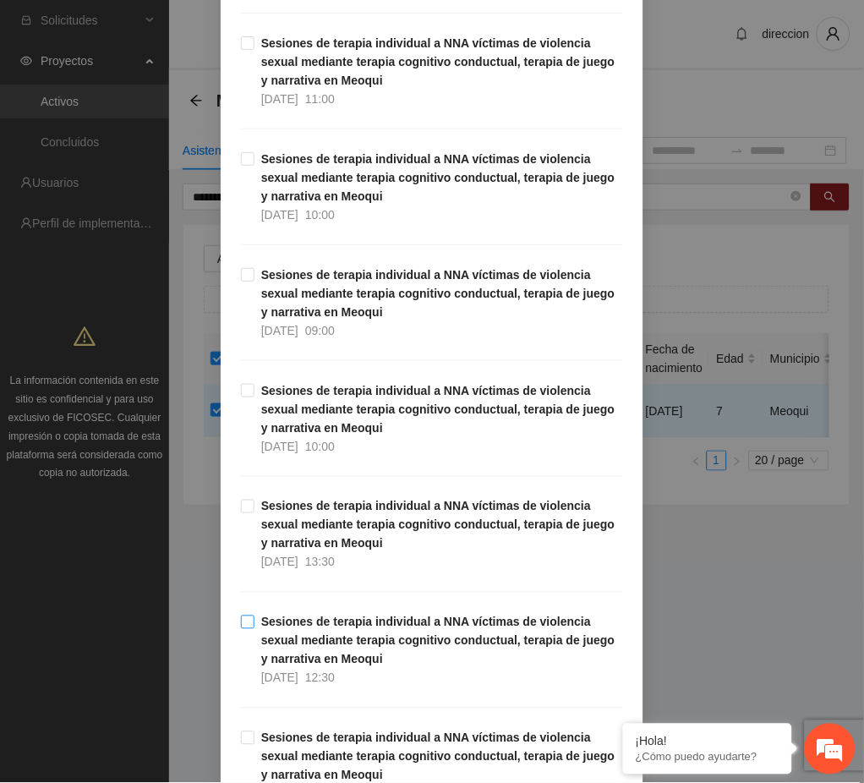
click at [358, 622] on strong "Sesiones de terapia individual a NNA víctimas de violencia sexual mediante tera…" at bounding box center [438, 640] width 354 height 51
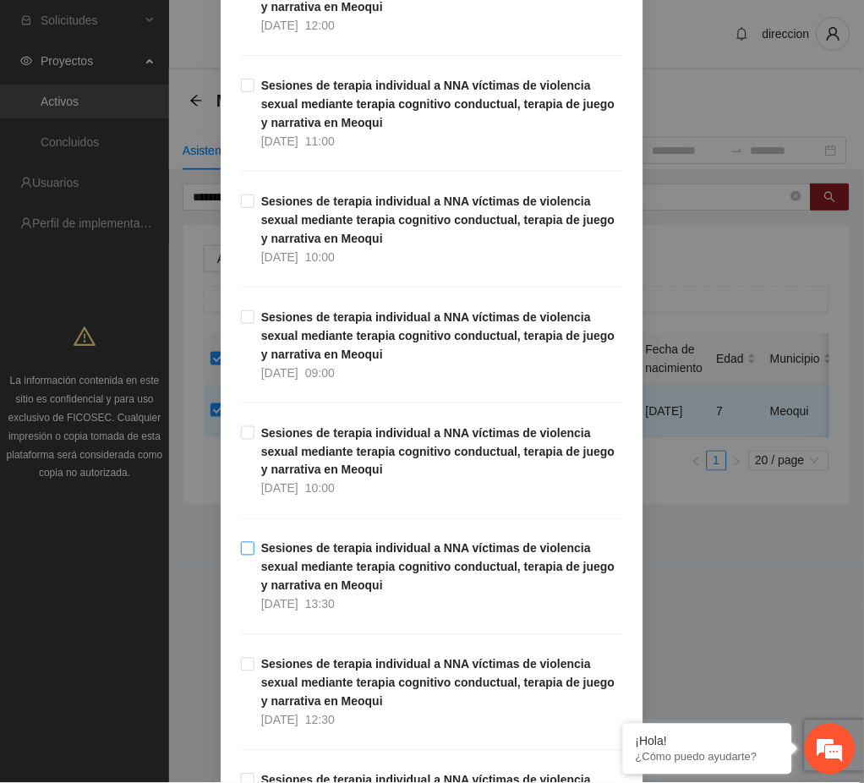
scroll to position [2817, 0]
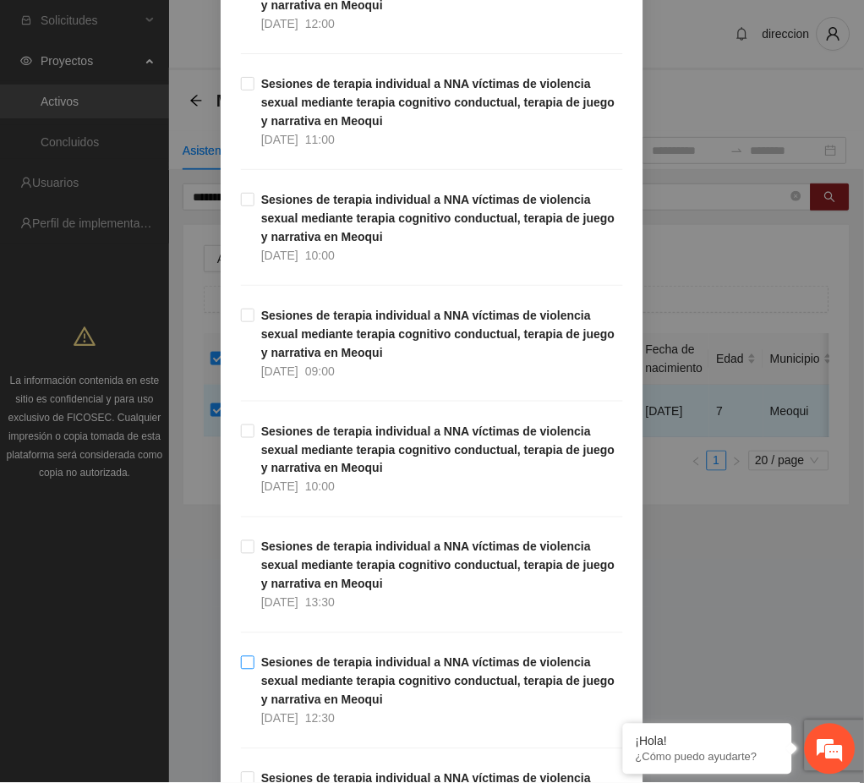
click at [329, 675] on strong "Sesiones de terapia individual a NNA víctimas de violencia sexual mediante tera…" at bounding box center [438, 681] width 354 height 51
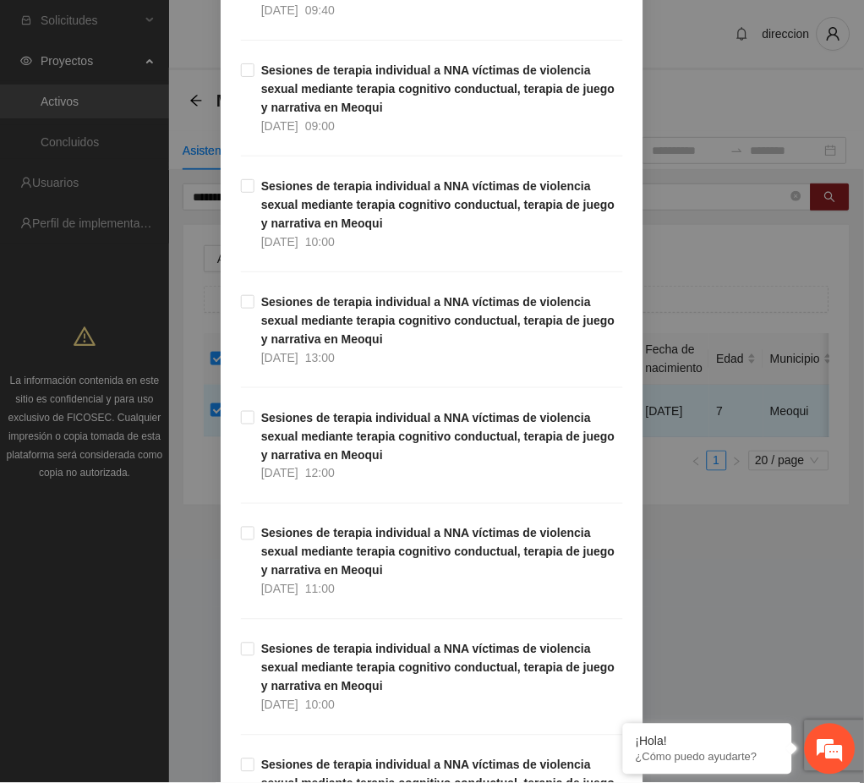
scroll to position [4396, 0]
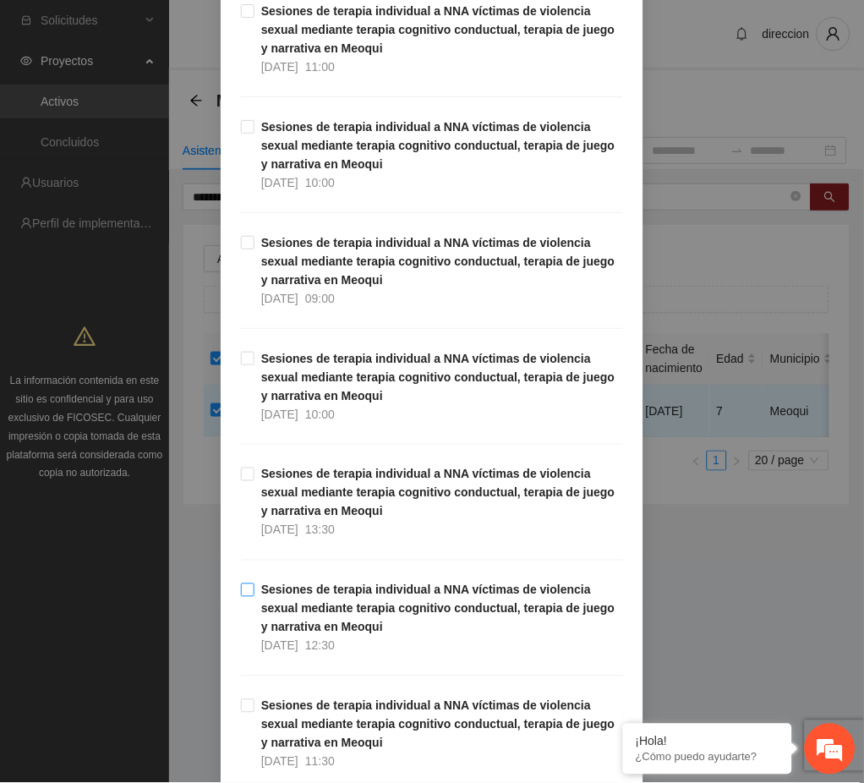
click at [333, 608] on strong "Sesiones de terapia individual a NNA víctimas de violencia sexual mediante tera…" at bounding box center [438, 608] width 354 height 51
click at [719, 658] on div "Agregar asistencia Selecciona actividad(es) A1.33 Sesiones de terapia individua…" at bounding box center [432, 391] width 864 height 783
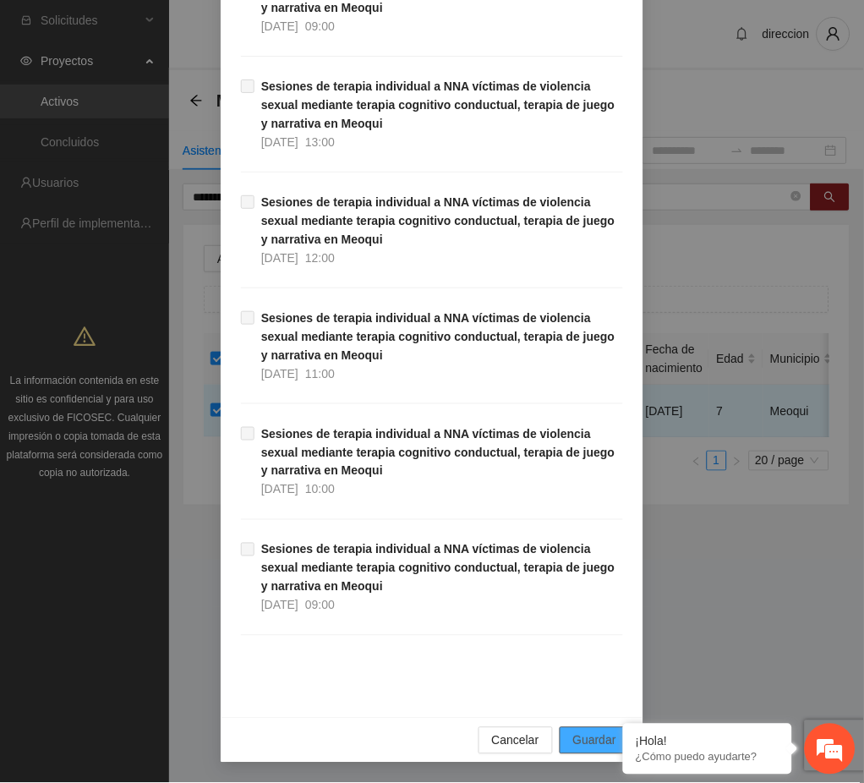
click at [590, 728] on button "Guardar" at bounding box center [595, 740] width 70 height 27
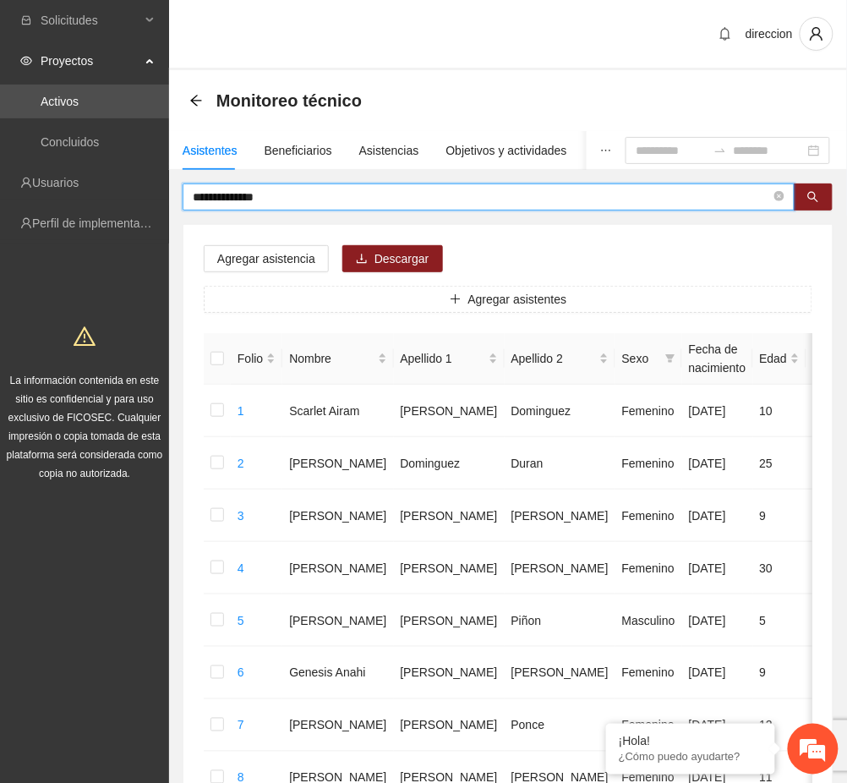
drag, startPoint x: 296, startPoint y: 194, endPoint x: 181, endPoint y: 206, distance: 115.6
type input "**********"
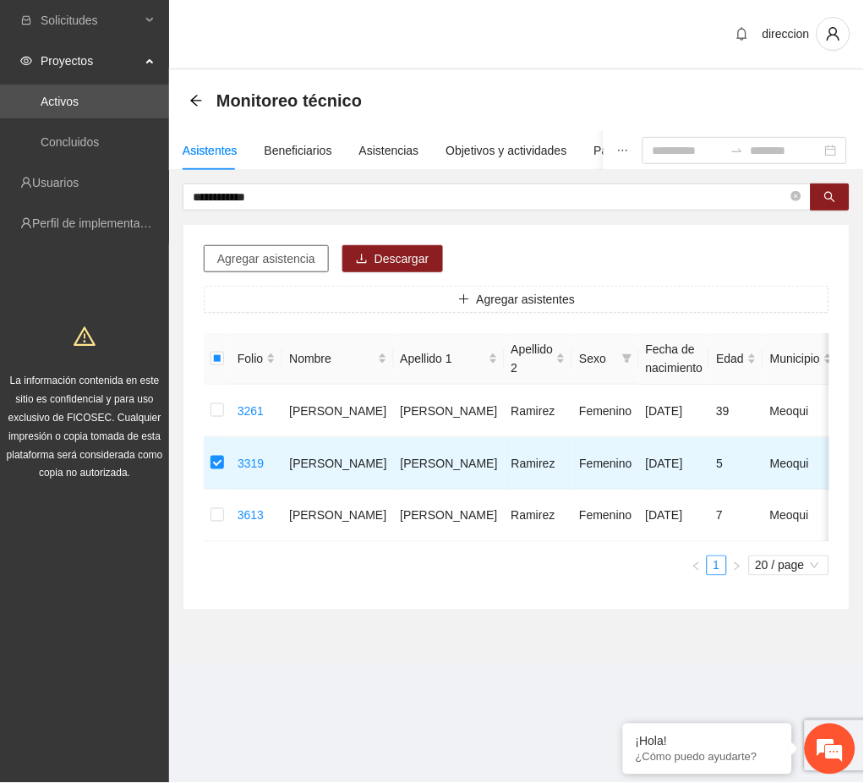
click at [274, 257] on span "Agregar asistencia" at bounding box center [266, 258] width 98 height 19
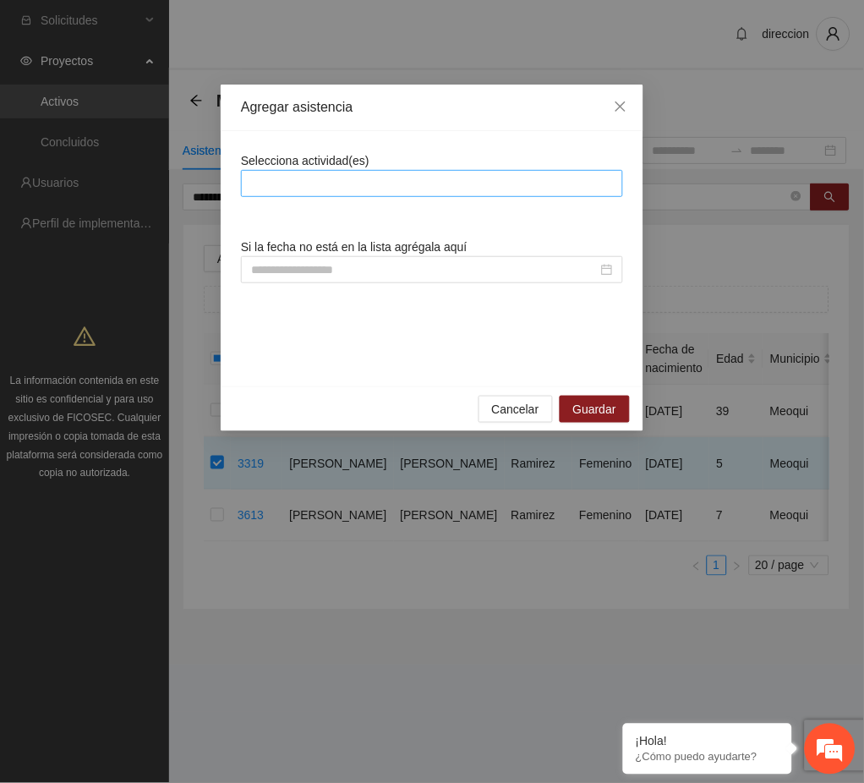
click at [296, 177] on div at bounding box center [432, 183] width 374 height 20
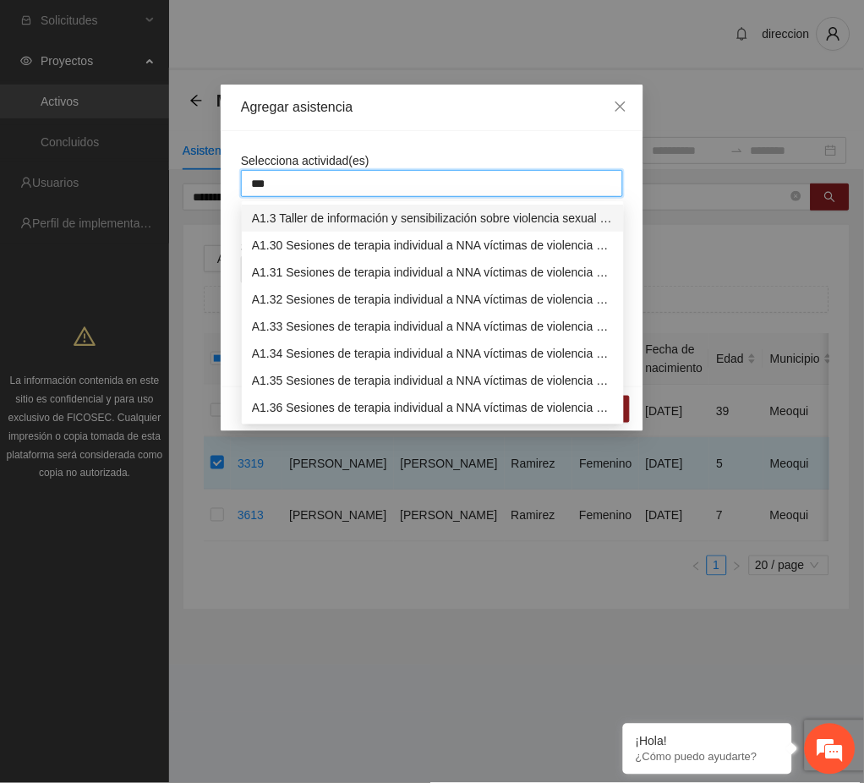
type input "****"
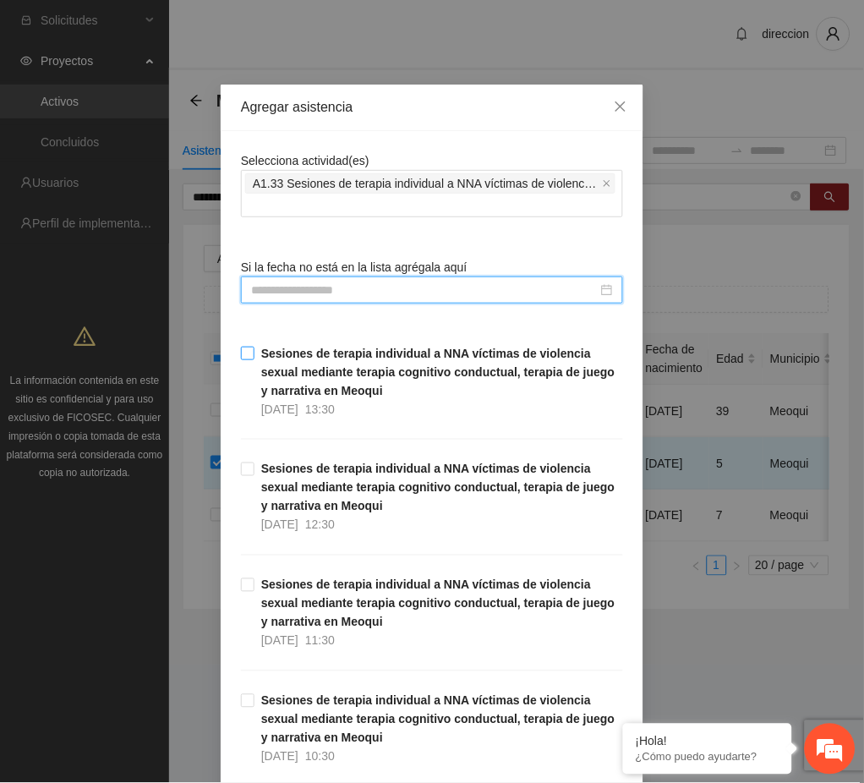
click at [388, 406] on span "Sesiones de terapia individual a NNA víctimas de violencia sexual mediante tera…" at bounding box center [438, 381] width 369 height 74
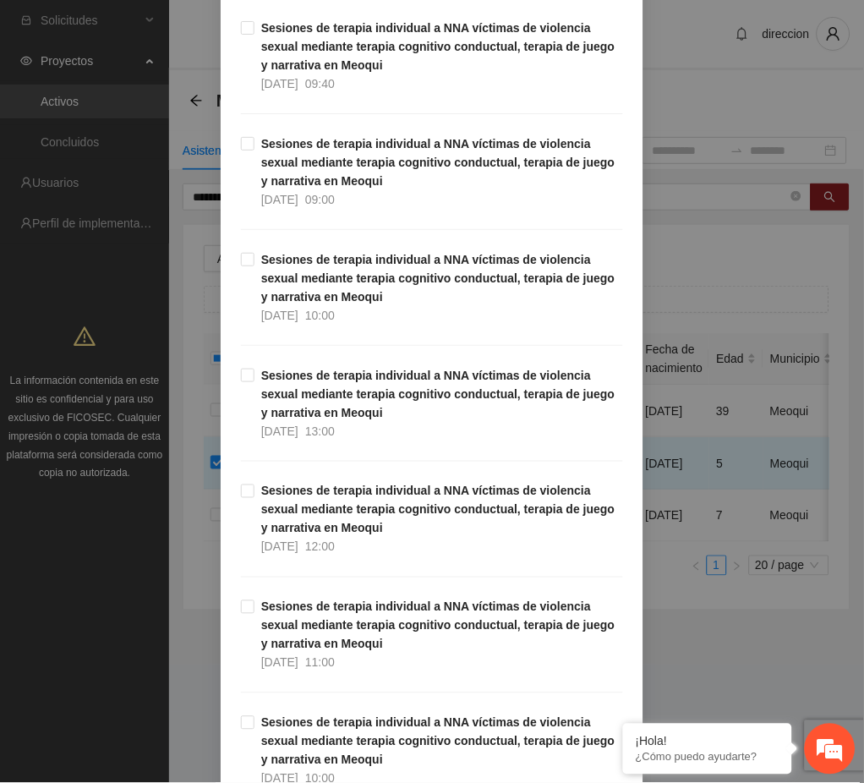
scroll to position [1465, 0]
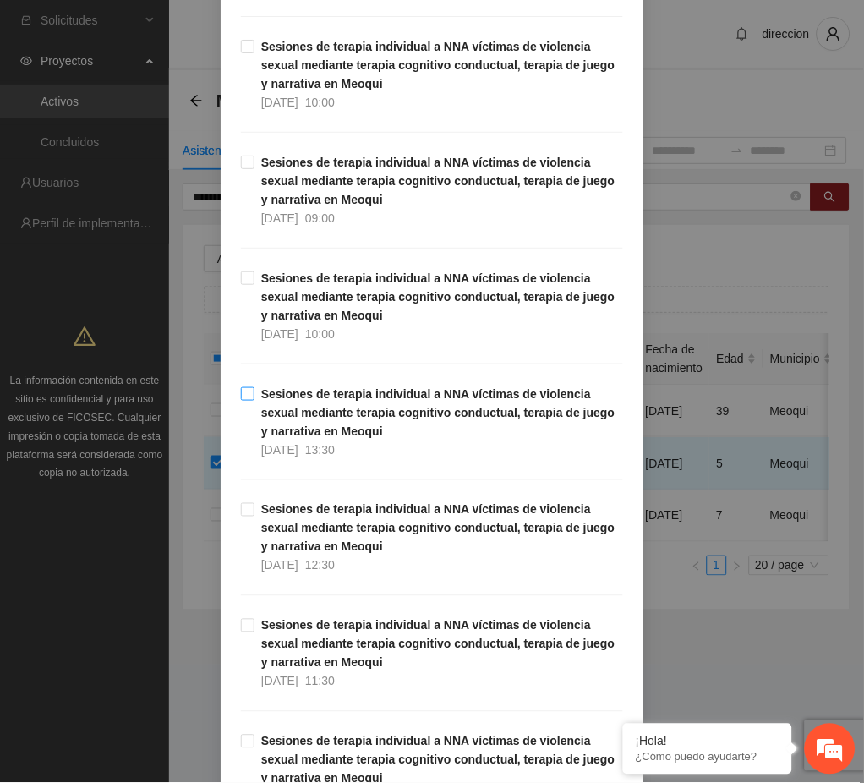
click at [440, 420] on span "Sesiones de terapia individual a NNA víctimas de violencia sexual mediante tera…" at bounding box center [438, 422] width 369 height 74
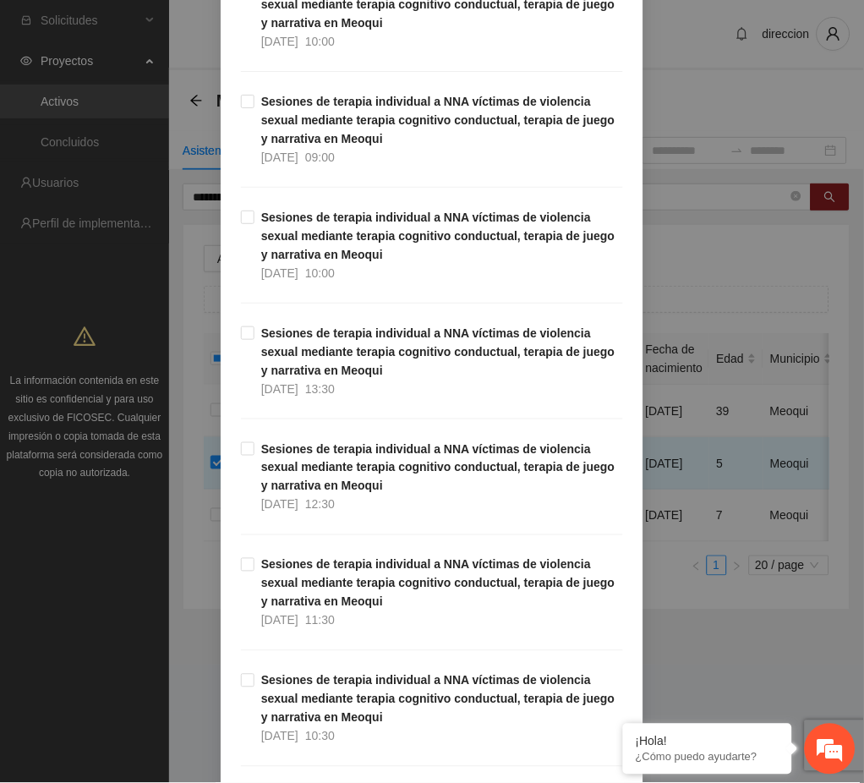
scroll to position [3043, 0]
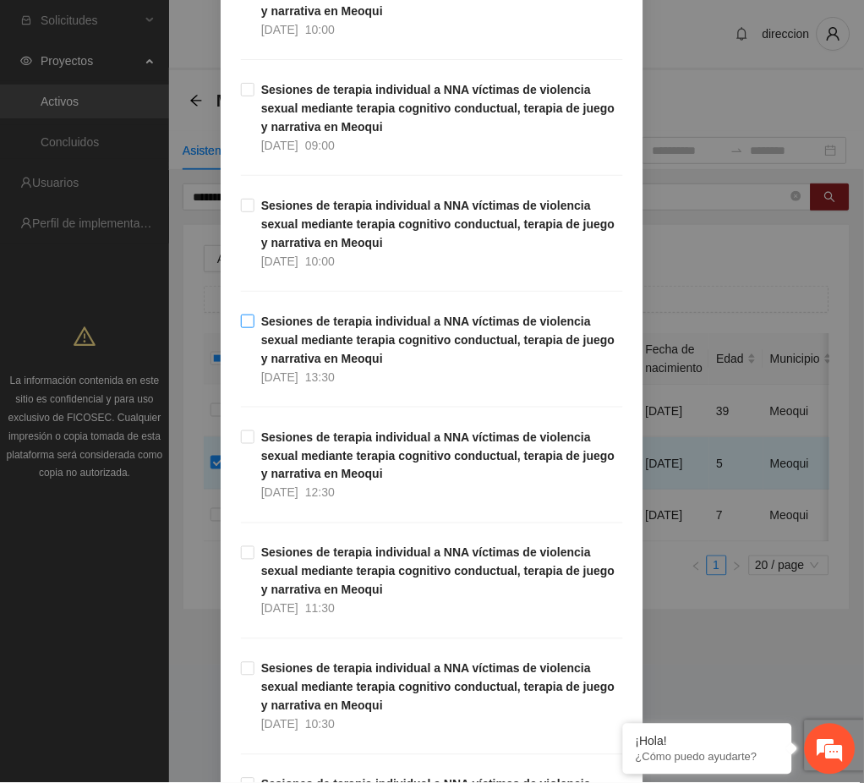
click at [327, 371] on span "13:30" at bounding box center [320, 377] width 30 height 14
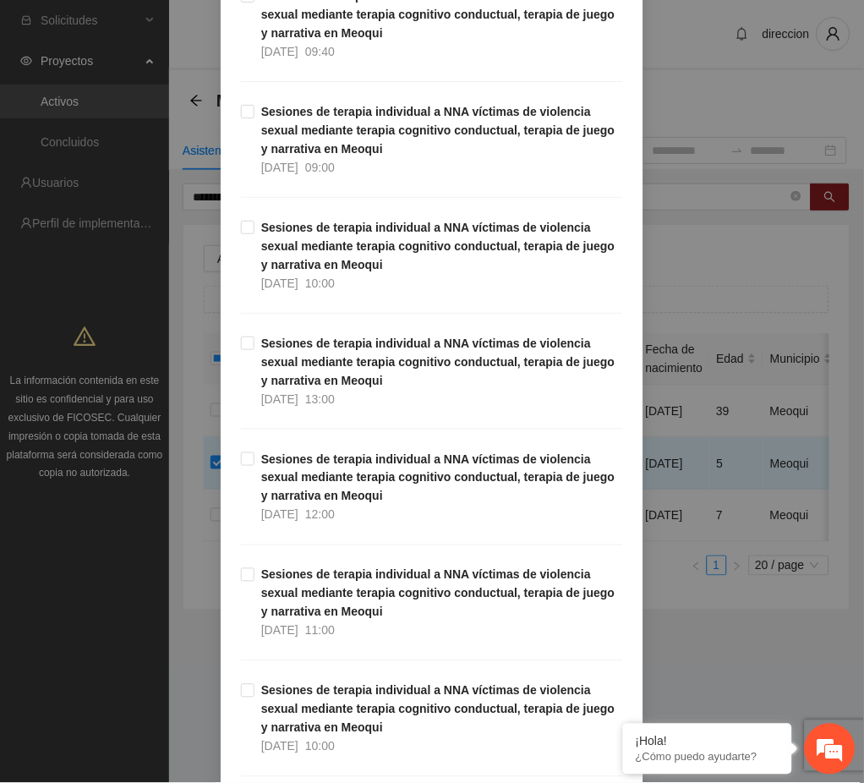
scroll to position [4396, 0]
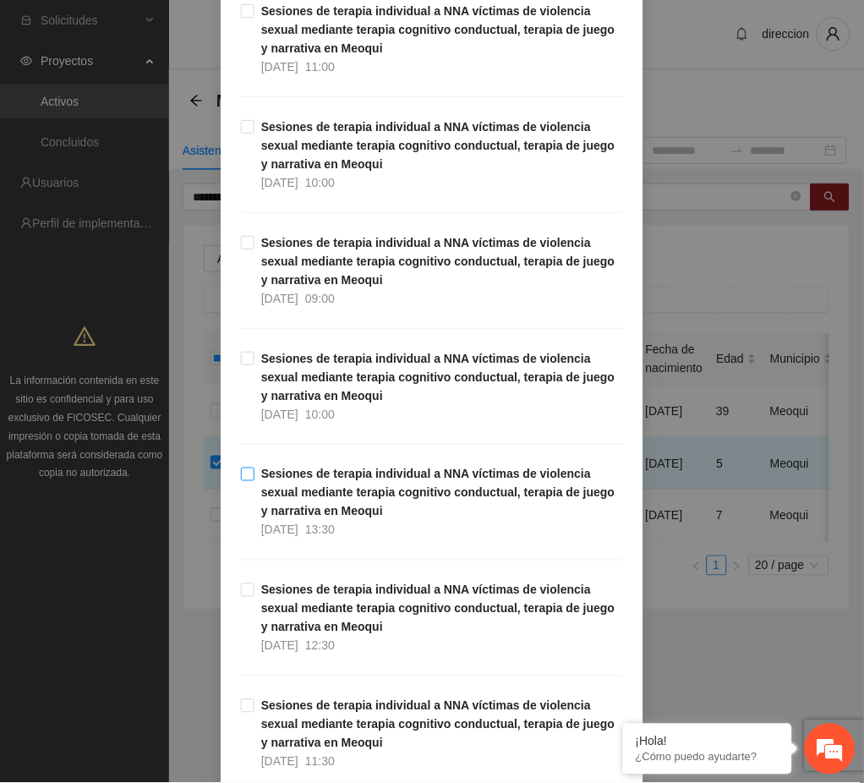
click at [323, 489] on strong "Sesiones de terapia individual a NNA víctimas de violencia sexual mediante tera…" at bounding box center [438, 492] width 354 height 51
click at [695, 687] on div "Agregar asistencia Selecciona actividad(es) A1.33 Sesiones de terapia individua…" at bounding box center [432, 391] width 864 height 783
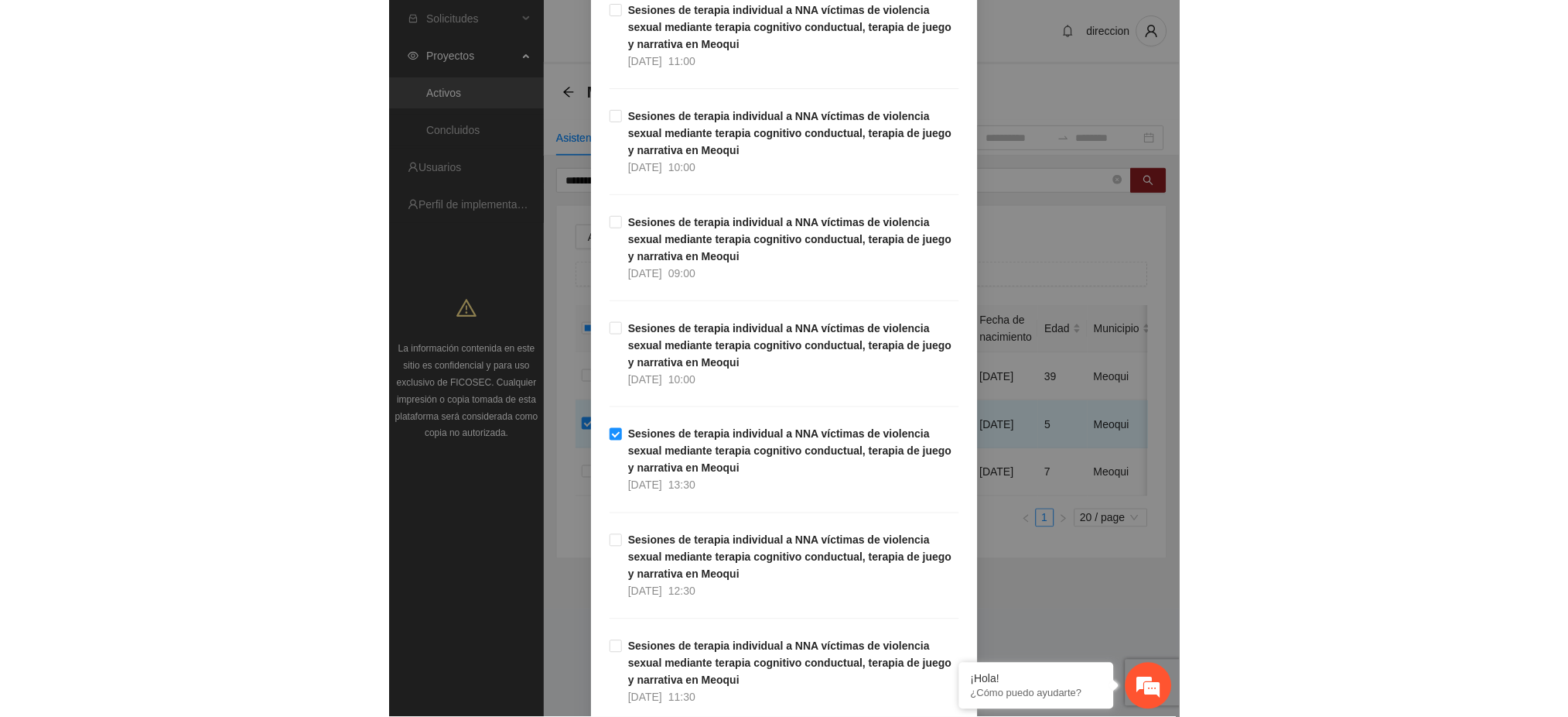
scroll to position [18387, 0]
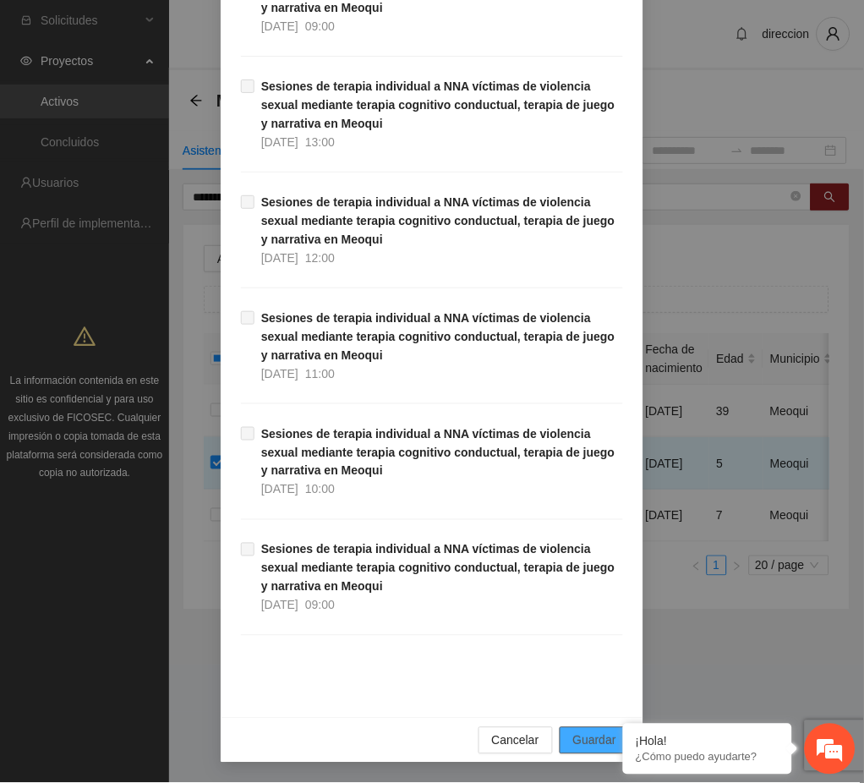
click at [573, 735] on span "Guardar" at bounding box center [594, 740] width 43 height 19
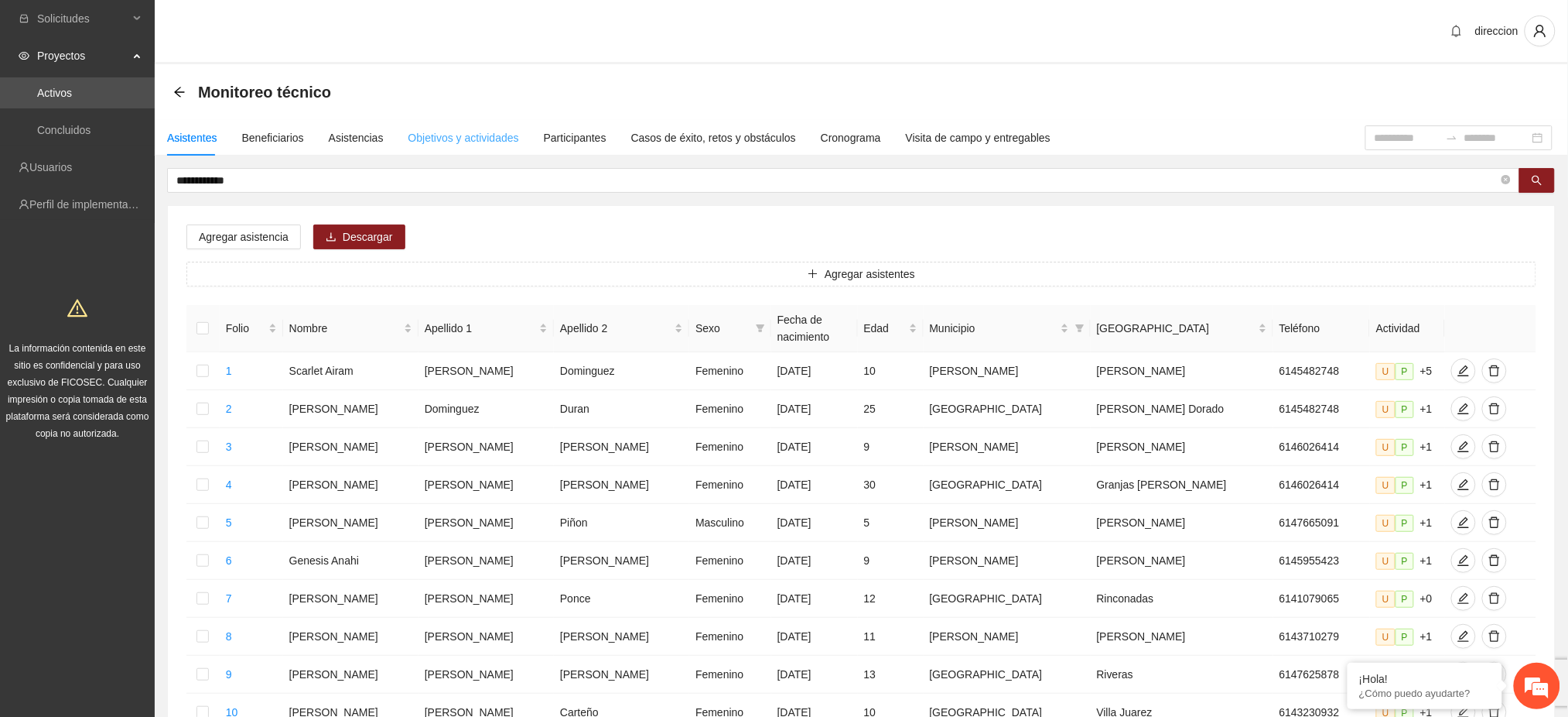
click at [456, 125] on div "Objetivos y actividades" at bounding box center [463, 137] width 111 height 36
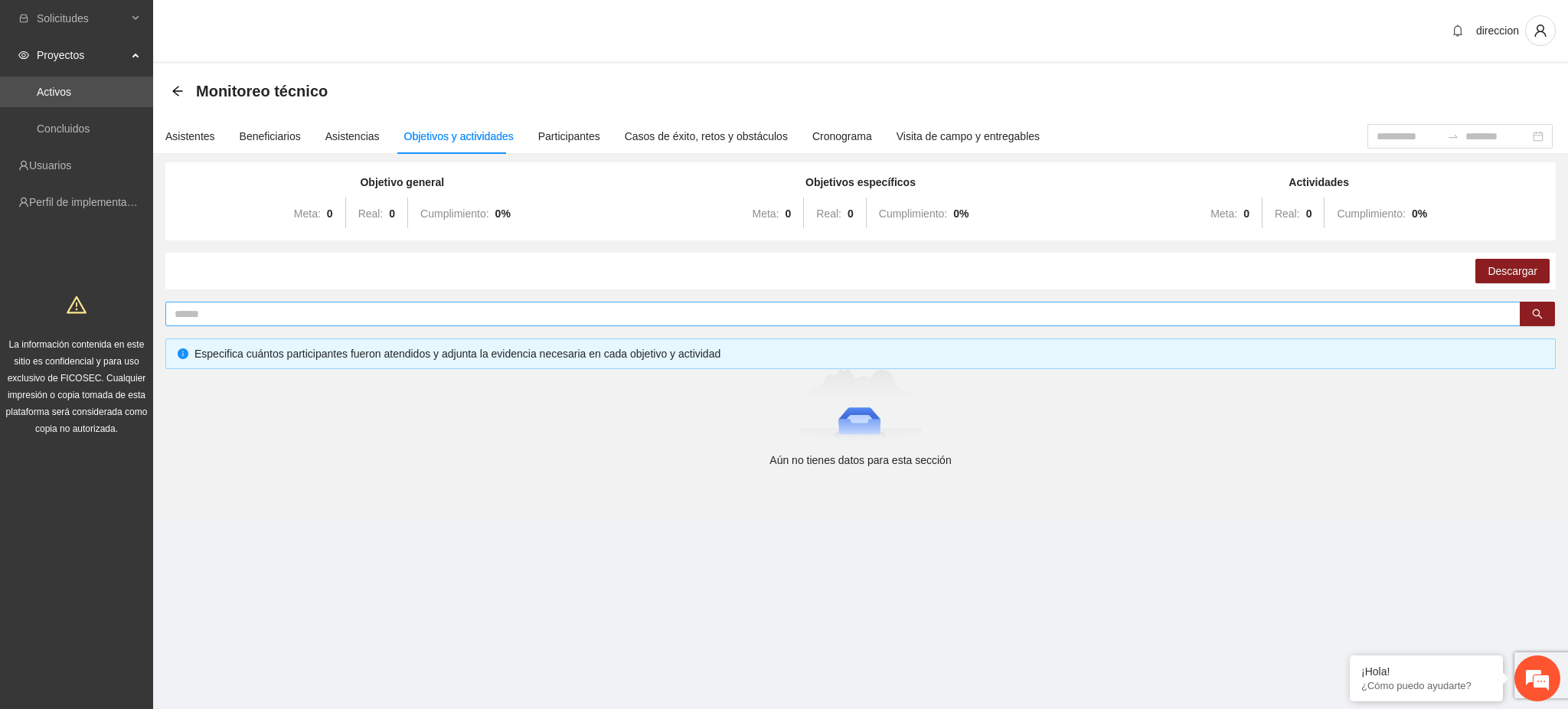
click at [263, 320] on input "text" at bounding box center [837, 313] width 1324 height 17
type input "******"
click at [1545, 314] on button "button" at bounding box center [1537, 313] width 35 height 24
click at [1528, 305] on button "button" at bounding box center [1537, 313] width 35 height 24
click at [1502, 311] on icon "close-circle" at bounding box center [1506, 313] width 9 height 9
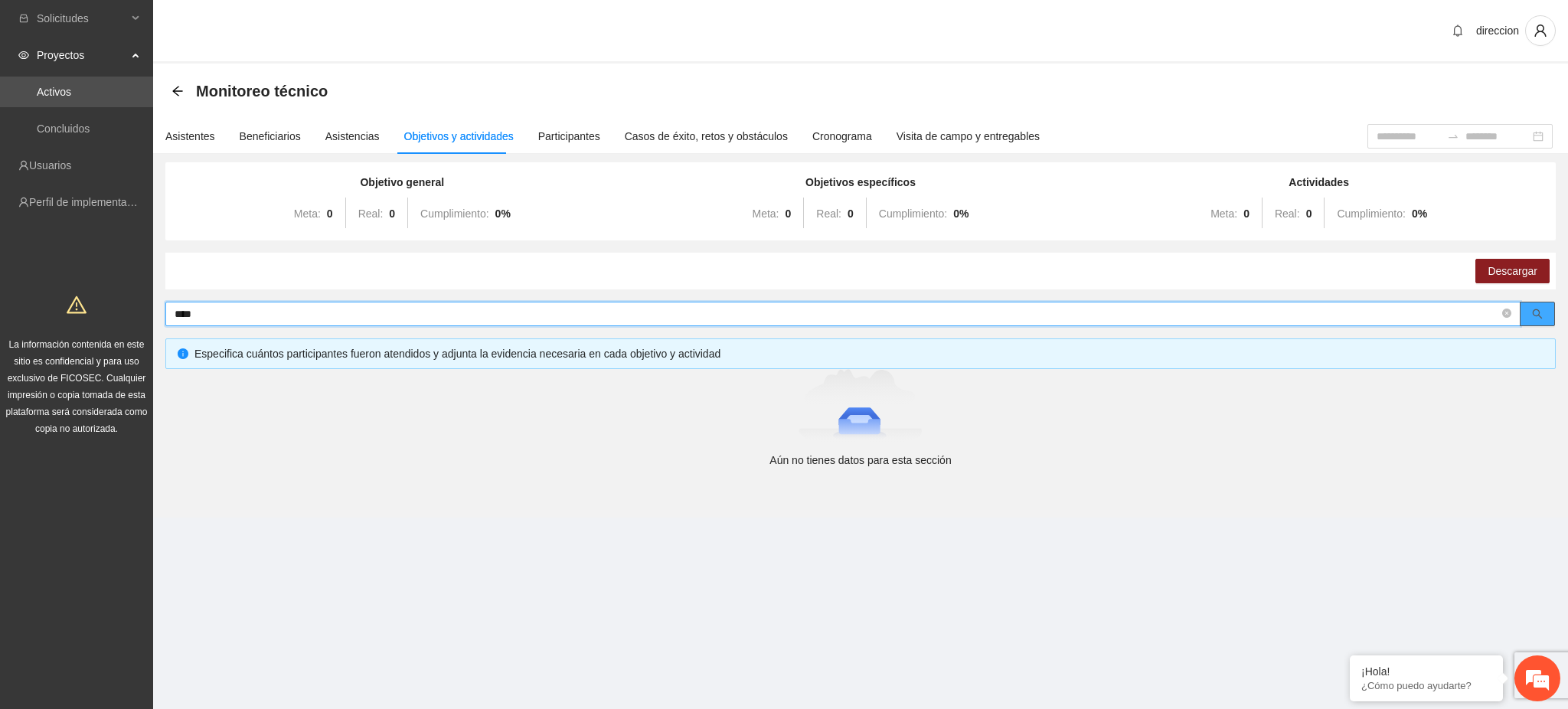
click at [1542, 311] on button "button" at bounding box center [1537, 313] width 35 height 24
type input "****"
click at [351, 141] on div "Asistencias" at bounding box center [352, 136] width 54 height 17
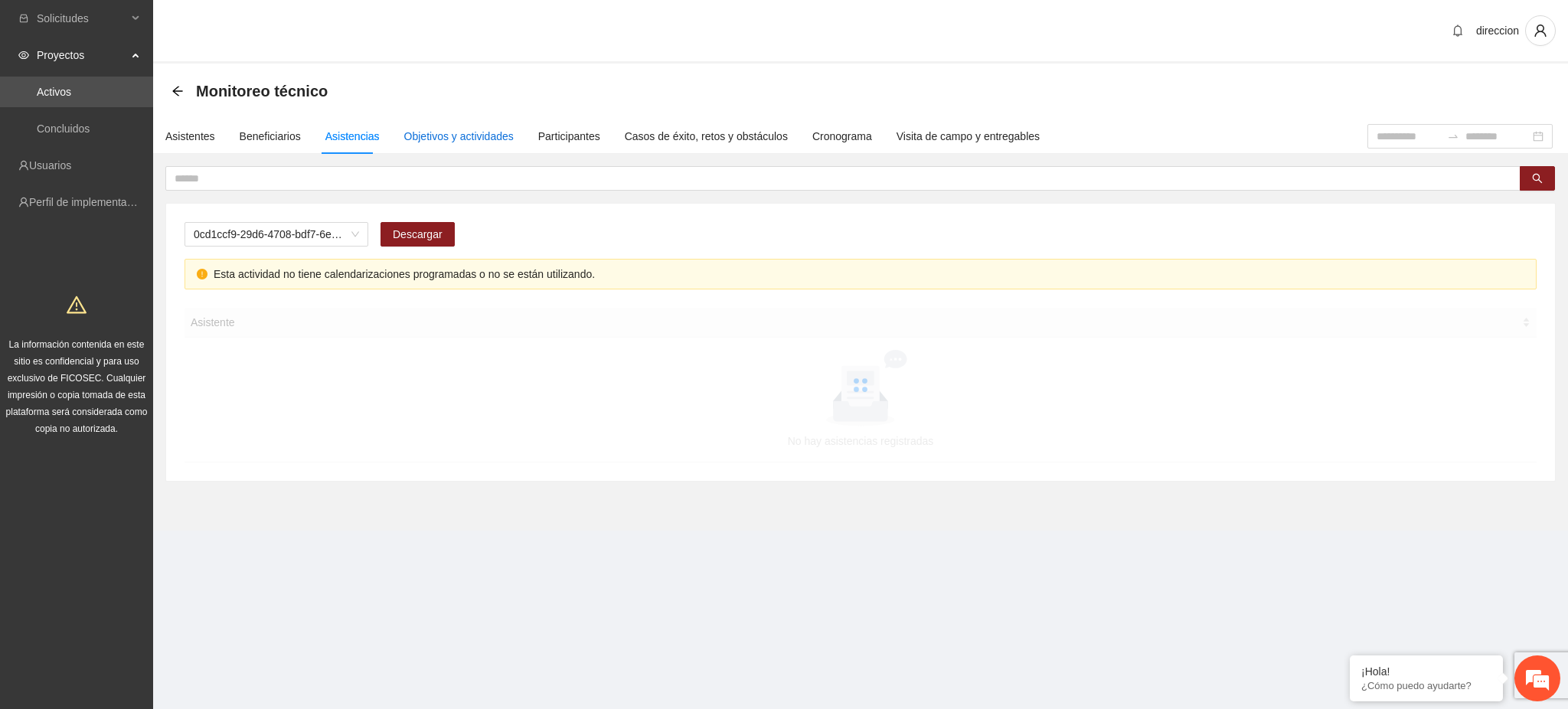
click at [492, 139] on div "Objetivos y actividades" at bounding box center [458, 136] width 110 height 17
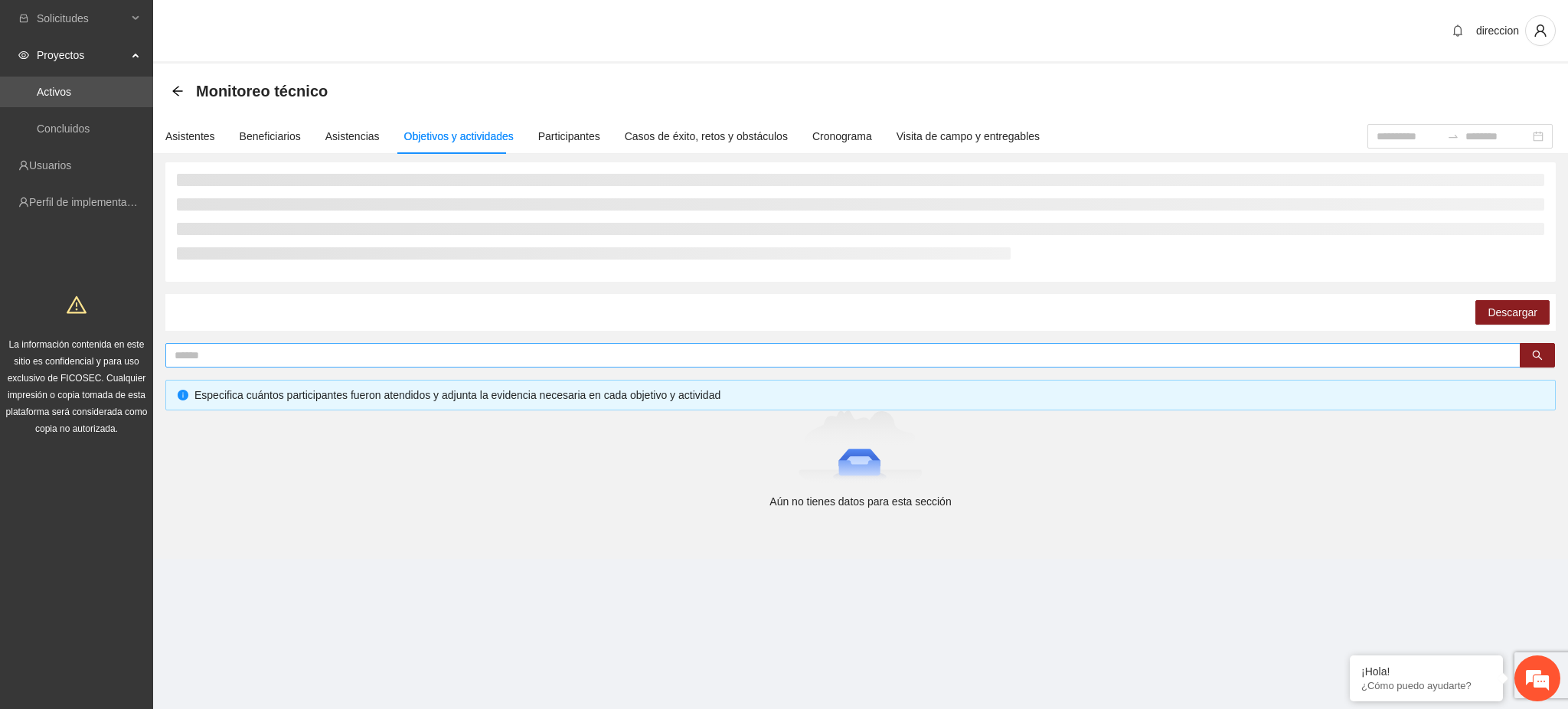
click at [261, 347] on input "text" at bounding box center [837, 355] width 1324 height 17
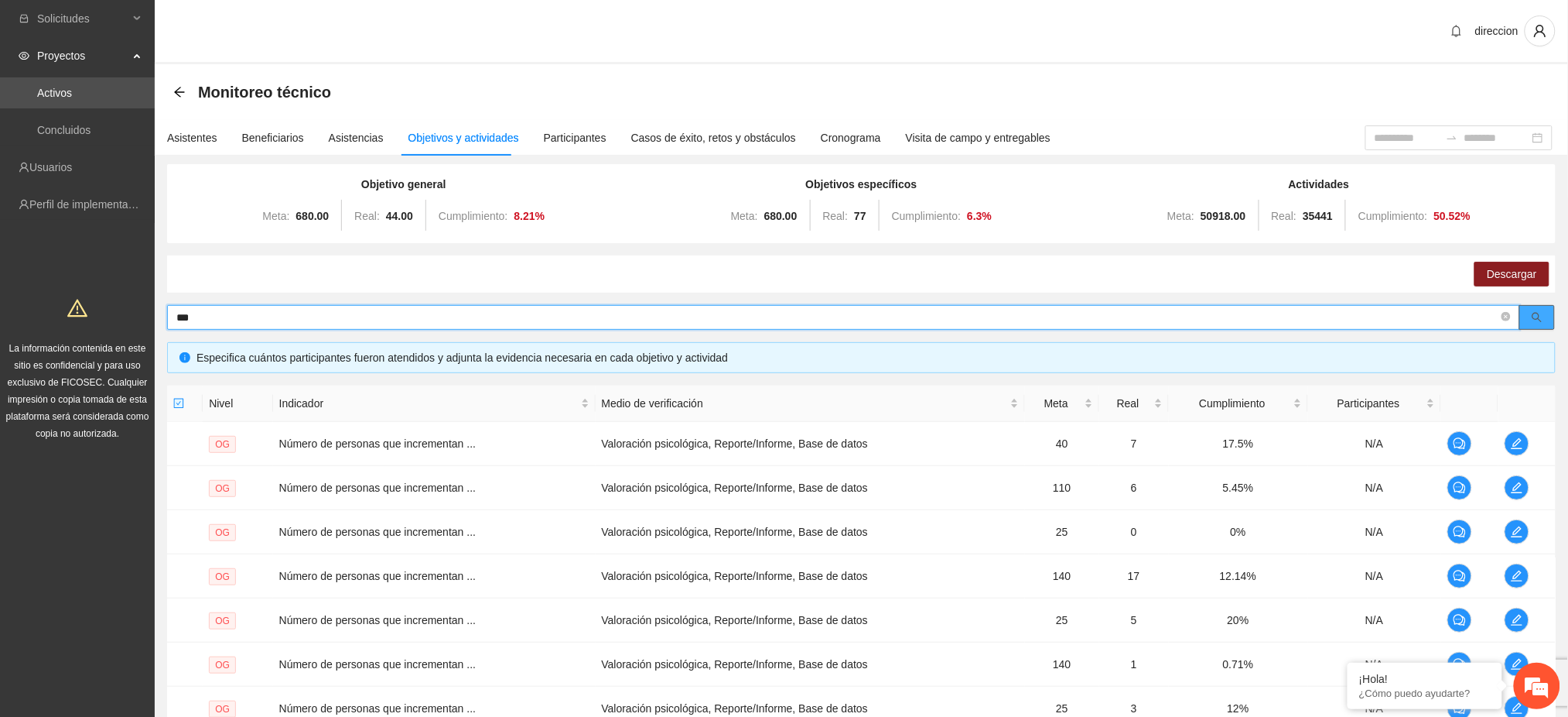
click at [1537, 310] on button "button" at bounding box center [1537, 317] width 36 height 25
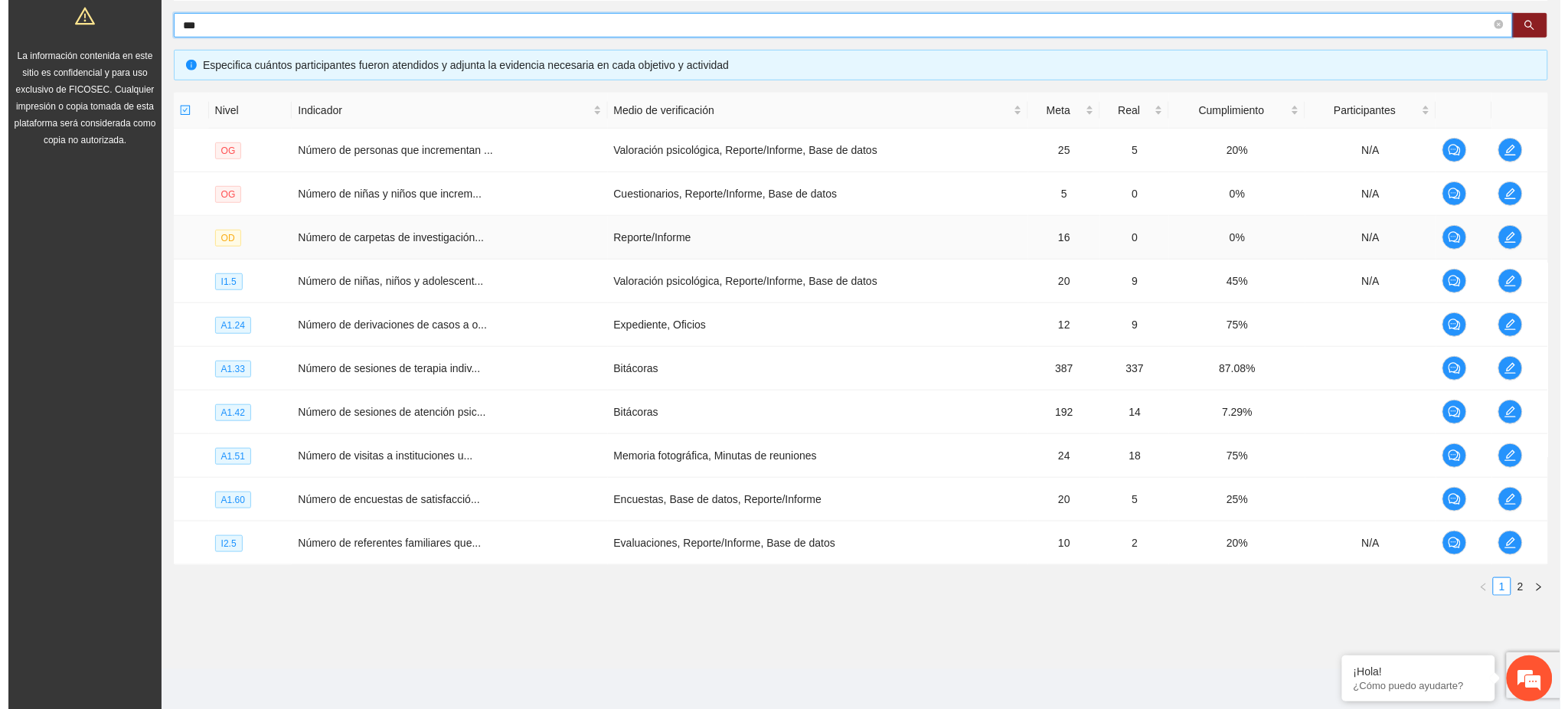
scroll to position [290, 0]
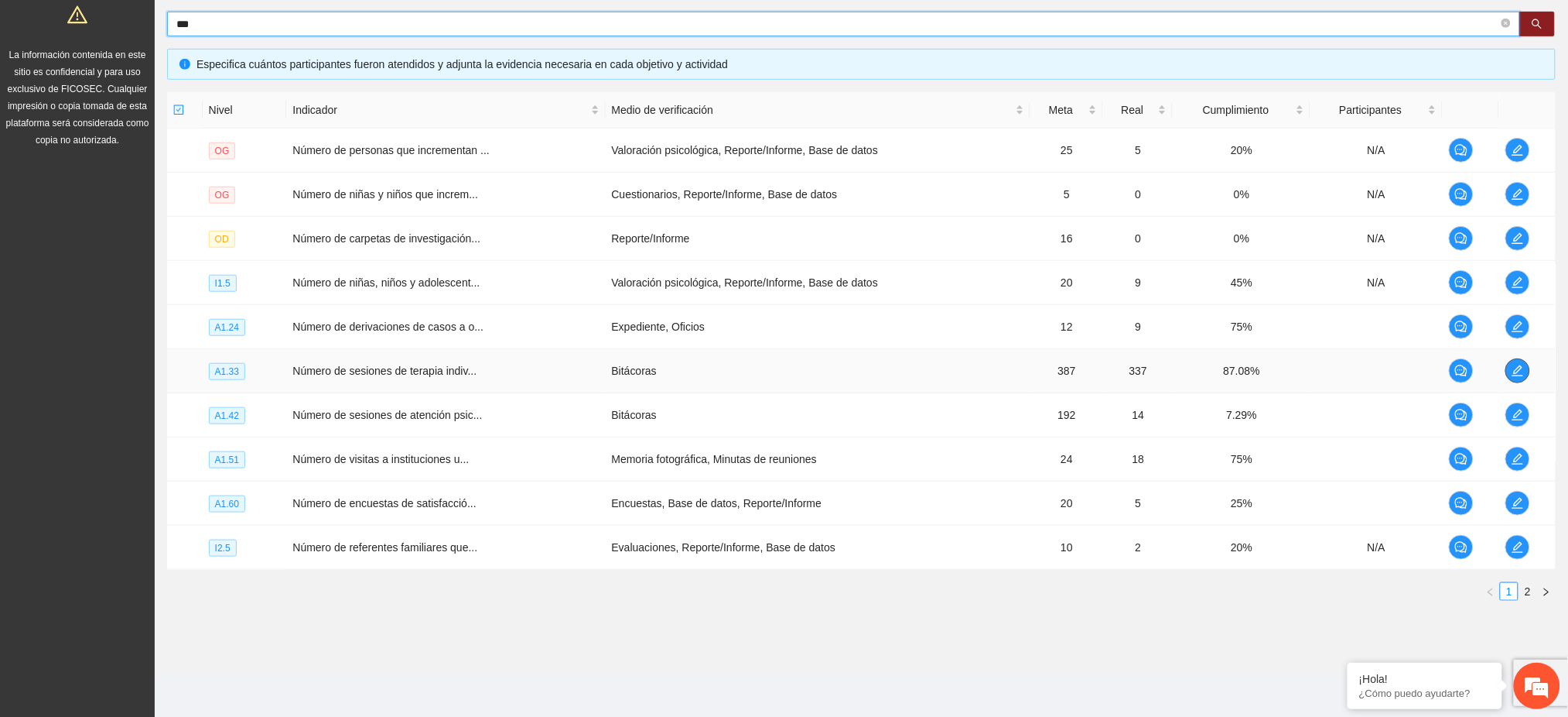
type input "***"
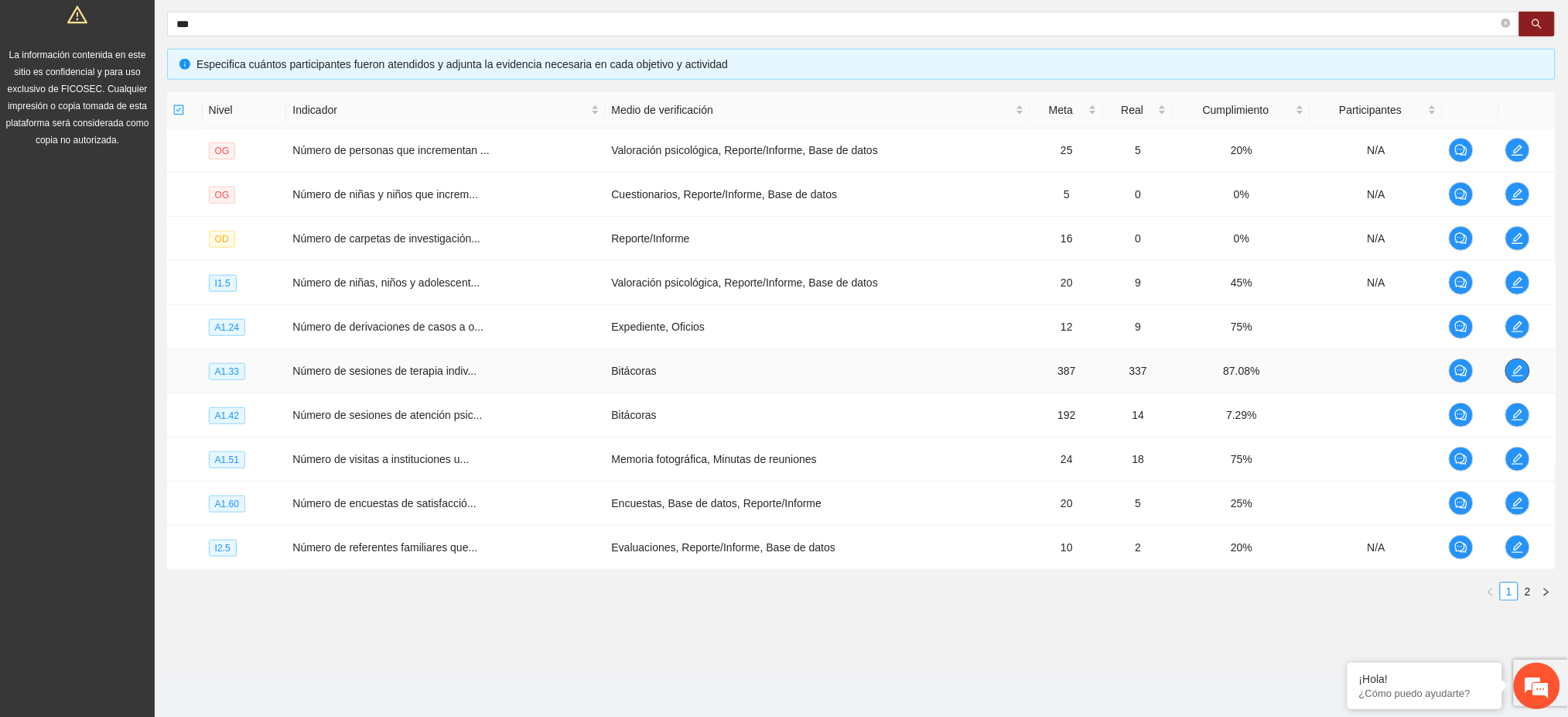
click at [1523, 373] on icon "edit" at bounding box center [1519, 371] width 13 height 13
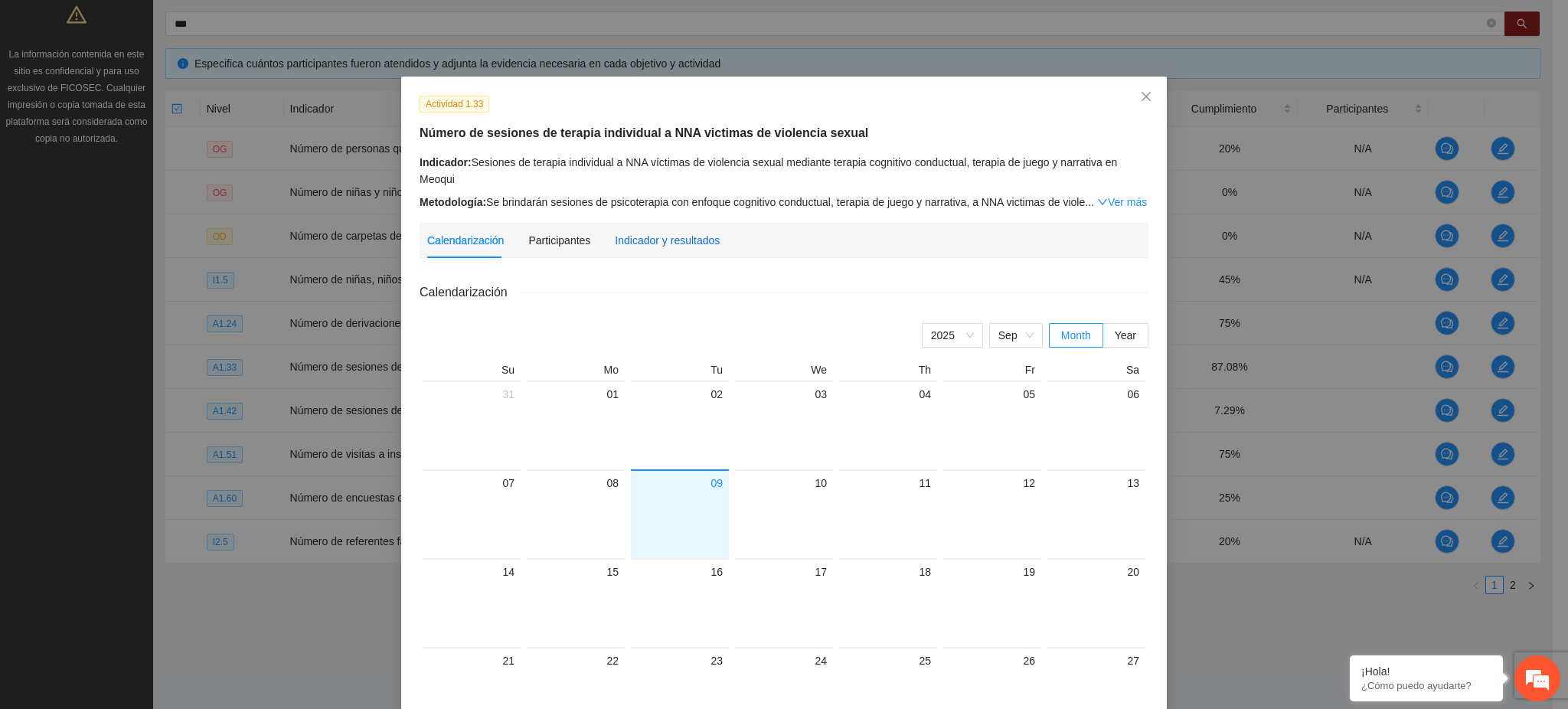
click at [653, 239] on div "Indicador y resultados" at bounding box center [668, 240] width 105 height 17
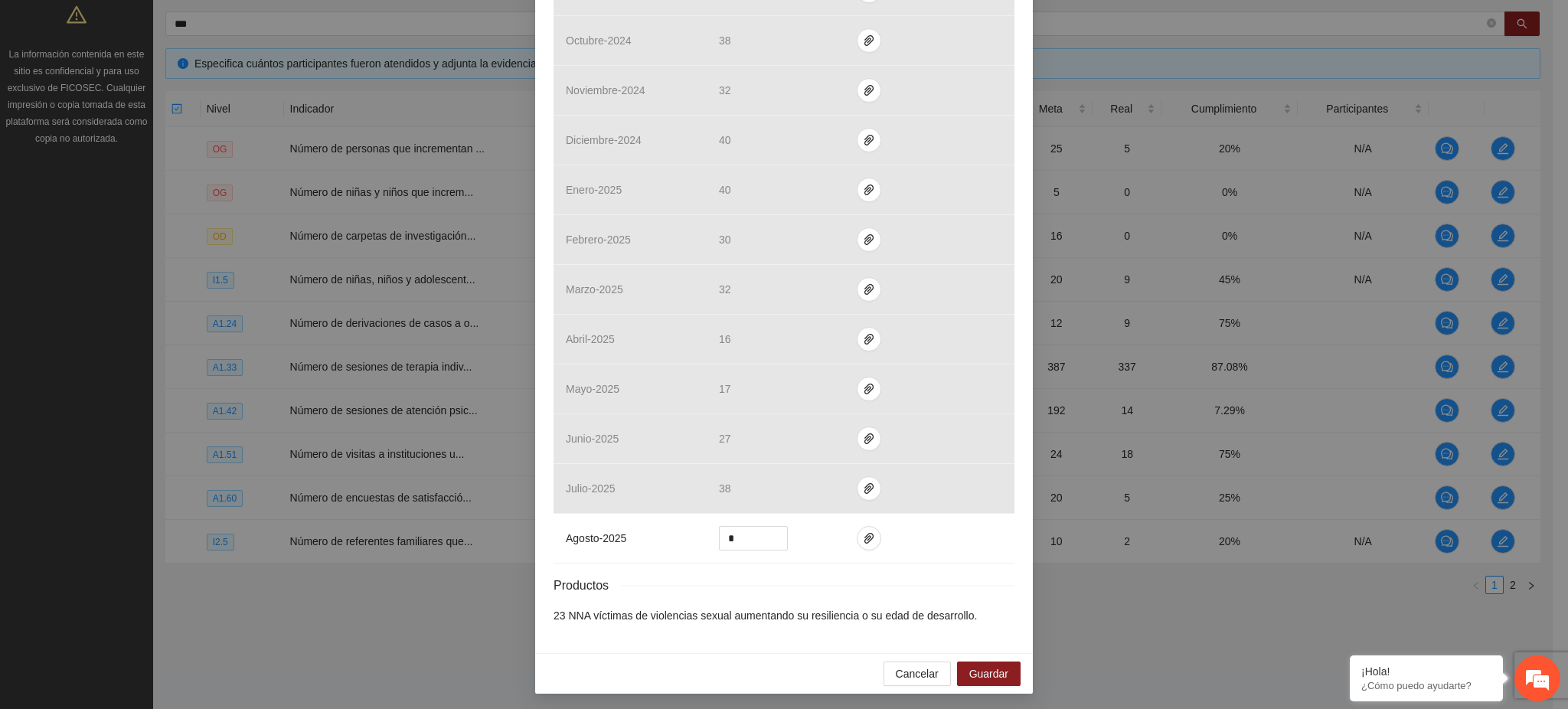
scroll to position [454, 0]
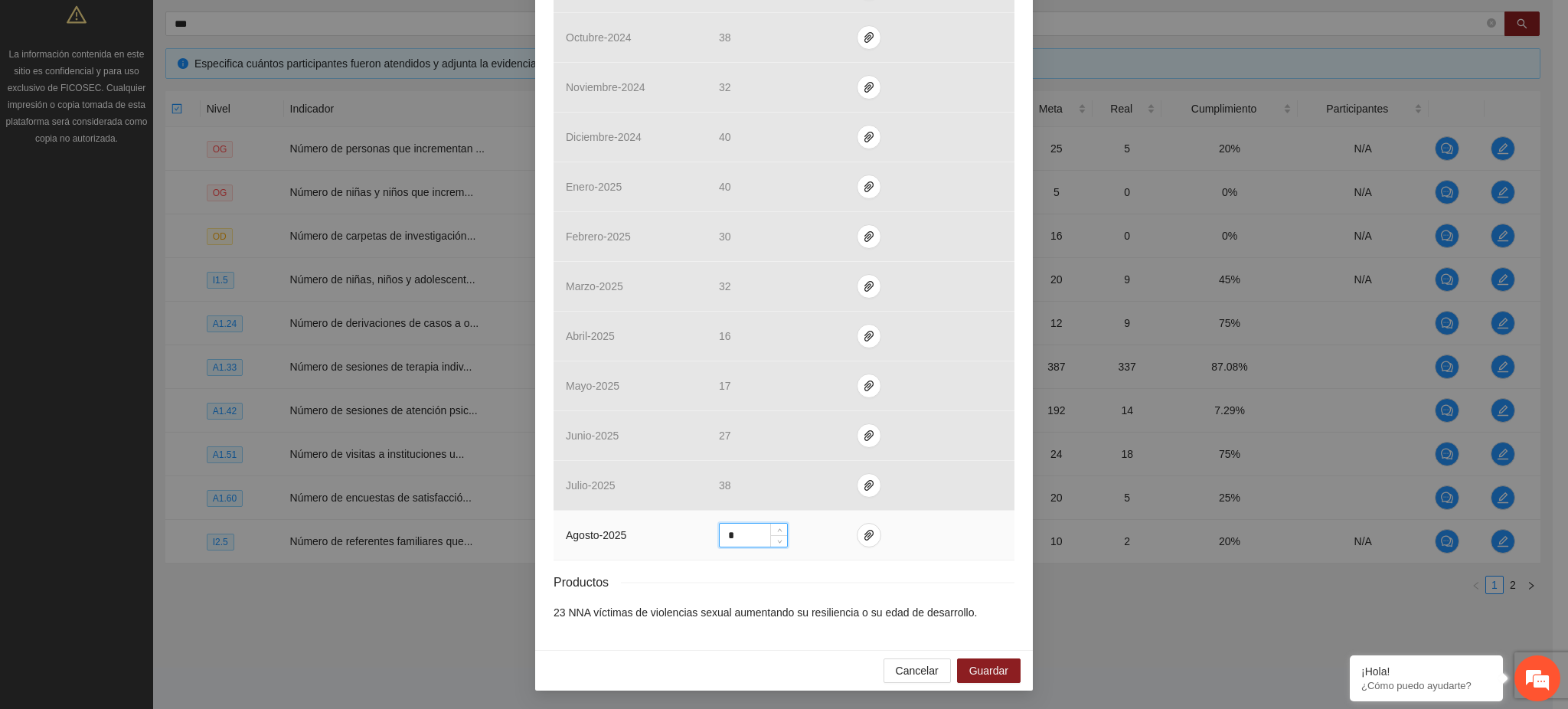
drag, startPoint x: 753, startPoint y: 535, endPoint x: 674, endPoint y: 535, distance: 79.0
click at [674, 535] on tr "agosto - 2025 *" at bounding box center [784, 535] width 461 height 50
type input "**"
click at [860, 542] on button "button" at bounding box center [869, 534] width 24 height 24
click at [834, 494] on span "Adjuntar documento" at bounding box center [822, 487] width 96 height 17
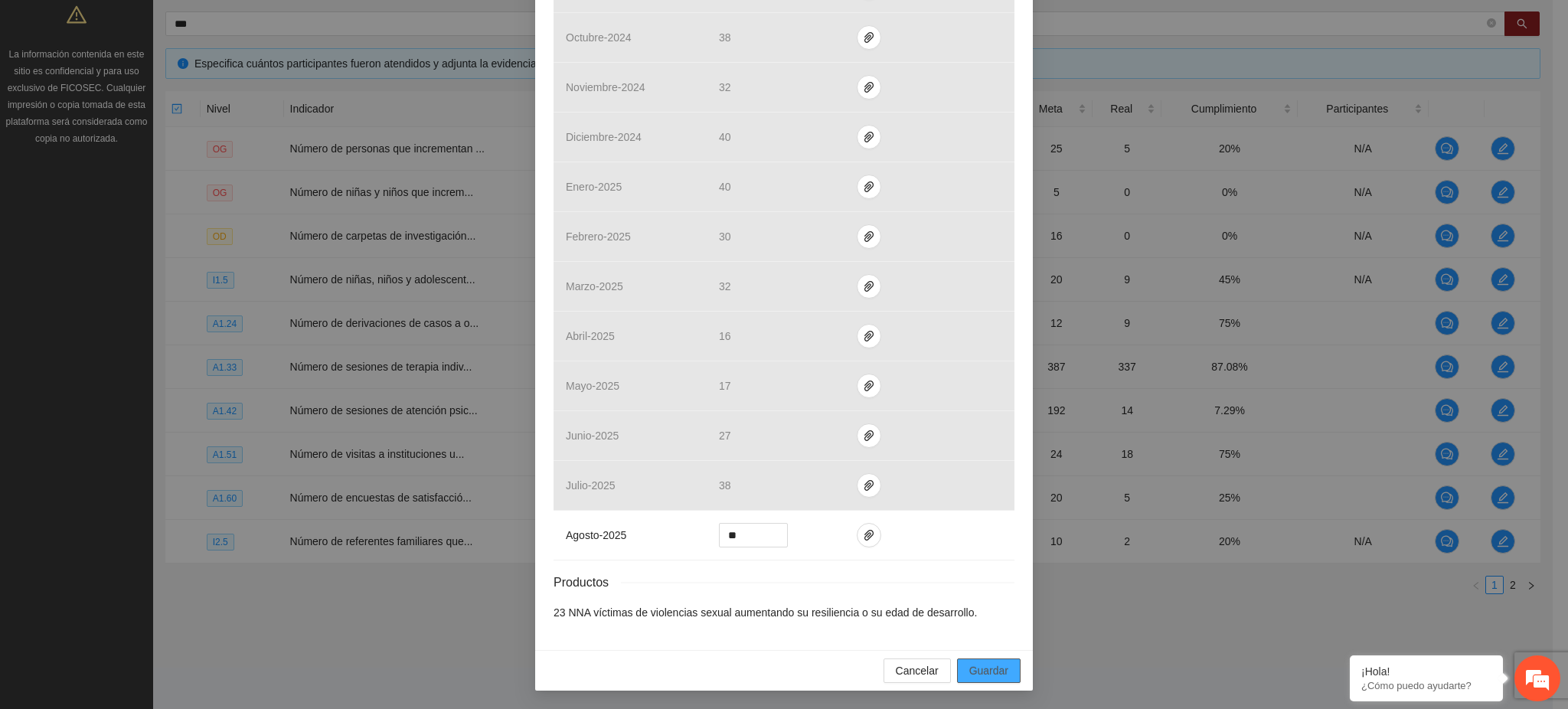
click at [972, 668] on span "Guardar" at bounding box center [988, 670] width 39 height 17
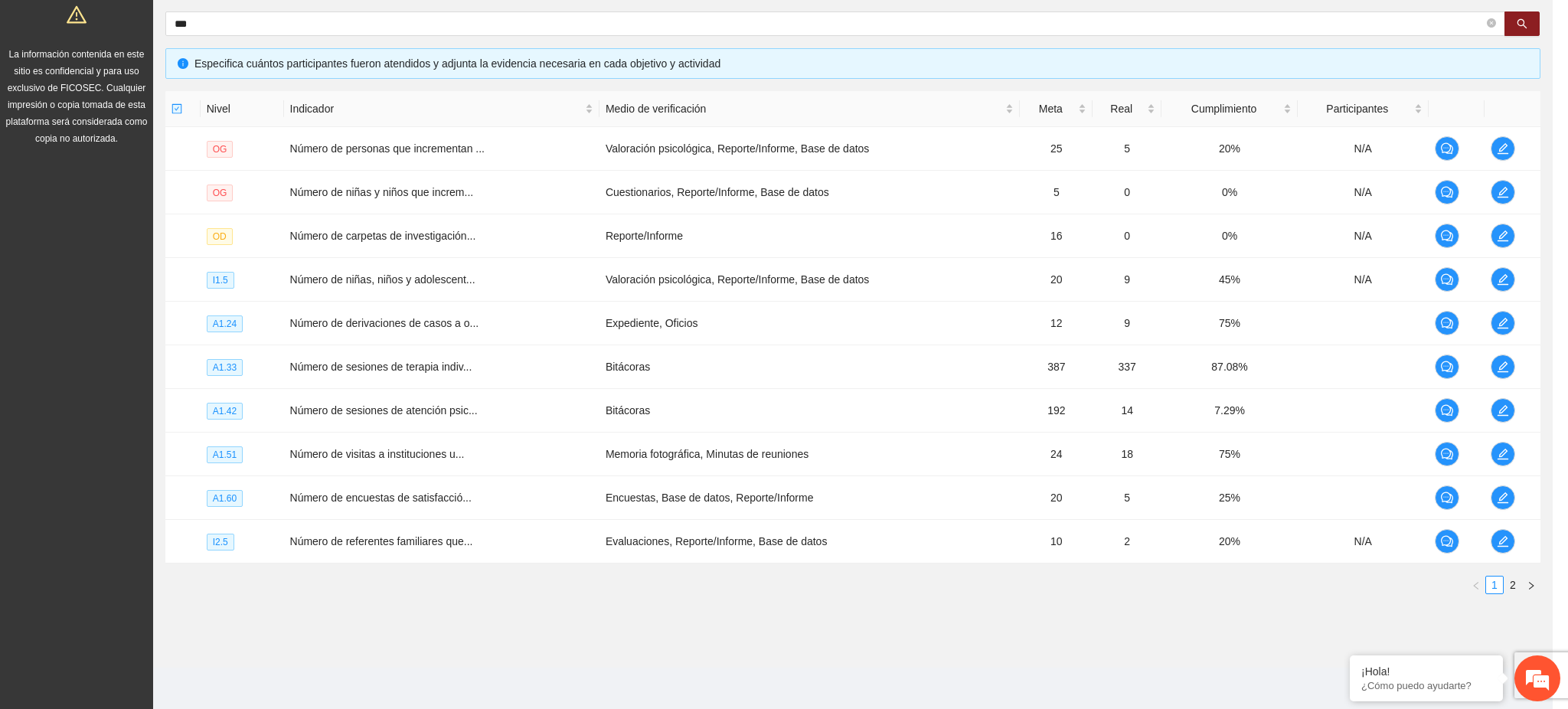
scroll to position [377, 0]
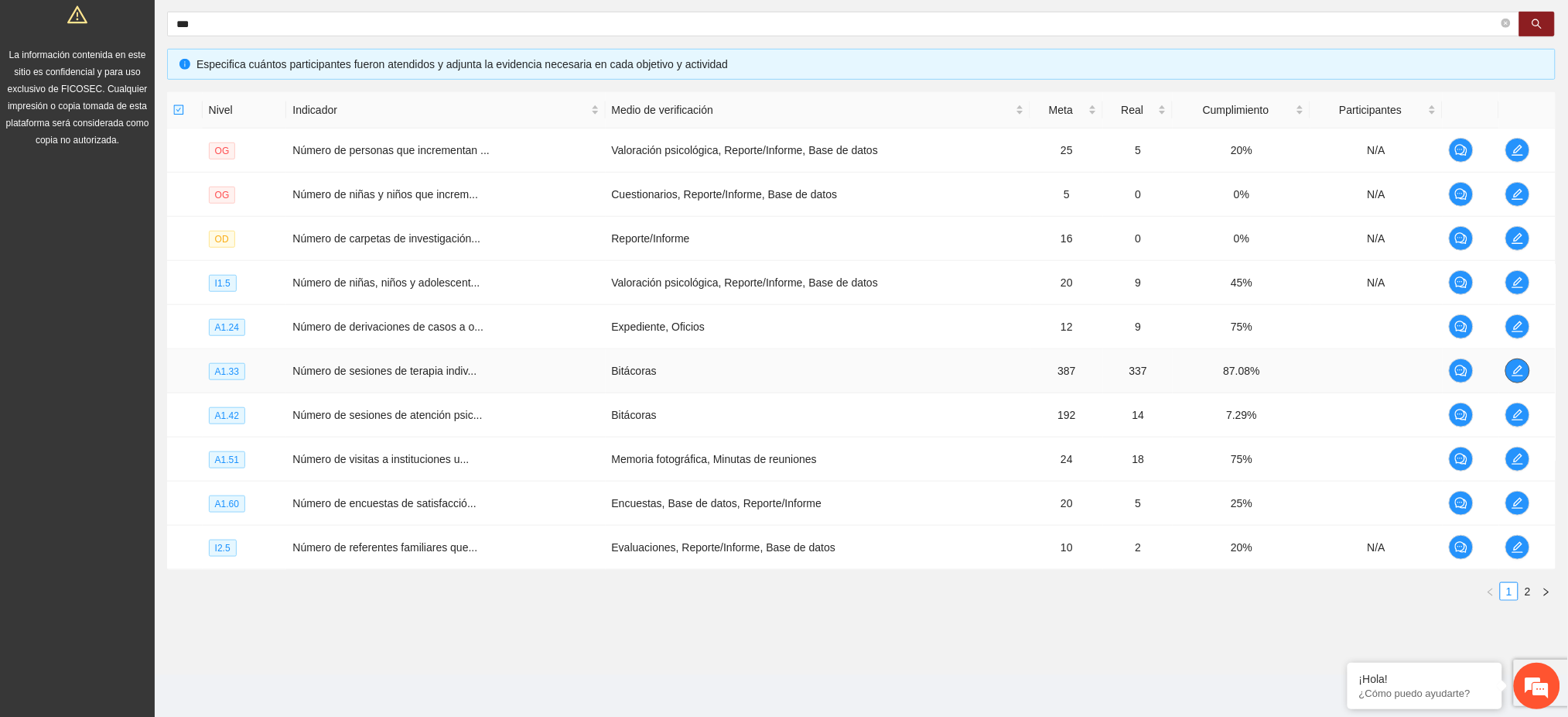
click at [1510, 368] on span "edit" at bounding box center [1518, 371] width 23 height 13
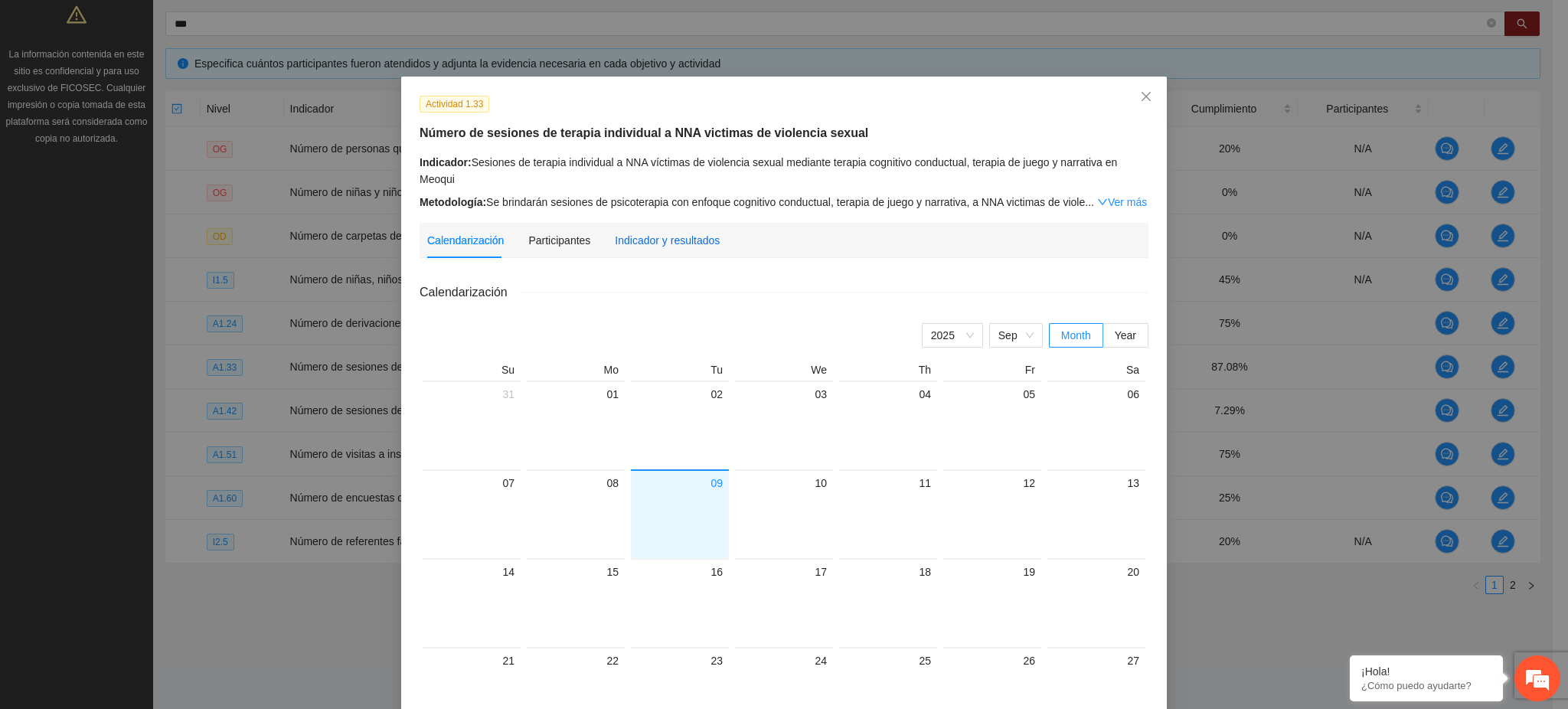
click at [626, 246] on div "Indicador y resultados" at bounding box center [668, 240] width 105 height 17
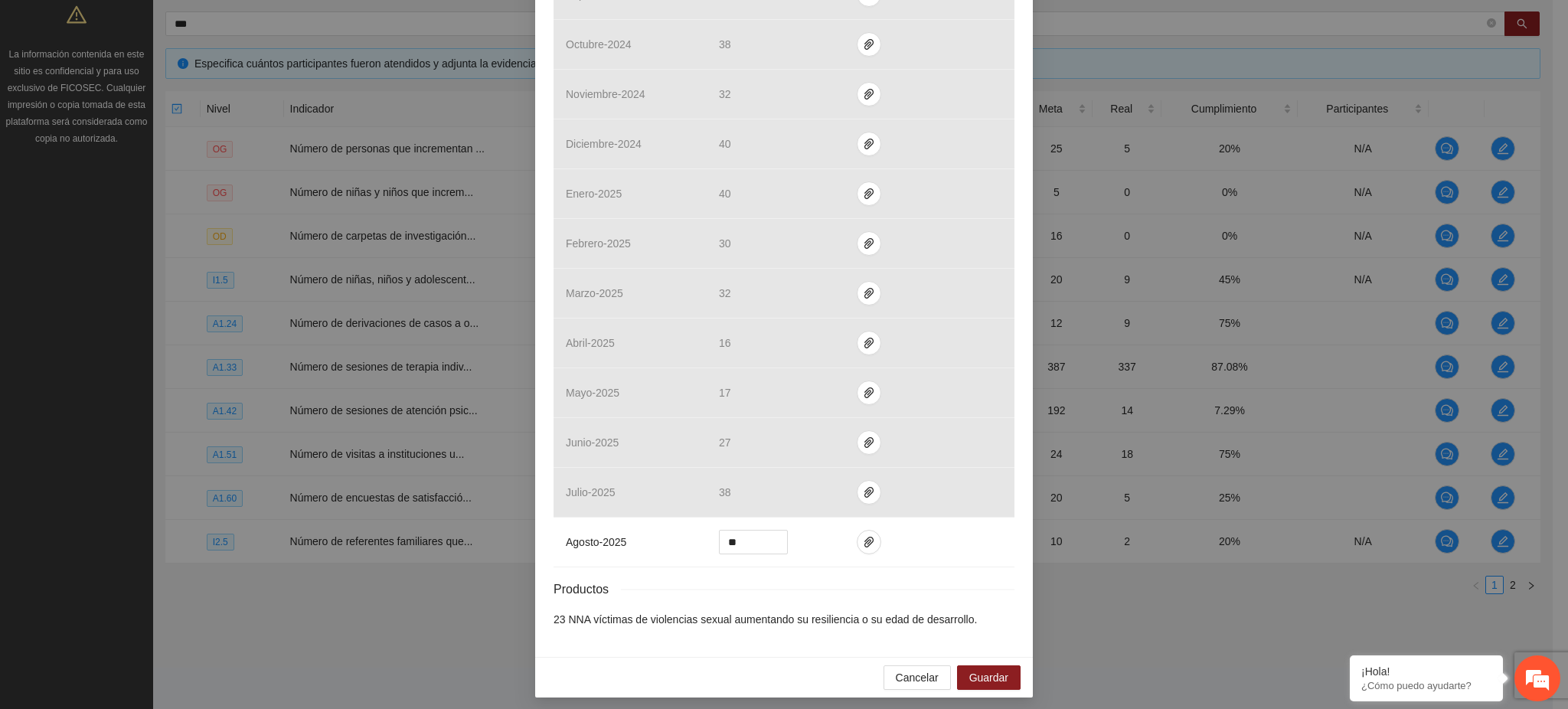
scroll to position [454, 0]
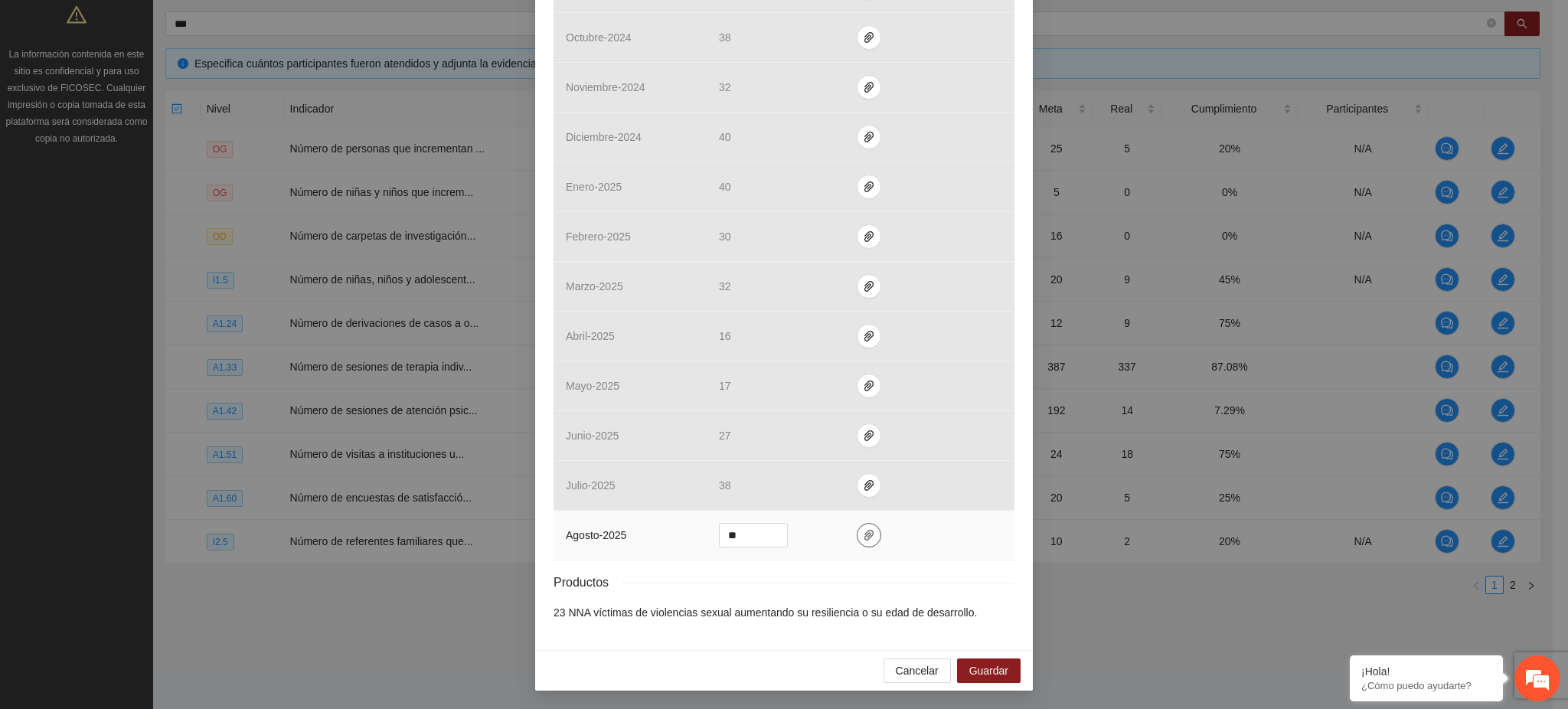
click at [866, 536] on span "paper-clip" at bounding box center [869, 535] width 23 height 13
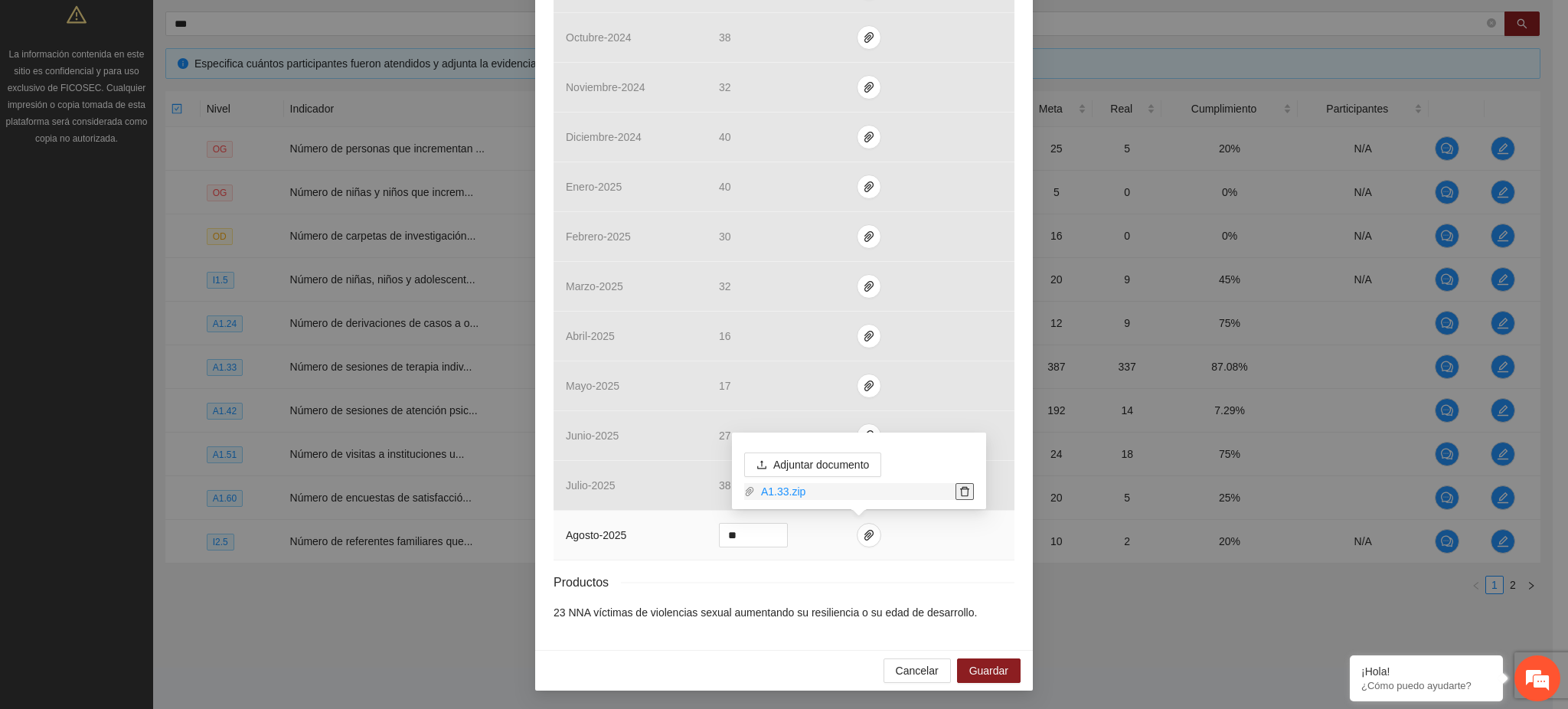
click at [971, 492] on span "delete" at bounding box center [965, 492] width 17 height 11
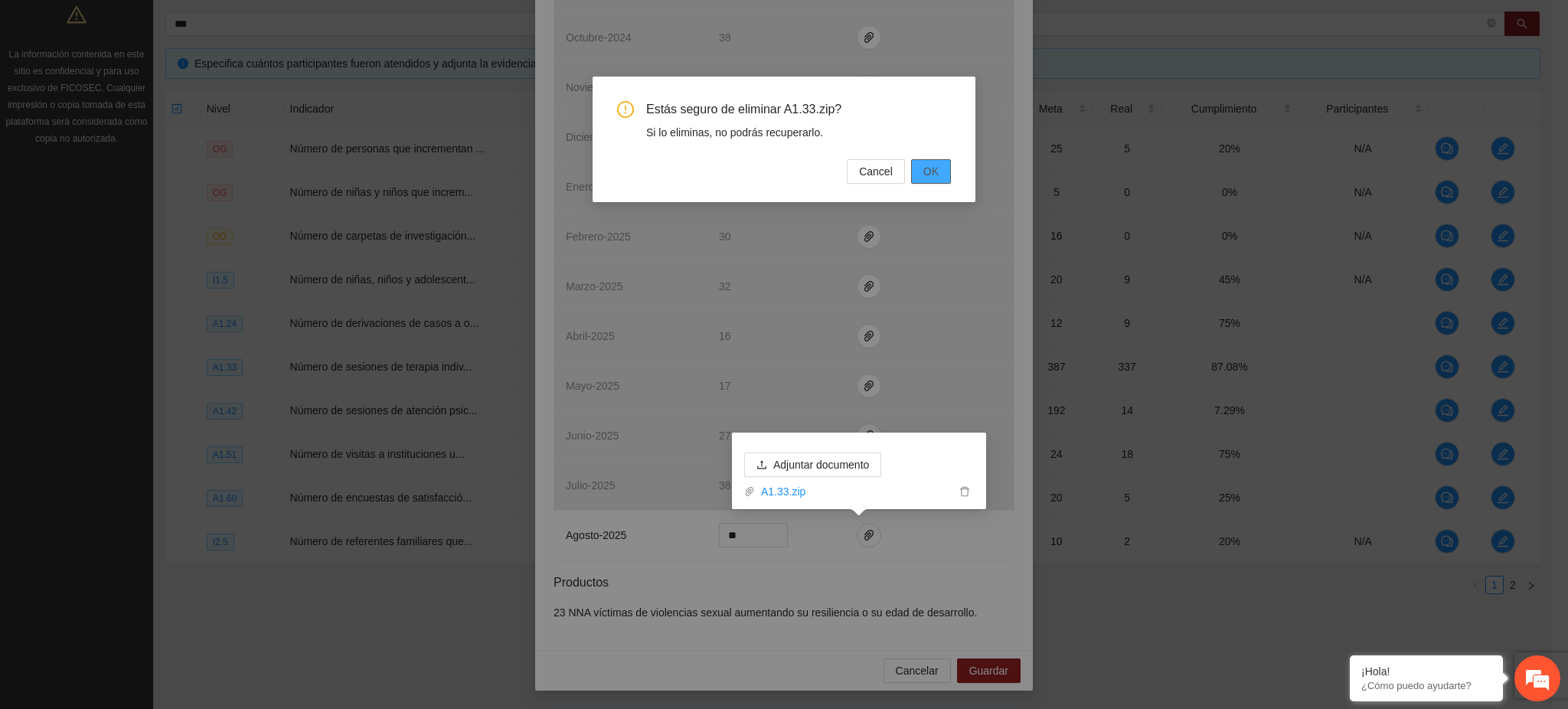
click at [937, 170] on span "OK" at bounding box center [930, 171] width 15 height 17
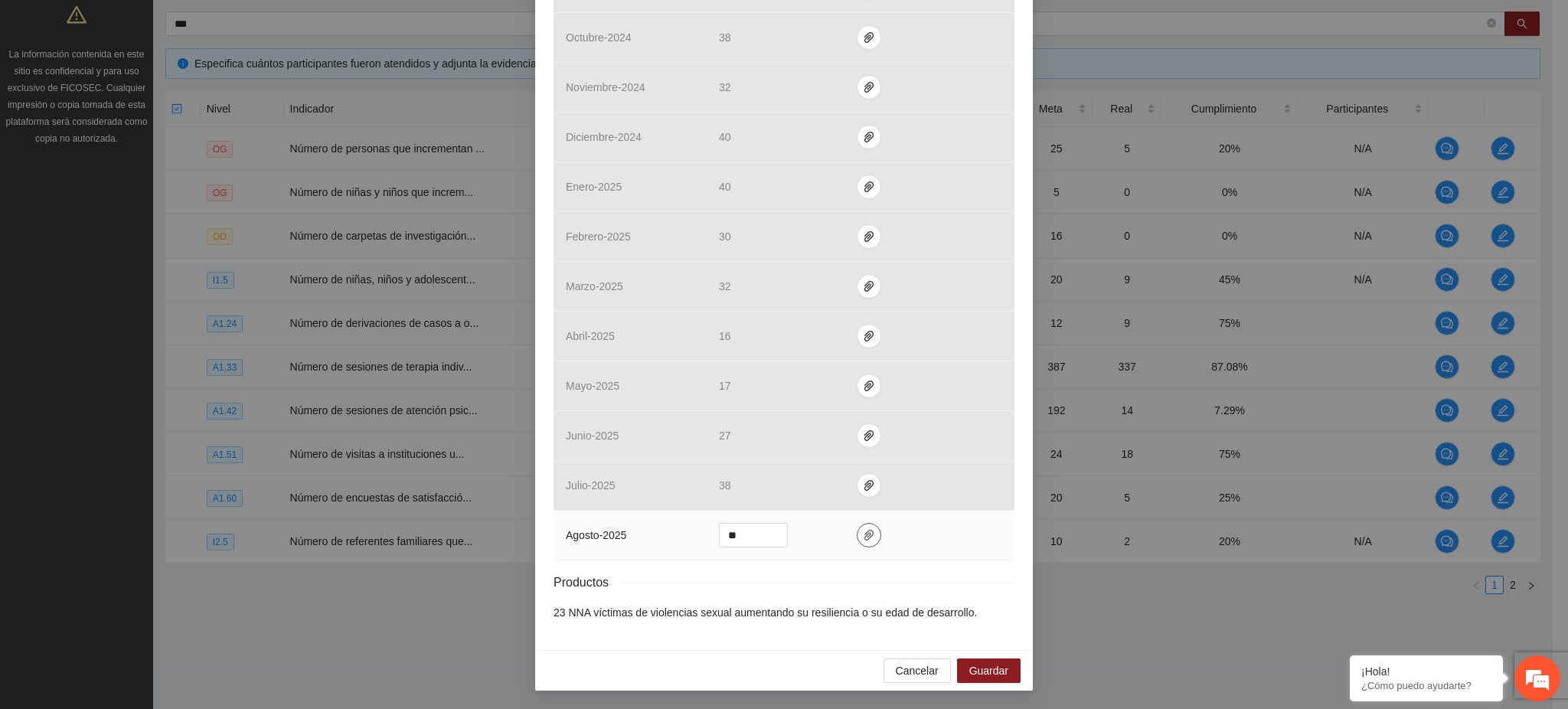
click at [857, 524] on button "button" at bounding box center [869, 534] width 24 height 24
click at [805, 477] on button "Adjuntar documento" at bounding box center [813, 487] width 137 height 24
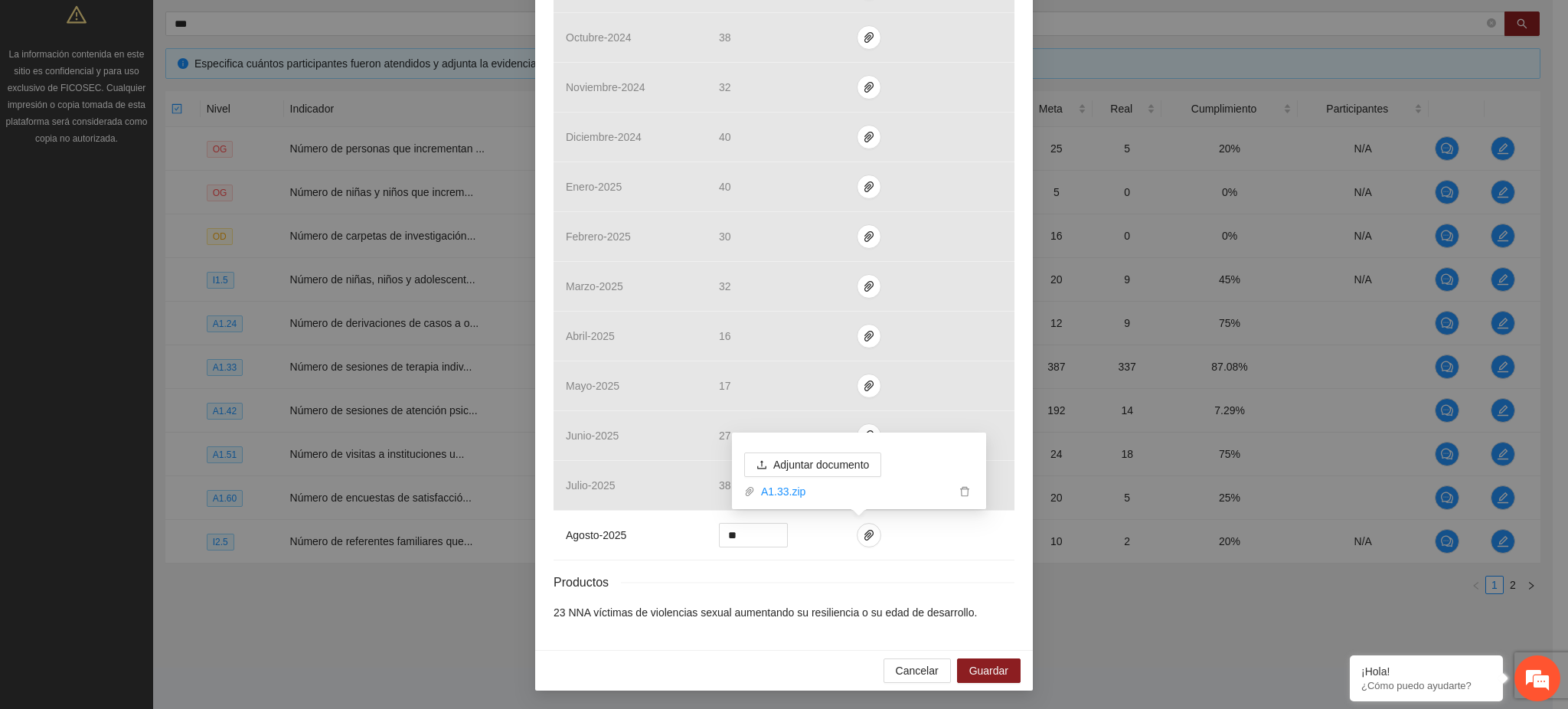
click at [745, 580] on div "Productos" at bounding box center [784, 581] width 461 height 19
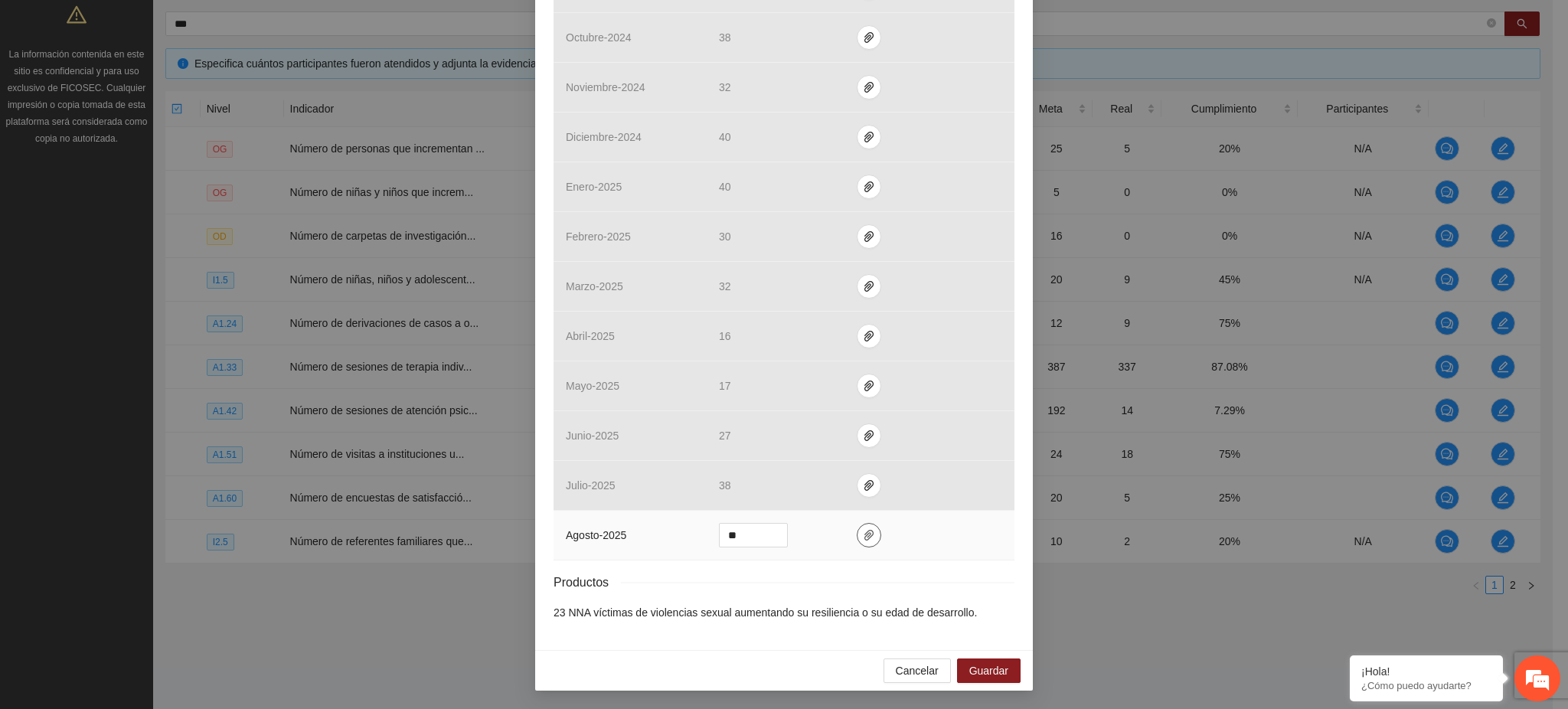
click at [863, 541] on icon "paper-clip" at bounding box center [870, 535] width 13 height 13
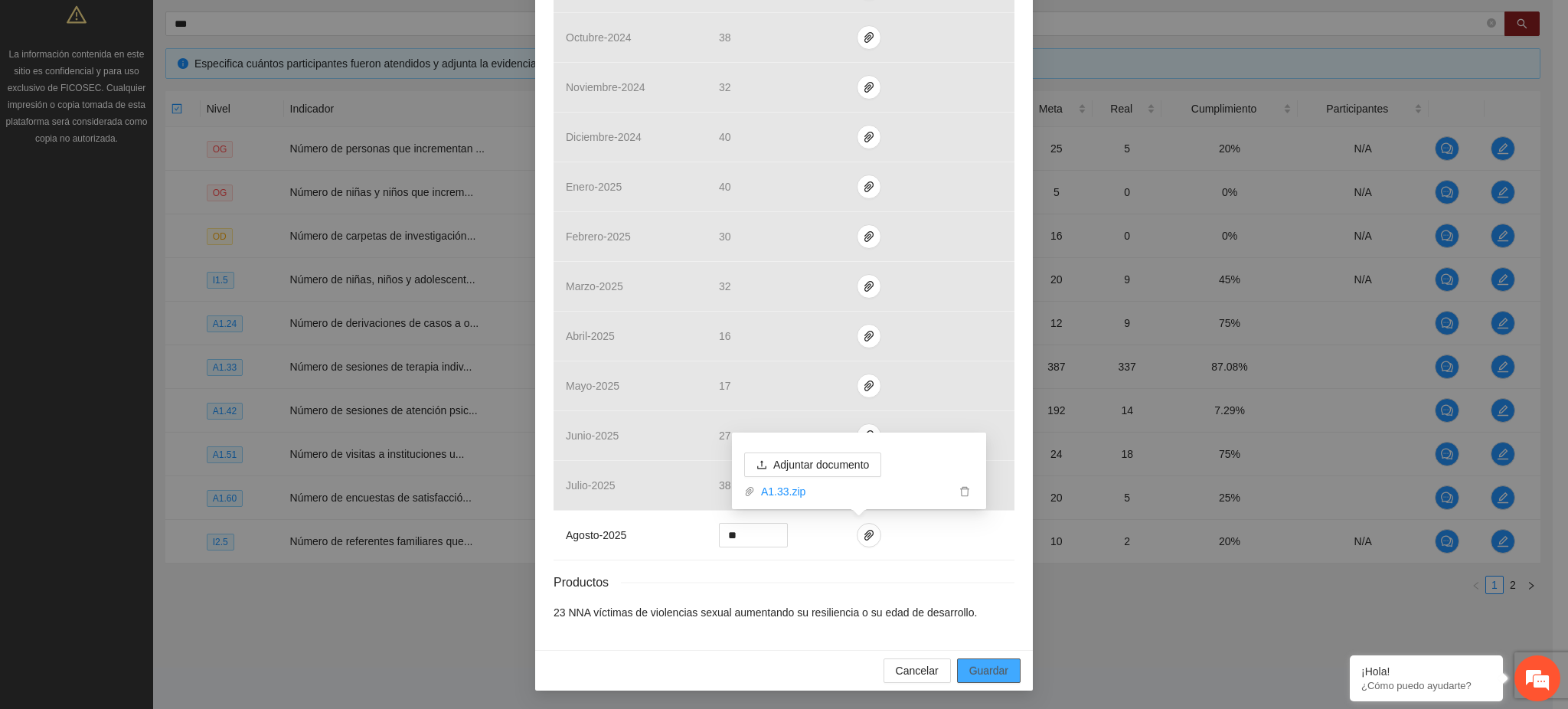
click at [963, 672] on button "Guardar" at bounding box center [989, 670] width 63 height 24
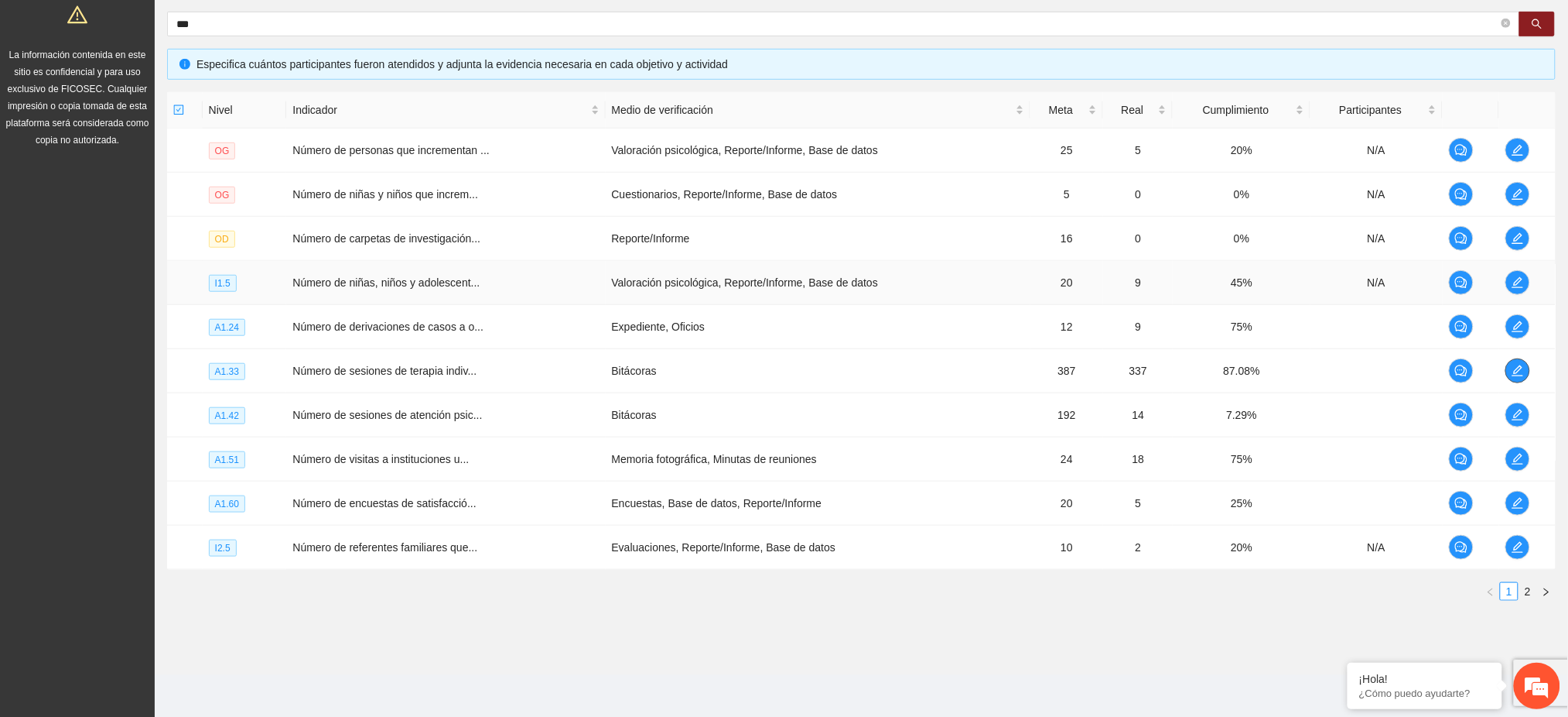
scroll to position [0, 0]
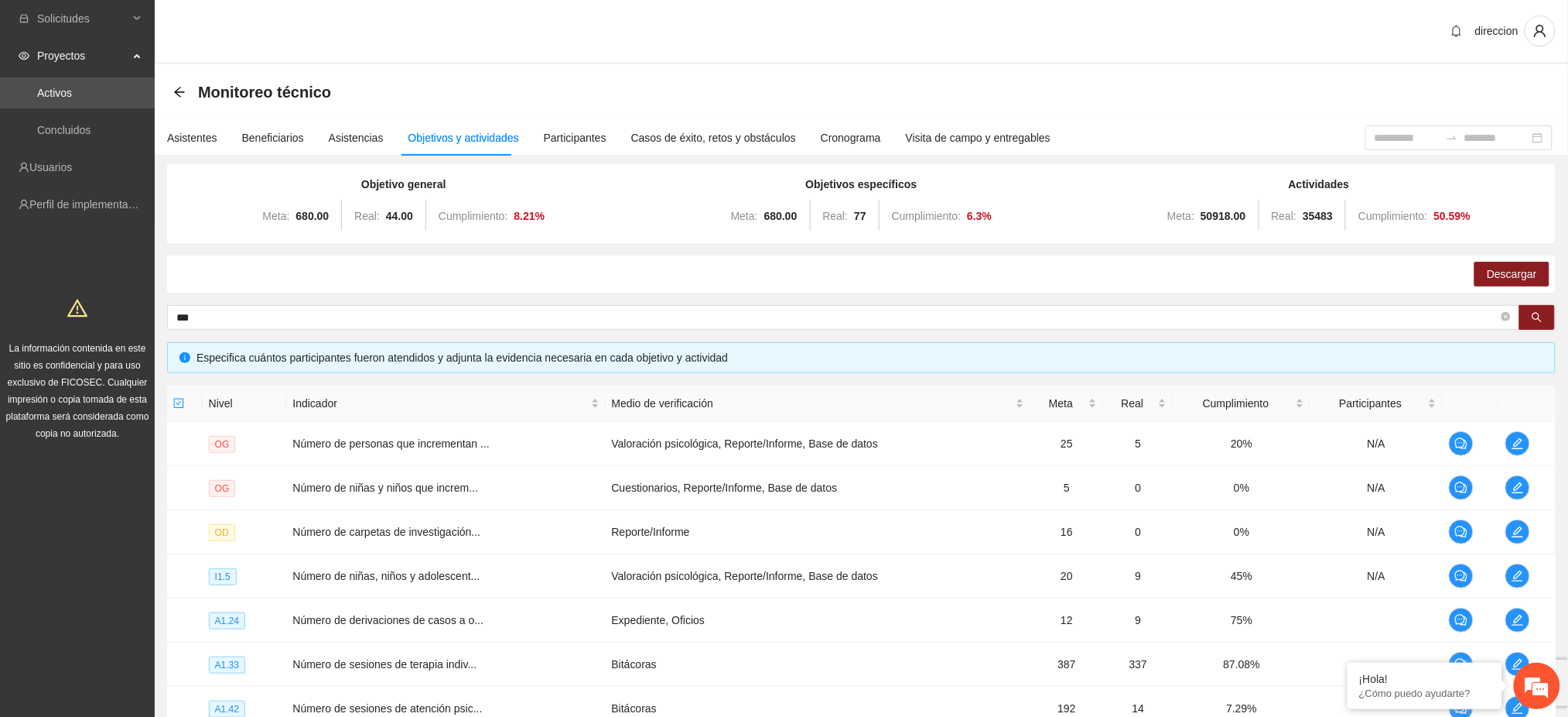
click at [80, 60] on span "Proyectos" at bounding box center [83, 56] width 92 height 31
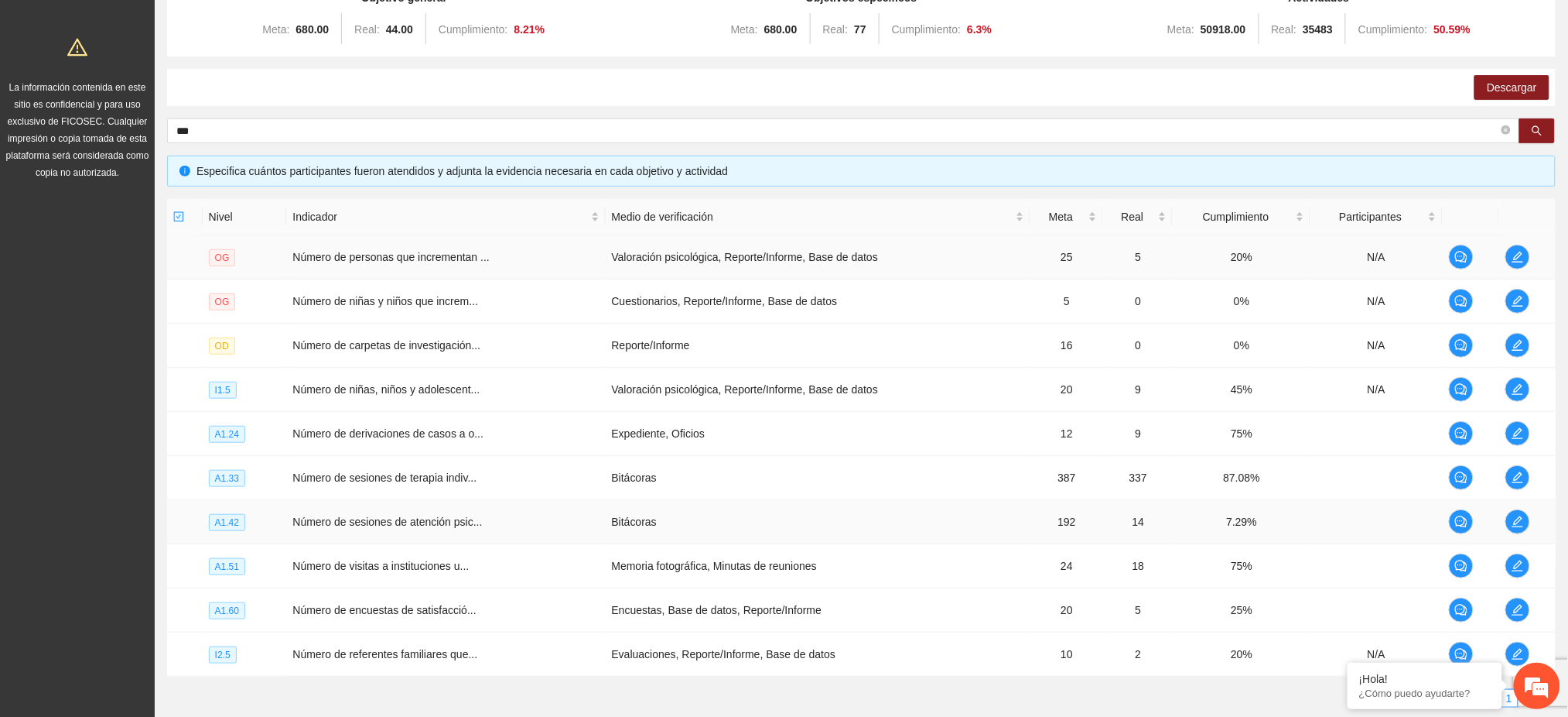
scroll to position [293, 0]
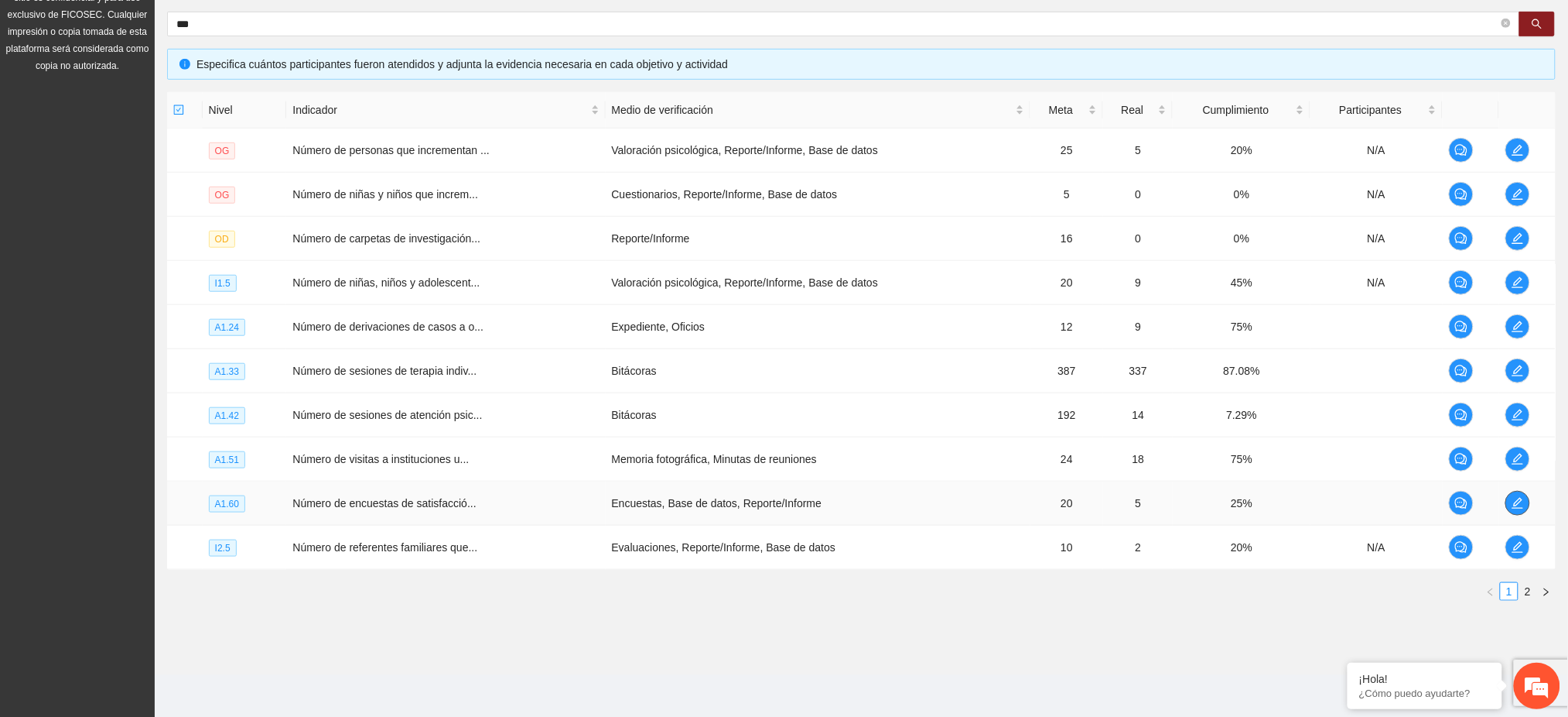
click at [1510, 506] on span "edit" at bounding box center [1518, 504] width 23 height 13
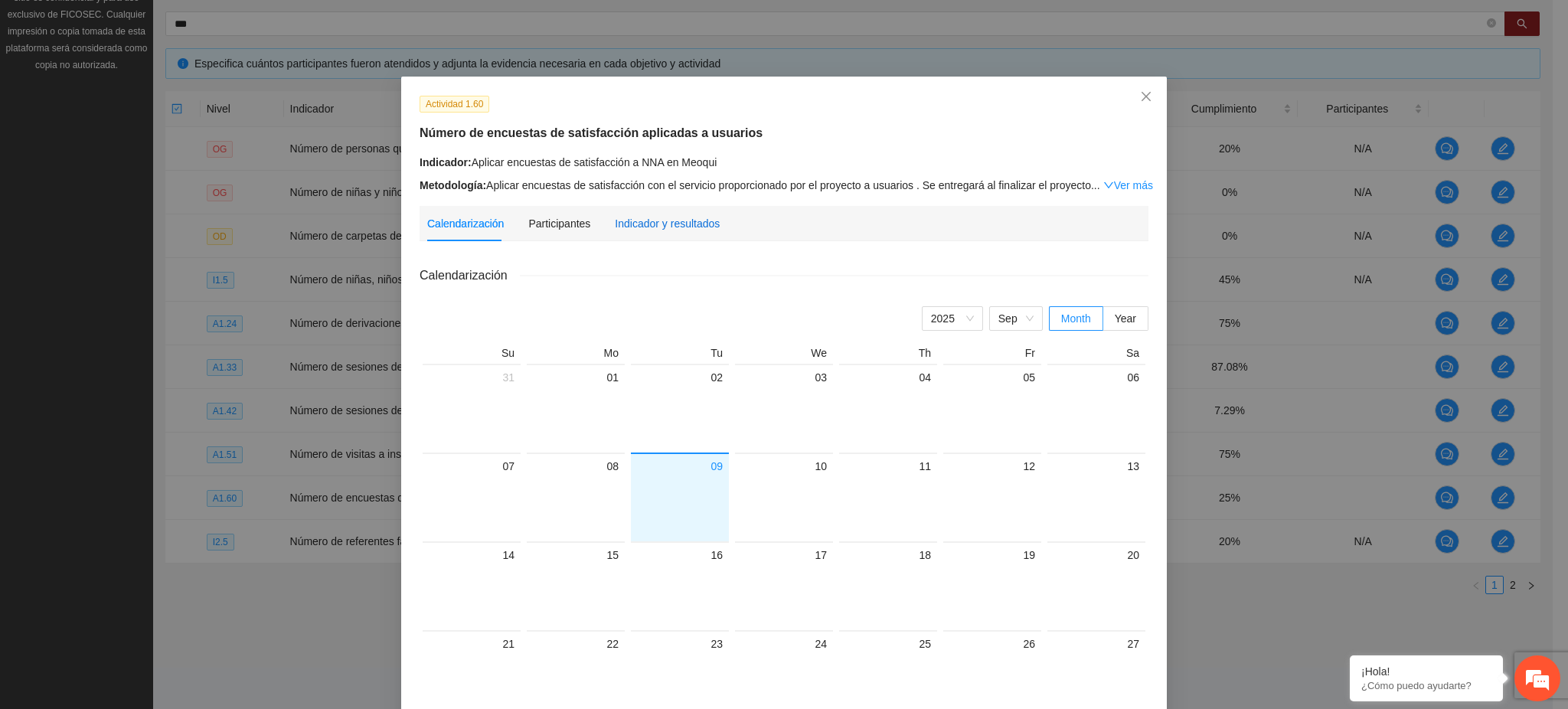
click at [666, 230] on div "Indicador y resultados" at bounding box center [668, 224] width 105 height 17
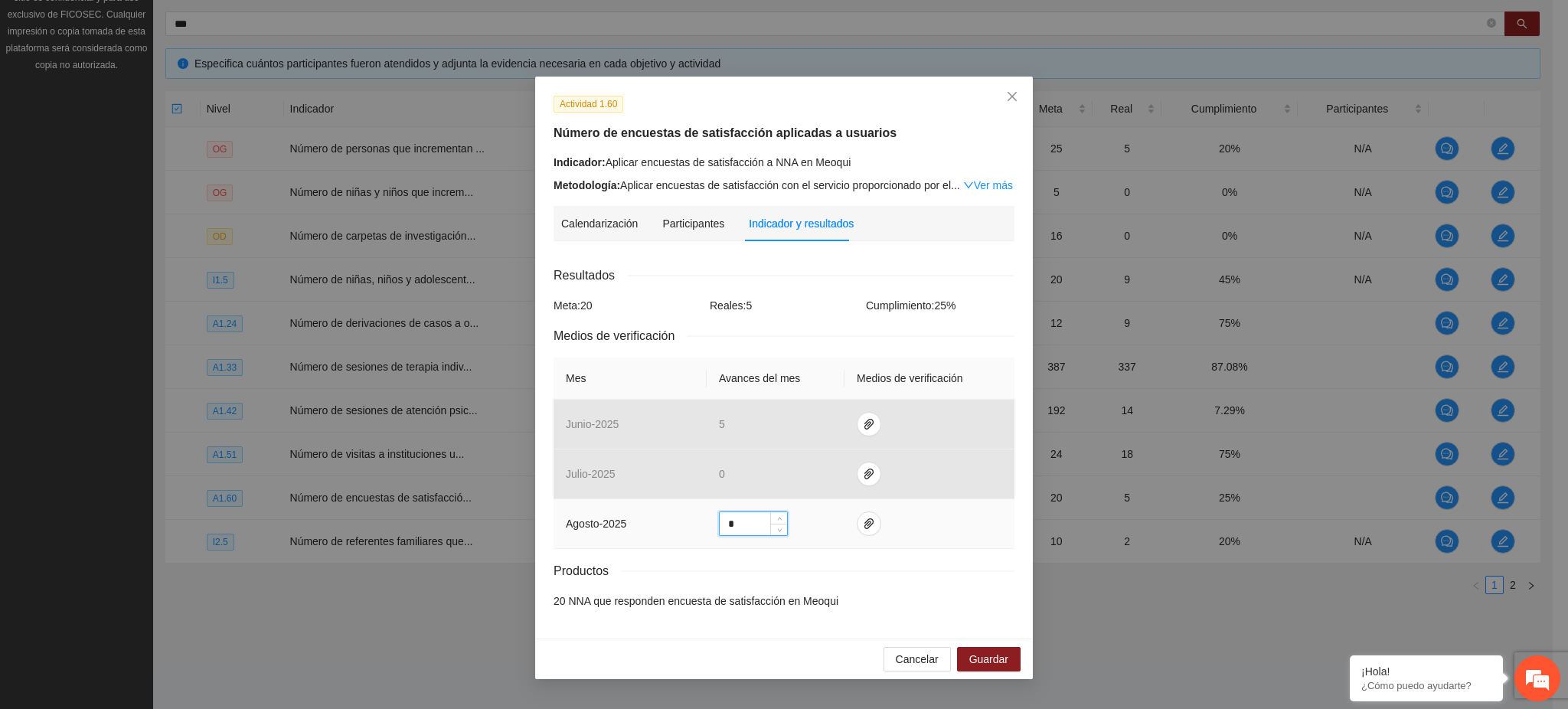
drag, startPoint x: 748, startPoint y: 523, endPoint x: 693, endPoint y: 531, distance: 55.6
click at [693, 531] on tr "agosto - 2025 *" at bounding box center [784, 523] width 461 height 50
type input "**"
click at [870, 526] on icon "paper-clip" at bounding box center [870, 523] width 13 height 13
click at [821, 478] on span "Adjuntar documento" at bounding box center [829, 475] width 96 height 17
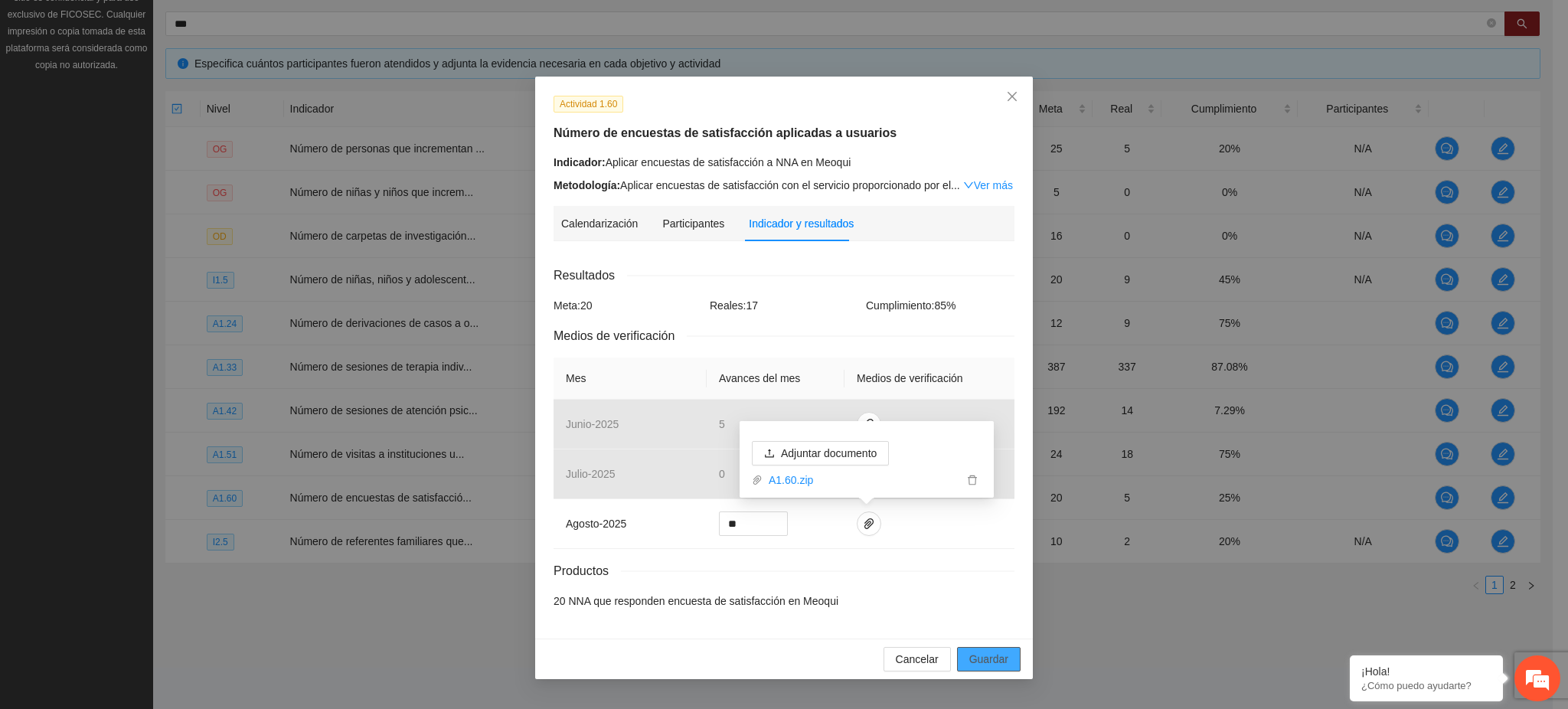
click at [987, 656] on span "Guardar" at bounding box center [988, 658] width 39 height 17
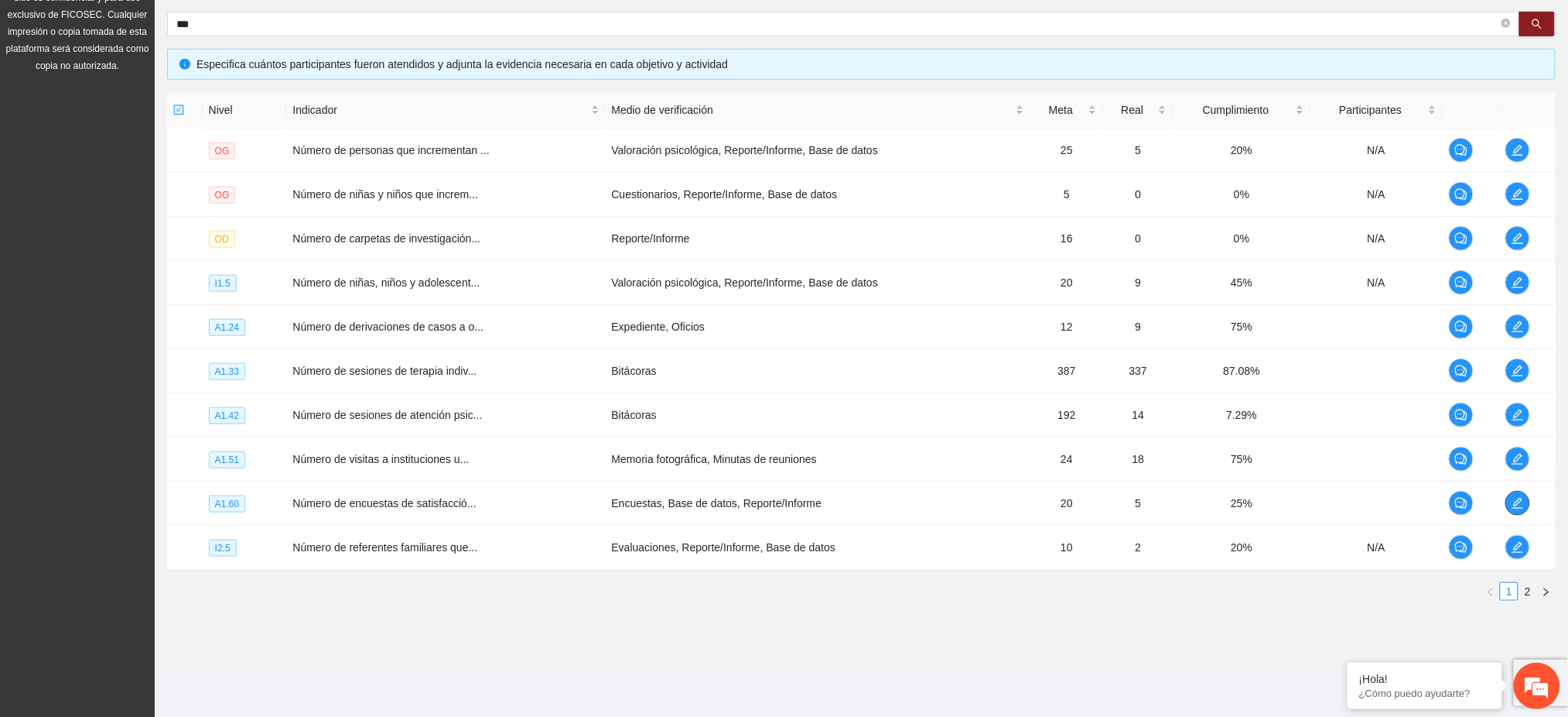
scroll to position [0, 0]
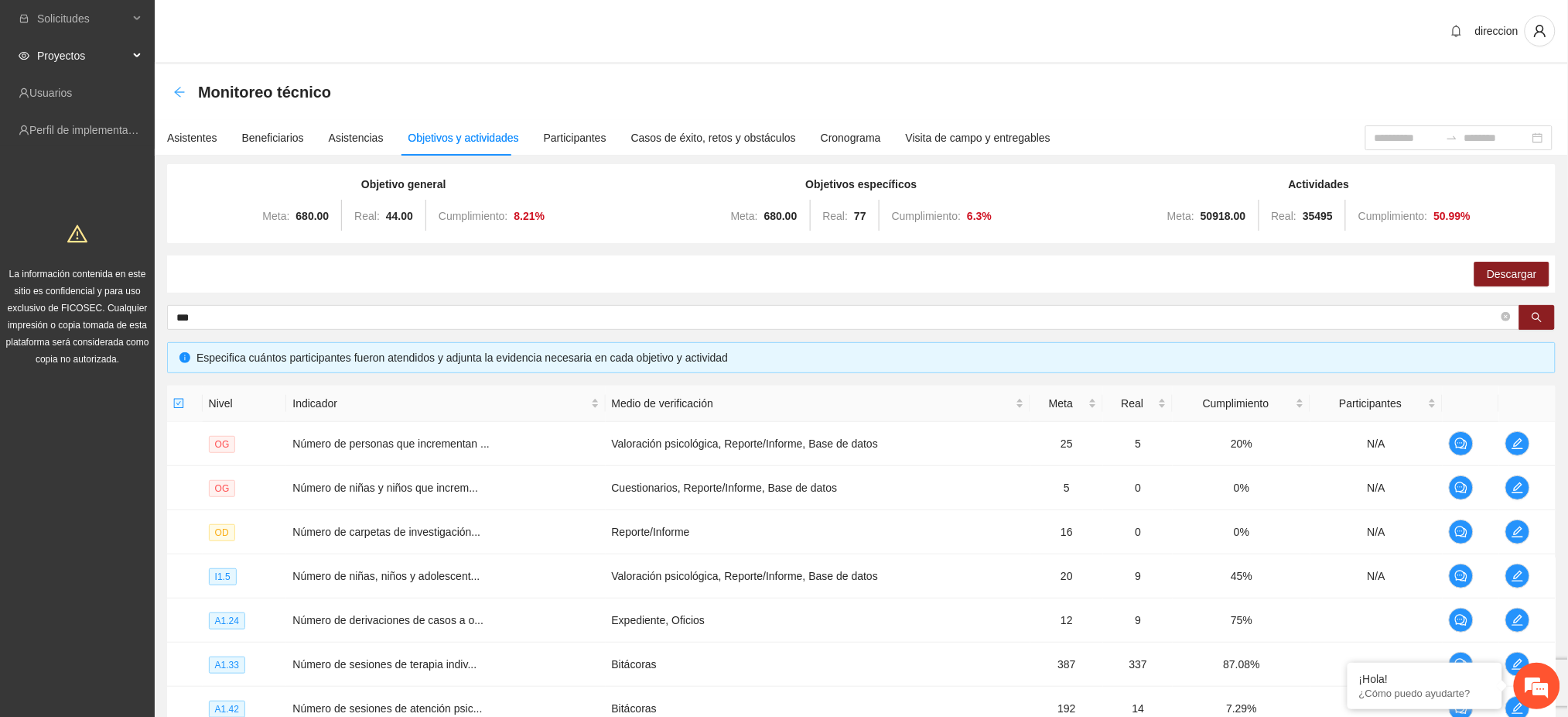
click at [175, 91] on icon "arrow-left" at bounding box center [179, 92] width 13 height 13
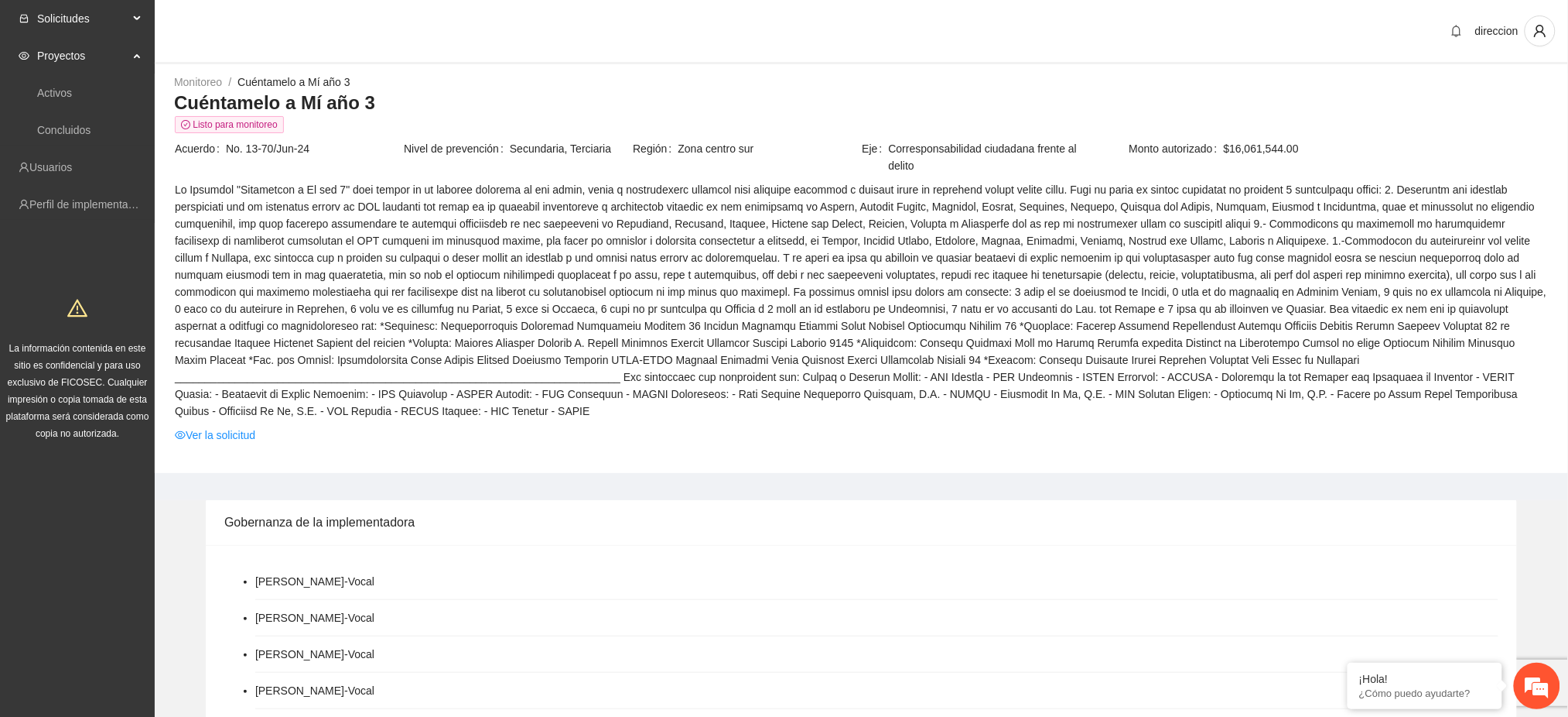
click at [55, 13] on span "Solicitudes" at bounding box center [83, 18] width 92 height 31
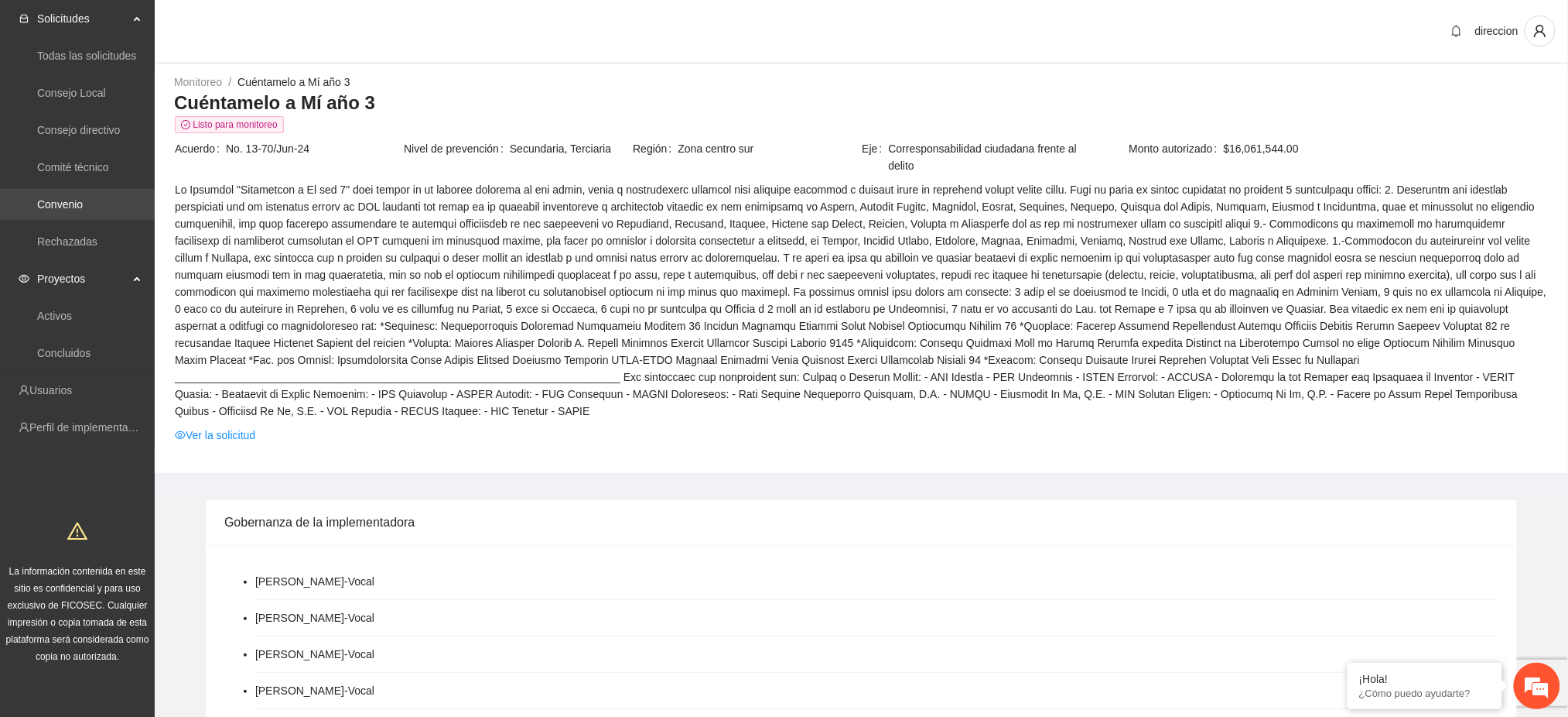
click at [58, 204] on link "Convenio" at bounding box center [60, 204] width 46 height 13
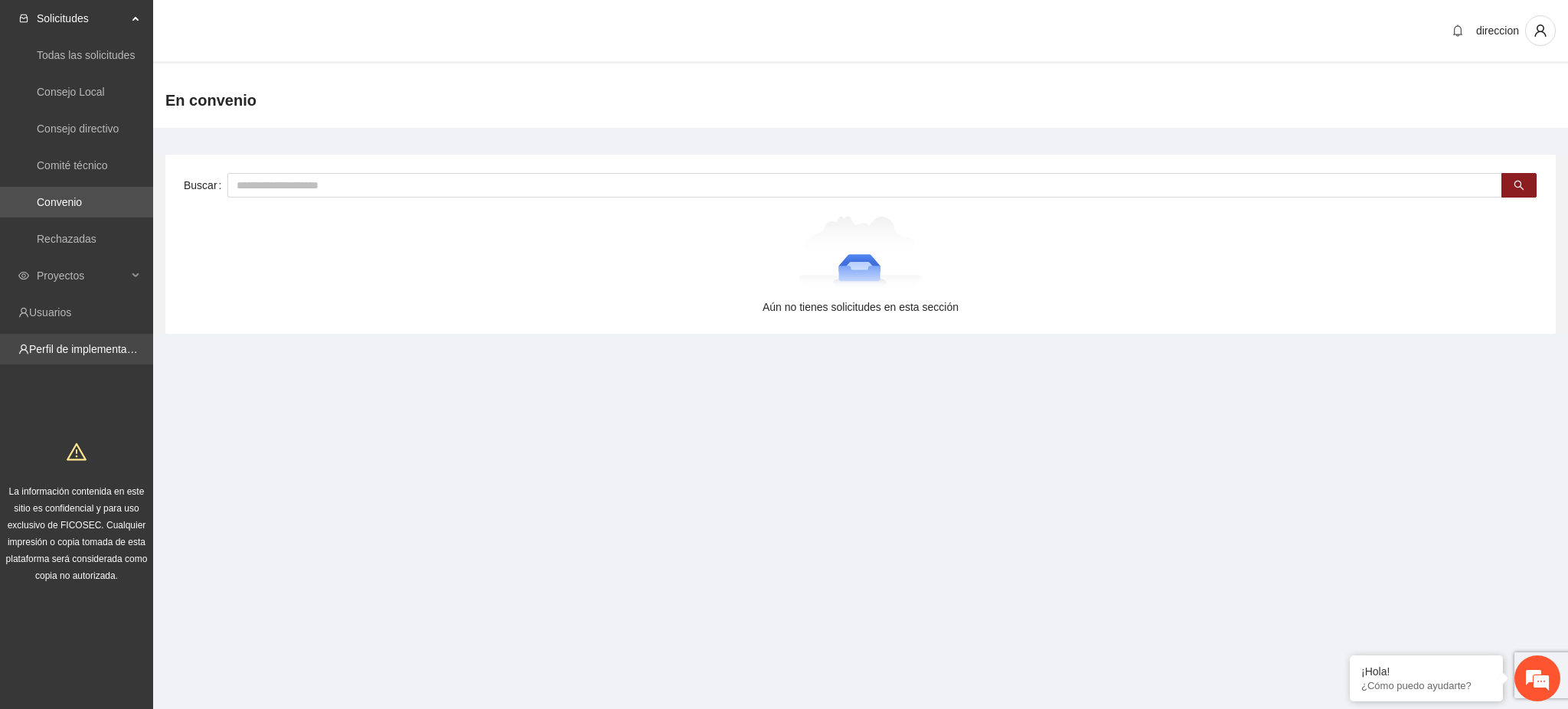
click at [41, 350] on link "Perfil de implementadora" at bounding box center [89, 350] width 120 height 13
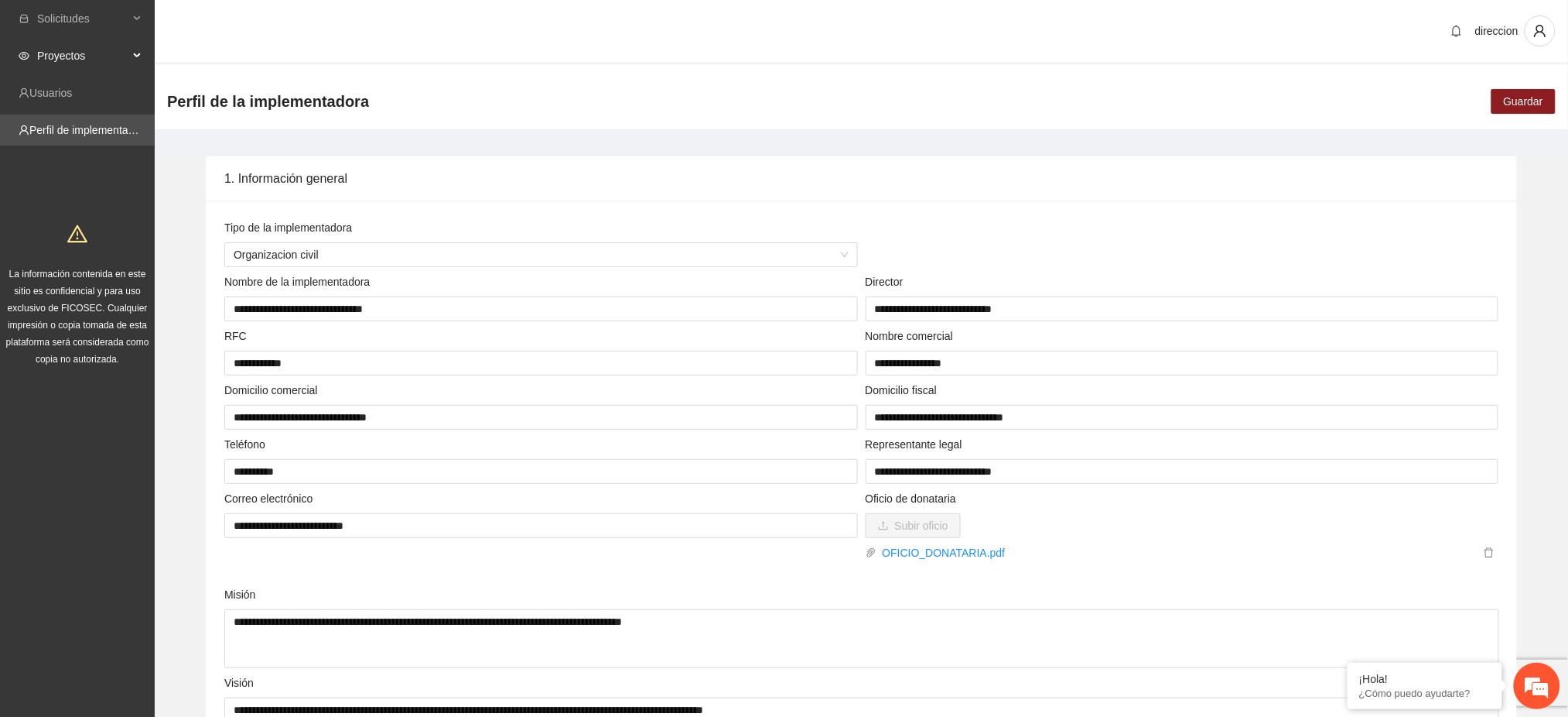
click at [71, 62] on span "Proyectos" at bounding box center [83, 56] width 92 height 31
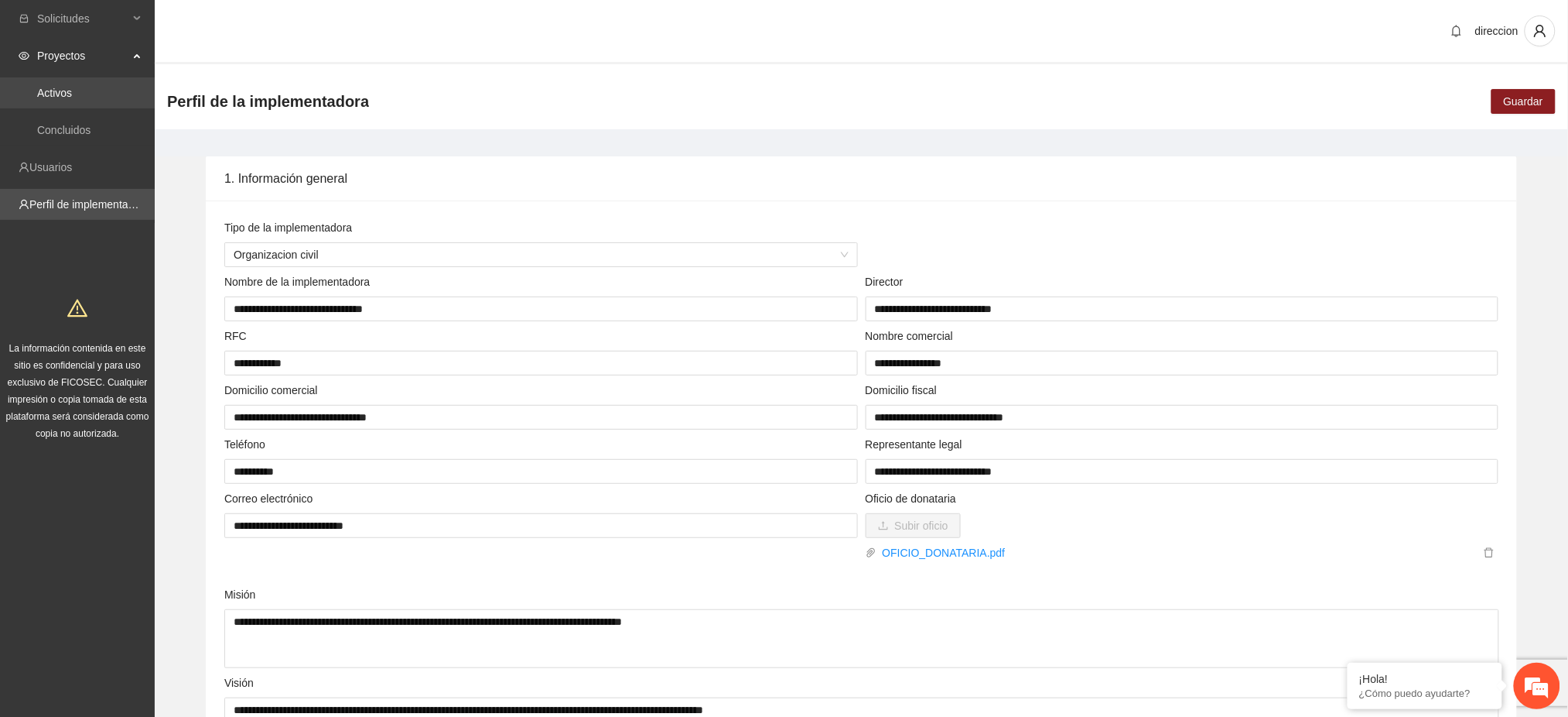
click at [59, 87] on link "Activos" at bounding box center [55, 93] width 35 height 13
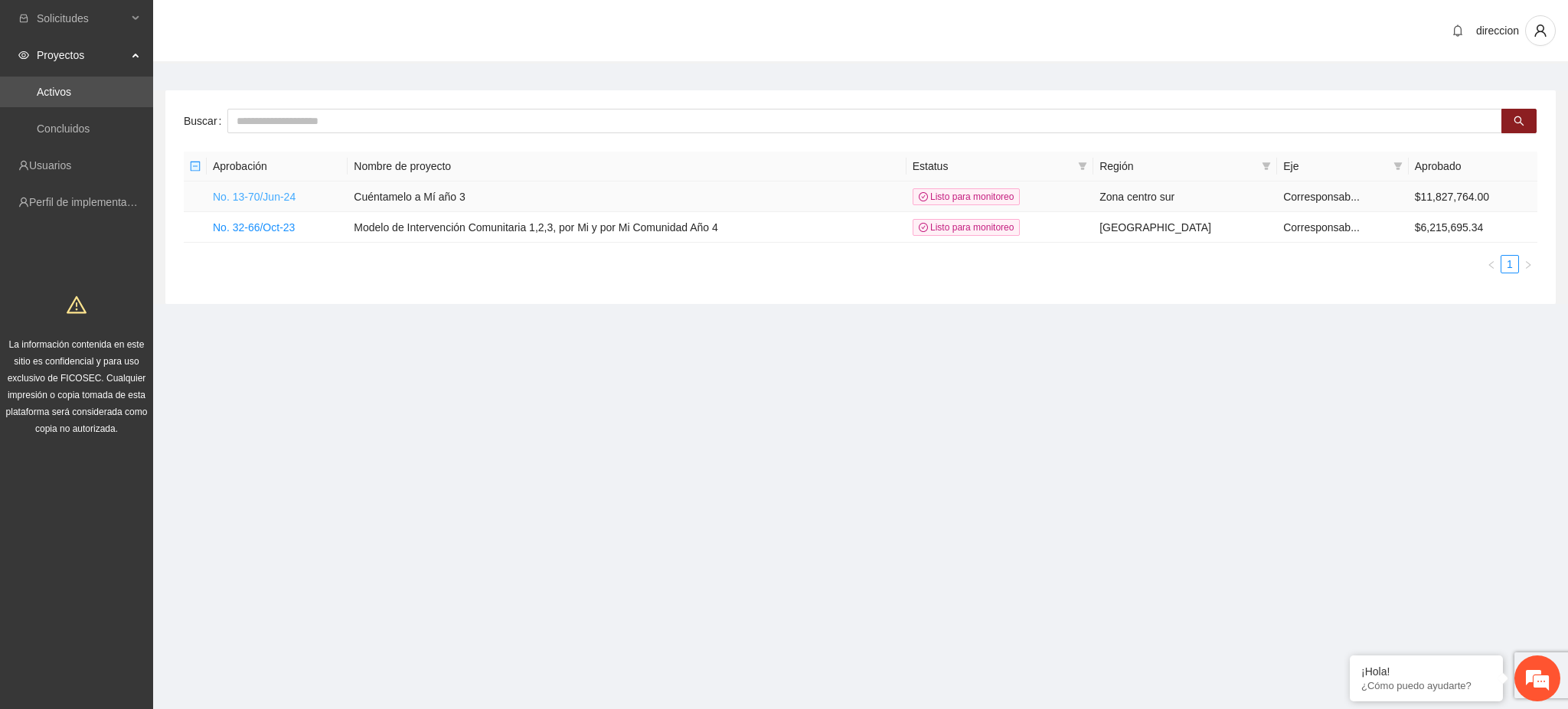
click at [265, 191] on link "No. 13-70/Jun-24" at bounding box center [254, 196] width 82 height 13
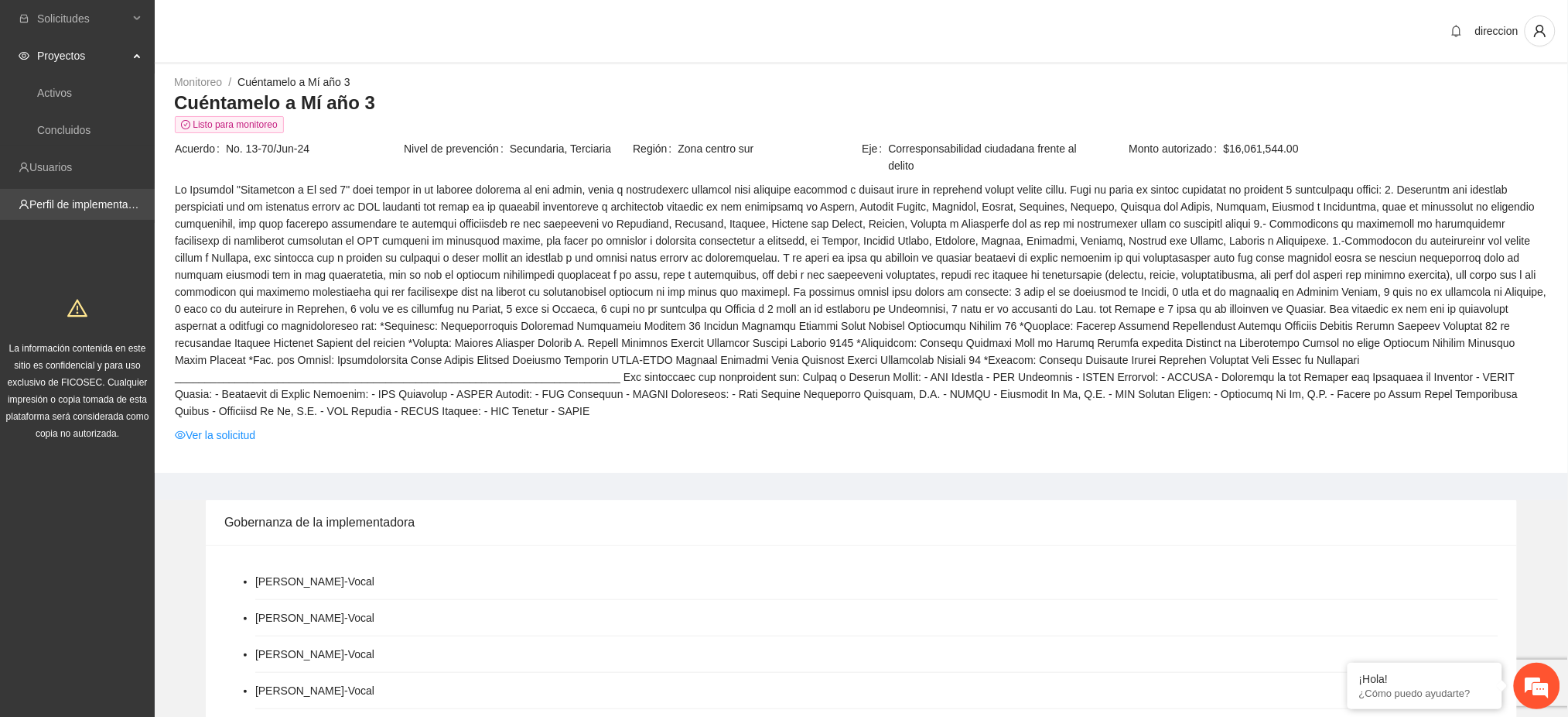
click at [44, 208] on link "Perfil de implementadora" at bounding box center [90, 204] width 121 height 13
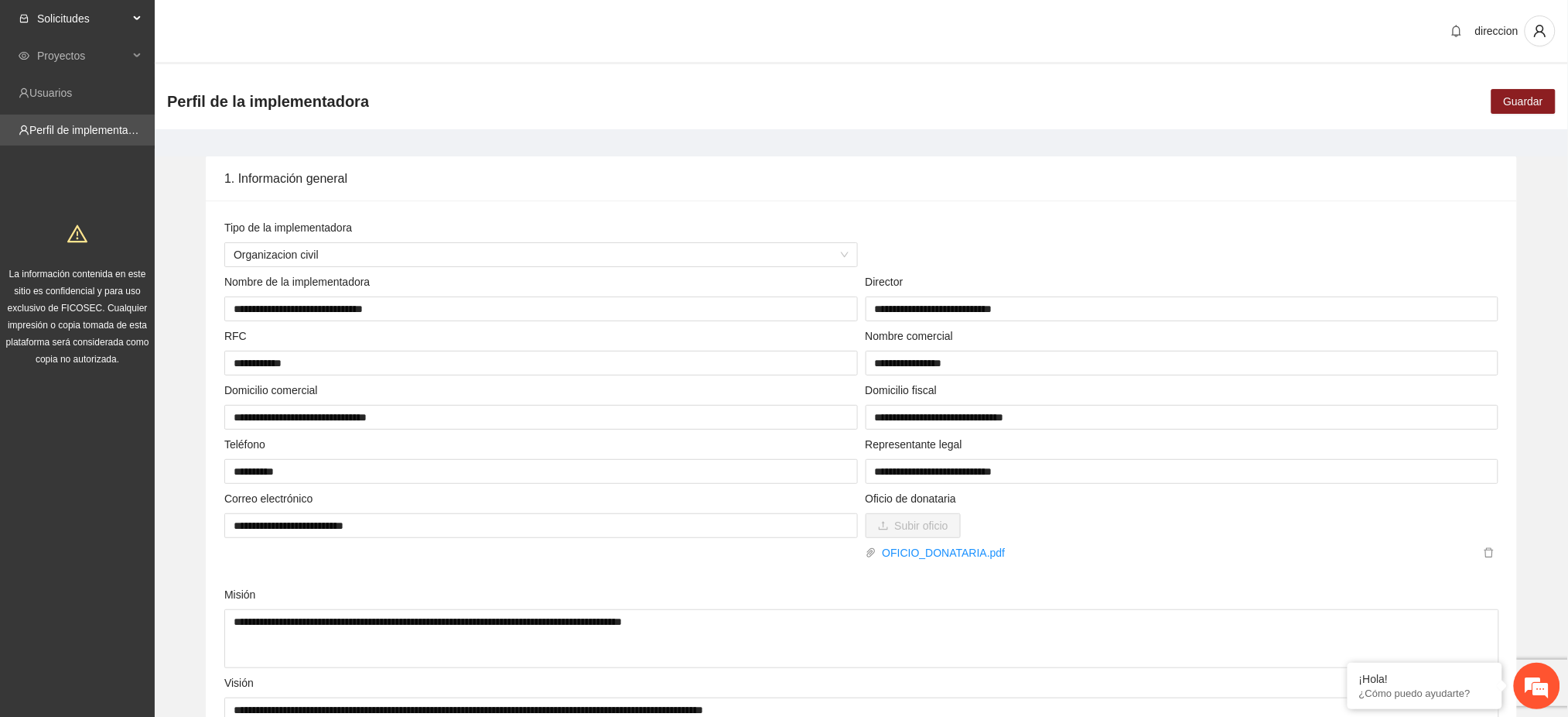
click at [72, 19] on span "Solicitudes" at bounding box center [83, 18] width 92 height 31
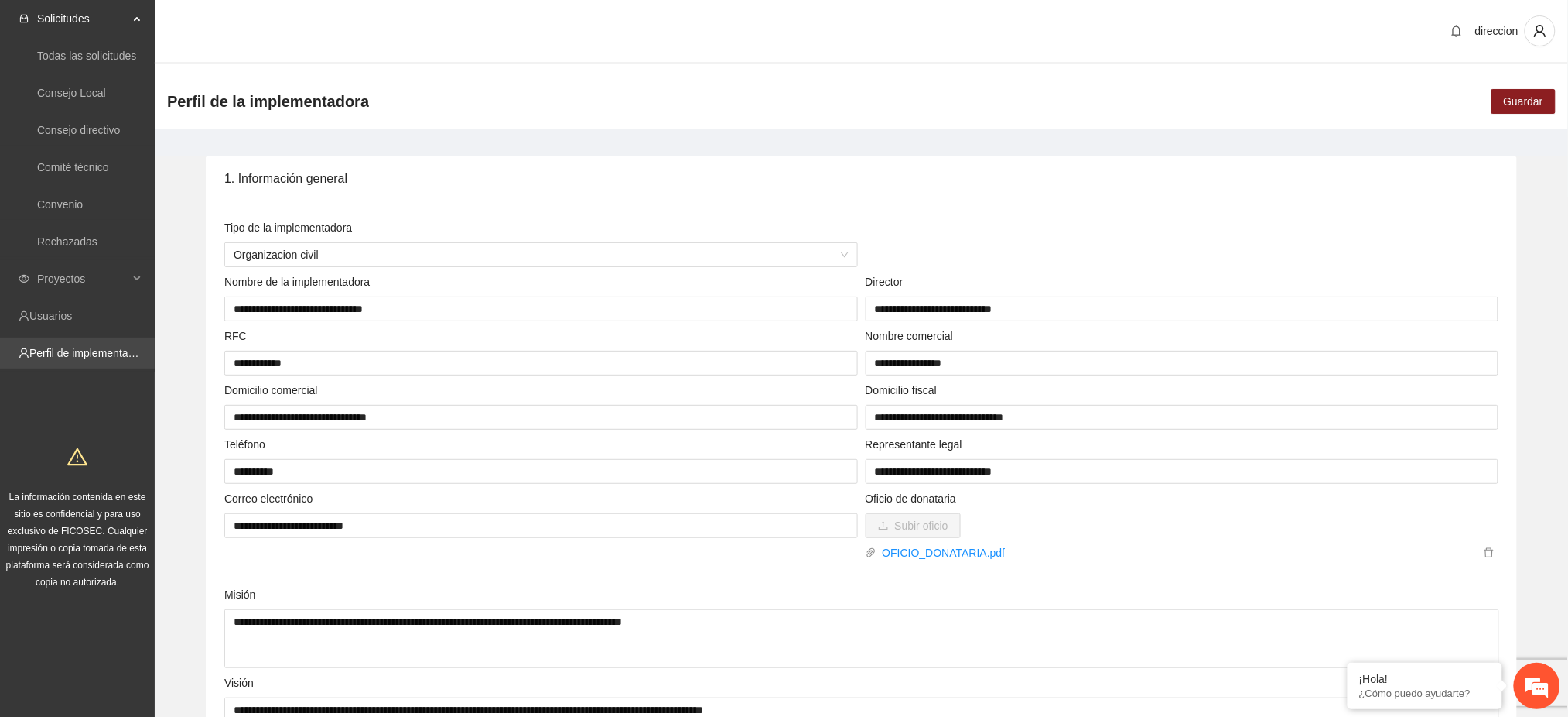
click at [58, 348] on link "Perfil de implementadora" at bounding box center [90, 353] width 121 height 13
click at [38, 347] on link "Perfil de implementadora" at bounding box center [90, 353] width 121 height 13
click at [59, 203] on link "Convenio" at bounding box center [60, 204] width 46 height 13
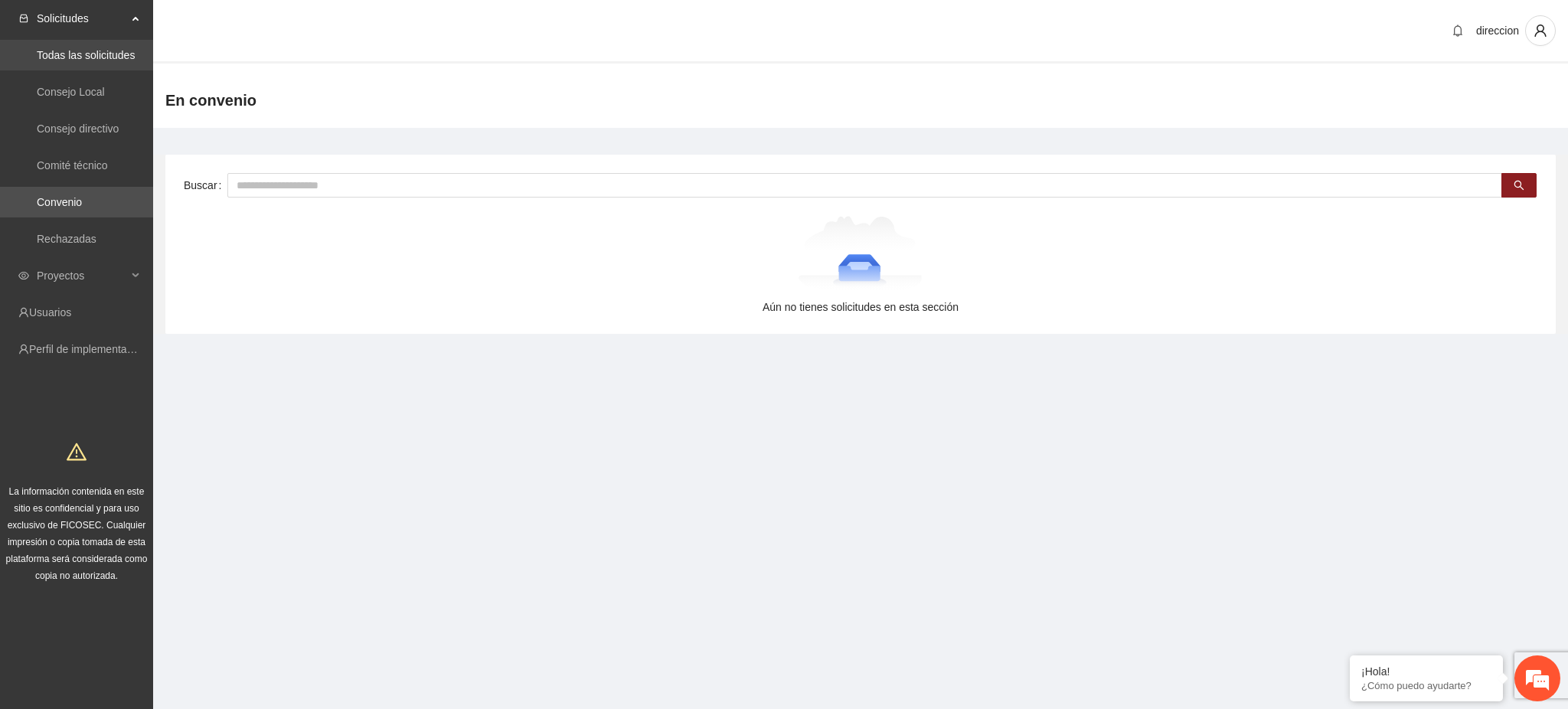
click at [77, 49] on link "Todas las solicitudes" at bounding box center [86, 55] width 98 height 13
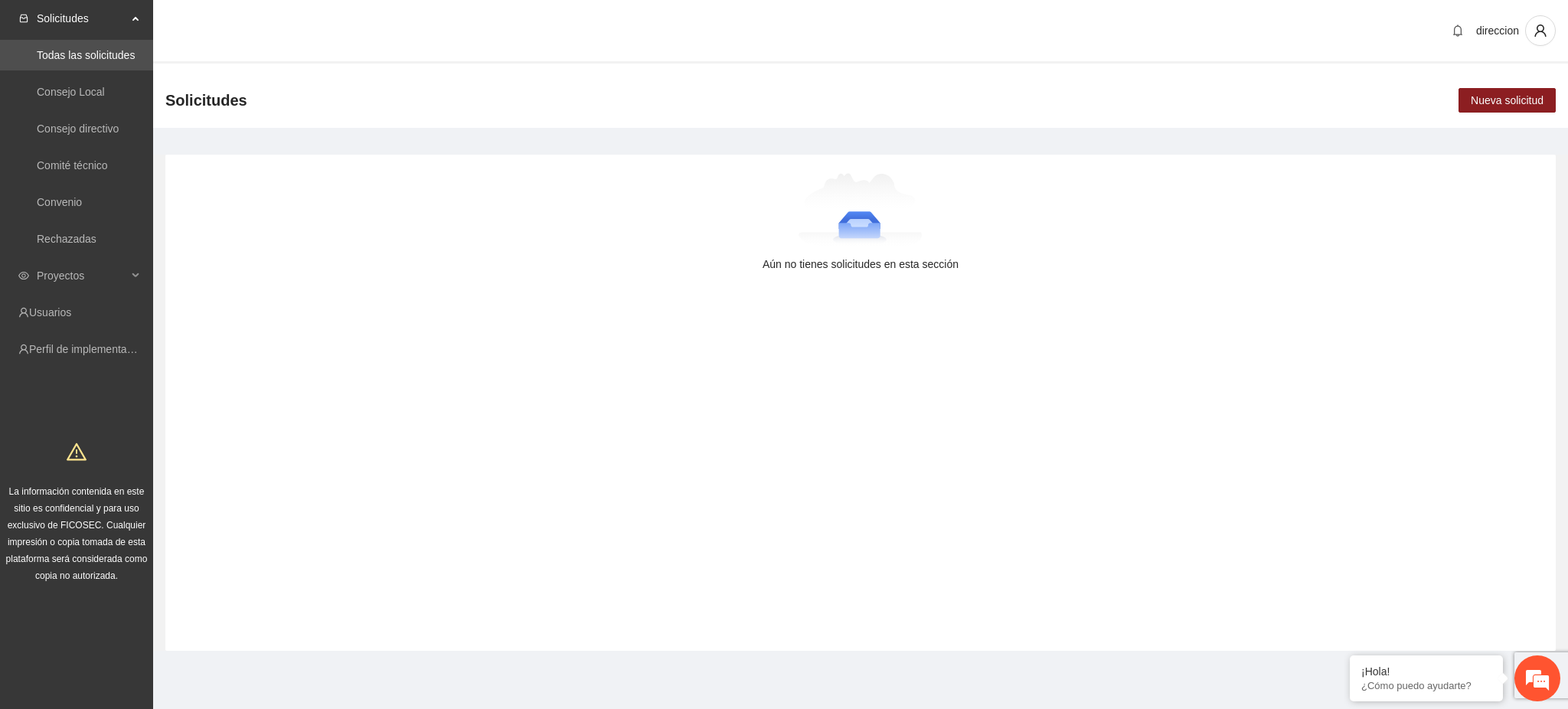
click at [132, 16] on div "Solicitudes" at bounding box center [76, 18] width 153 height 31
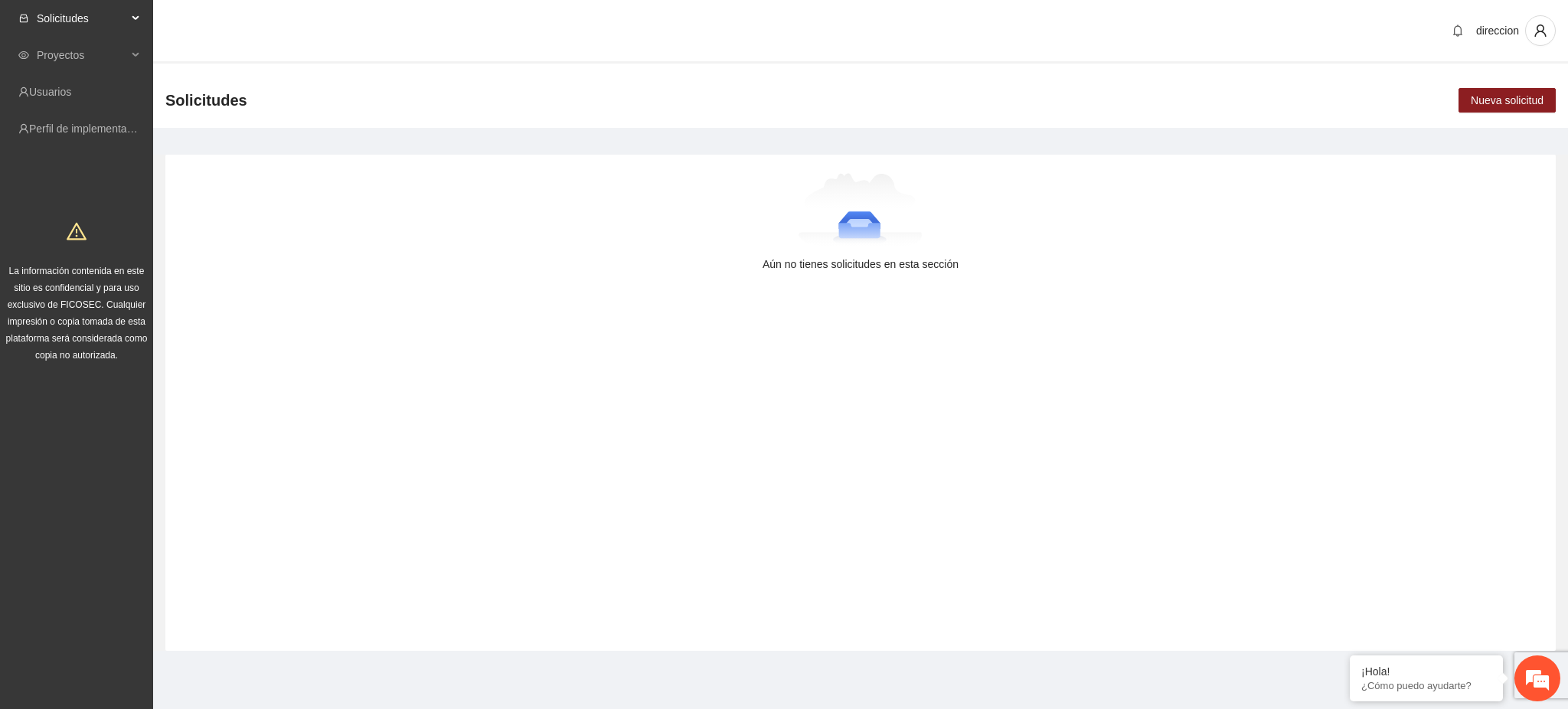
click at [137, 18] on div "Solicitudes" at bounding box center [76, 18] width 153 height 31
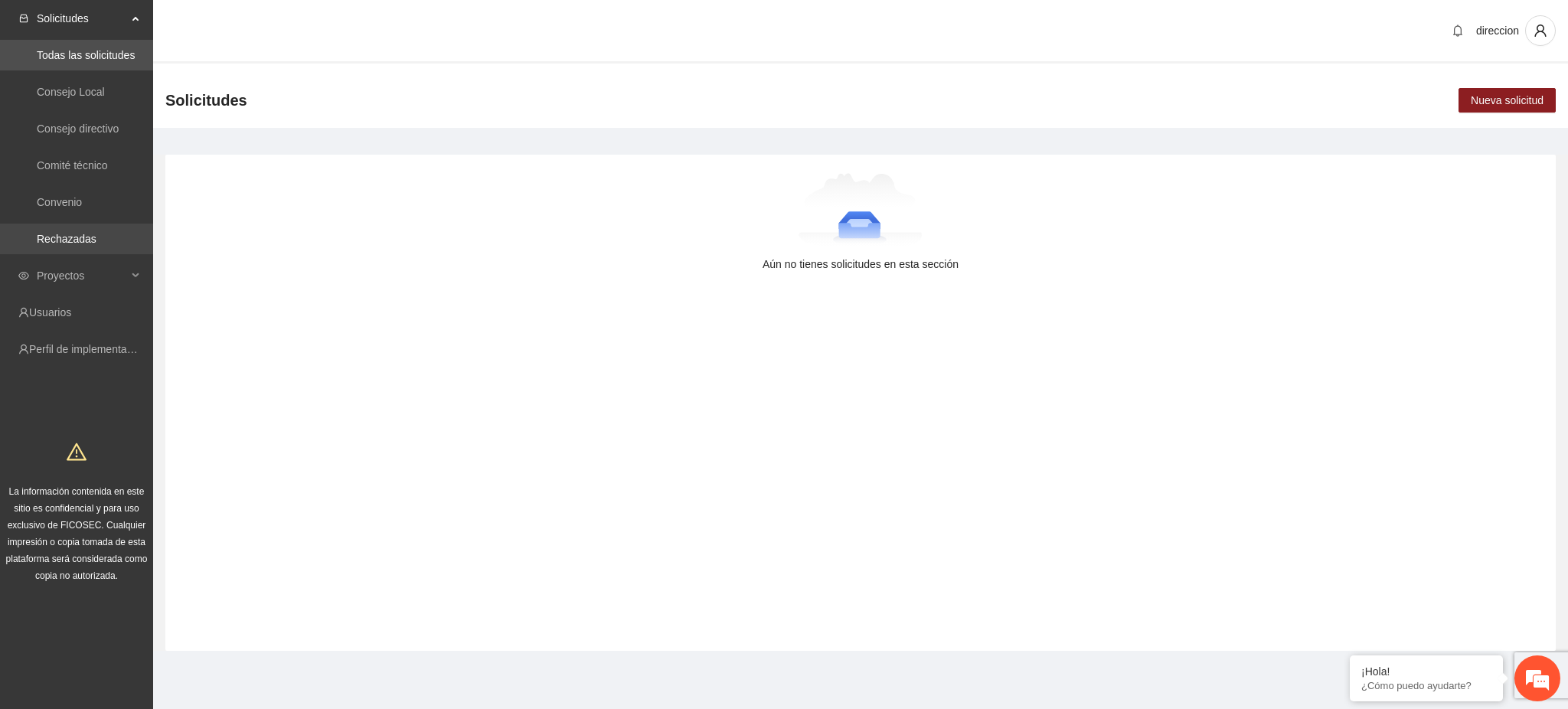
click at [59, 244] on link "Rechazadas" at bounding box center [67, 239] width 60 height 13
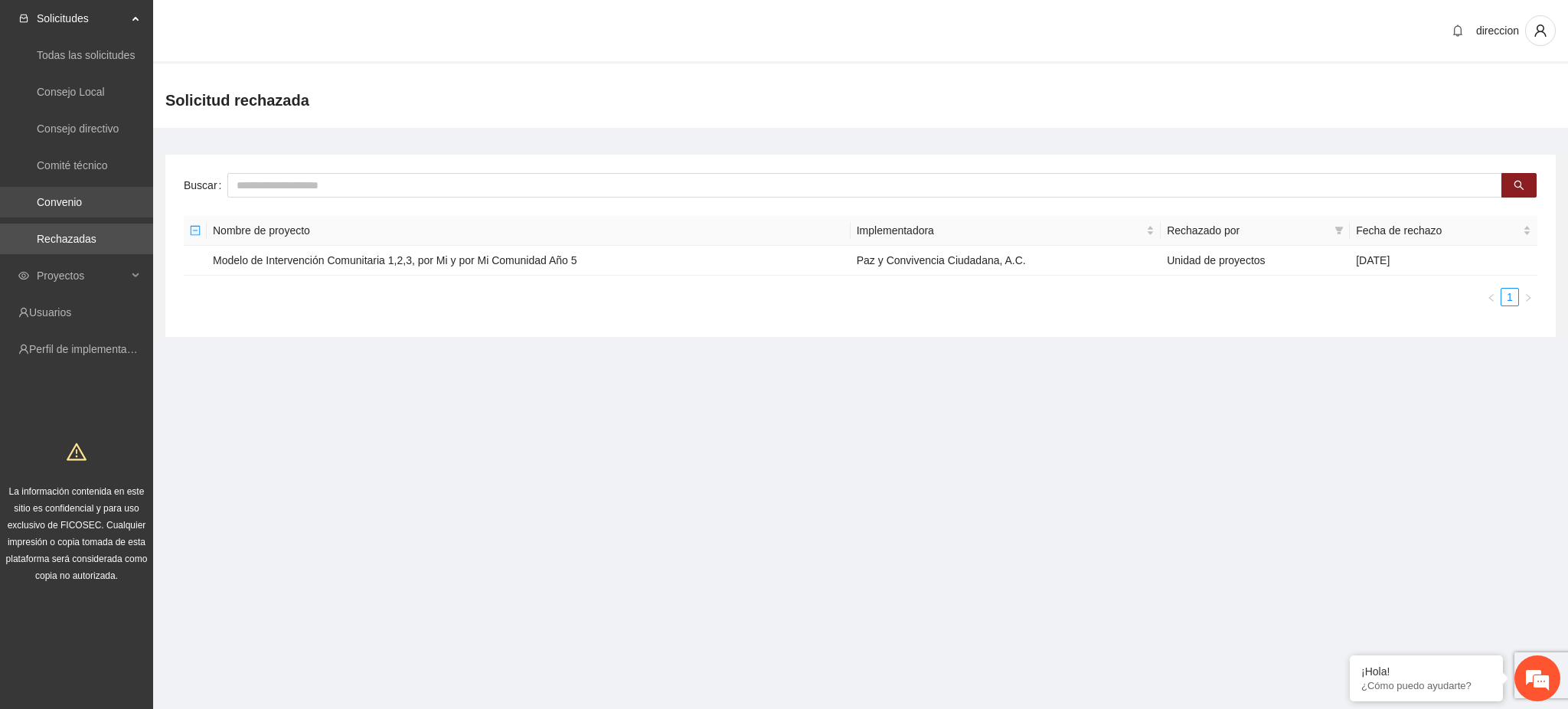
click at [82, 202] on link "Convenio" at bounding box center [60, 202] width 45 height 13
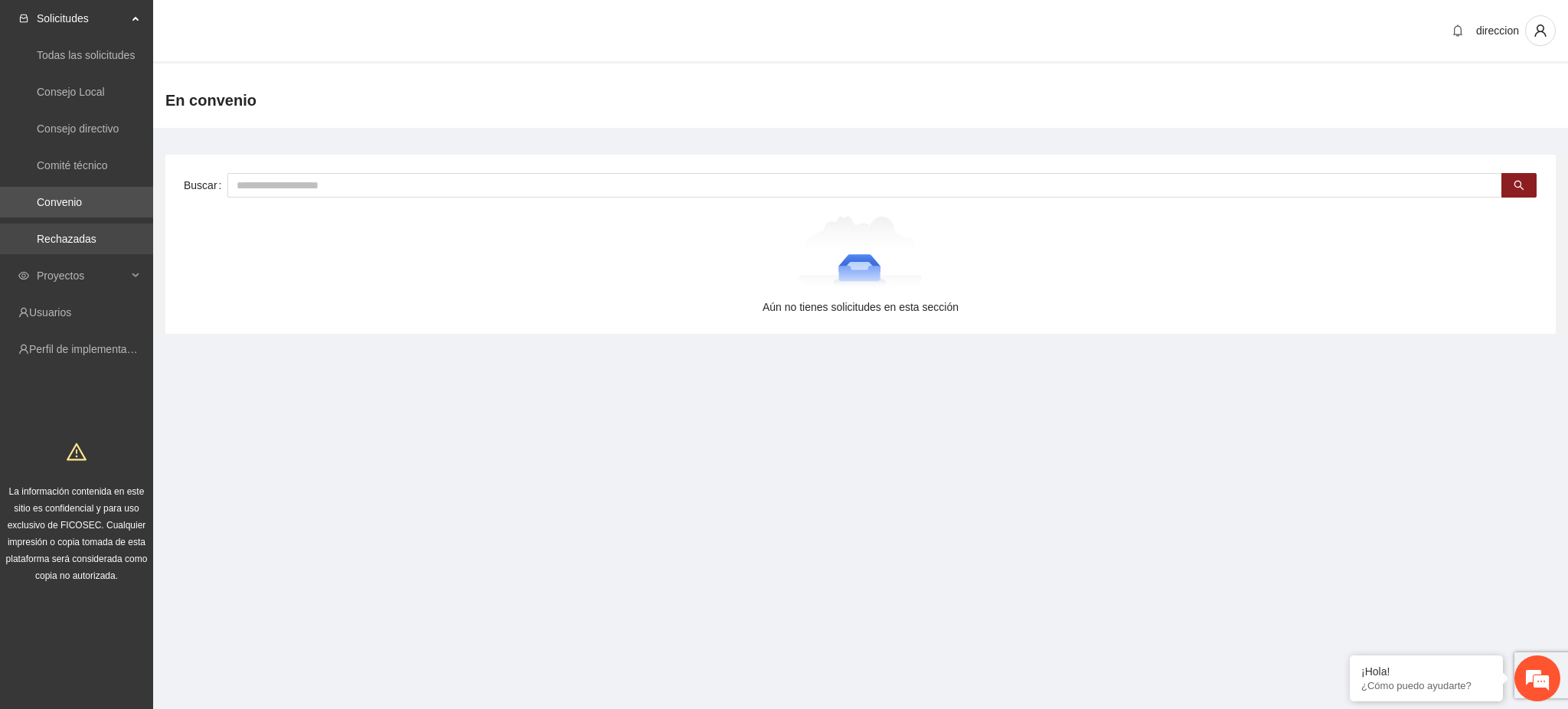
click at [67, 244] on link "Rechazadas" at bounding box center [67, 239] width 60 height 13
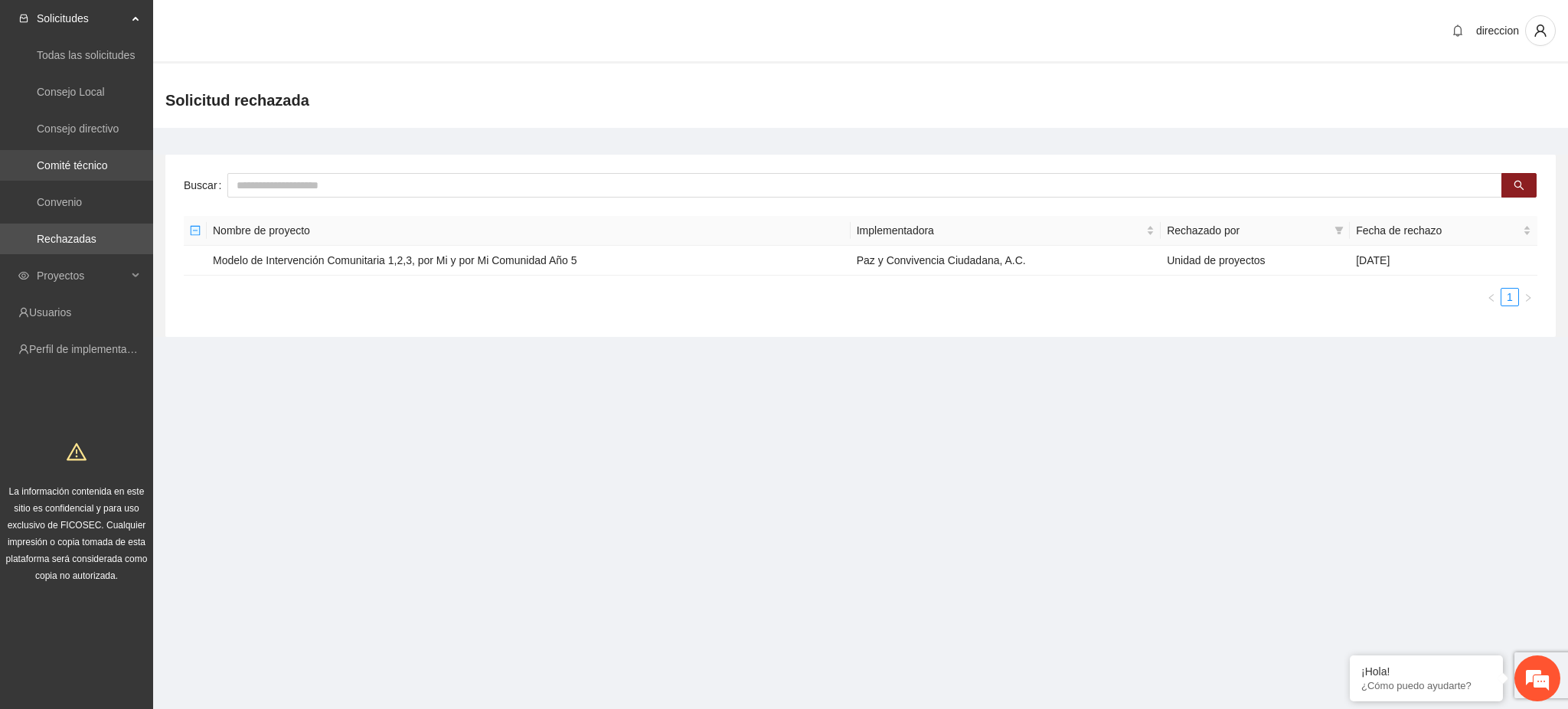
click at [82, 161] on link "Comité técnico" at bounding box center [72, 166] width 72 height 13
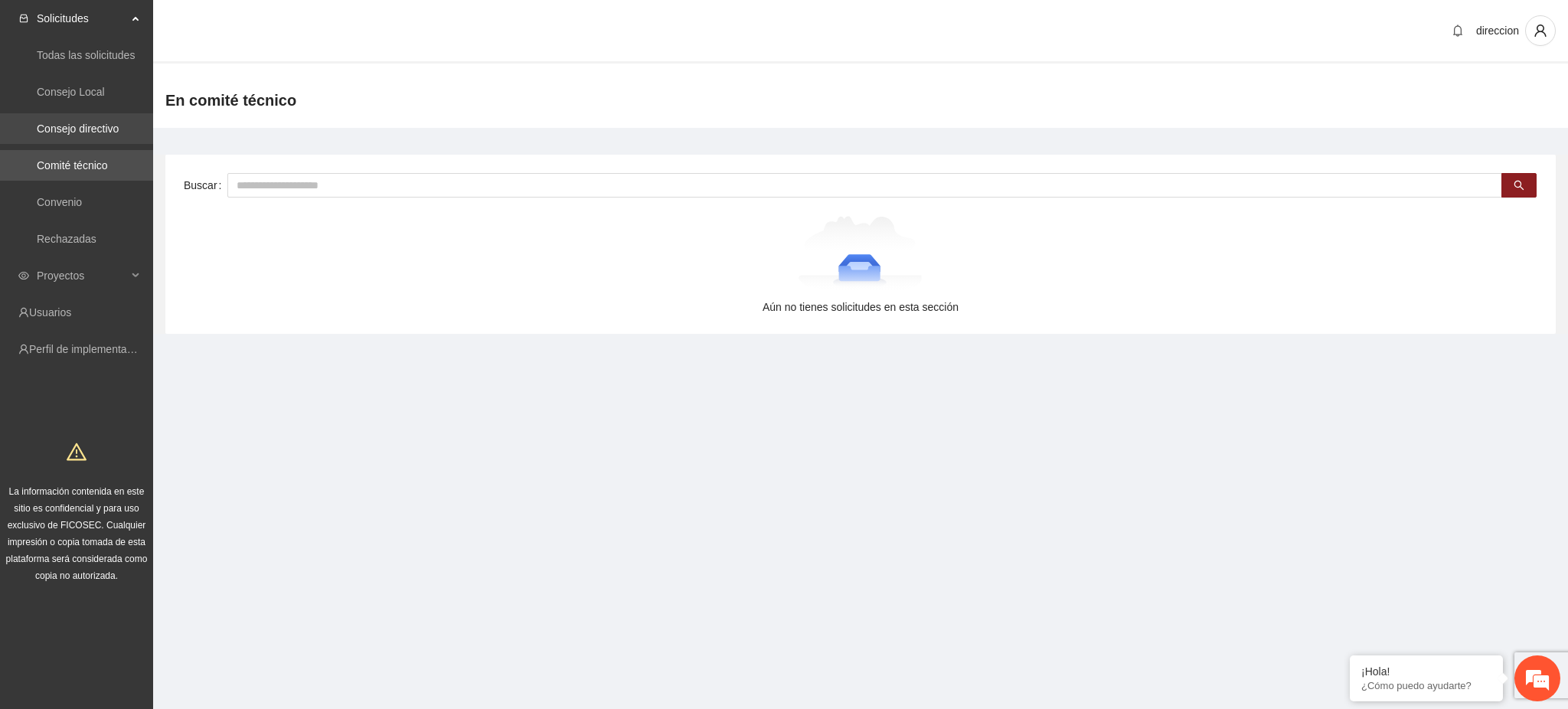
click at [81, 132] on link "Consejo directivo" at bounding box center [78, 129] width 82 height 13
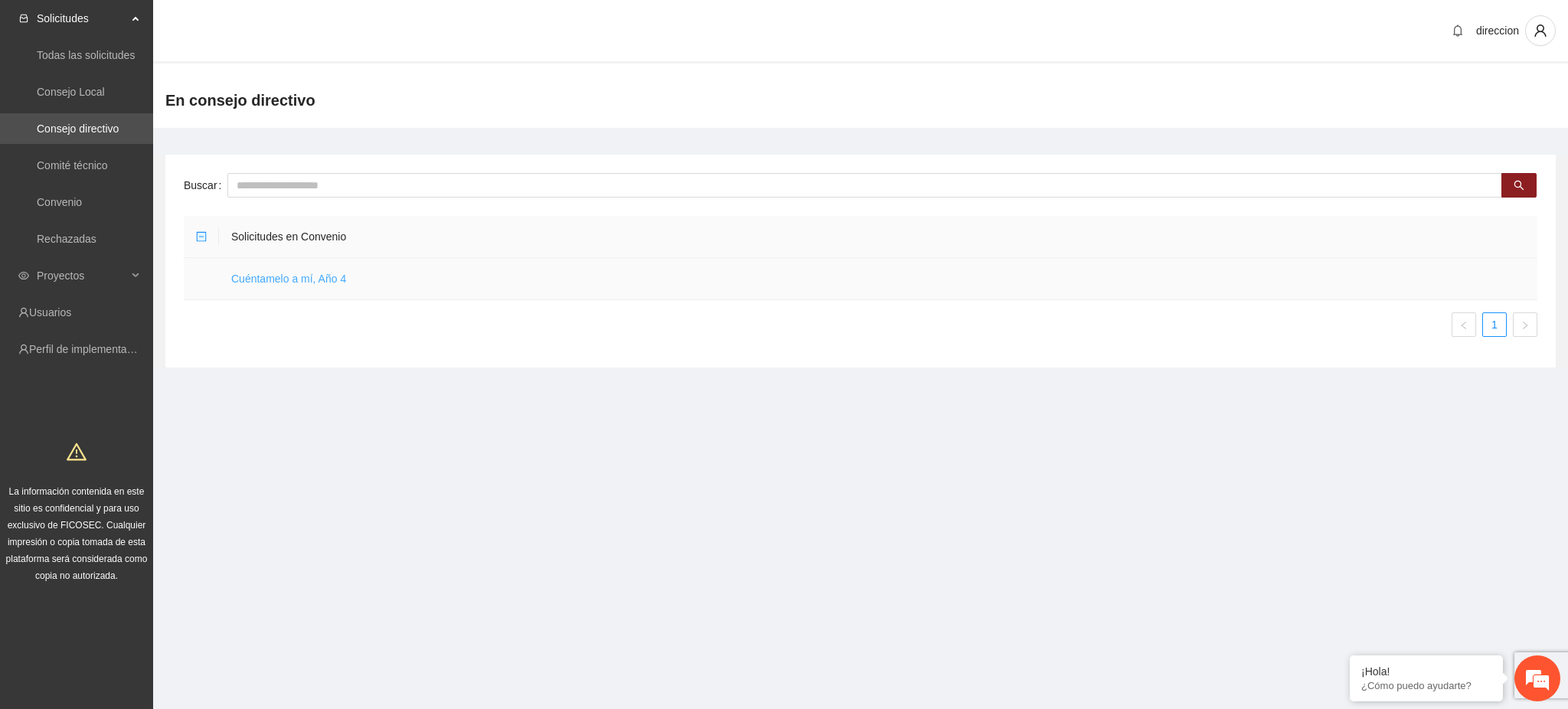
click at [307, 279] on link "Cuéntamelo a mí, Año 4" at bounding box center [288, 279] width 115 height 13
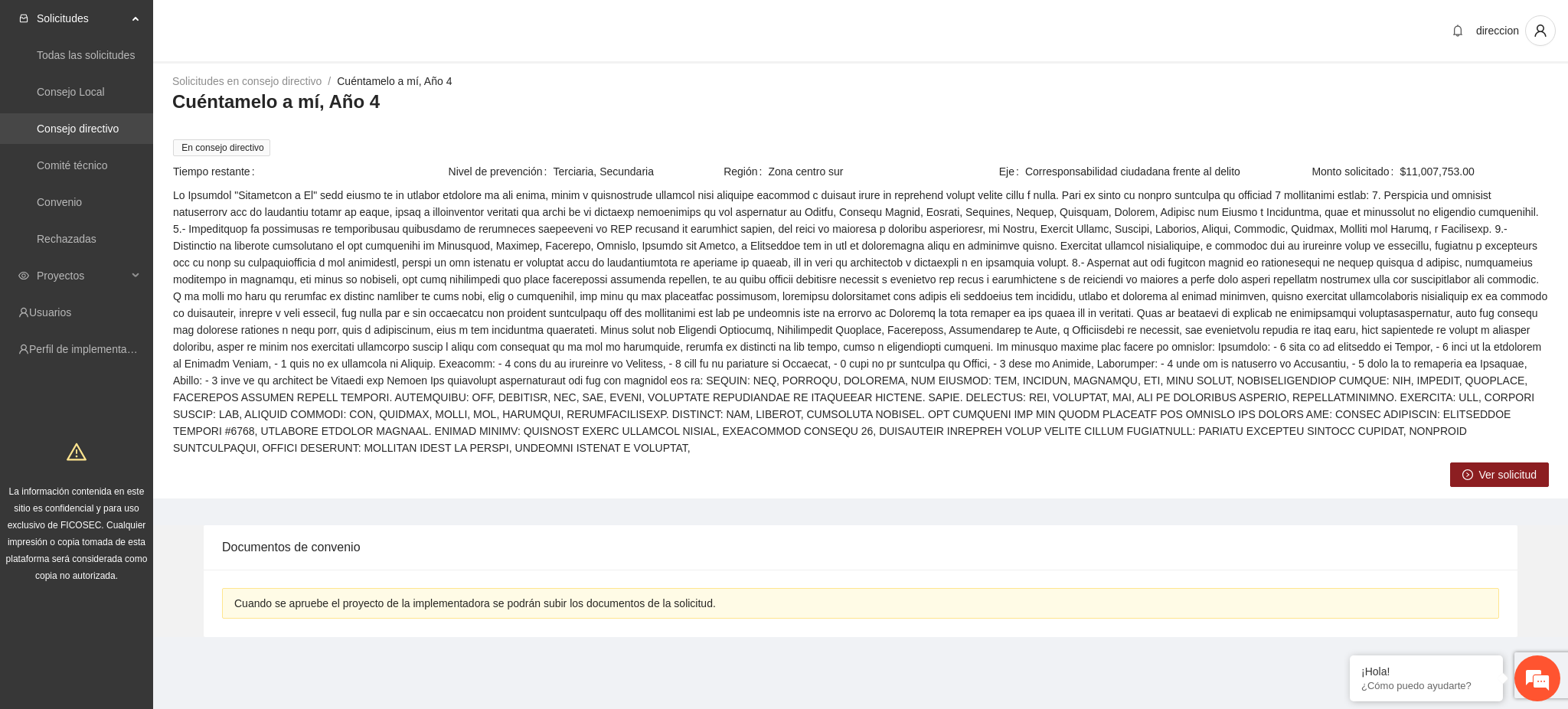
click at [90, 134] on link "Consejo directivo" at bounding box center [78, 129] width 82 height 13
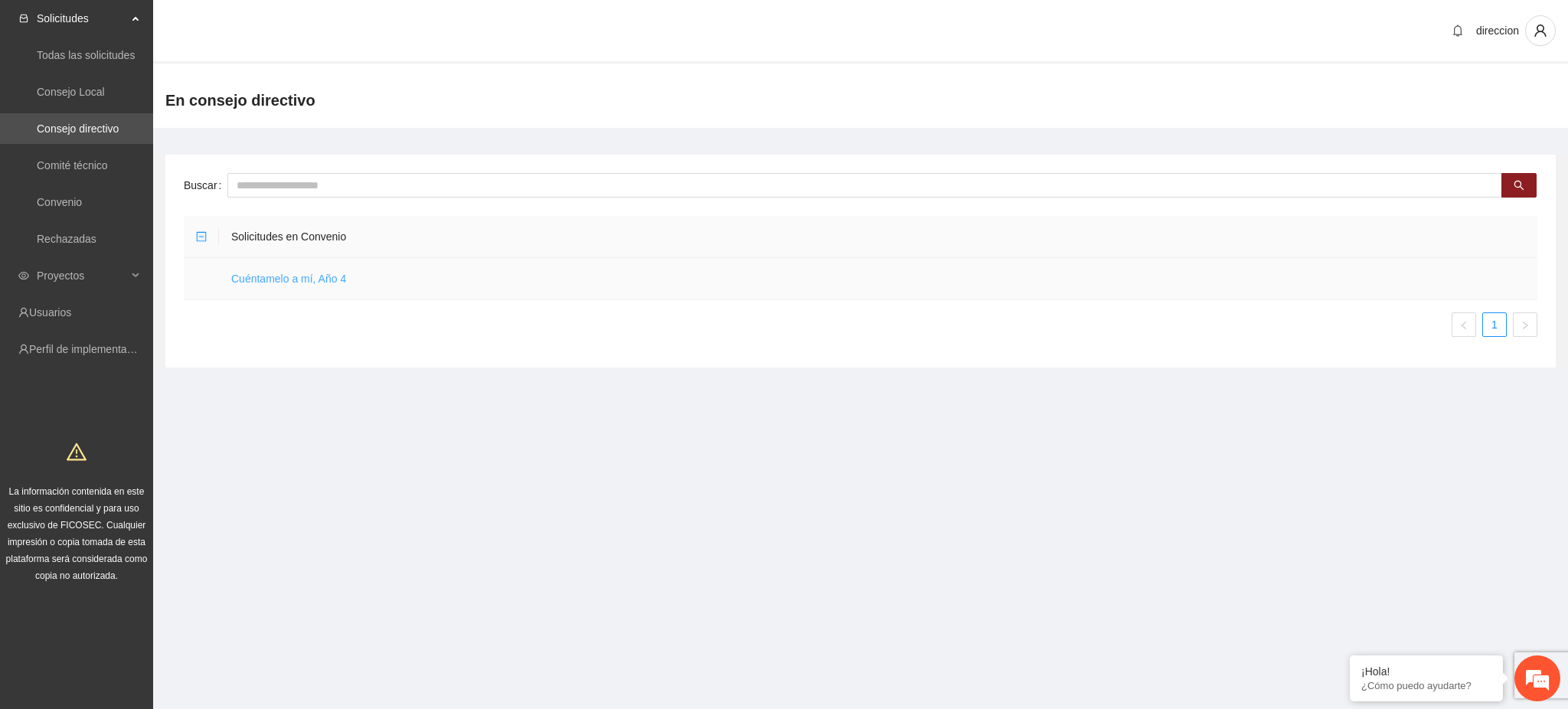
click at [313, 280] on link "Cuéntamelo a mí, Año 4" at bounding box center [288, 279] width 115 height 13
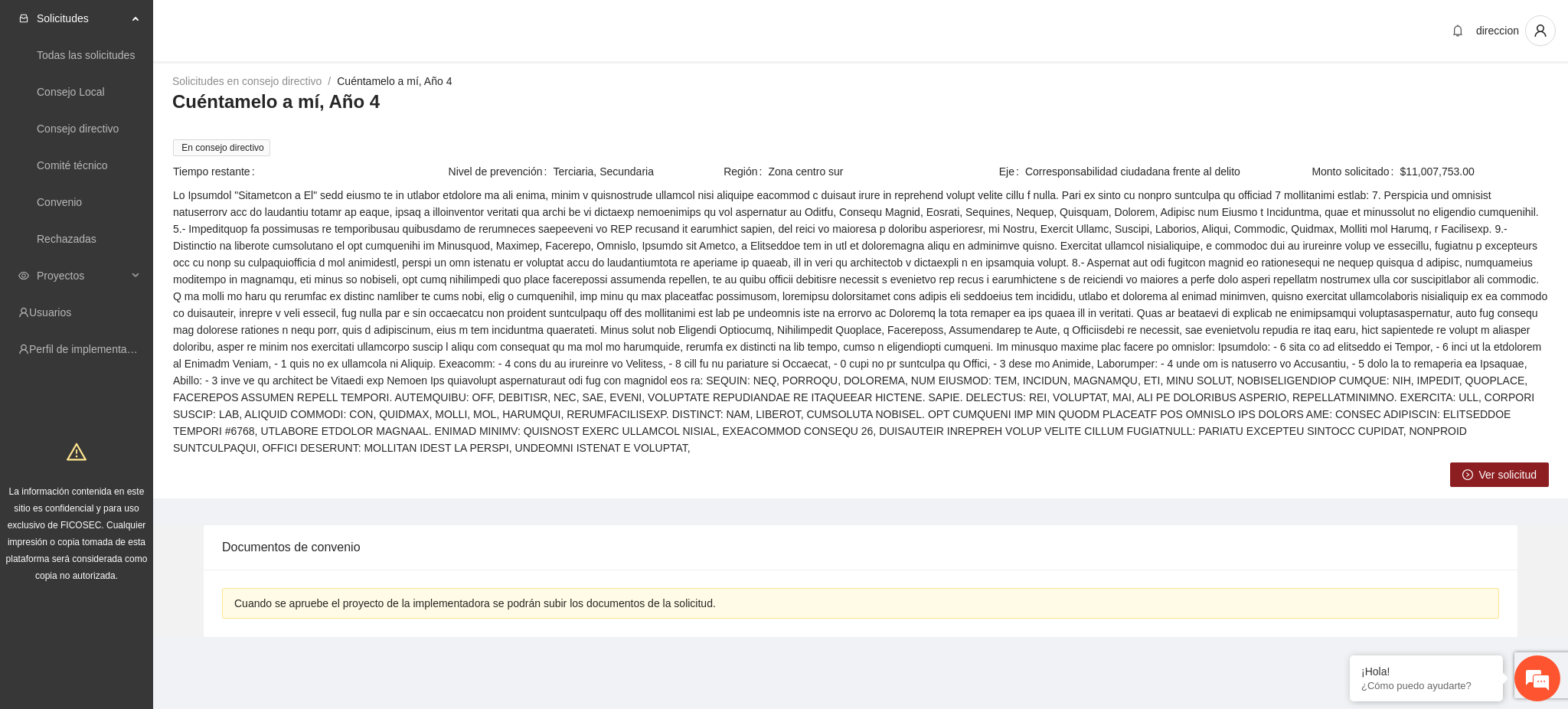
click at [1500, 466] on span "Ver solicitud" at bounding box center [1507, 474] width 57 height 17
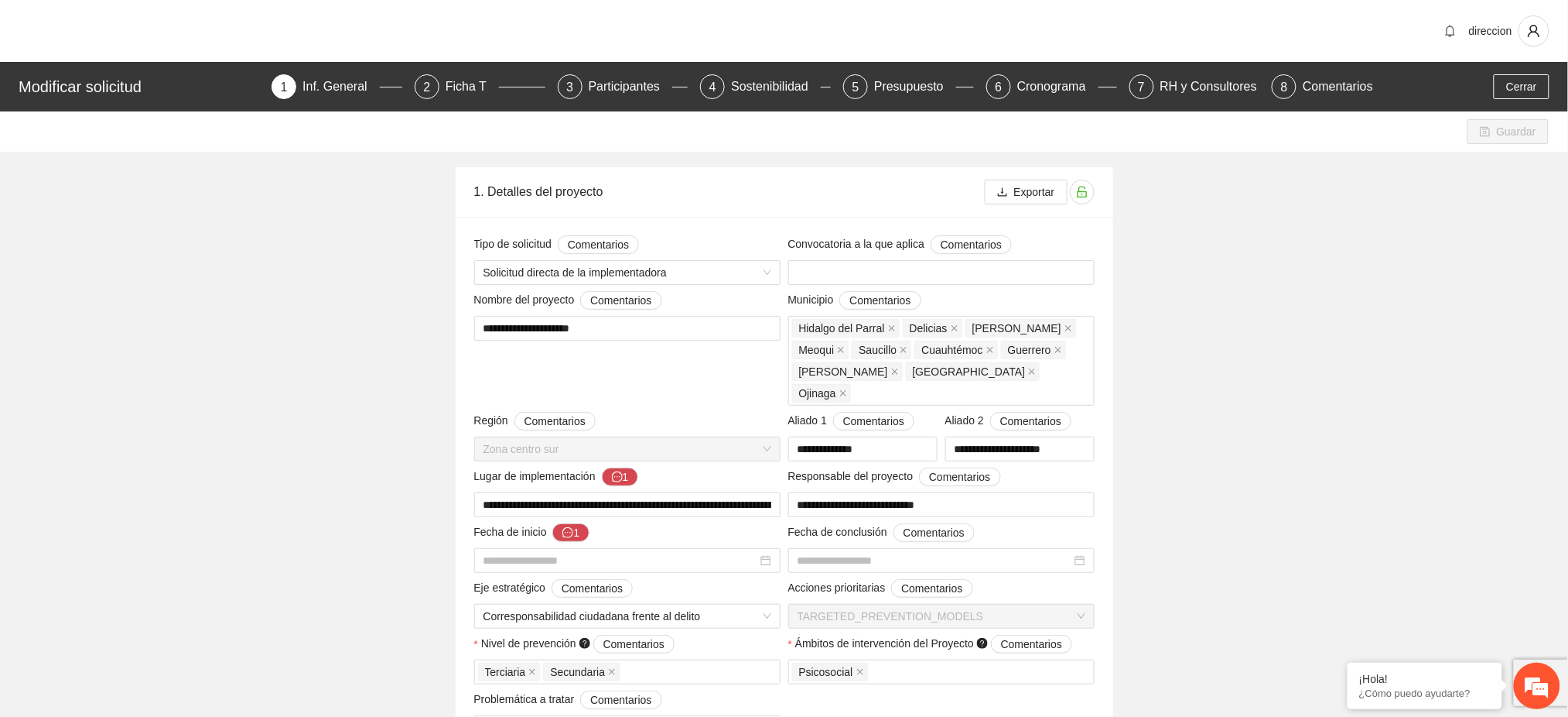
type input "**********"
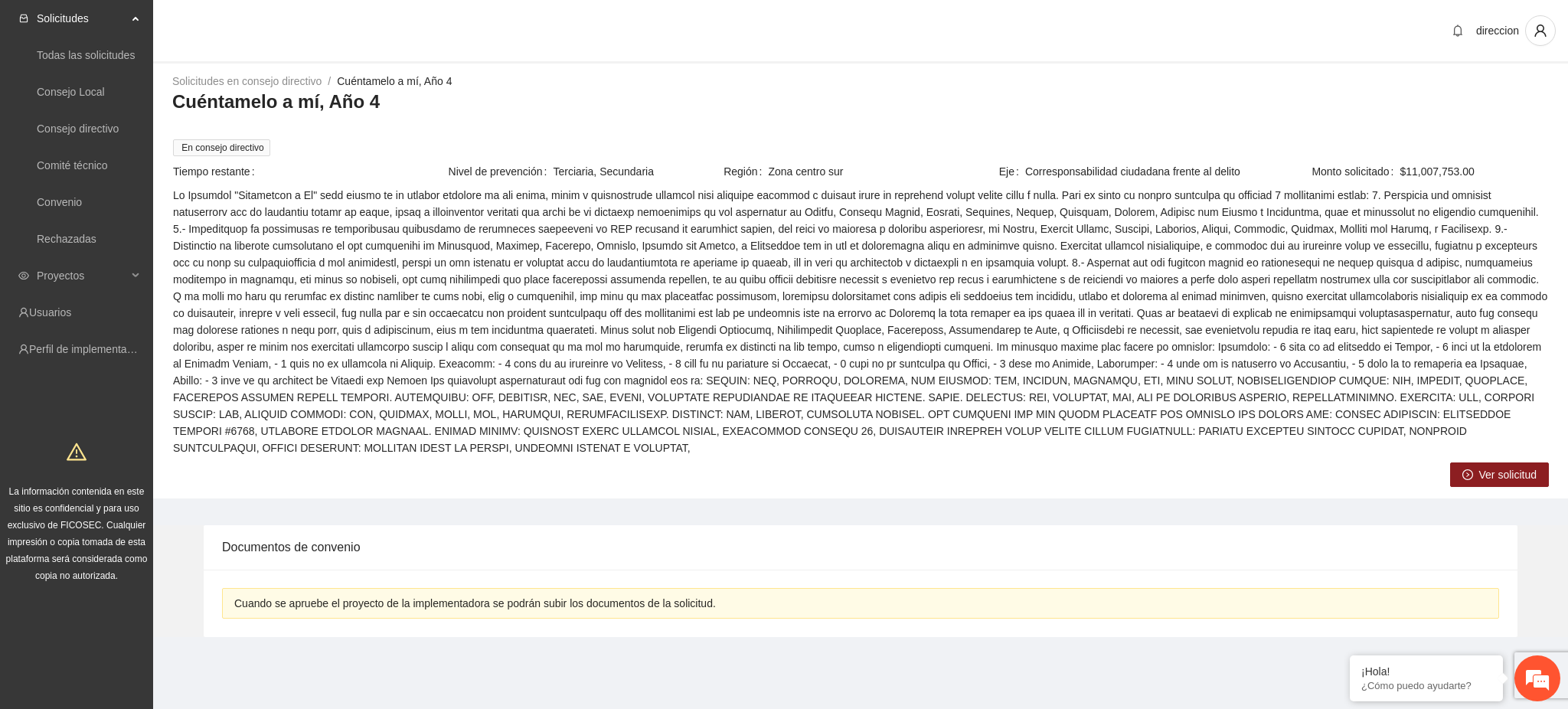
click at [1507, 466] on span "Ver solicitud" at bounding box center [1507, 474] width 57 height 17
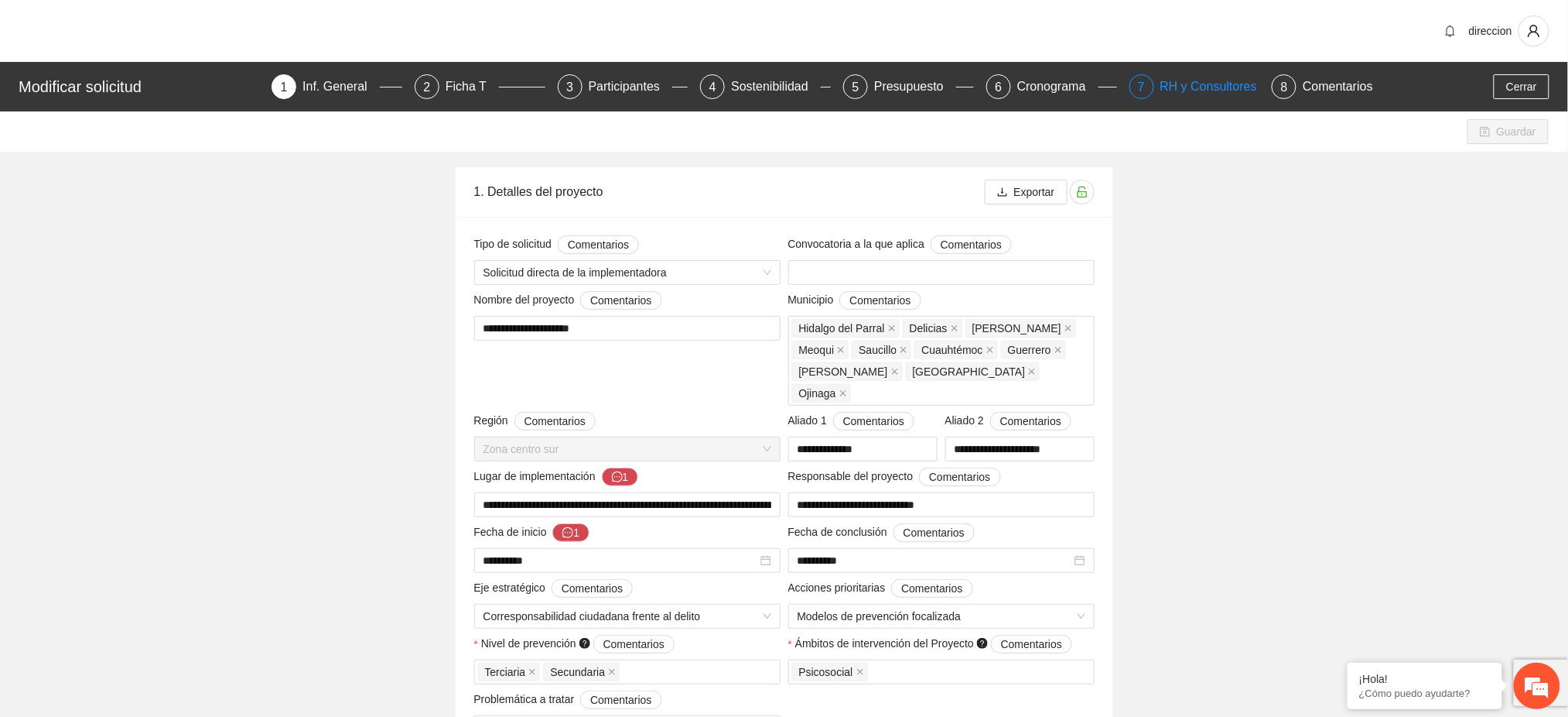
click at [1193, 95] on div "RH y Consultores" at bounding box center [1215, 86] width 109 height 25
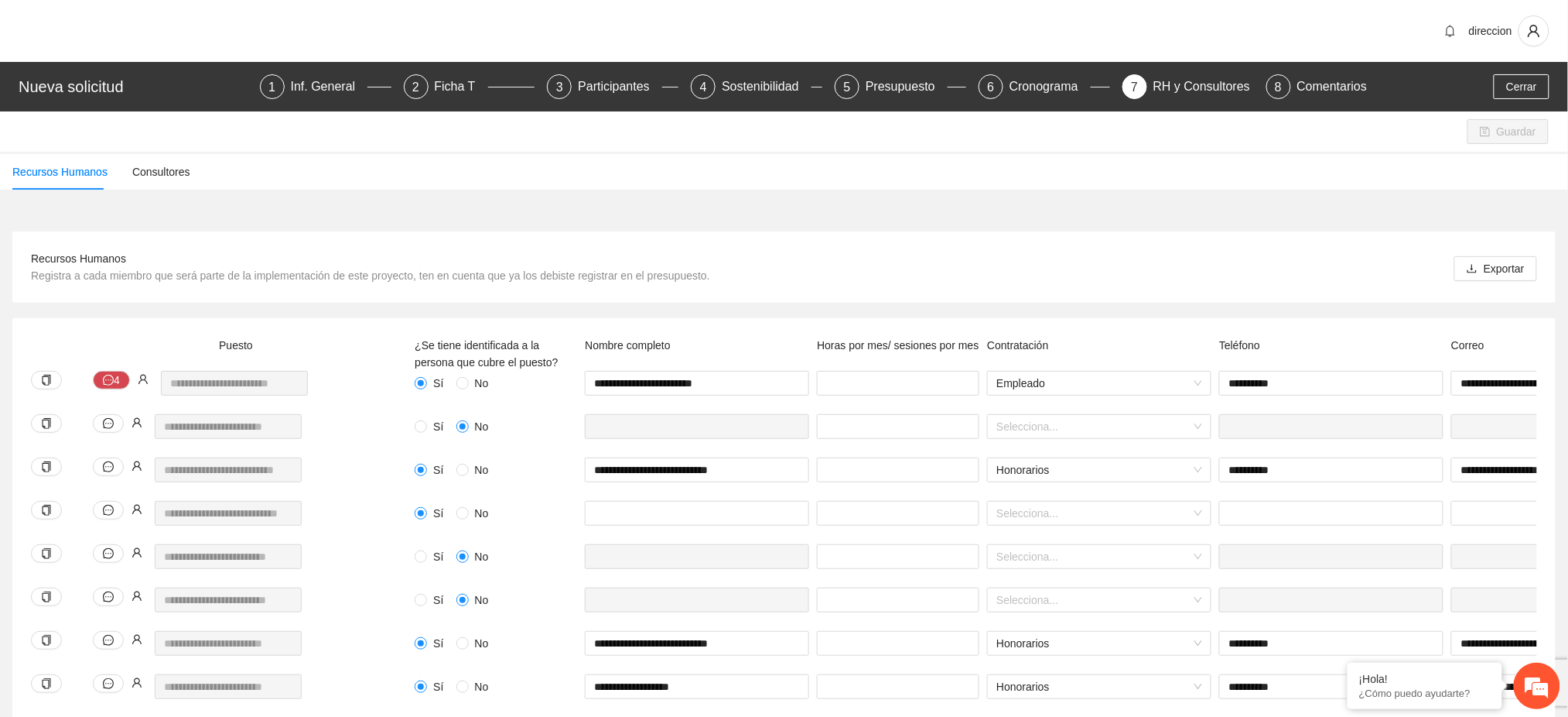
click at [1198, 92] on div "RH y Consultores" at bounding box center [1207, 86] width 109 height 25
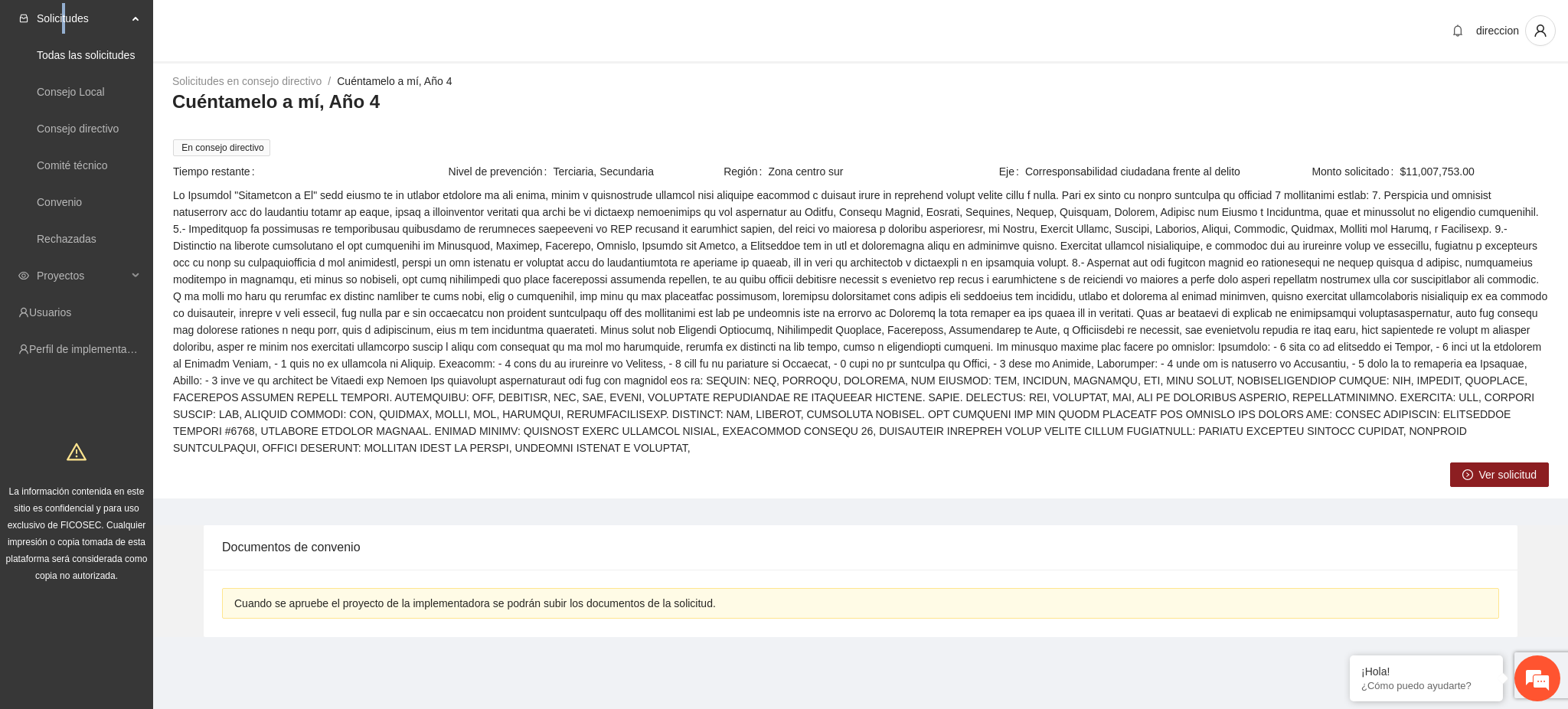
click at [63, 20] on span "Solicitudes" at bounding box center [82, 18] width 91 height 31
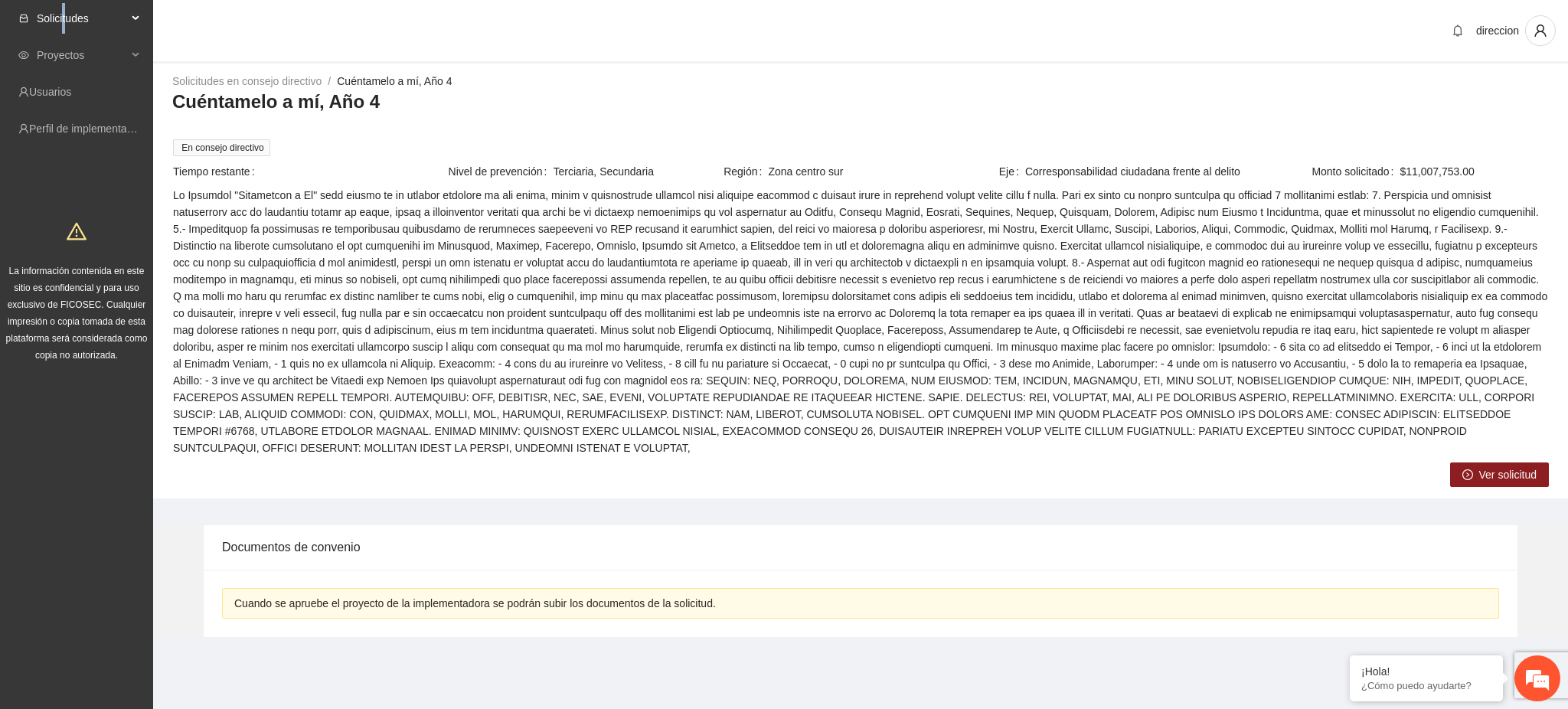
click at [68, 18] on span "Solicitudes" at bounding box center [82, 18] width 91 height 31
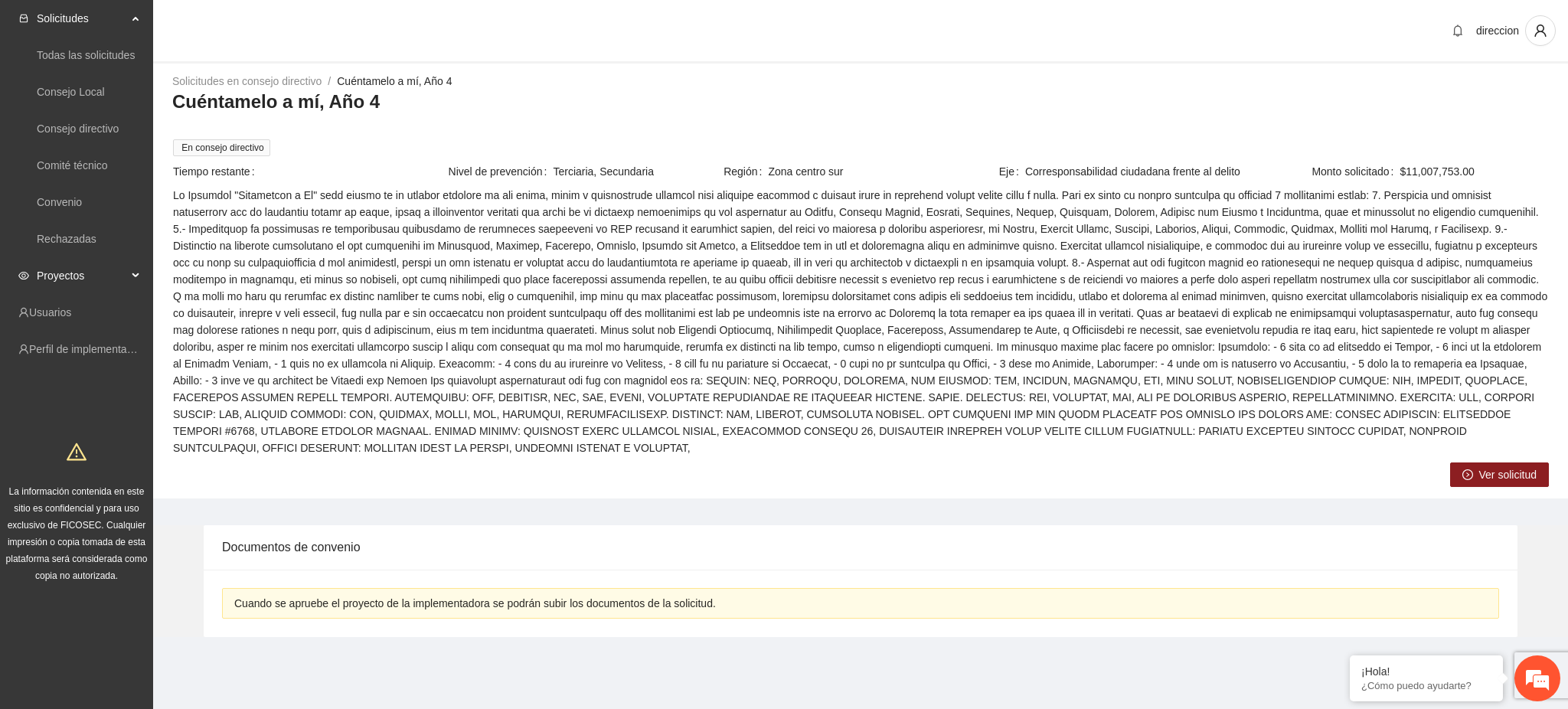
click at [56, 274] on span "Proyectos" at bounding box center [82, 275] width 91 height 31
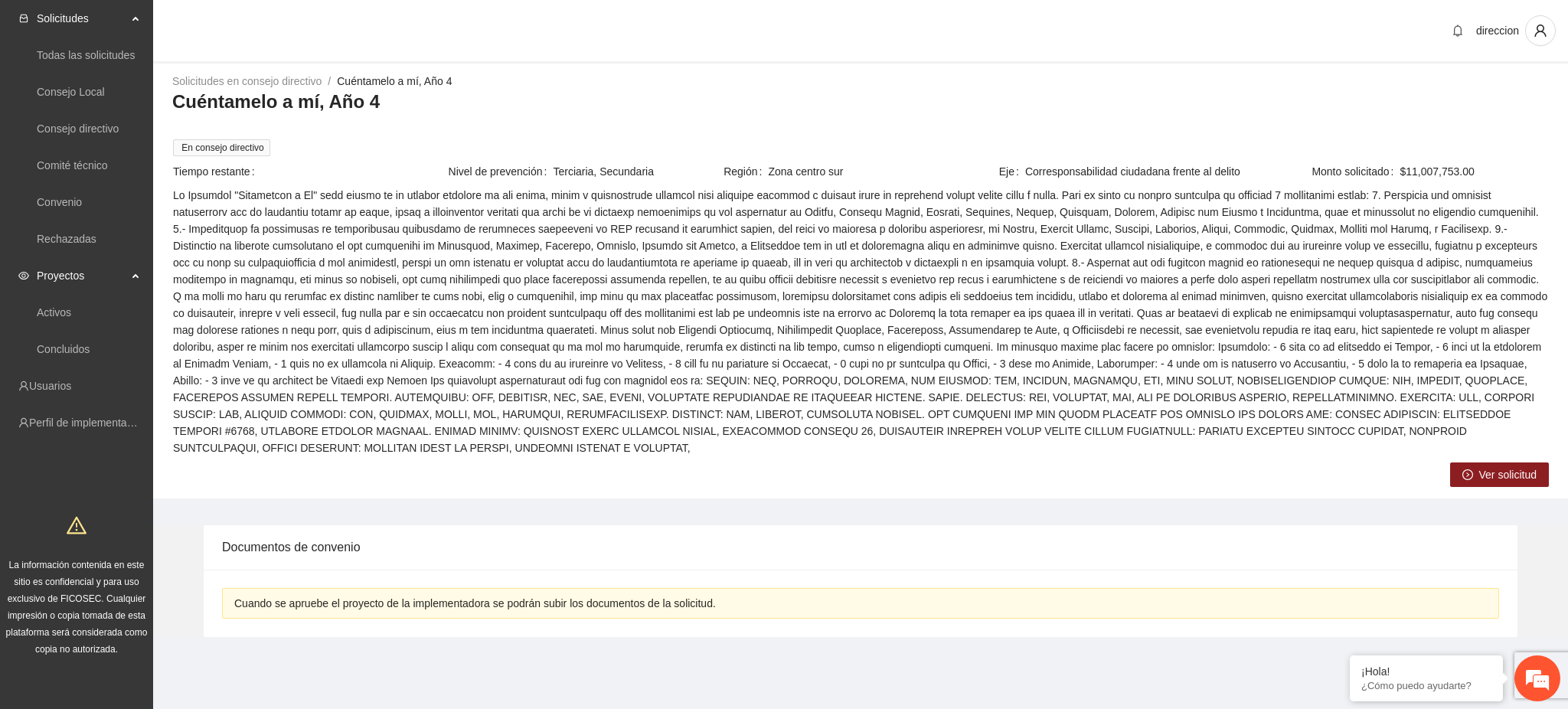
click at [1483, 466] on button "Ver solicitud" at bounding box center [1499, 474] width 99 height 24
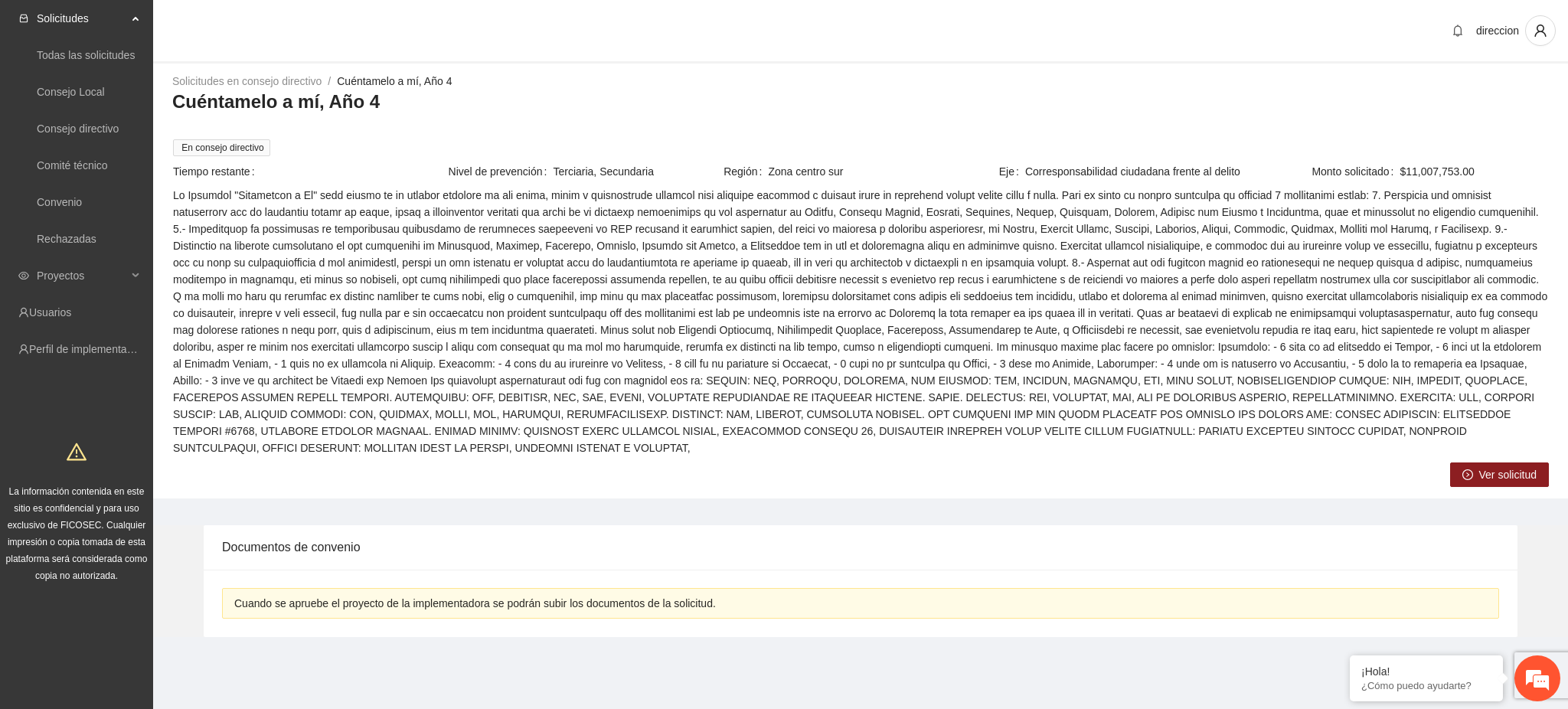
click at [1503, 466] on span "Ver solicitud" at bounding box center [1507, 474] width 57 height 17
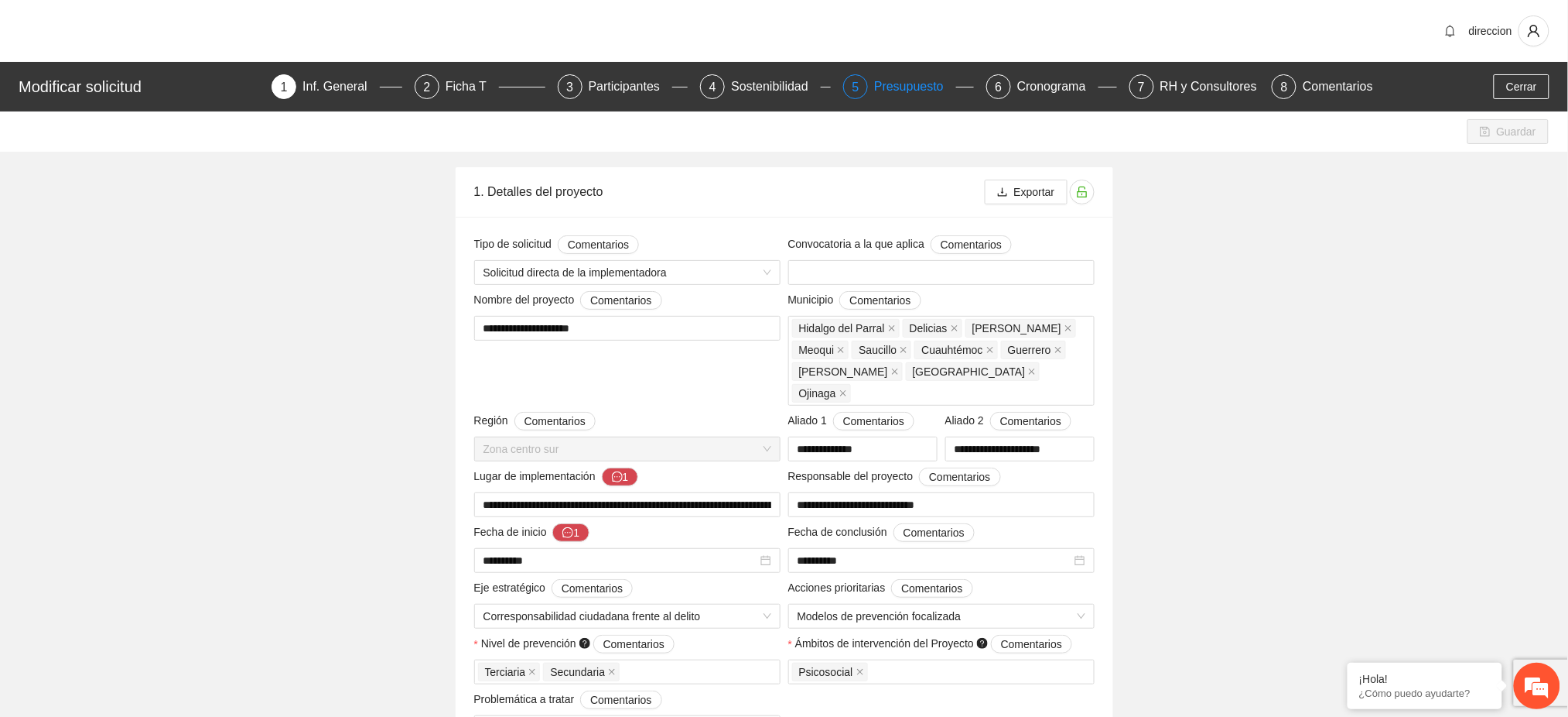
click at [920, 81] on div "Presupuesto" at bounding box center [915, 86] width 82 height 25
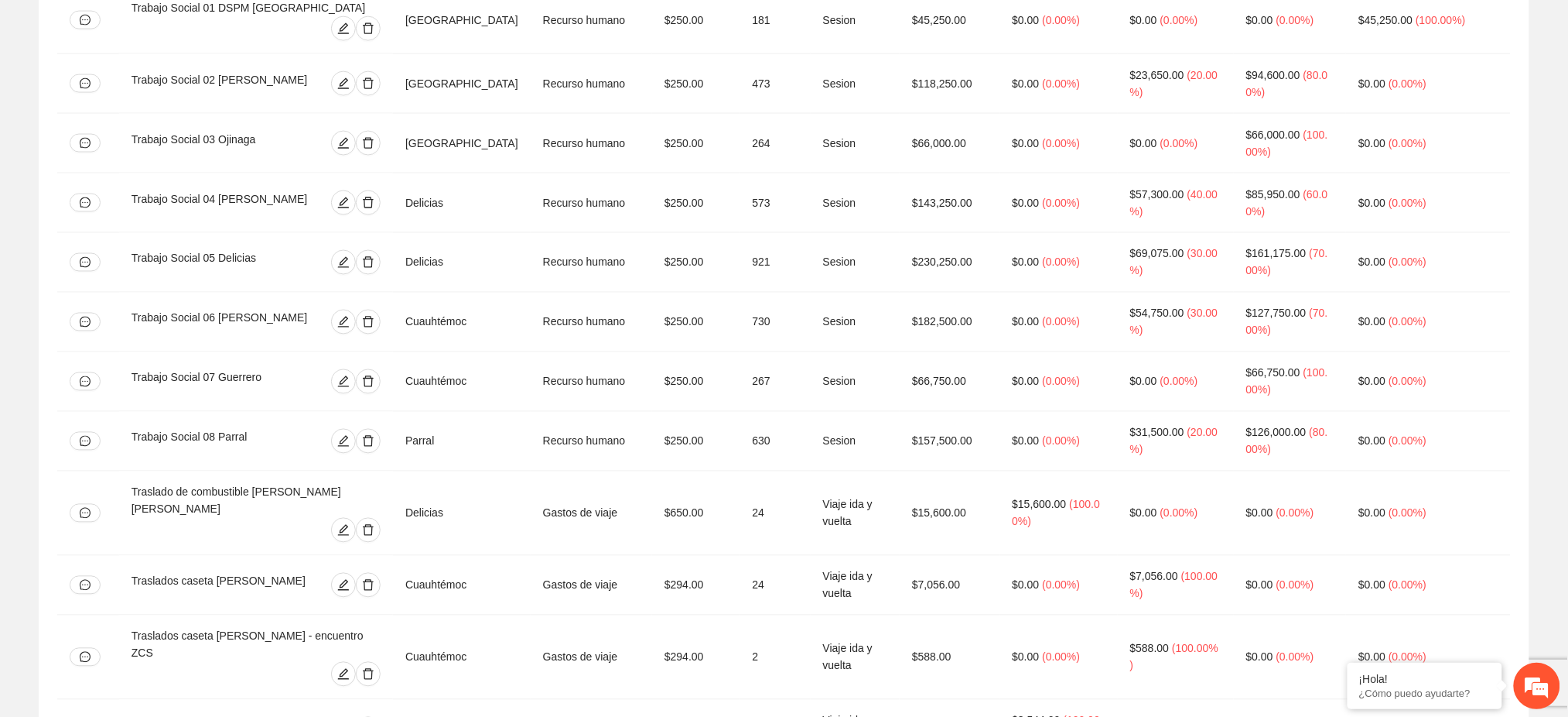
scroll to position [12076, 0]
